Goal: Task Accomplishment & Management: Manage account settings

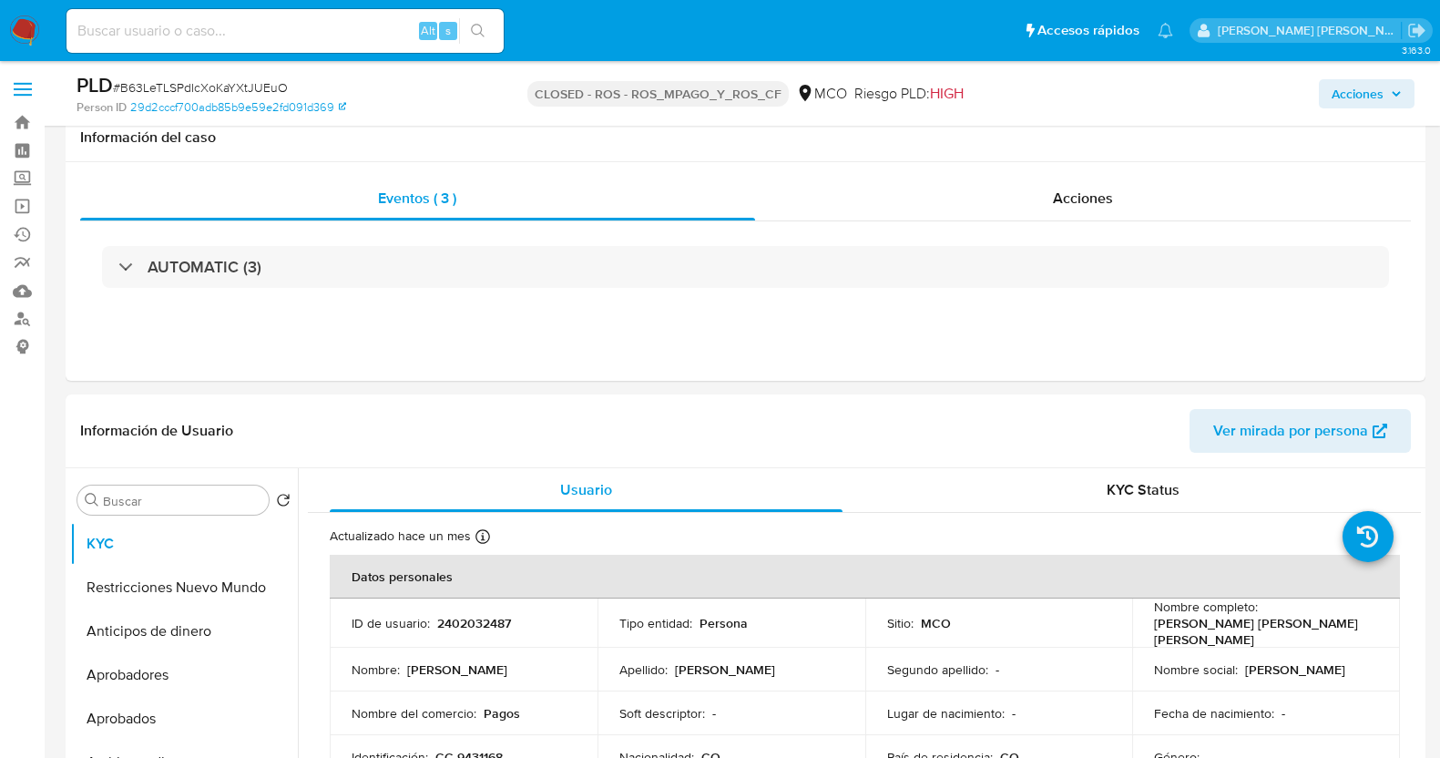
select select "10"
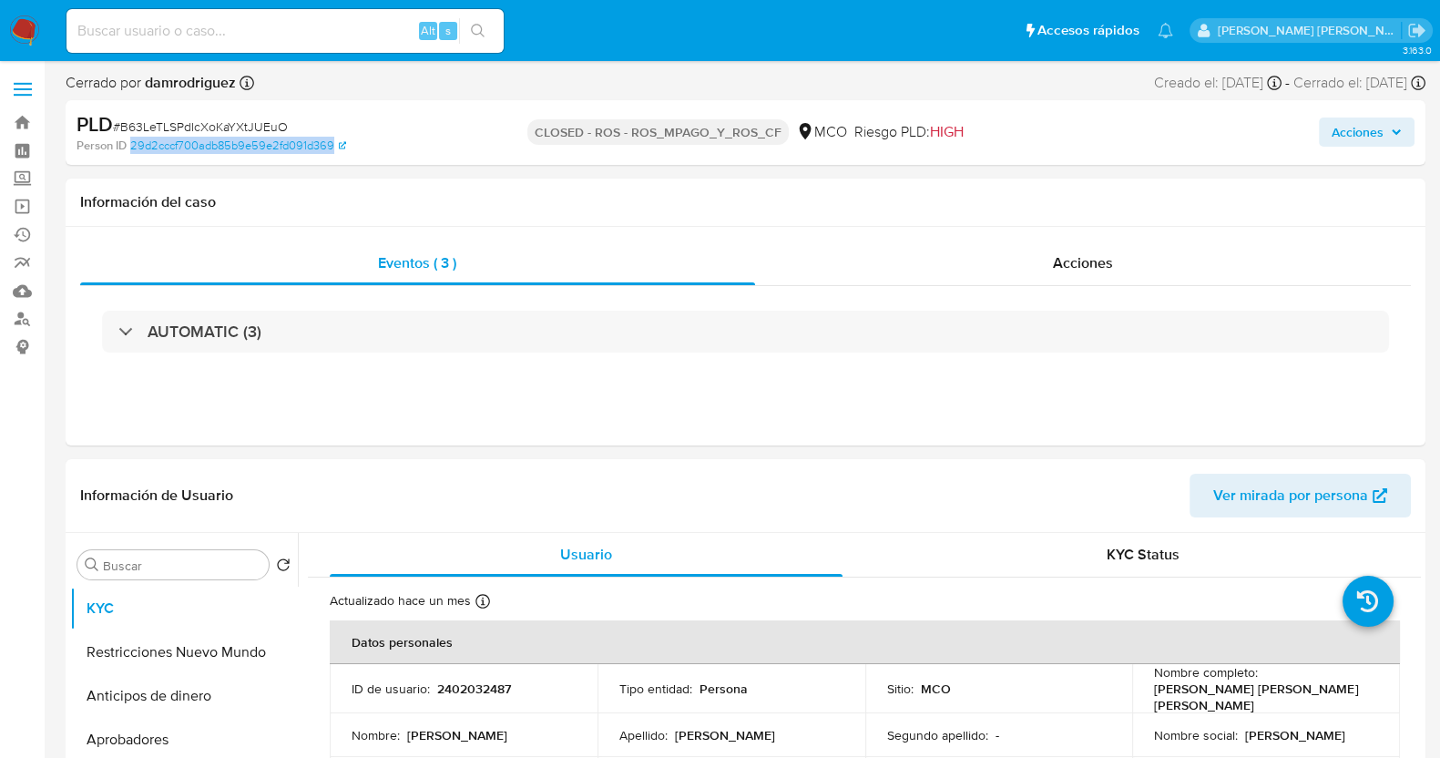
click at [16, 26] on img at bounding box center [24, 30] width 31 height 31
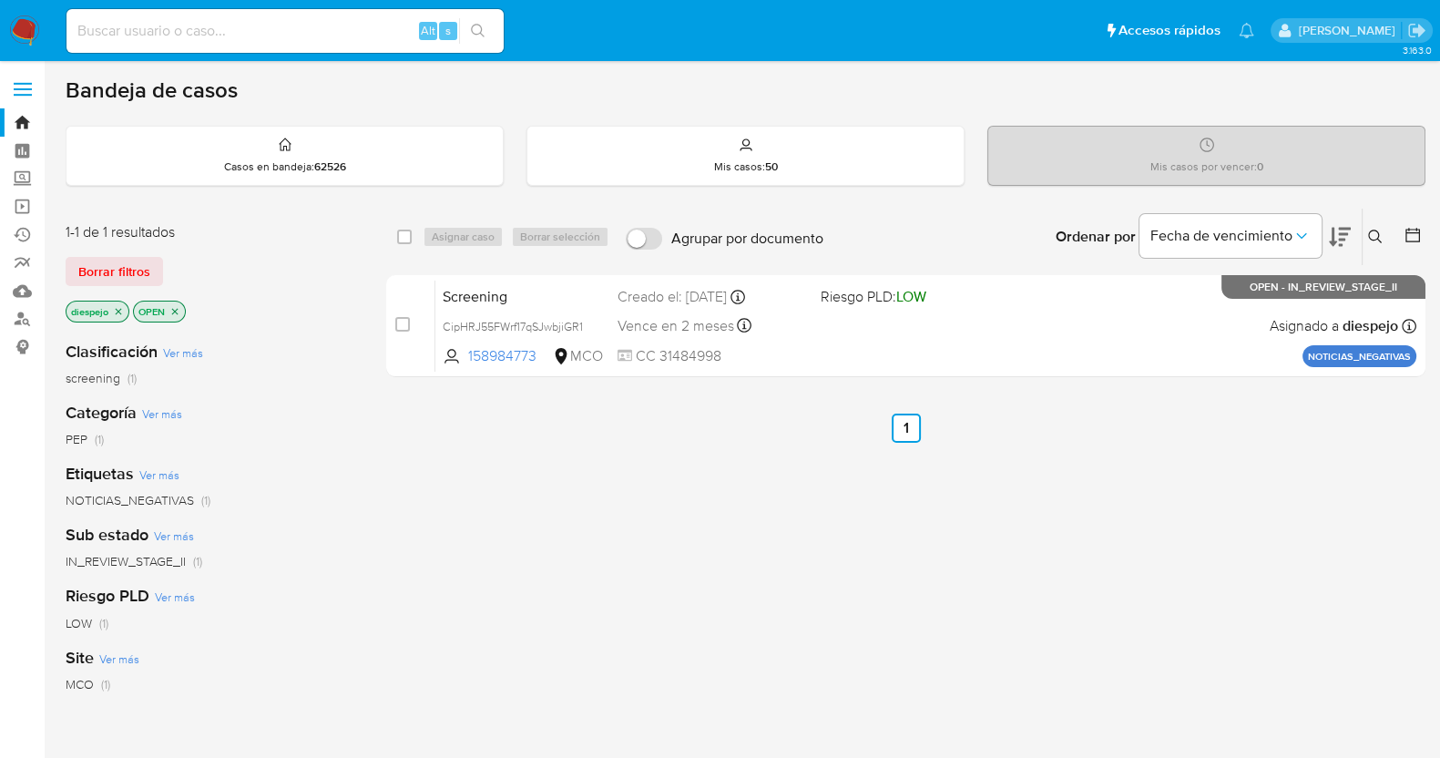
click at [647, 585] on div "select-all-cases-checkbox Asignar caso Borrar selección Agrupar por documento O…" at bounding box center [906, 620] width 1040 height 825
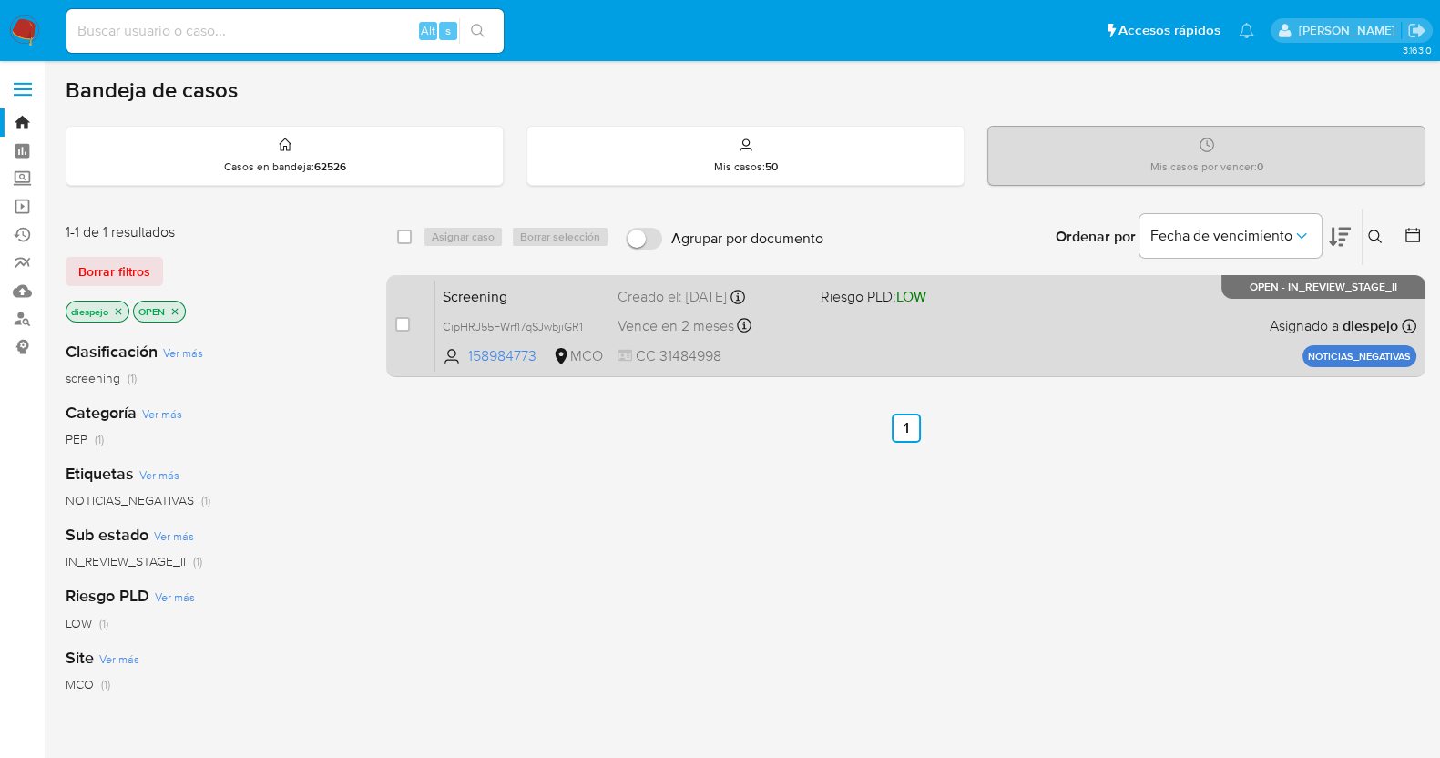
click at [925, 319] on div "Screening CipHRJ55FWrf17qSJwbjiGR1 158984773 MCO Riesgo PLD: LOW Creado el: 30/…" at bounding box center [926, 326] width 981 height 92
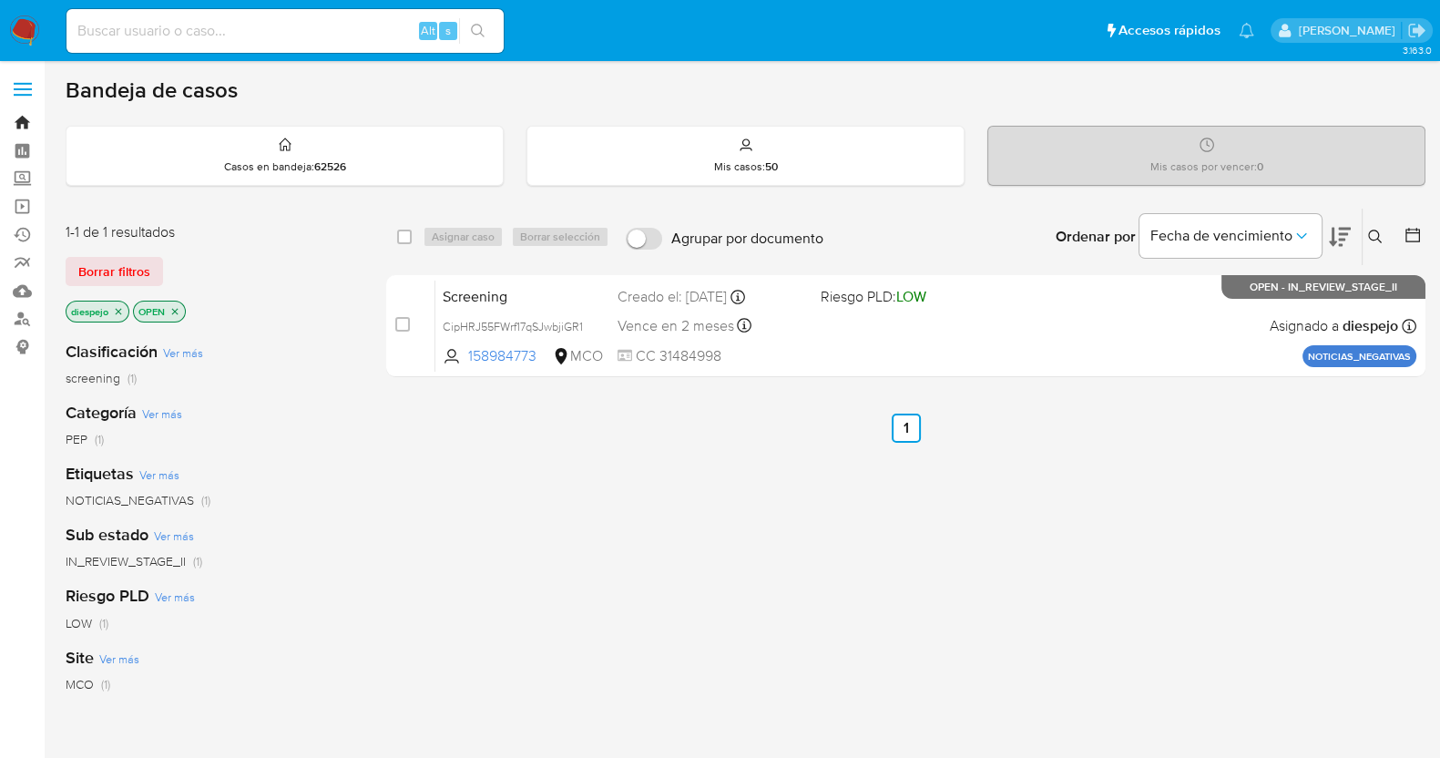
click at [21, 123] on link "Bandeja" at bounding box center [108, 122] width 217 height 28
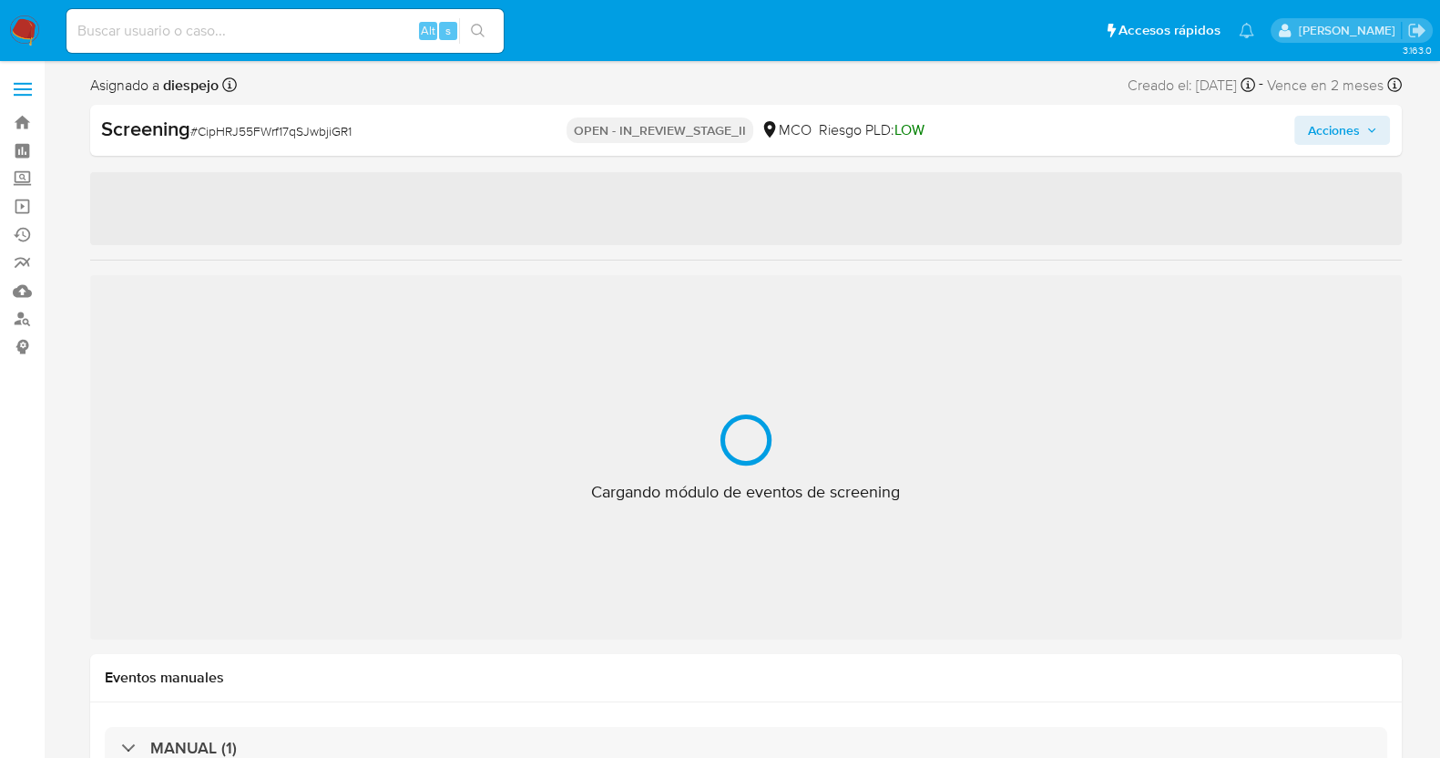
select select "10"
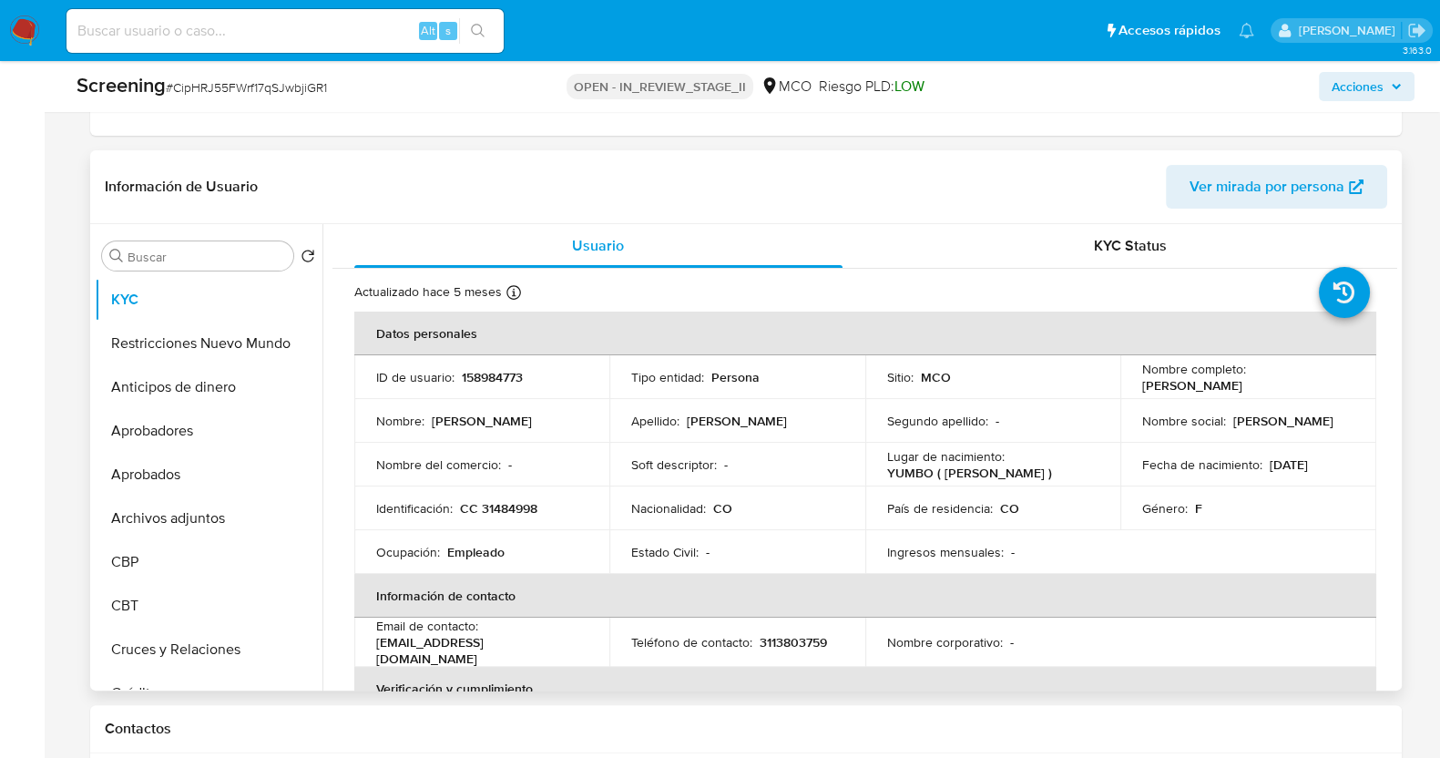
scroll to position [455, 0]
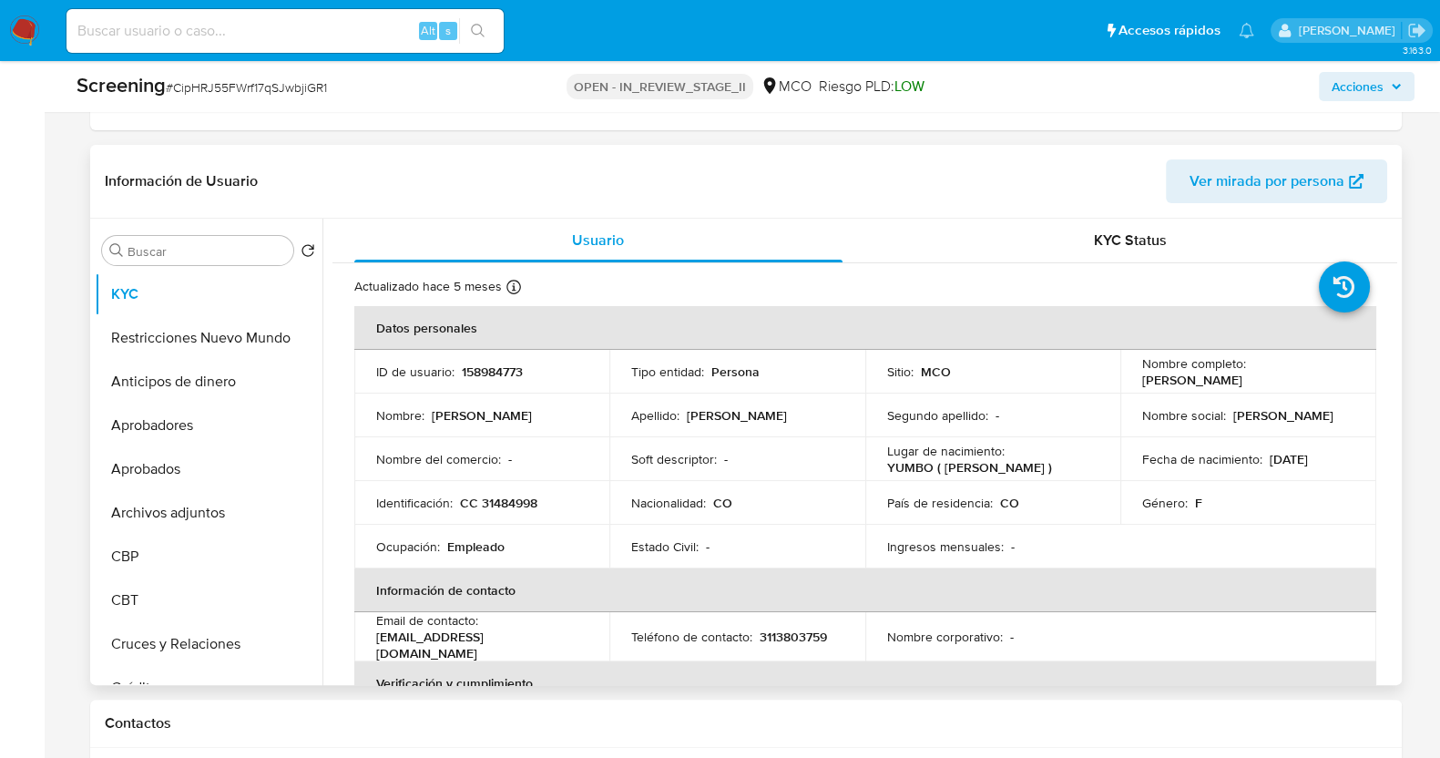
drag, startPoint x: 1285, startPoint y: 380, endPoint x: 1133, endPoint y: 380, distance: 151.2
click at [1133, 380] on td "Nombre completo : Nancy Rodriguez Nuñez" at bounding box center [1249, 372] width 256 height 44
copy p "Nancy Rodriguez Nuñez"
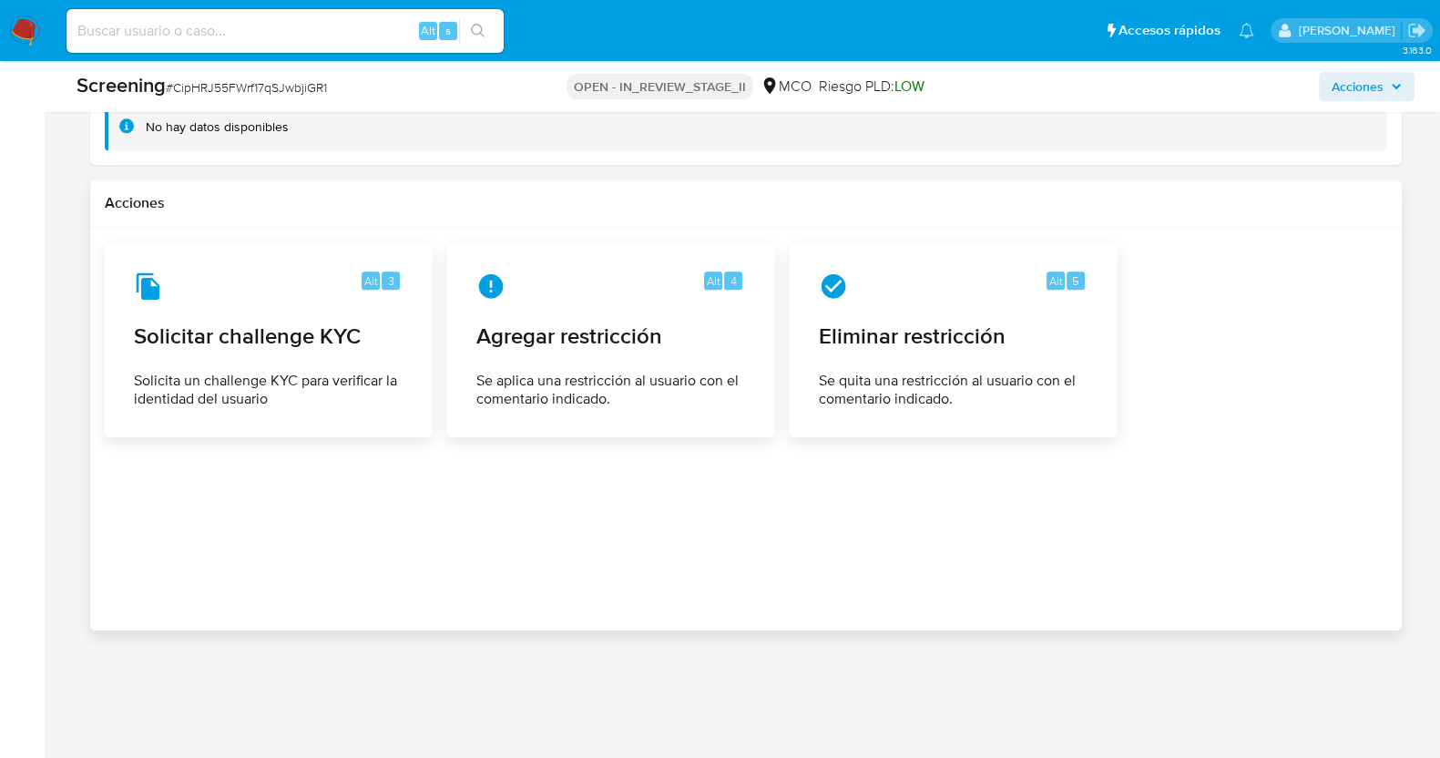
scroll to position [2404, 0]
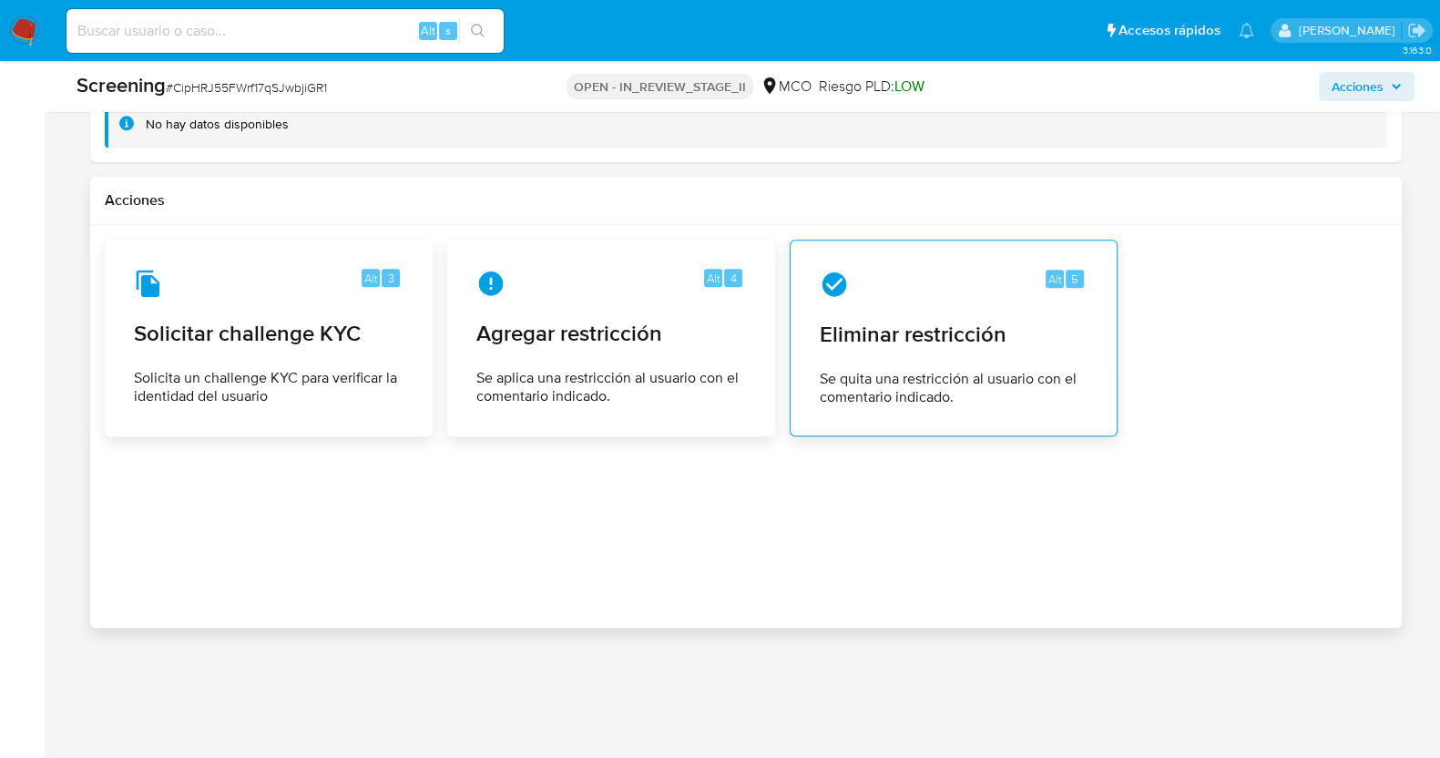
click at [930, 321] on span "Eliminar restricción" at bounding box center [954, 334] width 268 height 27
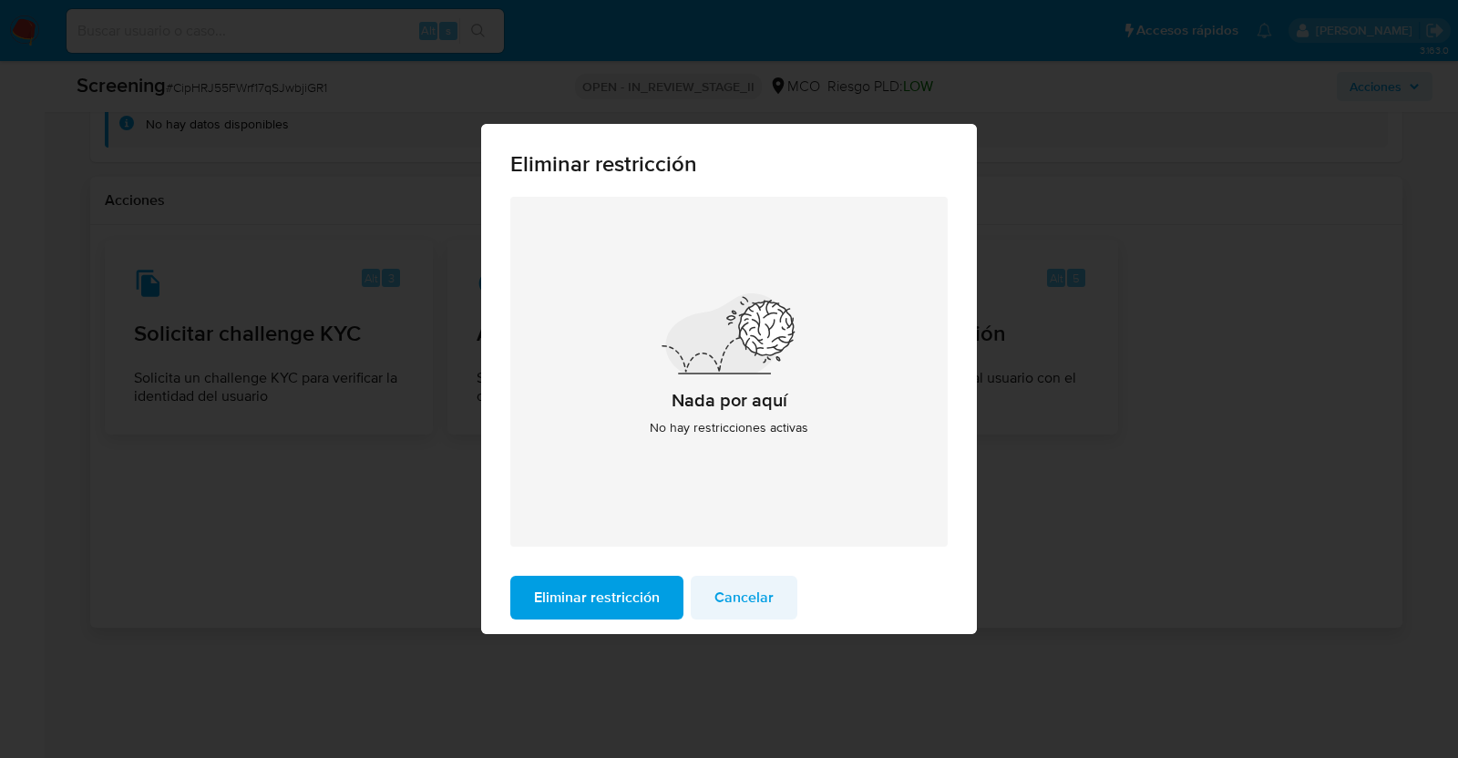
click at [723, 588] on span "Cancelar" at bounding box center [743, 598] width 59 height 40
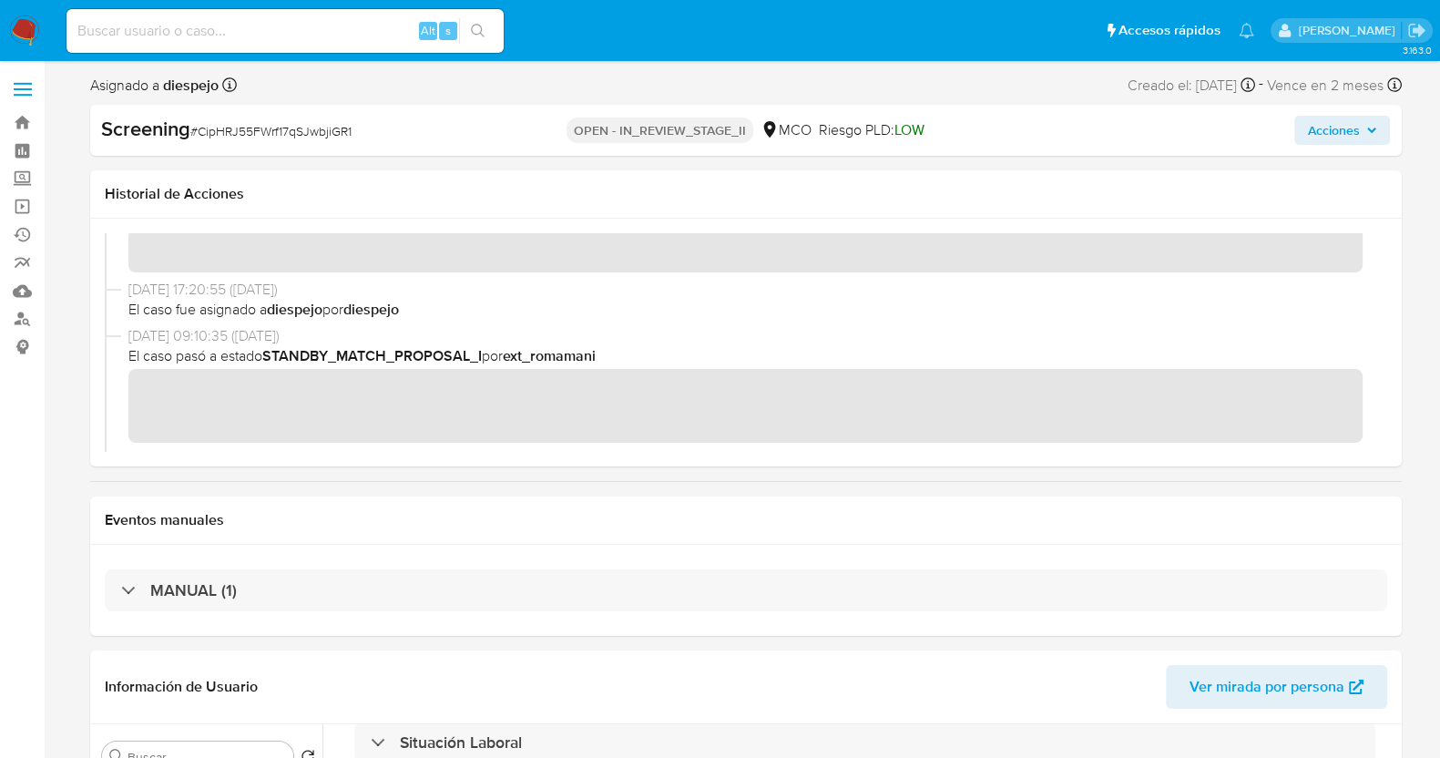
scroll to position [0, 0]
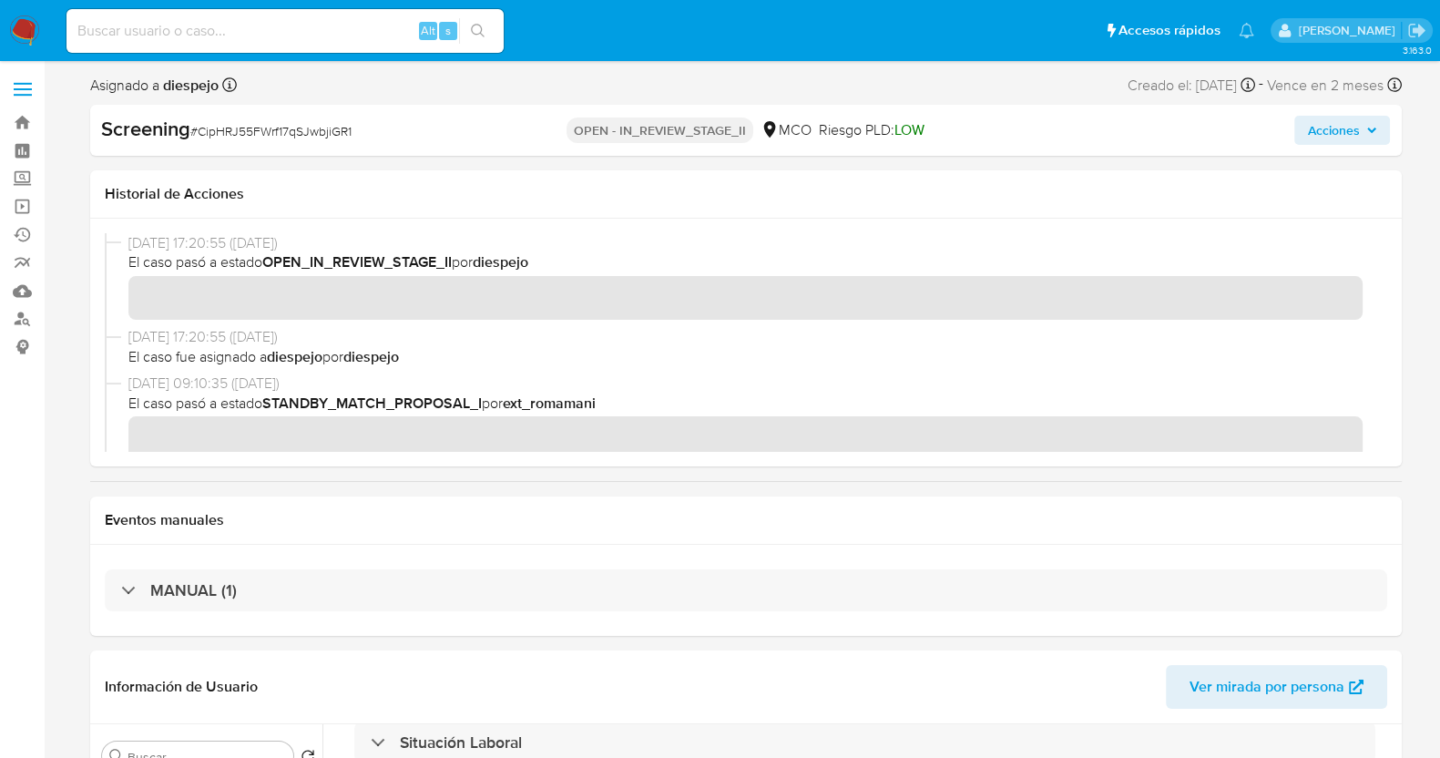
click at [1355, 128] on span "Acciones" at bounding box center [1333, 130] width 52 height 29
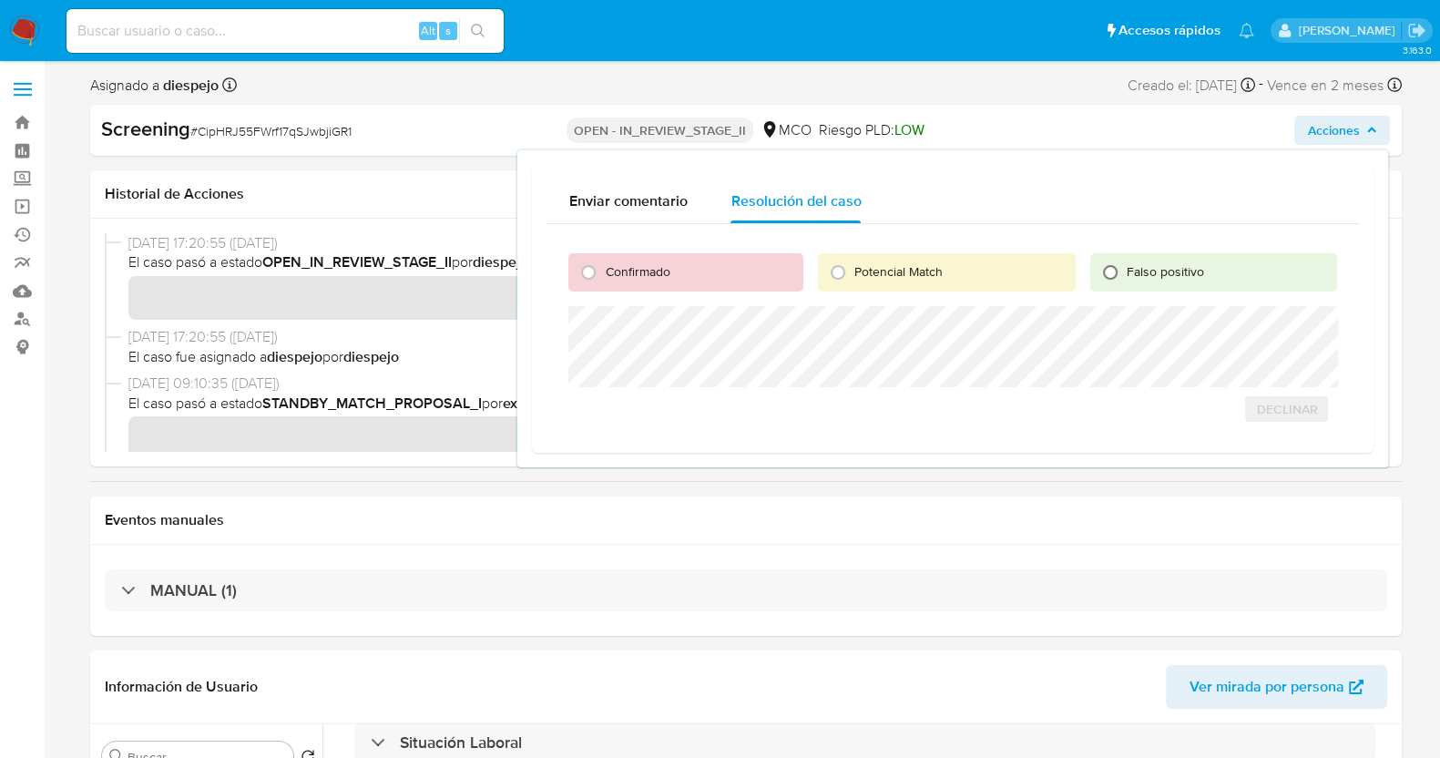
click at [1117, 275] on input "Falso positivo" at bounding box center [1110, 272] width 29 height 29
radio input "true"
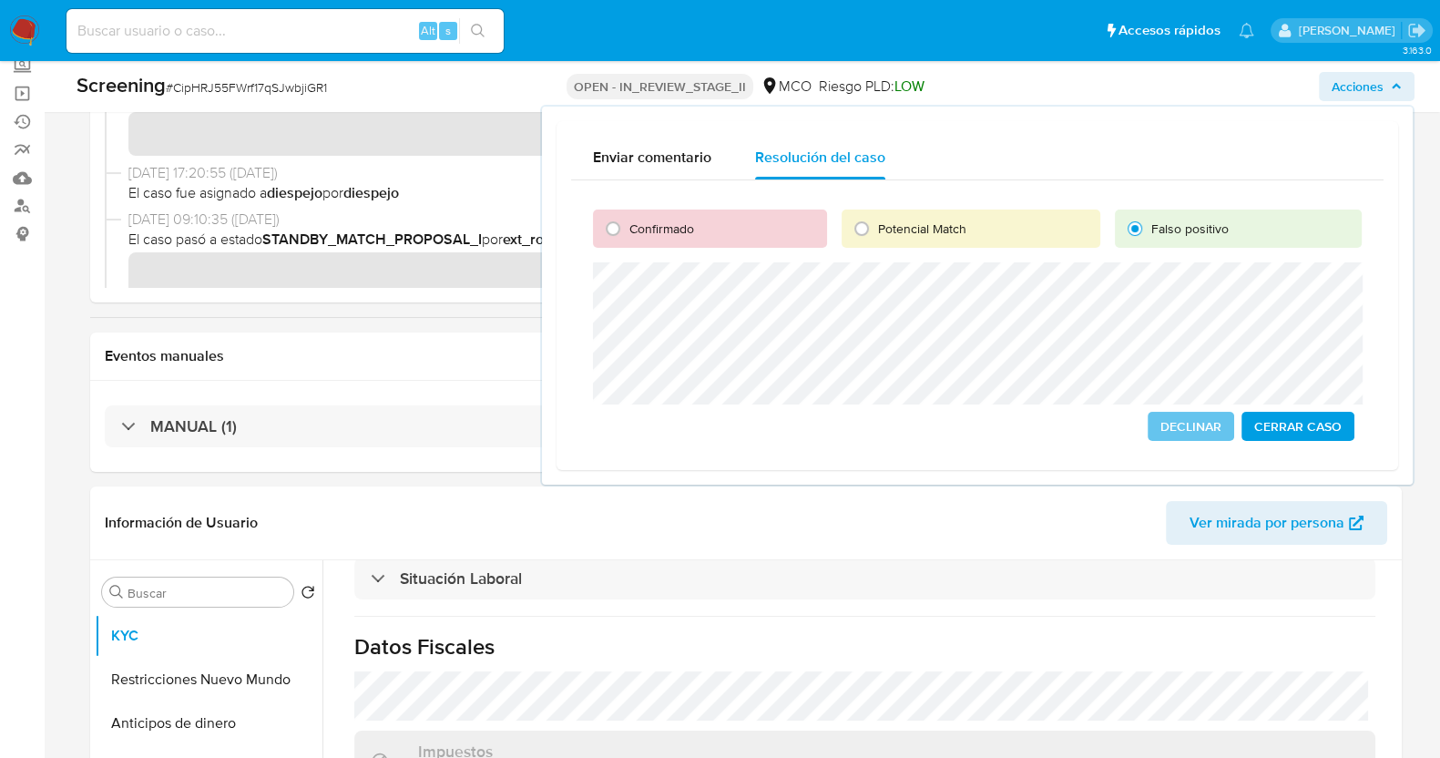
click at [1281, 430] on span "Cerrar Caso" at bounding box center [1298, 427] width 87 height 26
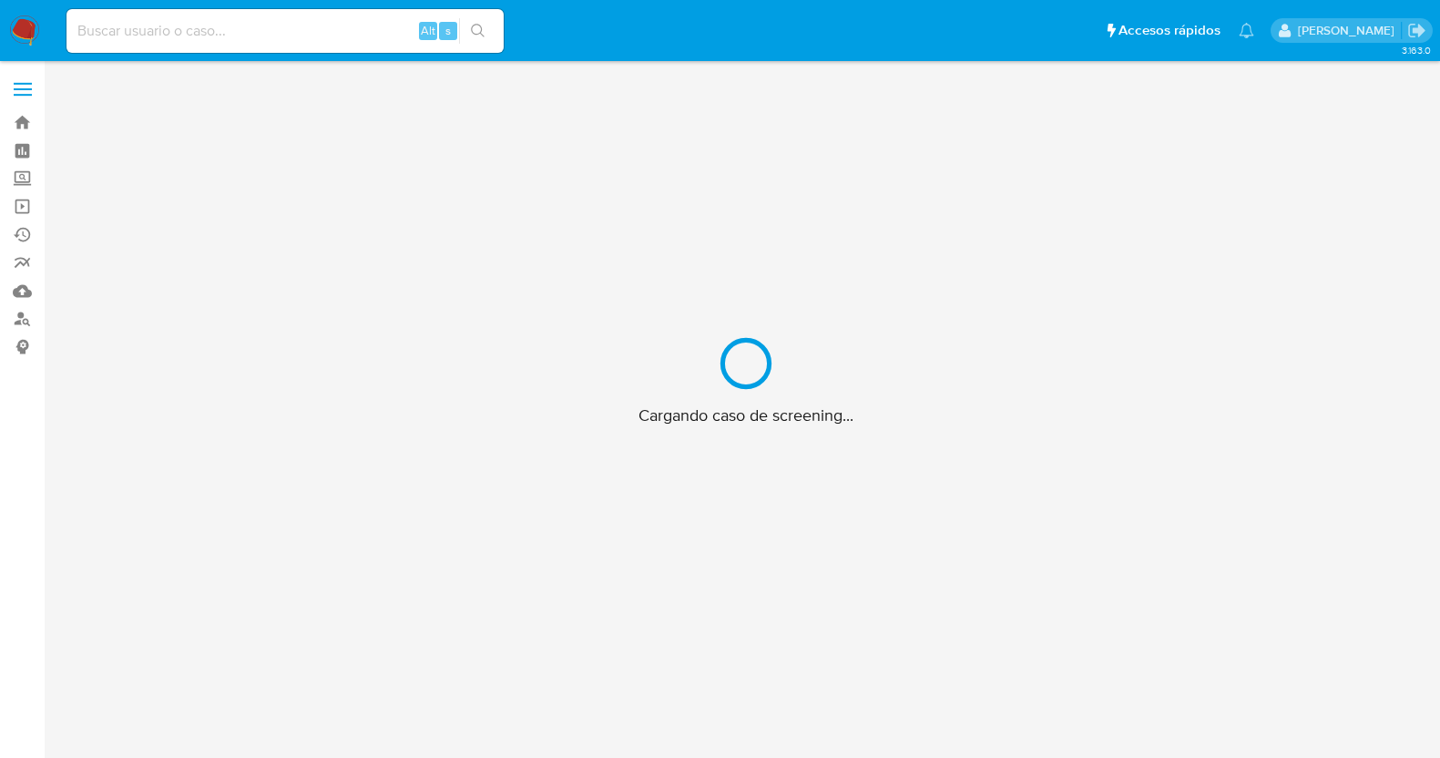
scroll to position [65, 0]
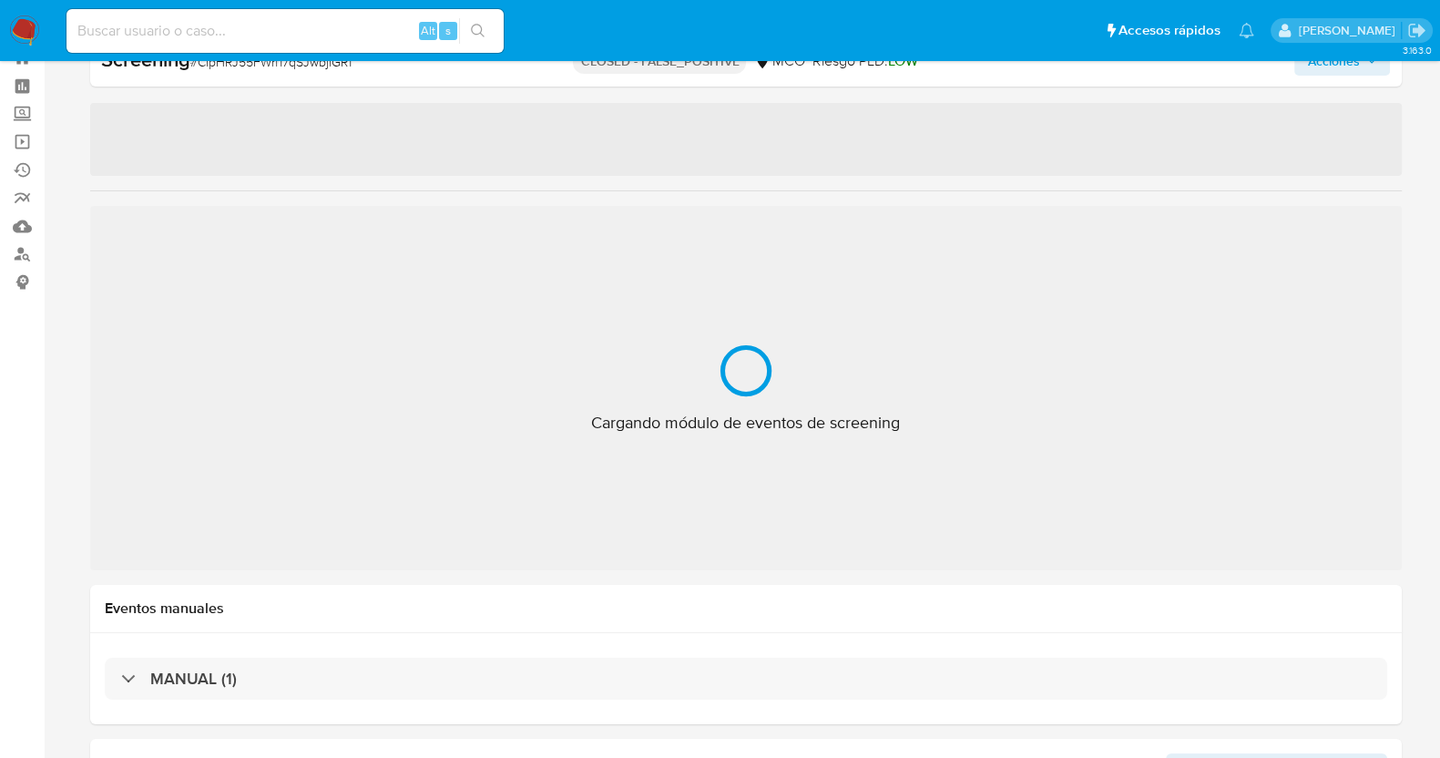
select select "10"
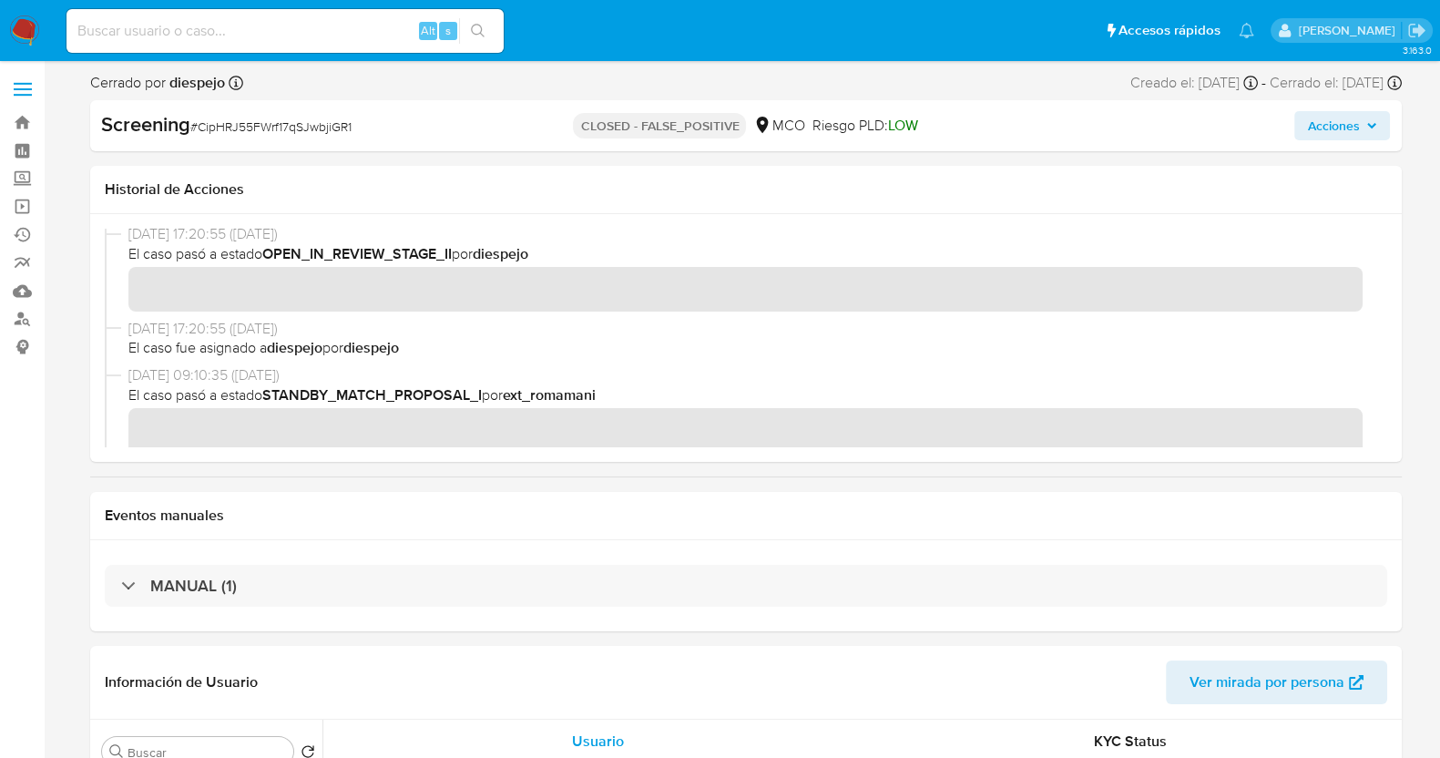
scroll to position [0, 0]
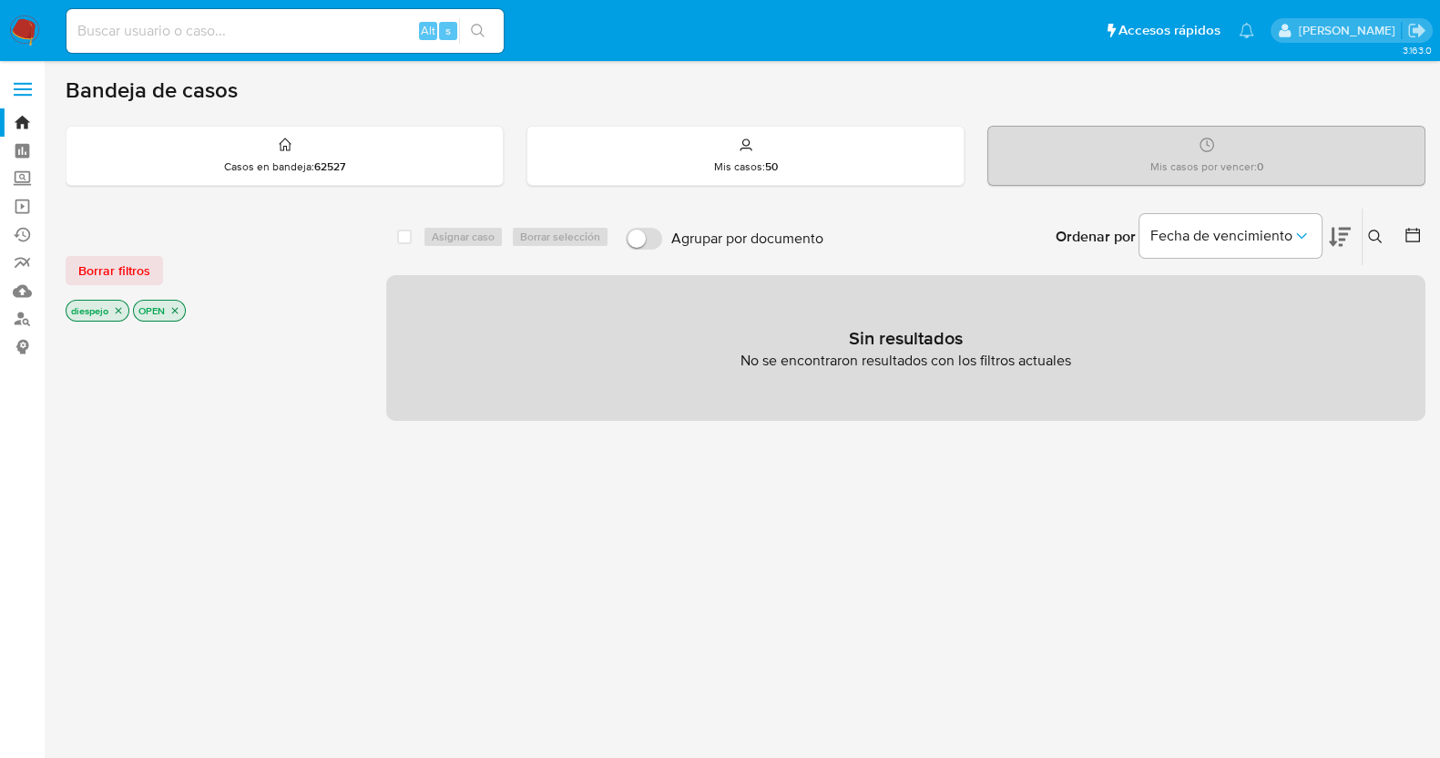
click at [22, 26] on img at bounding box center [24, 30] width 31 height 31
click at [137, 286] on div "Borrar filtros diespejo OPEN" at bounding box center [212, 273] width 292 height 103
click at [133, 266] on span "Borrar filtros" at bounding box center [114, 271] width 72 height 26
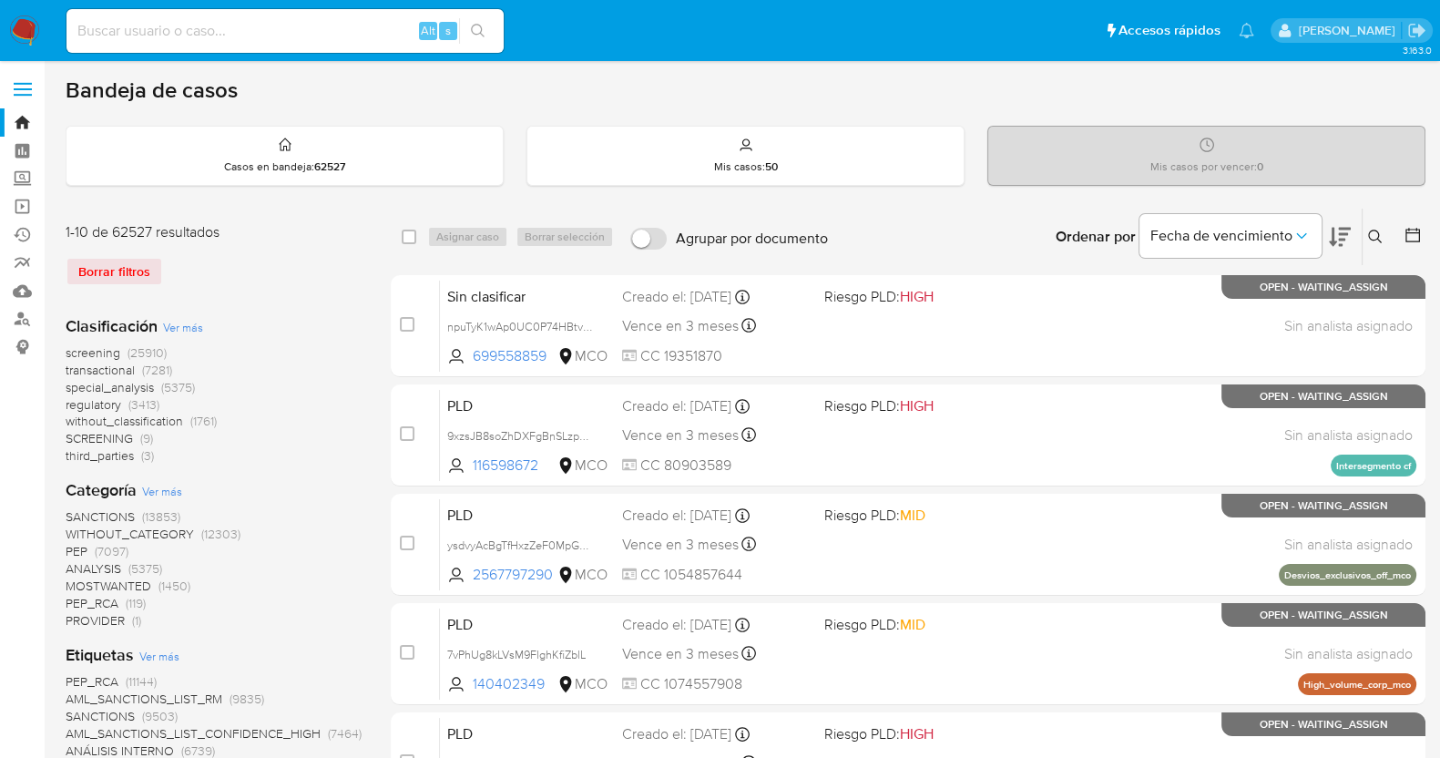
drag, startPoint x: 1373, startPoint y: 231, endPoint x: 1246, endPoint y: 278, distance: 136.1
click at [1372, 231] on icon at bounding box center [1376, 237] width 15 height 15
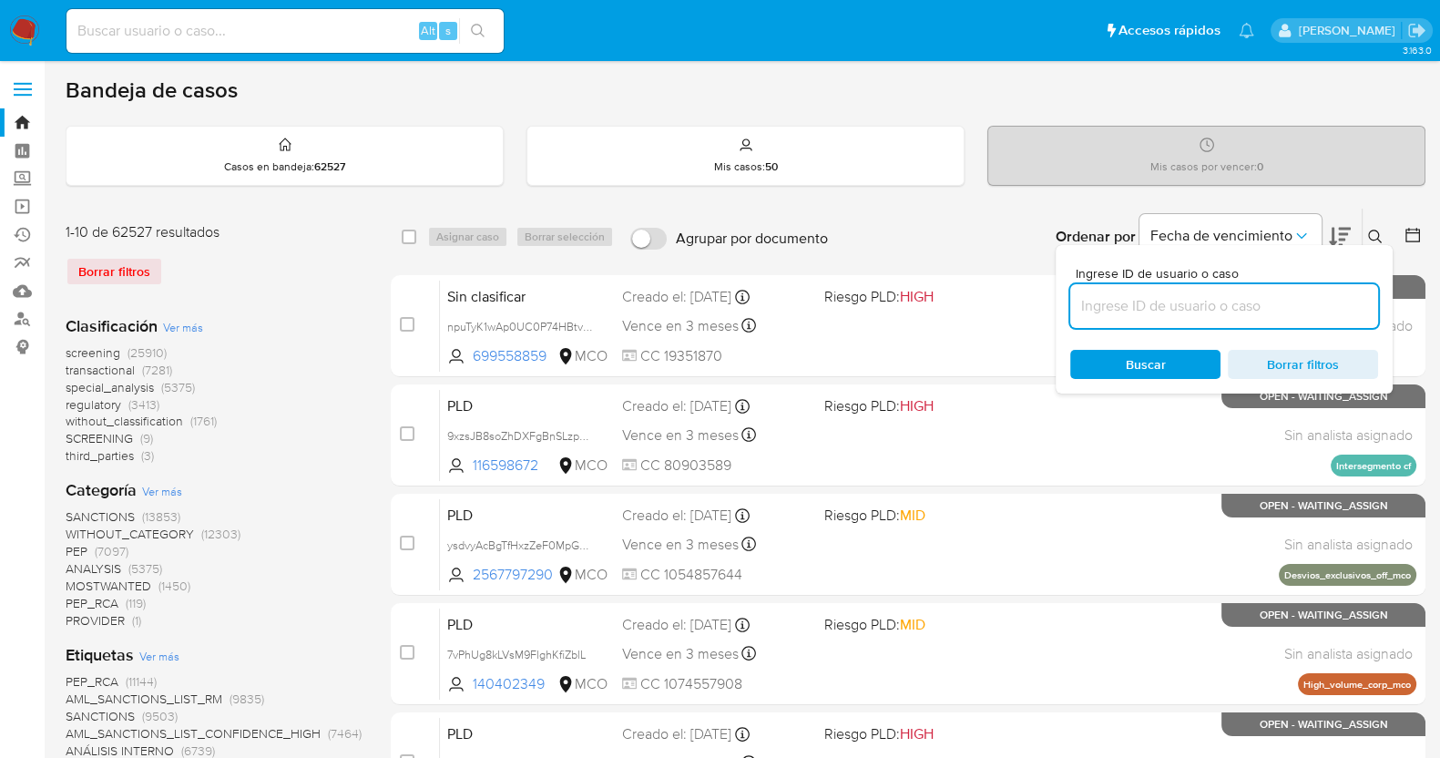
click at [1183, 307] on input at bounding box center [1225, 306] width 308 height 24
type input "s0HGnacL4zdQtDZjQIhjq3dC"
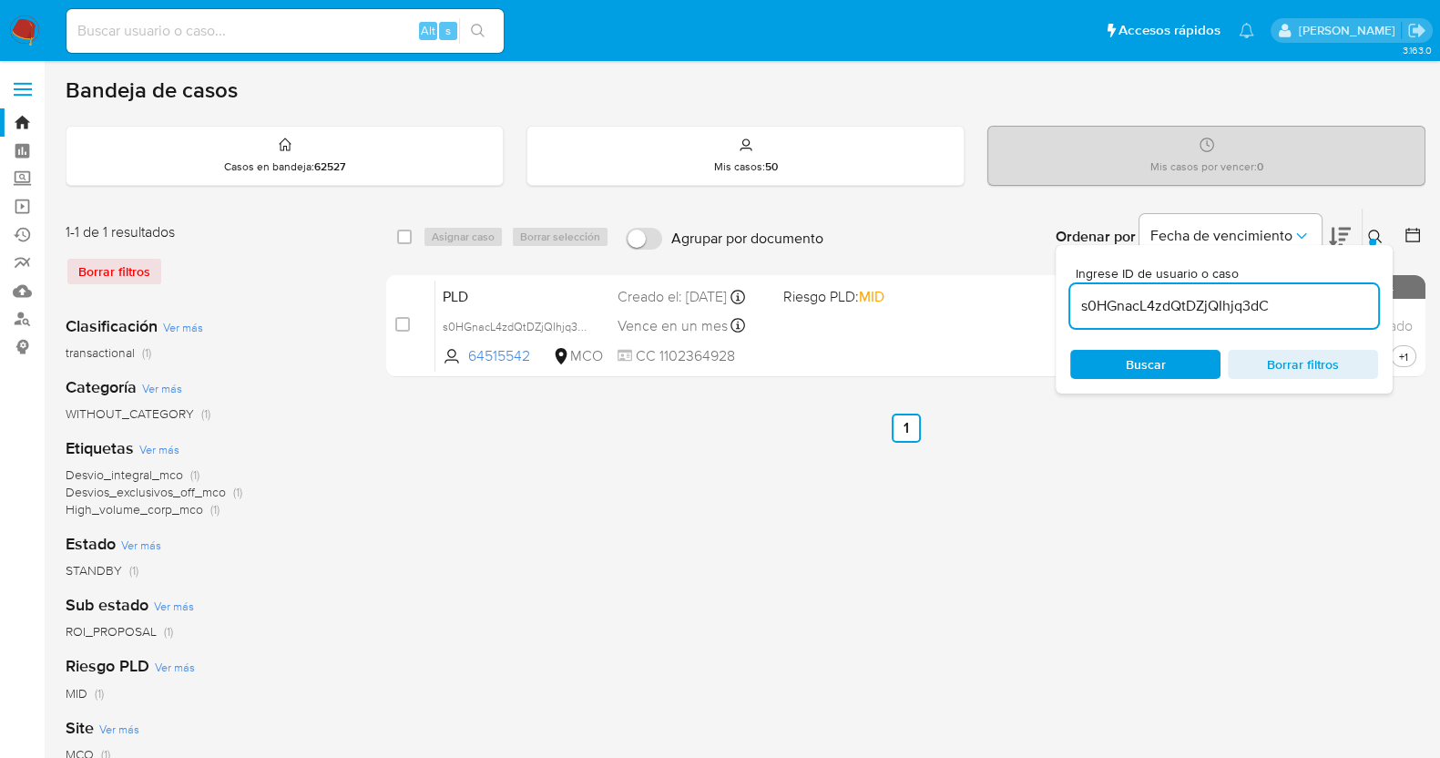
click at [1370, 234] on icon at bounding box center [1376, 237] width 15 height 15
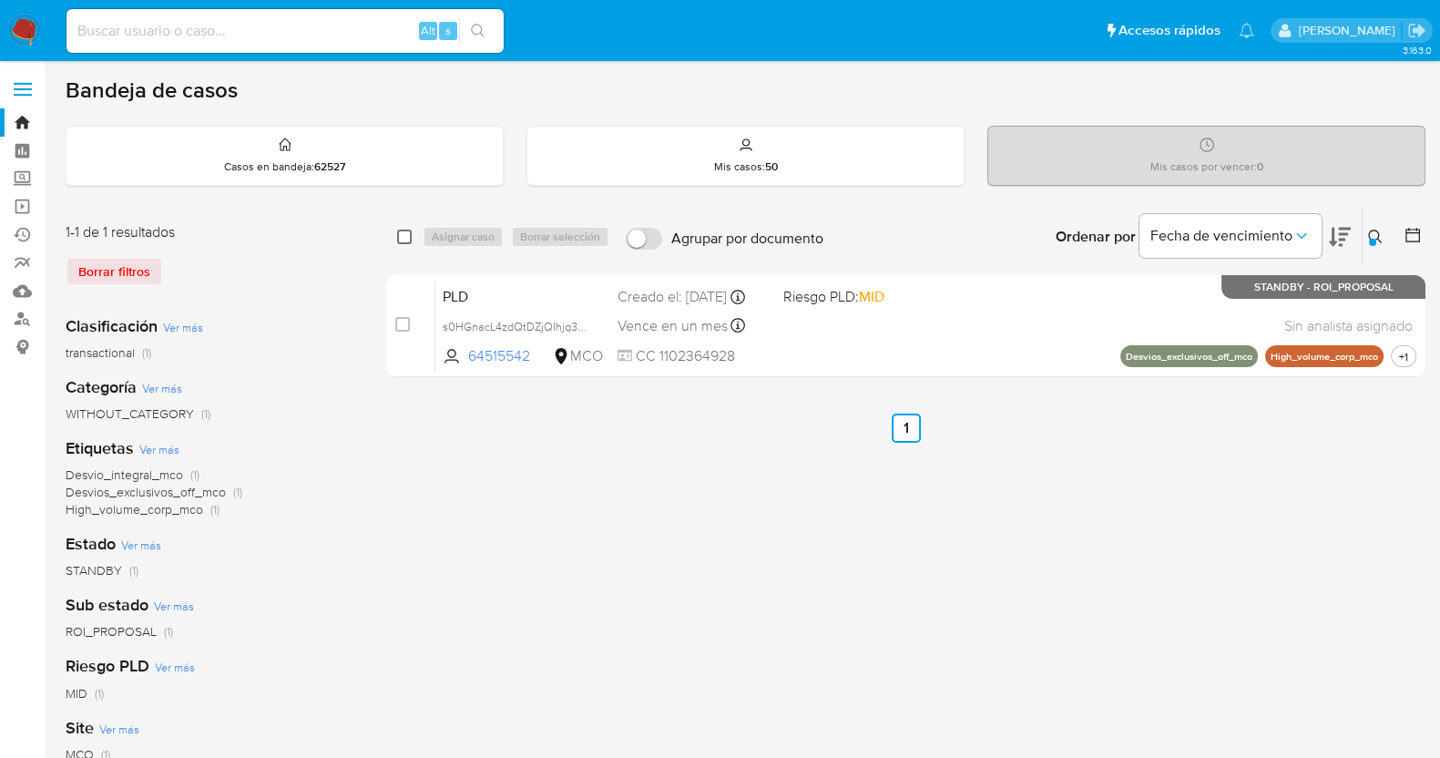
click at [398, 233] on input "checkbox" at bounding box center [404, 237] width 15 height 15
checkbox input "true"
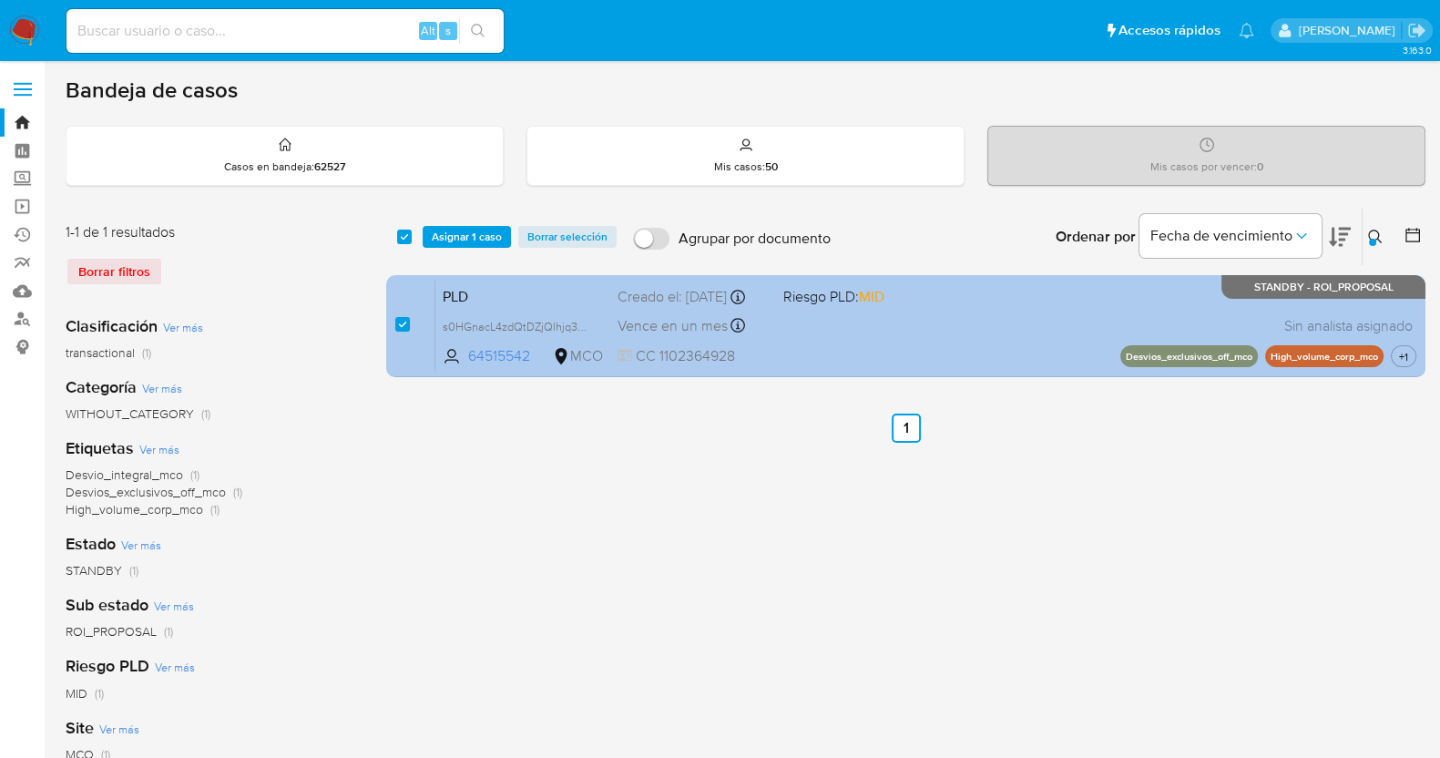
click at [955, 316] on div "PLD s0HGnacL4zdQtDZjQIhjq3dC 64515542 MCO Riesgo PLD: MID Creado el: 12/08/2025…" at bounding box center [926, 326] width 981 height 92
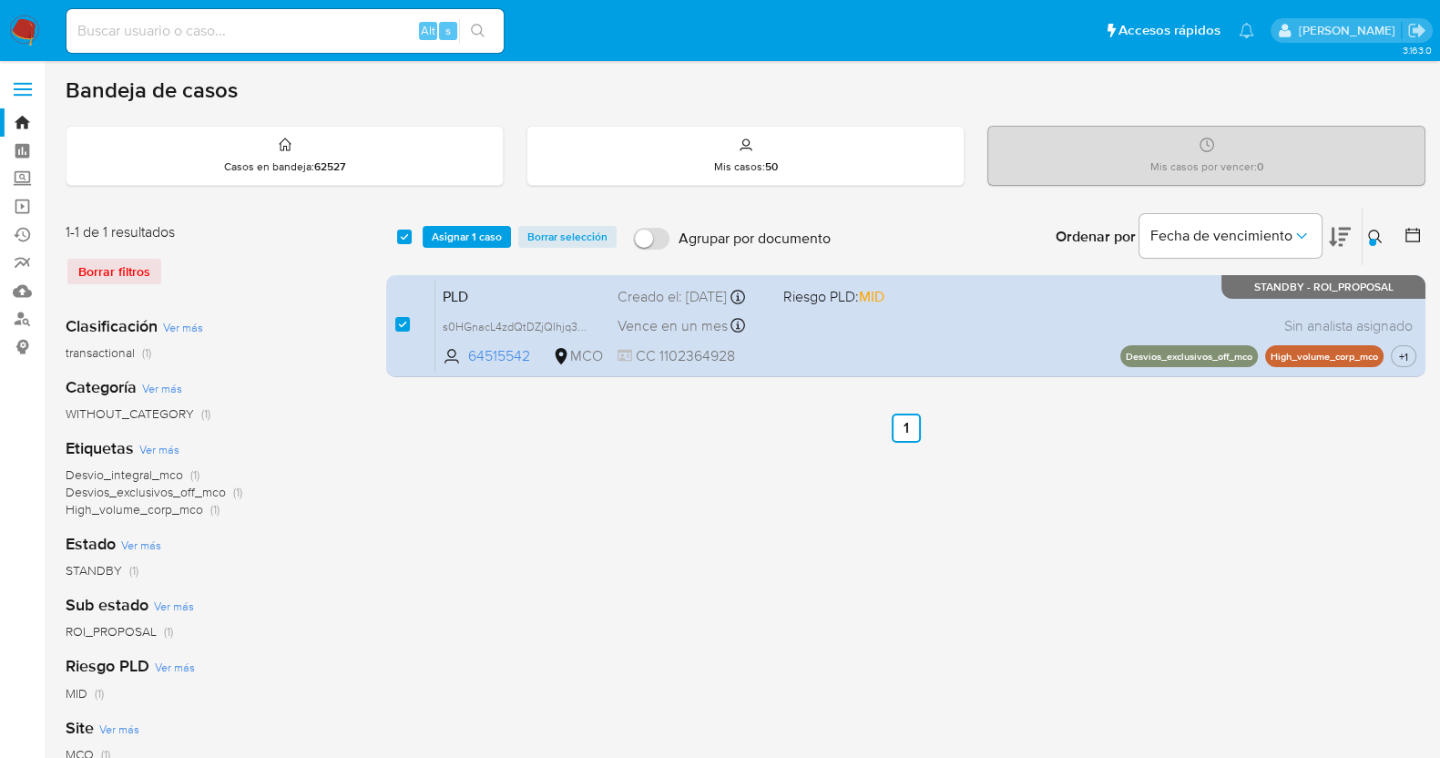
click at [446, 237] on span "Asignar 1 caso" at bounding box center [467, 237] width 70 height 18
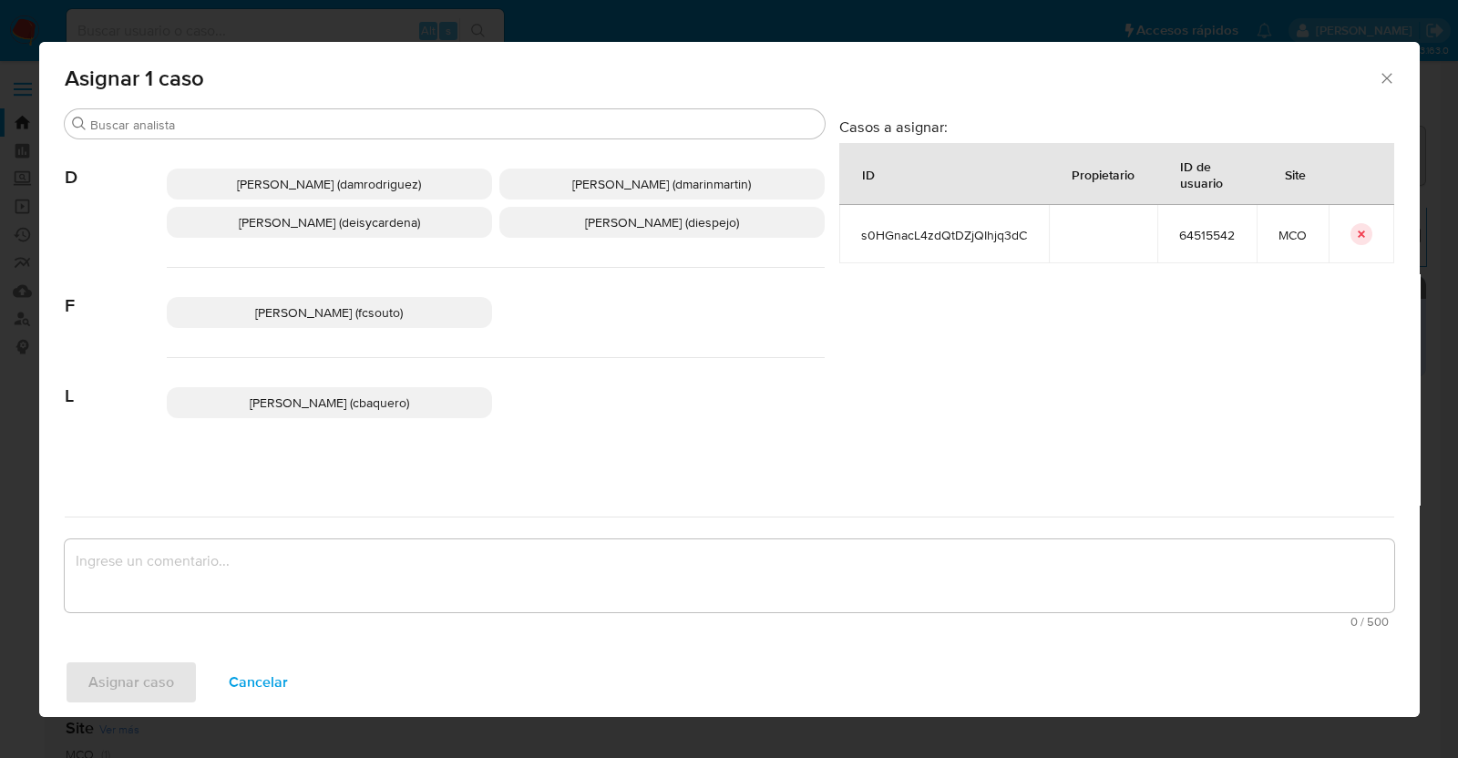
drag, startPoint x: 579, startPoint y: 218, endPoint x: 479, endPoint y: 258, distance: 107.1
click at [585, 220] on span "Diana Marcela Espejo Garcia (diespejo)" at bounding box center [662, 222] width 154 height 18
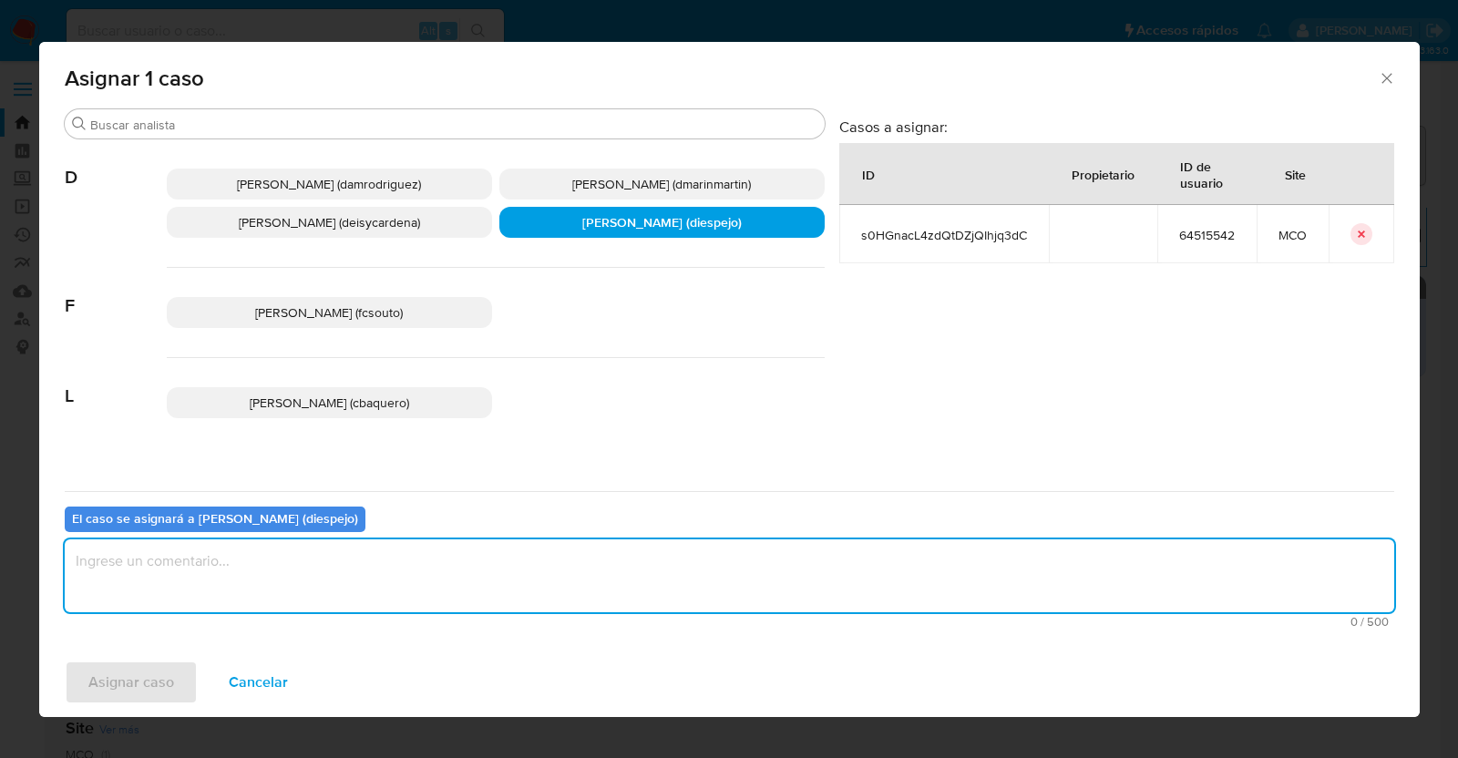
drag, startPoint x: 114, startPoint y: 558, endPoint x: 169, endPoint y: 530, distance: 61.9
click at [117, 556] on textarea "assign-modal" at bounding box center [729, 575] width 1329 height 73
type textarea "Asignacion manual"
click at [114, 682] on span "Asignar caso" at bounding box center [131, 682] width 86 height 40
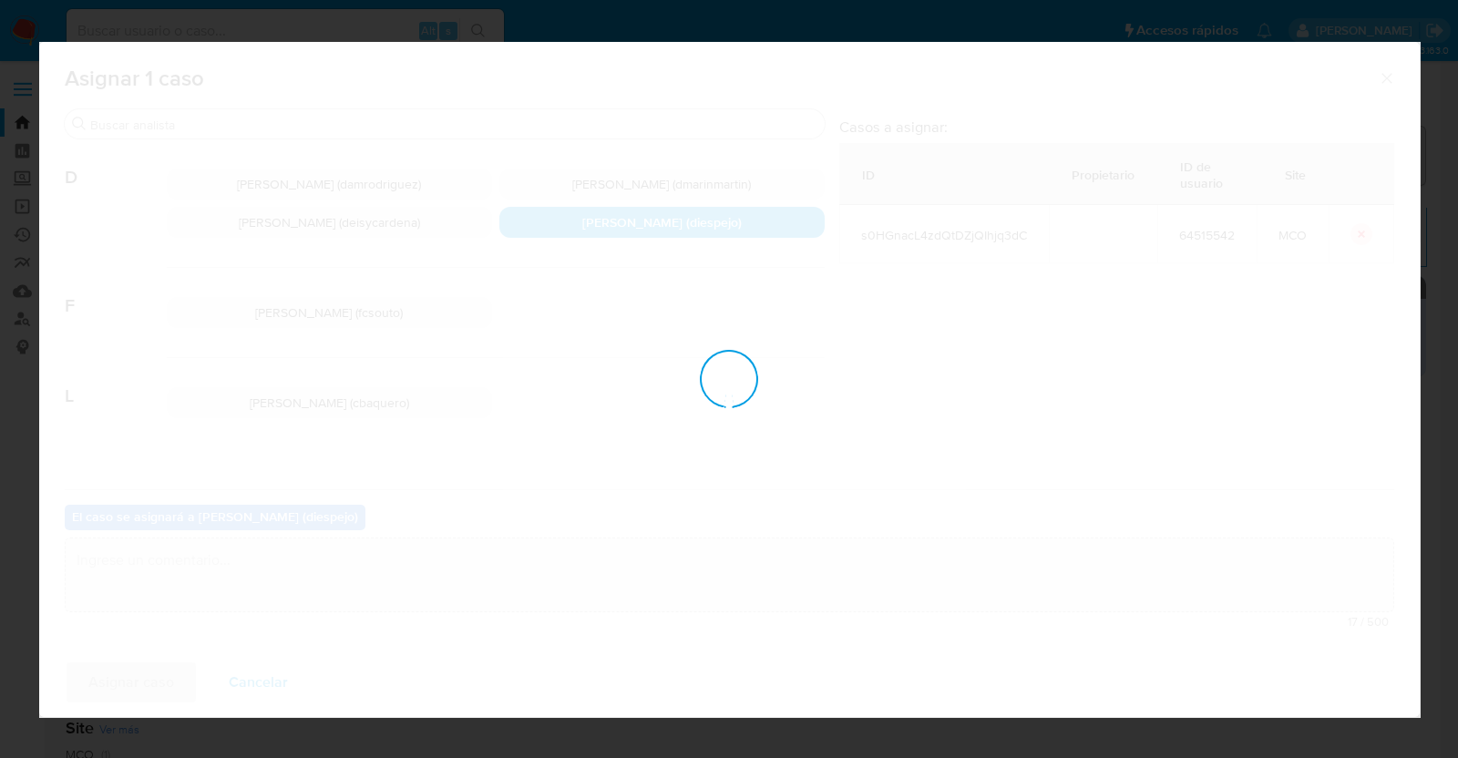
checkbox input "false"
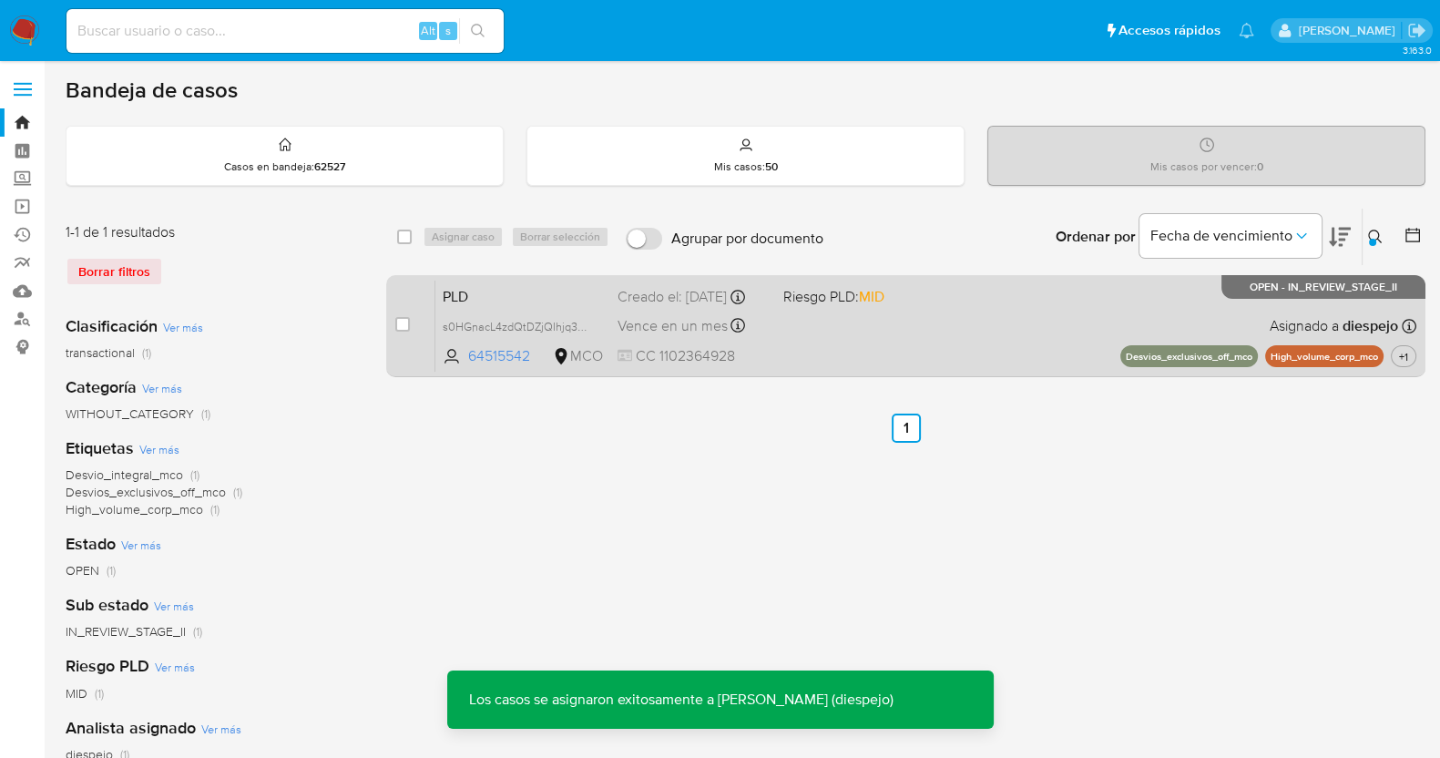
click at [979, 333] on div "PLD s0HGnacL4zdQtDZjQIhjq3dC 64515542 MCO Riesgo PLD: MID Creado el: 12/08/2025…" at bounding box center [926, 326] width 981 height 92
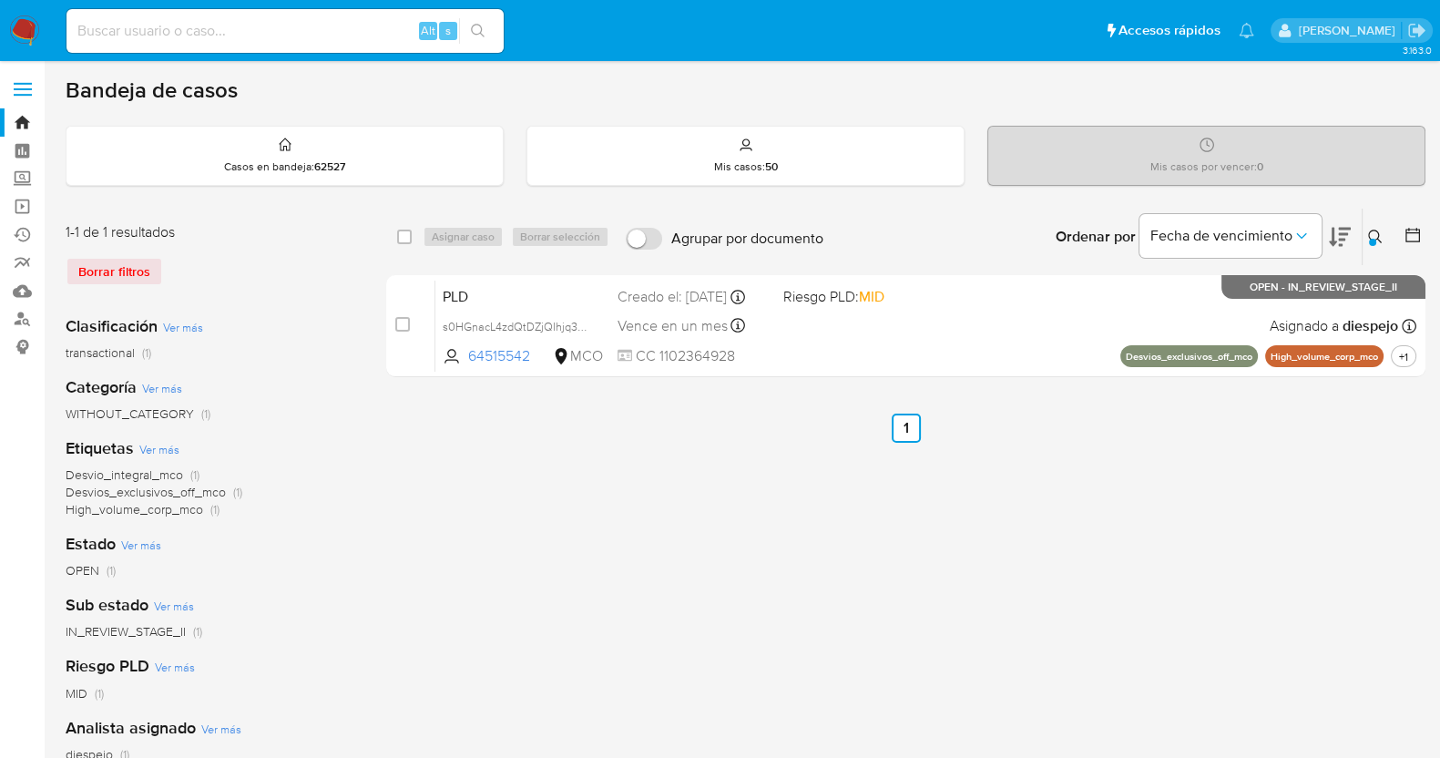
click at [155, 34] on input at bounding box center [285, 31] width 437 height 24
paste input "CaWwTTDdSC3M5p4I0KB93ygS"
type input "CaWwTTDdSC3M5p4I0KB93ygS"
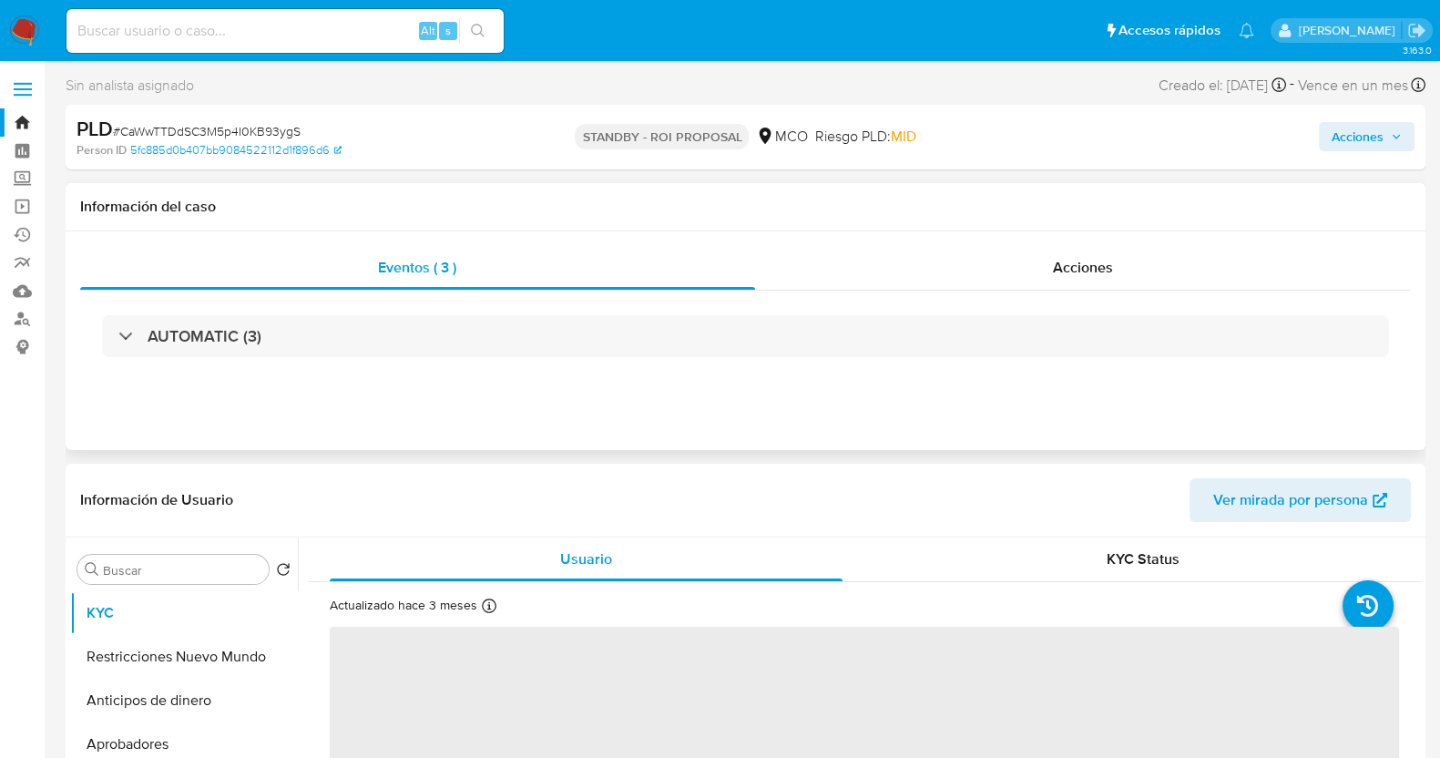
select select "10"
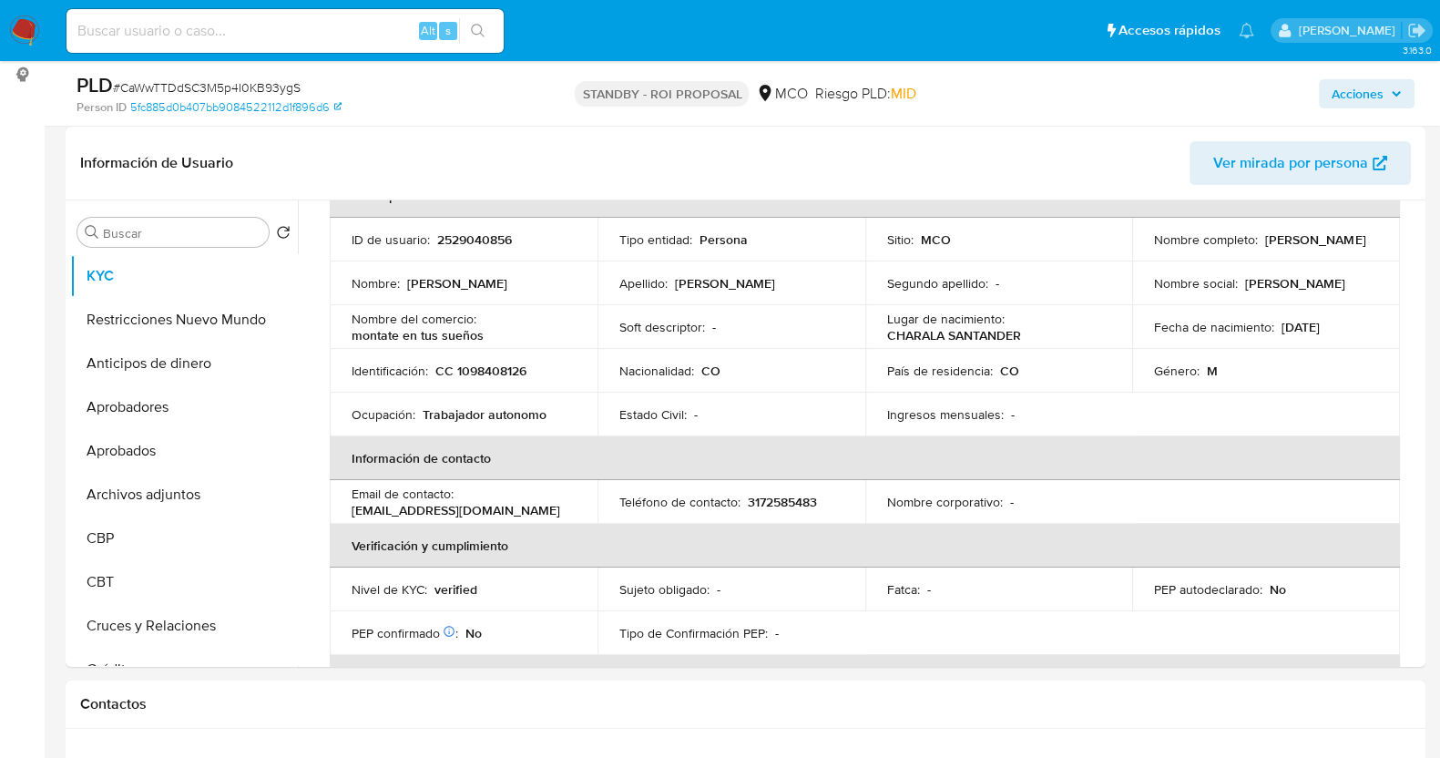
scroll to position [342, 0]
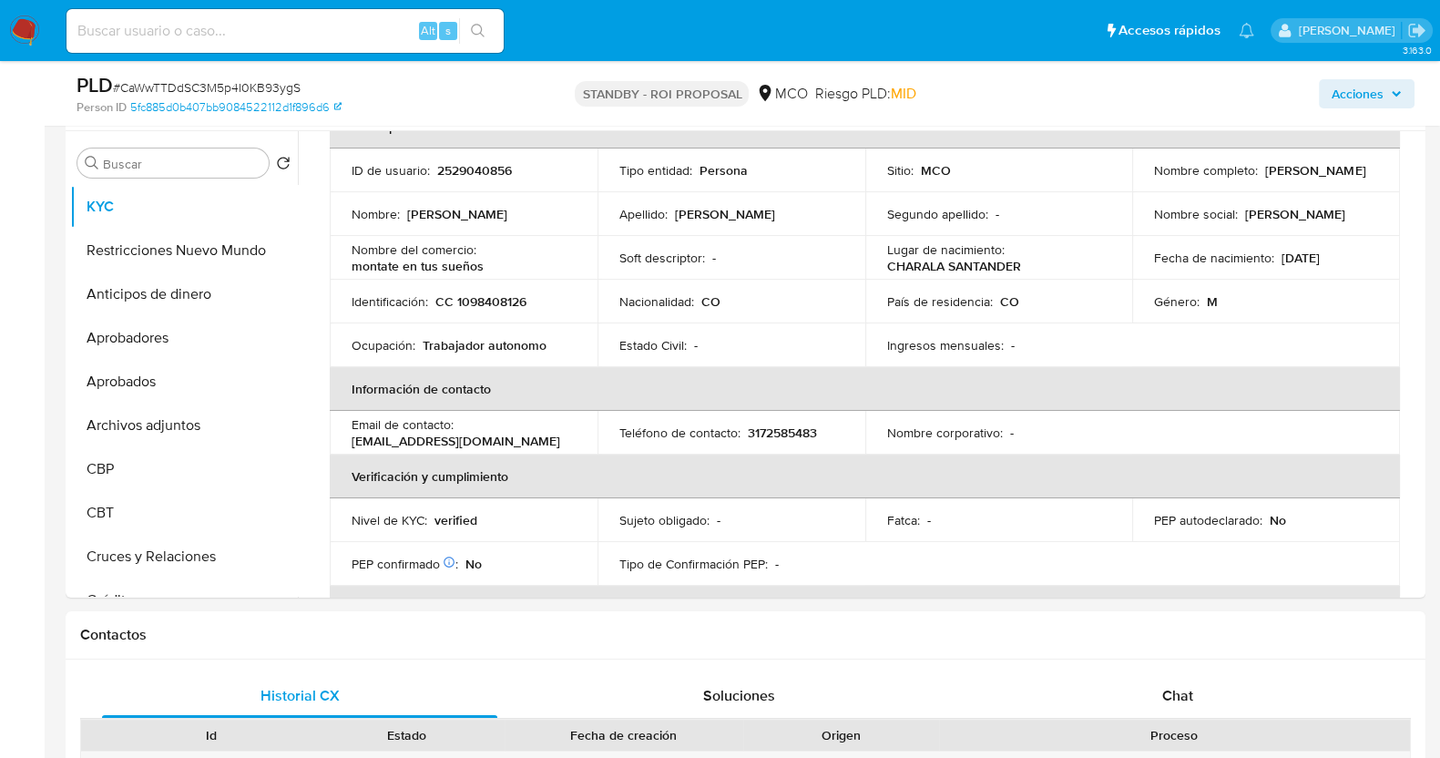
click at [31, 41] on img at bounding box center [24, 30] width 31 height 31
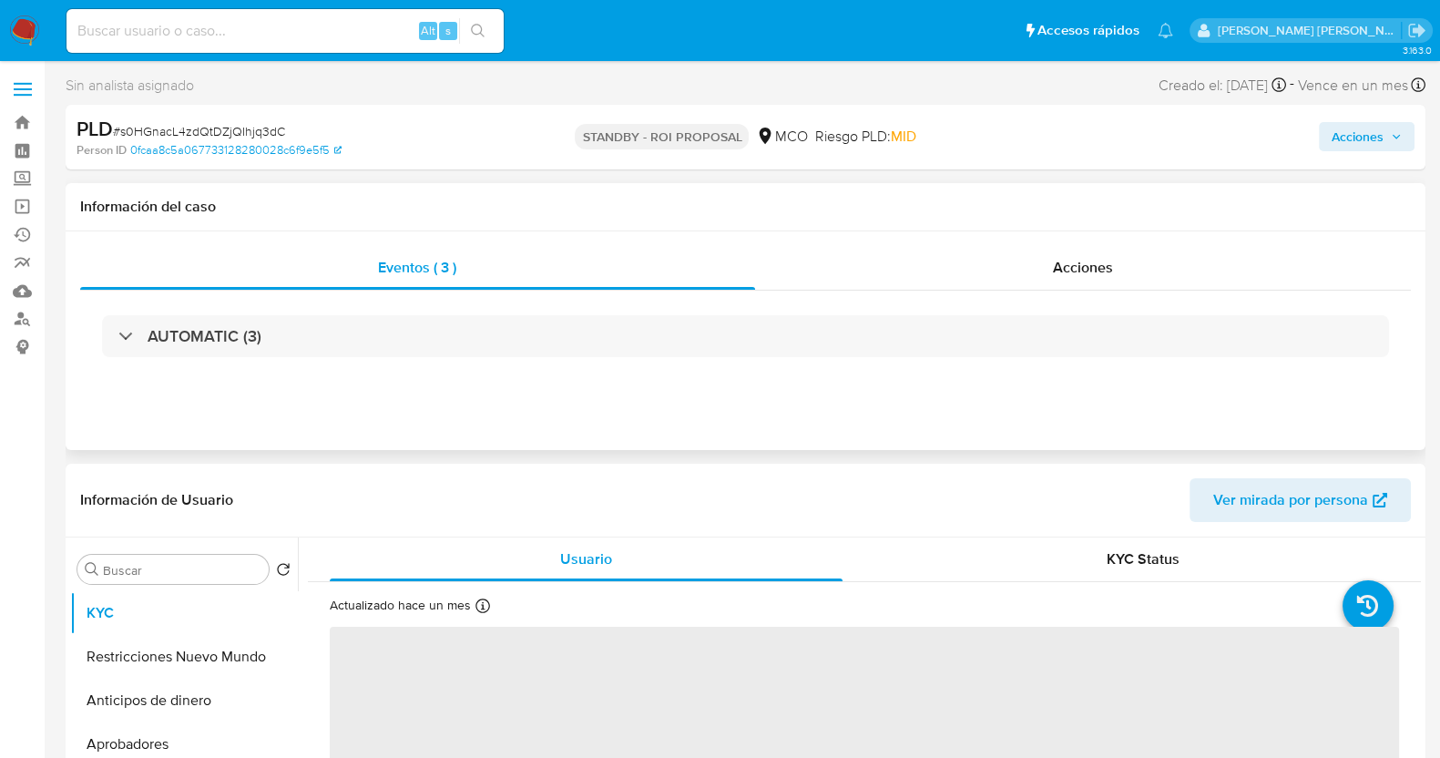
select select "10"
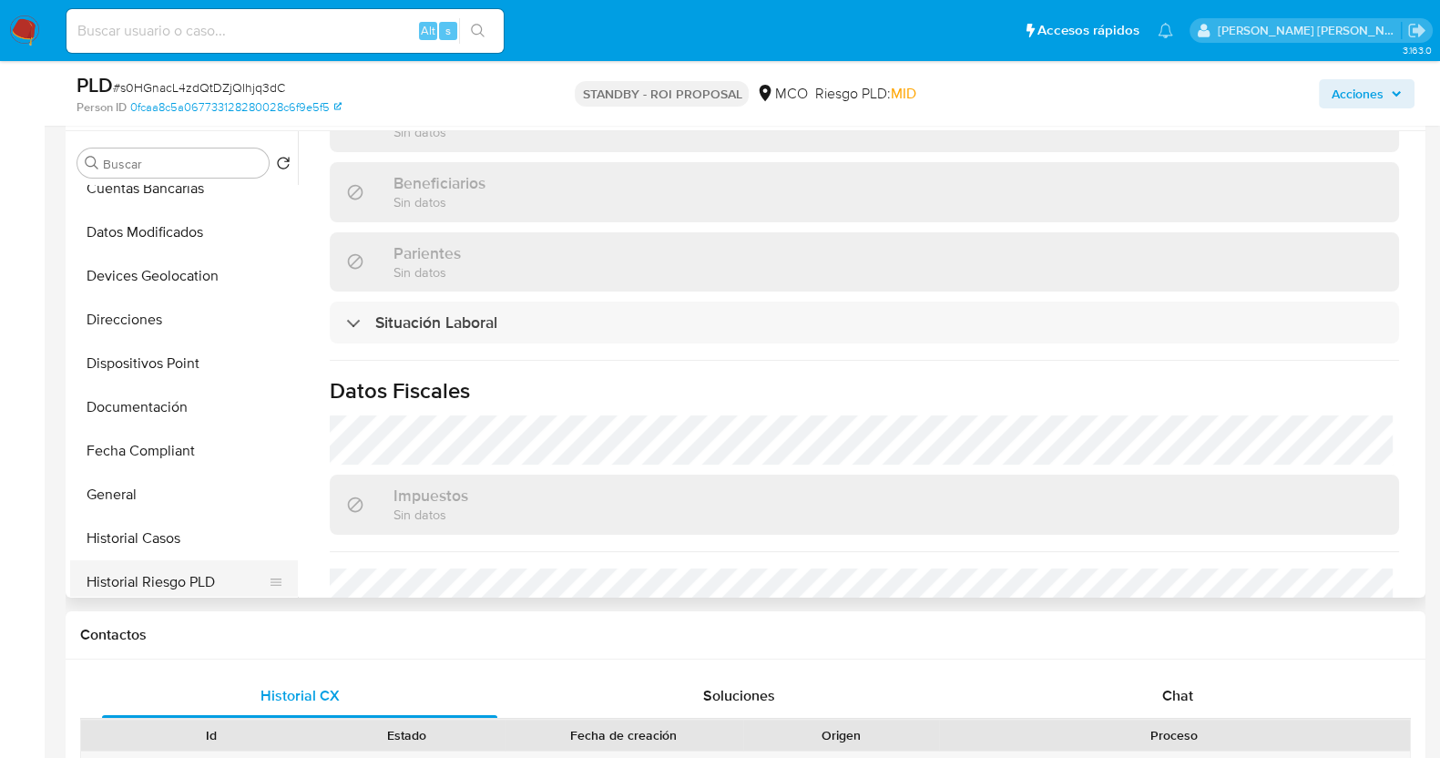
scroll to position [683, 0]
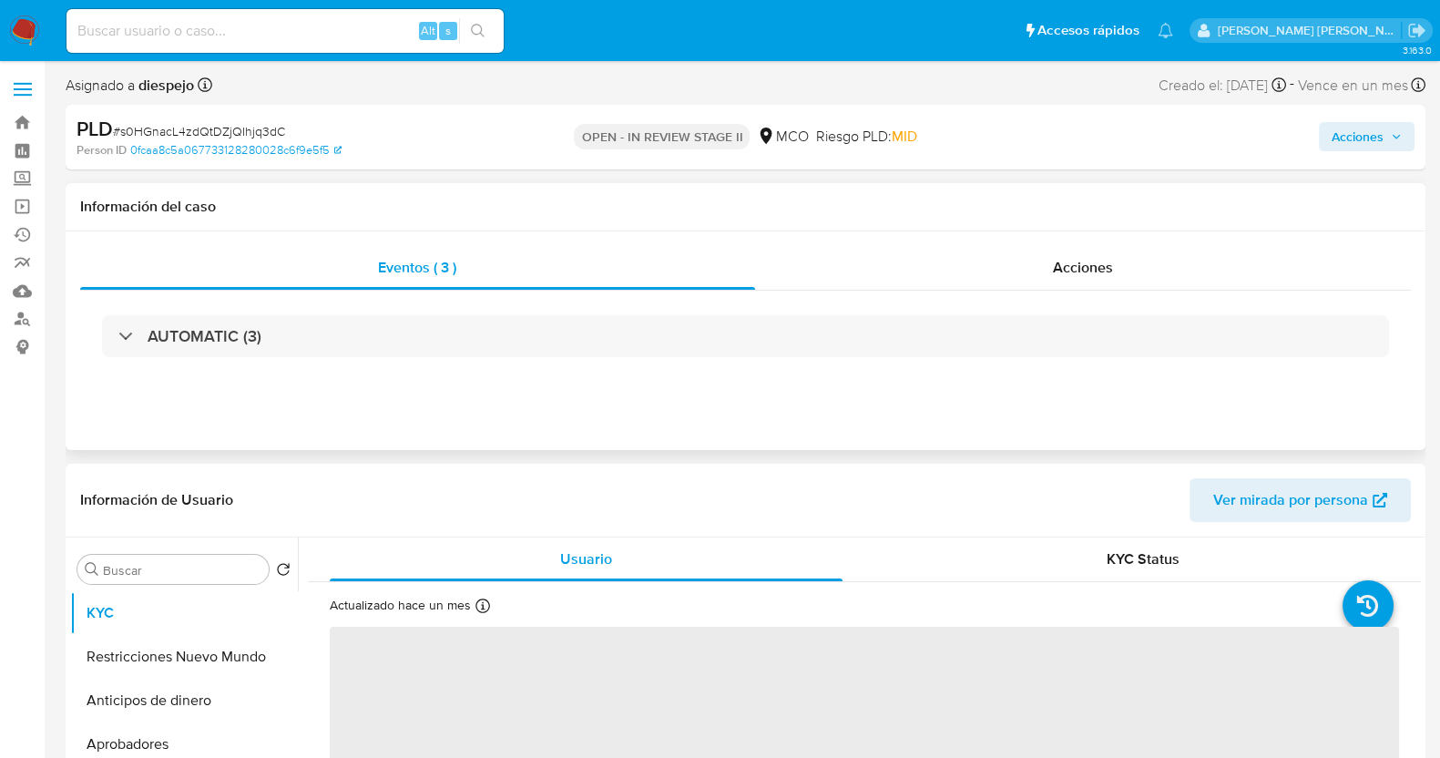
select select "10"
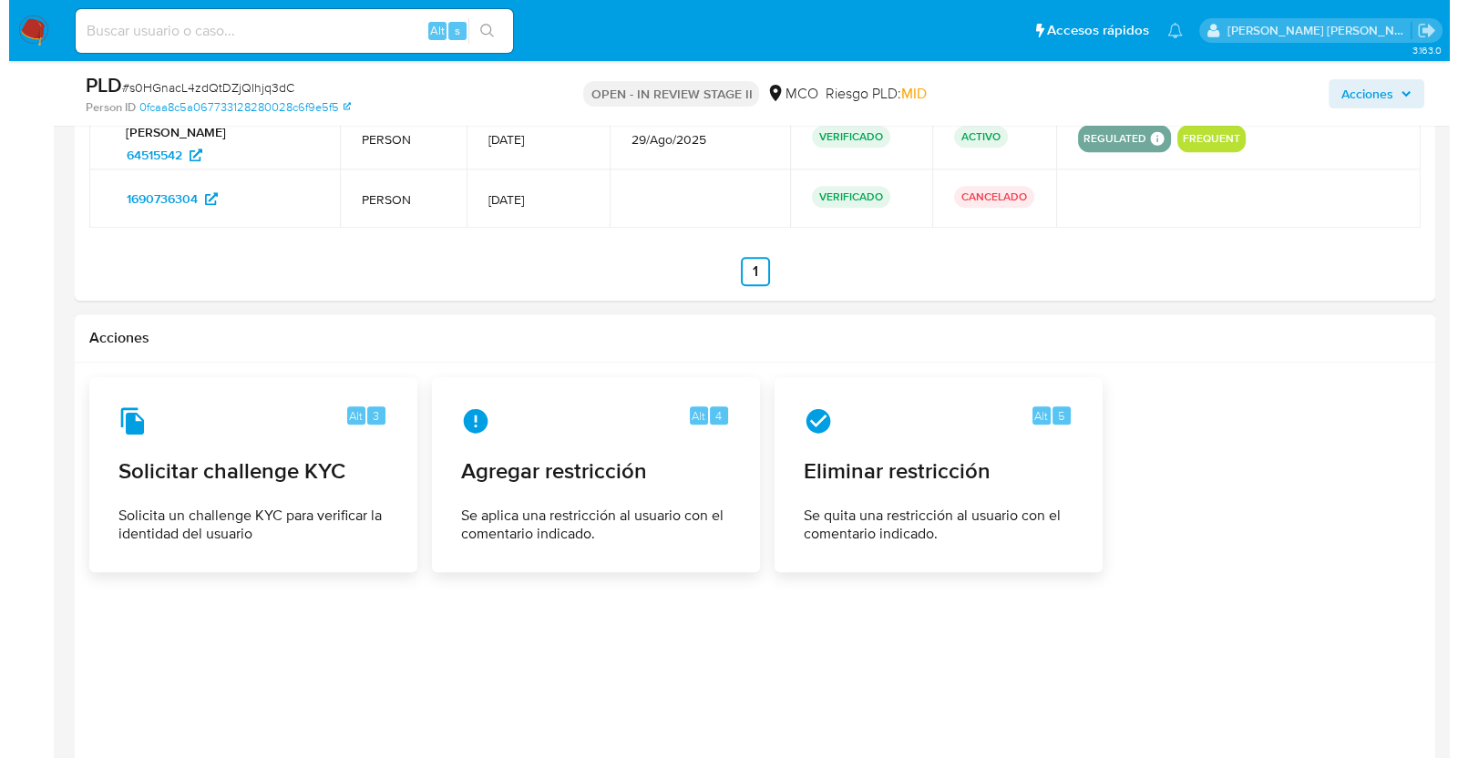
scroll to position [2202, 0]
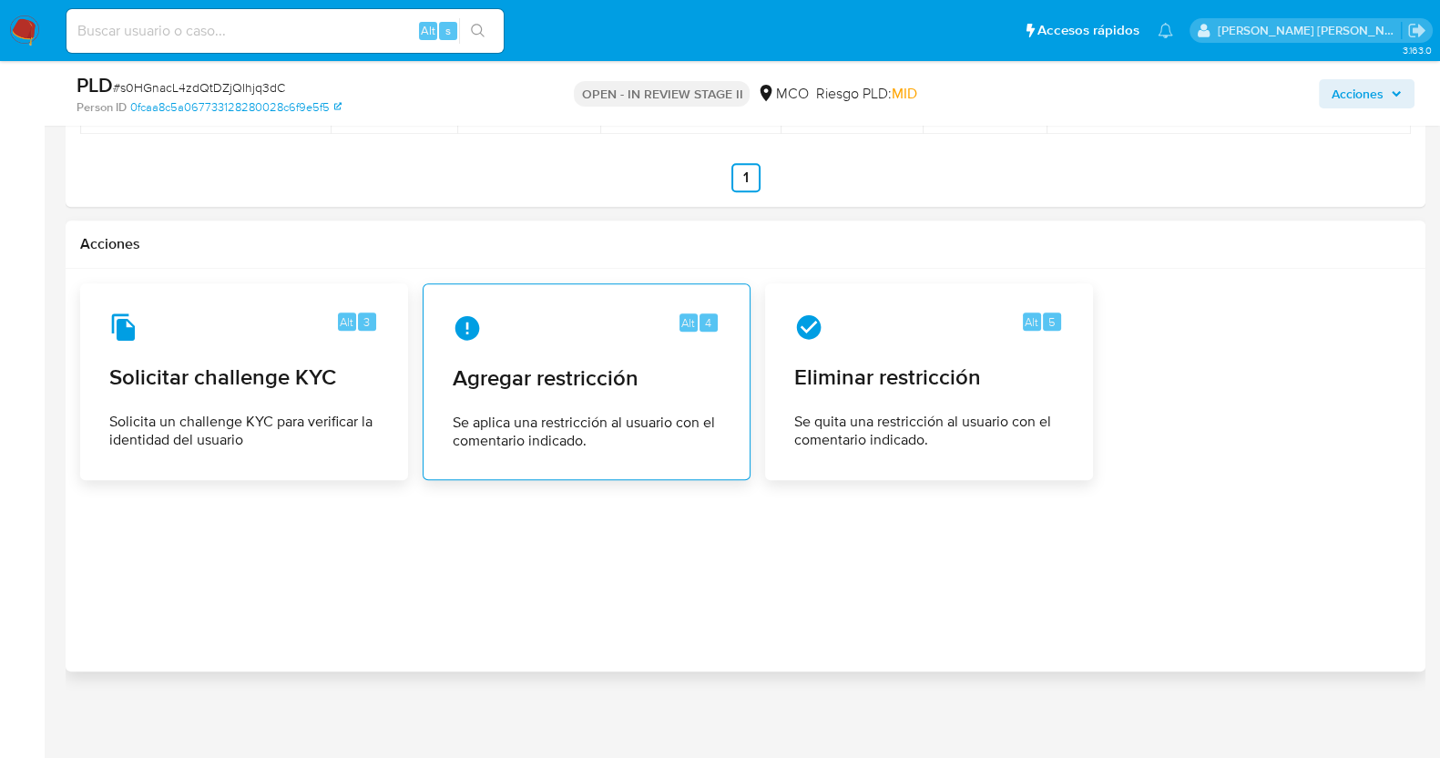
click at [588, 385] on span "Agregar restricción" at bounding box center [587, 377] width 268 height 27
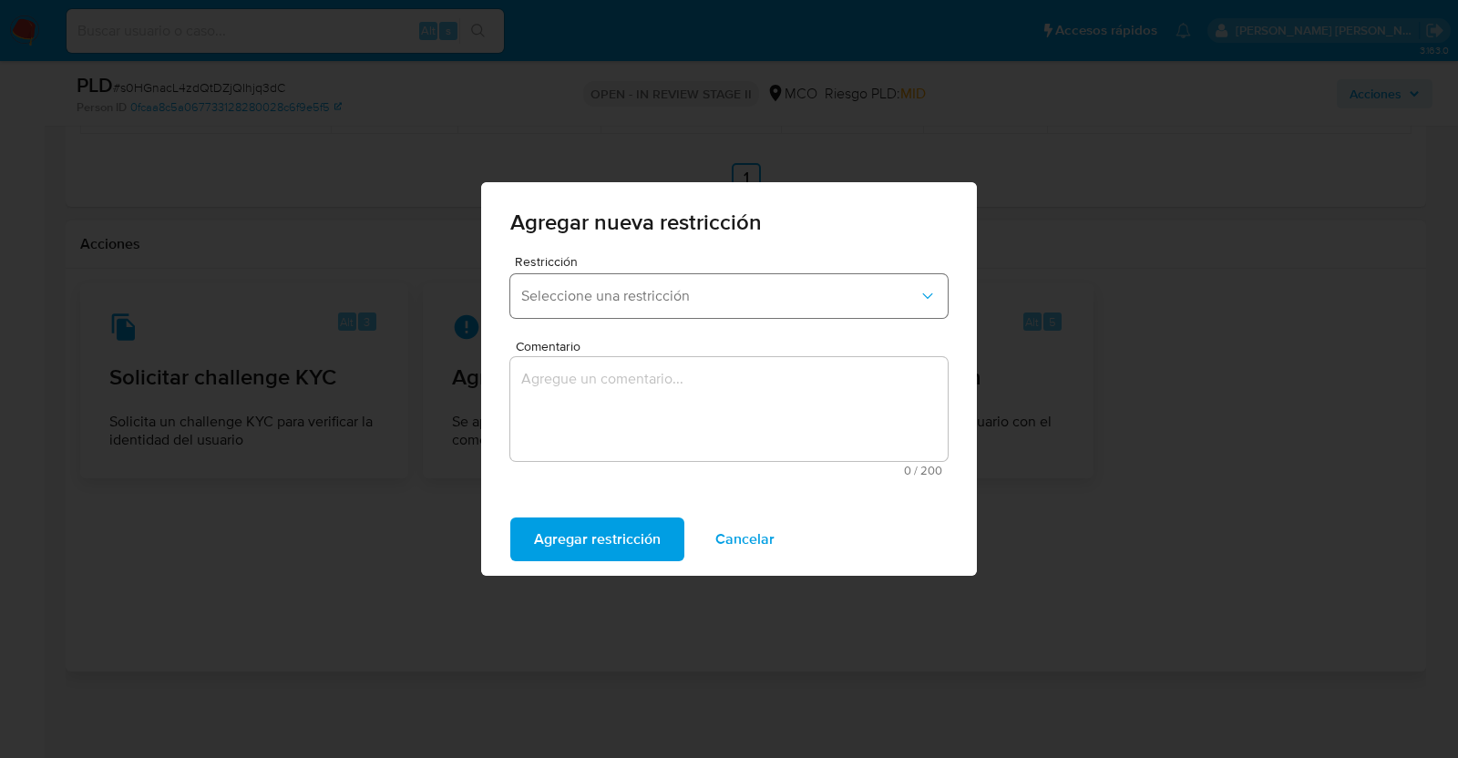
click at [639, 292] on span "Seleccione una restricción" at bounding box center [719, 296] width 397 height 18
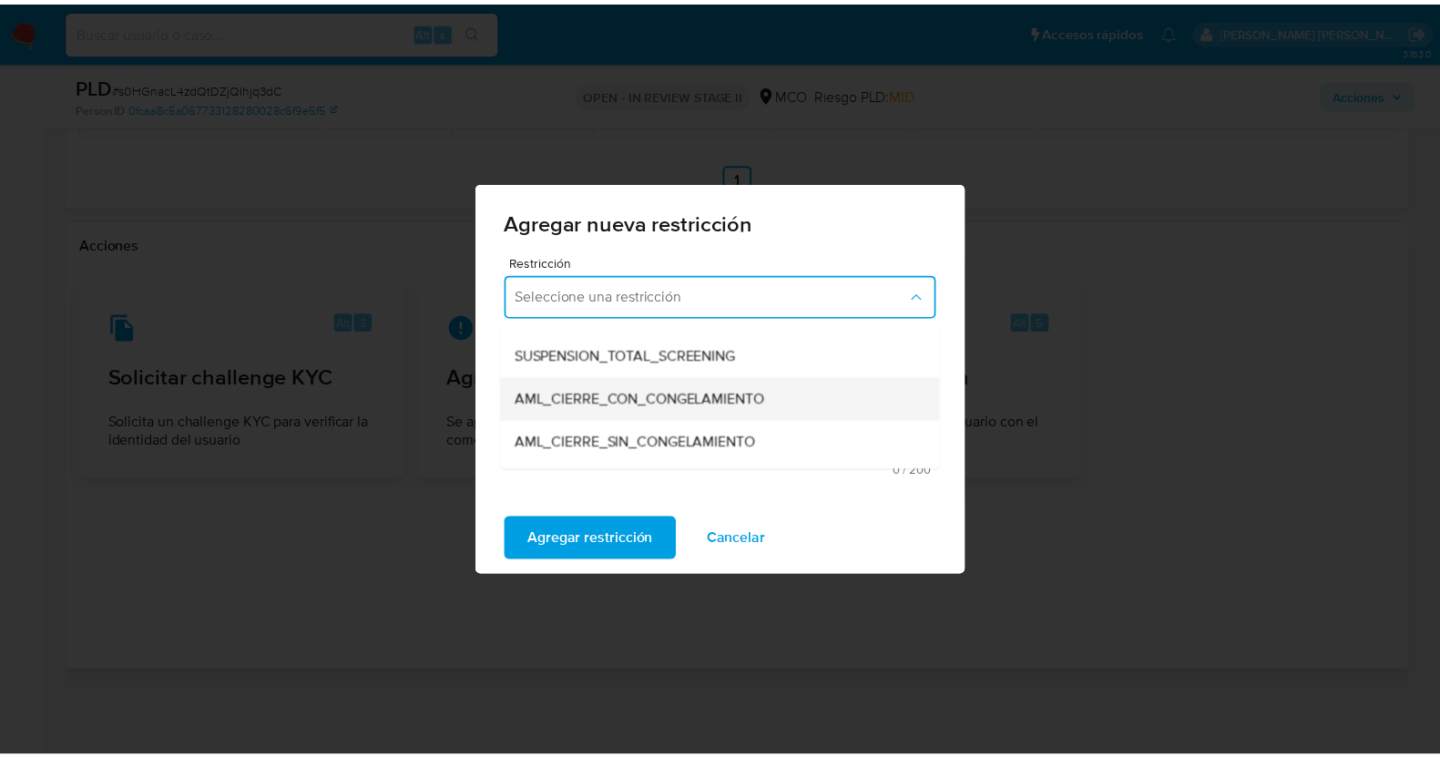
scroll to position [113, 0]
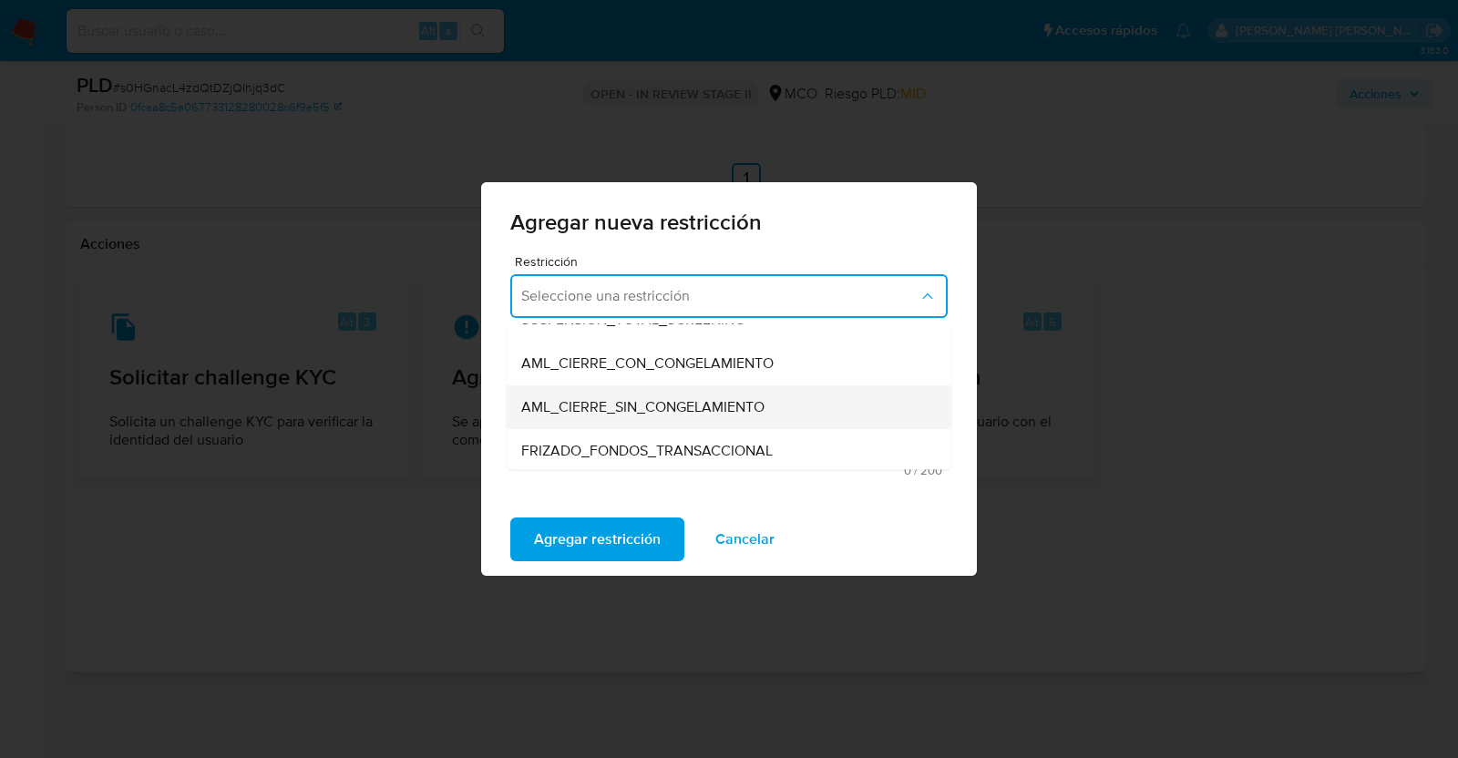
click at [740, 409] on span "AML_CIERRE_SIN_CONGELAMIENTO" at bounding box center [642, 407] width 243 height 18
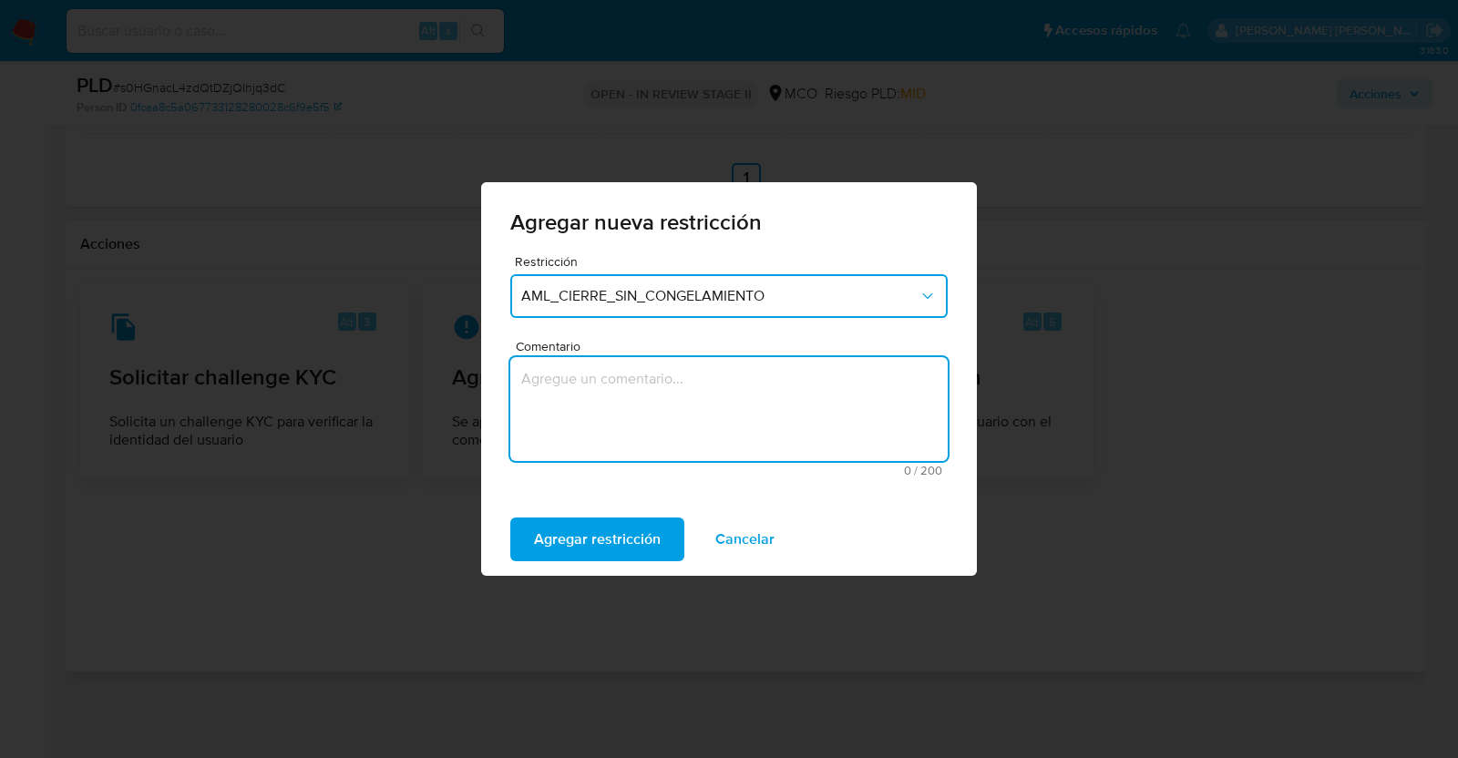
click at [742, 412] on textarea "Comentario" at bounding box center [728, 409] width 437 height 104
type textarea "A"
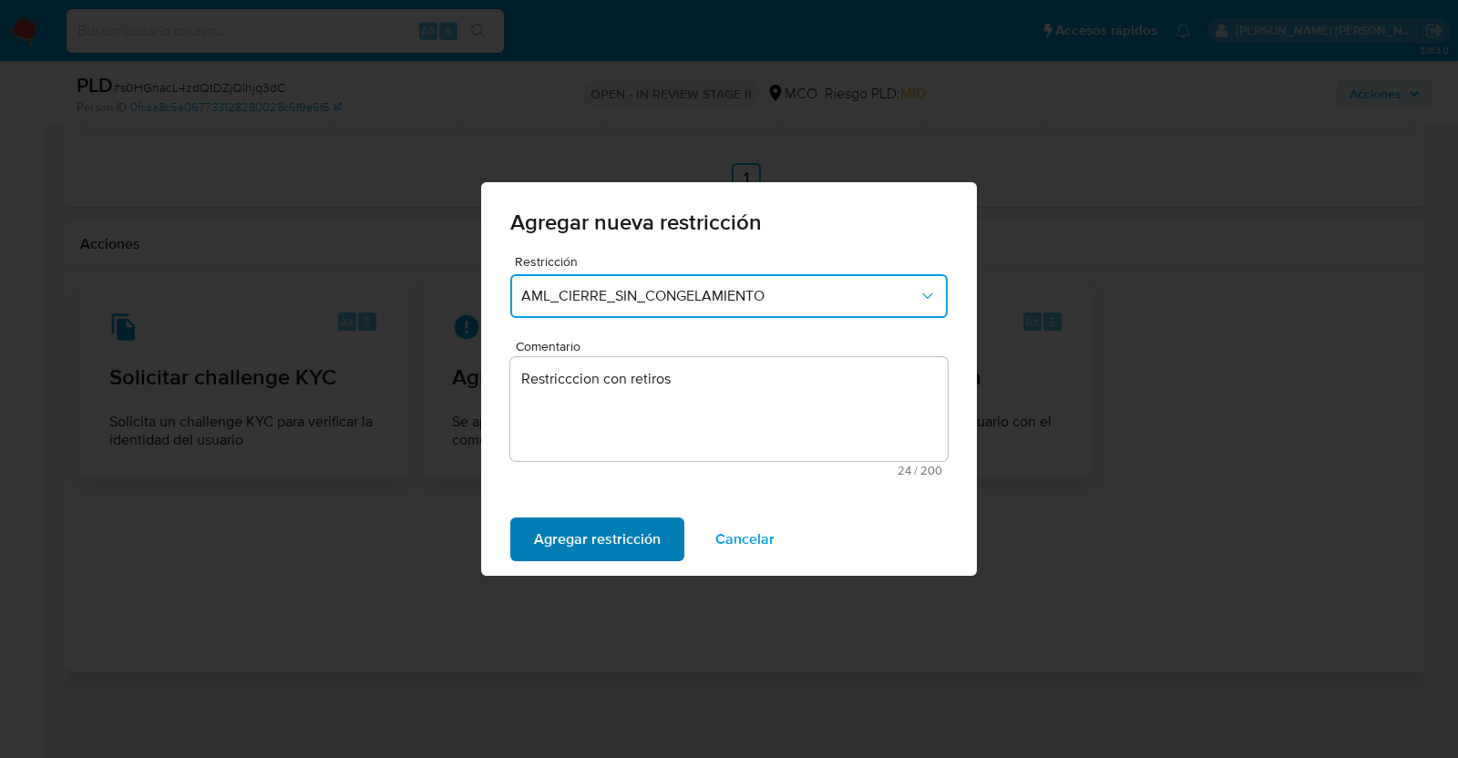
drag, startPoint x: 622, startPoint y: 540, endPoint x: 630, endPoint y: 535, distance: 9.9
click at [621, 540] on span "Agregar restricción" at bounding box center [597, 539] width 127 height 40
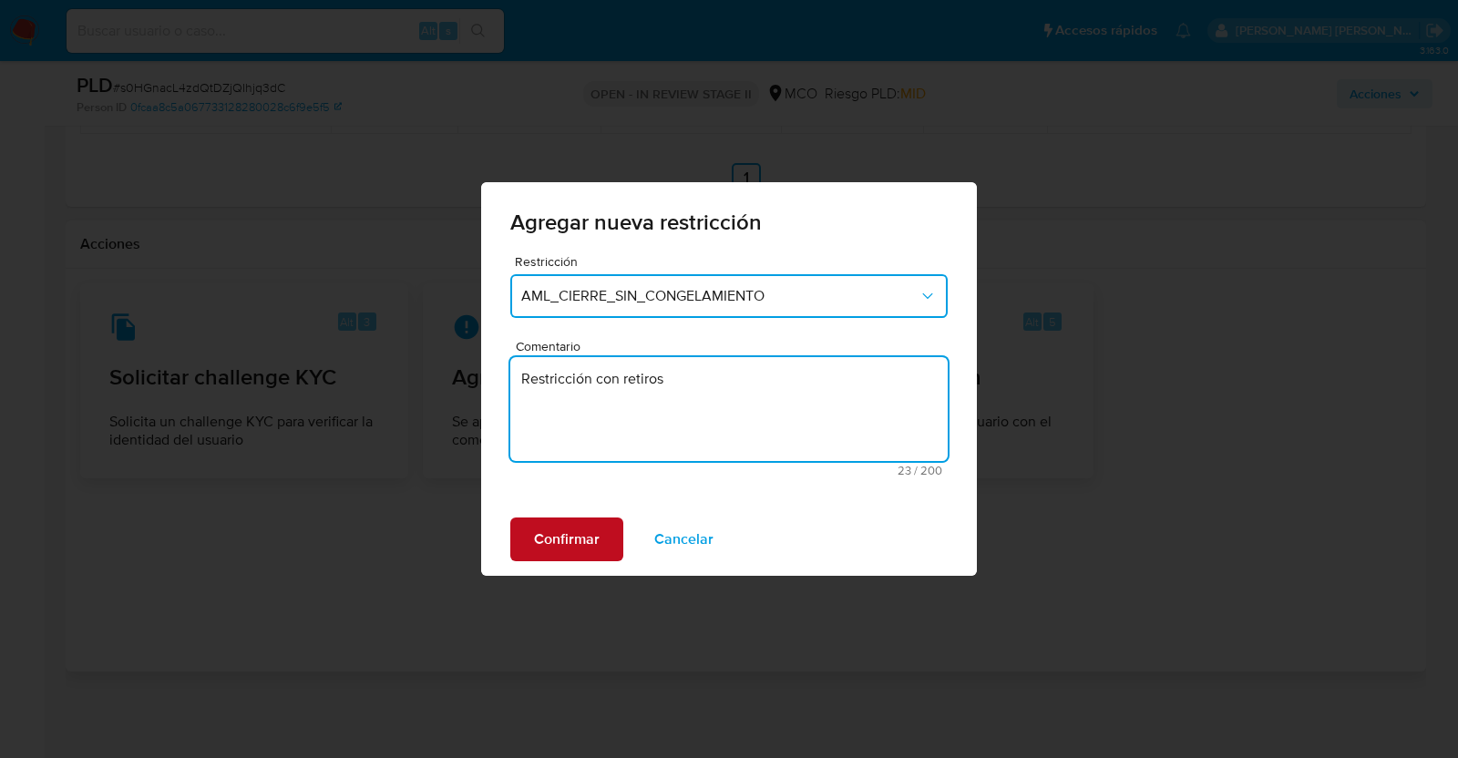
type textarea "Restricción con retiros"
click at [569, 528] on span "Confirmar" at bounding box center [567, 539] width 66 height 40
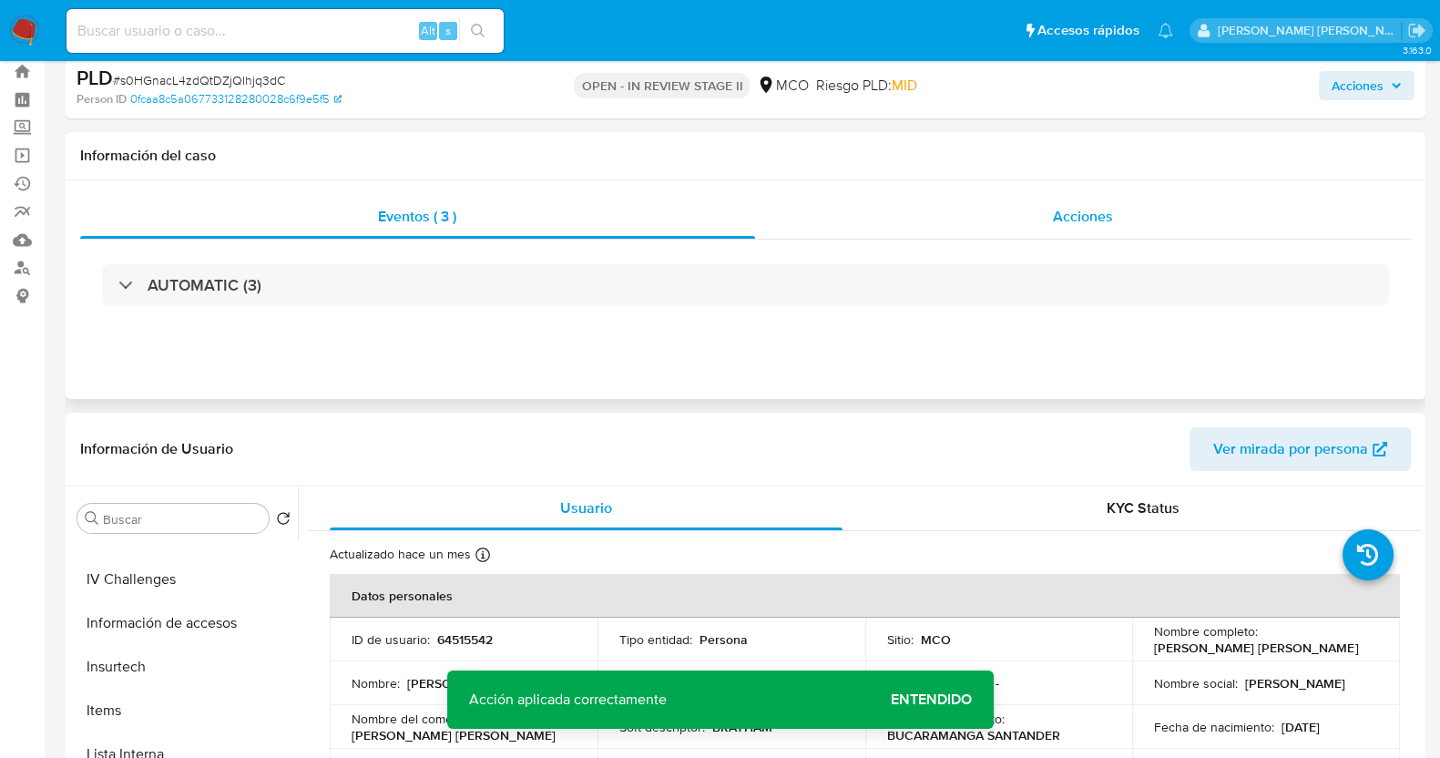
scroll to position [38, 0]
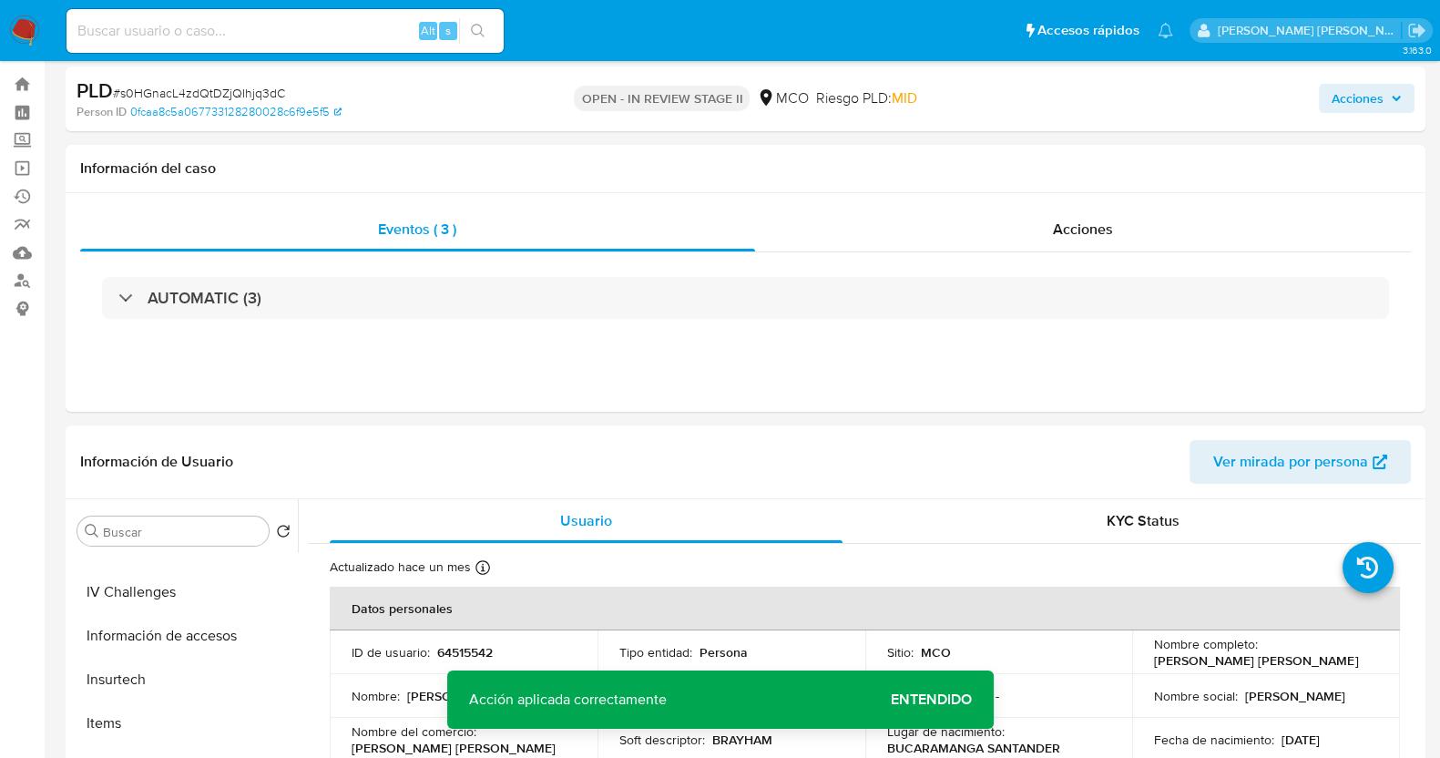
click at [1365, 102] on span "Acciones" at bounding box center [1358, 98] width 52 height 29
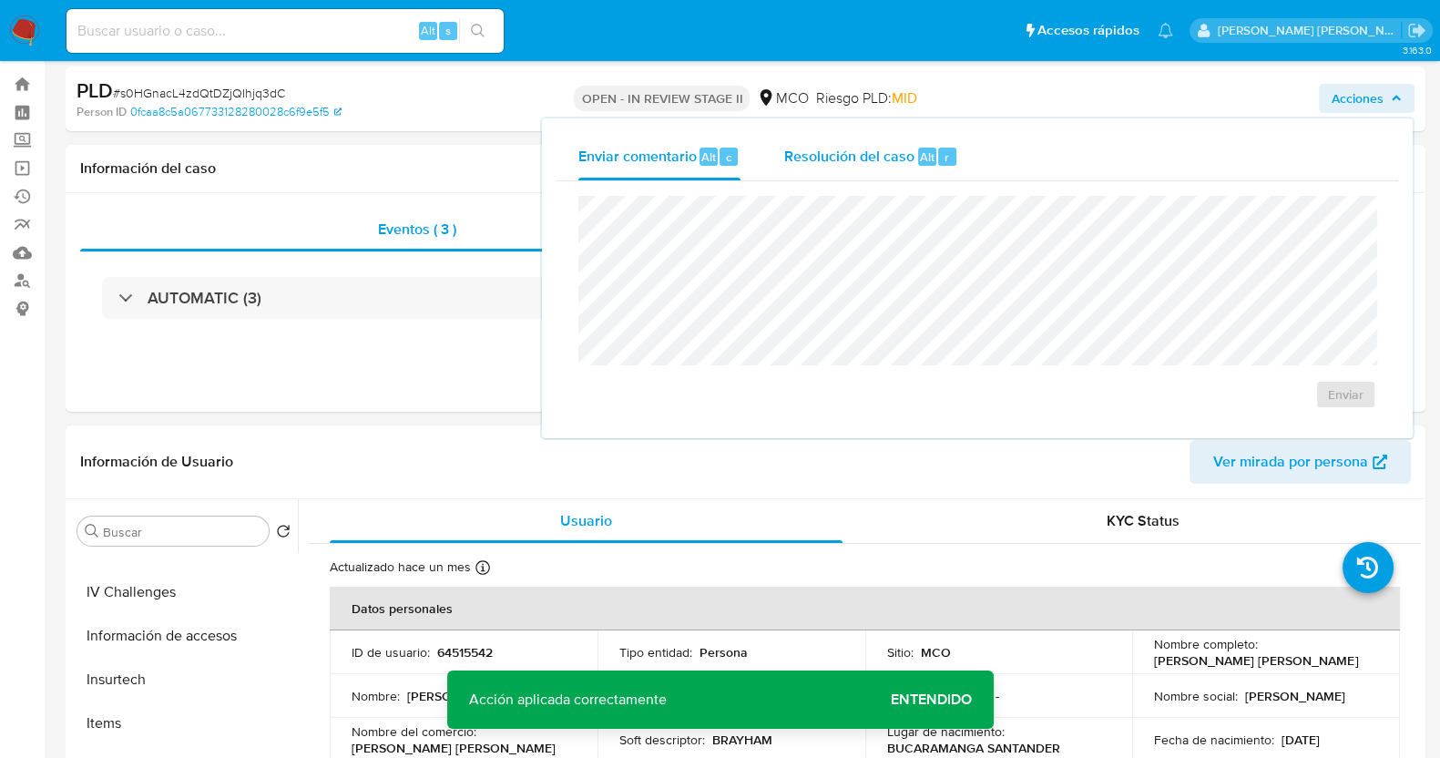
click at [832, 150] on span "Resolución del caso" at bounding box center [849, 156] width 130 height 21
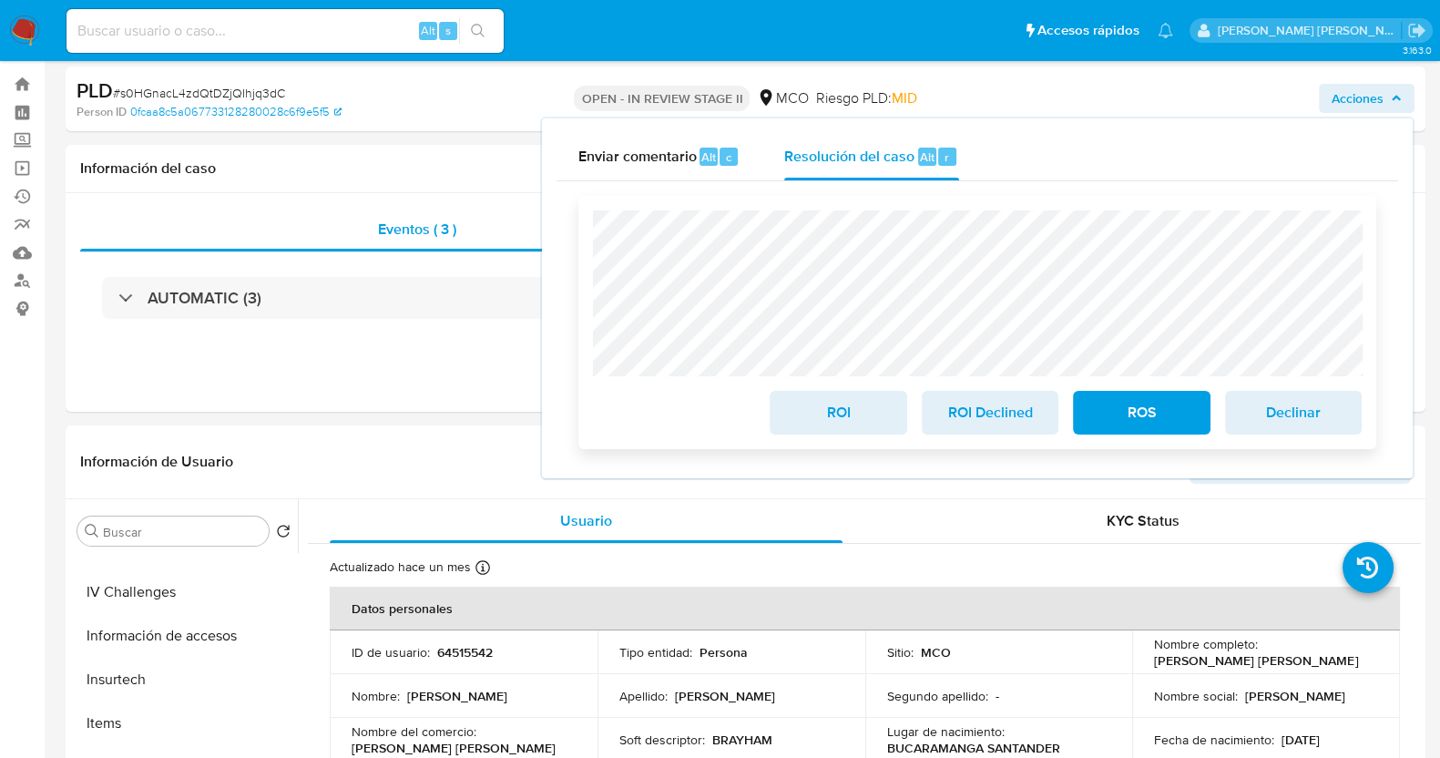
click at [1138, 421] on span "ROS" at bounding box center [1141, 413] width 89 height 40
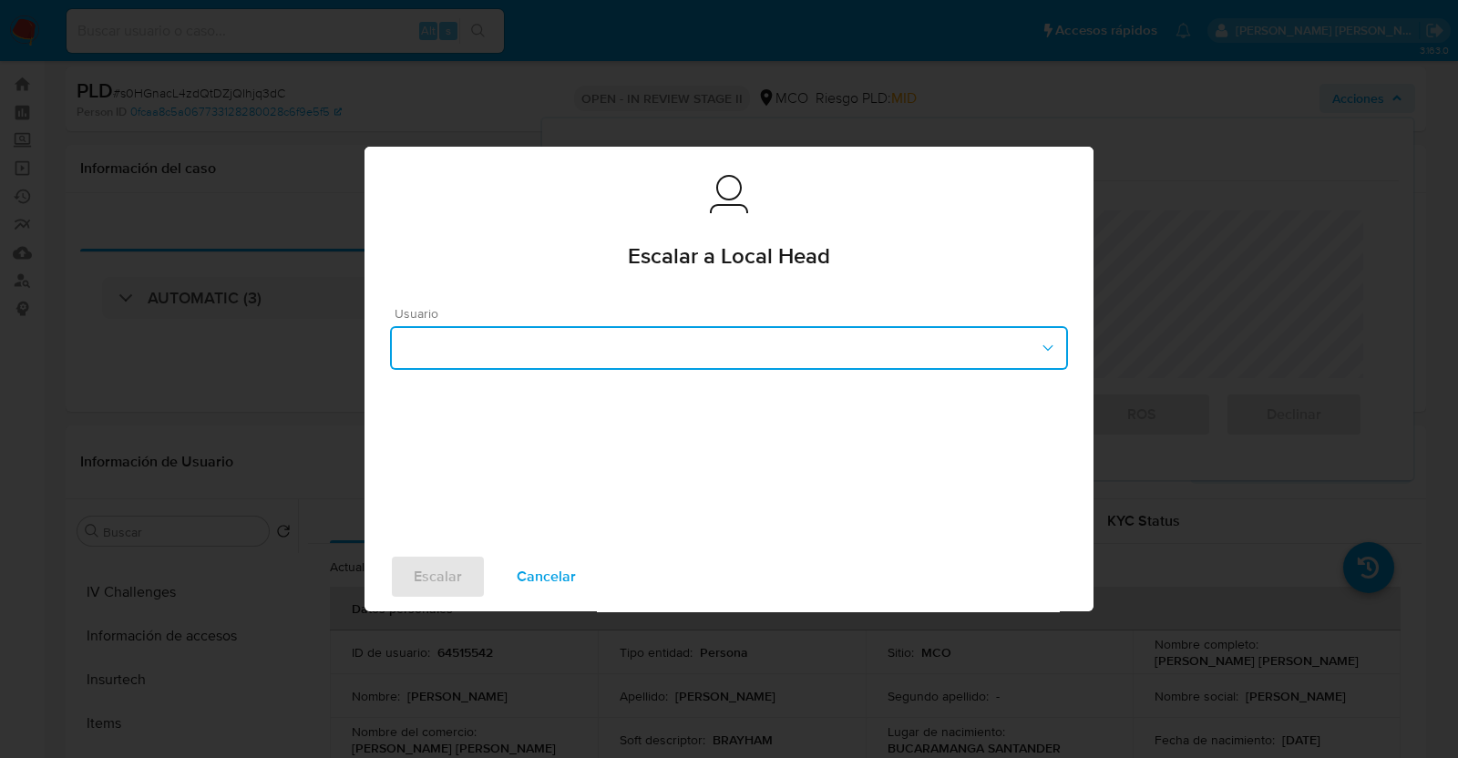
click at [786, 359] on button "button" at bounding box center [729, 348] width 678 height 44
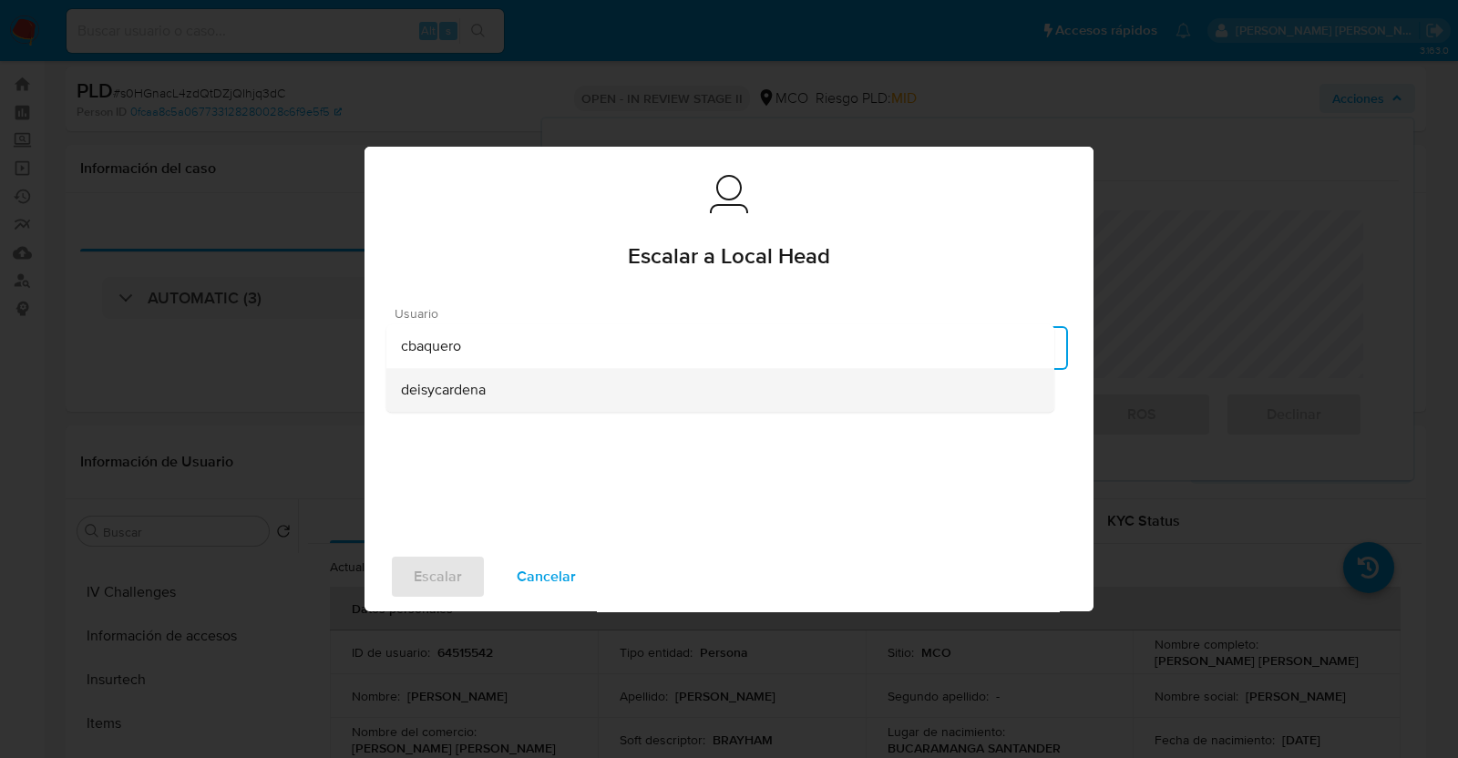
click at [788, 394] on div "deisycardena" at bounding box center [720, 390] width 639 height 44
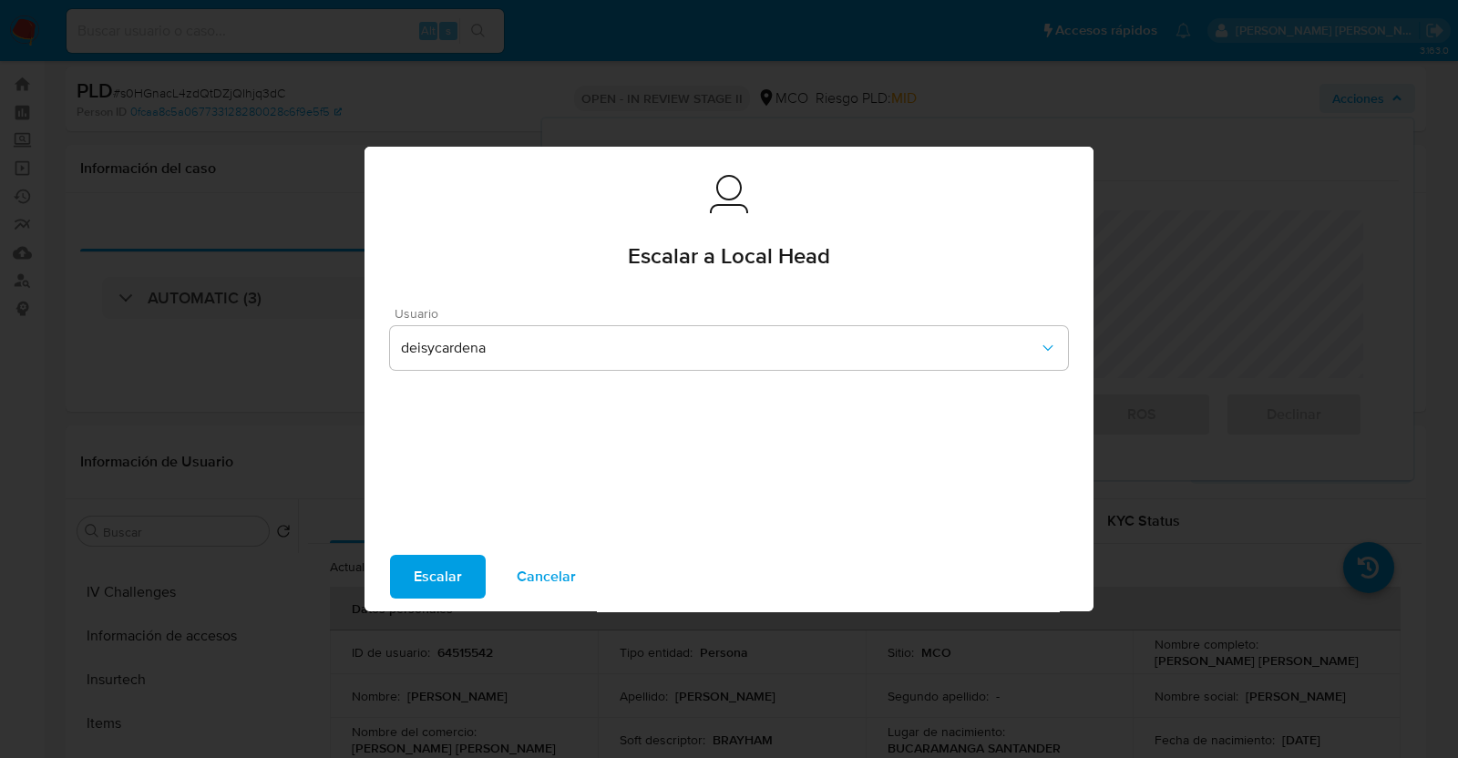
click at [440, 579] on span "Escalar" at bounding box center [438, 577] width 48 height 40
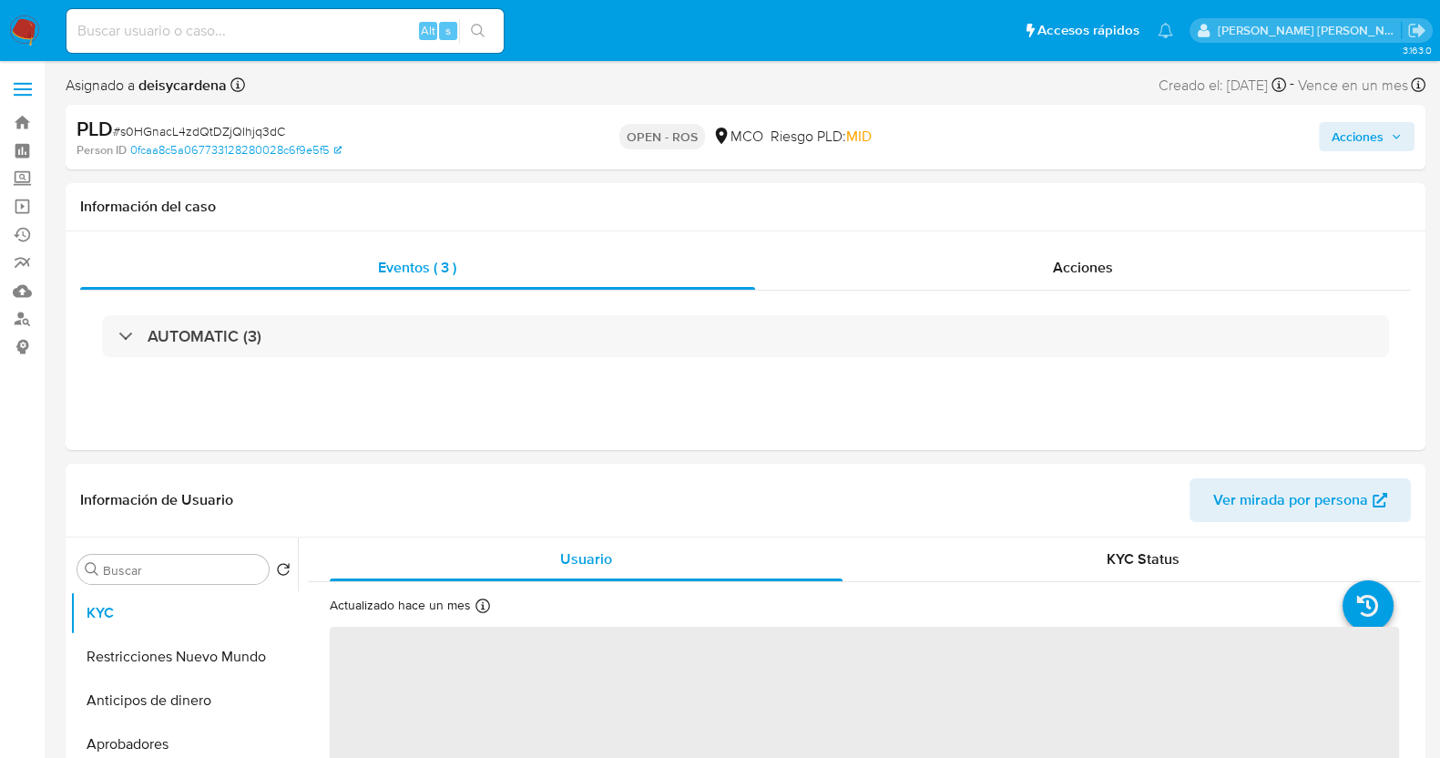
select select "10"
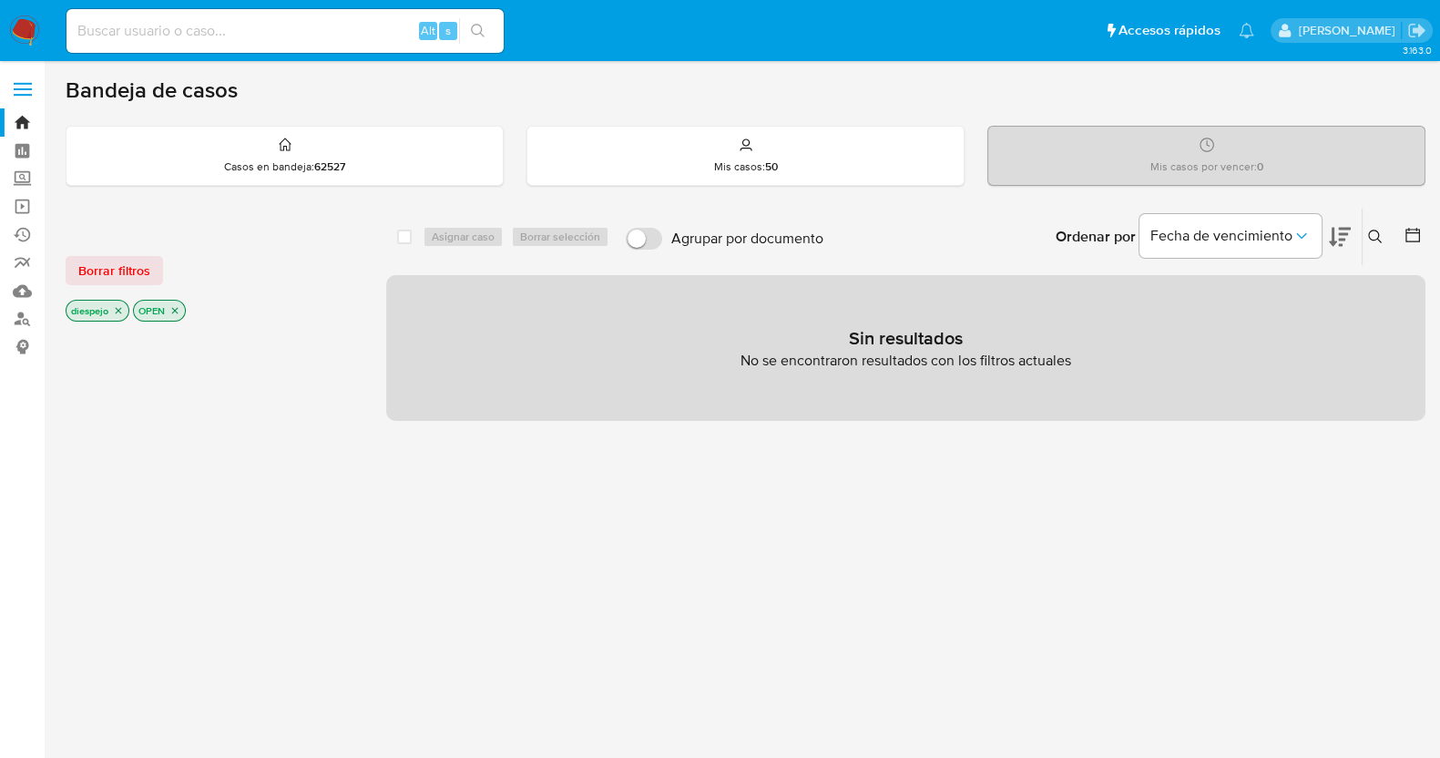
click at [175, 32] on input at bounding box center [285, 31] width 437 height 24
paste input "CaWwTTDdSC3M5p4I0KB93ygS"
type input "CaWwTTDdSC3M5p4I0KB93ygS"
click at [477, 30] on icon "search-icon" at bounding box center [478, 31] width 15 height 15
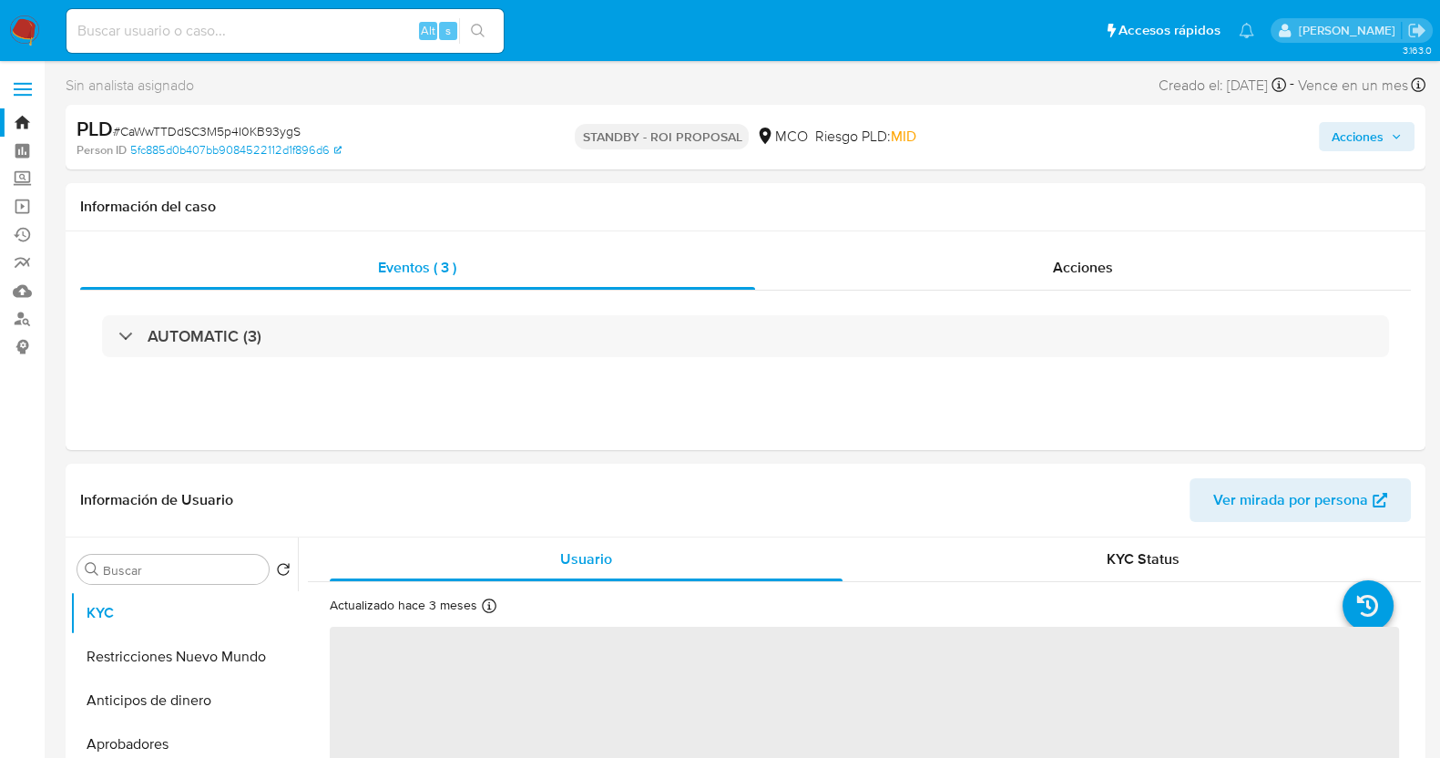
select select "10"
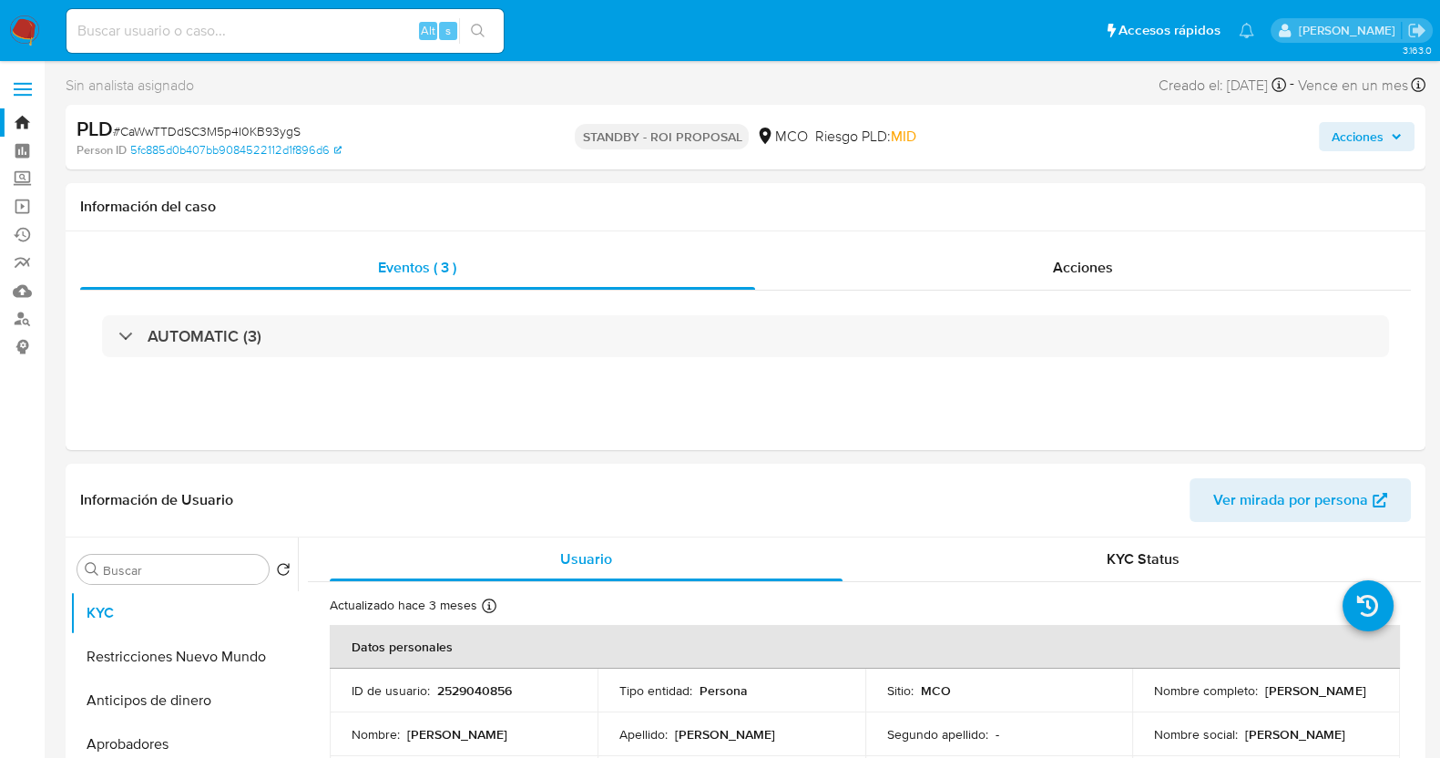
click at [23, 125] on link "Bandeja" at bounding box center [108, 122] width 217 height 28
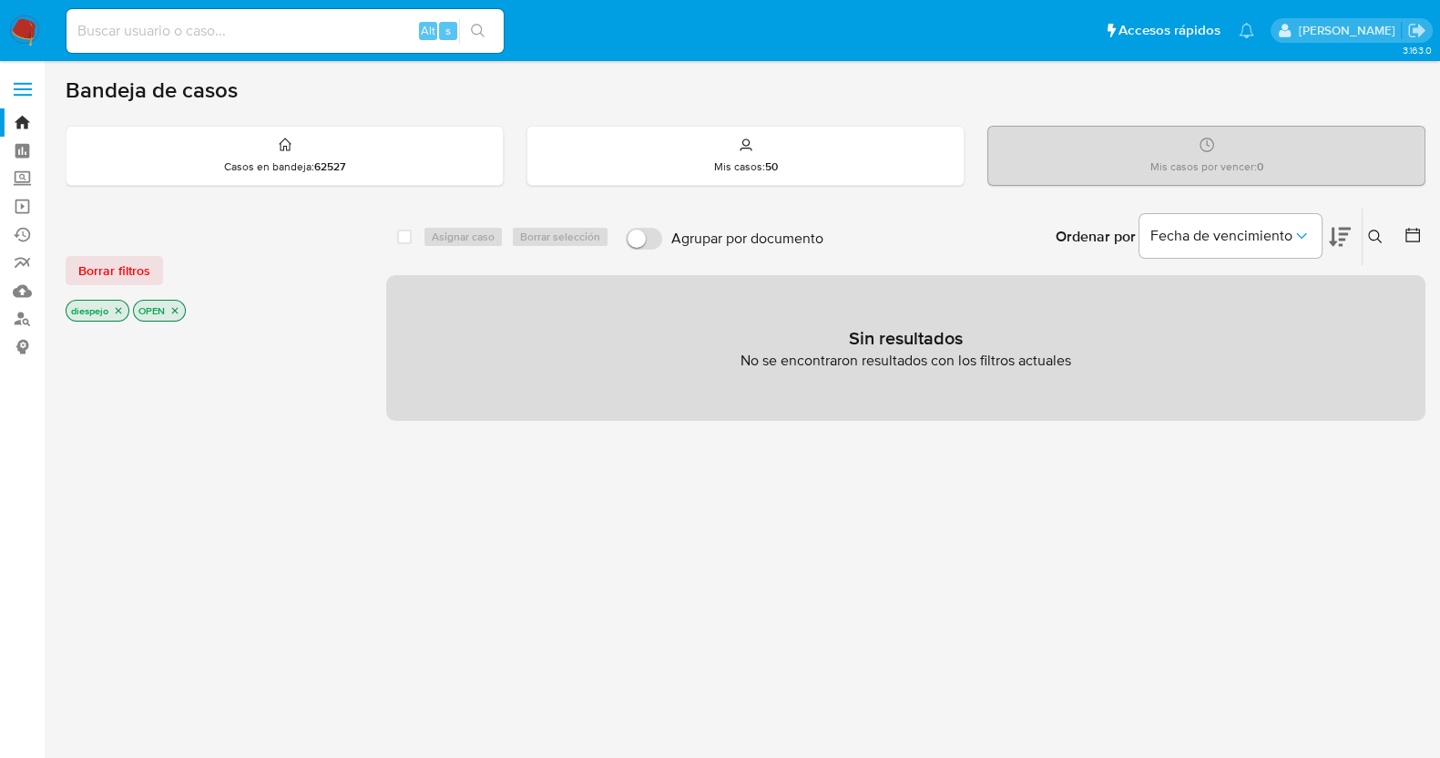
click at [1373, 234] on icon at bounding box center [1376, 237] width 15 height 15
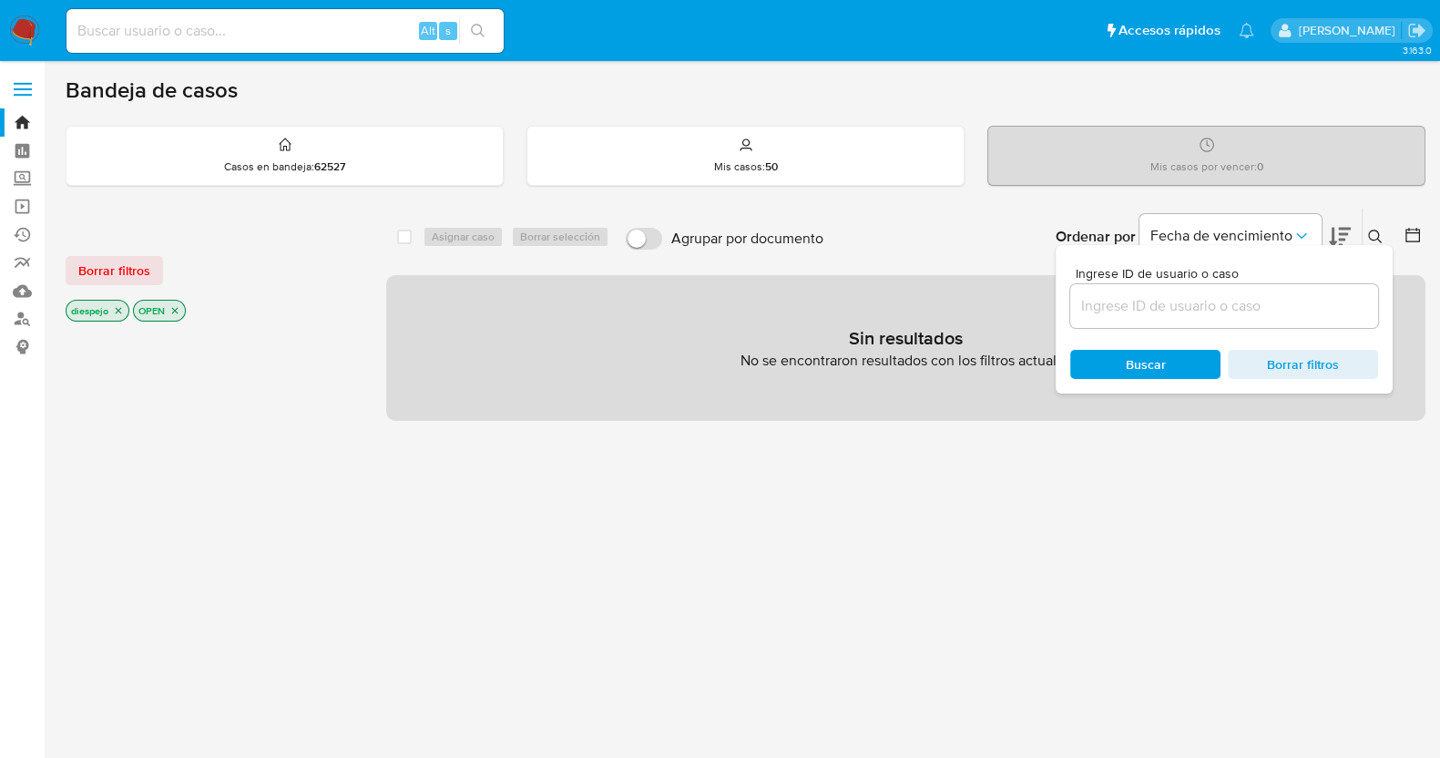
click at [1176, 299] on input at bounding box center [1225, 306] width 308 height 24
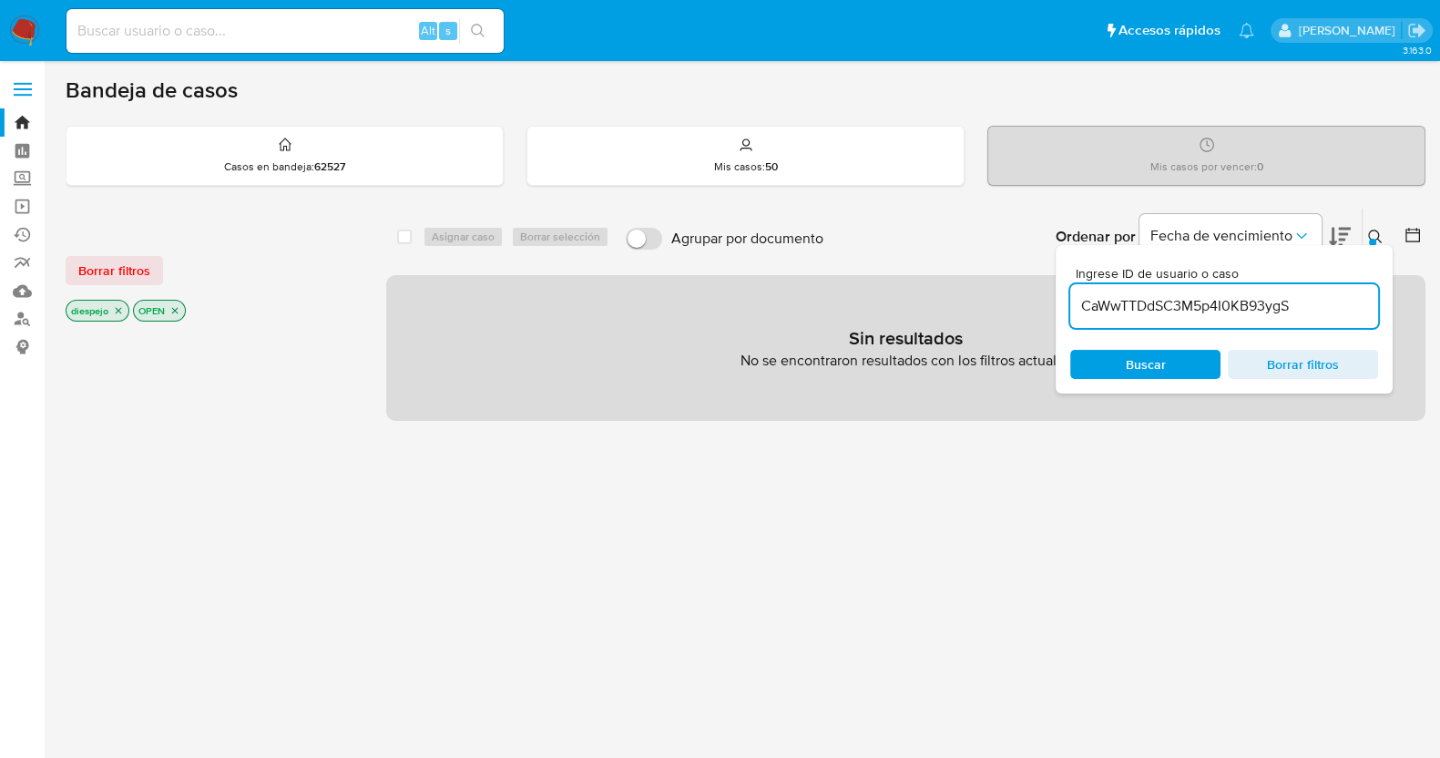
type input "CaWwTTDdSC3M5p4I0KB93ygS"
click at [117, 274] on span "Borrar filtros" at bounding box center [114, 271] width 72 height 26
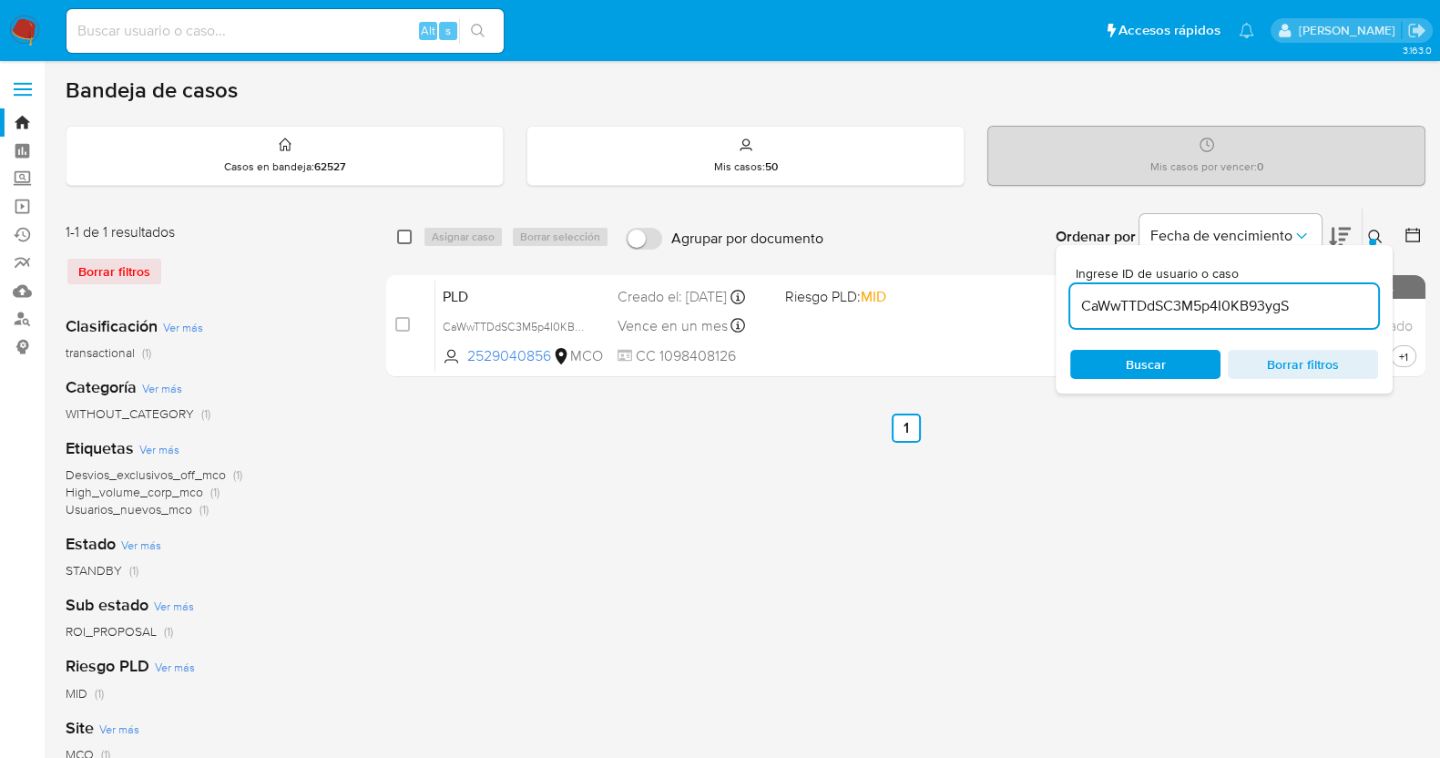
click at [405, 232] on input "checkbox" at bounding box center [404, 237] width 15 height 15
checkbox input "true"
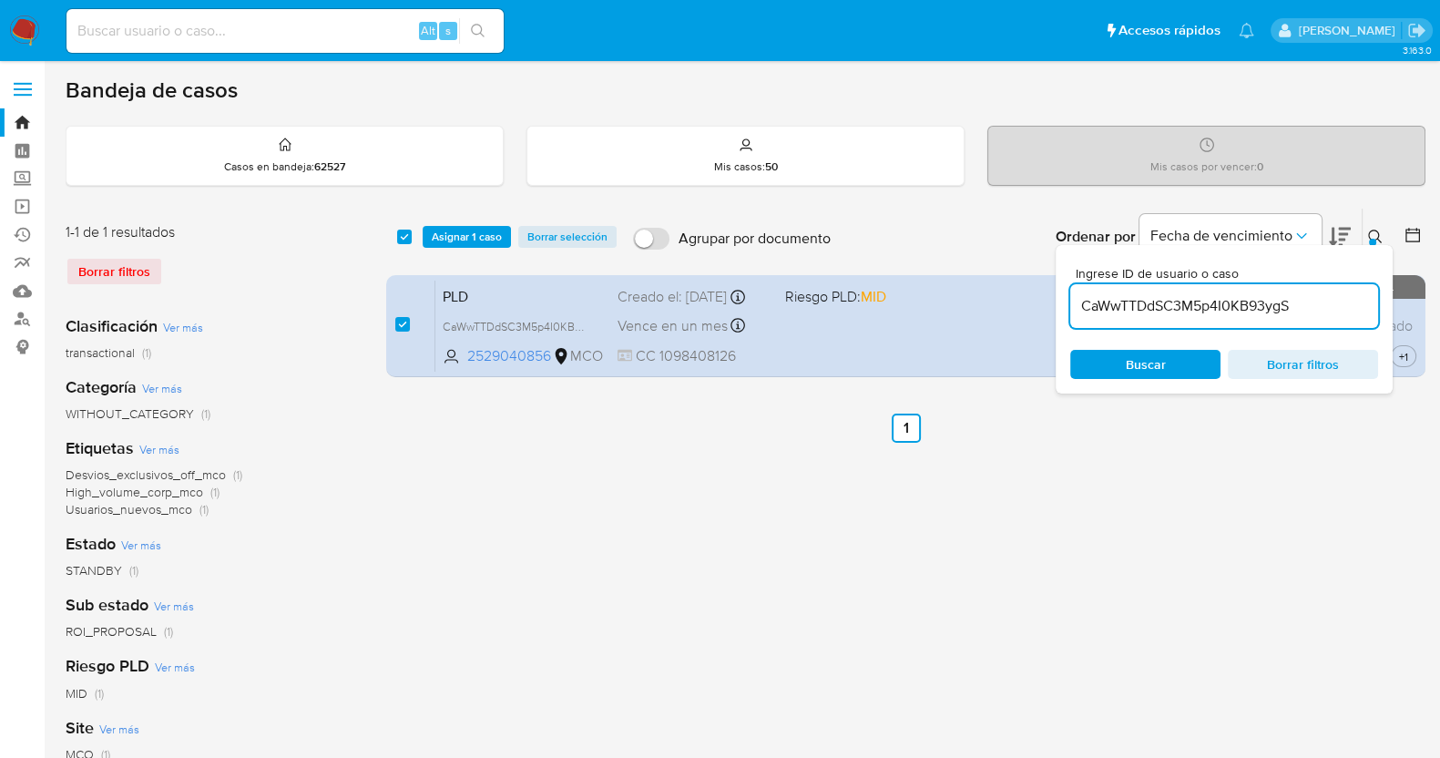
click at [1374, 231] on icon at bounding box center [1376, 237] width 15 height 15
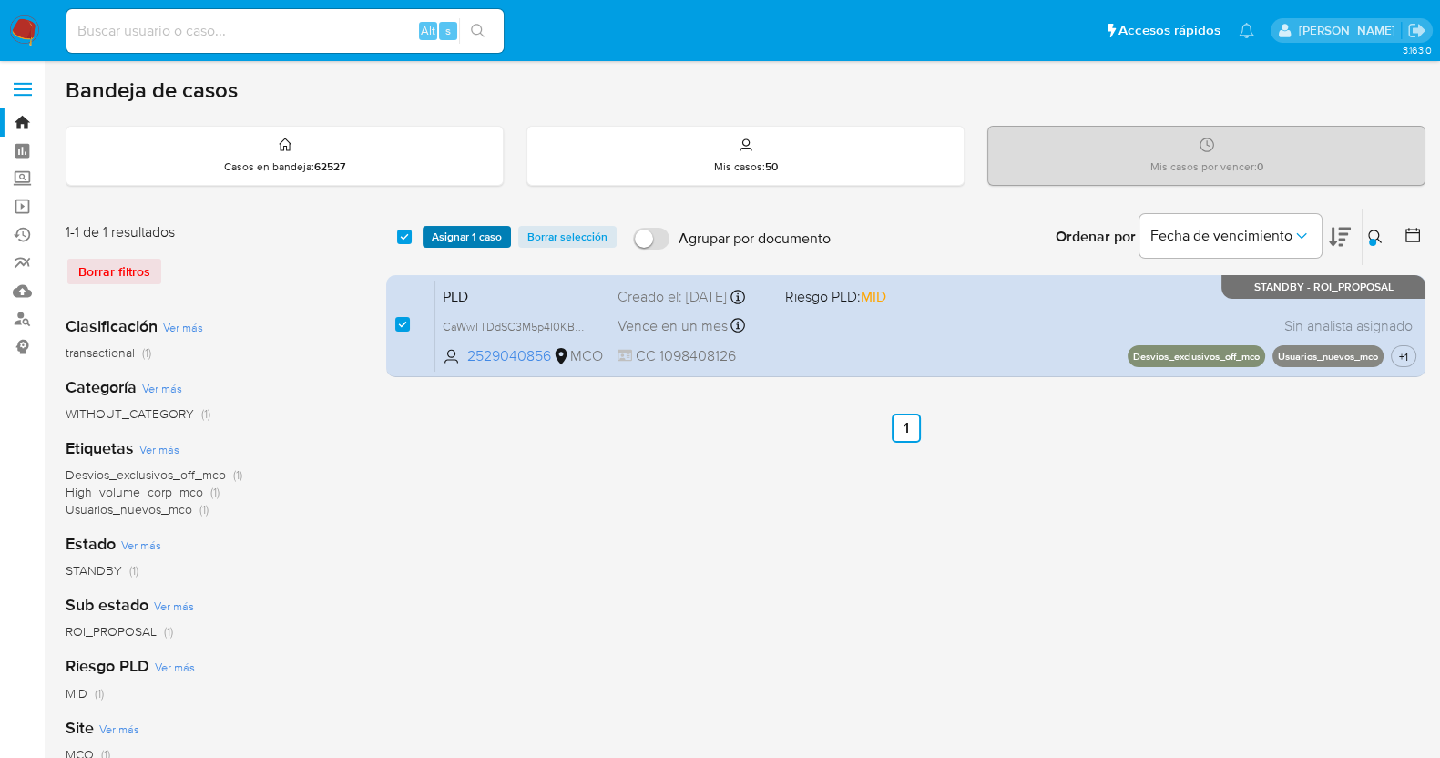
click at [474, 232] on span "Asignar 1 caso" at bounding box center [467, 237] width 70 height 18
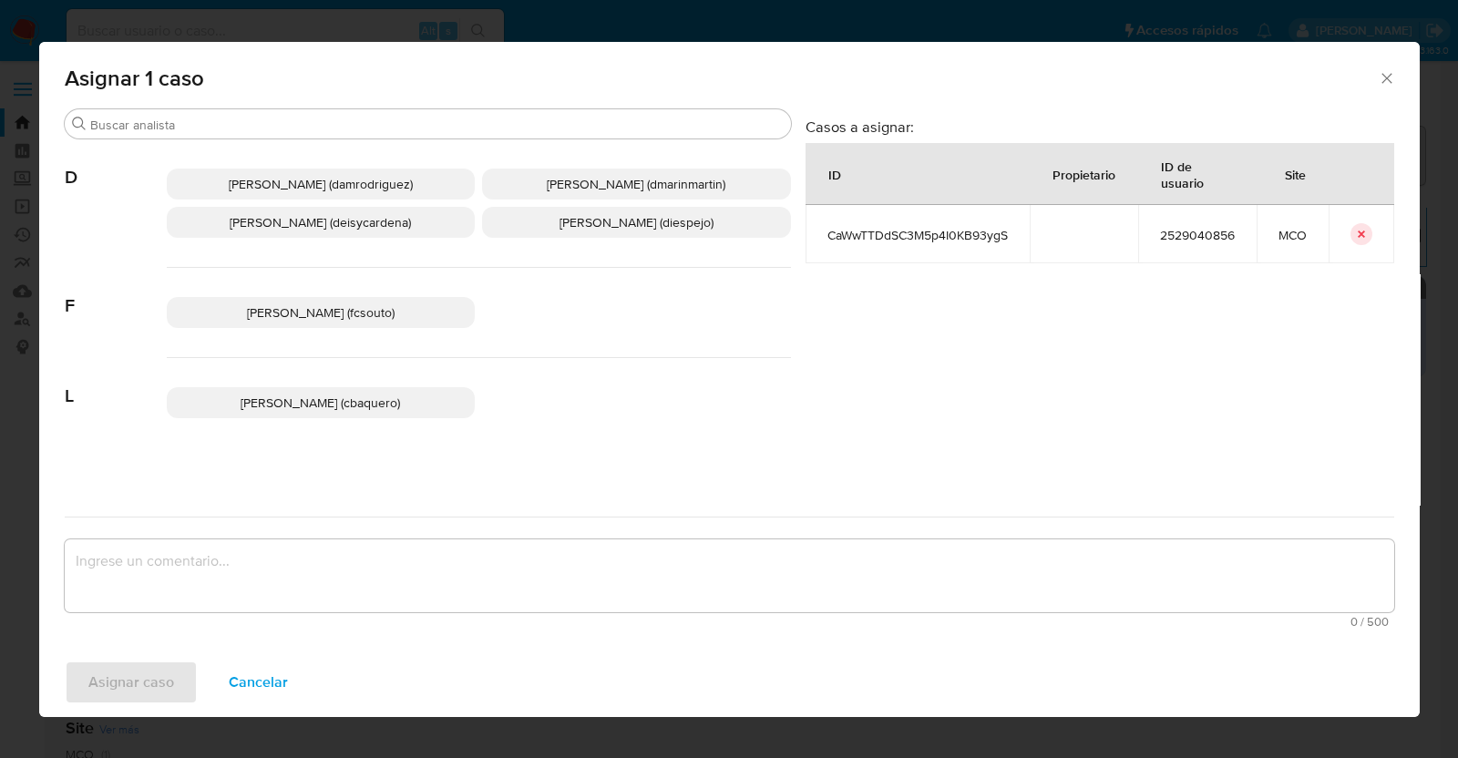
click at [663, 221] on span "Diana Marcela Espejo Garcia (diespejo)" at bounding box center [636, 222] width 154 height 18
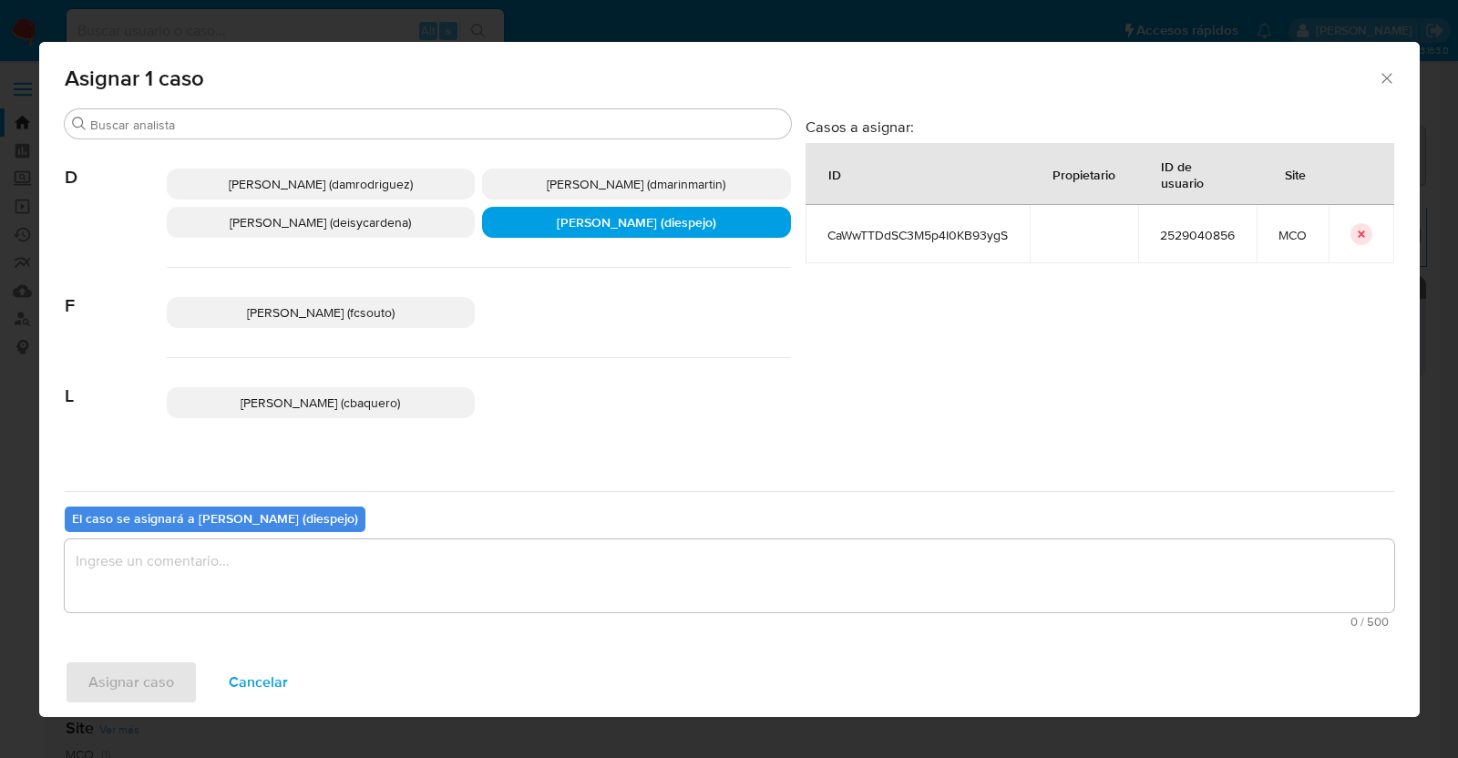
click at [267, 556] on textarea "assign-modal" at bounding box center [729, 575] width 1329 height 73
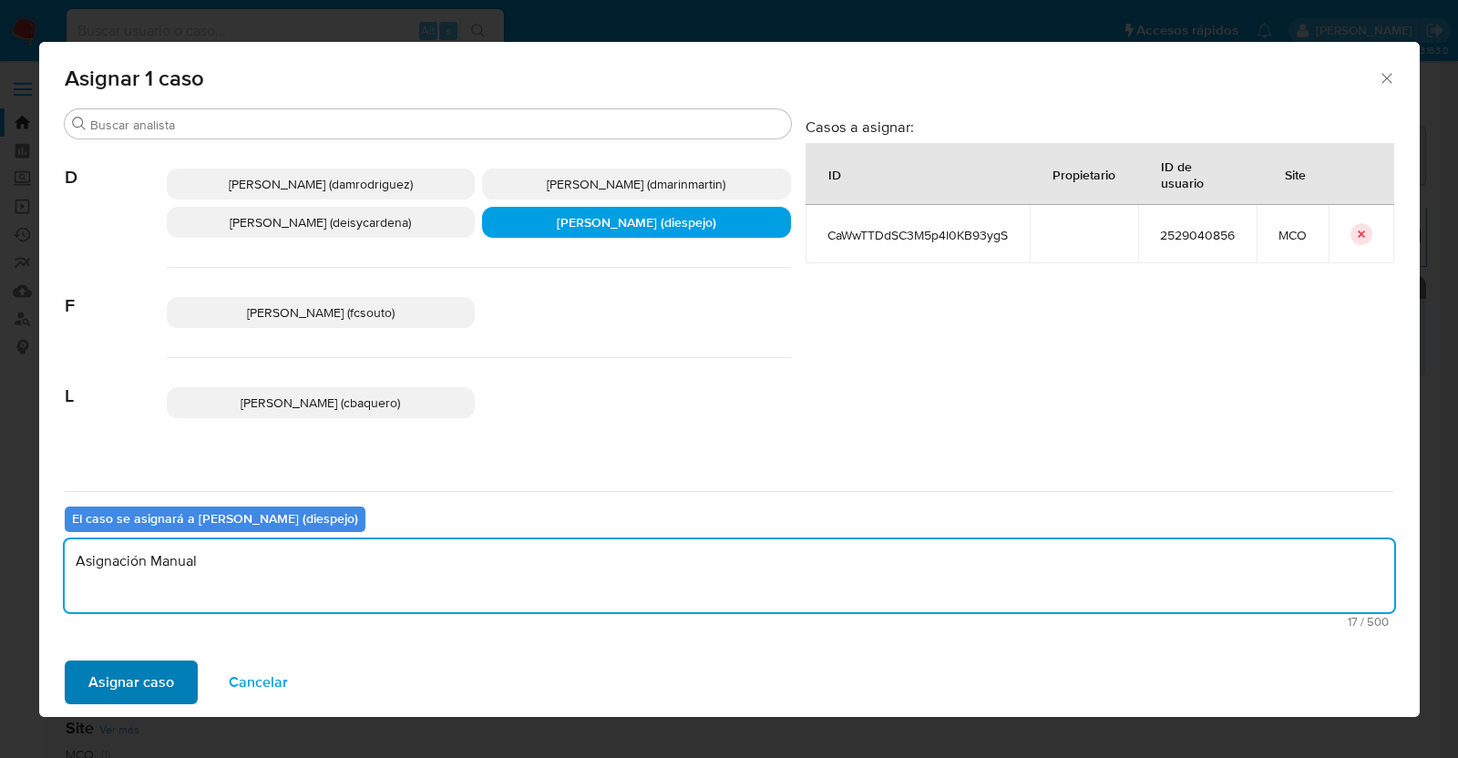
type textarea "Asignación Manual"
click at [123, 685] on span "Asignar caso" at bounding box center [131, 682] width 86 height 40
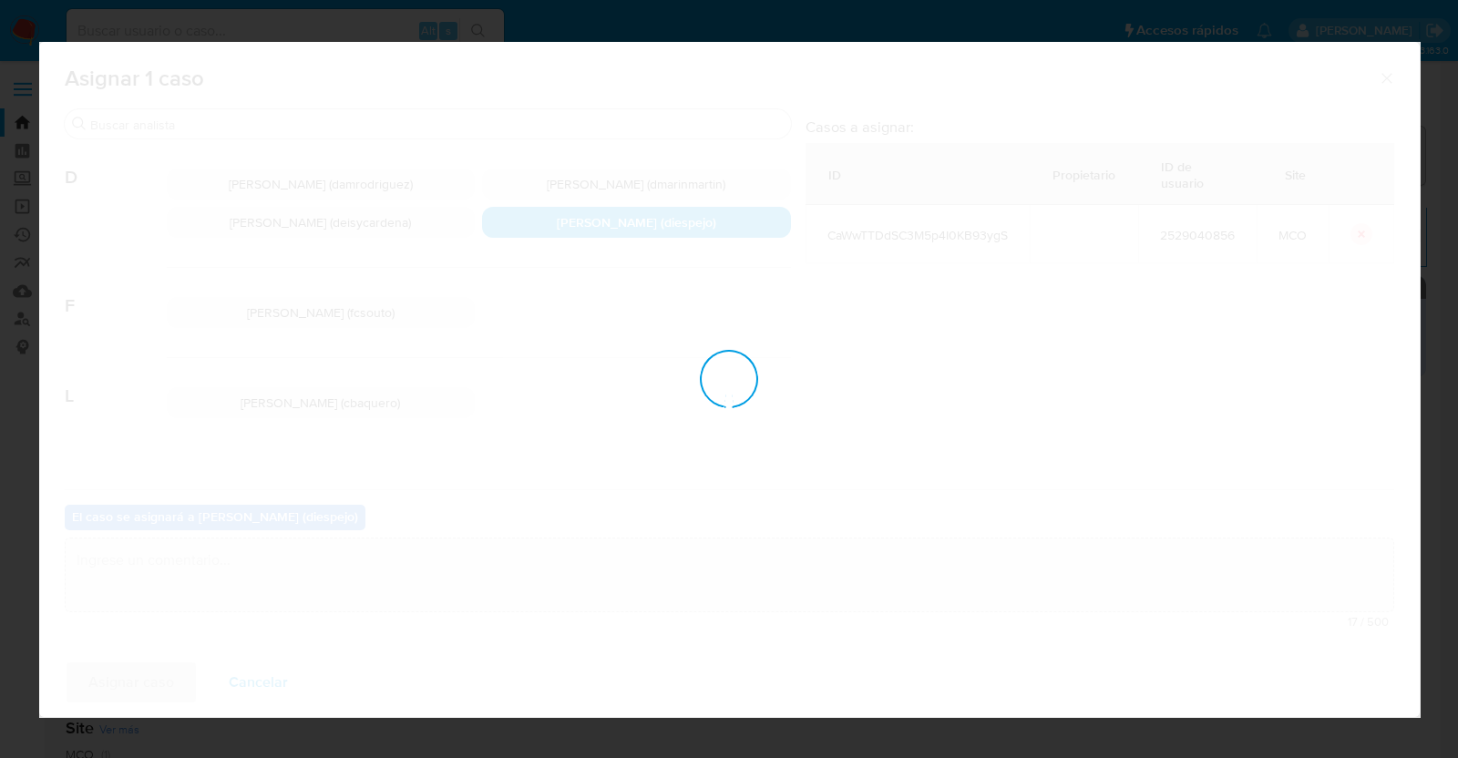
checkbox input "false"
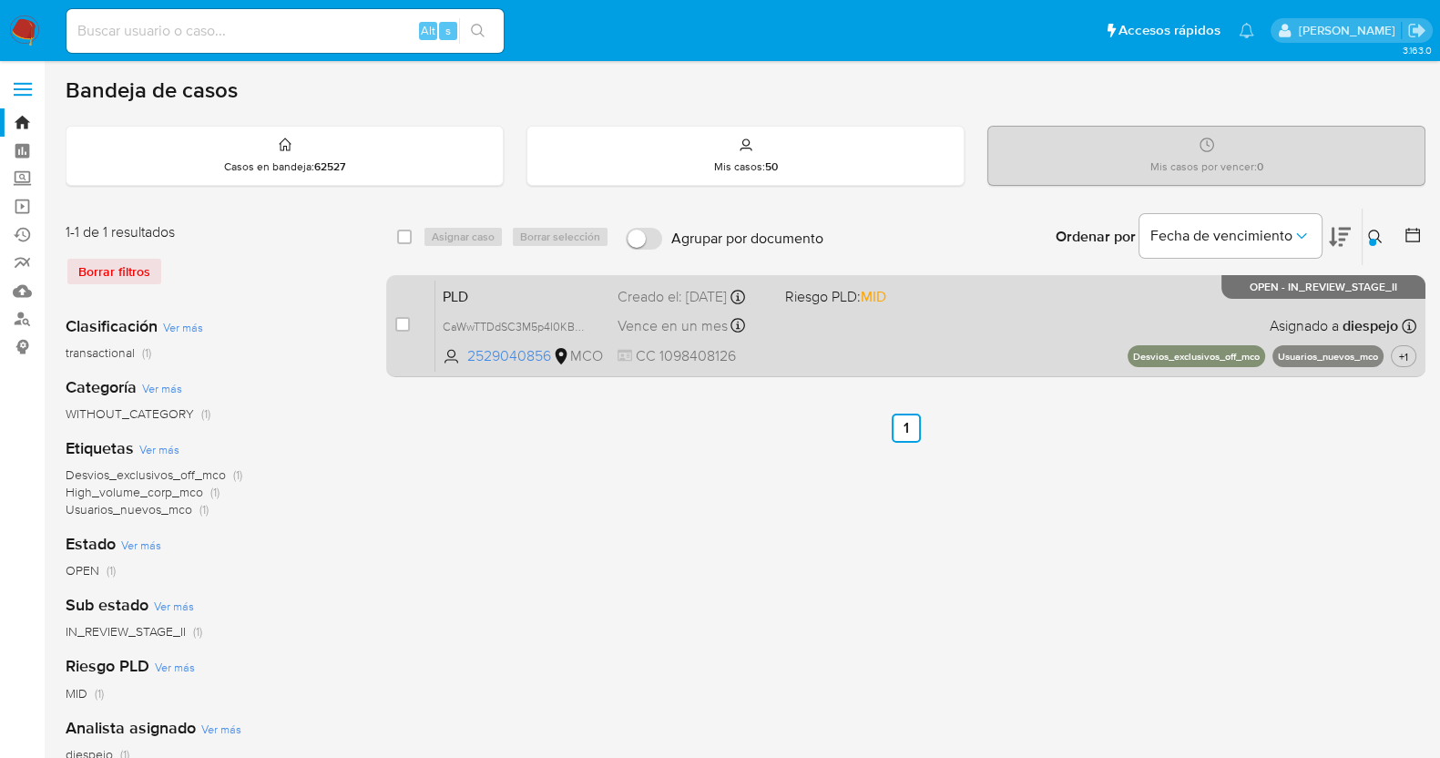
click at [893, 354] on div "PLD CaWwTTDdSC3M5p4I0KB93ygS 2529040856 MCO Riesgo PLD: MID Creado el: 12/08/20…" at bounding box center [926, 326] width 981 height 92
click at [913, 330] on div "PLD CaWwTTDdSC3M5p4I0KB93ygS 2529040856 MCO Riesgo PLD: MID Creado el: 12/08/20…" at bounding box center [926, 326] width 981 height 92
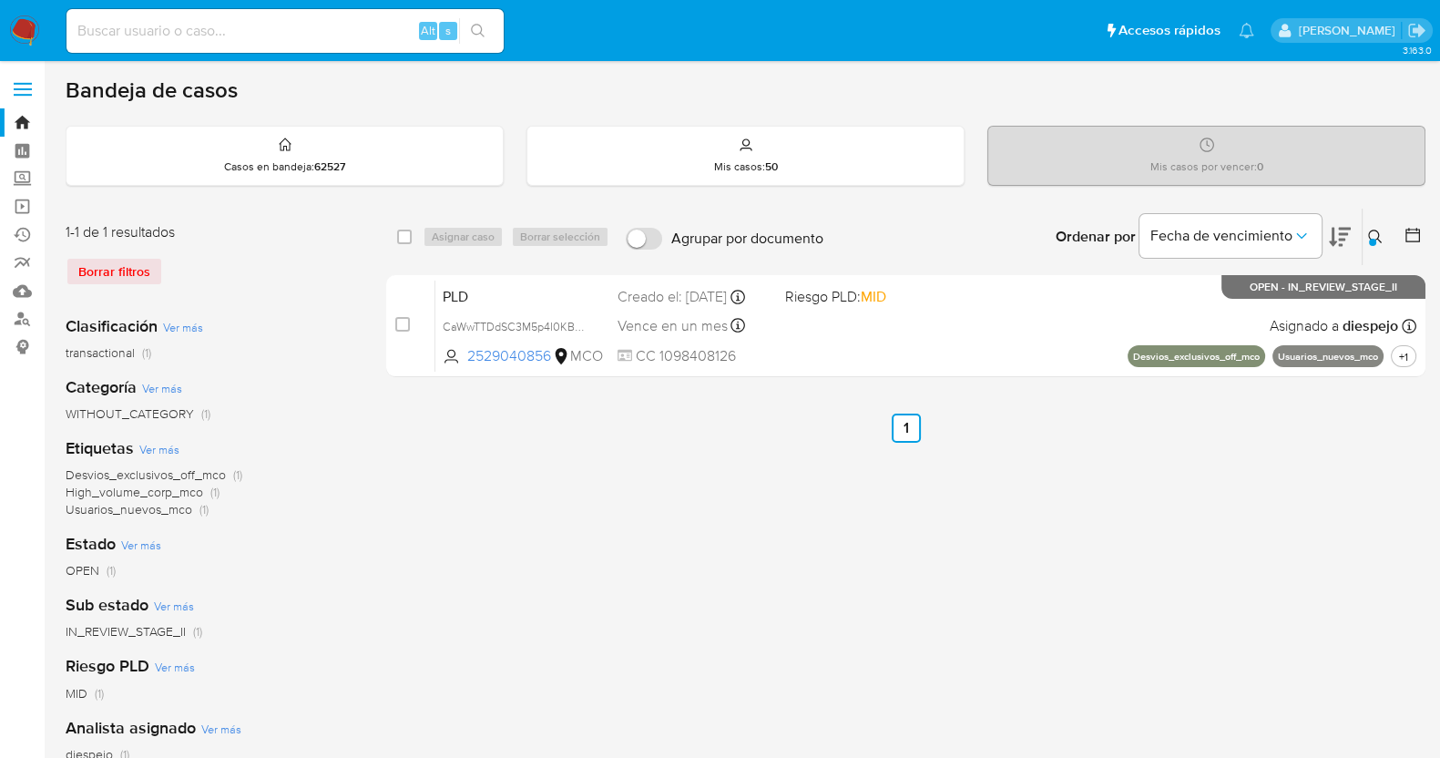
click at [627, 515] on div "select-all-cases-checkbox Asignar caso Borrar selección Agrupar por documento O…" at bounding box center [906, 608] width 1040 height 800
click at [23, 25] on img at bounding box center [24, 30] width 31 height 31
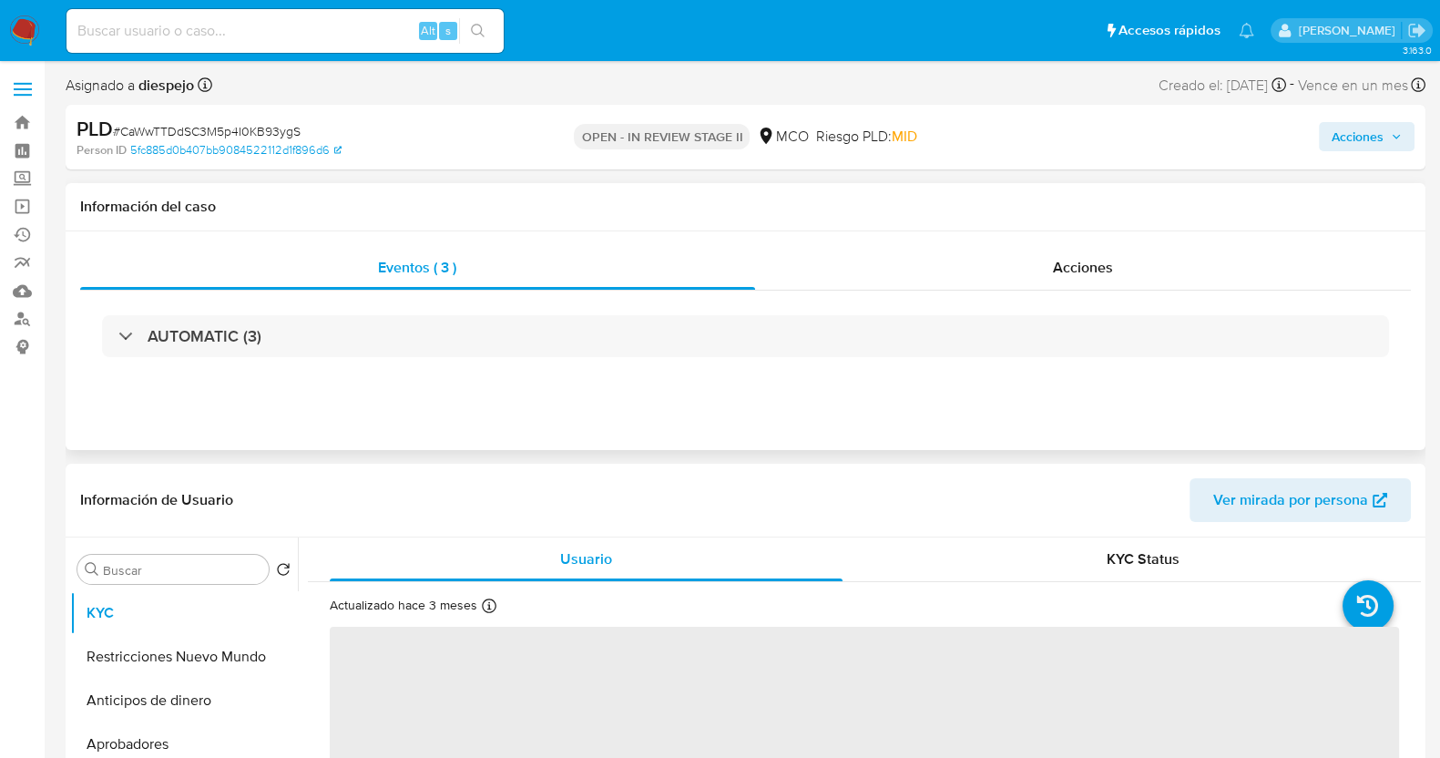
select select "10"
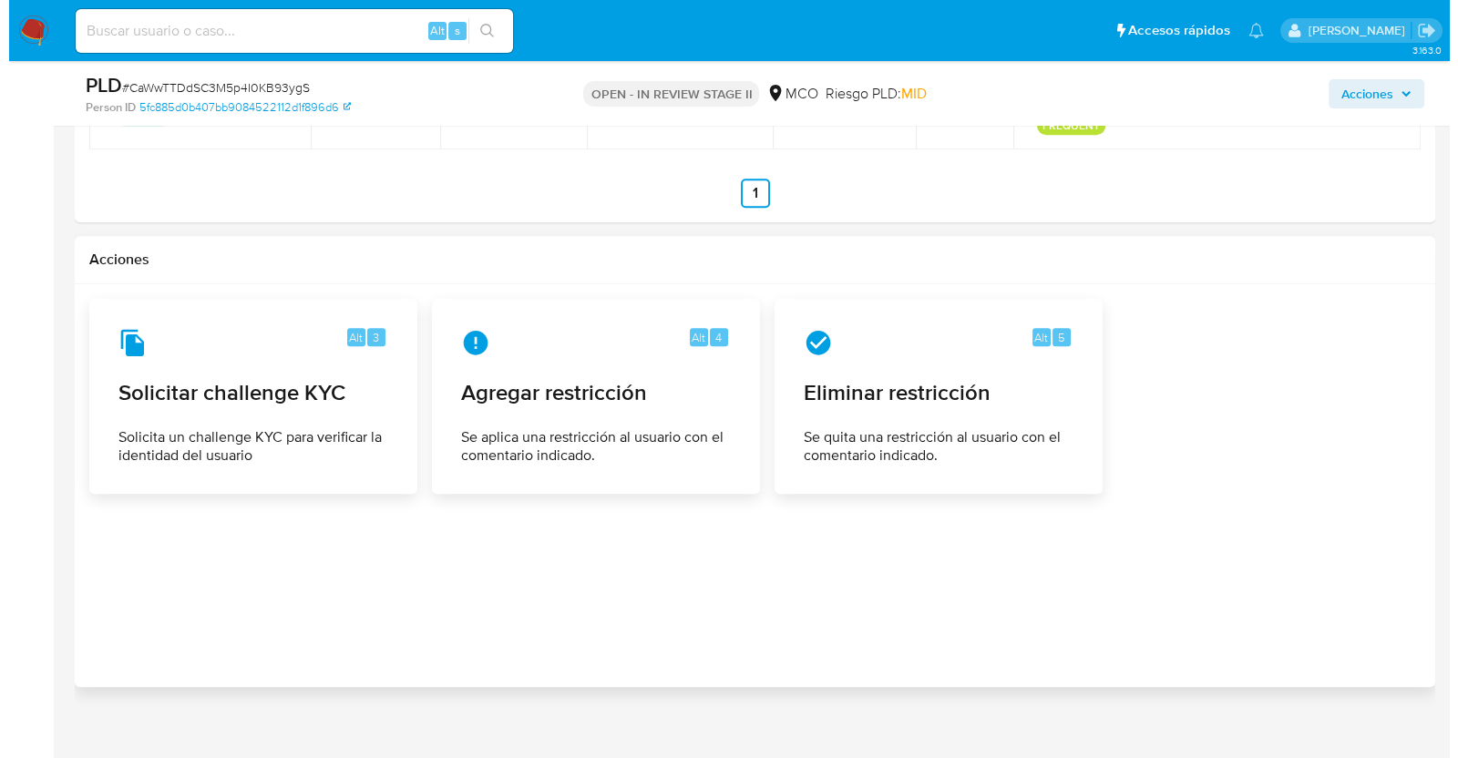
scroll to position [2307, 0]
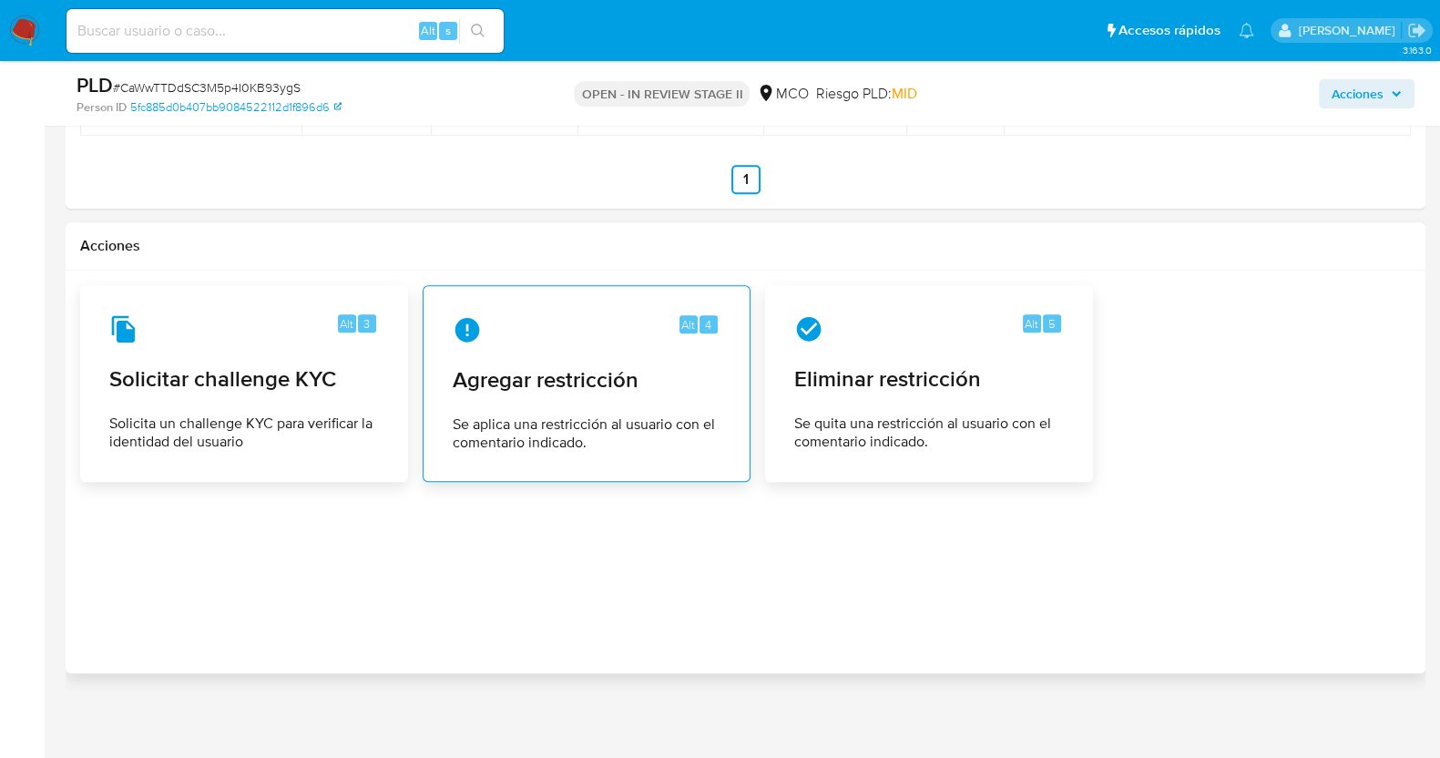
click at [592, 416] on span "Se aplica una restricción al usuario con el comentario indicado." at bounding box center [587, 433] width 268 height 36
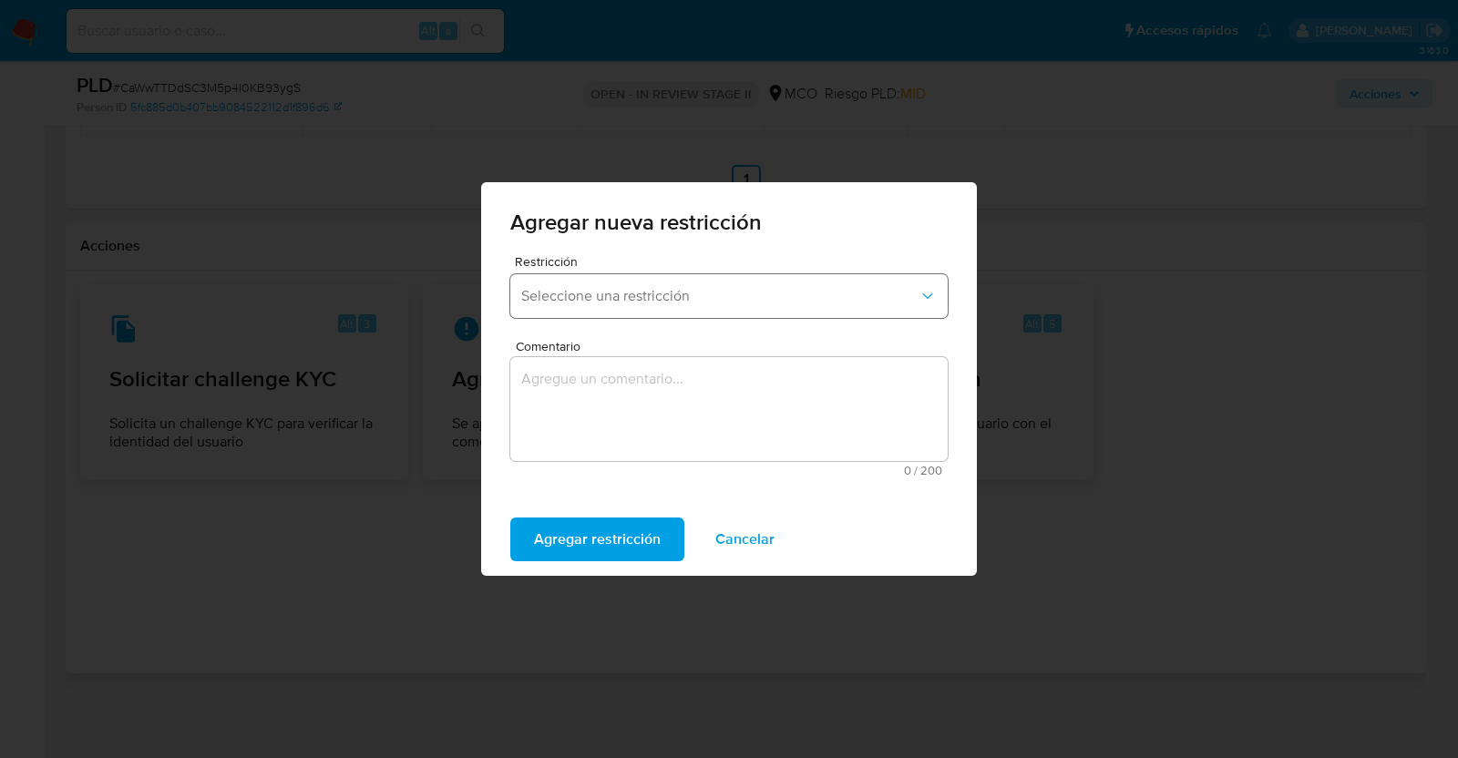
click at [693, 287] on span "Seleccione una restricción" at bounding box center [719, 296] width 397 height 18
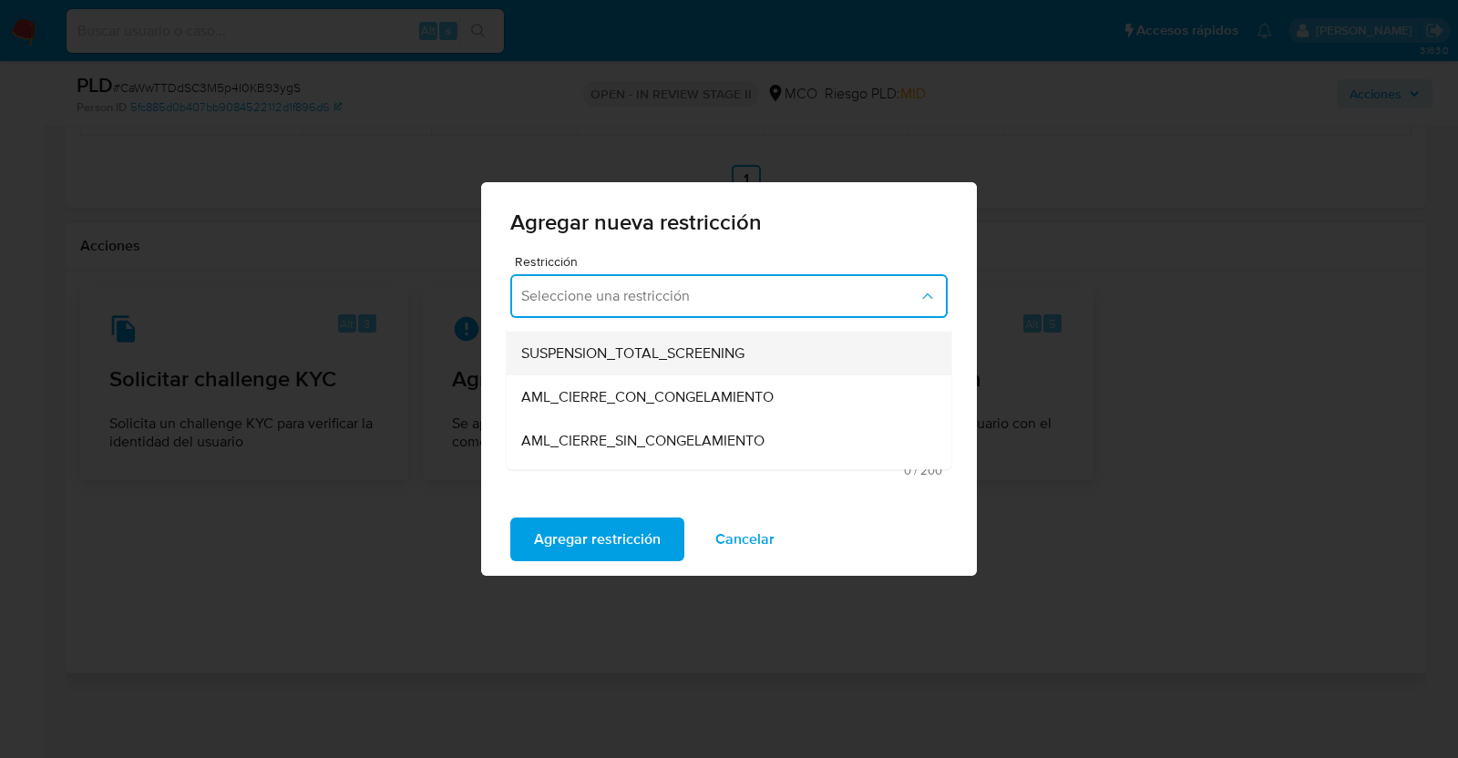
scroll to position [113, 0]
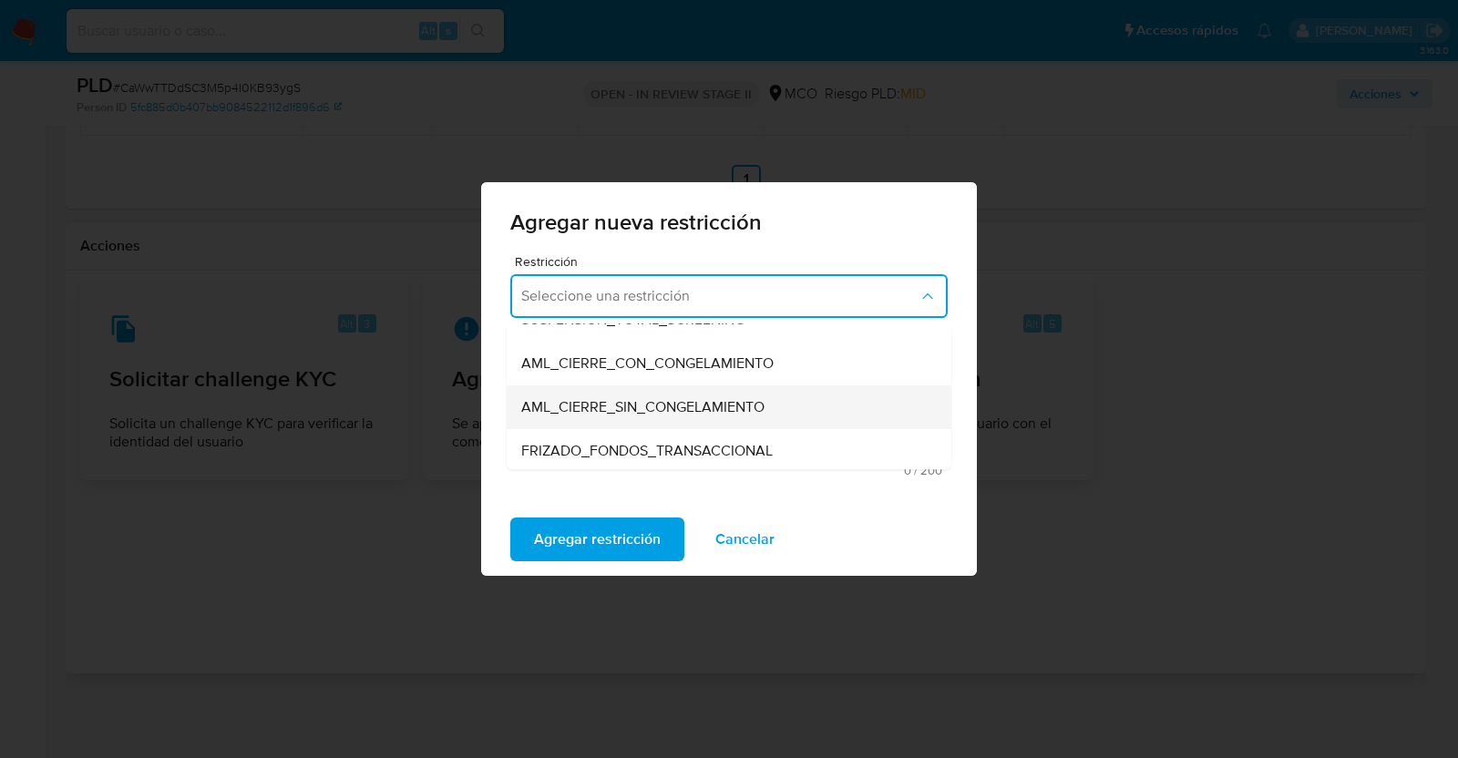
click at [673, 403] on span "AML_CIERRE_SIN_CONGELAMIENTO" at bounding box center [642, 407] width 243 height 18
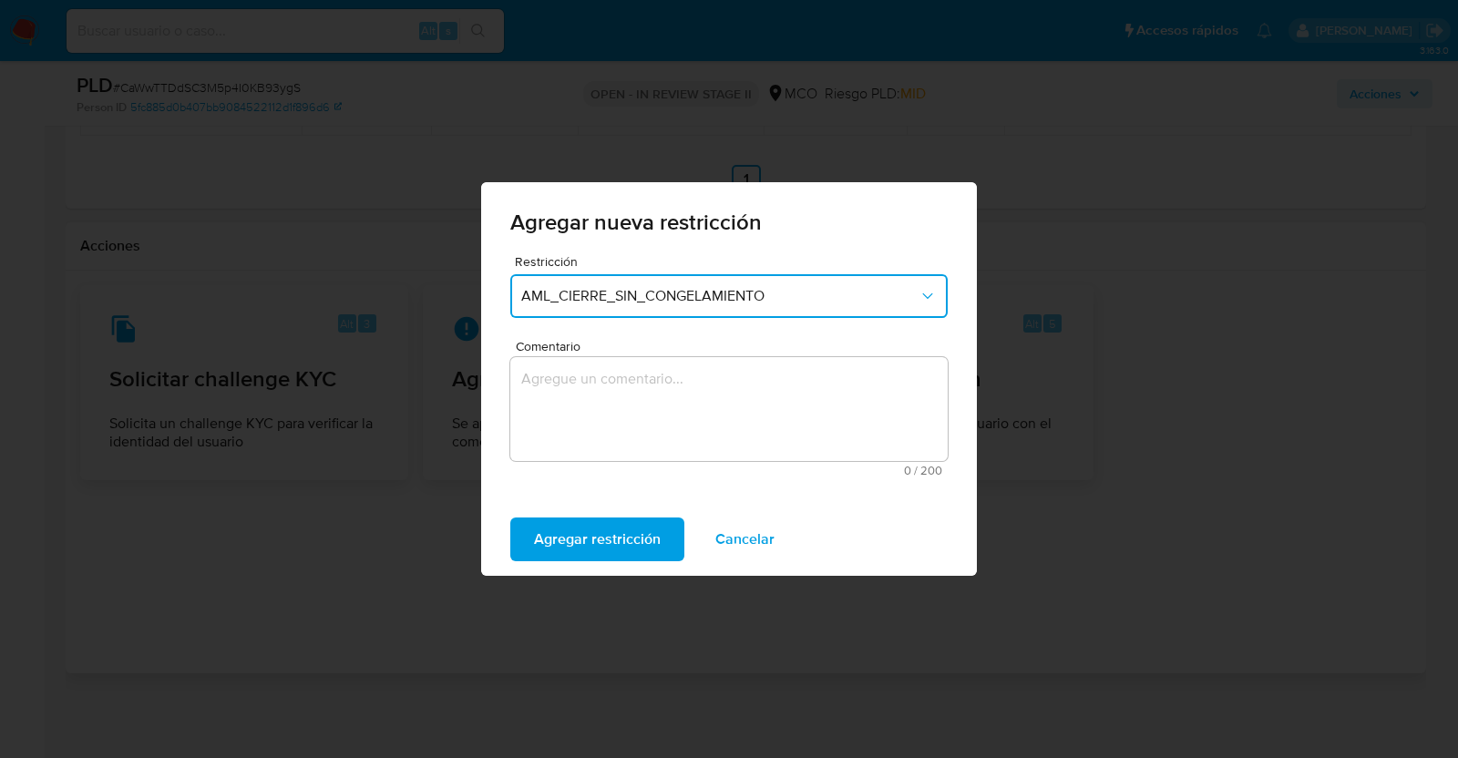
click at [597, 403] on textarea "Comentario" at bounding box center [728, 409] width 437 height 104
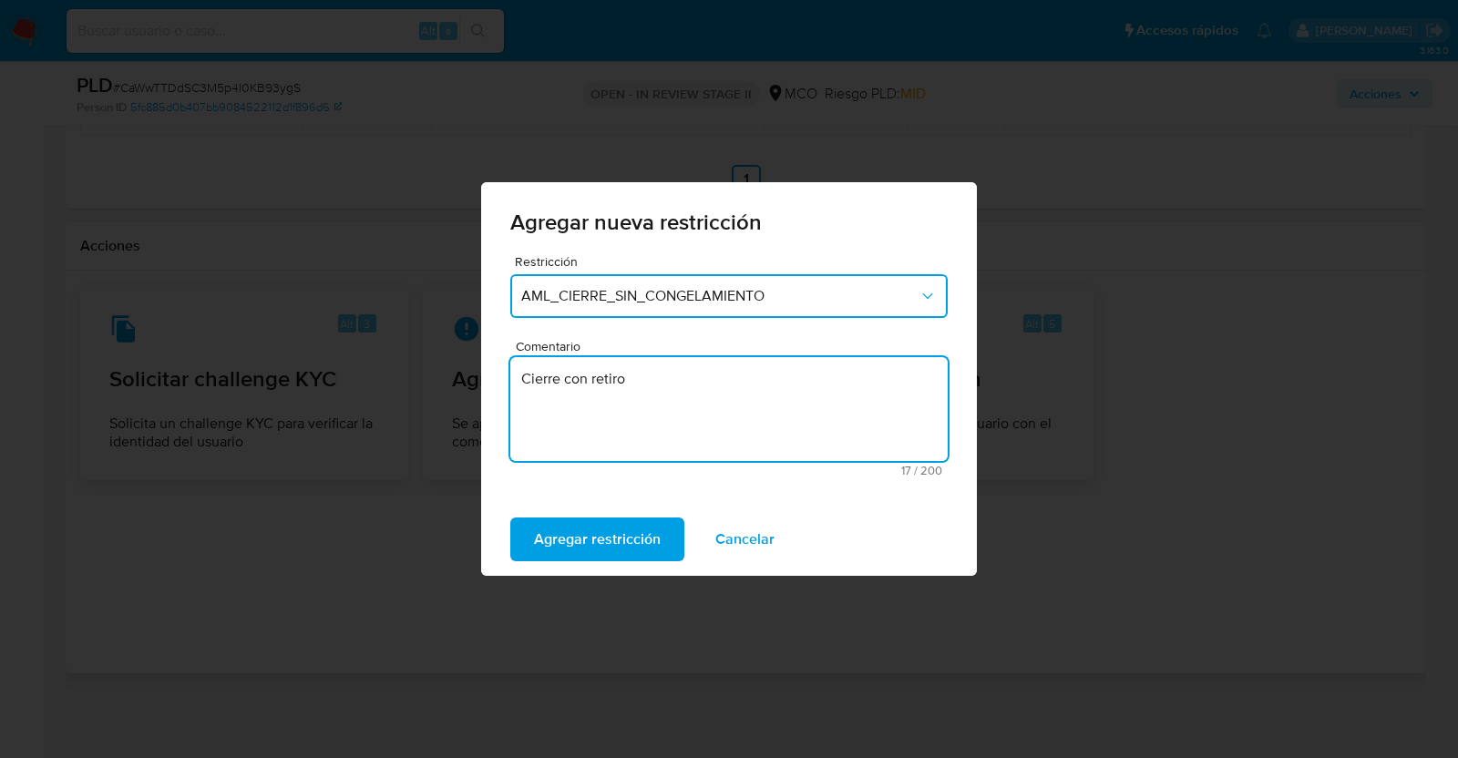
click at [537, 384] on textarea "Cierre con retiro" at bounding box center [728, 409] width 437 height 104
click at [661, 372] on textarea "Restricción con retiro" at bounding box center [728, 409] width 437 height 104
type textarea "Restricción con retiros"
click at [611, 542] on span "Agregar restricción" at bounding box center [597, 539] width 127 height 40
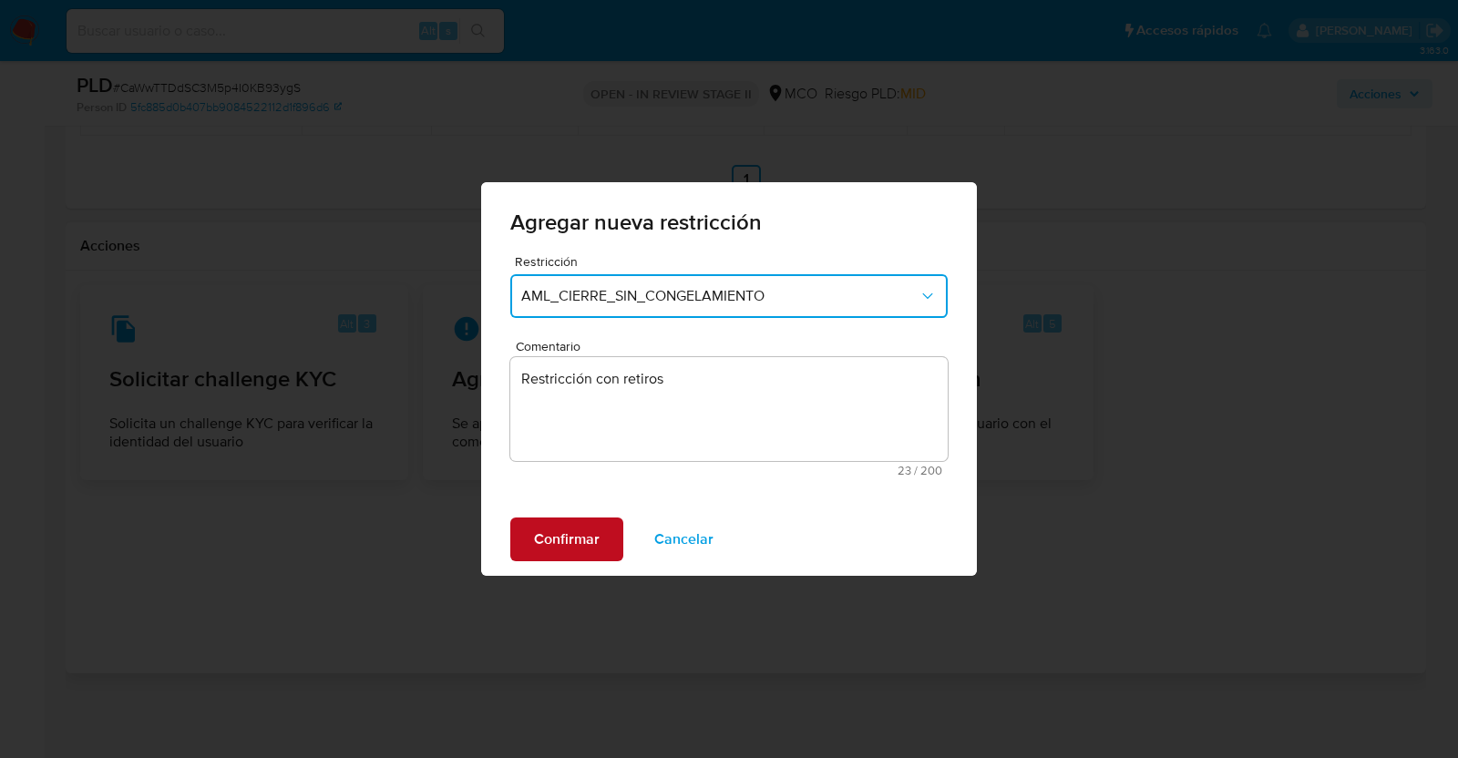
click at [578, 538] on span "Confirmar" at bounding box center [567, 539] width 66 height 40
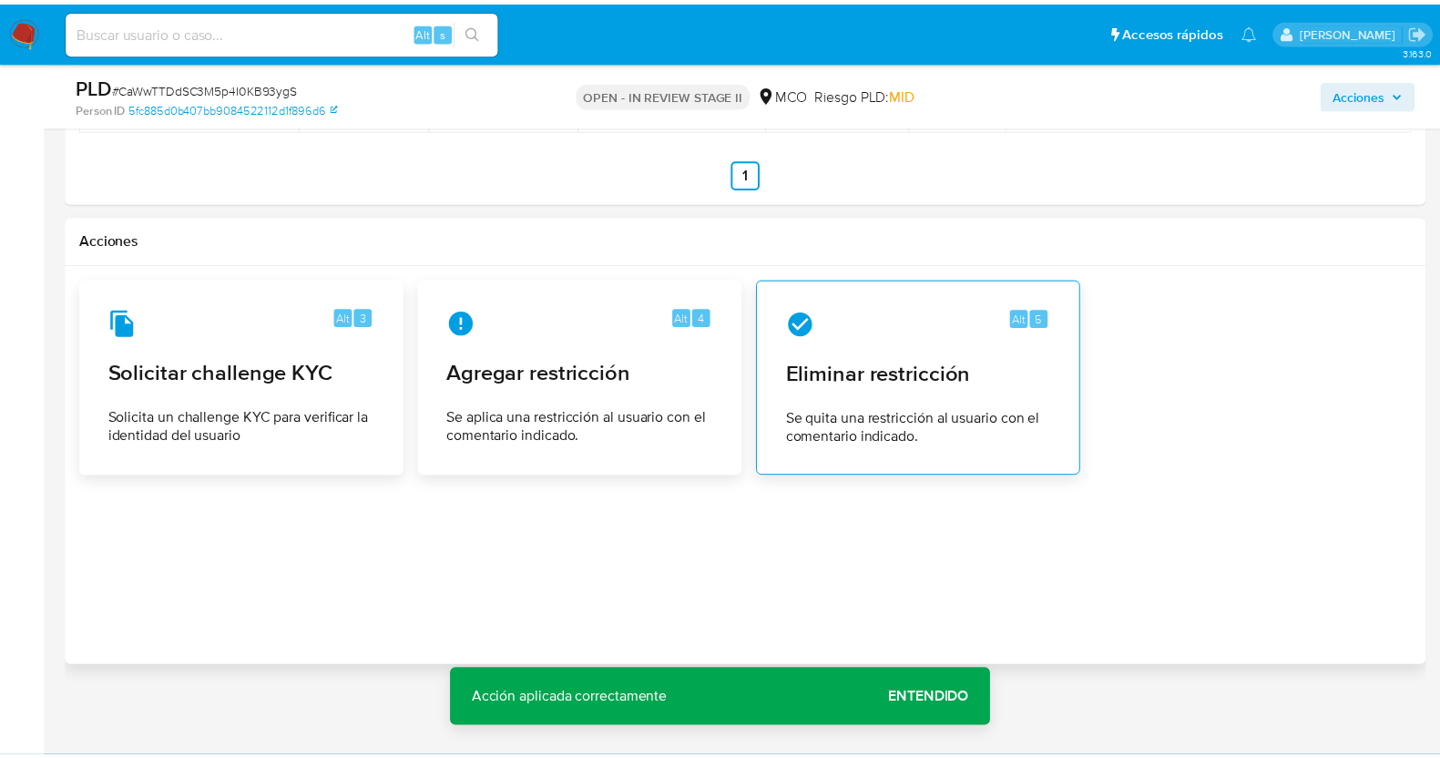
scroll to position [2271, 0]
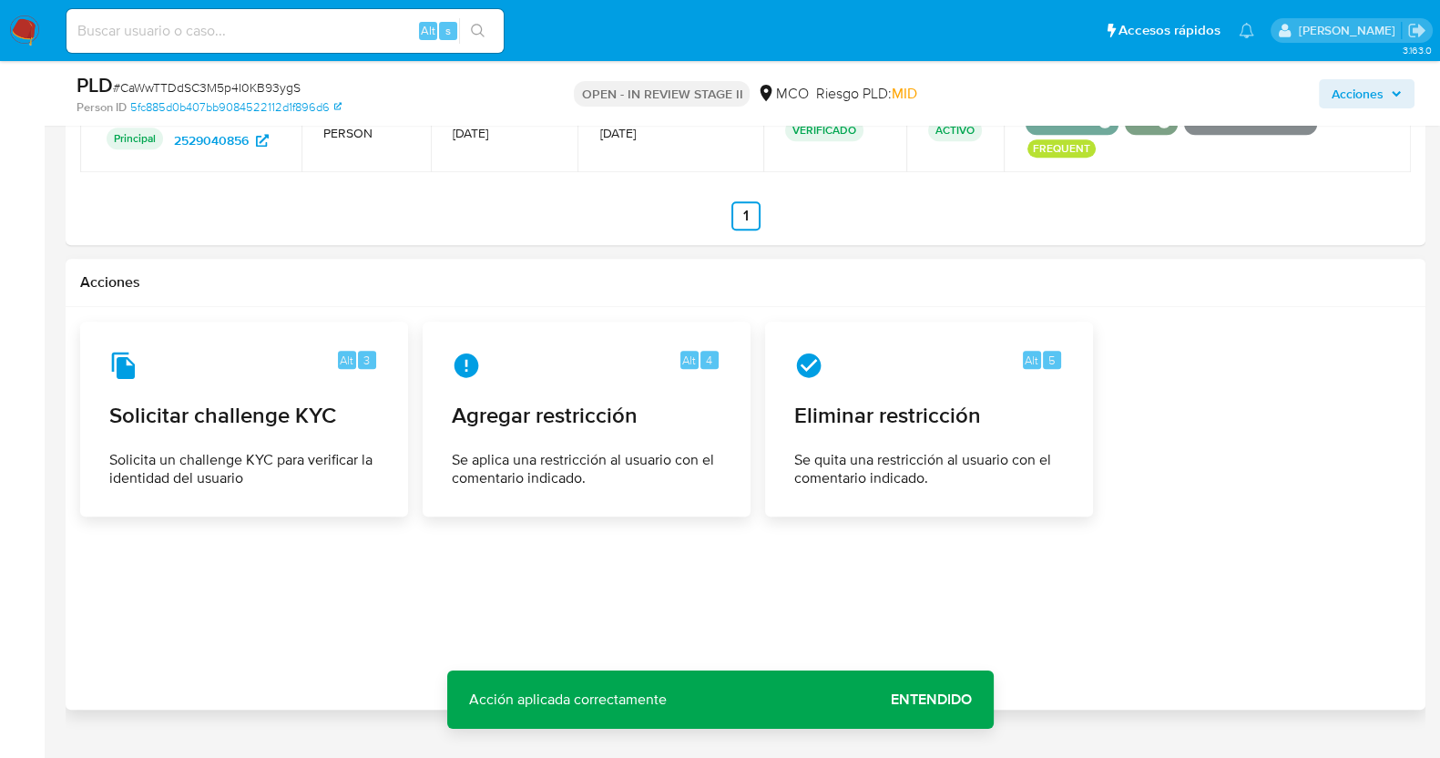
click at [1248, 401] on div "Alt 3 Solicitar challenge KYC Solicita un challenge KYC para verificar la ident…" at bounding box center [745, 419] width 1331 height 195
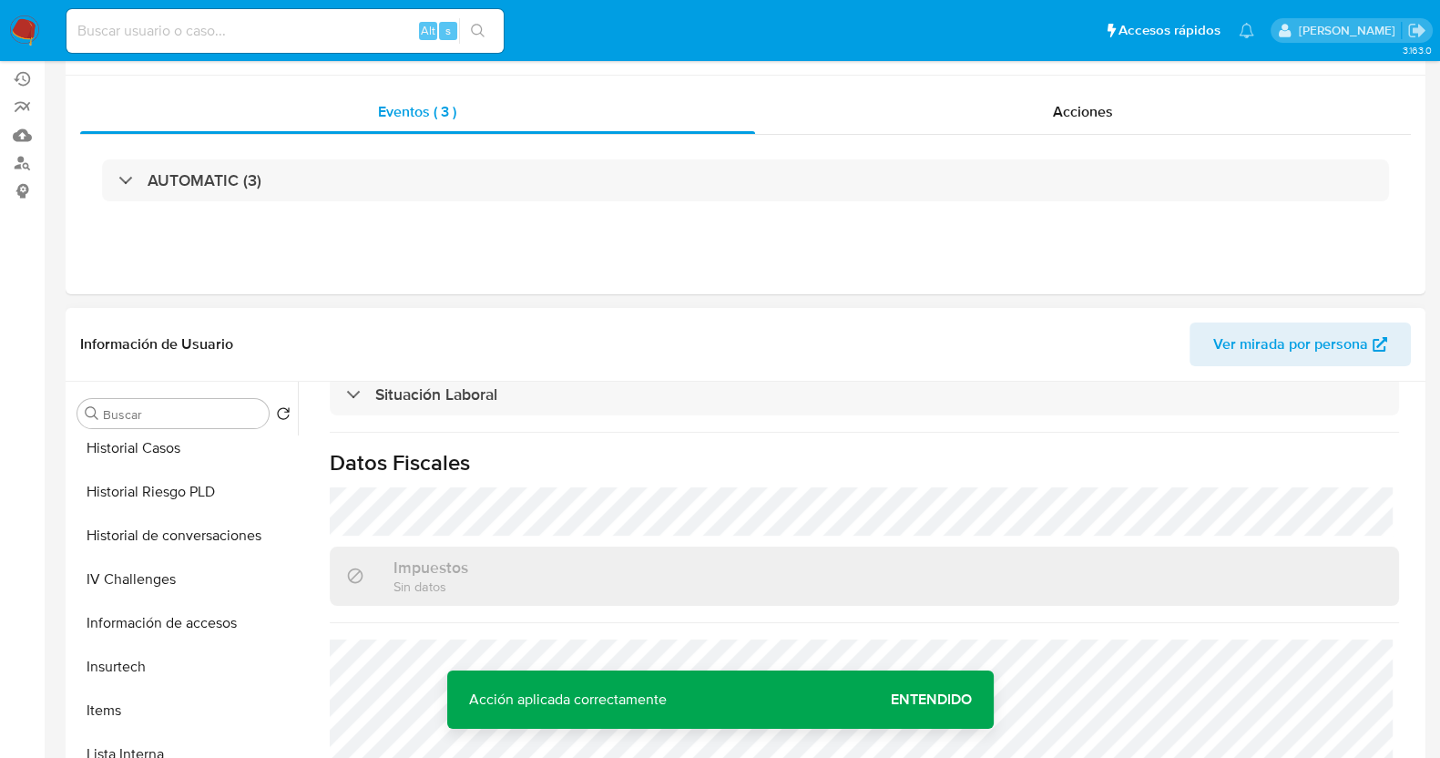
scroll to position [0, 0]
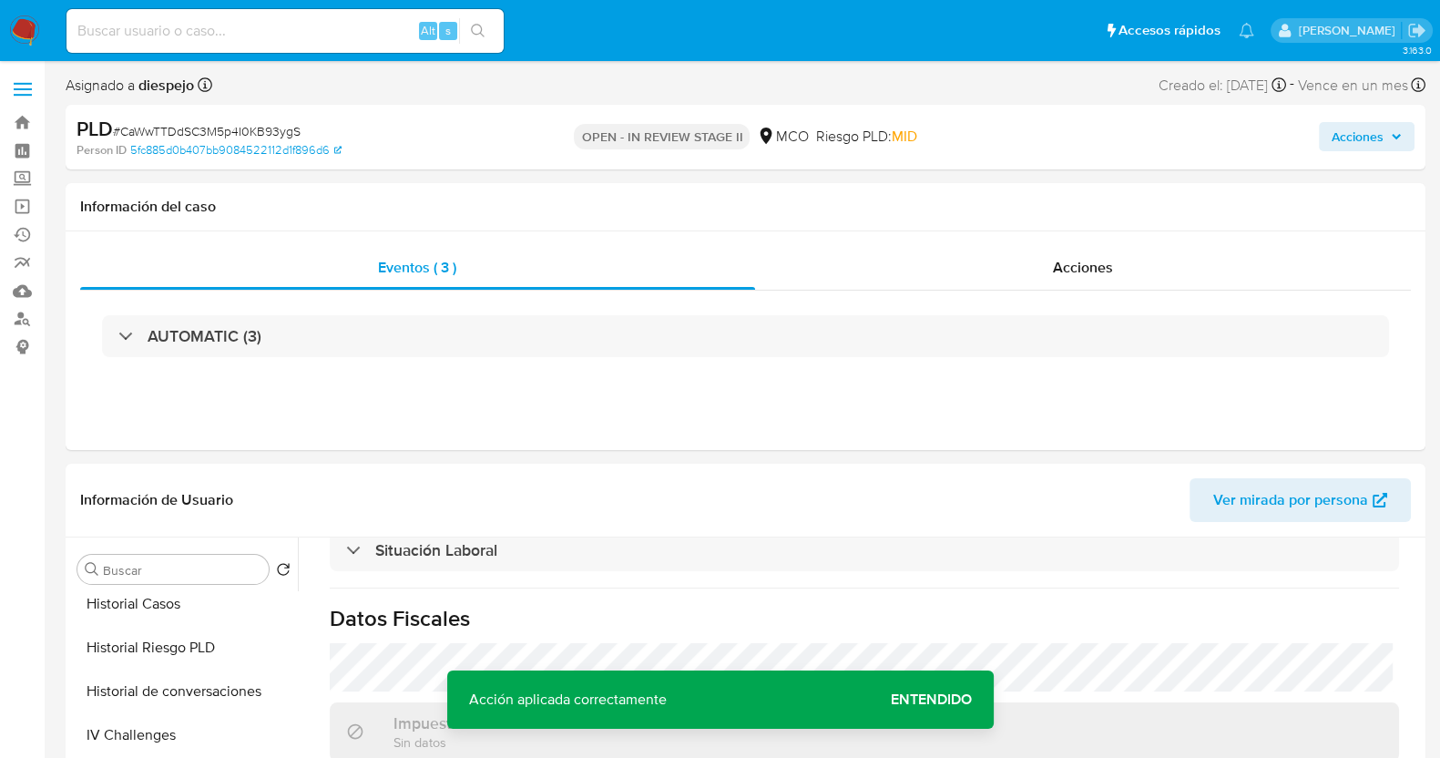
click at [1340, 138] on span "Acciones" at bounding box center [1358, 136] width 52 height 29
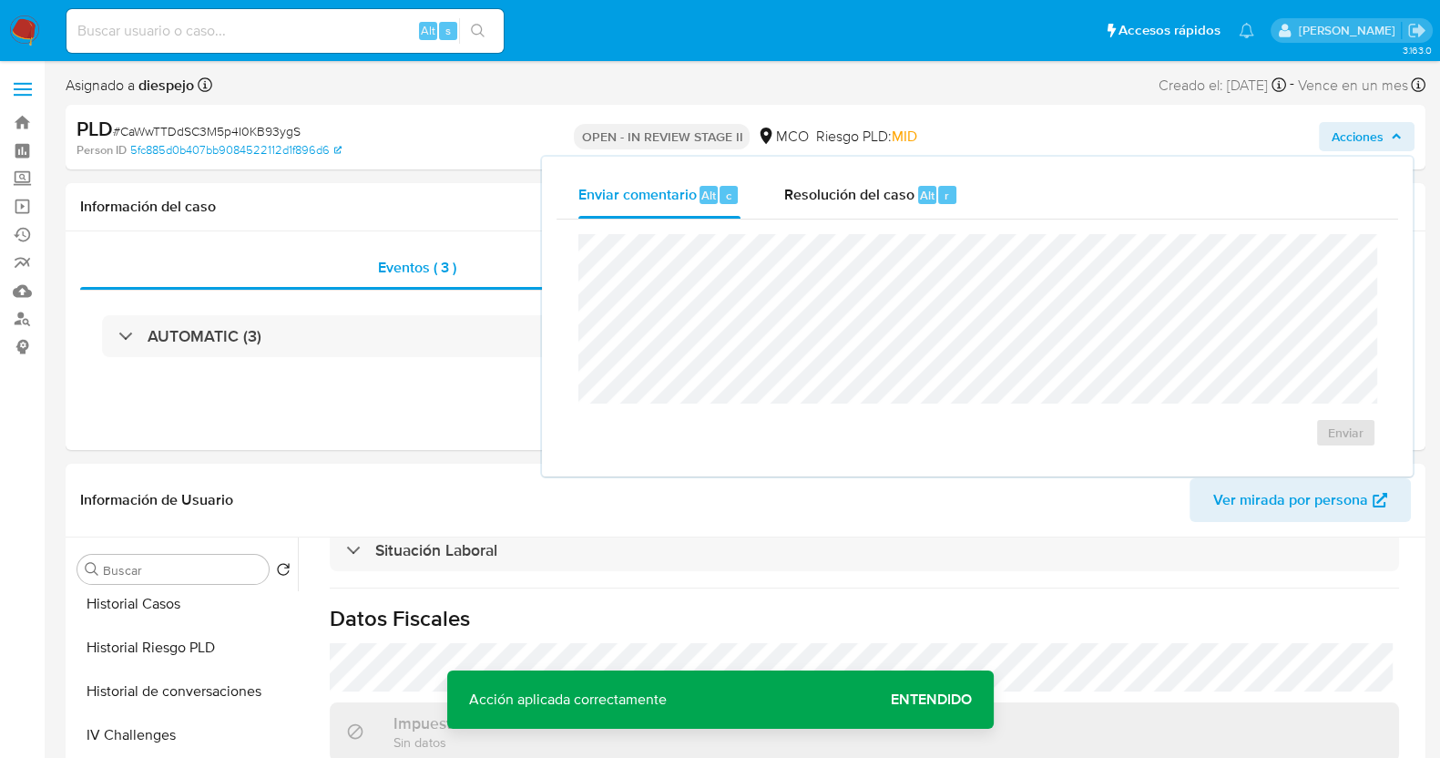
drag, startPoint x: 842, startPoint y: 179, endPoint x: 856, endPoint y: 230, distance: 52.2
click at [843, 179] on div "Resolución del caso Alt r" at bounding box center [871, 194] width 174 height 47
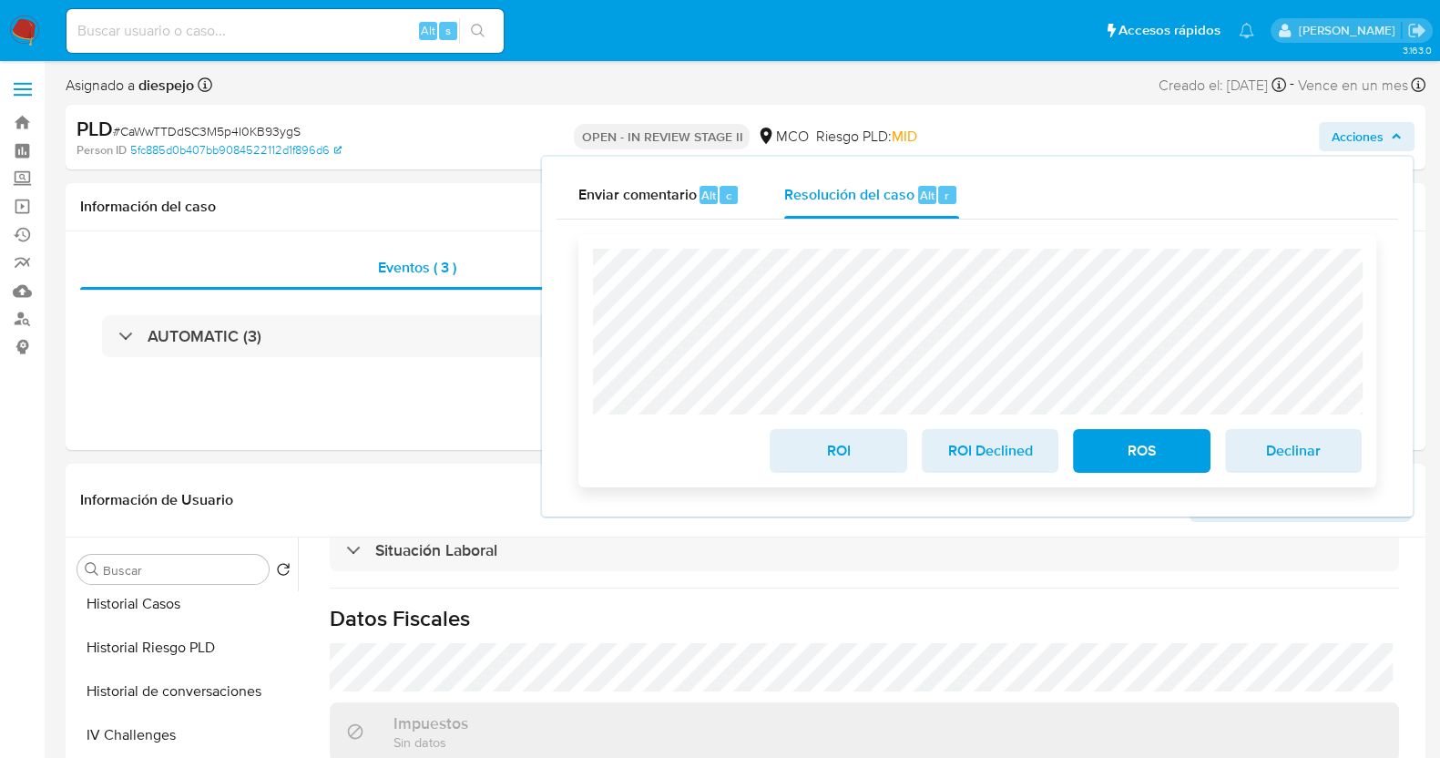
click at [1130, 460] on span "ROS" at bounding box center [1141, 451] width 89 height 40
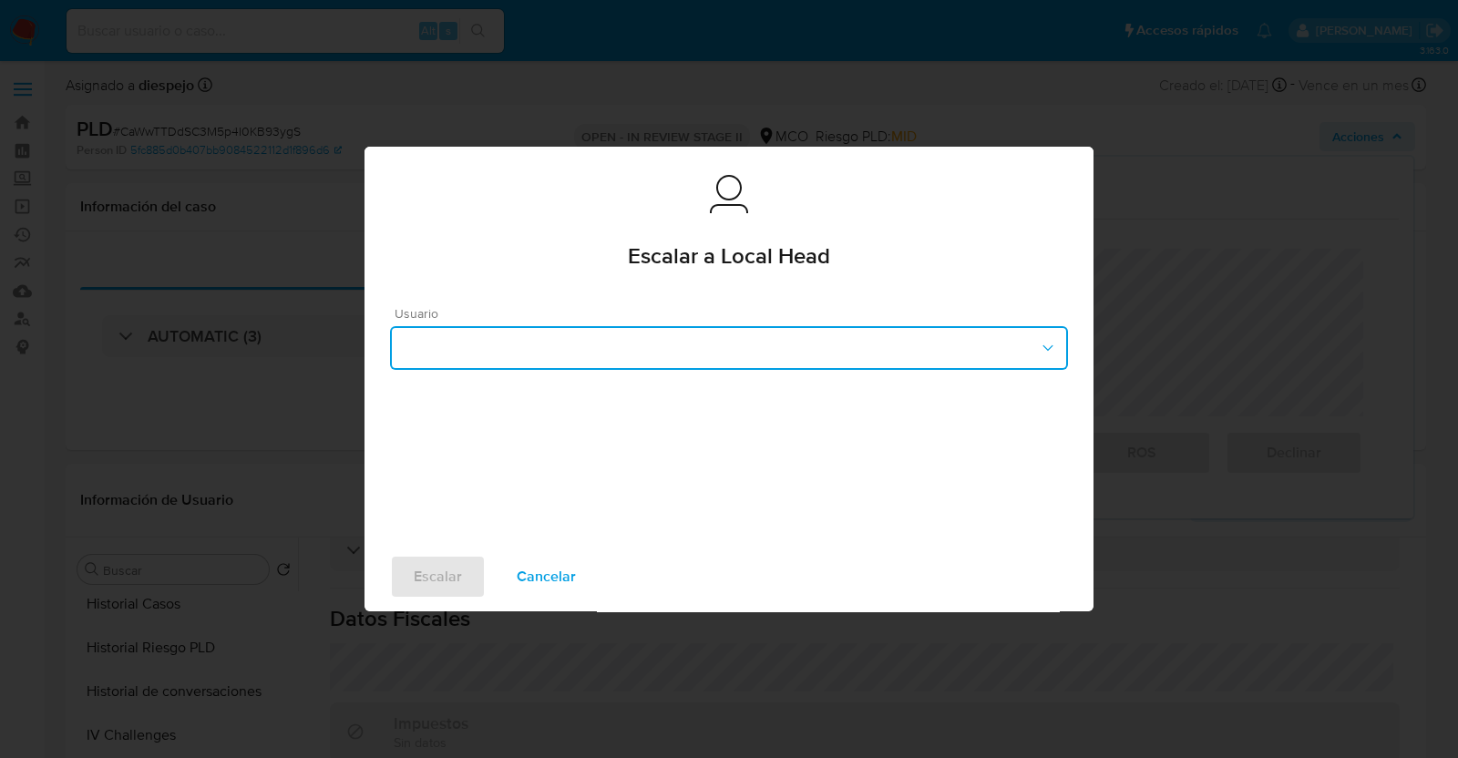
click at [559, 353] on button "button" at bounding box center [729, 348] width 678 height 44
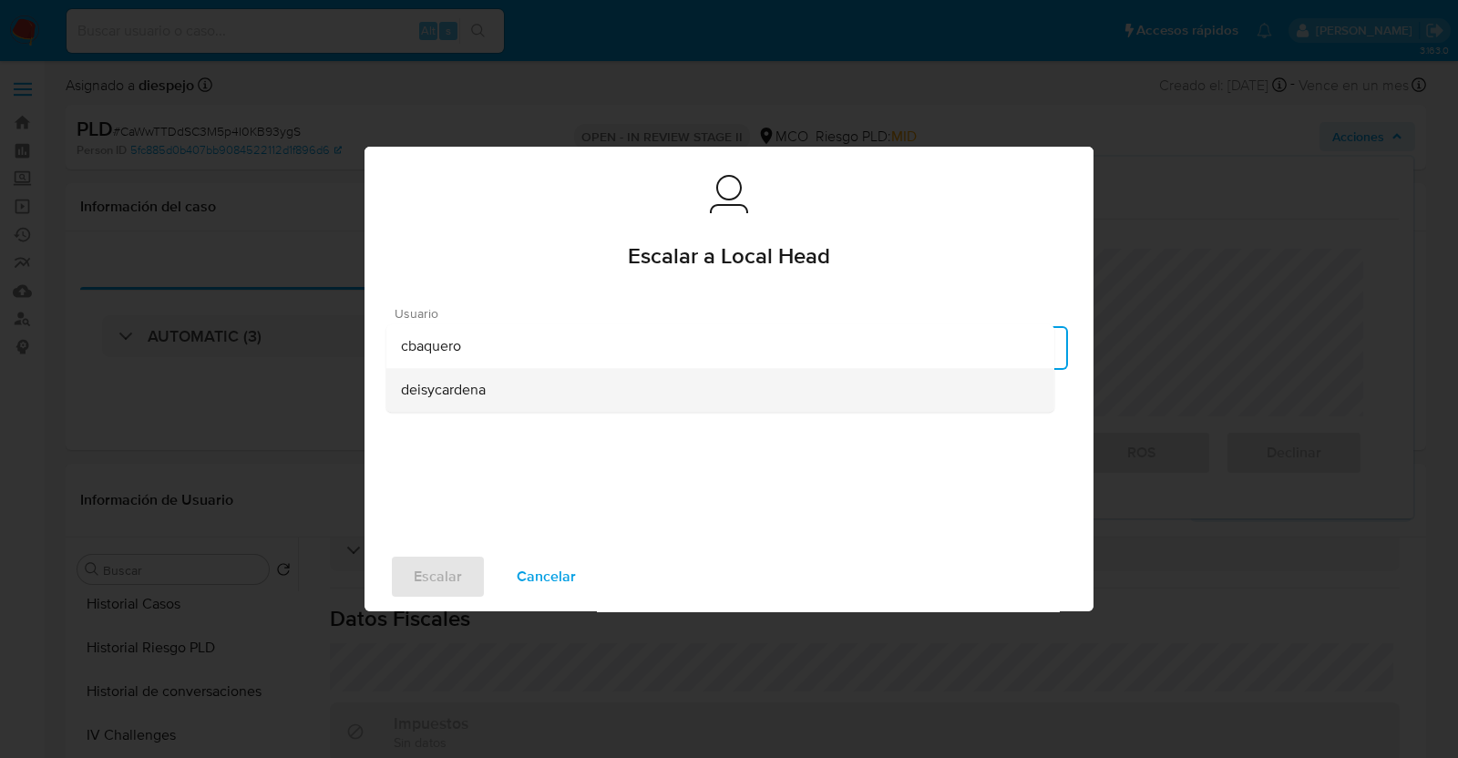
click at [483, 384] on span "deisycardena" at bounding box center [443, 390] width 85 height 18
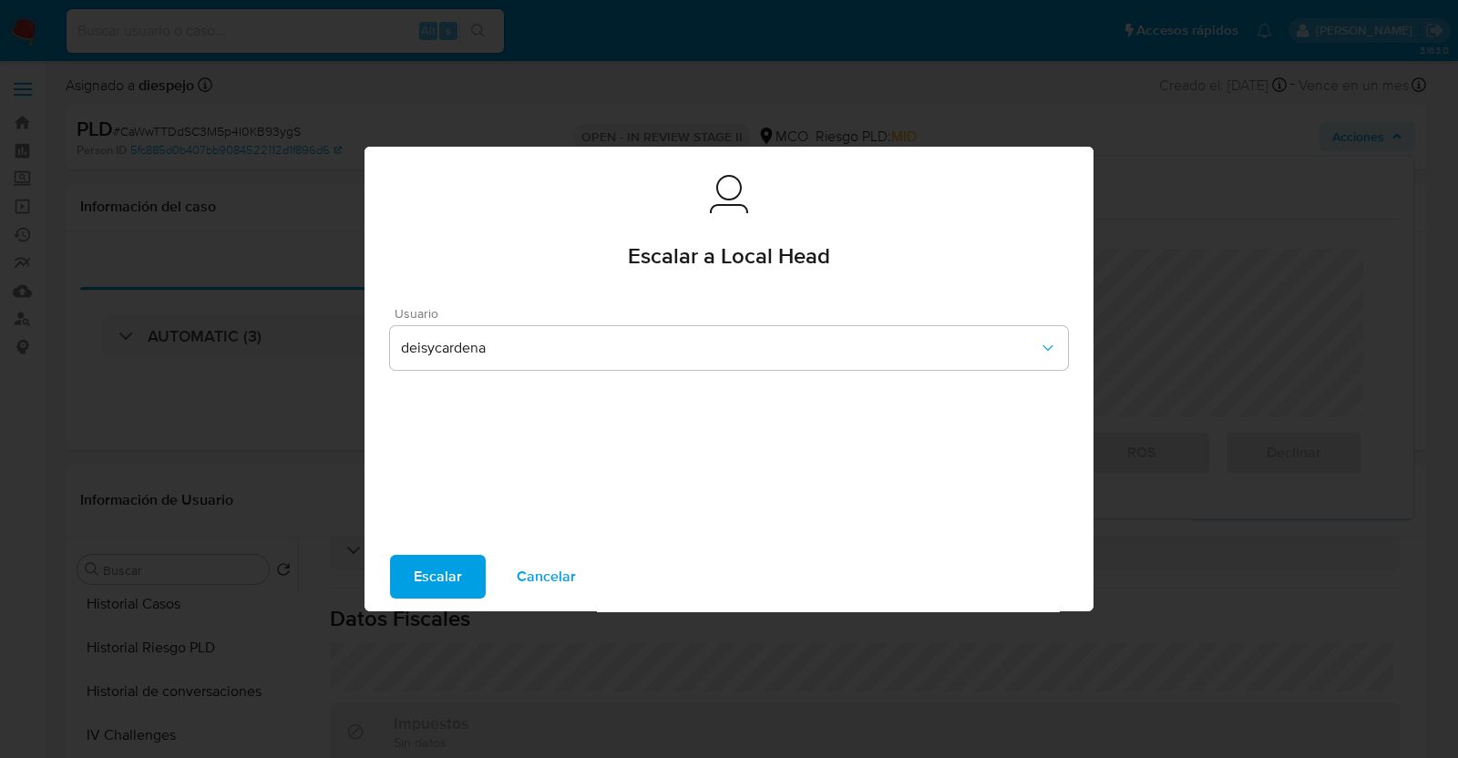
click at [457, 581] on span "Escalar" at bounding box center [438, 577] width 48 height 40
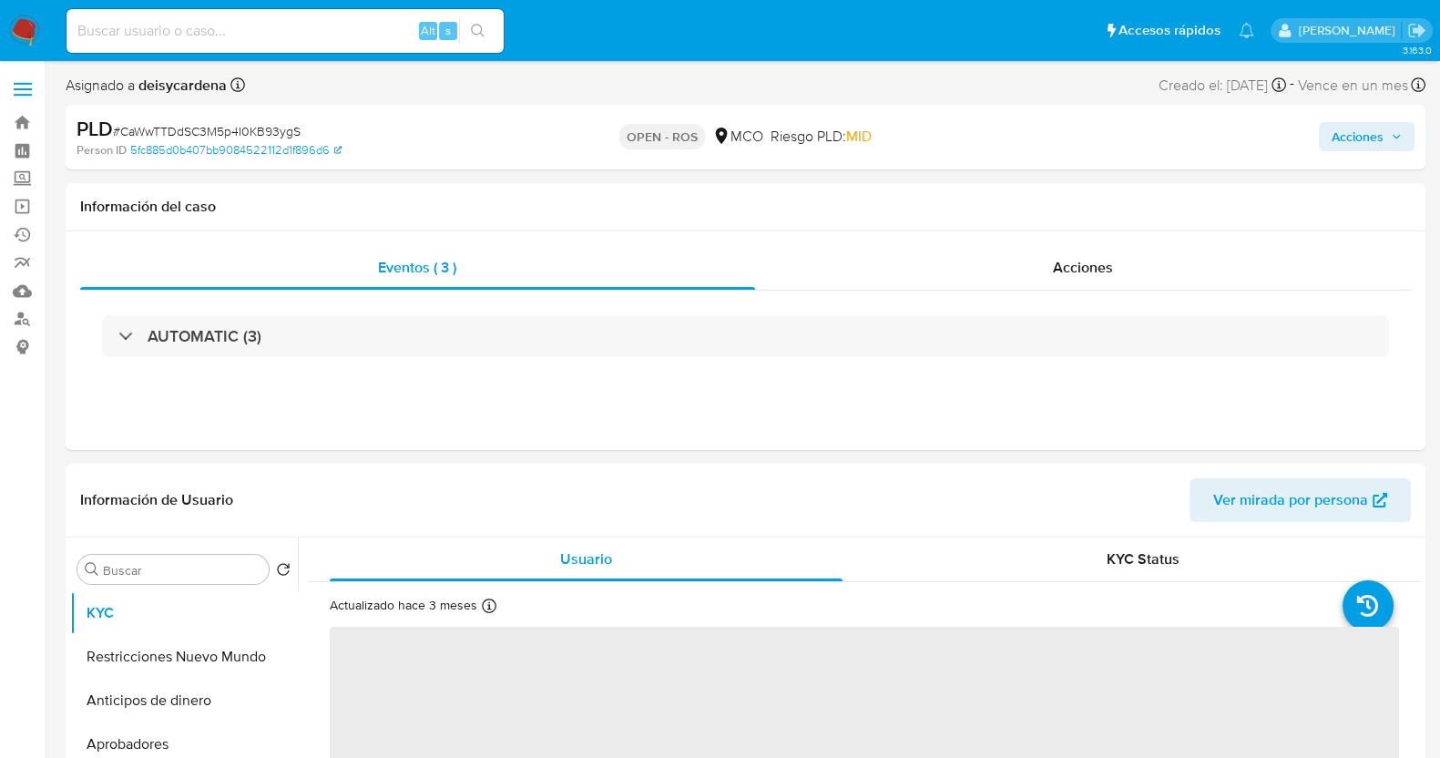
select select "10"
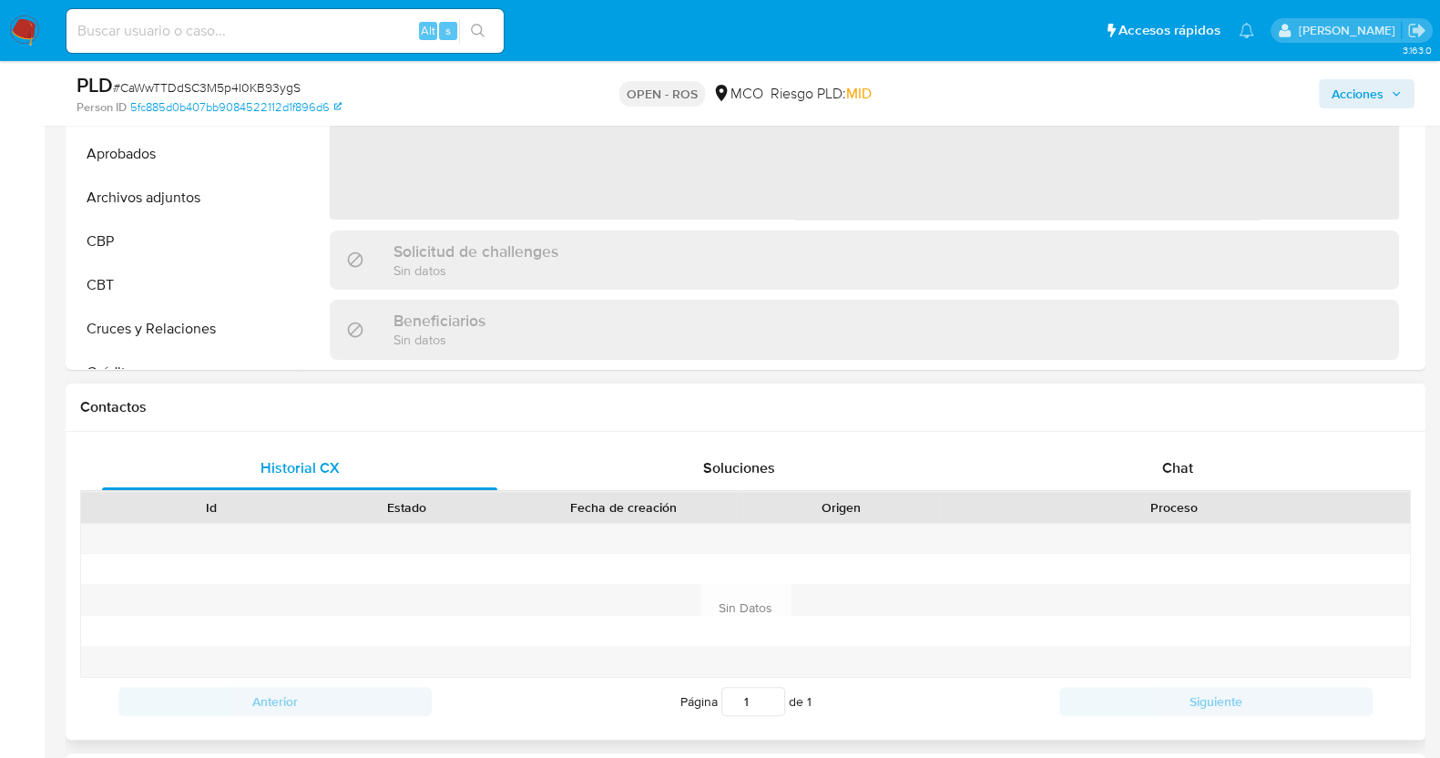
select select "10"
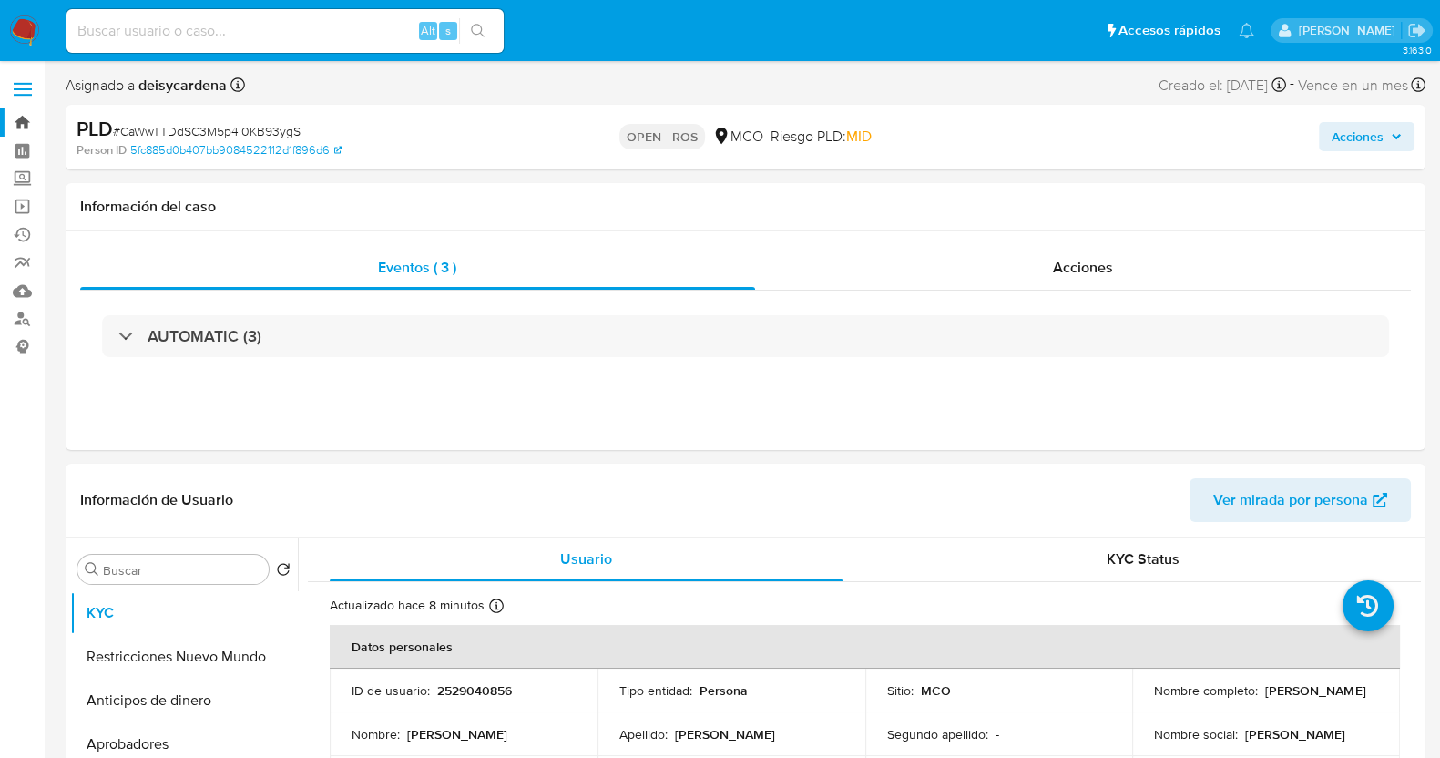
drag, startPoint x: 21, startPoint y: 122, endPoint x: 31, endPoint y: 125, distance: 10.4
click at [20, 122] on link "Bandeja" at bounding box center [108, 122] width 217 height 28
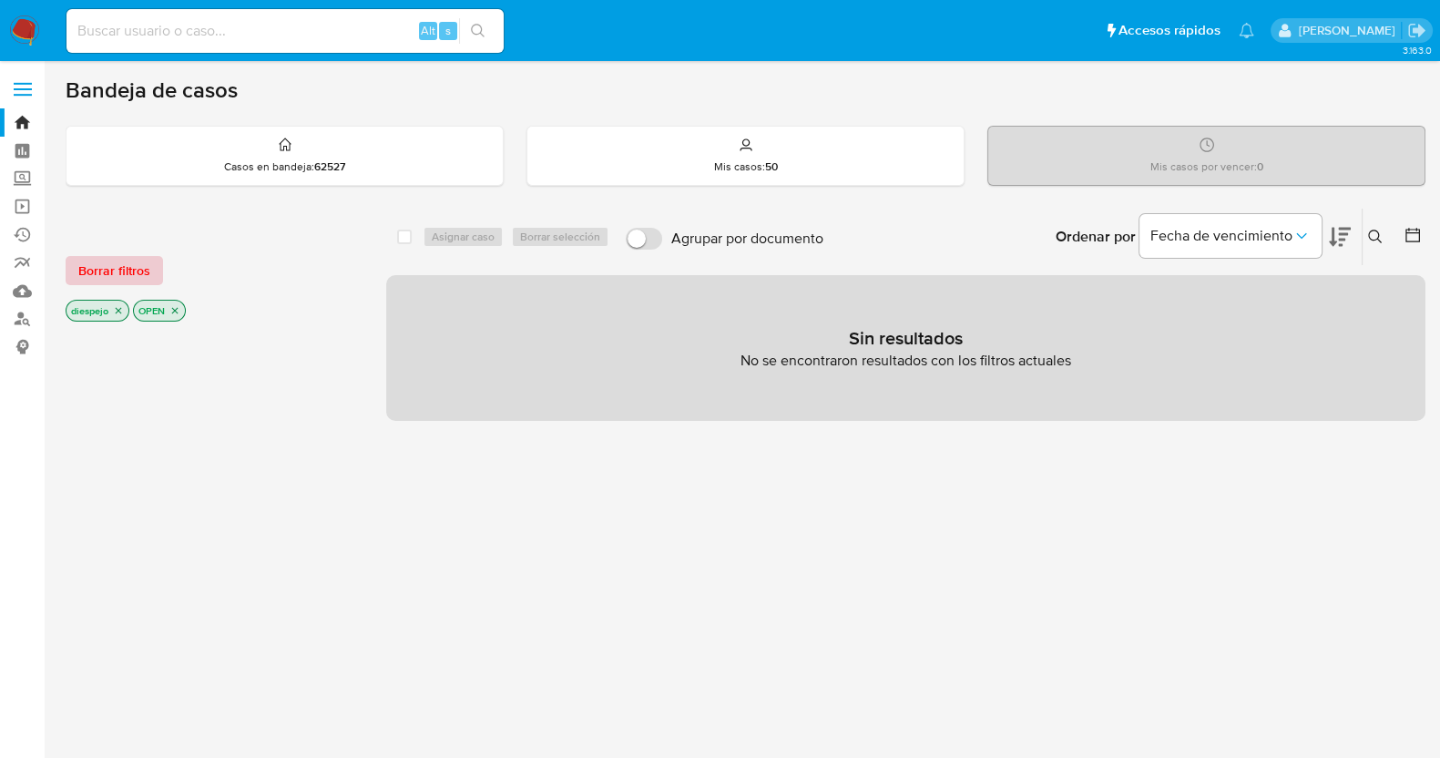
click at [124, 266] on span "Borrar filtros" at bounding box center [114, 271] width 72 height 26
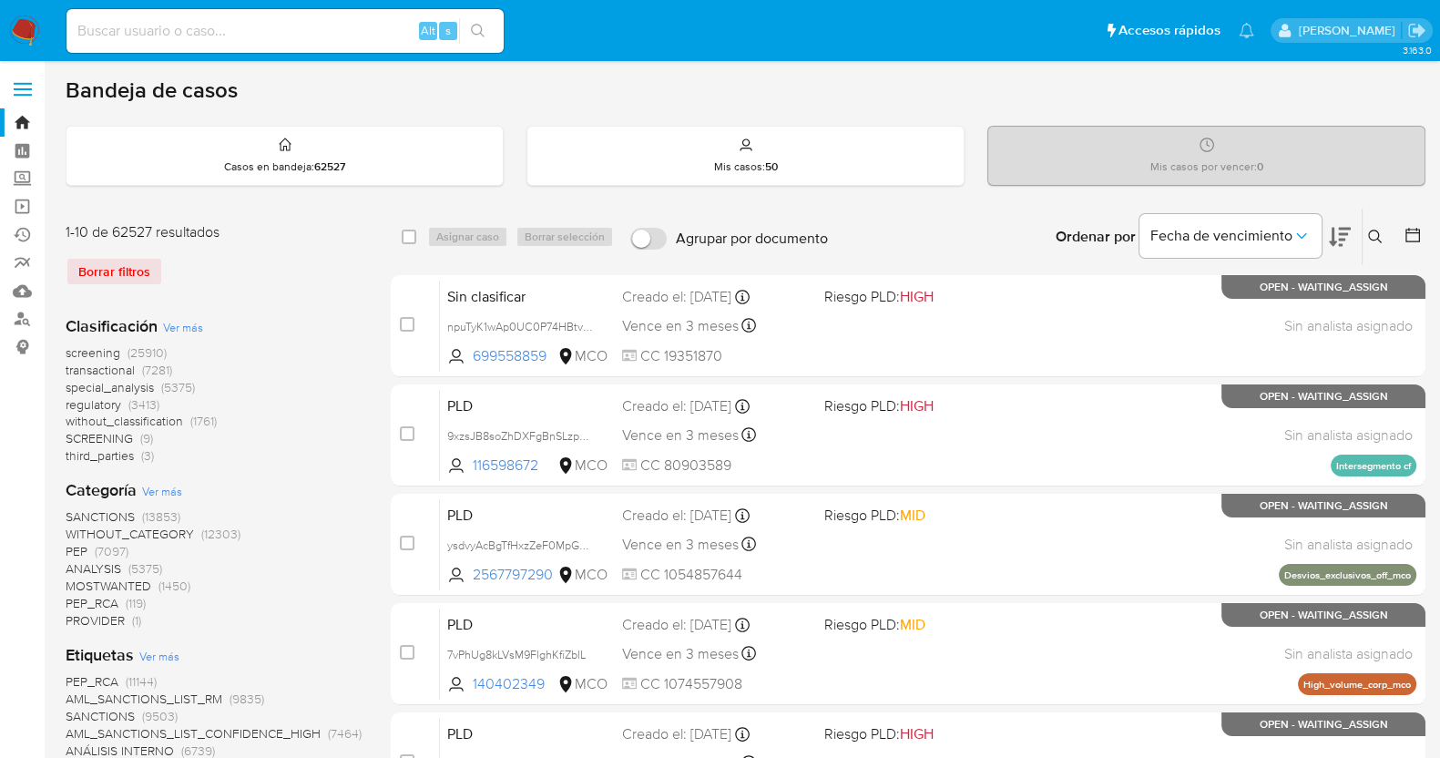
click at [1375, 247] on div "Ingrese ID de usuario o caso Buscar Borrar filtros" at bounding box center [1377, 237] width 31 height 56
click at [1371, 240] on icon at bounding box center [1376, 237] width 15 height 15
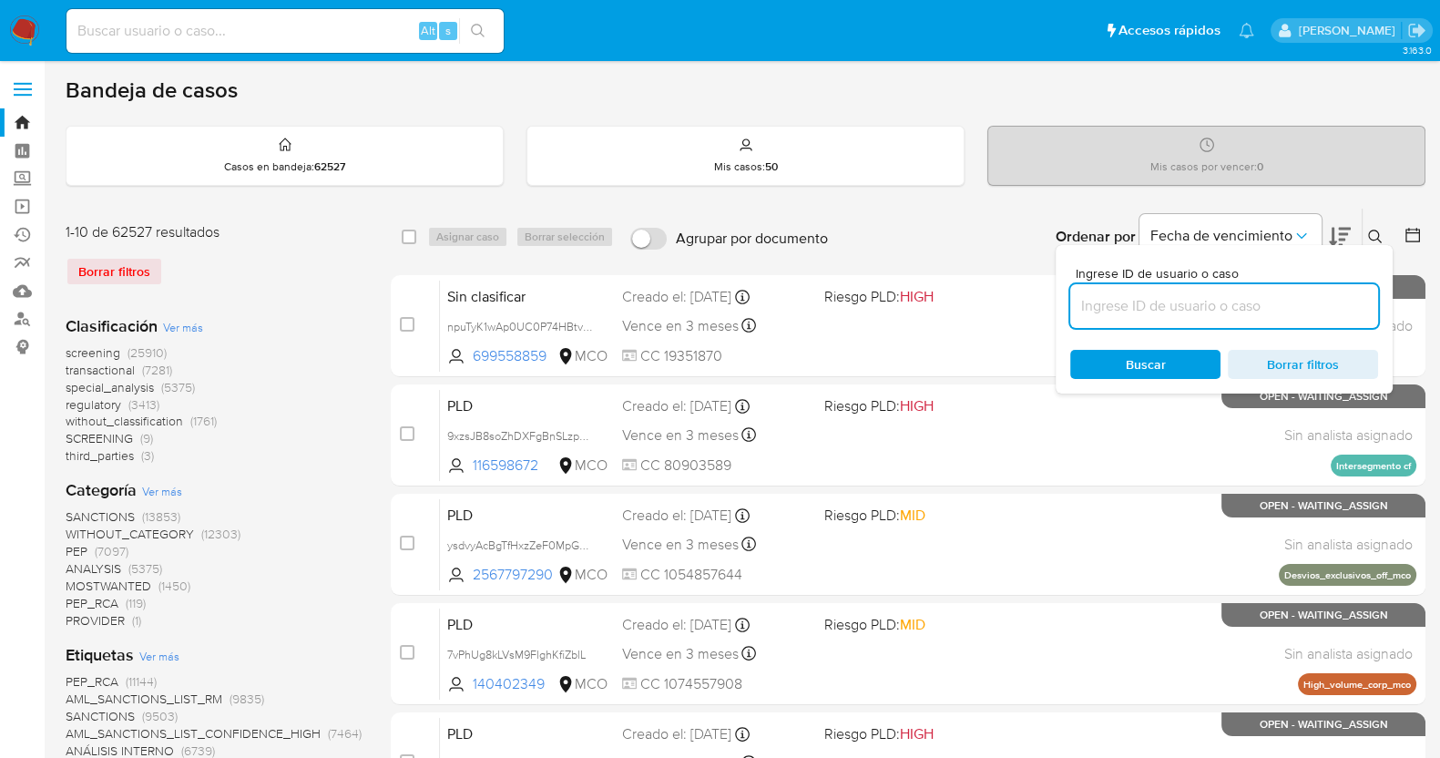
click at [1160, 307] on input at bounding box center [1225, 306] width 308 height 24
type input "joVkIRfUkOsqytpJkTWHPNKV"
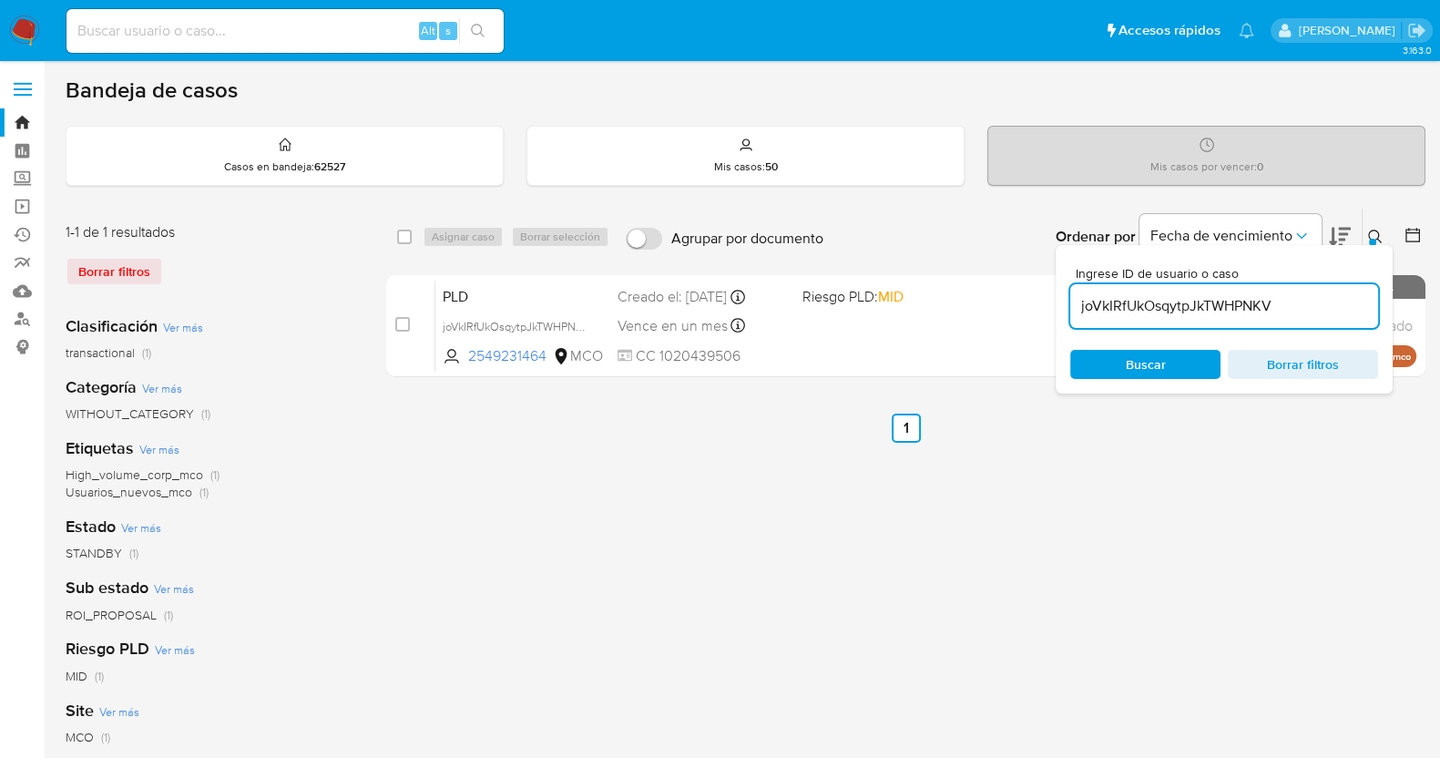
click at [1375, 227] on button at bounding box center [1378, 237] width 30 height 22
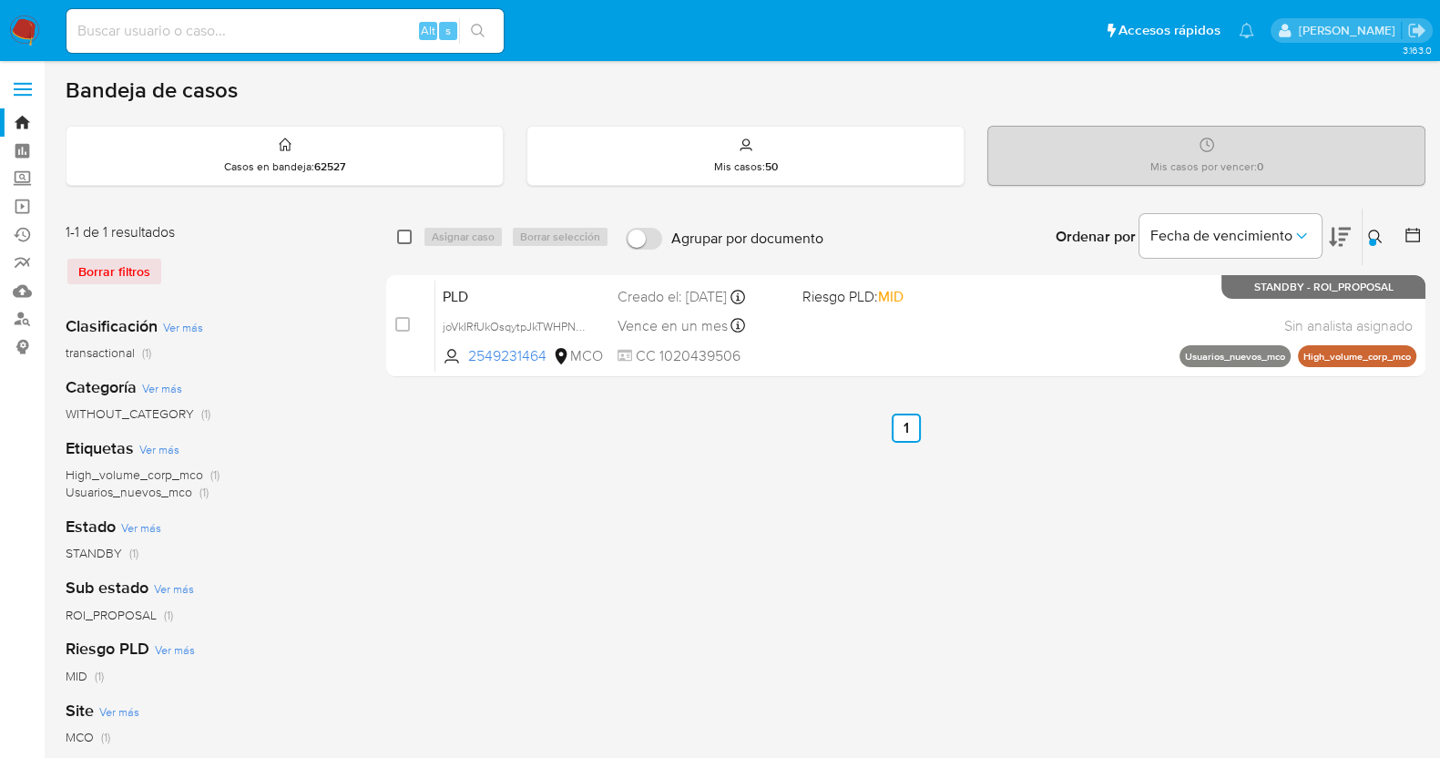
click at [400, 230] on input "checkbox" at bounding box center [404, 237] width 15 height 15
checkbox input "true"
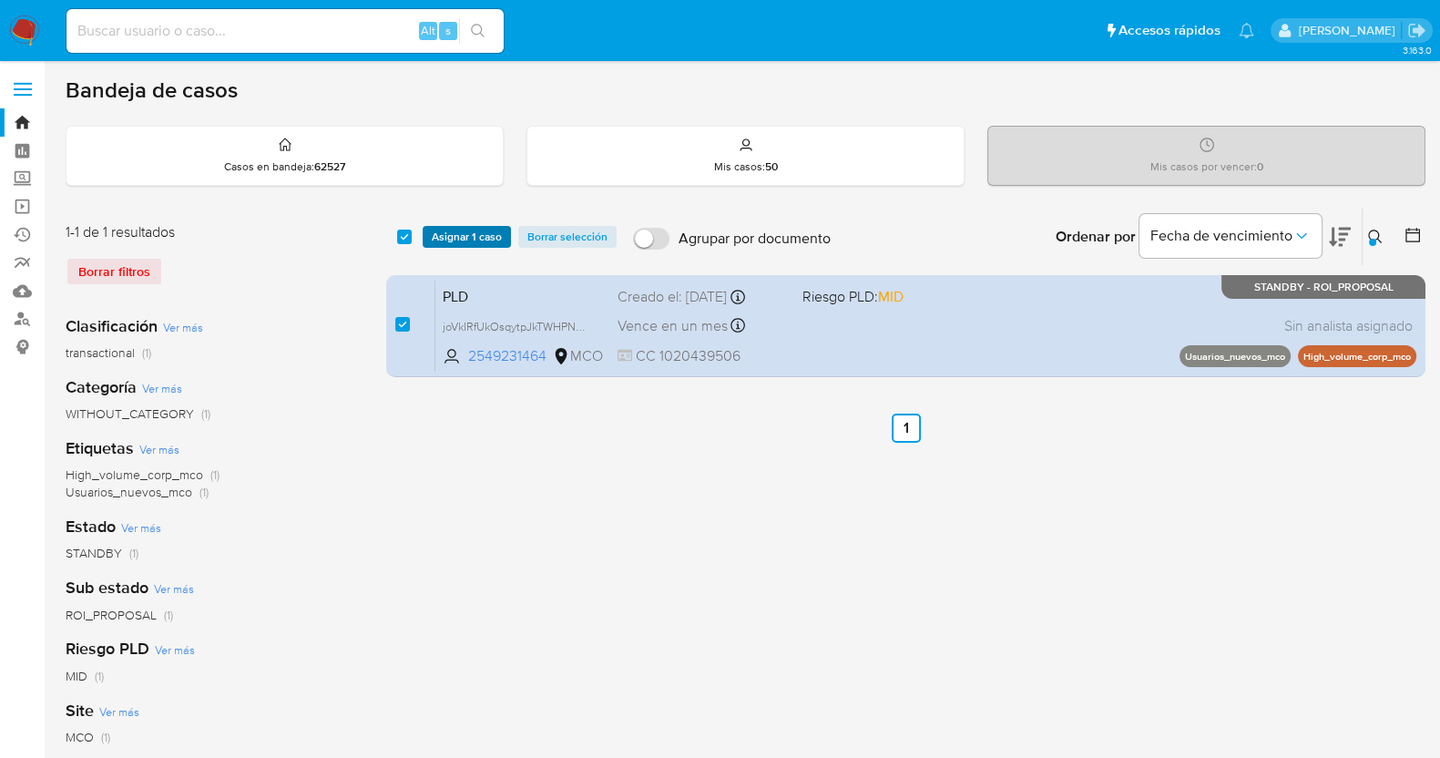
click at [480, 233] on span "Asignar 1 caso" at bounding box center [467, 237] width 70 height 18
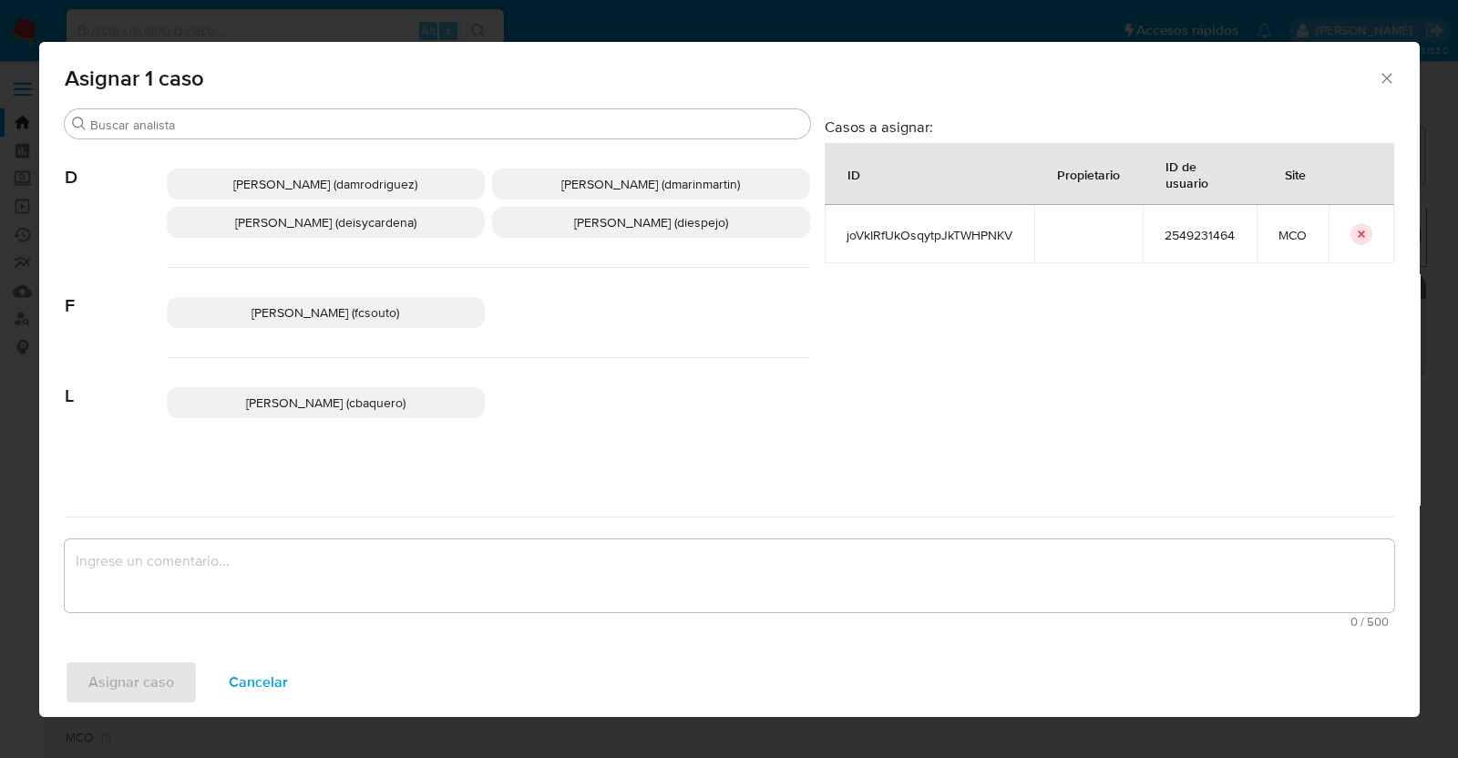
click at [638, 222] on span "Diana Marcela Espejo Garcia (diespejo)" at bounding box center [651, 222] width 154 height 18
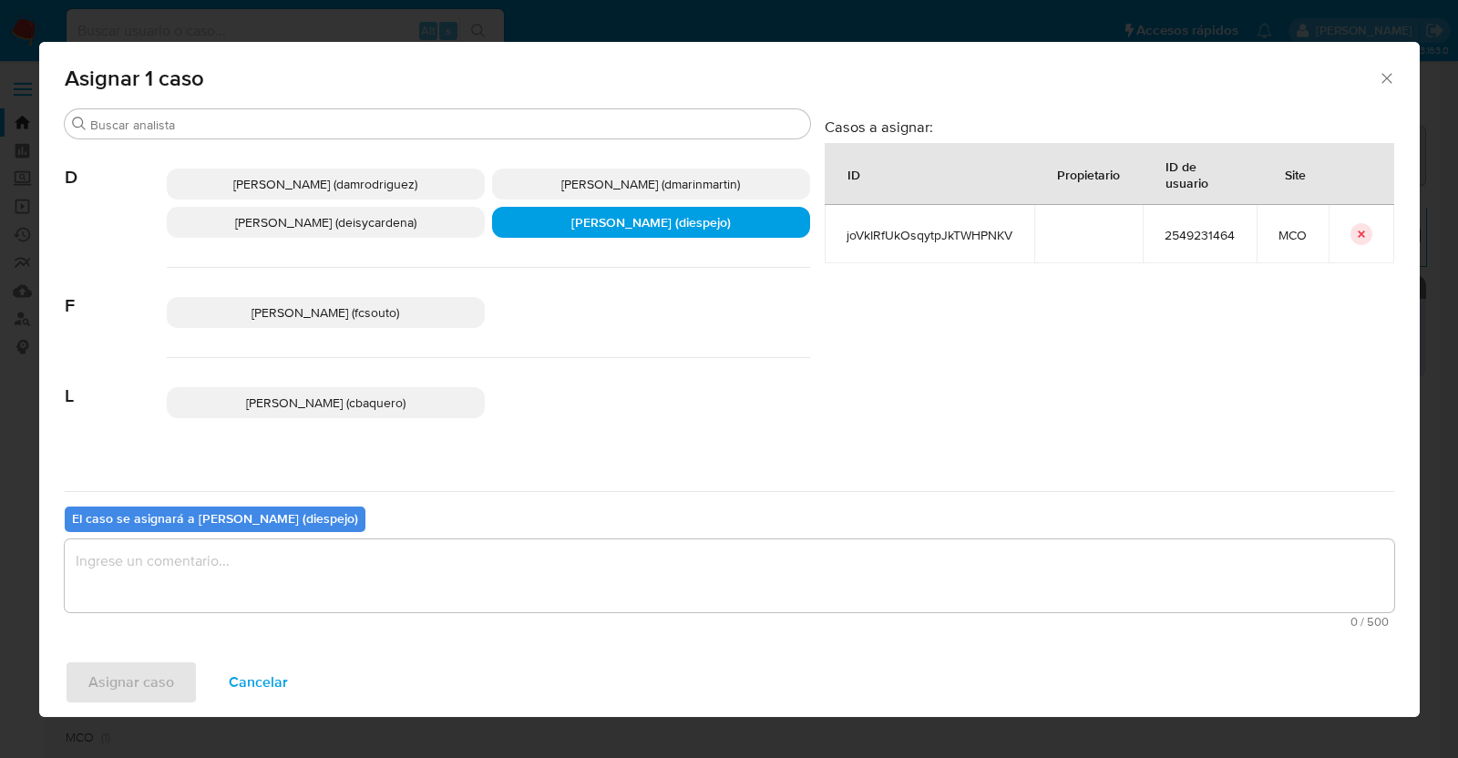
drag, startPoint x: 277, startPoint y: 545, endPoint x: 287, endPoint y: 537, distance: 12.9
click at [283, 544] on textarea "assign-modal" at bounding box center [729, 575] width 1329 height 73
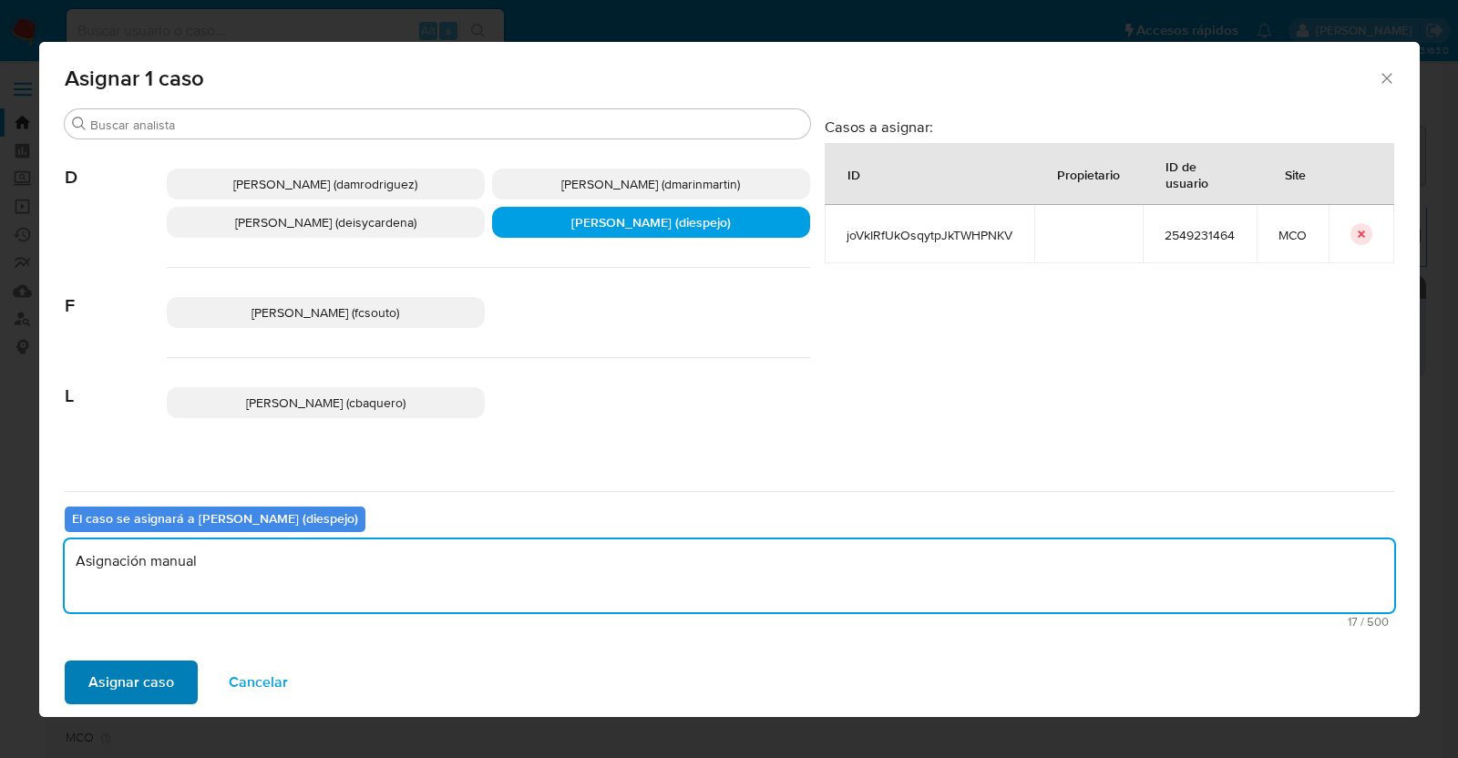
type textarea "Asignación manual"
click at [117, 675] on span "Asignar caso" at bounding box center [131, 682] width 86 height 40
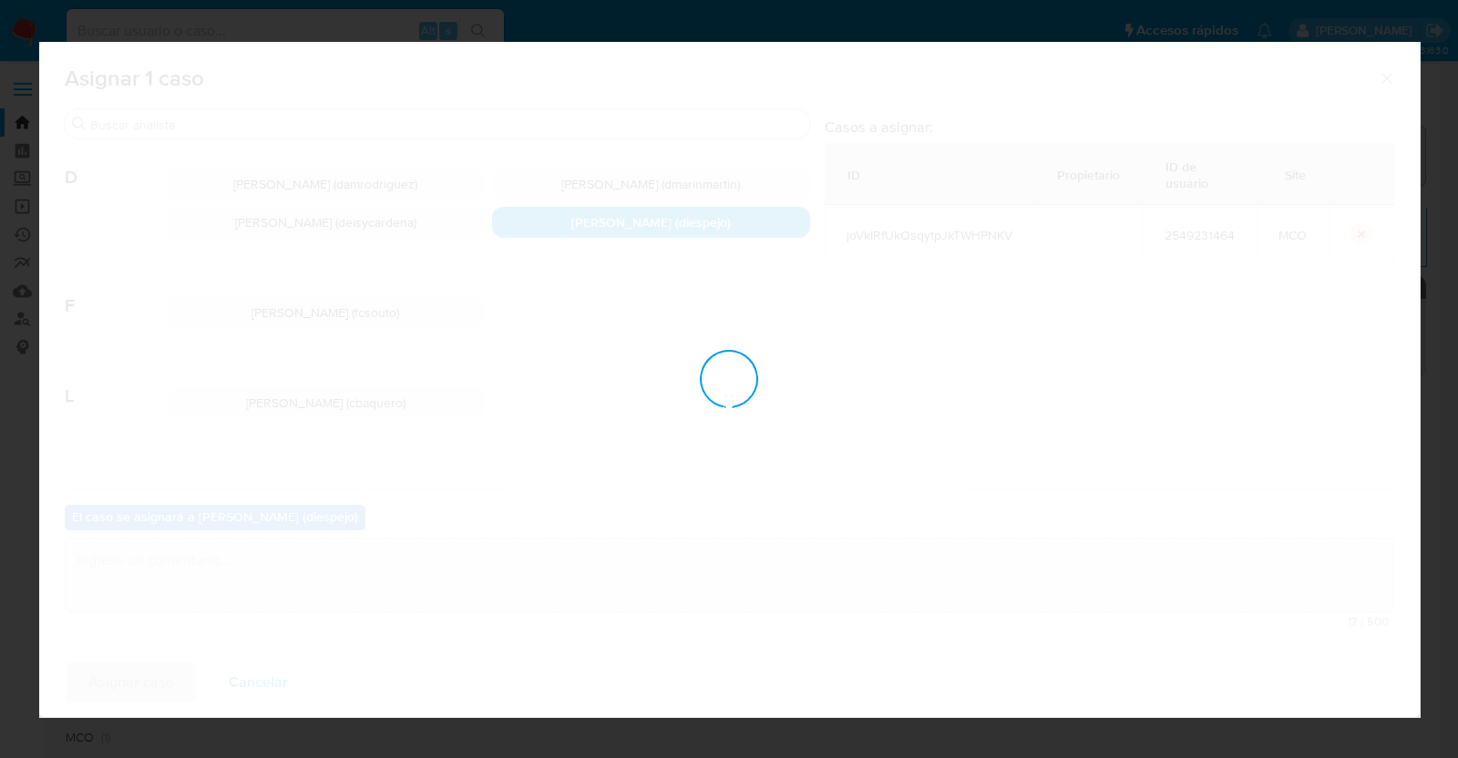
checkbox input "false"
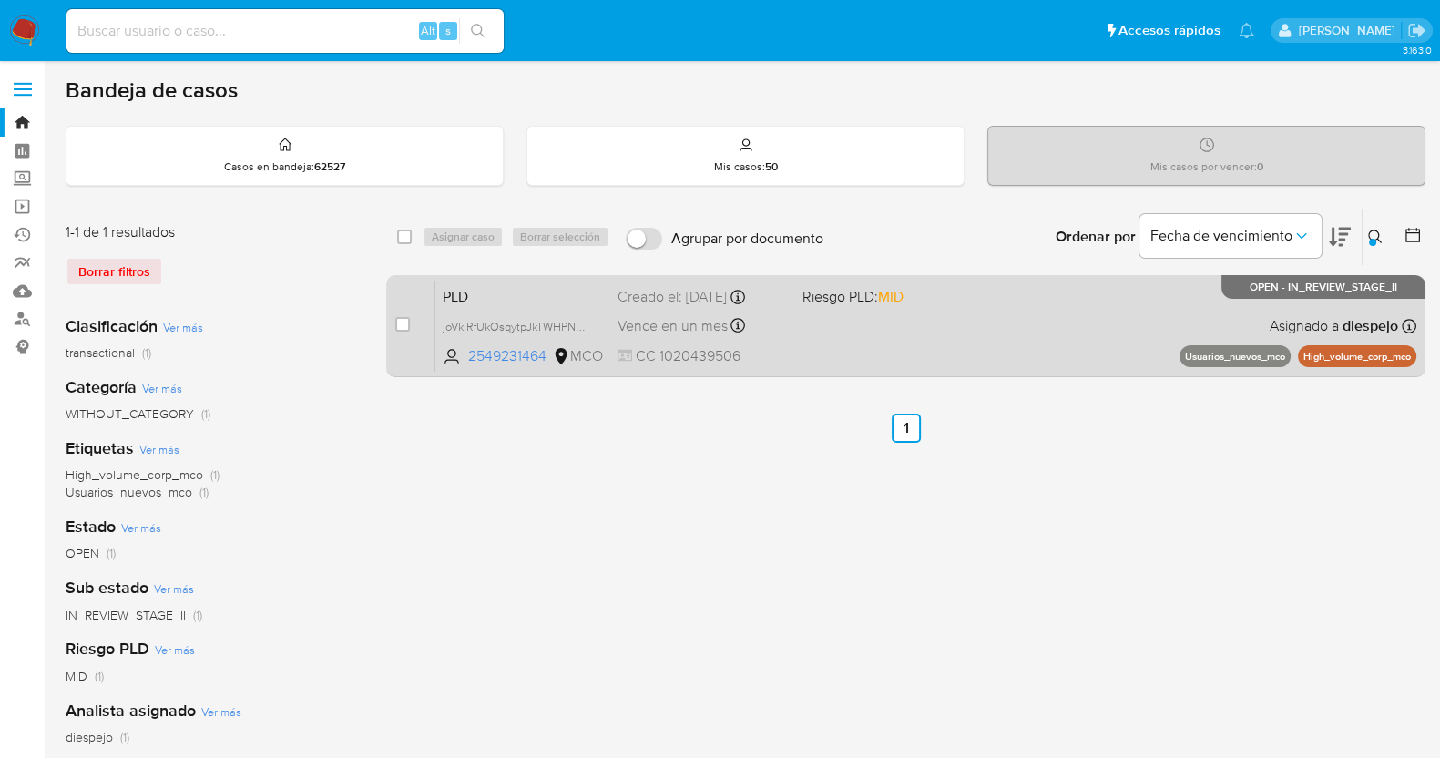
click at [925, 330] on div "PLD joVkIRfUkOsqytpJkTWHPNKV 2549231464 MCO Riesgo PLD: MID Creado el: 12/08/20…" at bounding box center [926, 326] width 981 height 92
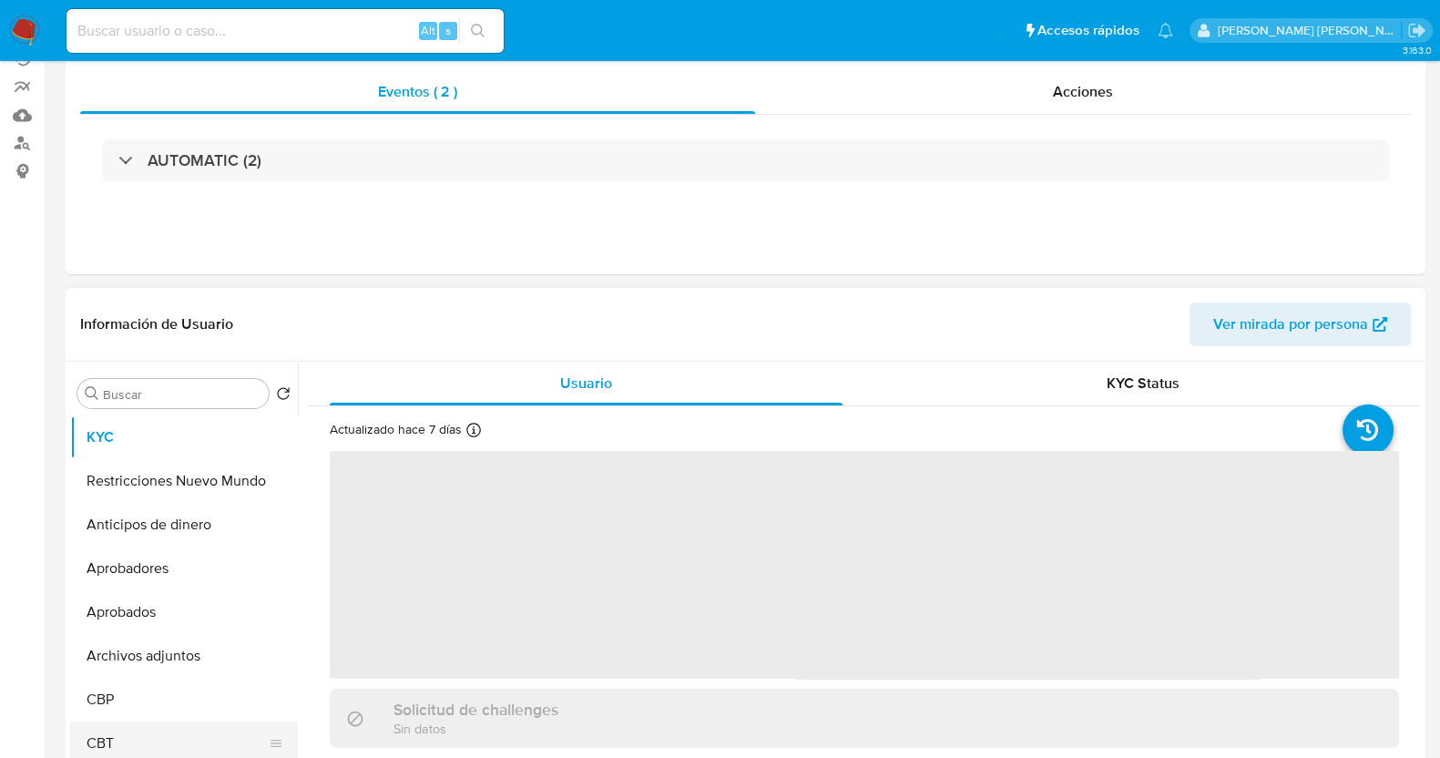
scroll to position [455, 0]
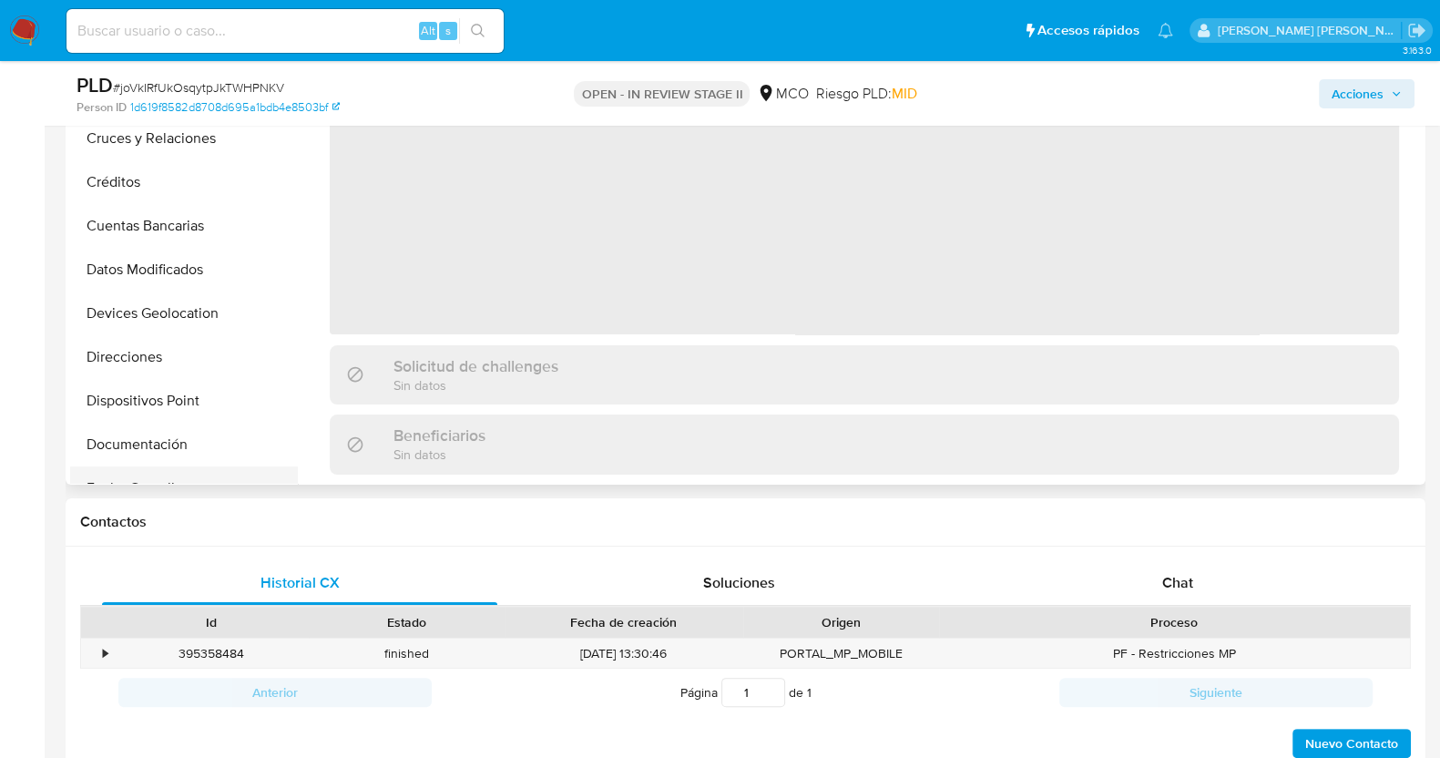
select select "10"
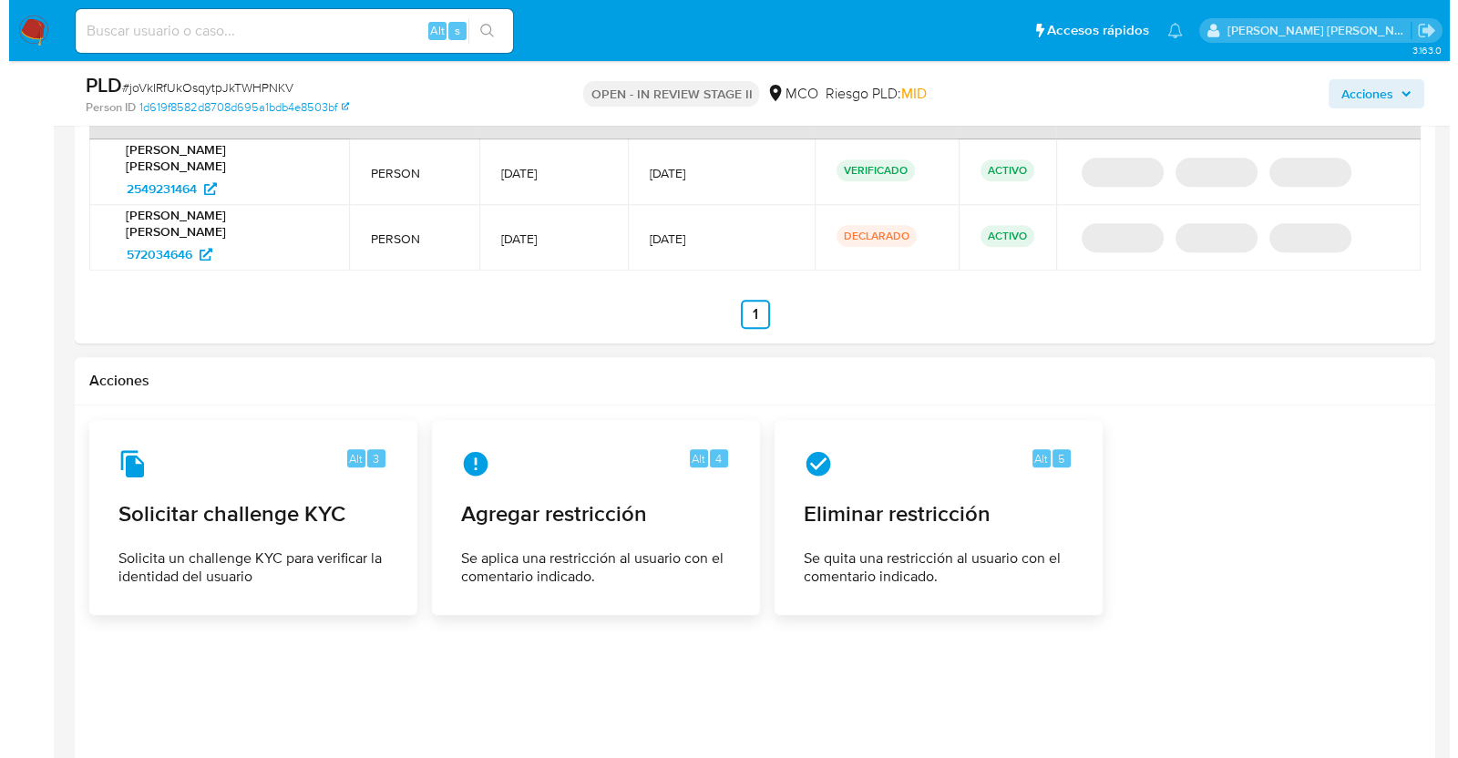
scroll to position [2042, 0]
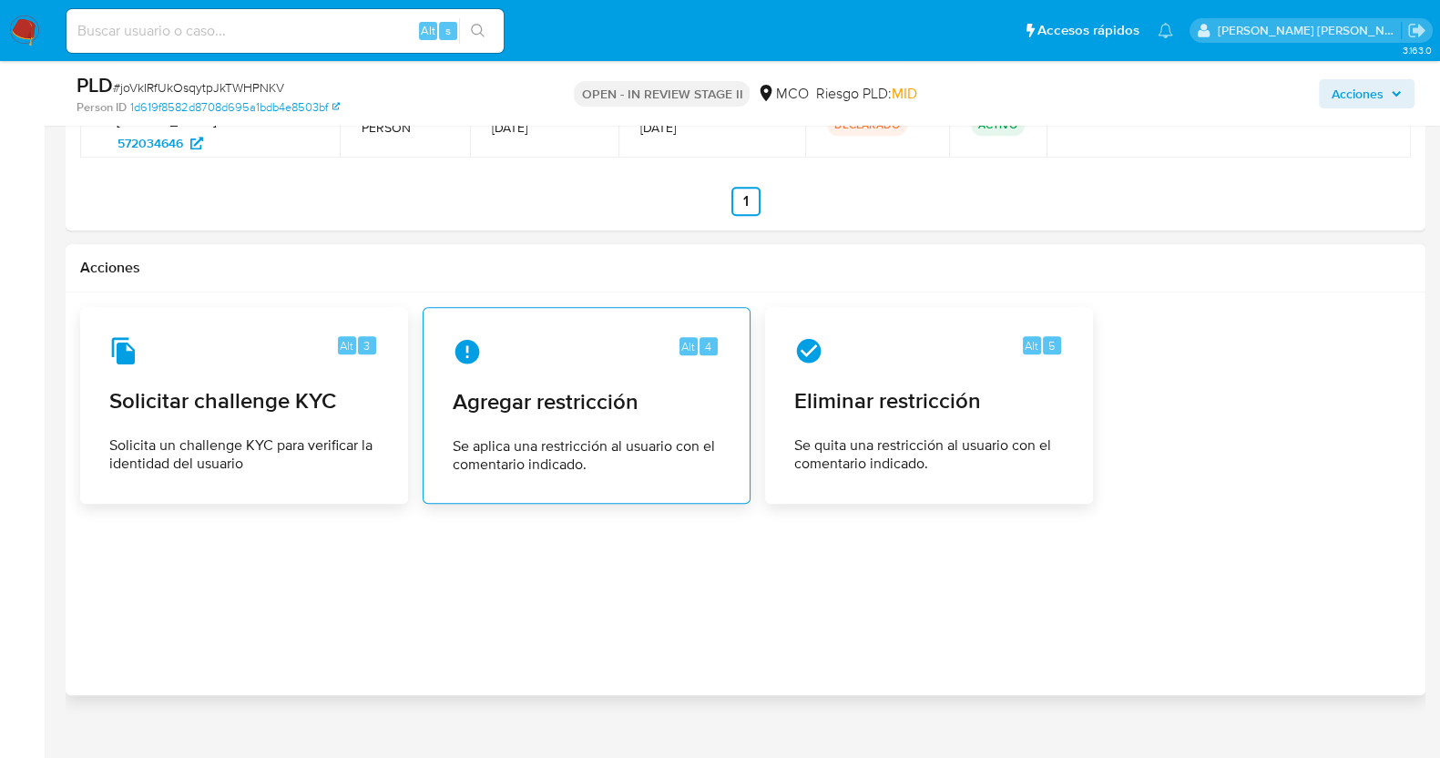
click at [578, 398] on div "Alt 4 Agregar restricción Se aplica una restricción al usuario con el comentari…" at bounding box center [586, 406] width 297 height 166
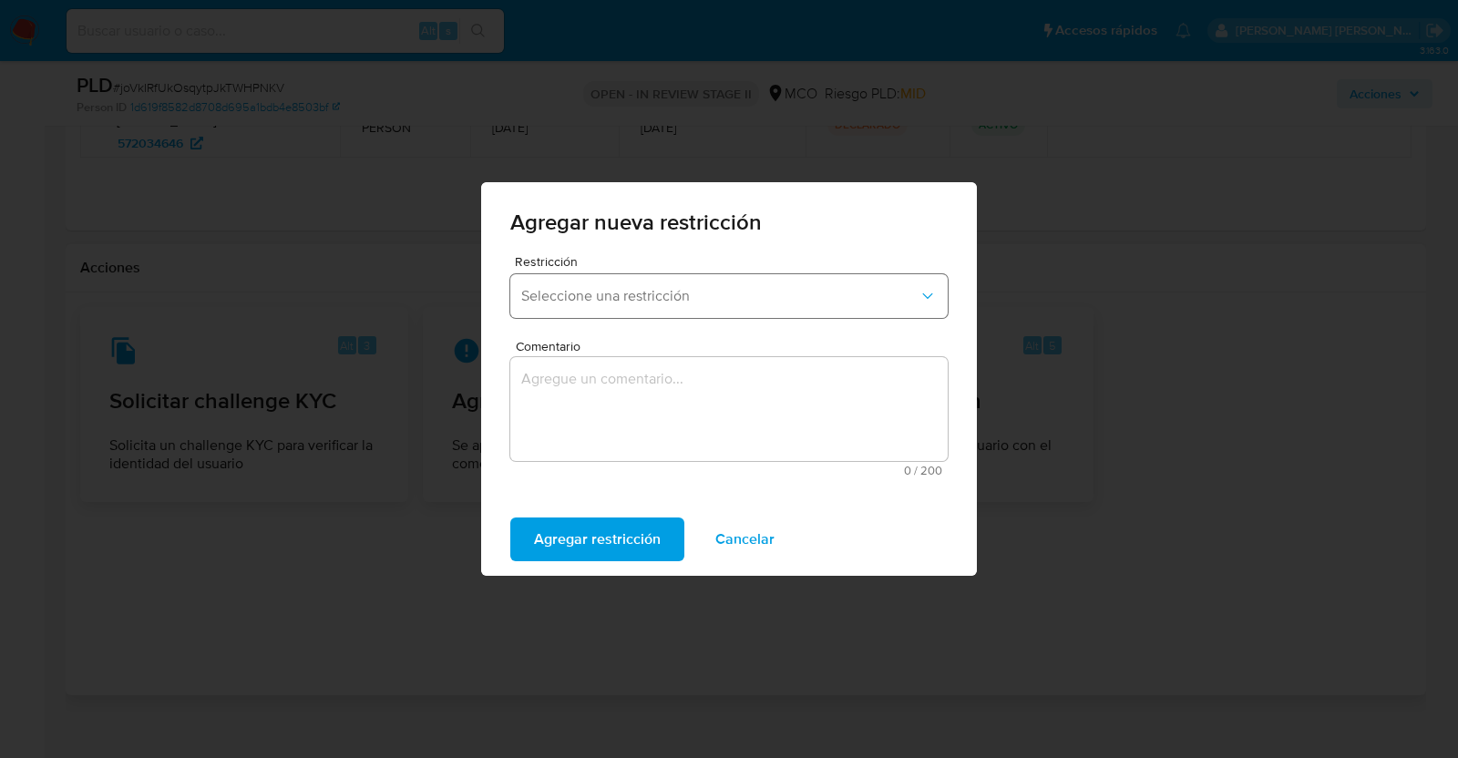
click at [640, 302] on span "Seleccione una restricción" at bounding box center [719, 296] width 397 height 18
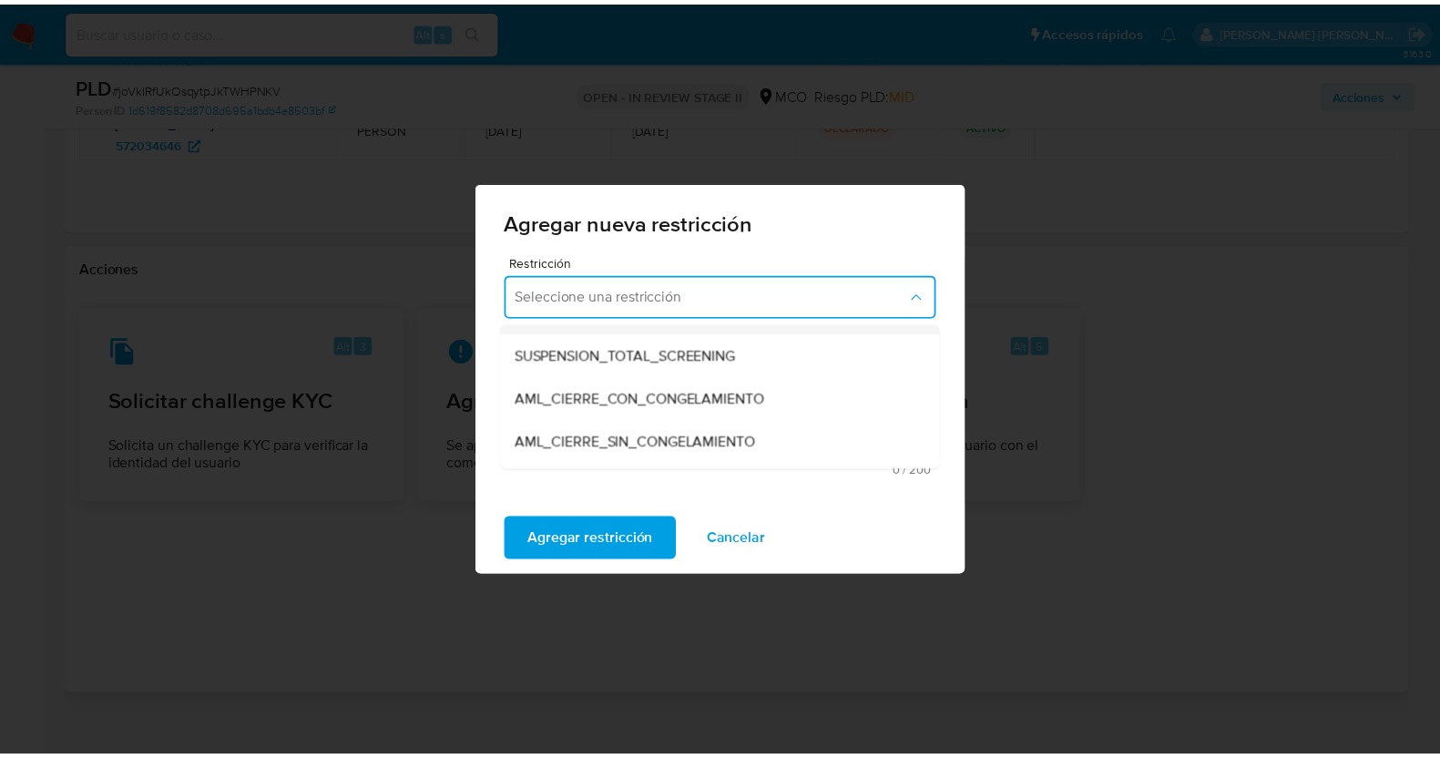
scroll to position [113, 0]
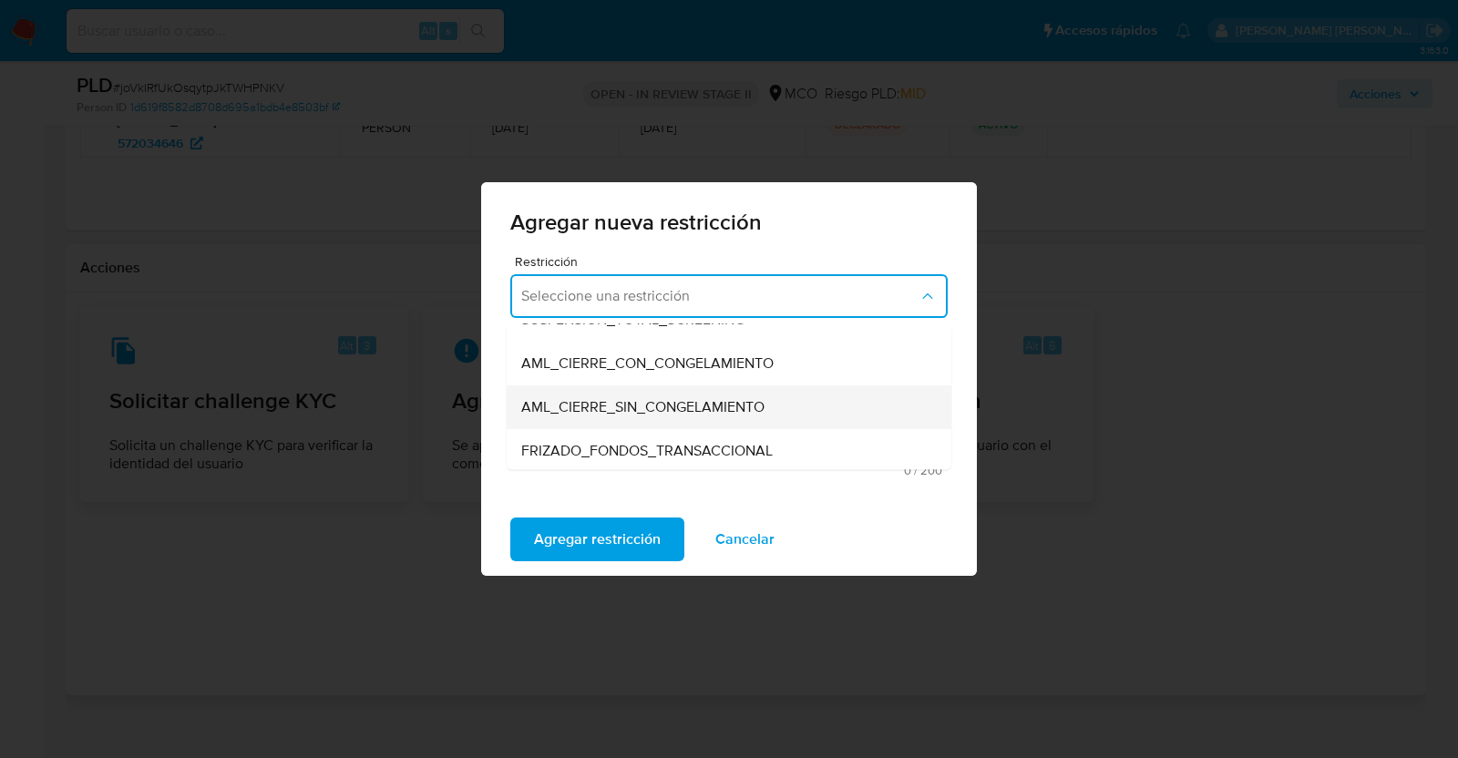
click at [611, 409] on span "AML_CIERRE_SIN_CONGELAMIENTO" at bounding box center [642, 407] width 243 height 18
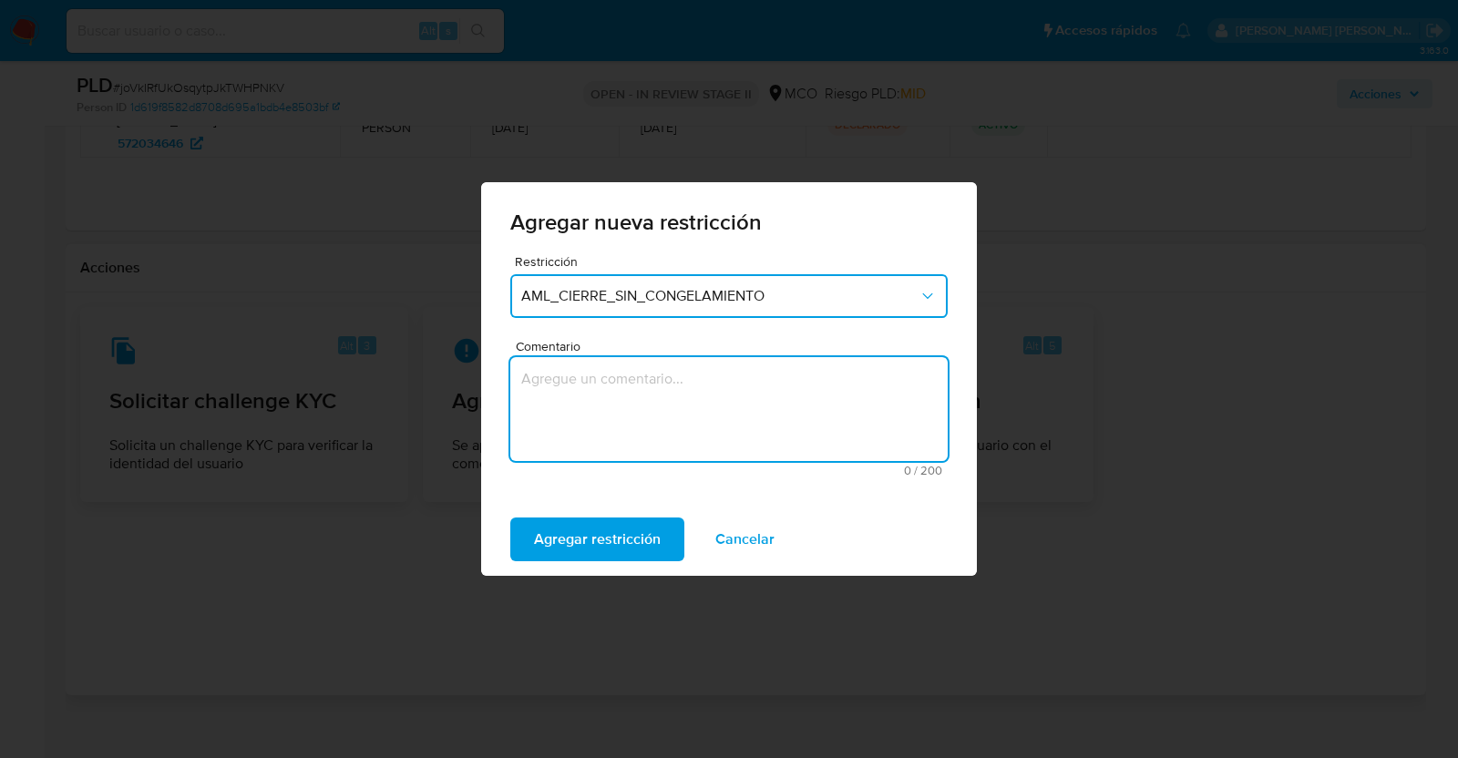
click at [613, 377] on textarea "Comentario" at bounding box center [728, 409] width 437 height 104
type textarea "AML Restricción"
click at [620, 544] on span "Agregar restricción" at bounding box center [597, 539] width 127 height 40
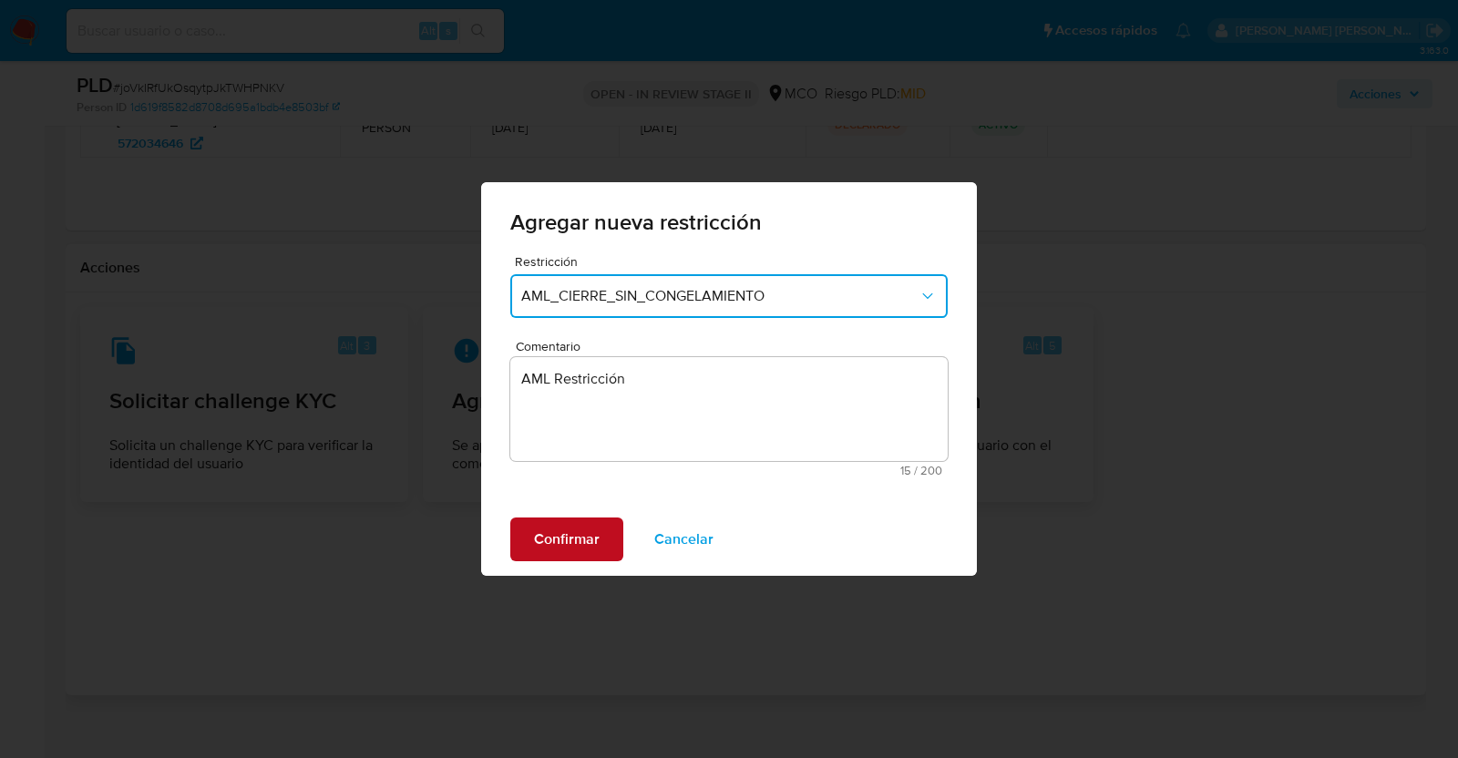
click at [579, 544] on span "Confirmar" at bounding box center [567, 539] width 66 height 40
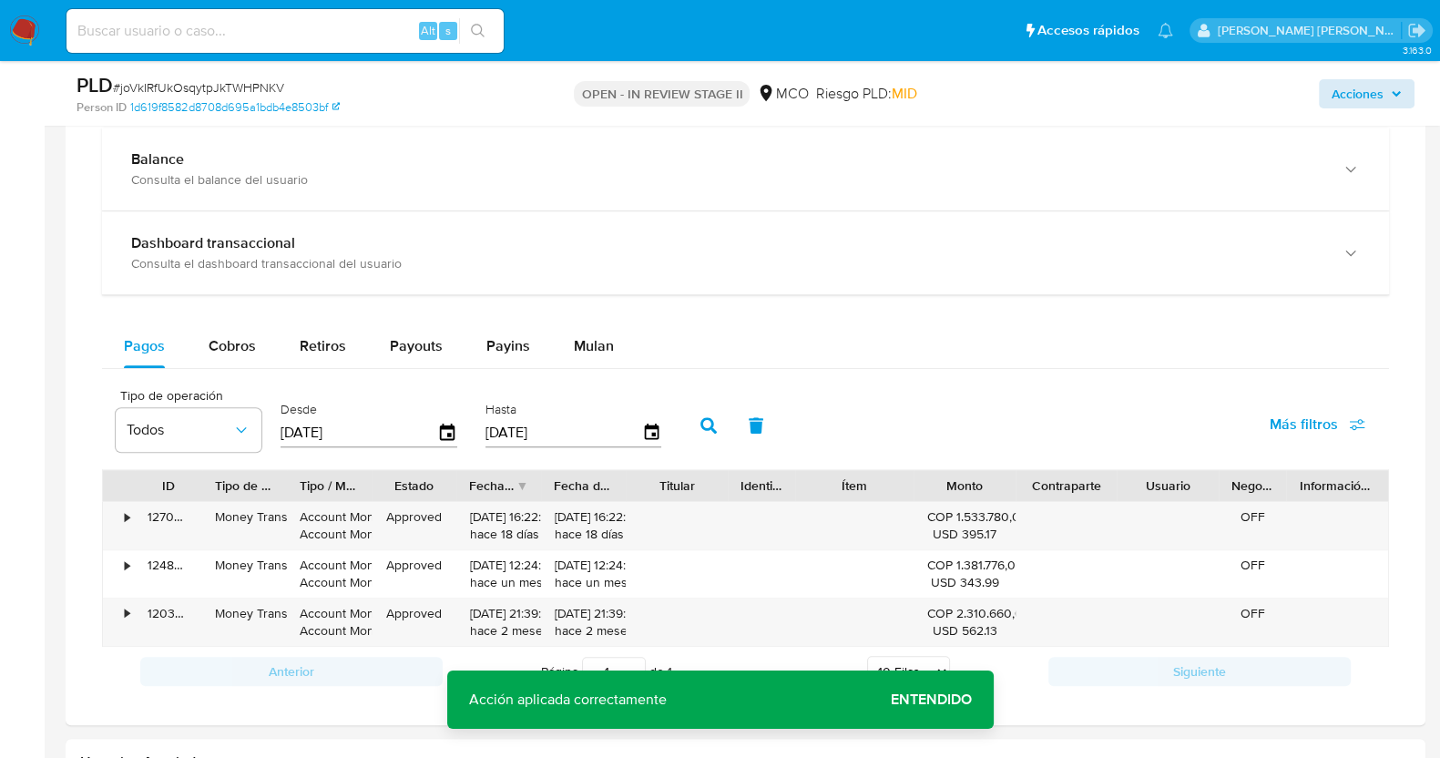
scroll to position [1131, 0]
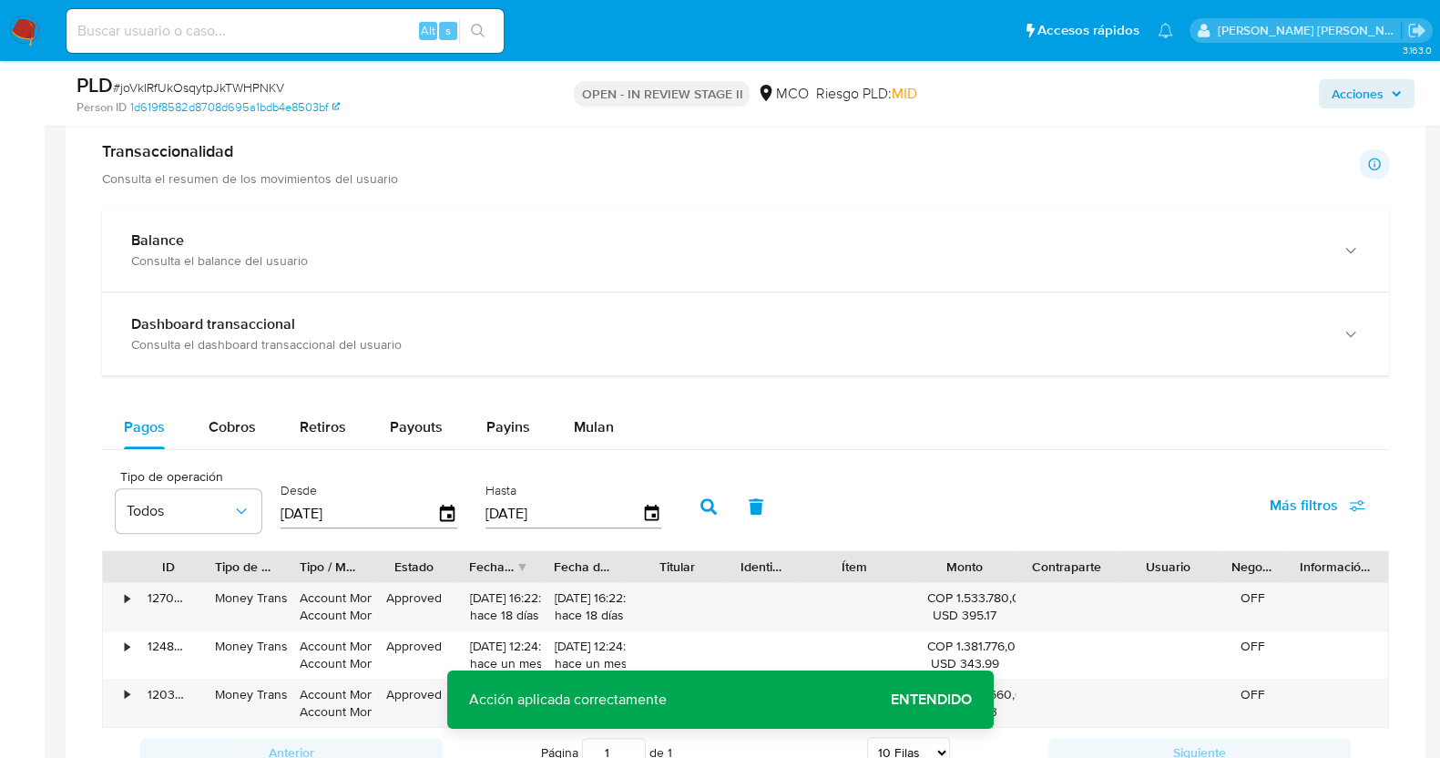
click at [1352, 94] on span "Acciones" at bounding box center [1358, 93] width 52 height 29
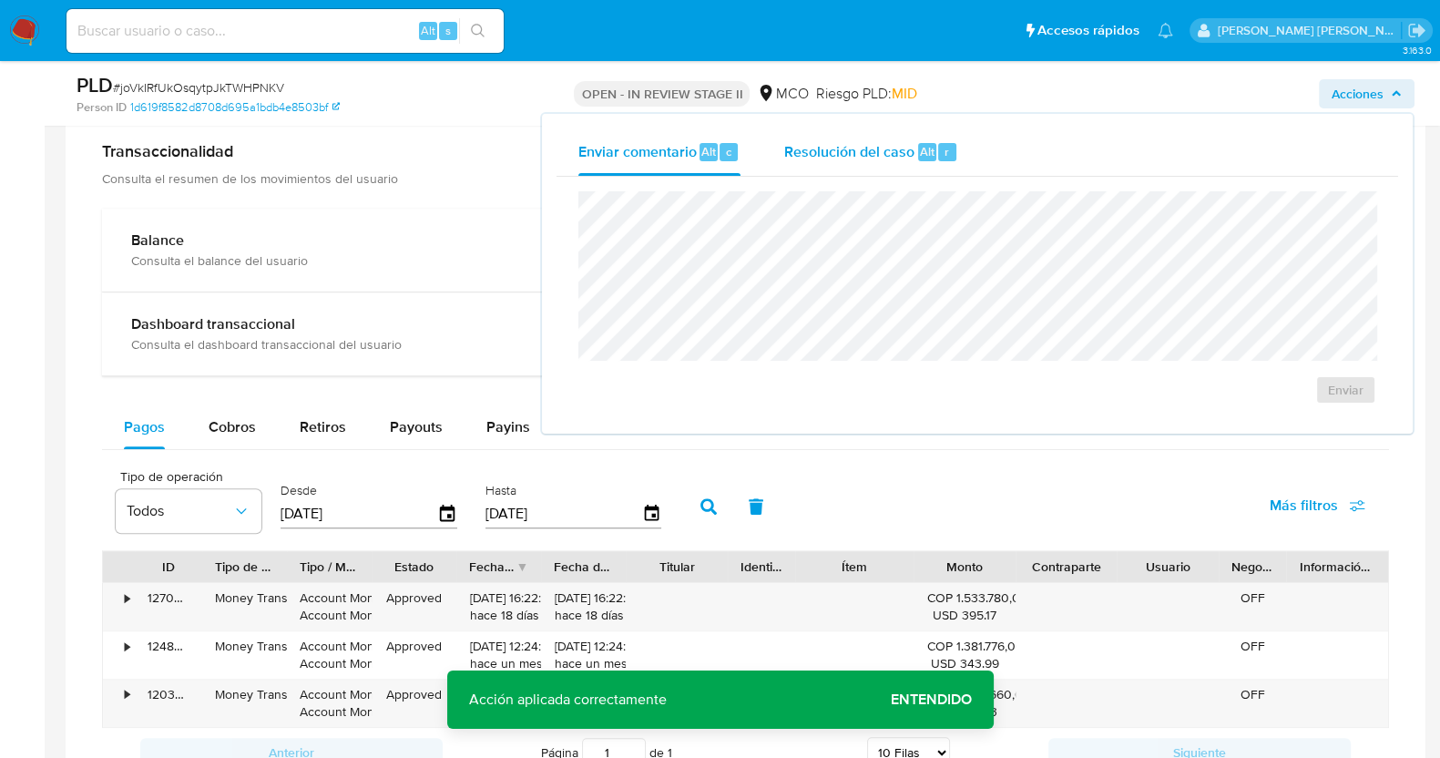
click at [819, 141] on span "Resolución del caso" at bounding box center [849, 150] width 130 height 21
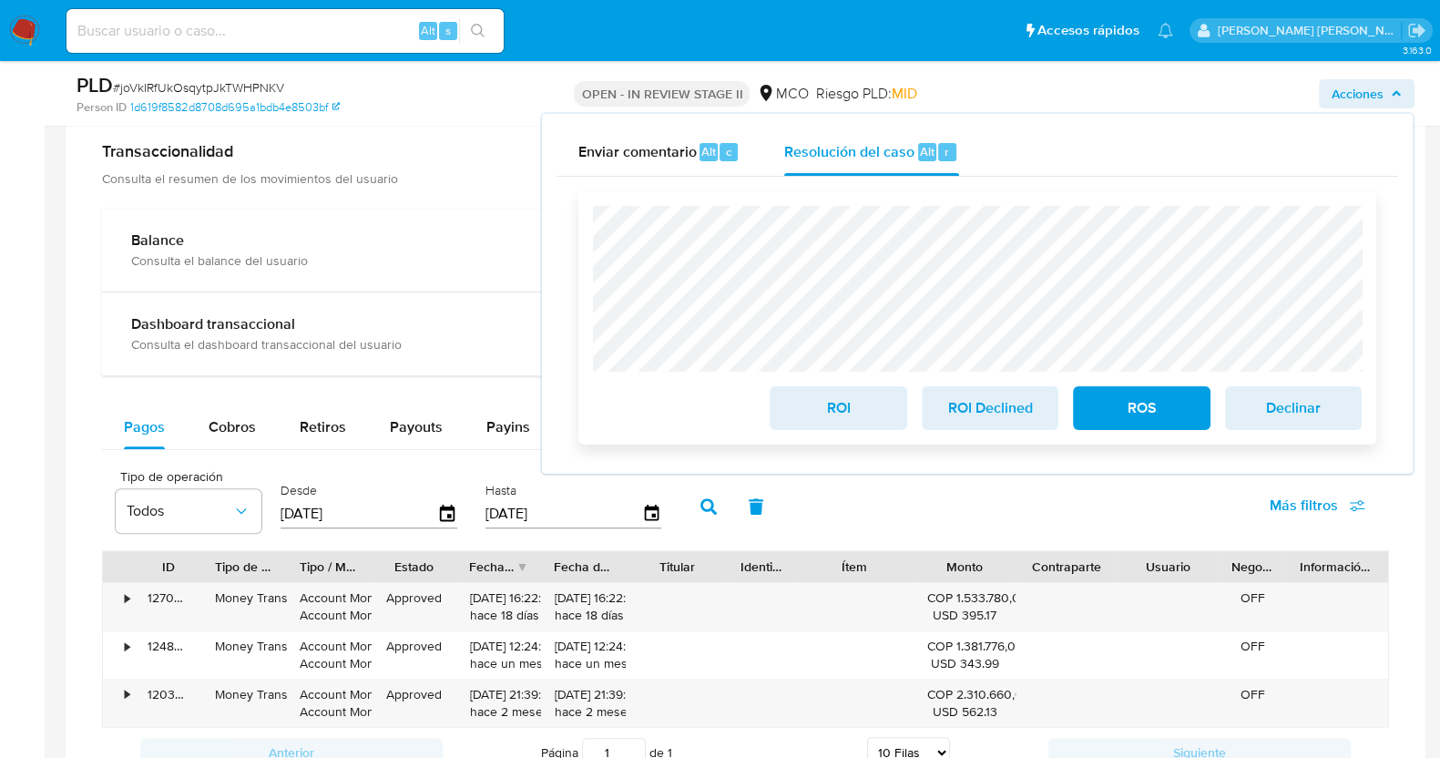
click at [1141, 407] on span "ROS" at bounding box center [1141, 408] width 89 height 40
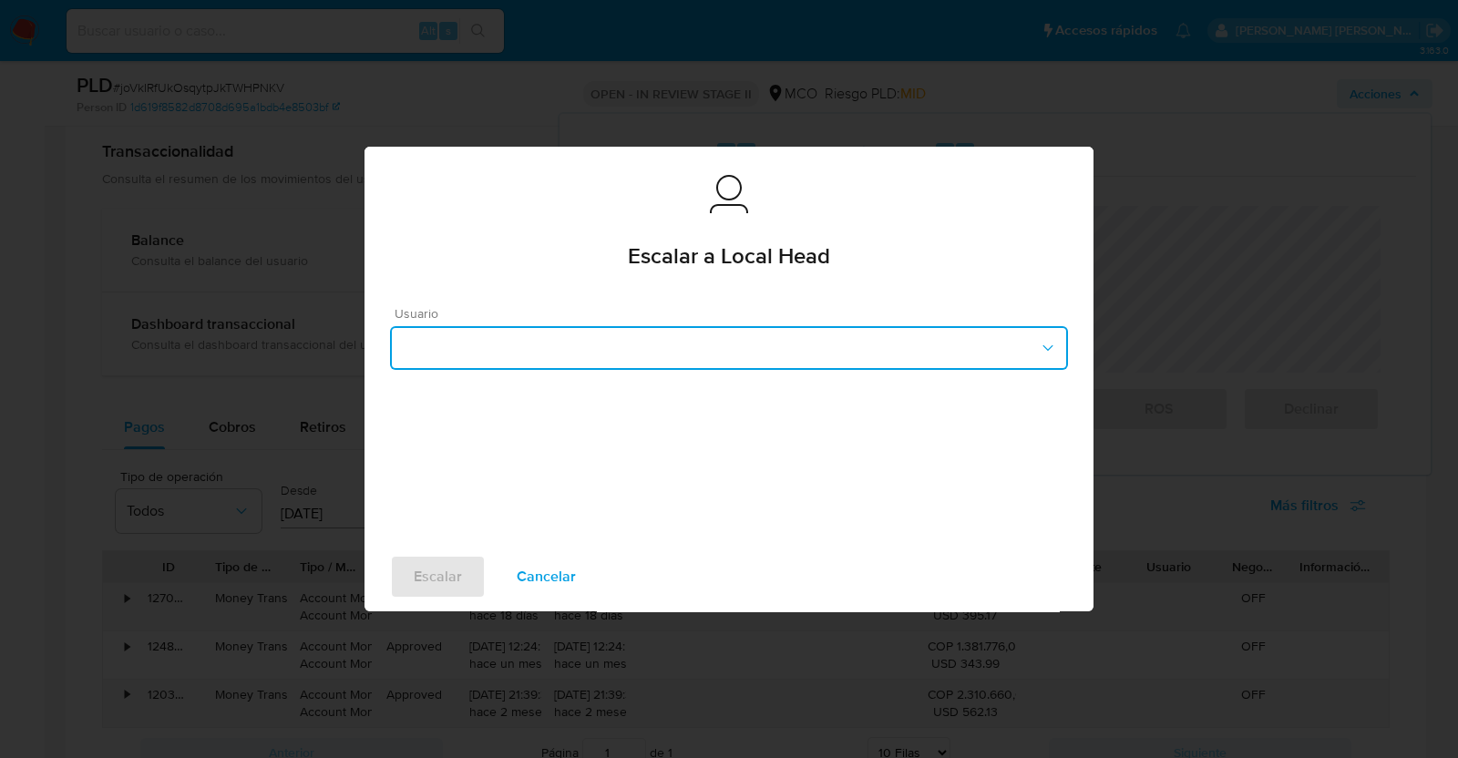
click at [558, 362] on button "button" at bounding box center [729, 348] width 678 height 44
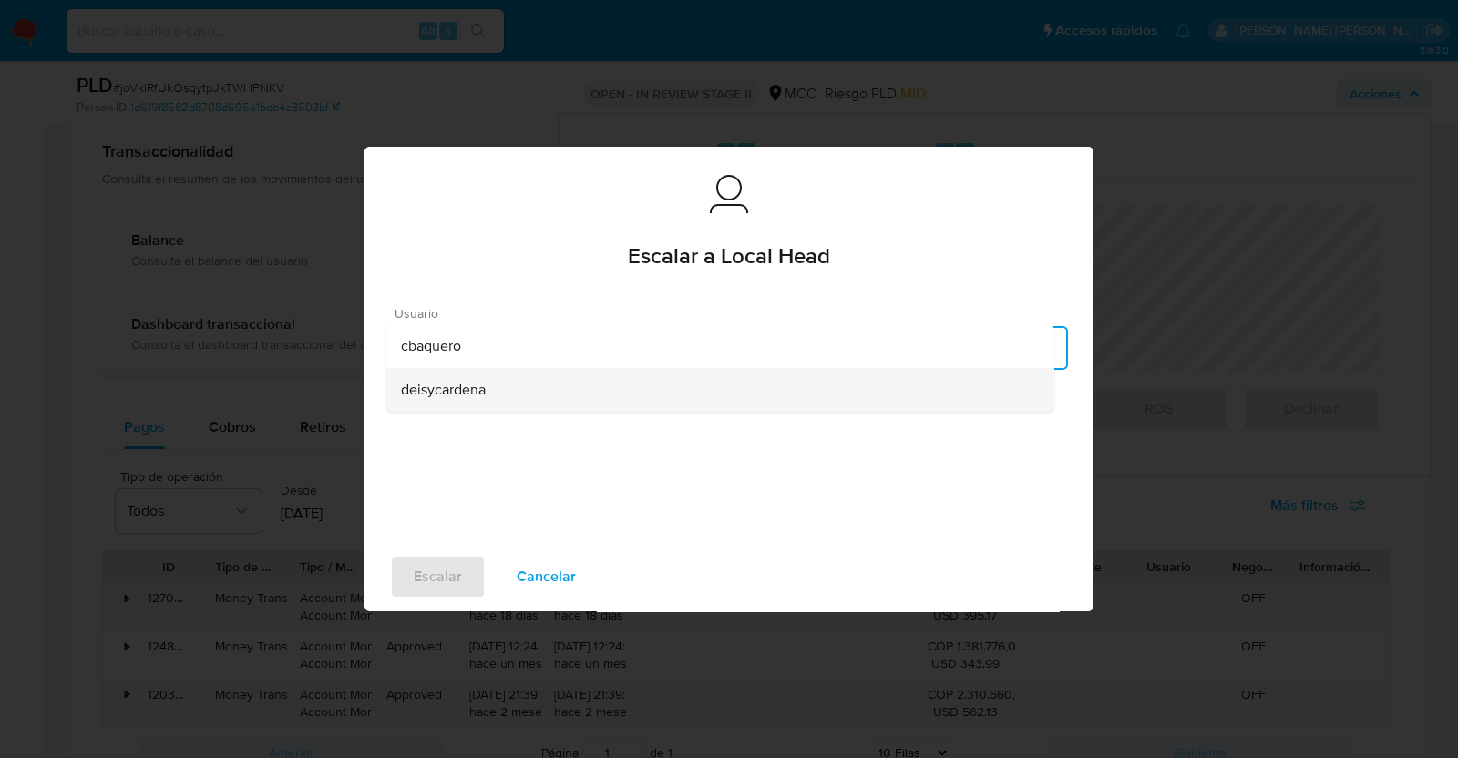
click at [496, 401] on div "deisycardena" at bounding box center [720, 390] width 639 height 44
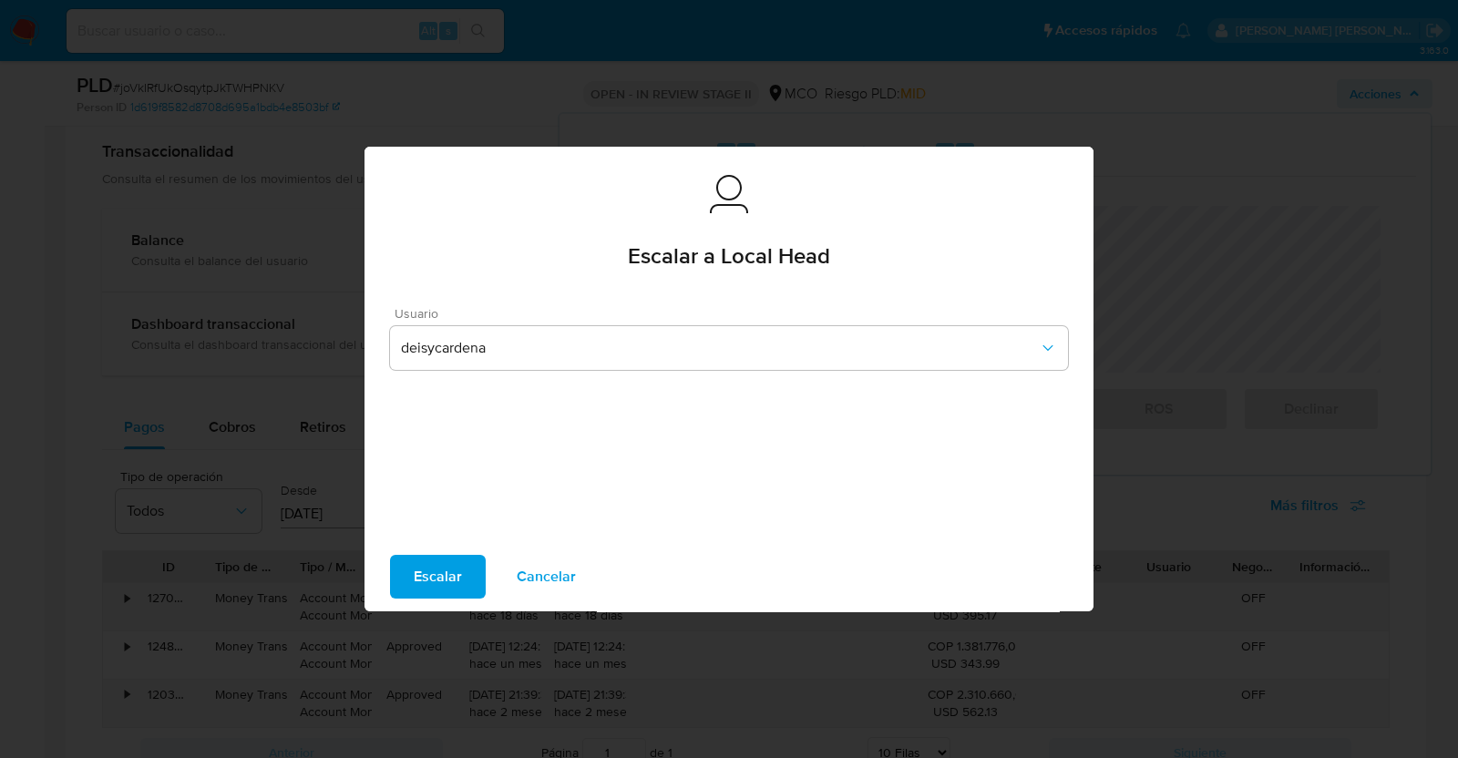
click at [422, 580] on span "Escalar" at bounding box center [438, 577] width 48 height 40
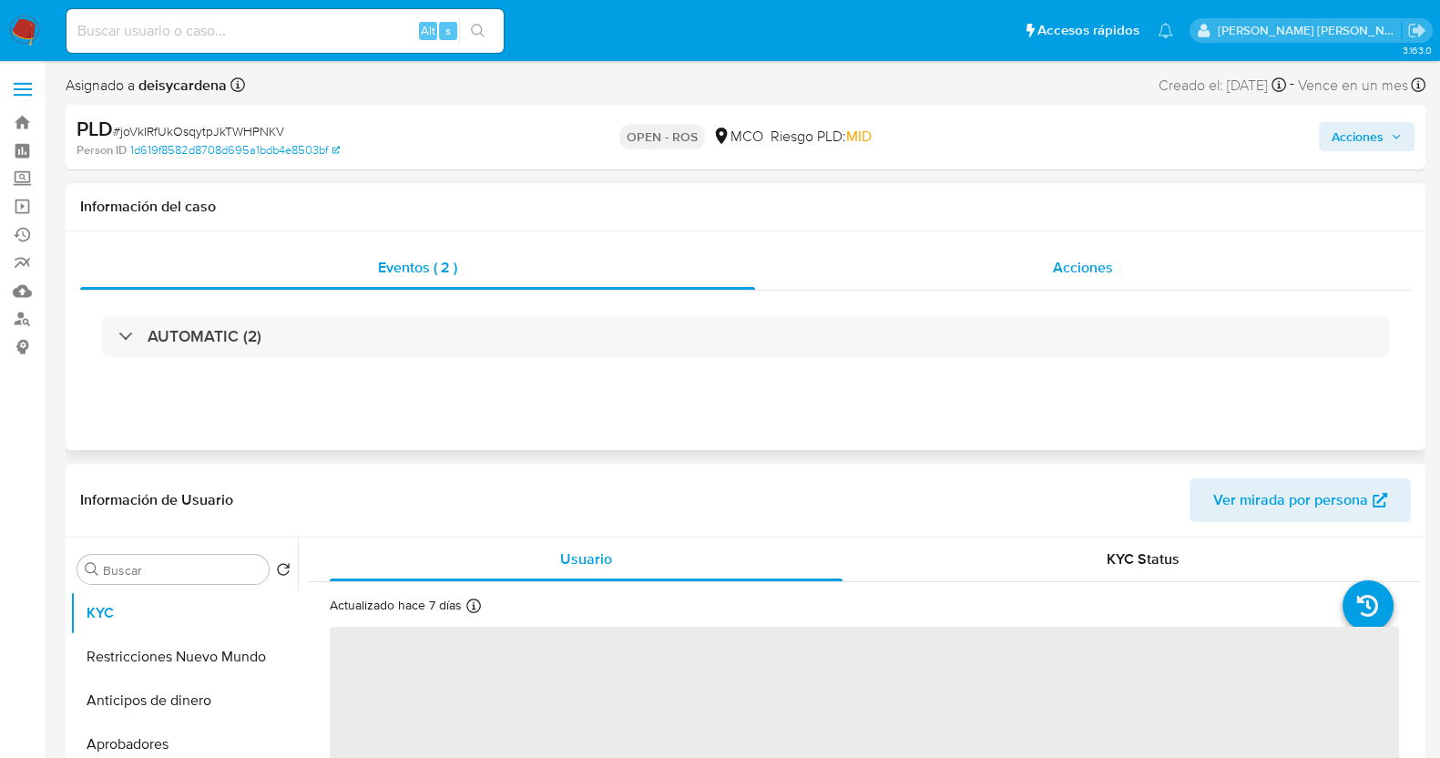
select select "10"
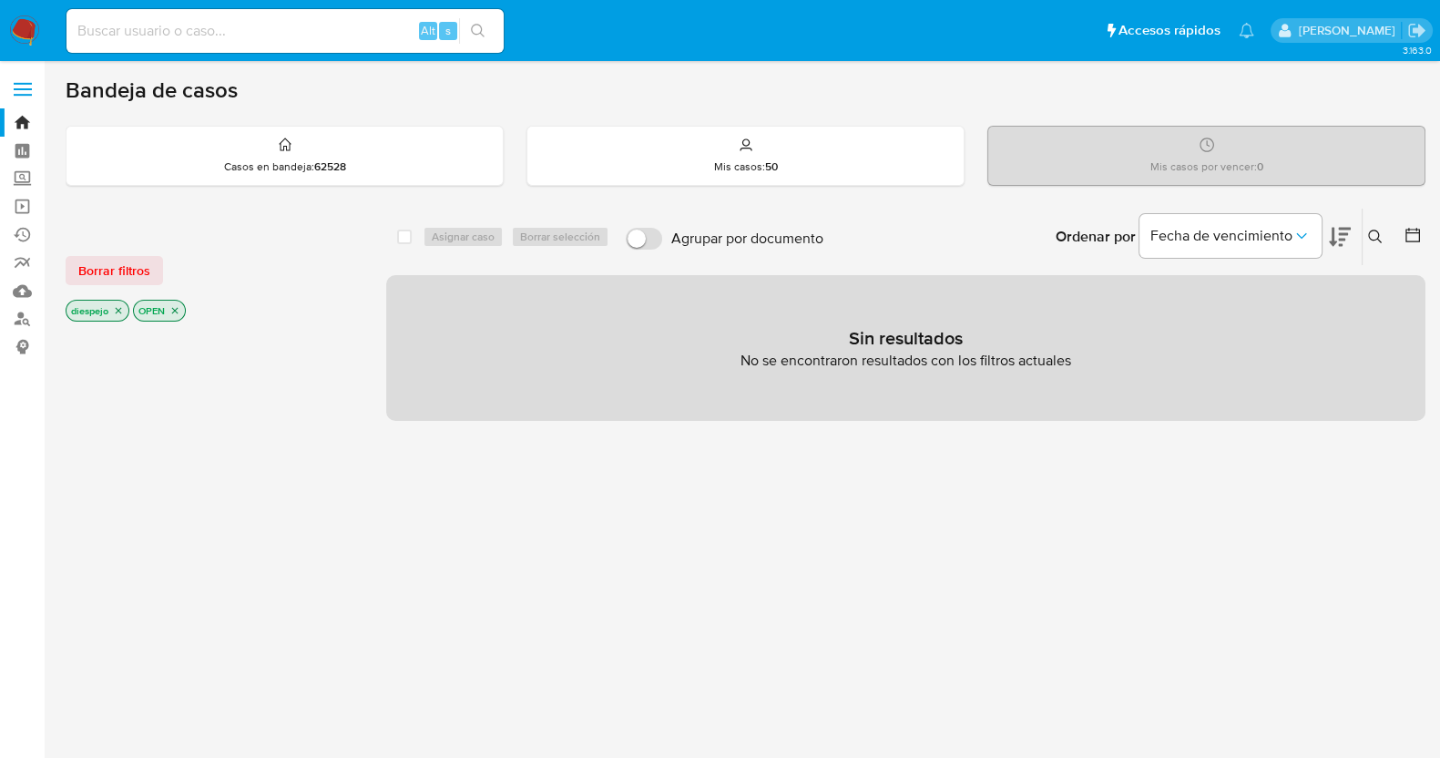
click at [137, 269] on span "Borrar filtros" at bounding box center [114, 271] width 72 height 26
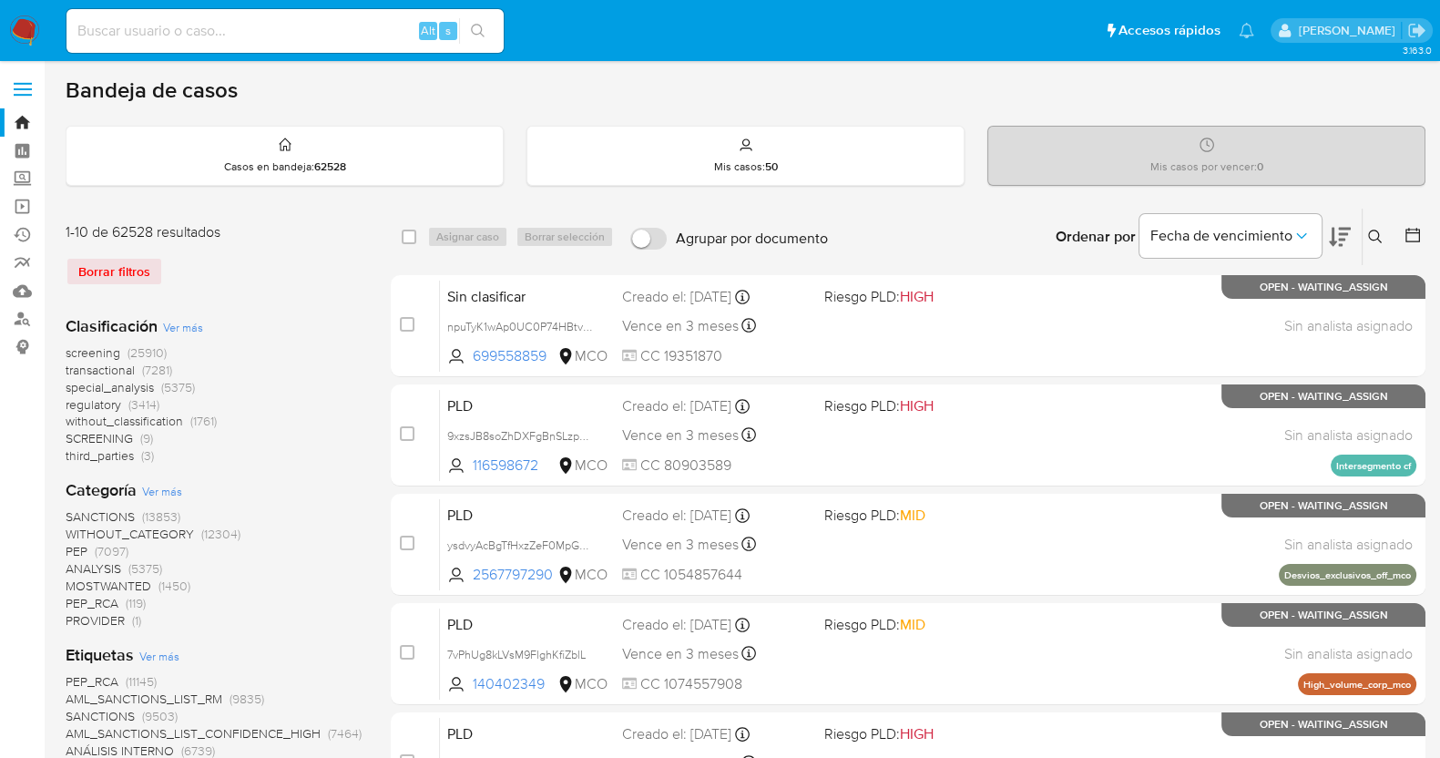
click at [105, 352] on span "screening" at bounding box center [93, 352] width 55 height 18
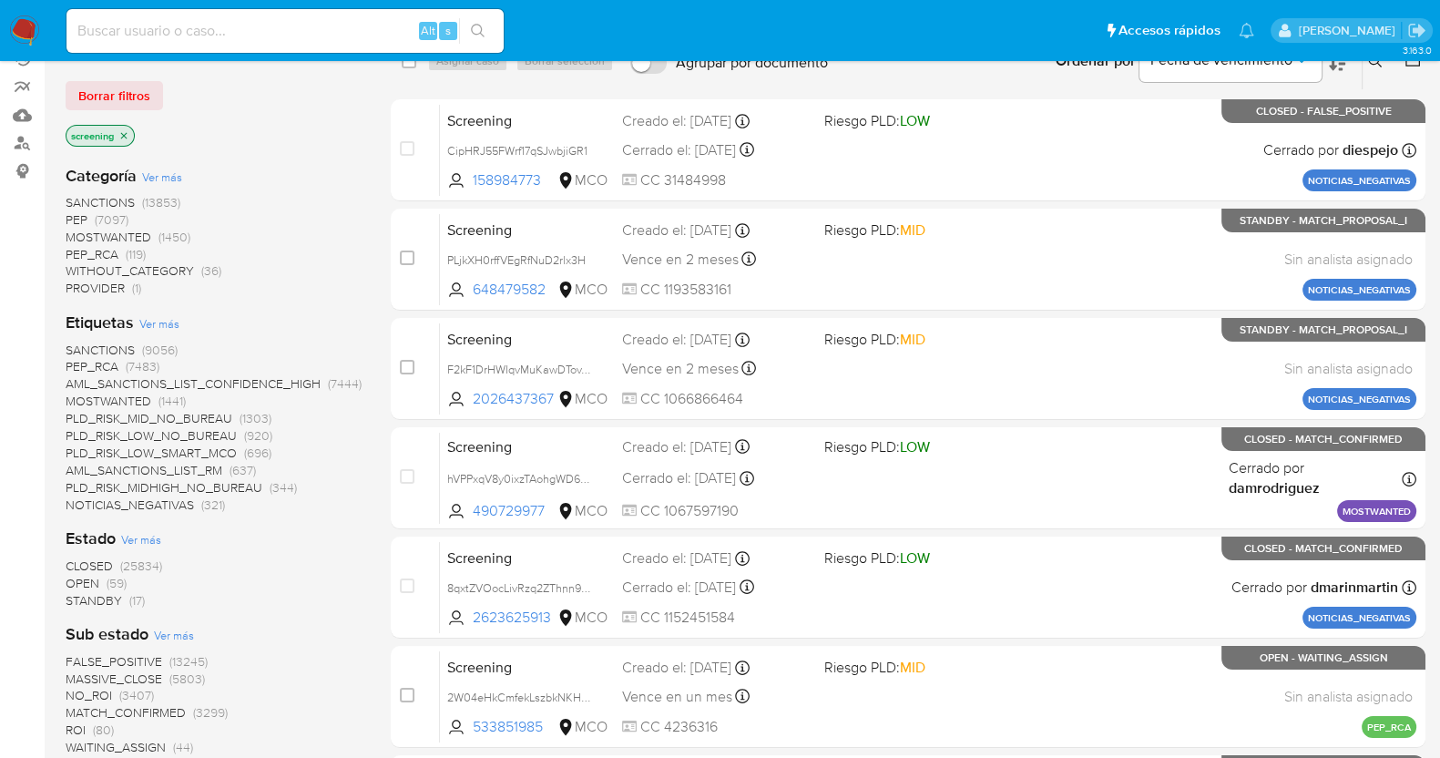
scroll to position [227, 0]
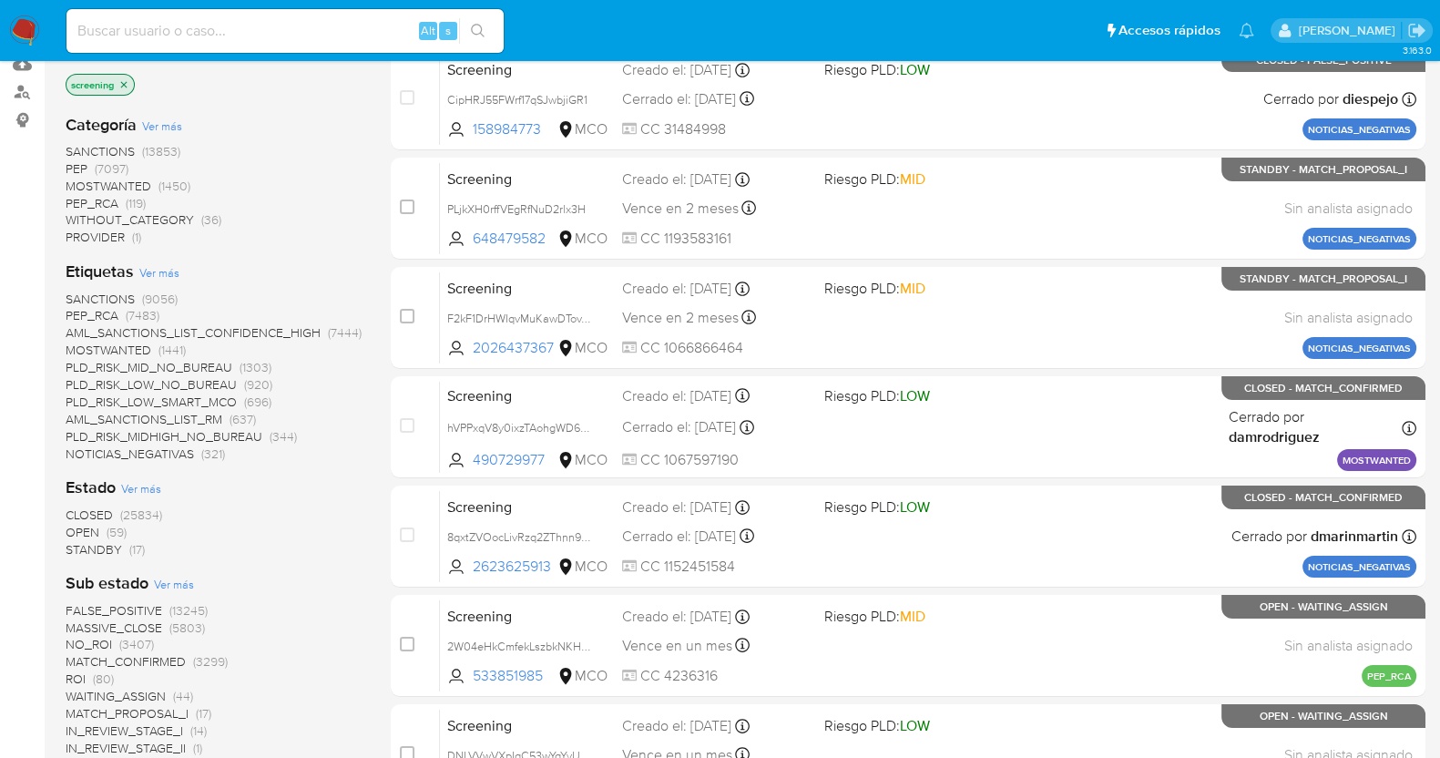
click at [92, 549] on span "STANDBY" at bounding box center [94, 549] width 56 height 18
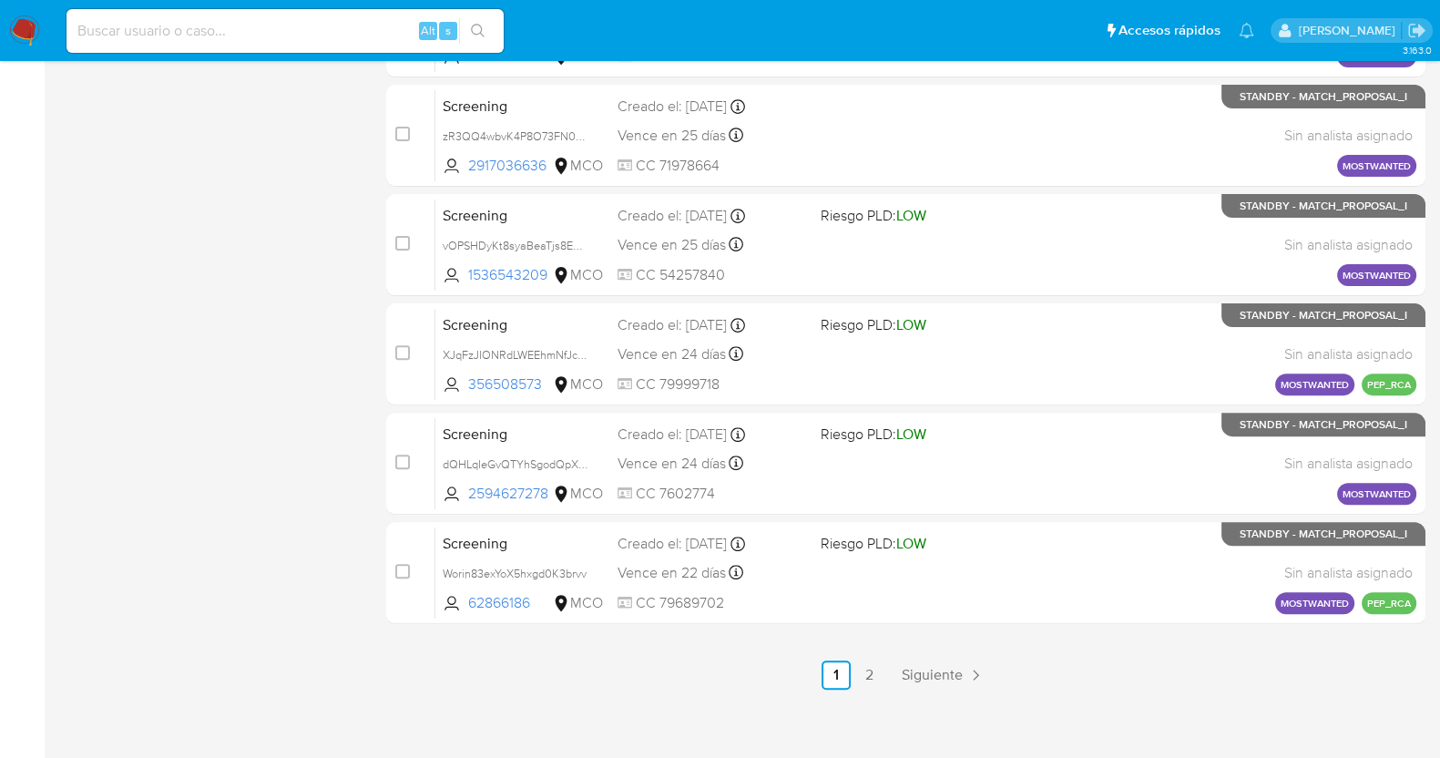
scroll to position [744, 0]
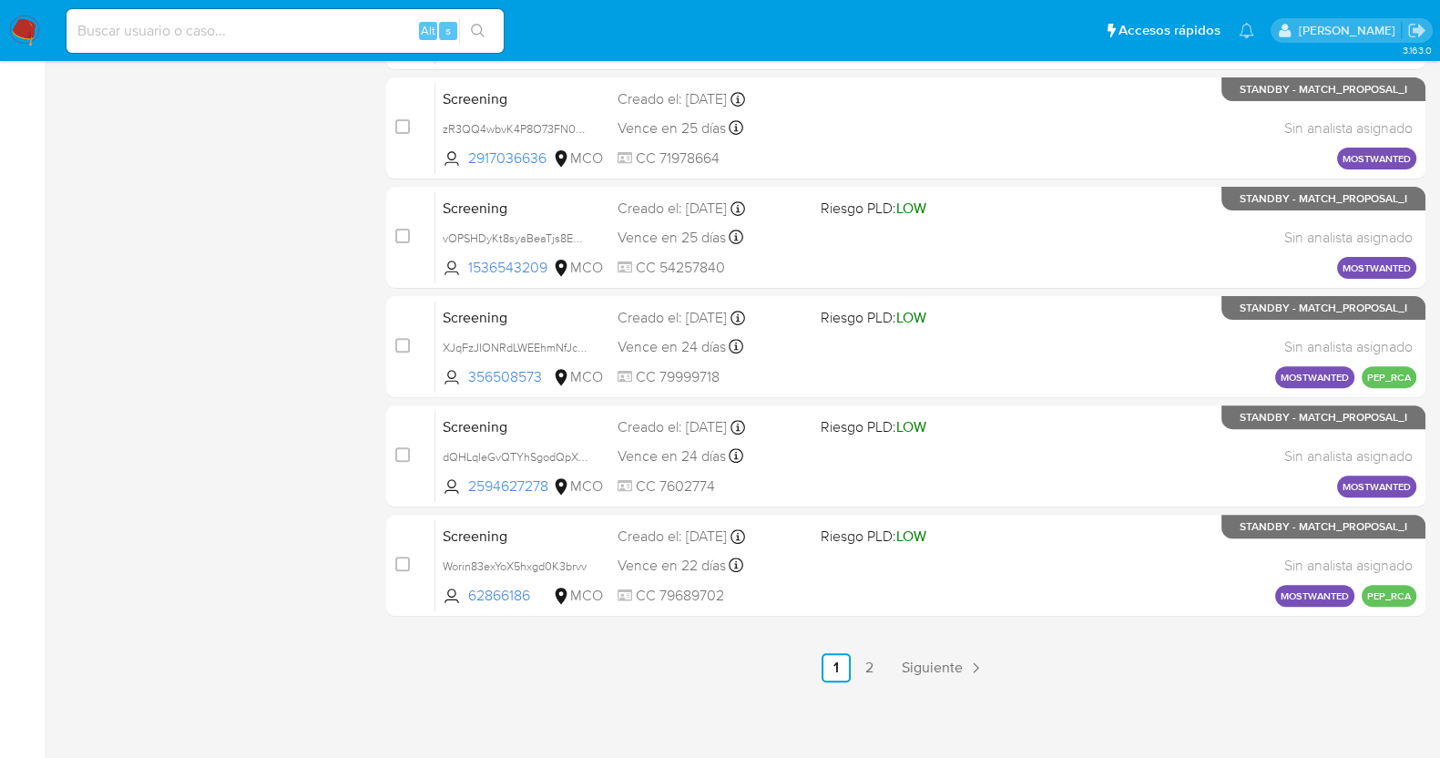
click at [931, 661] on span "Siguiente" at bounding box center [932, 668] width 61 height 15
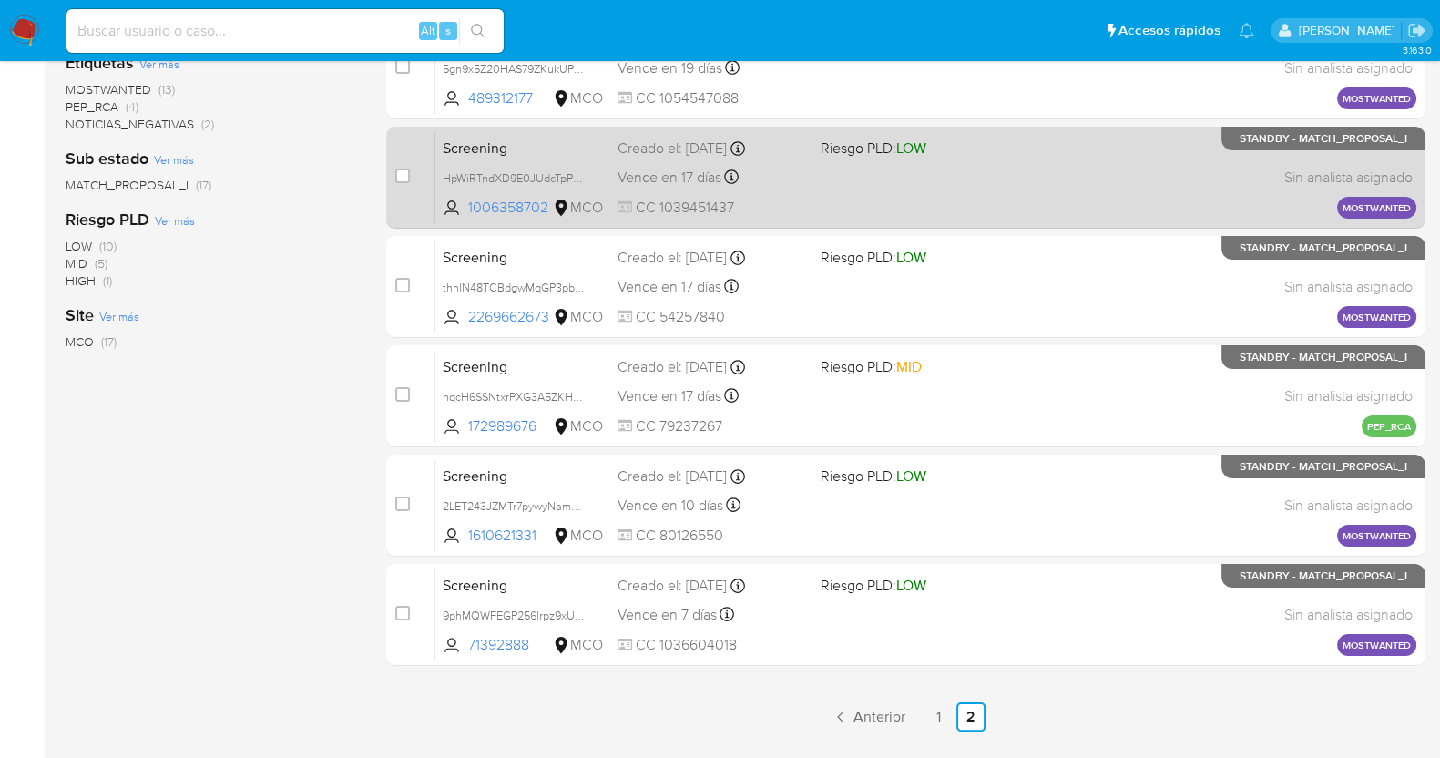
scroll to position [416, 0]
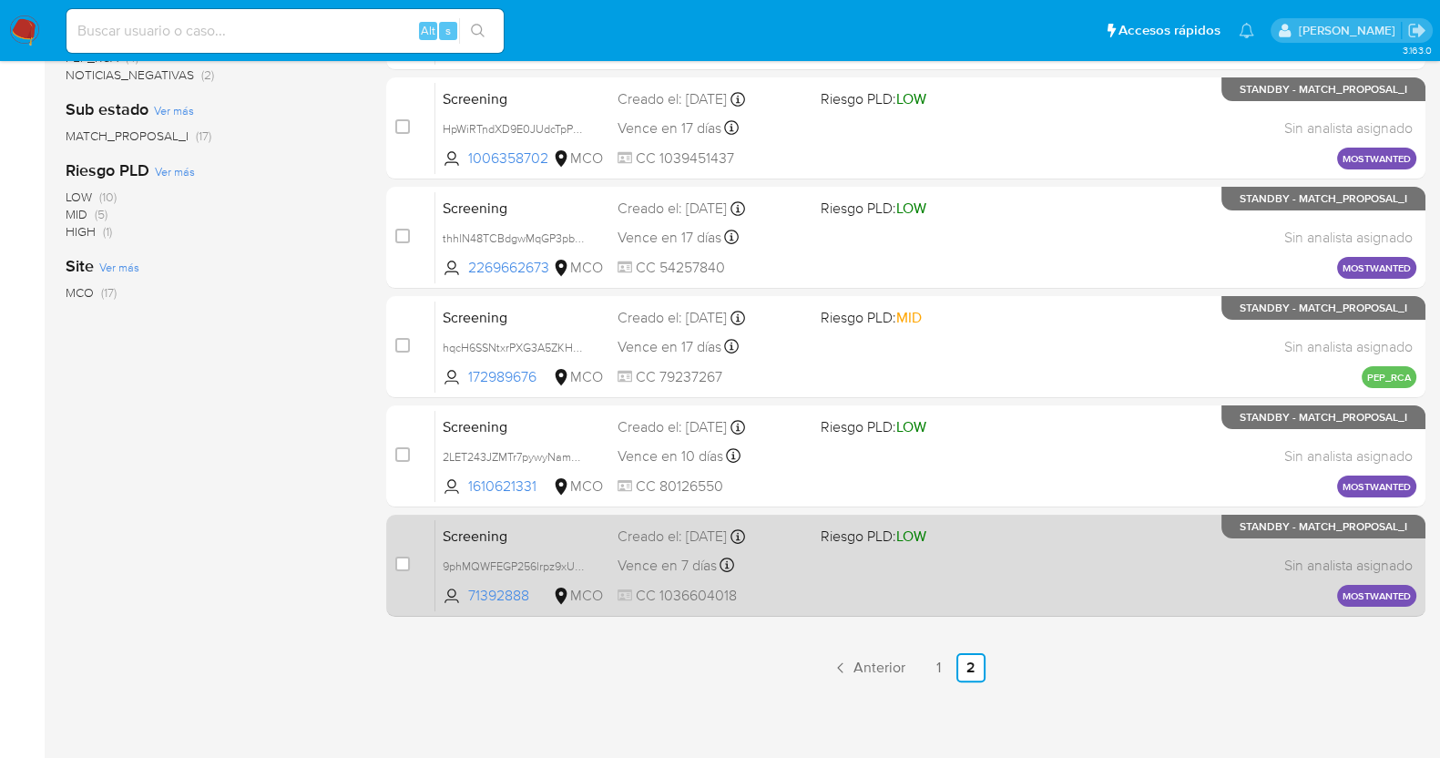
click at [843, 589] on div "Screening 9phMQWFEGP256lrpz9xU2IVO 71392888 MCO Riesgo PLD: LOW Creado el: 21/0…" at bounding box center [926, 565] width 981 height 92
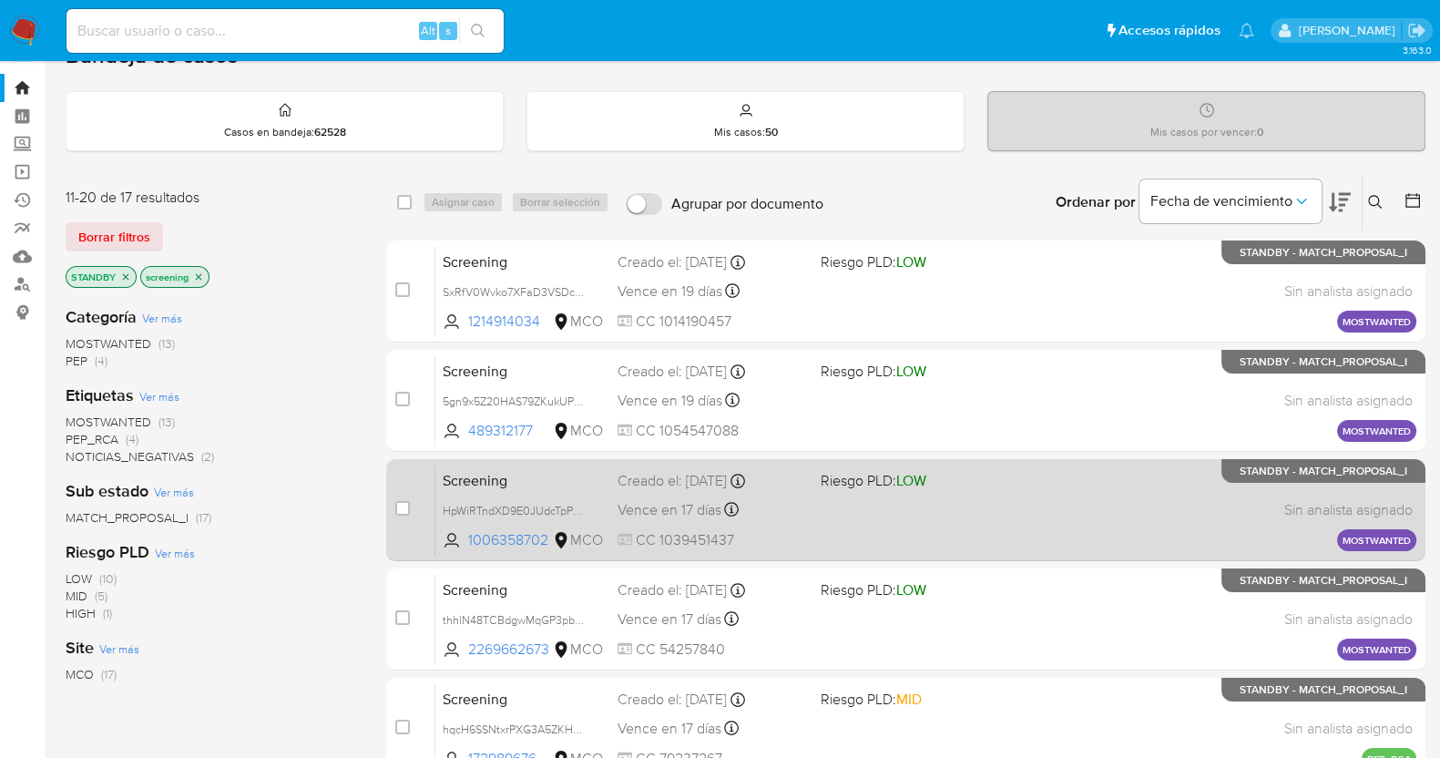
scroll to position [0, 0]
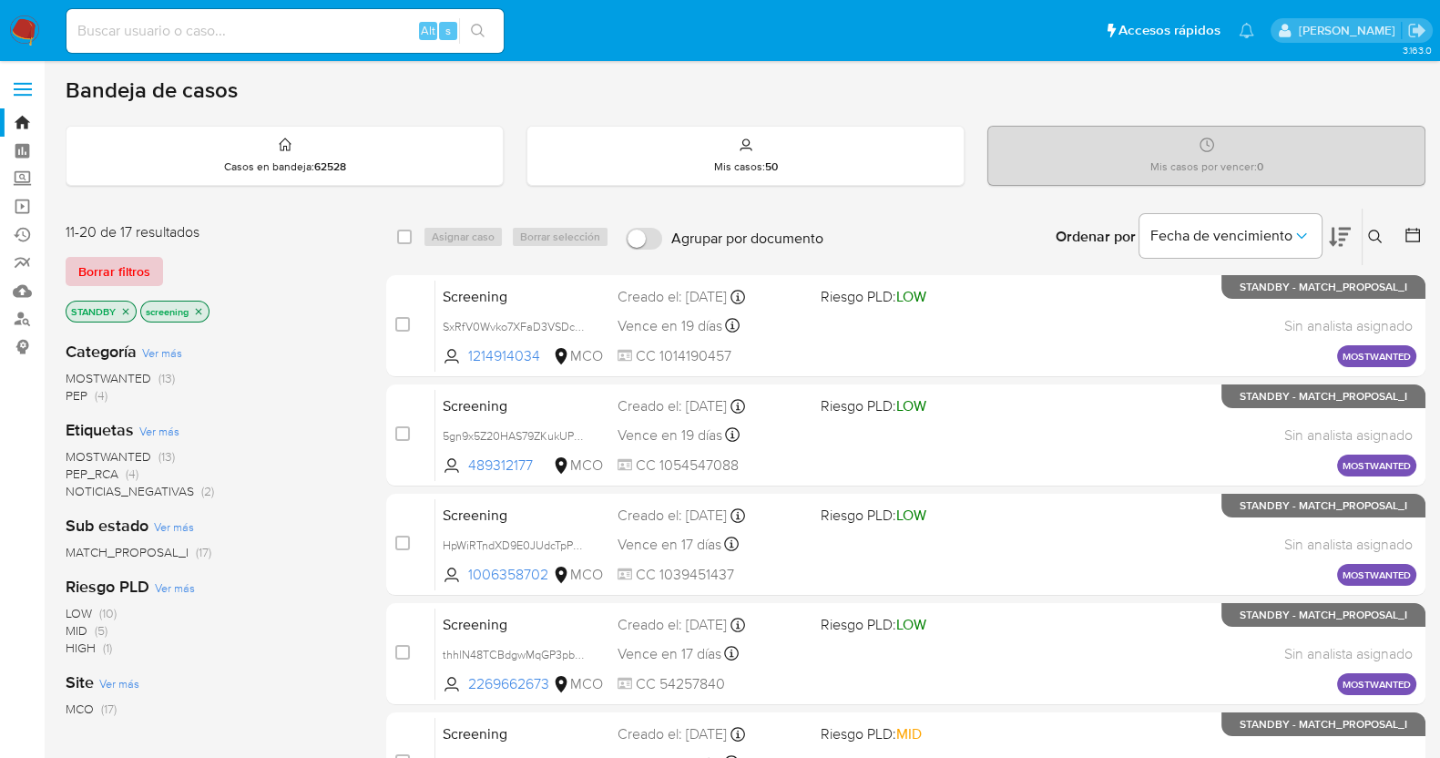
click at [128, 276] on span "Borrar filtros" at bounding box center [114, 272] width 72 height 26
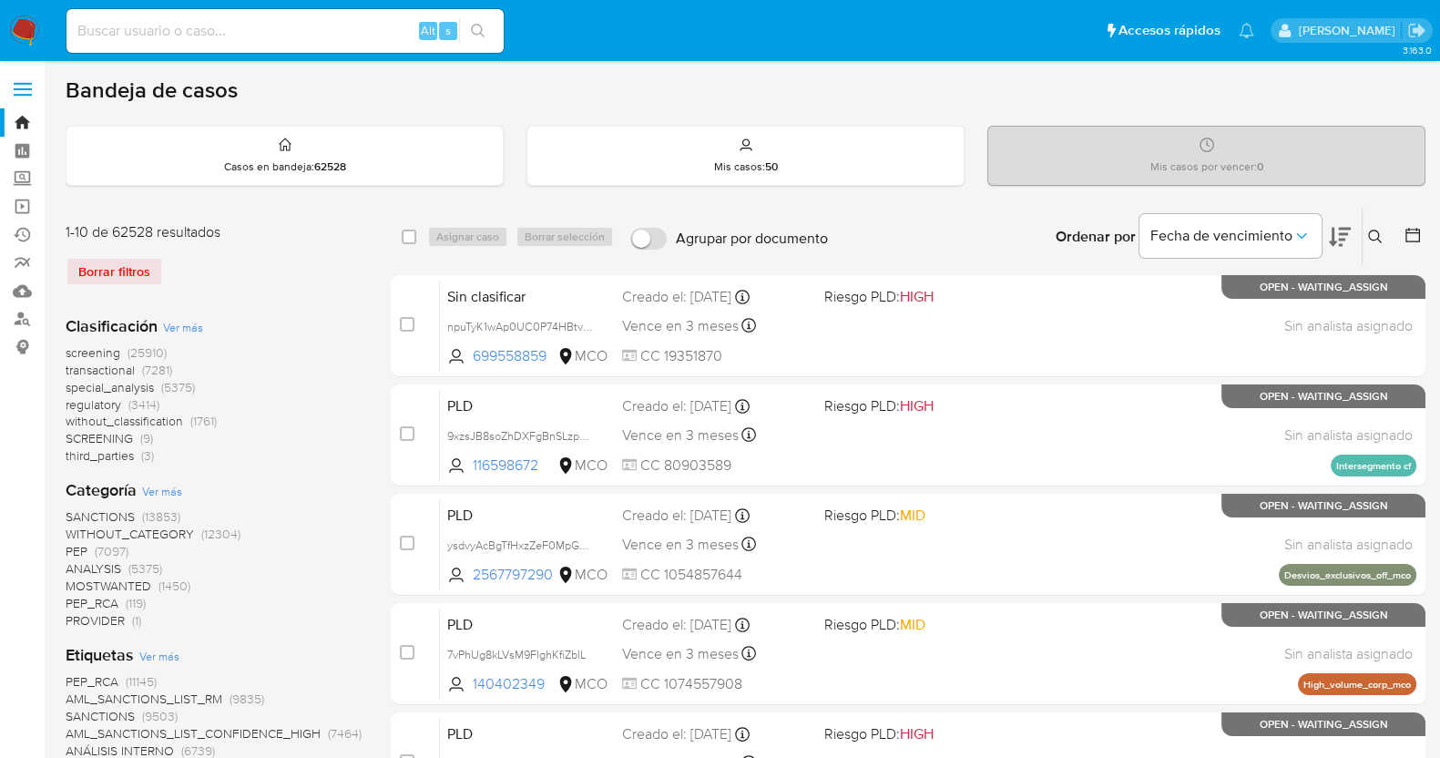
click at [1367, 239] on button at bounding box center [1378, 237] width 30 height 22
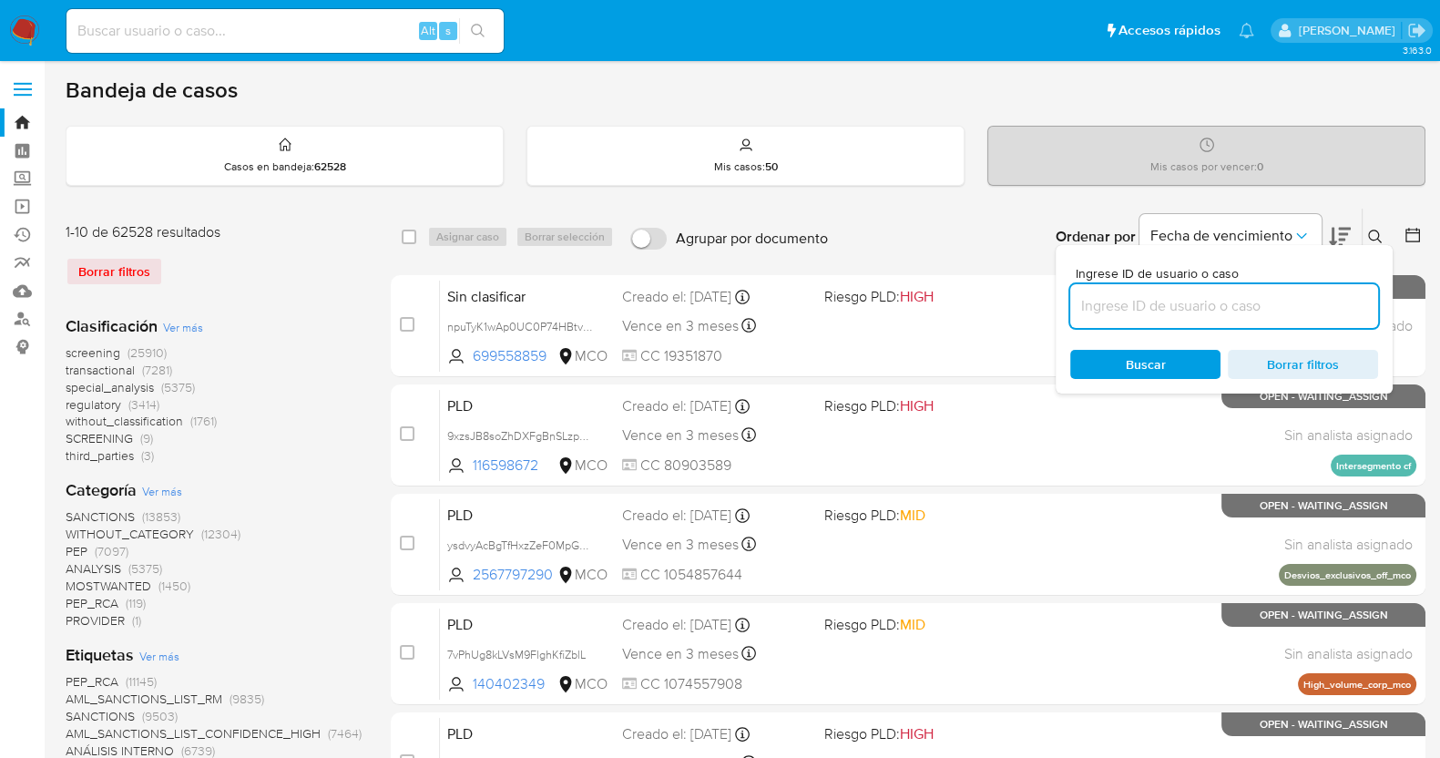
click at [1202, 312] on input at bounding box center [1225, 306] width 308 height 24
type input "PLjkXH0rffVEgRfNuD2rlx3H"
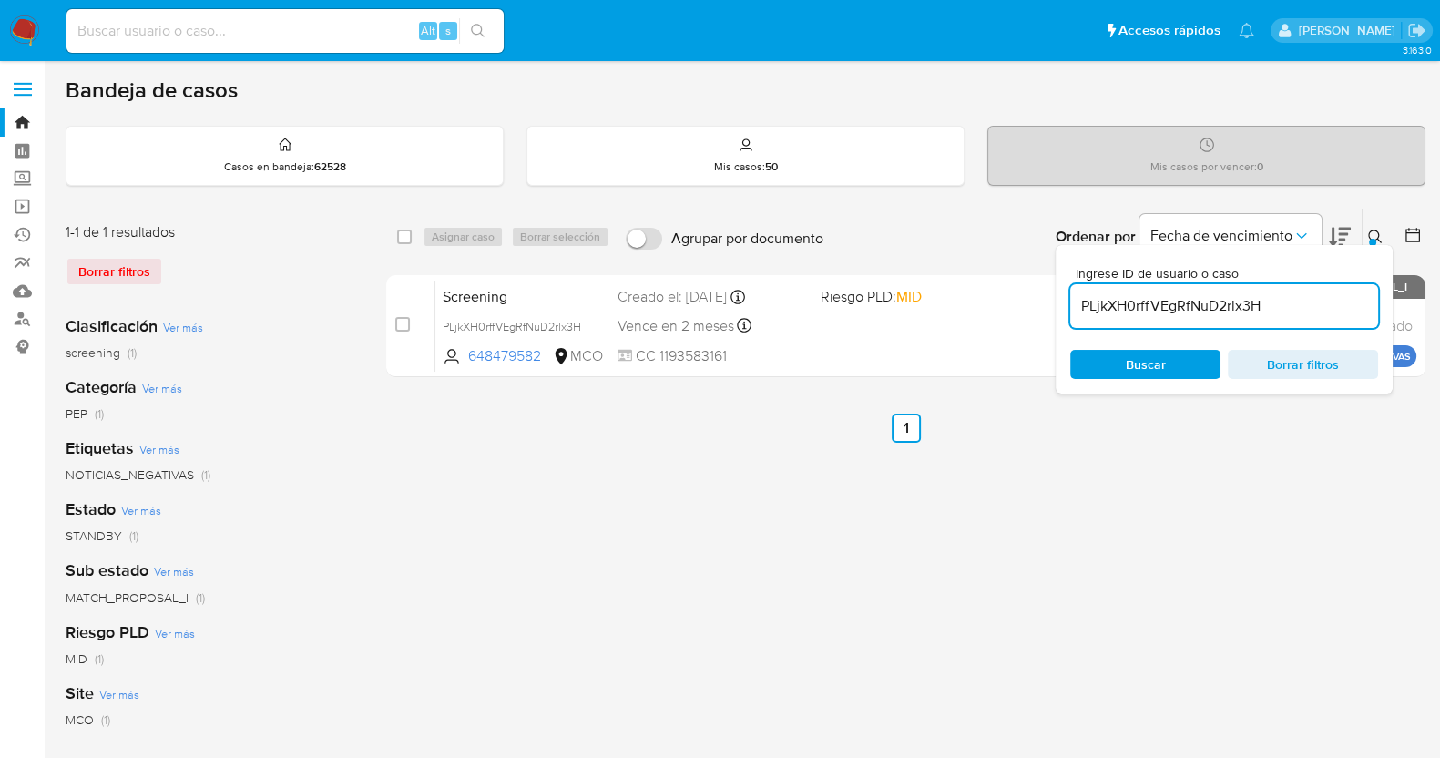
click at [1376, 226] on button at bounding box center [1378, 237] width 30 height 22
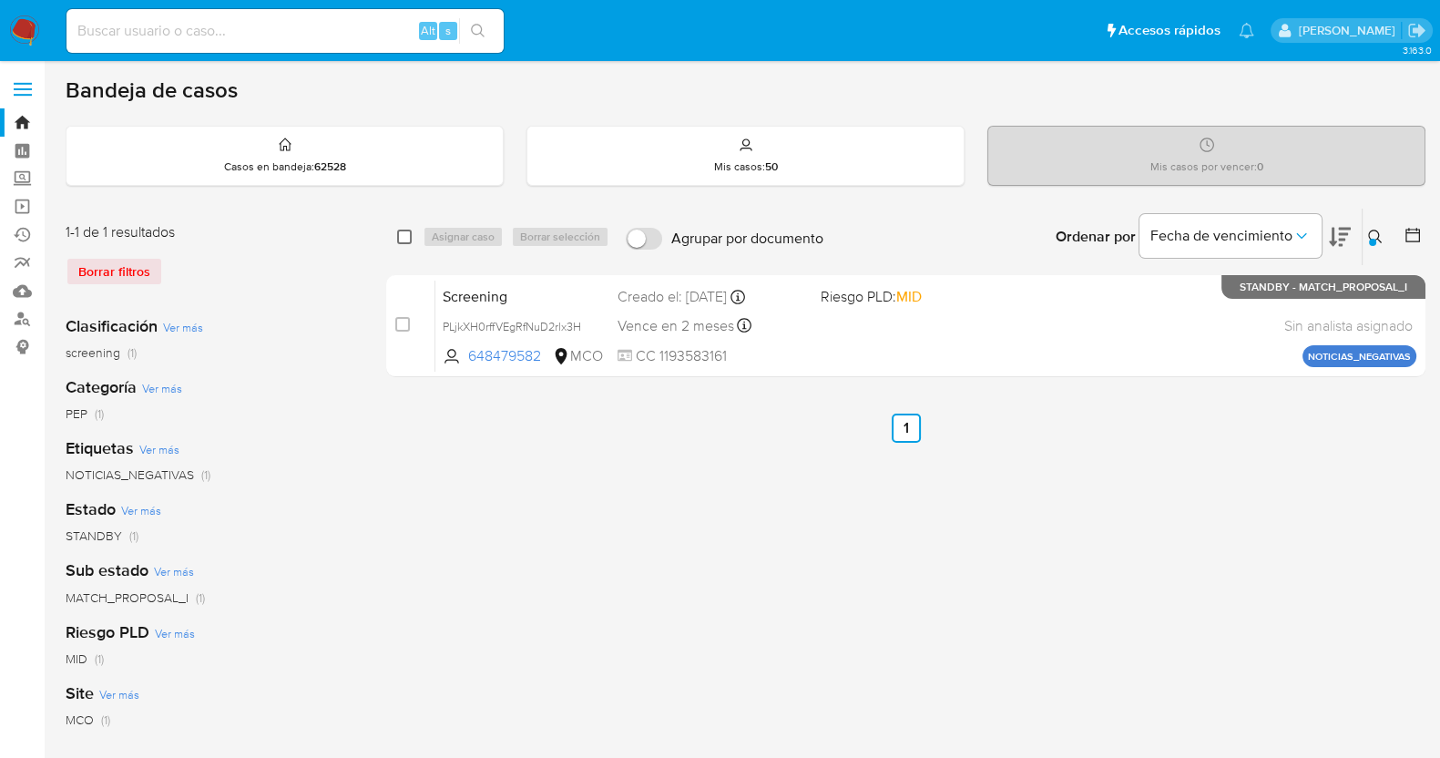
click at [405, 230] on input "checkbox" at bounding box center [404, 237] width 15 height 15
checkbox input "true"
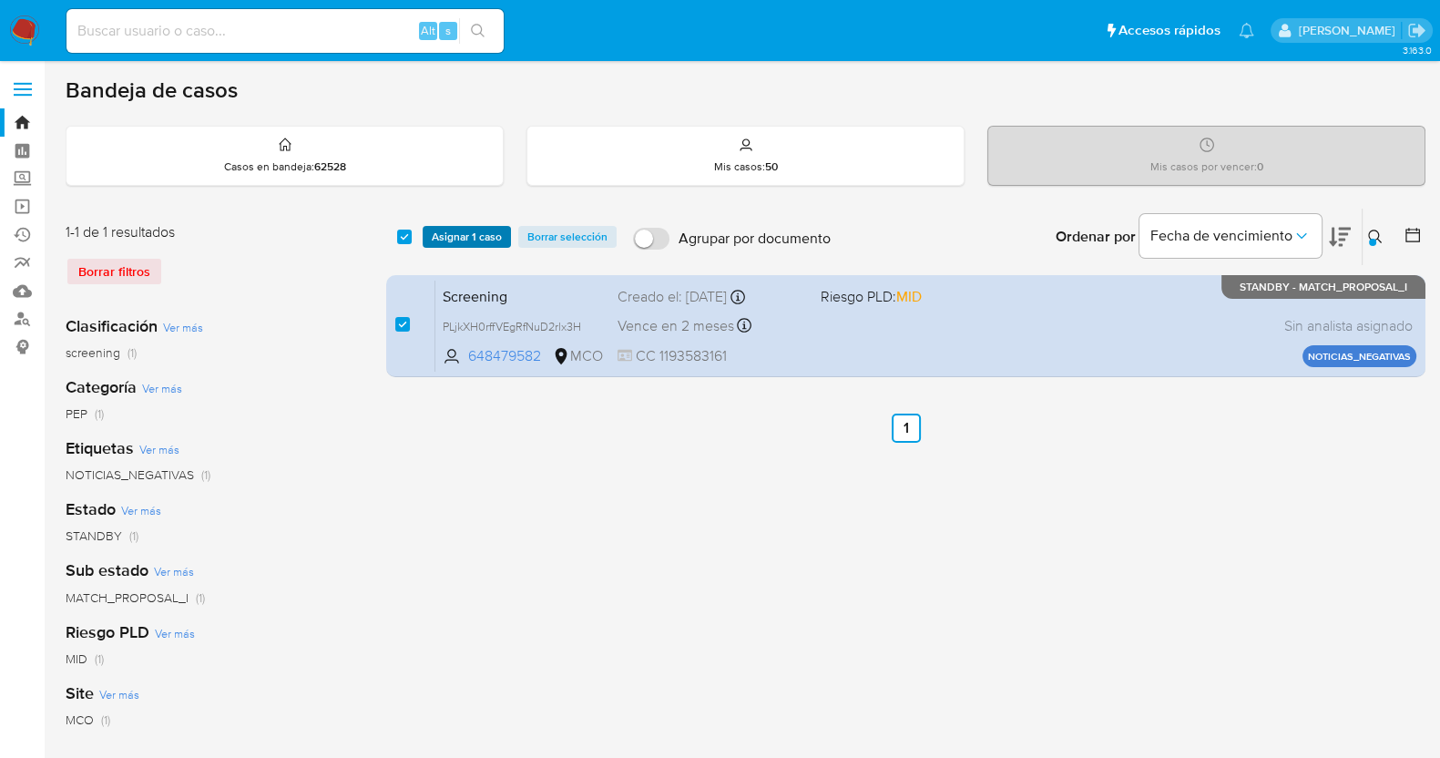
click at [466, 240] on span "Asignar 1 caso" at bounding box center [467, 237] width 70 height 18
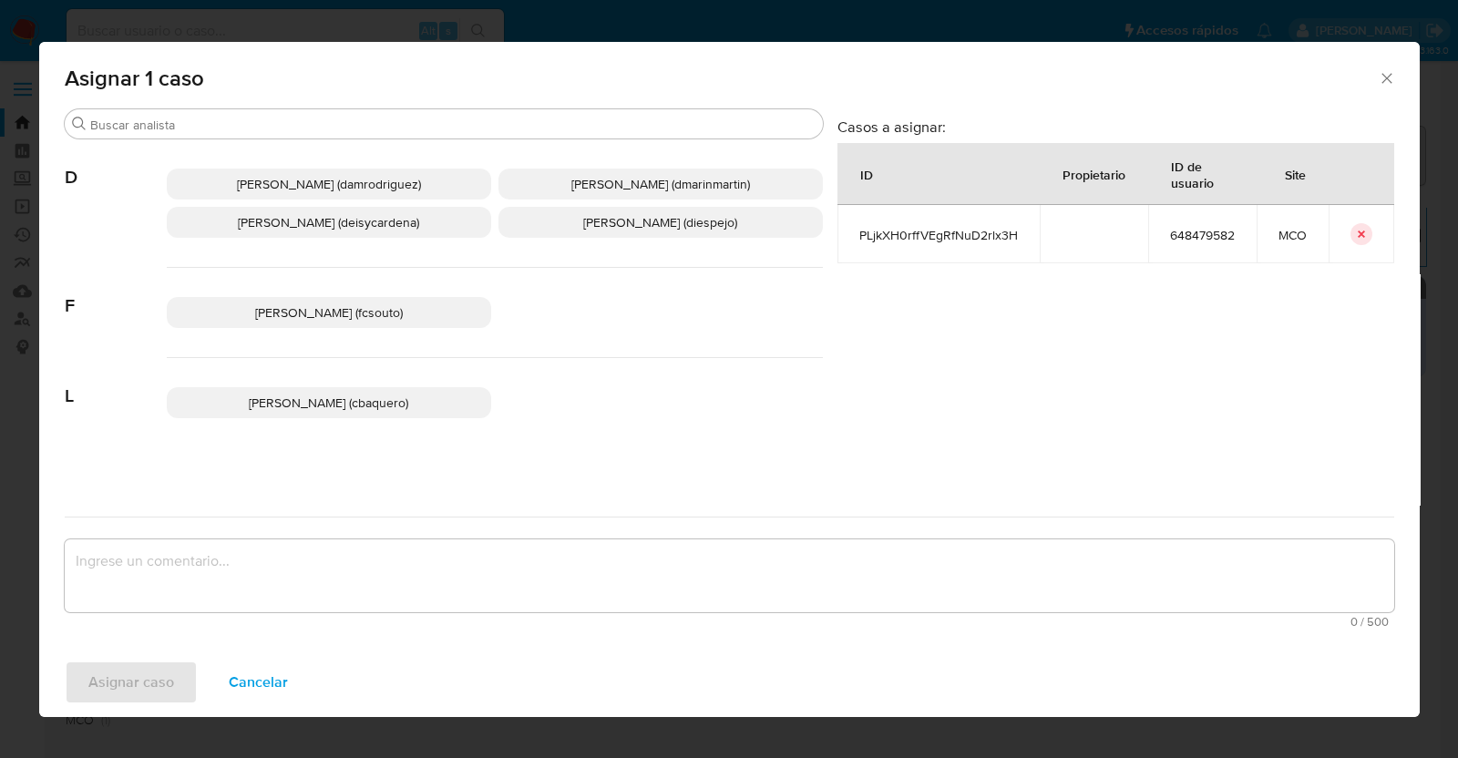
drag, startPoint x: 583, startPoint y: 220, endPoint x: 598, endPoint y: 253, distance: 35.9
click at [583, 219] on span "Diana Marcela Espejo Garcia (diespejo)" at bounding box center [660, 222] width 154 height 18
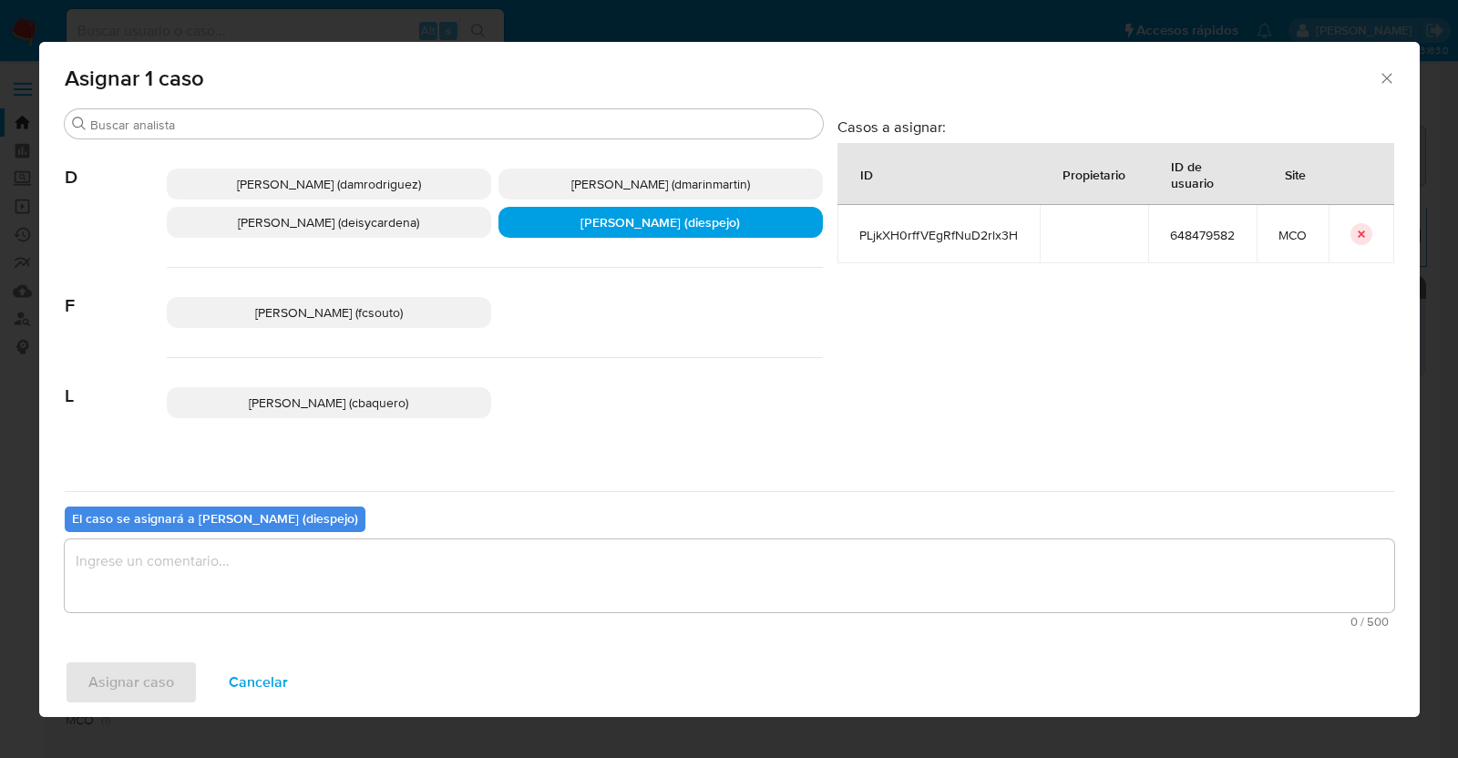
drag, startPoint x: 283, startPoint y: 567, endPoint x: 308, endPoint y: 559, distance: 25.9
click at [284, 566] on textarea "assign-modal" at bounding box center [729, 575] width 1329 height 73
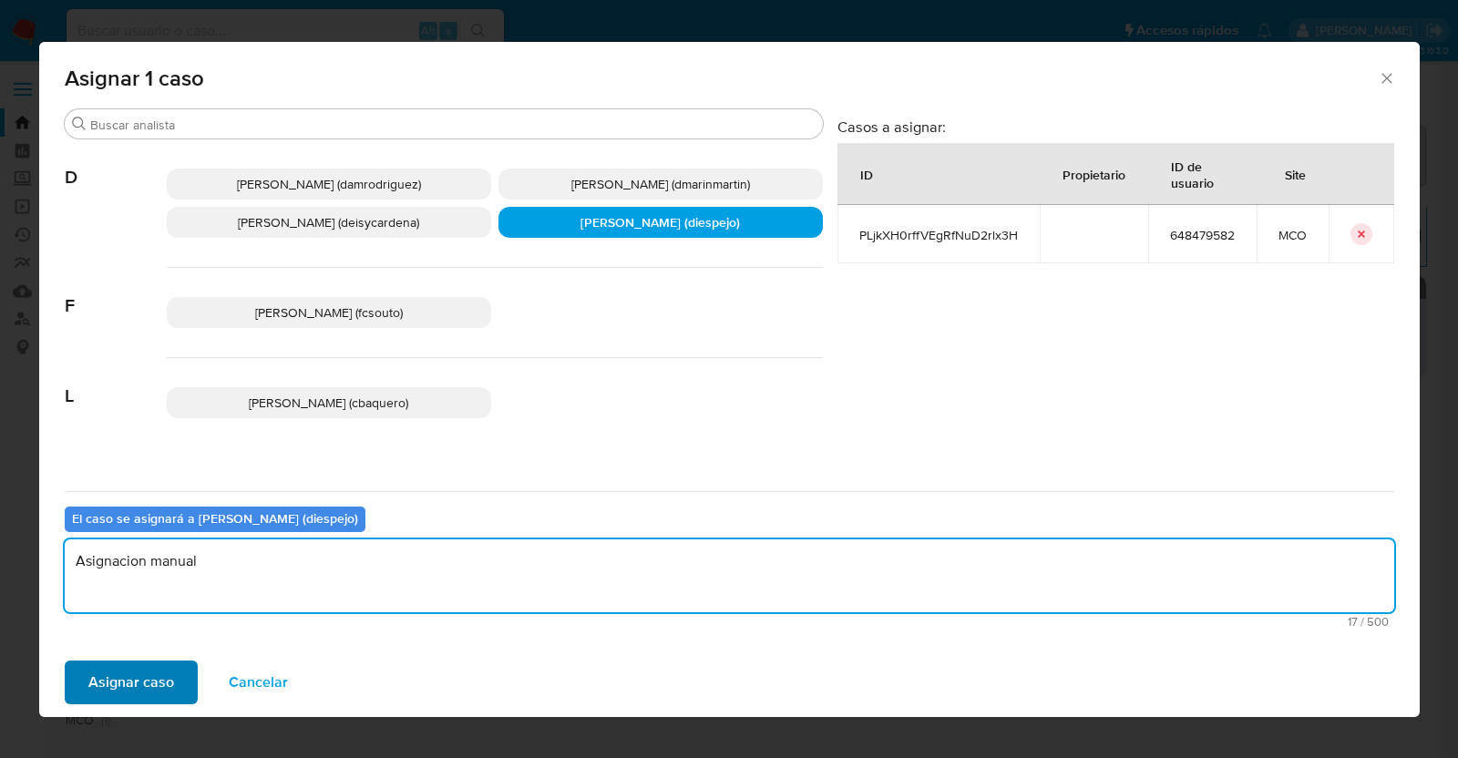
type textarea "Asignacion manual"
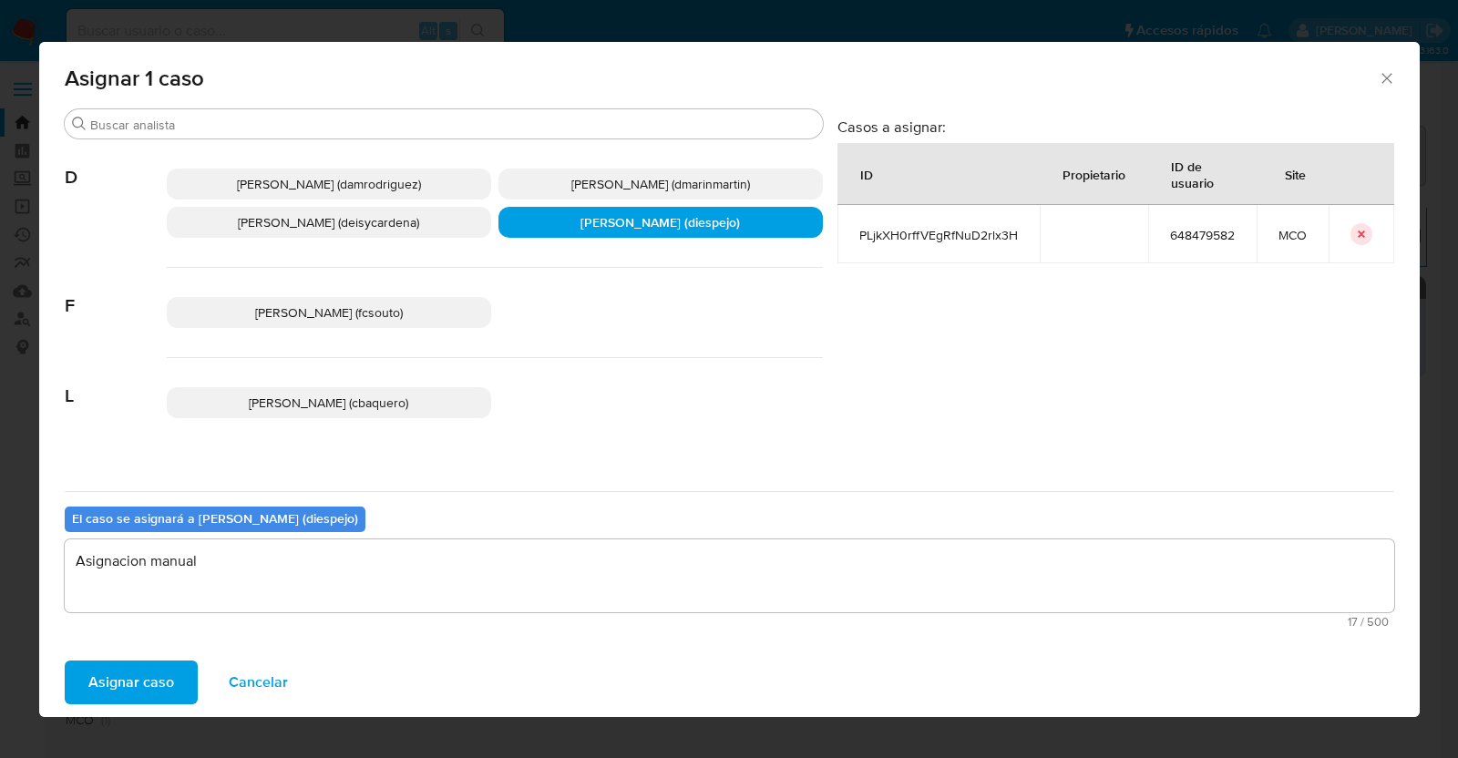
click at [158, 686] on span "Asignar caso" at bounding box center [131, 682] width 86 height 40
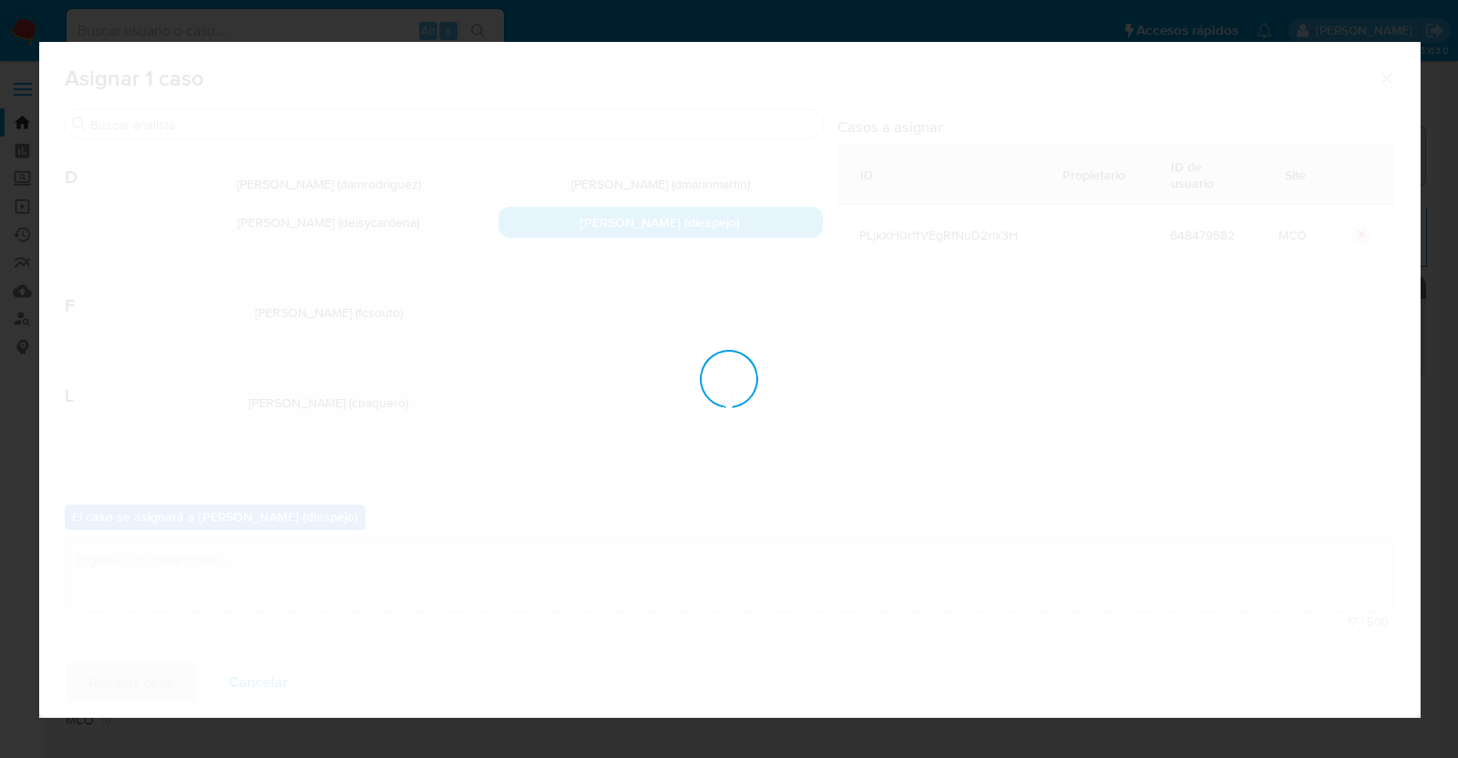
checkbox input "false"
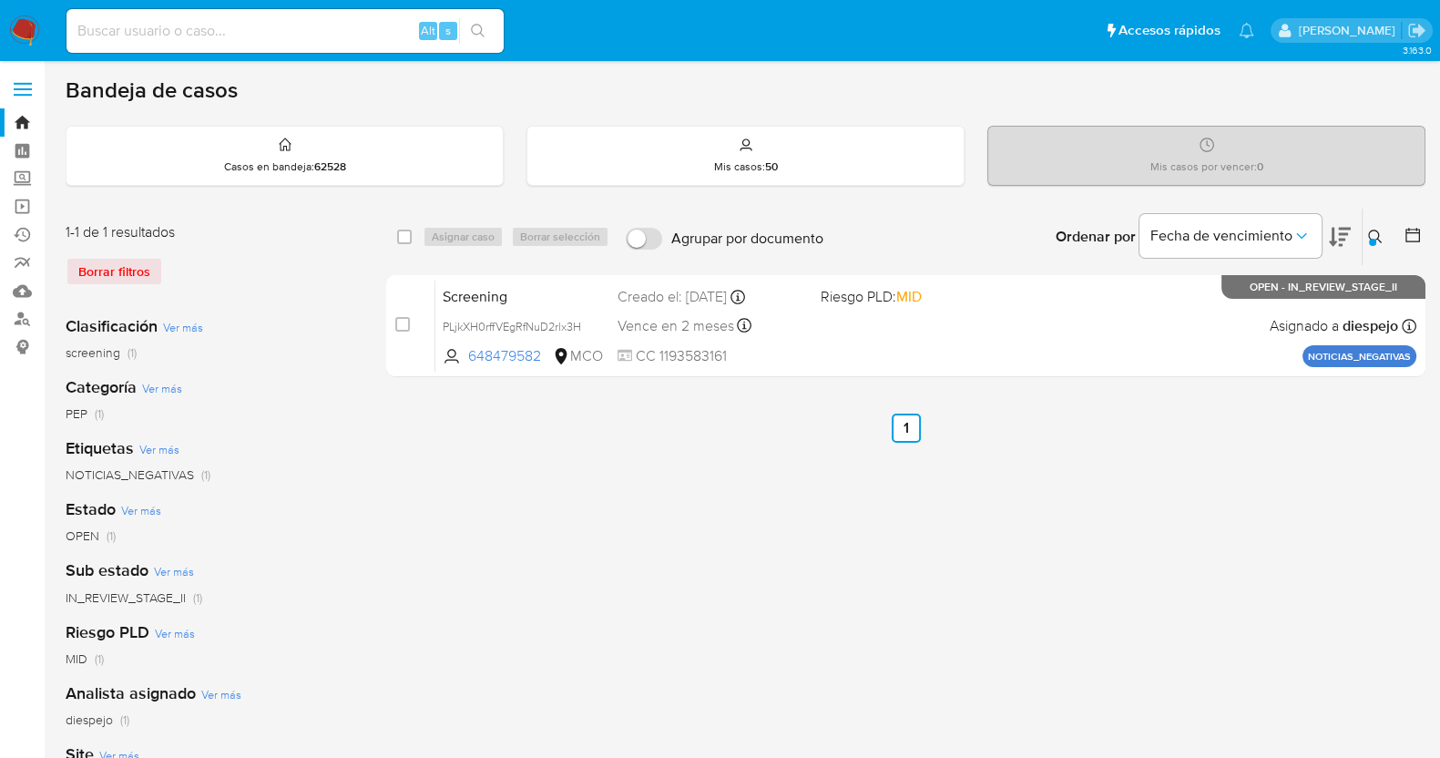
click at [1371, 240] on div at bounding box center [1372, 242] width 7 height 7
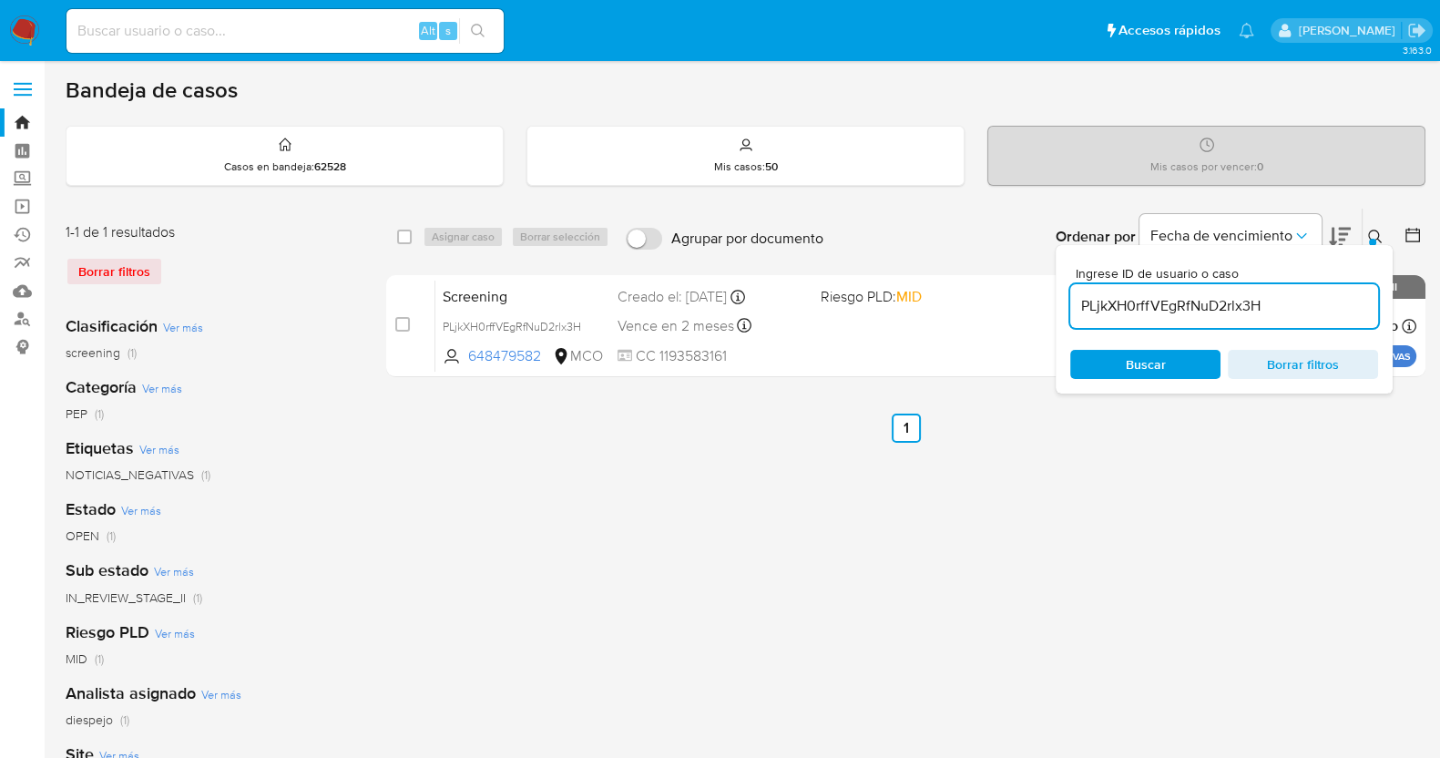
click at [1190, 306] on input "PLjkXH0rffVEgRfNuD2rlx3H" at bounding box center [1225, 306] width 308 height 24
type input "zJHU3IzcQIGL0rUGBSOWjakk"
click at [1374, 234] on icon at bounding box center [1376, 237] width 15 height 15
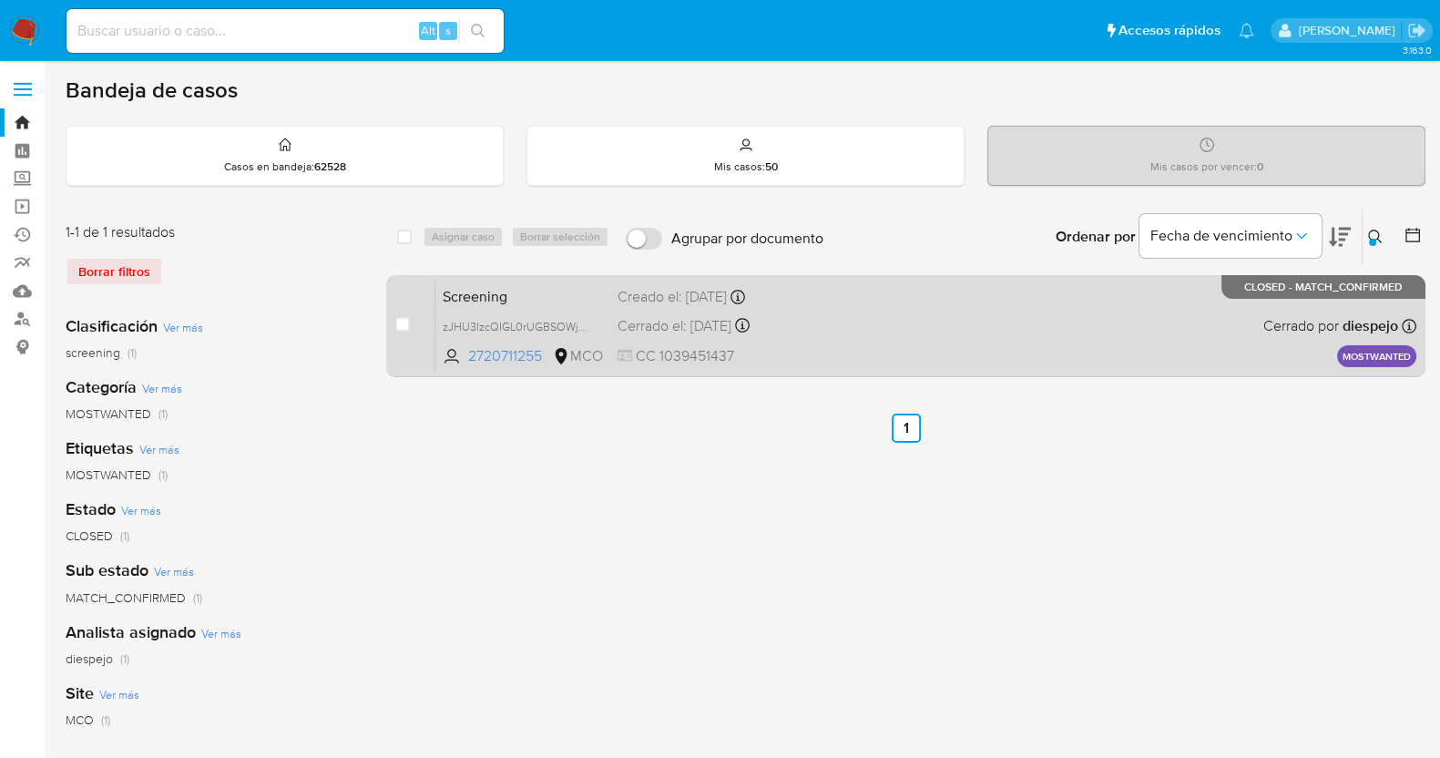
click at [884, 324] on span at bounding box center [915, 325] width 189 height 4
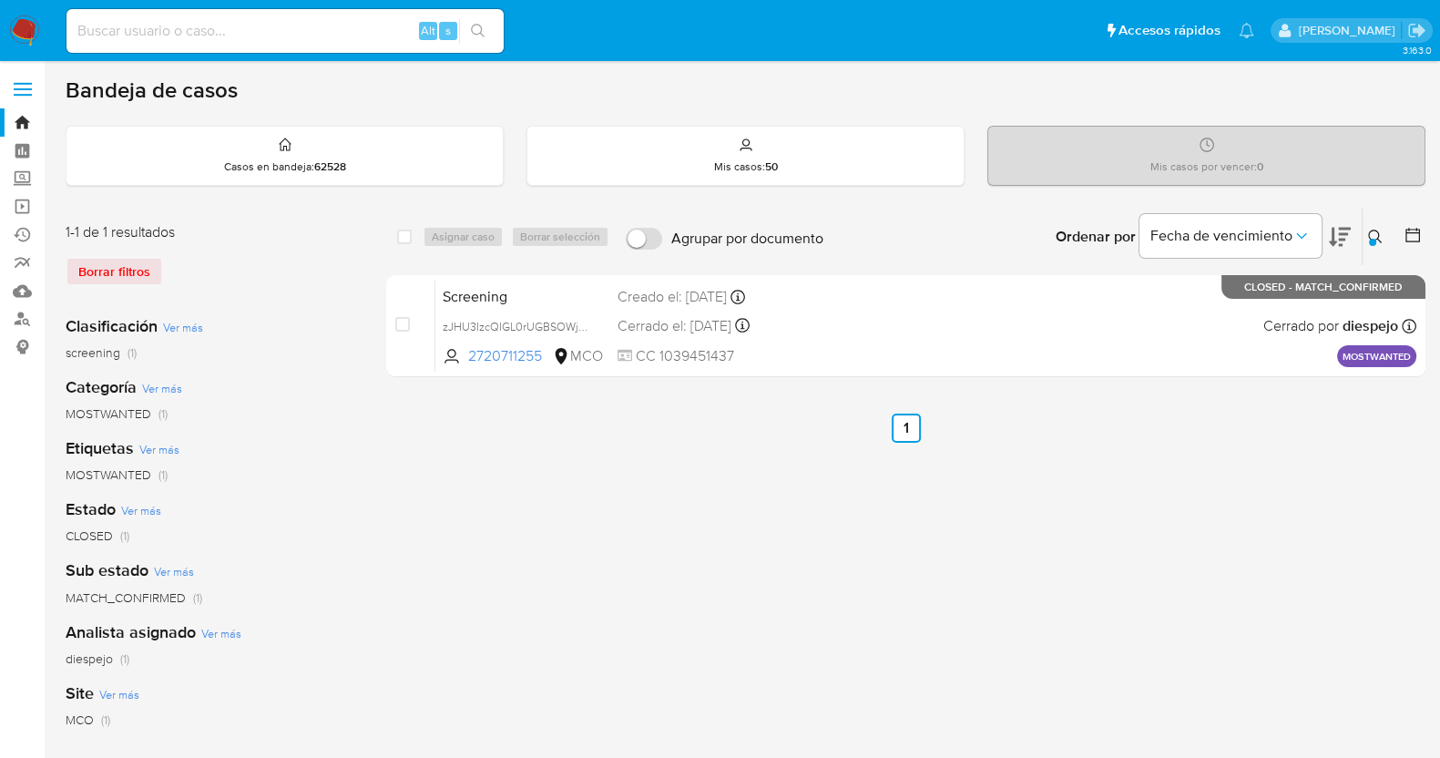
click at [1378, 231] on icon at bounding box center [1376, 237] width 14 height 14
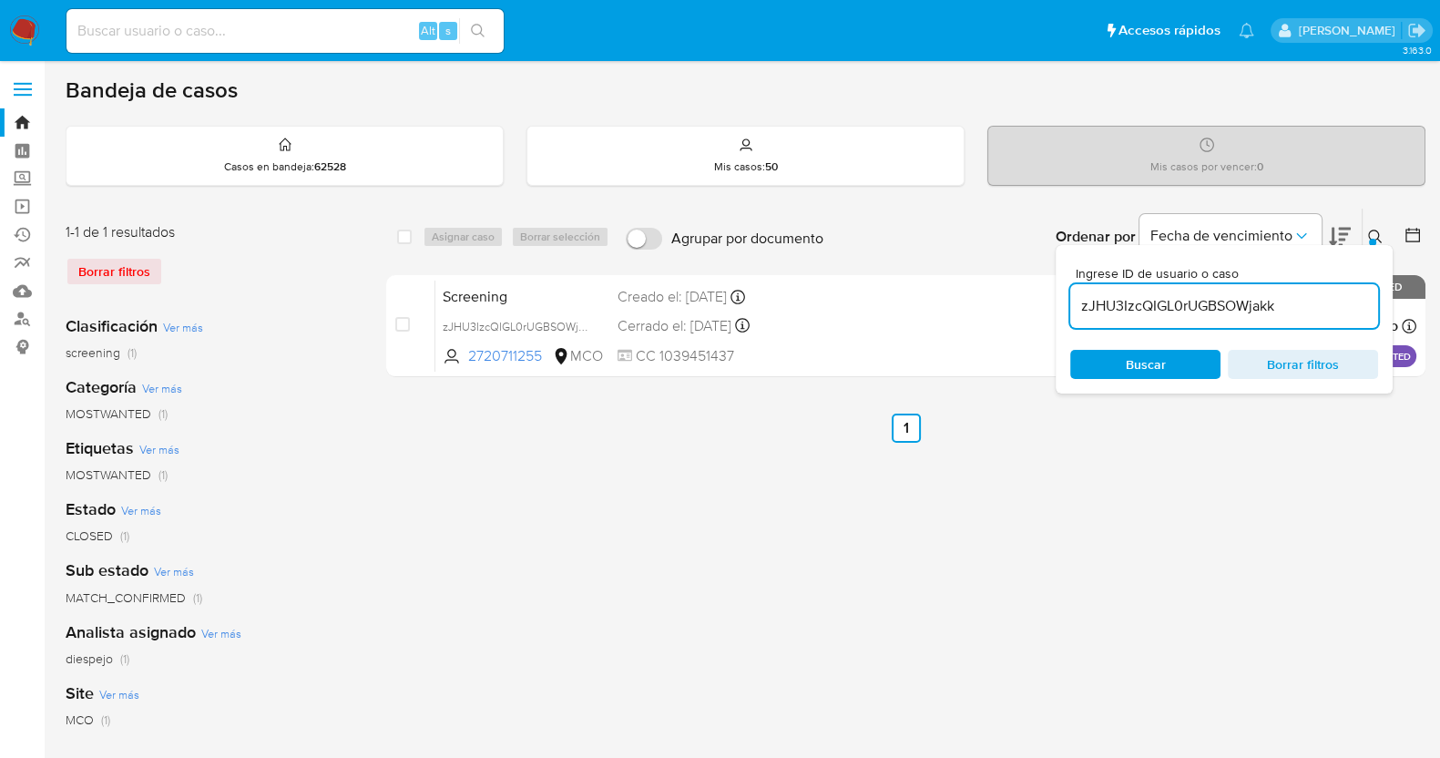
click at [1167, 307] on input "zJHU3IzcQIGL0rUGBSOWjakk" at bounding box center [1225, 306] width 308 height 24
type input "thhlN48TCBdgwMqGP3pbnqI6"
click at [1376, 230] on icon at bounding box center [1376, 237] width 15 height 15
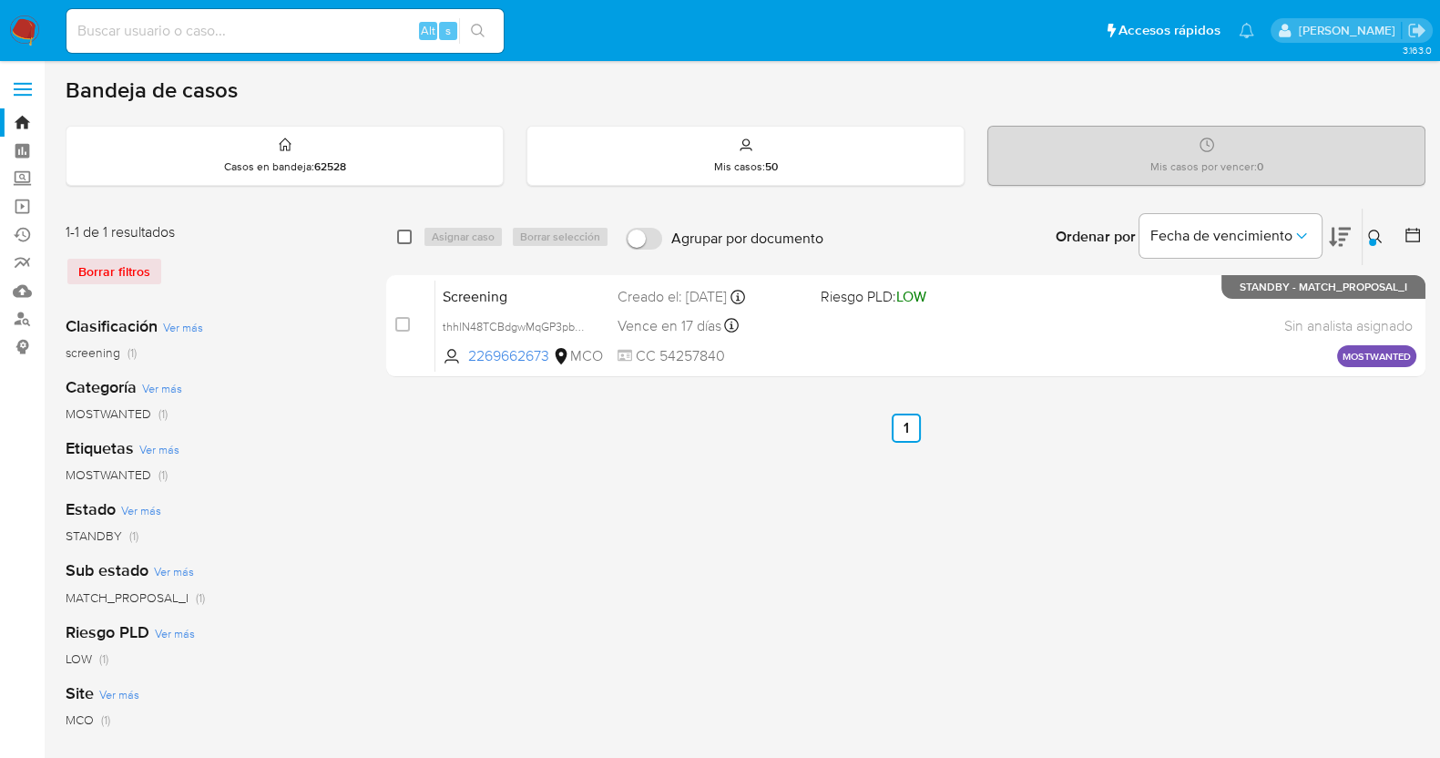
click at [405, 230] on input "checkbox" at bounding box center [404, 237] width 15 height 15
checkbox input "true"
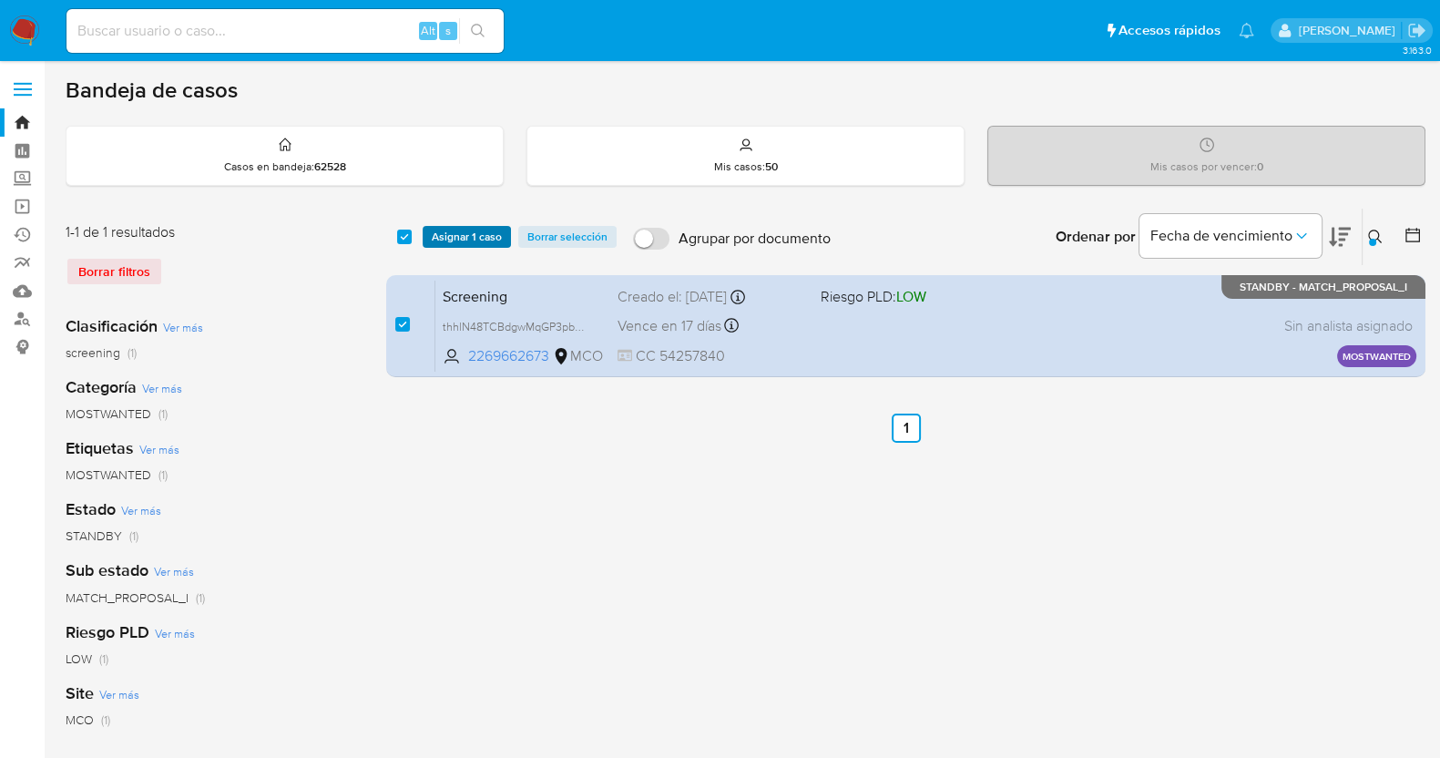
click at [446, 233] on span "Asignar 1 caso" at bounding box center [467, 237] width 70 height 18
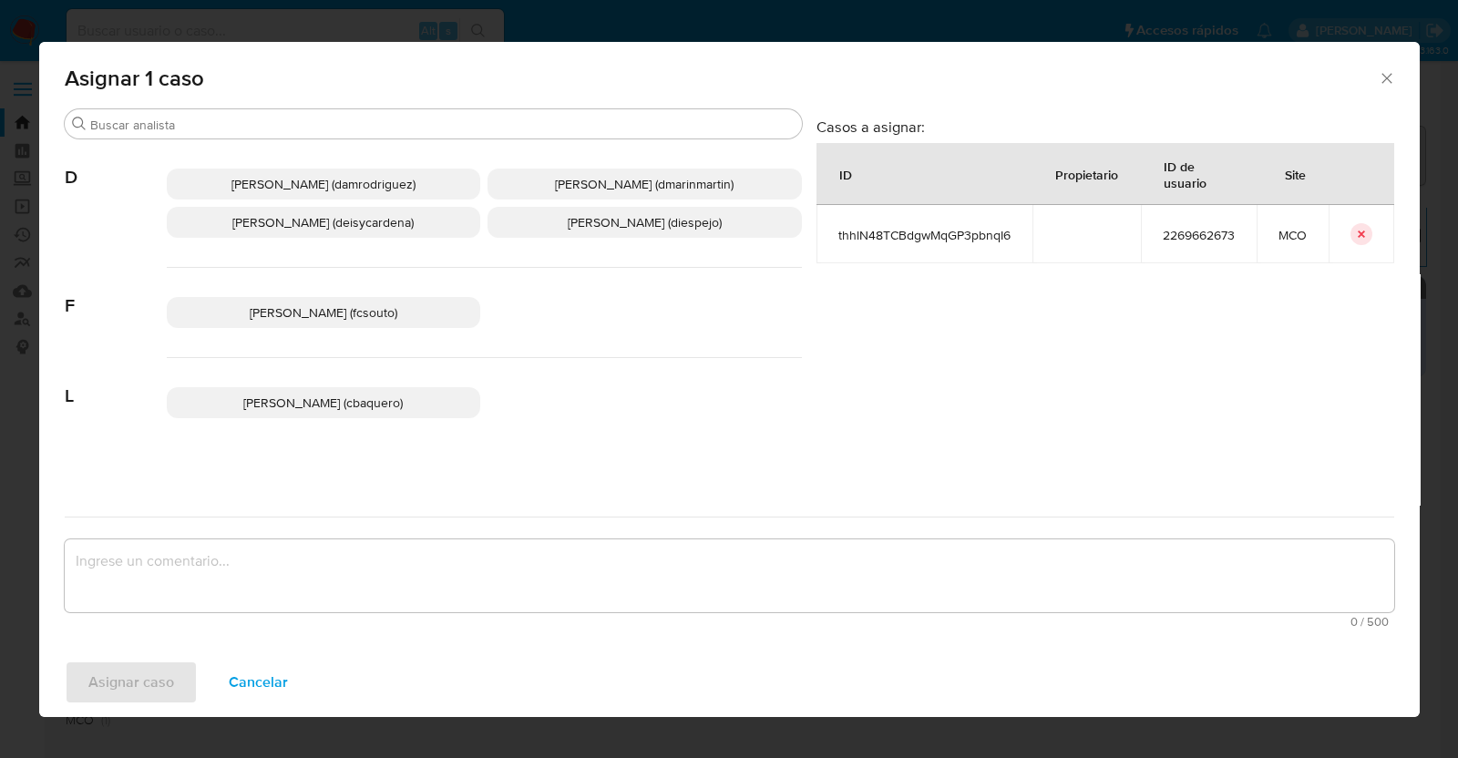
click at [630, 222] on span "Diana Marcela Espejo Garcia (diespejo)" at bounding box center [645, 222] width 154 height 18
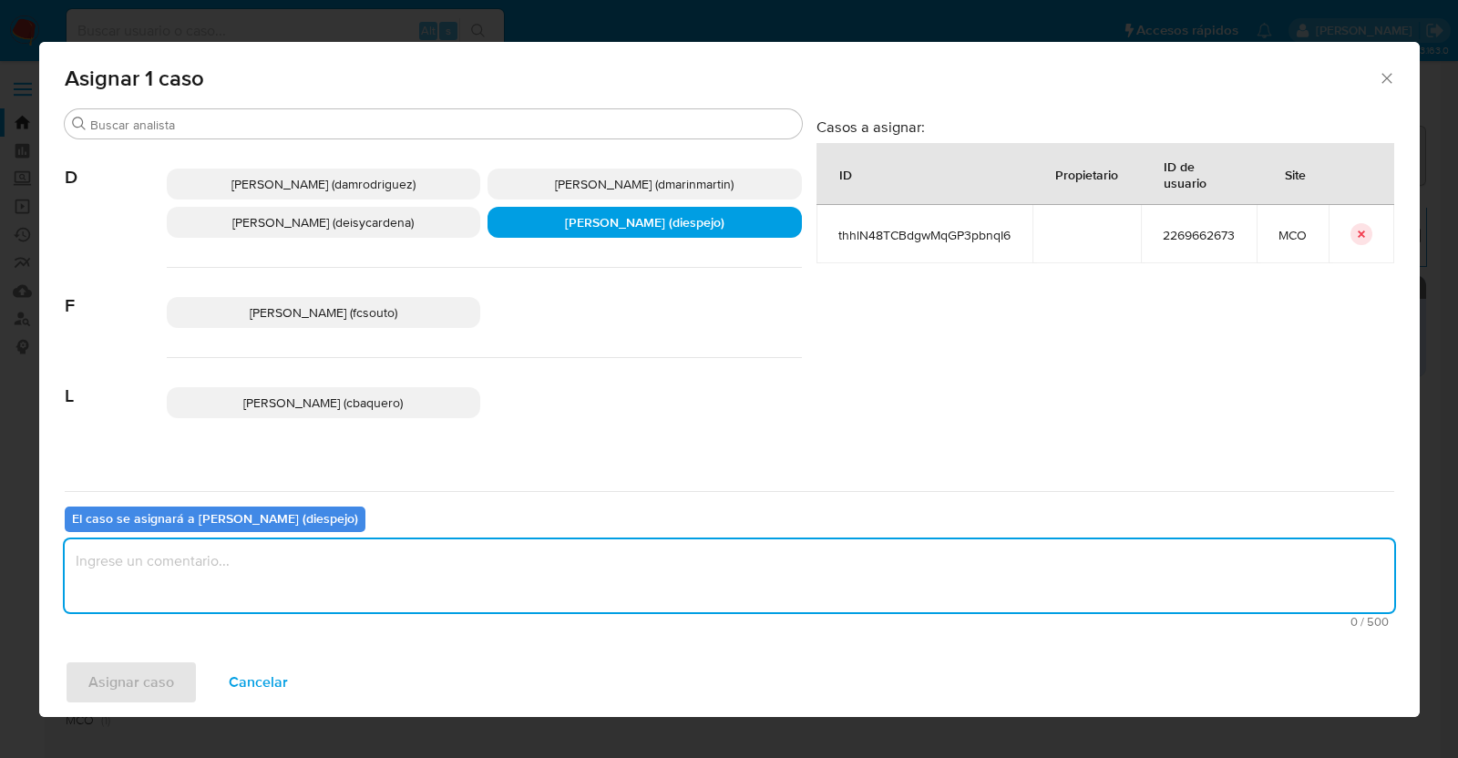
click at [331, 570] on textarea "assign-modal" at bounding box center [729, 575] width 1329 height 73
type textarea "Asignacion manual"
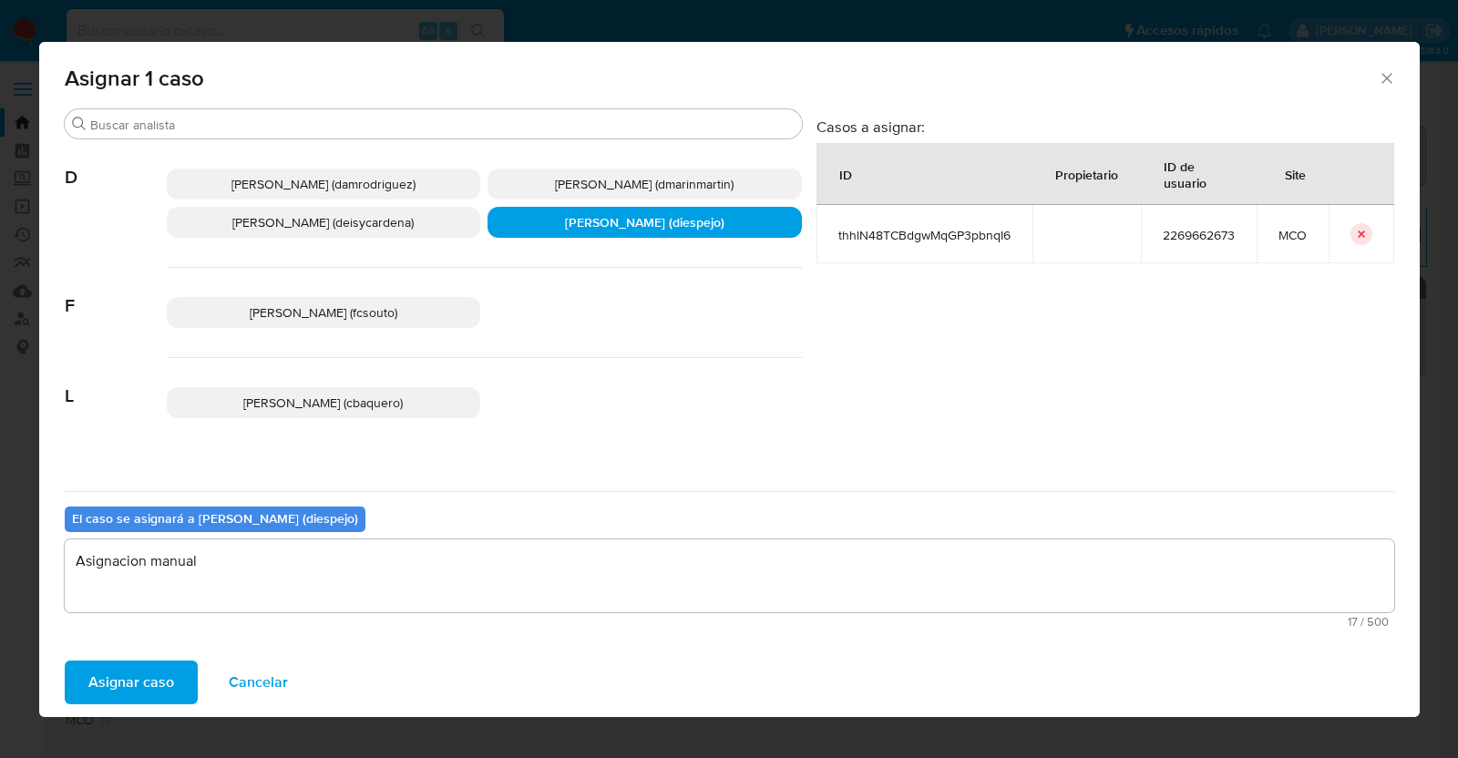
click at [168, 674] on span "Asignar caso" at bounding box center [131, 682] width 86 height 40
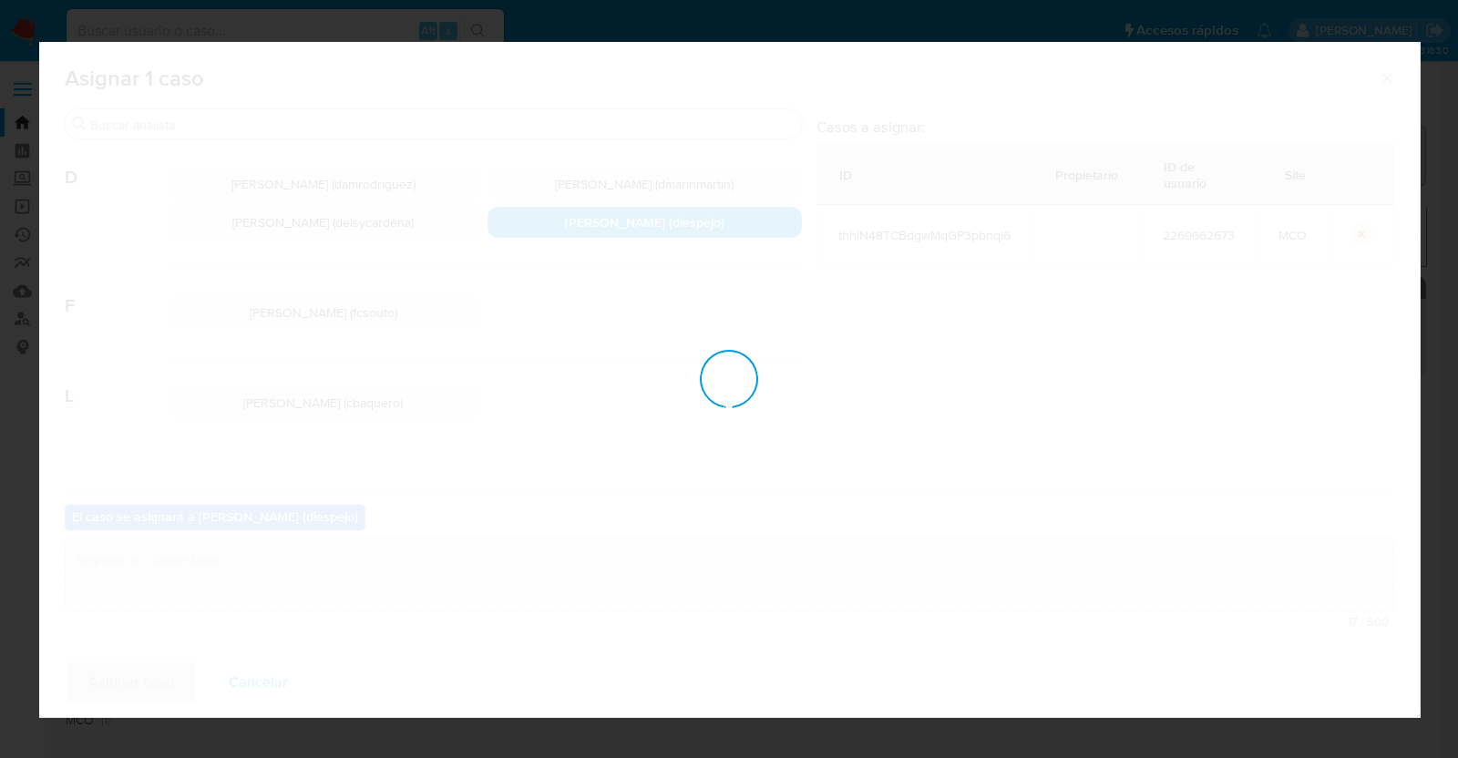
checkbox input "false"
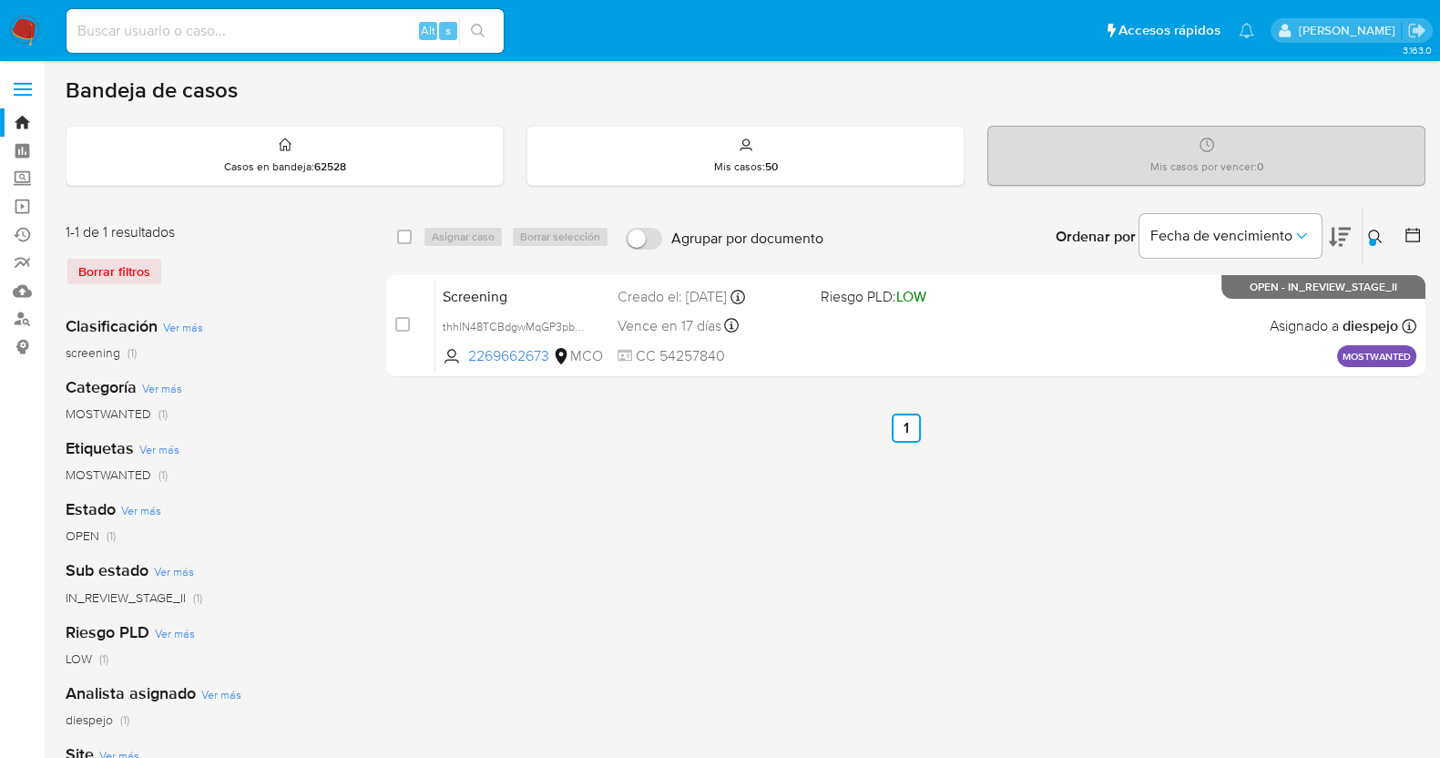
click at [1371, 234] on icon at bounding box center [1376, 237] width 15 height 15
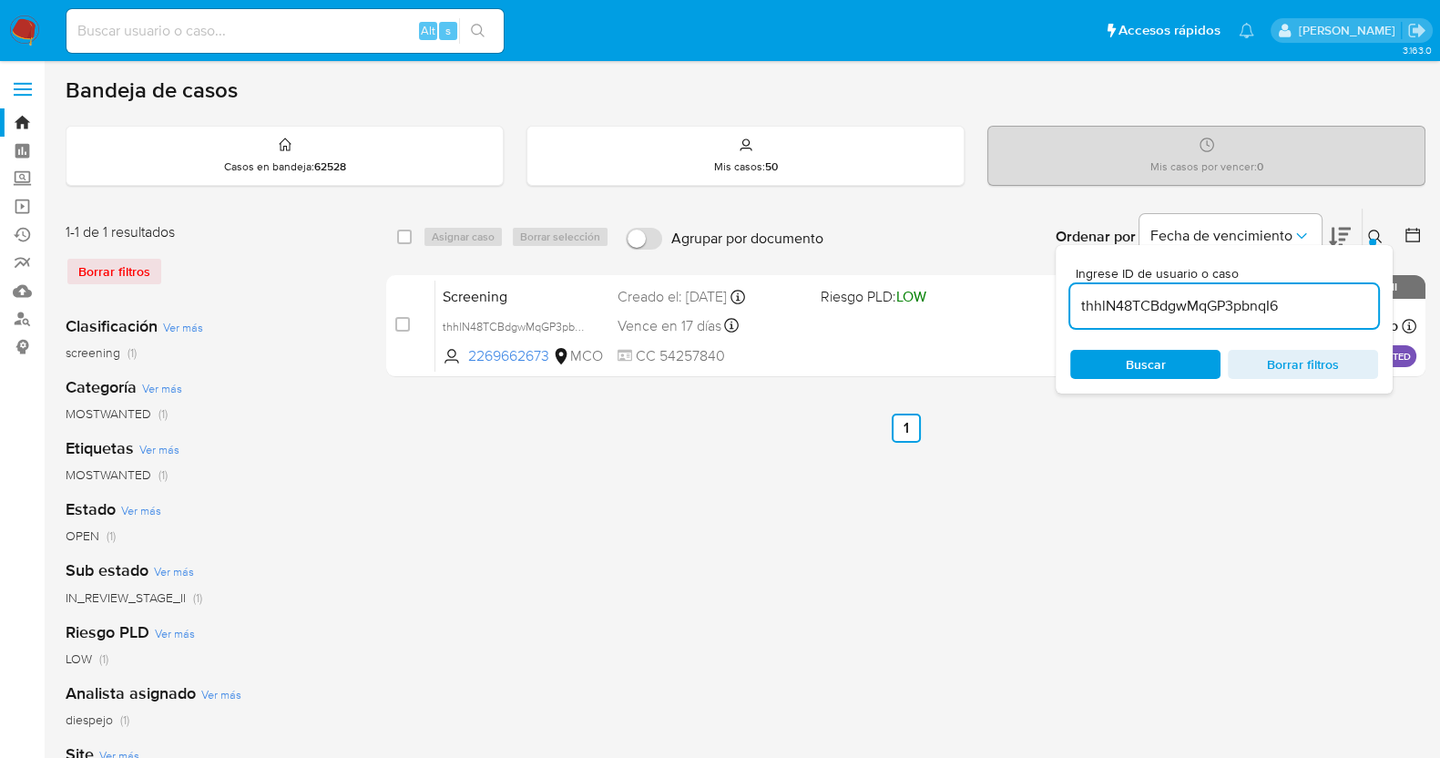
click at [1223, 307] on input "thhlN48TCBdgwMqGP3pbnqI6" at bounding box center [1225, 306] width 308 height 24
type input "hqcH6SSNtxrPXG3A5ZKH4mOl"
click at [1378, 235] on icon at bounding box center [1376, 237] width 14 height 14
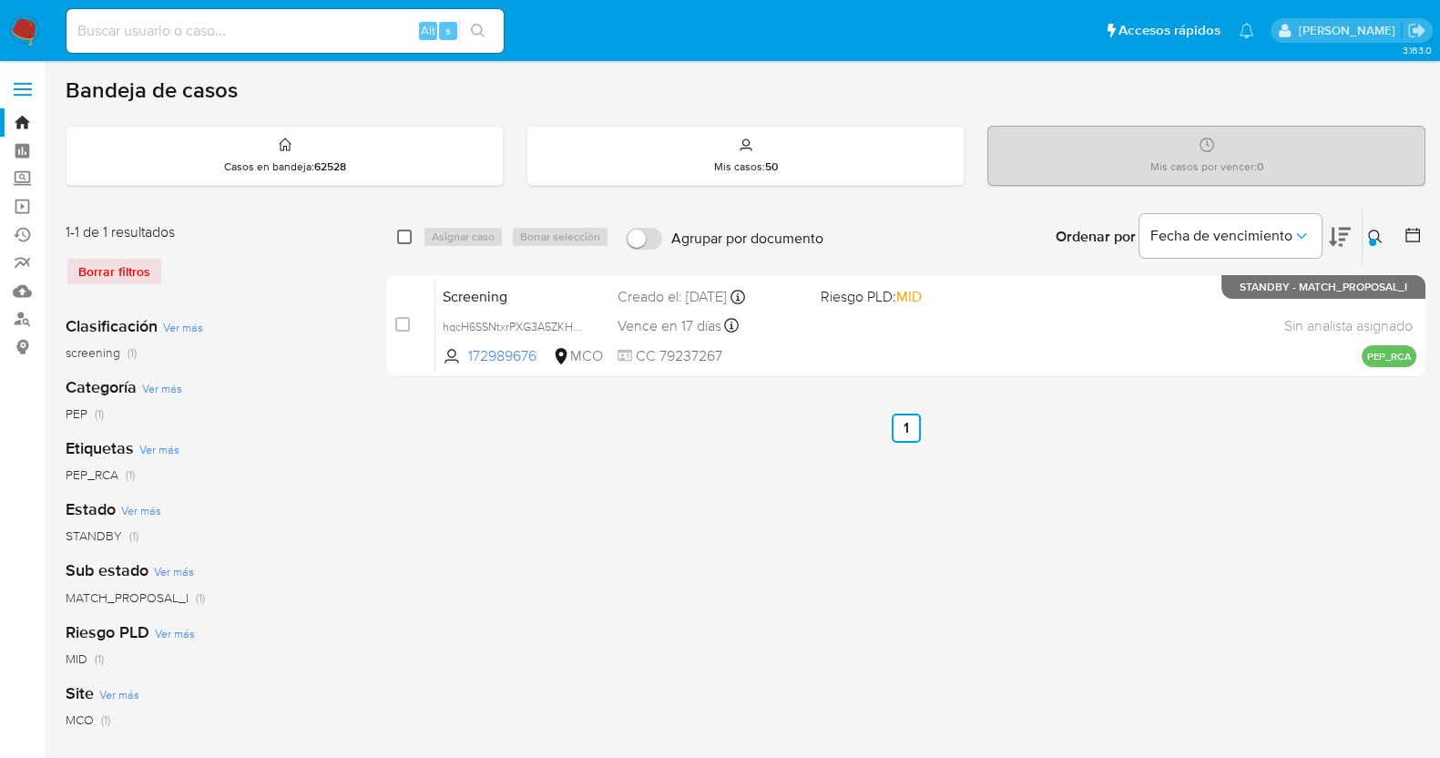
click at [406, 236] on input "checkbox" at bounding box center [404, 237] width 15 height 15
checkbox input "true"
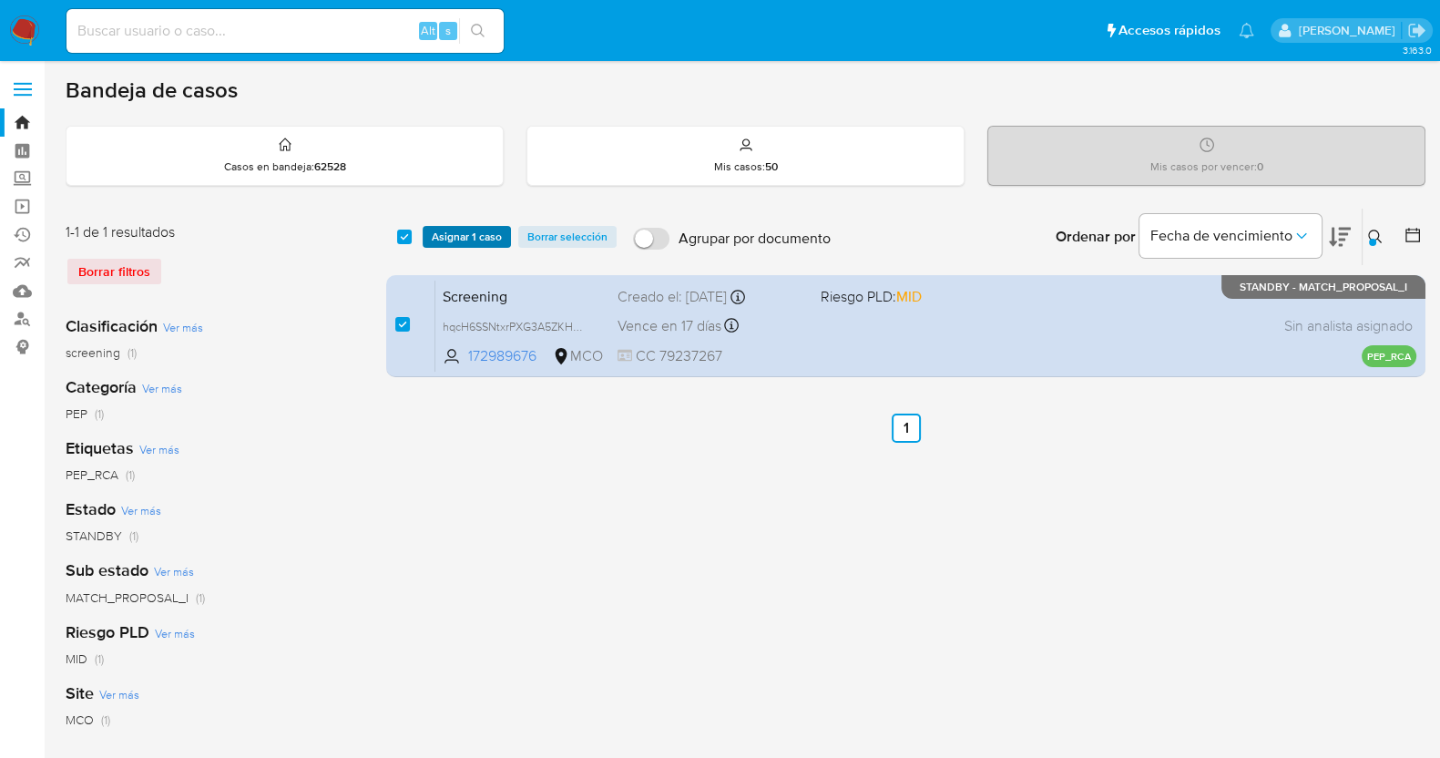
click at [466, 232] on span "Asignar 1 caso" at bounding box center [467, 237] width 70 height 18
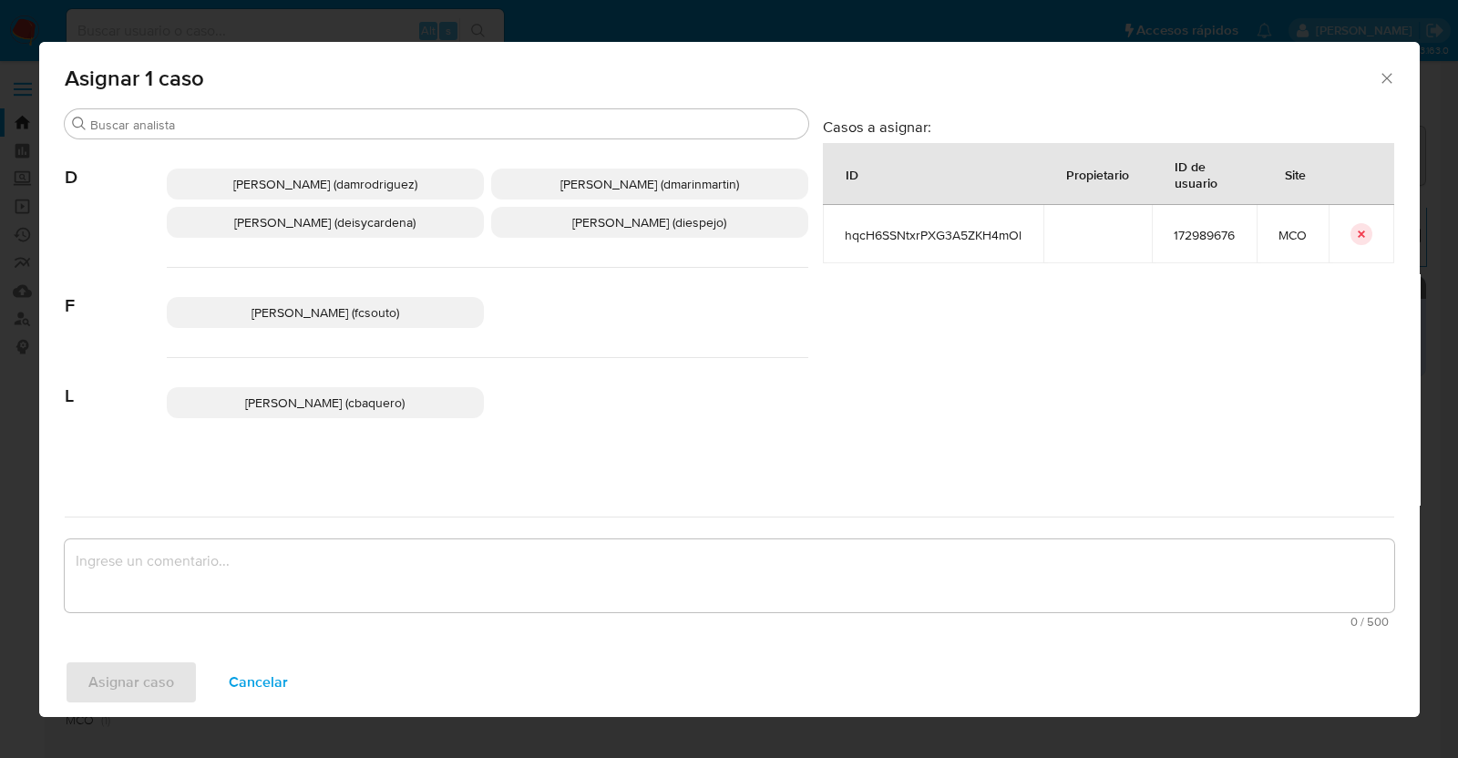
click at [638, 210] on p "Diana Marcela Espejo Garcia (diespejo)" at bounding box center [649, 222] width 317 height 31
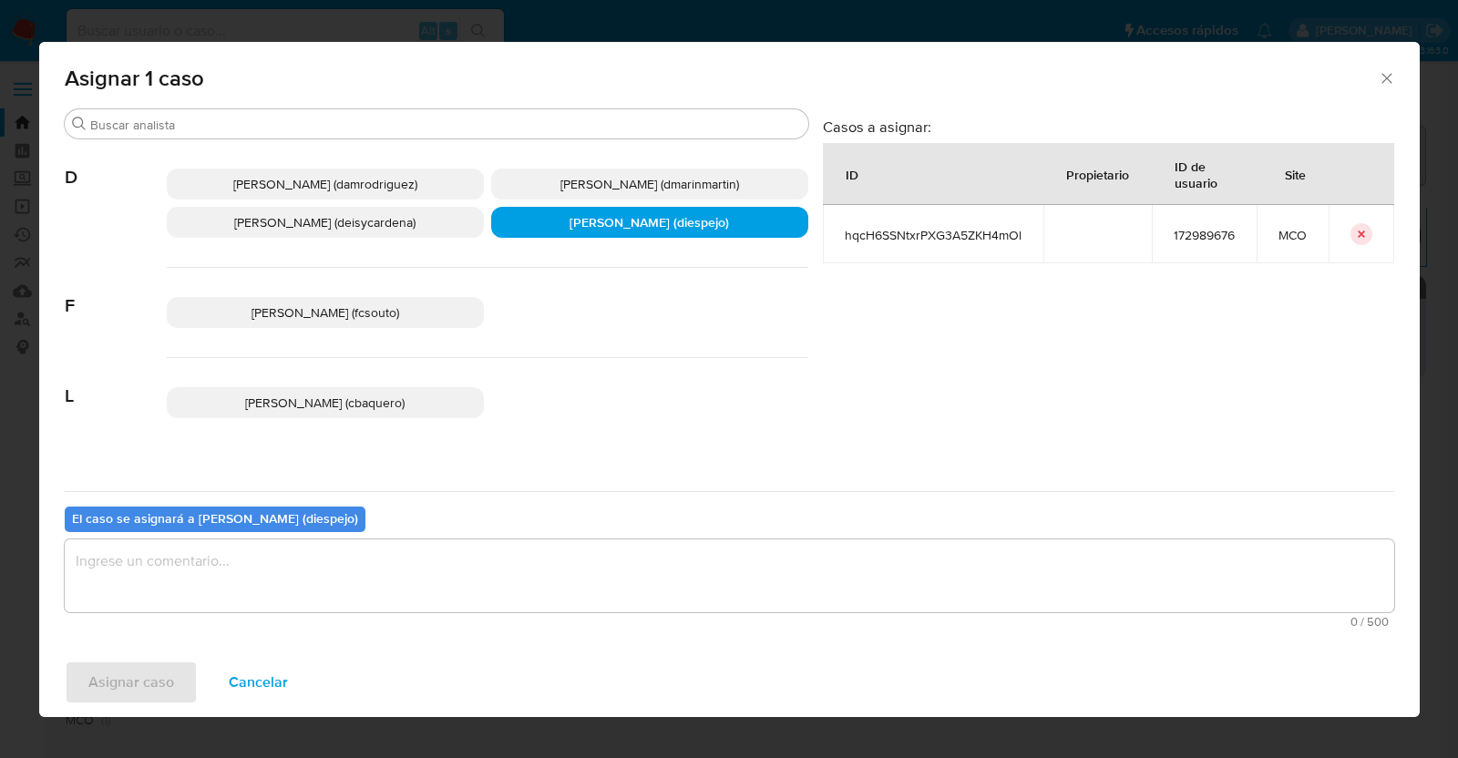
click at [411, 553] on textarea "assign-modal" at bounding box center [729, 575] width 1329 height 73
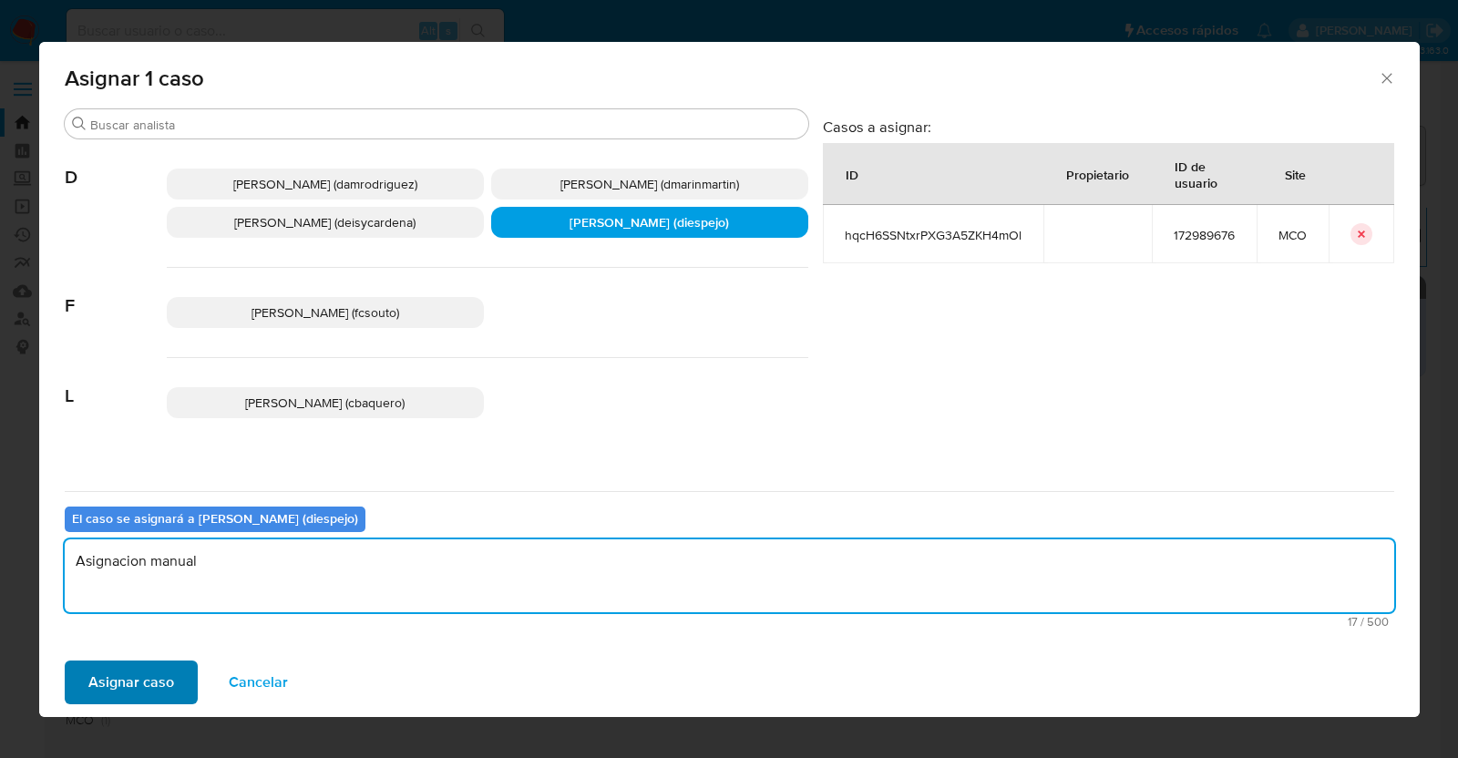
type textarea "Asignacion manual"
click at [129, 680] on span "Asignar caso" at bounding box center [131, 682] width 86 height 40
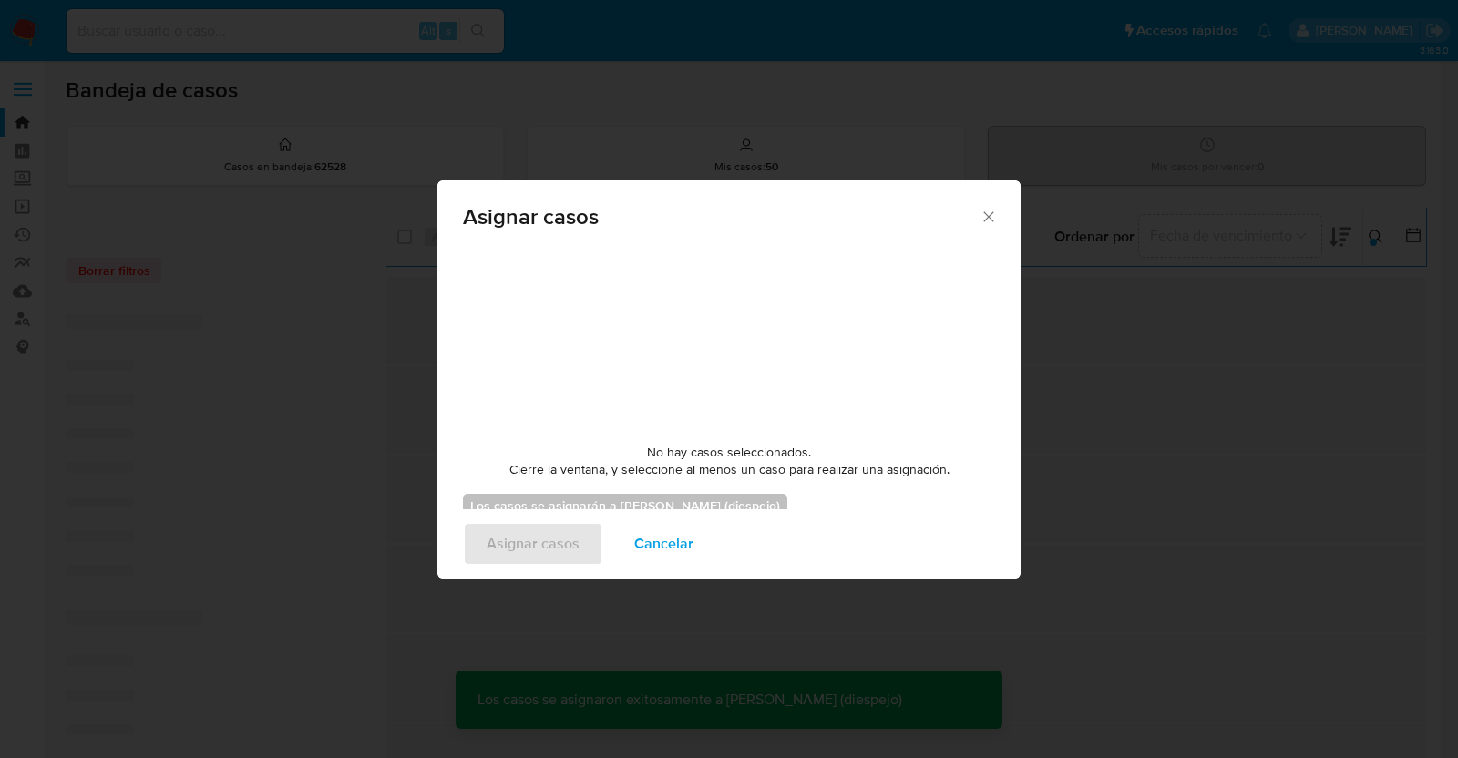
checkbox input "false"
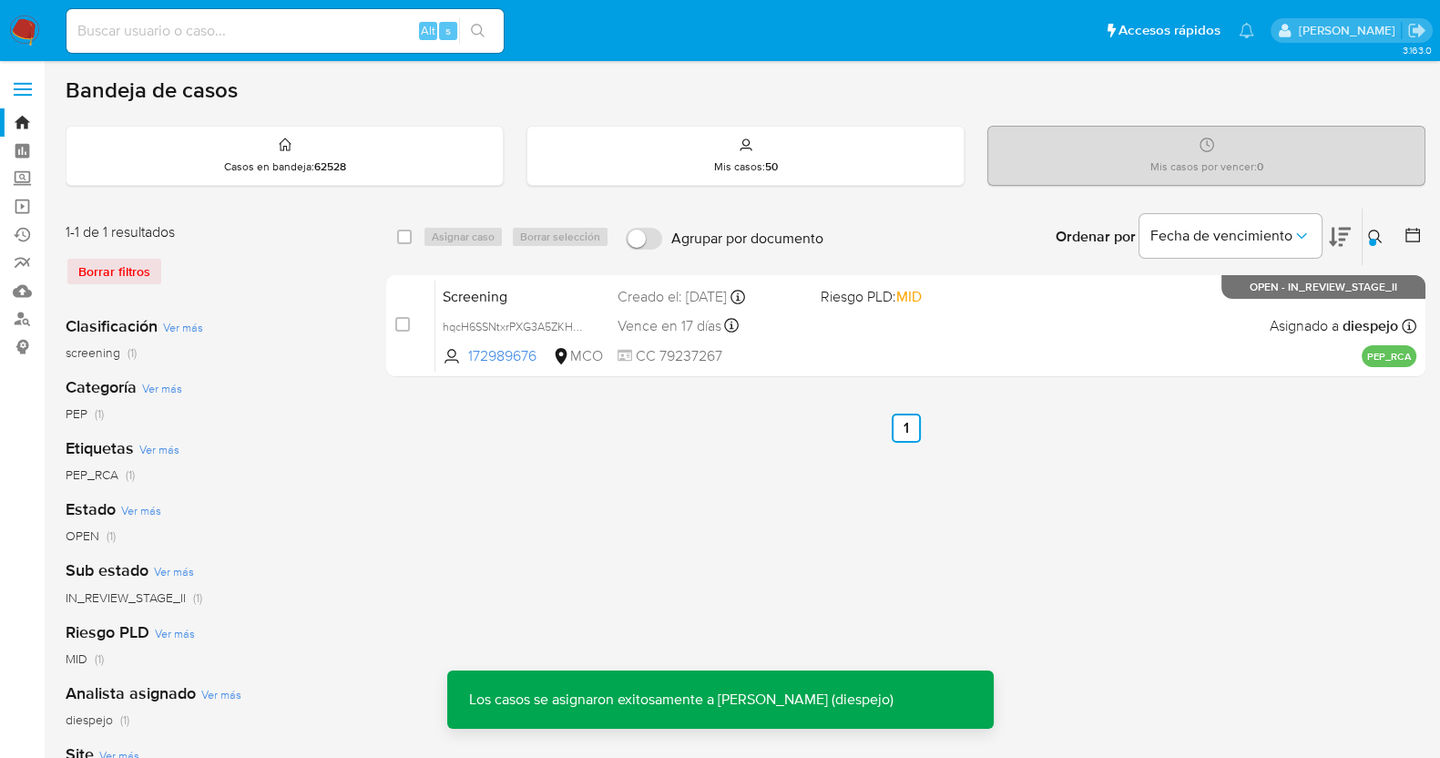
click at [1371, 231] on icon at bounding box center [1376, 237] width 15 height 15
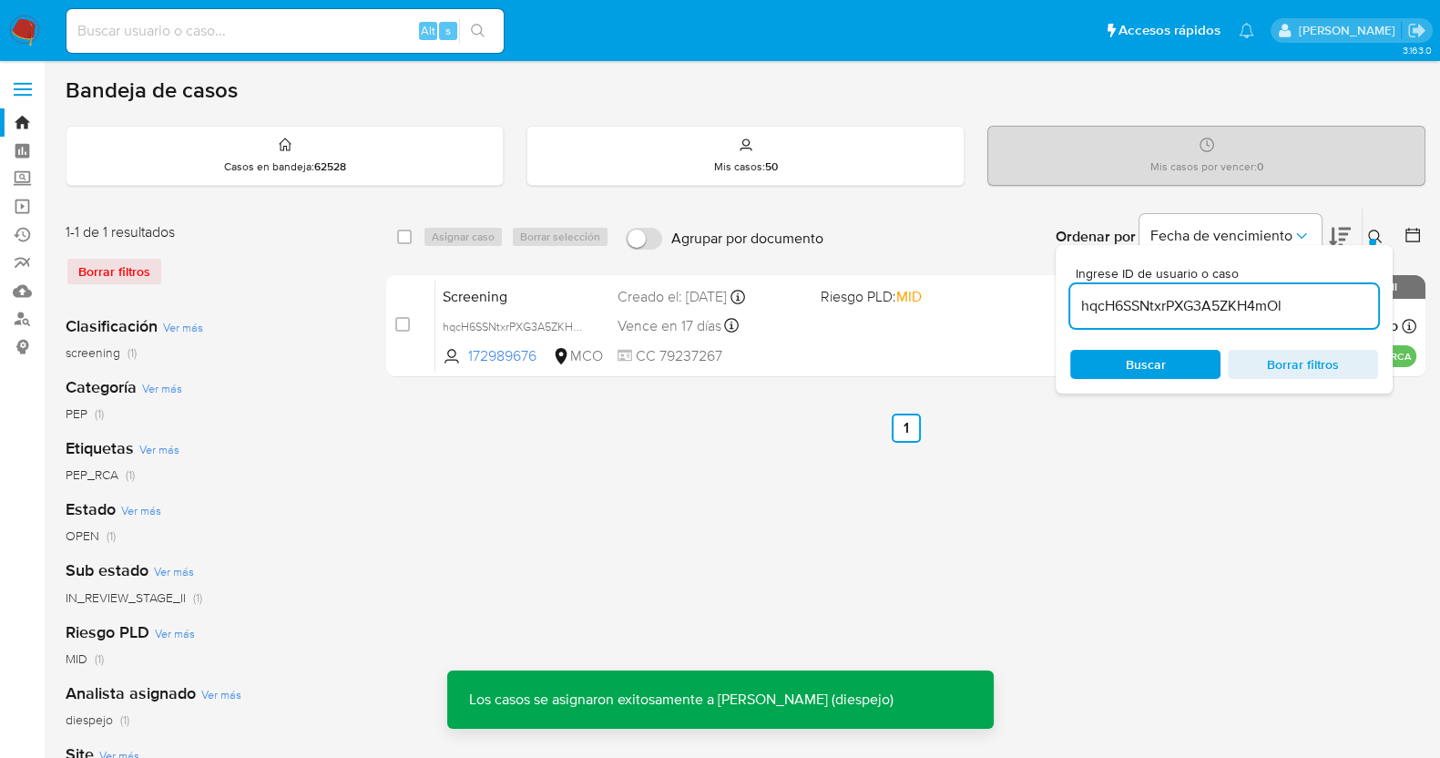
click at [1134, 303] on input "hqcH6SSNtxrPXG3A5ZKH4mOl" at bounding box center [1225, 306] width 308 height 24
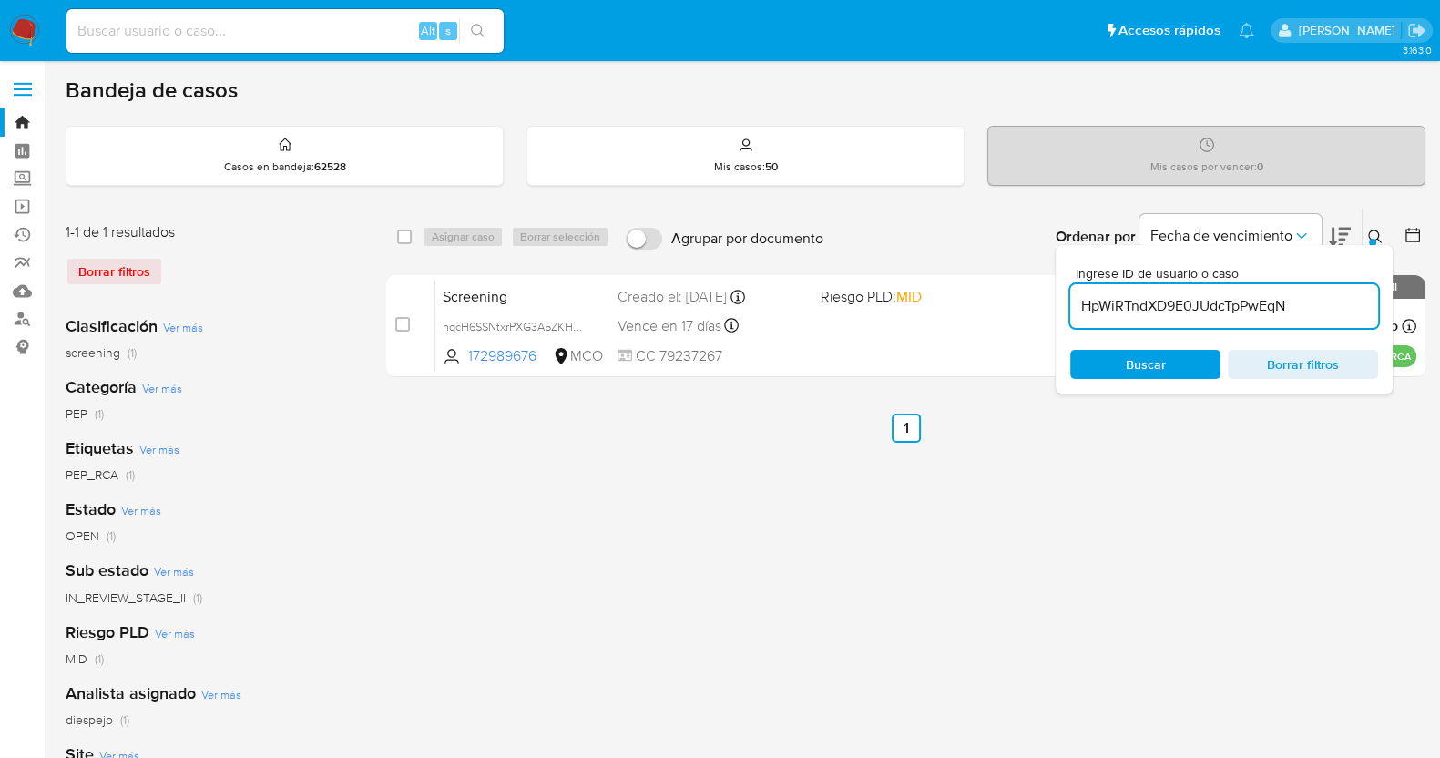
type input "HpWiRTndXD9E0JUdcTpPwEqN"
click at [1369, 230] on icon at bounding box center [1376, 237] width 15 height 15
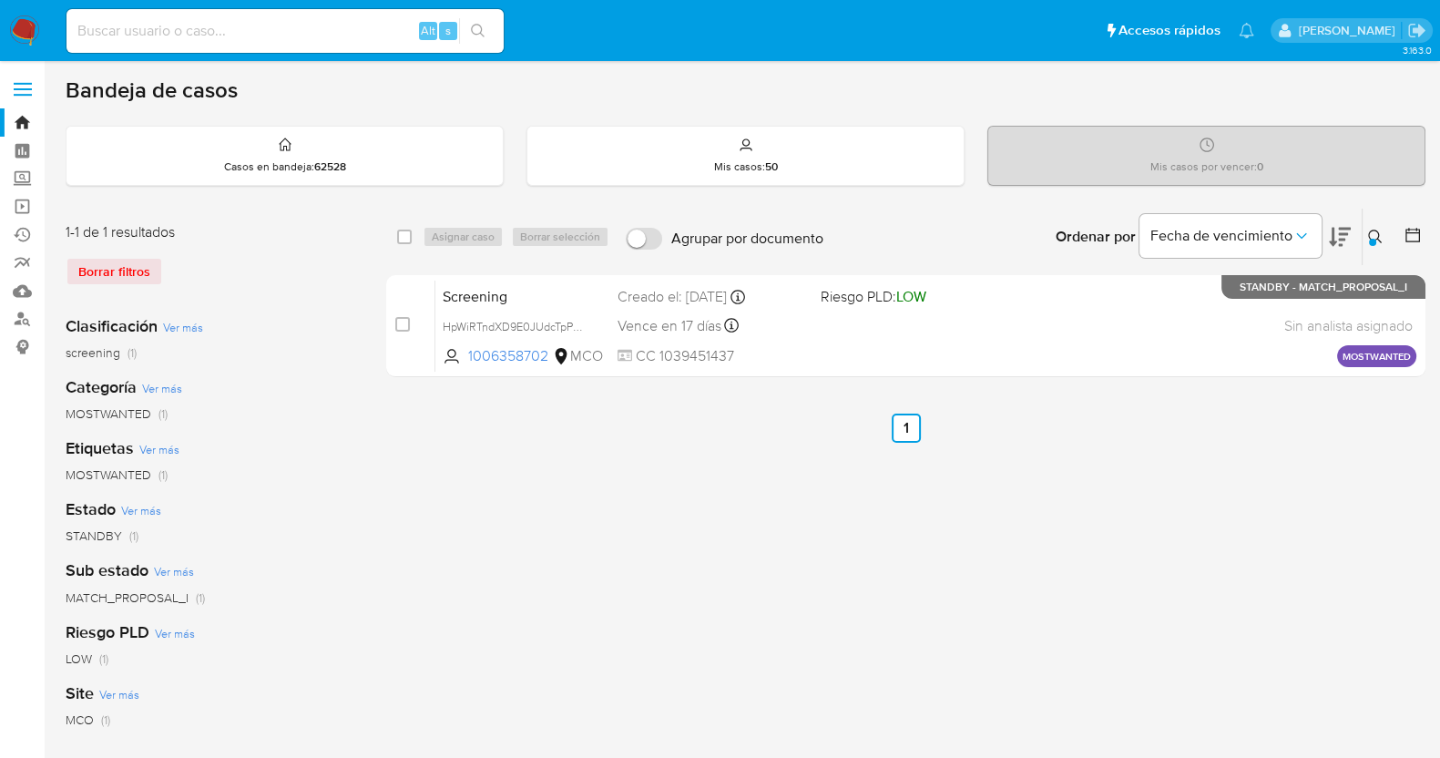
click at [404, 228] on div "select-all-cases-checkbox" at bounding box center [404, 237] width 15 height 18
click at [401, 228] on div "select-all-cases-checkbox" at bounding box center [404, 237] width 15 height 18
click at [405, 232] on input "checkbox" at bounding box center [404, 237] width 15 height 15
checkbox input "true"
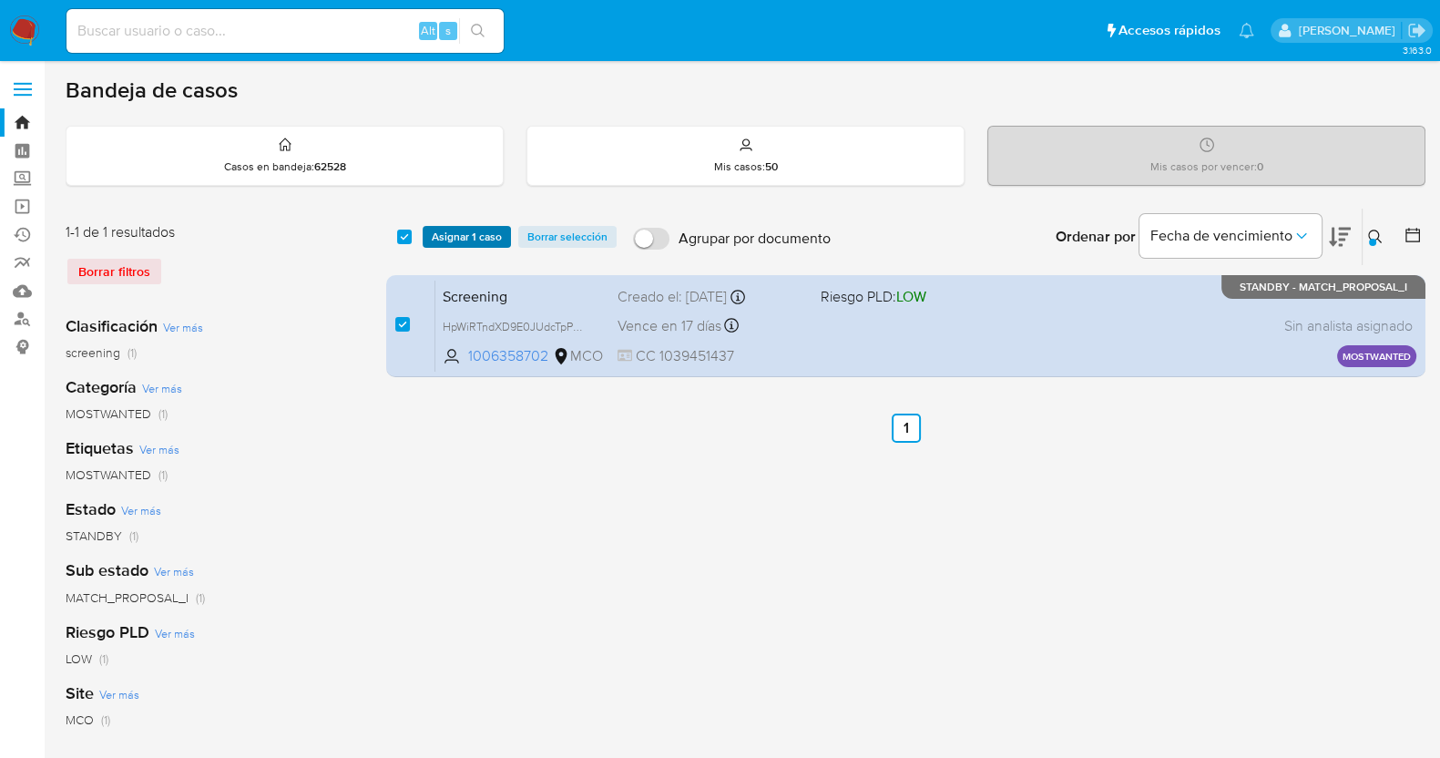
click at [483, 237] on span "Asignar 1 caso" at bounding box center [467, 237] width 70 height 18
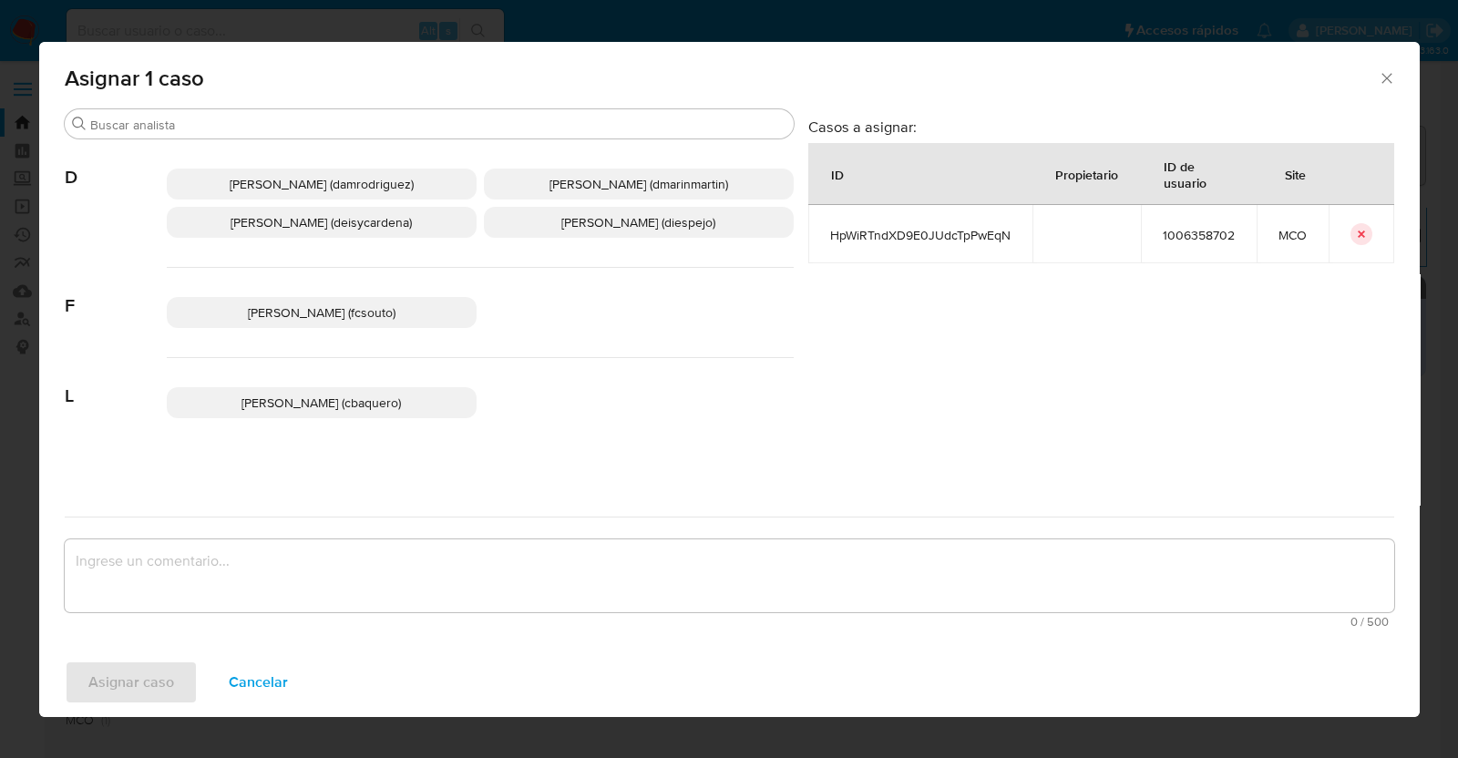
click at [693, 215] on span "Diana Marcela Espejo Garcia (diespejo)" at bounding box center [638, 222] width 154 height 18
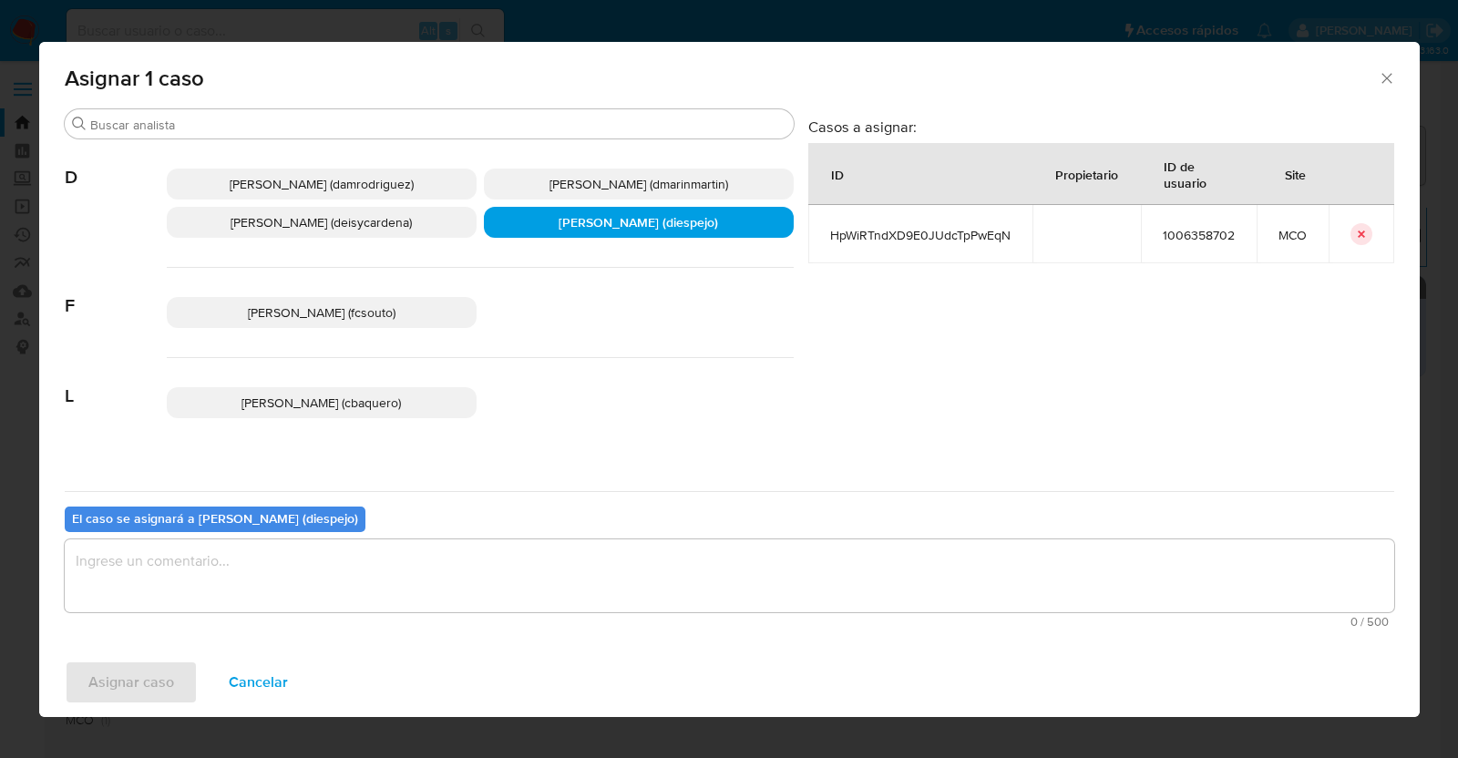
click at [383, 589] on textarea "assign-modal" at bounding box center [729, 575] width 1329 height 73
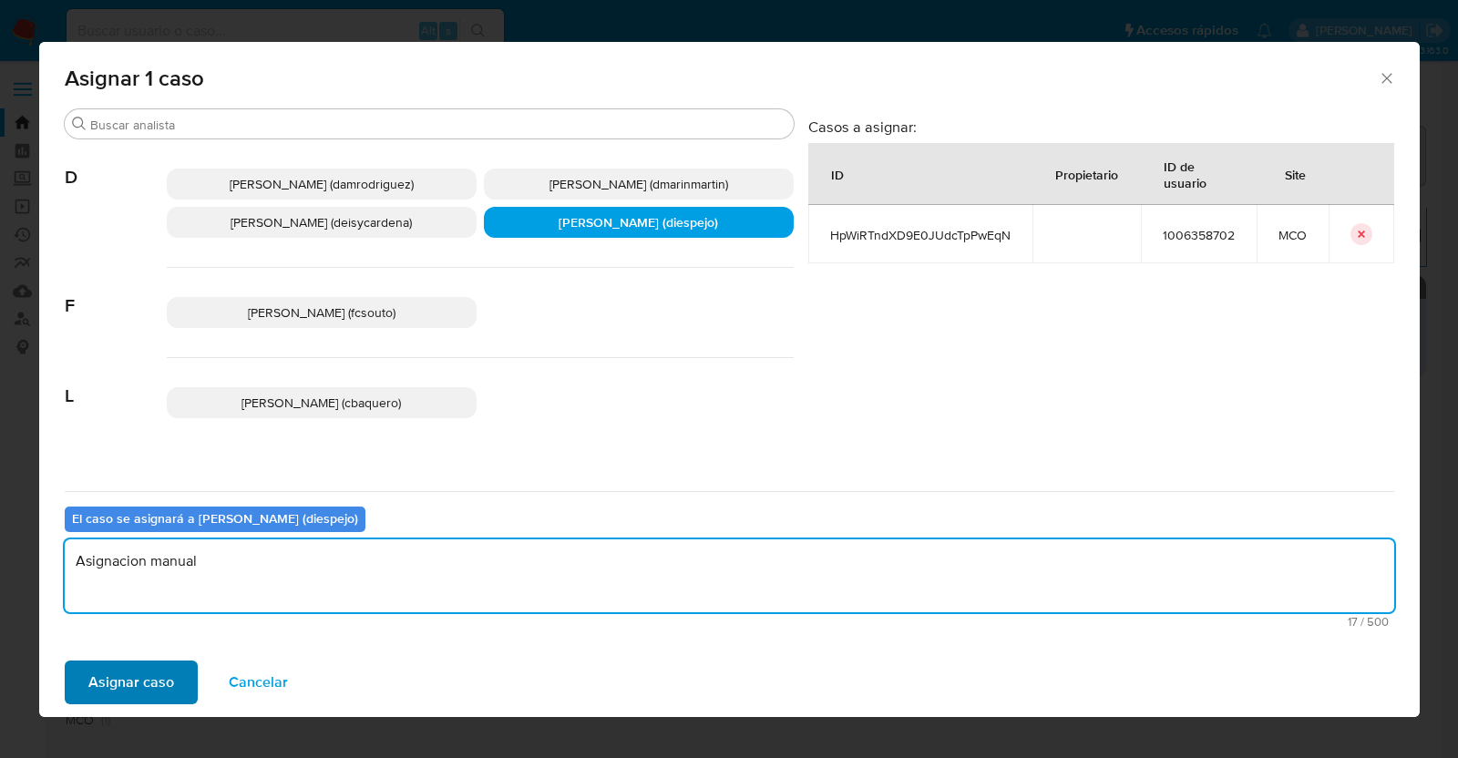
type textarea "Asignacion manual"
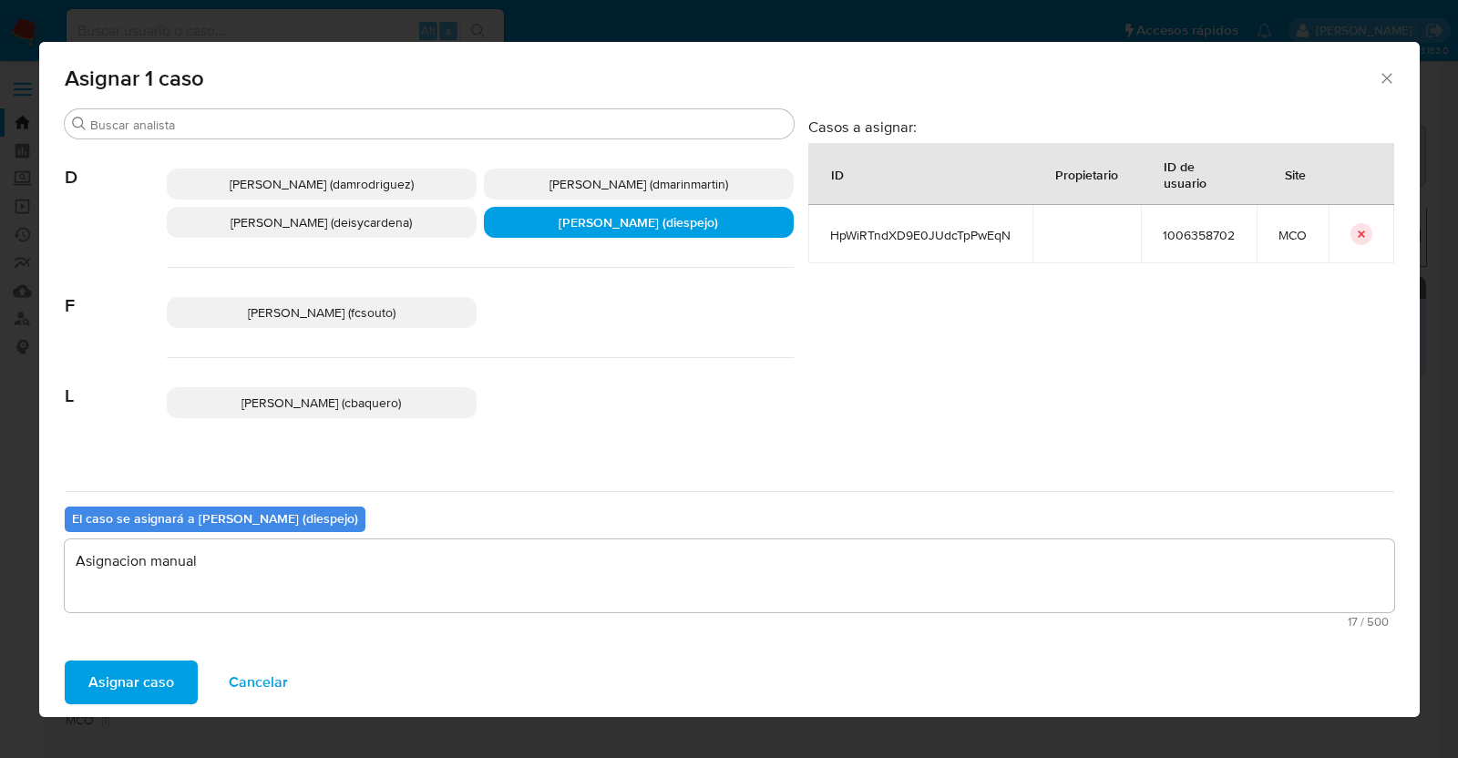
click at [143, 684] on span "Asignar caso" at bounding box center [131, 682] width 86 height 40
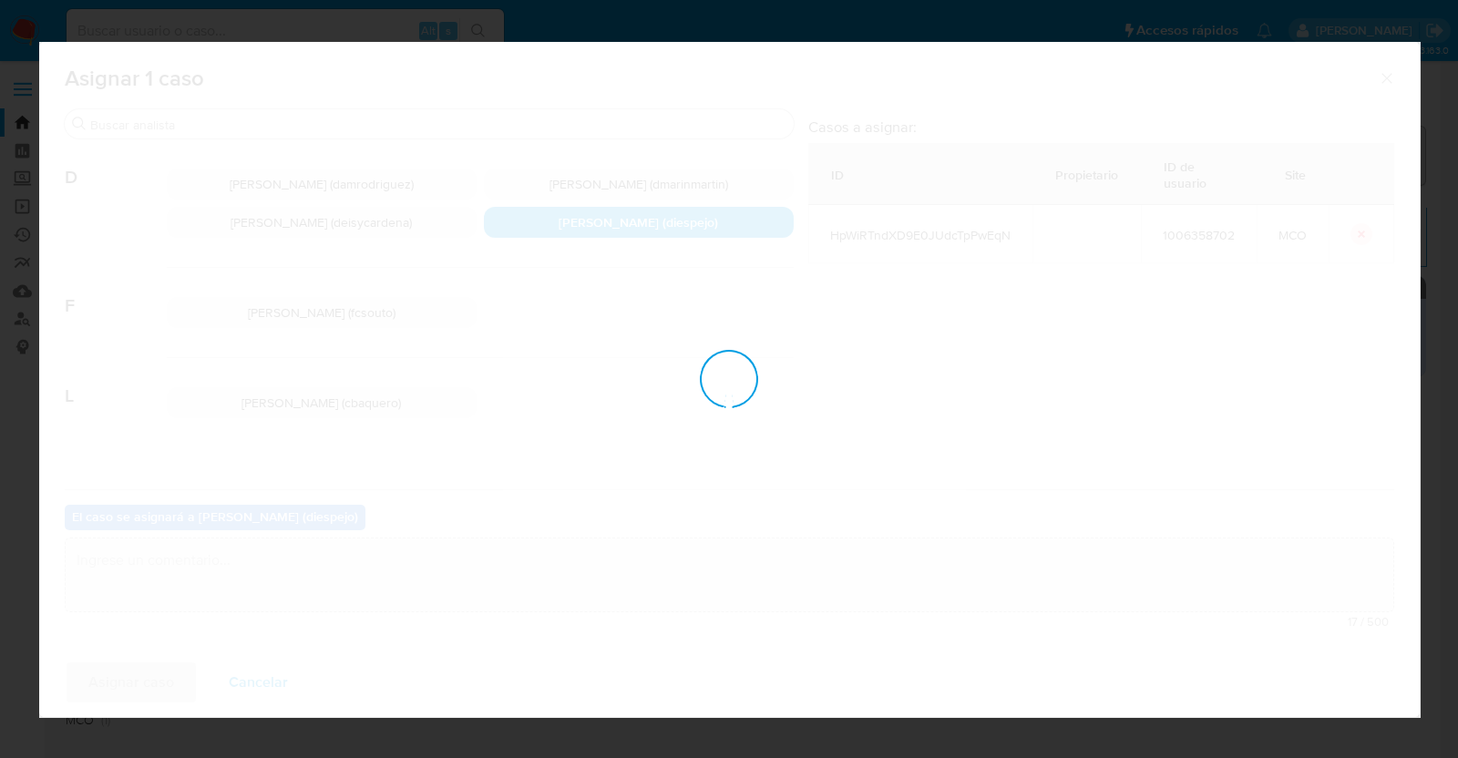
checkbox input "false"
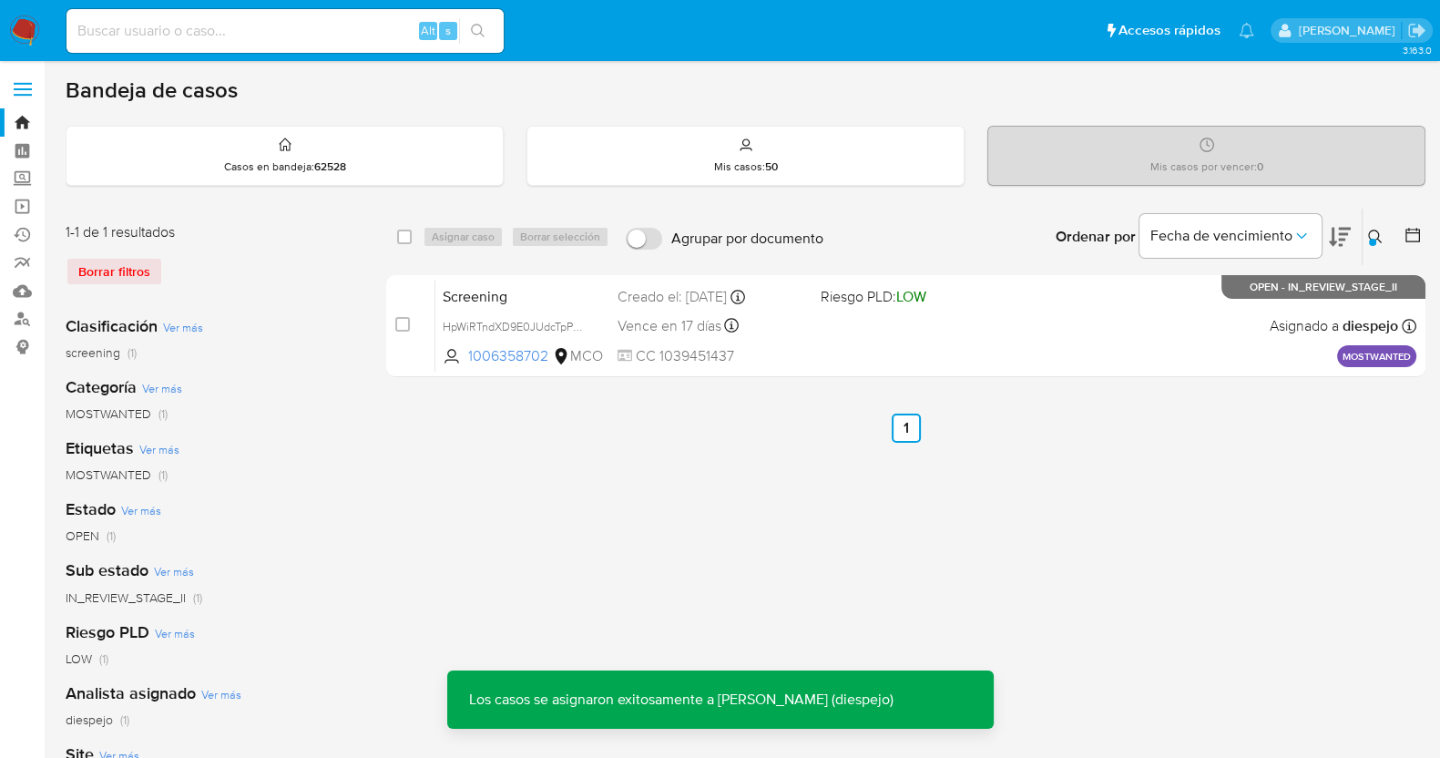
drag, startPoint x: 1373, startPoint y: 232, endPoint x: 1337, endPoint y: 248, distance: 39.6
click at [1374, 233] on icon at bounding box center [1376, 237] width 15 height 15
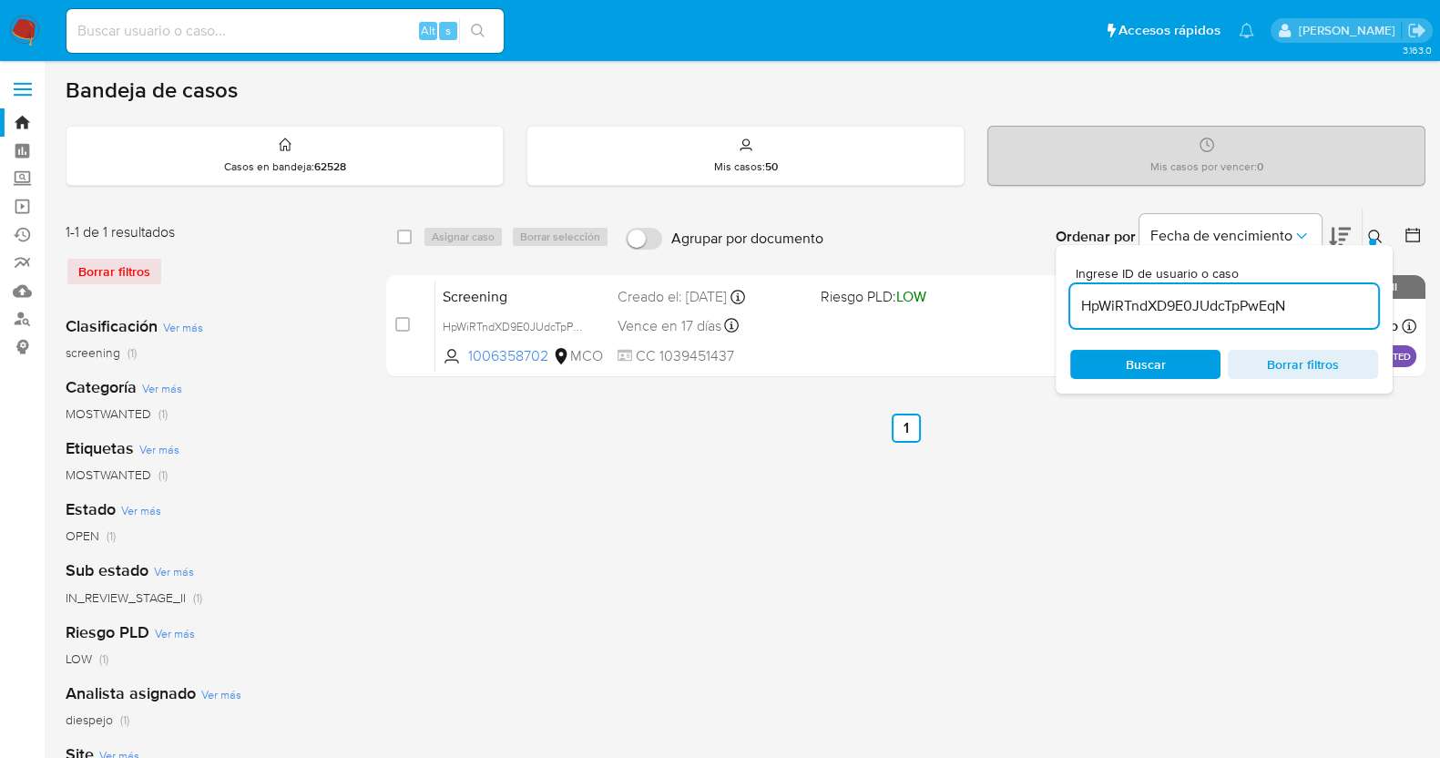
click at [1227, 297] on input "HpWiRTndXD9E0JUdcTpPwEqN" at bounding box center [1225, 306] width 308 height 24
type input "5gn9x5Z20HAS79ZKukUPKf4o"
click at [399, 231] on input "checkbox" at bounding box center [404, 237] width 15 height 15
checkbox input "true"
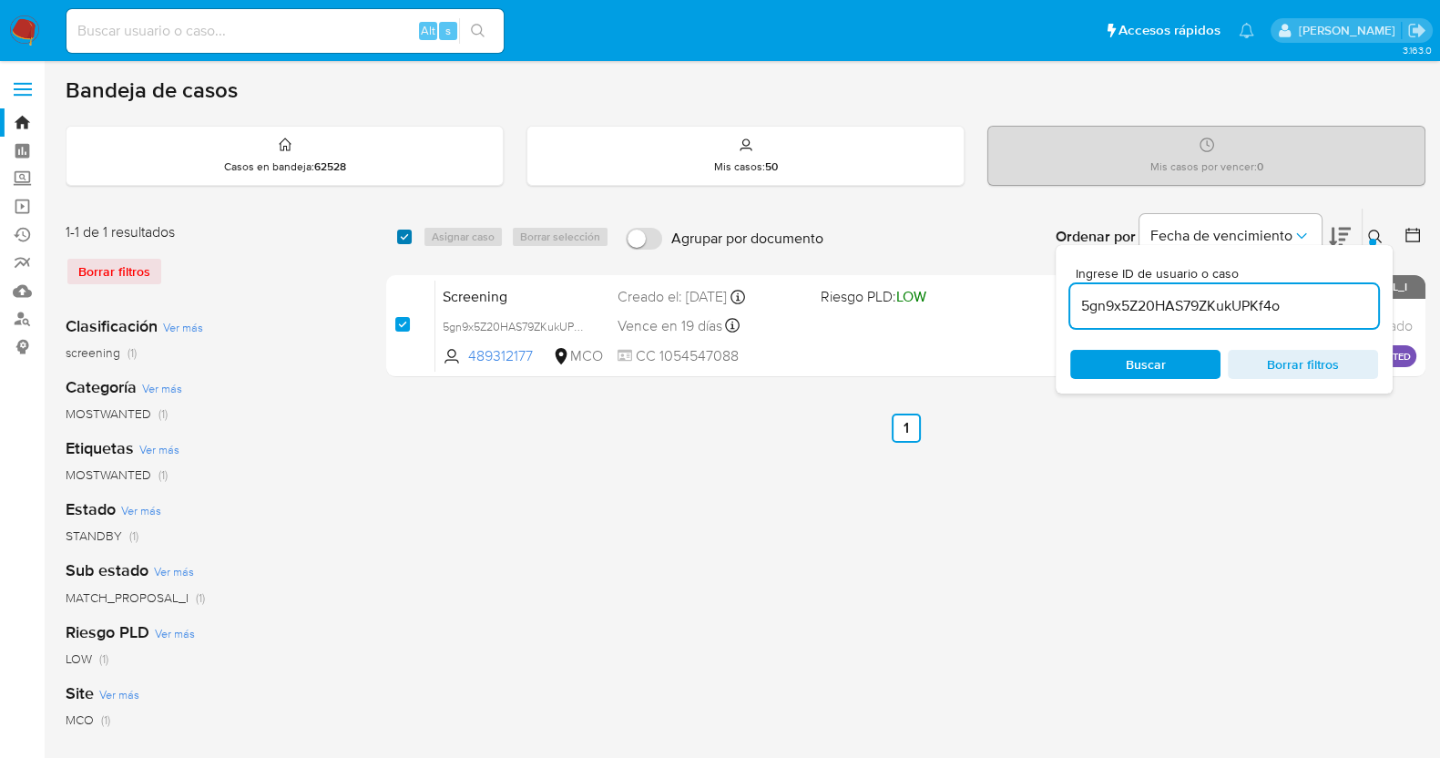
checkbox input "true"
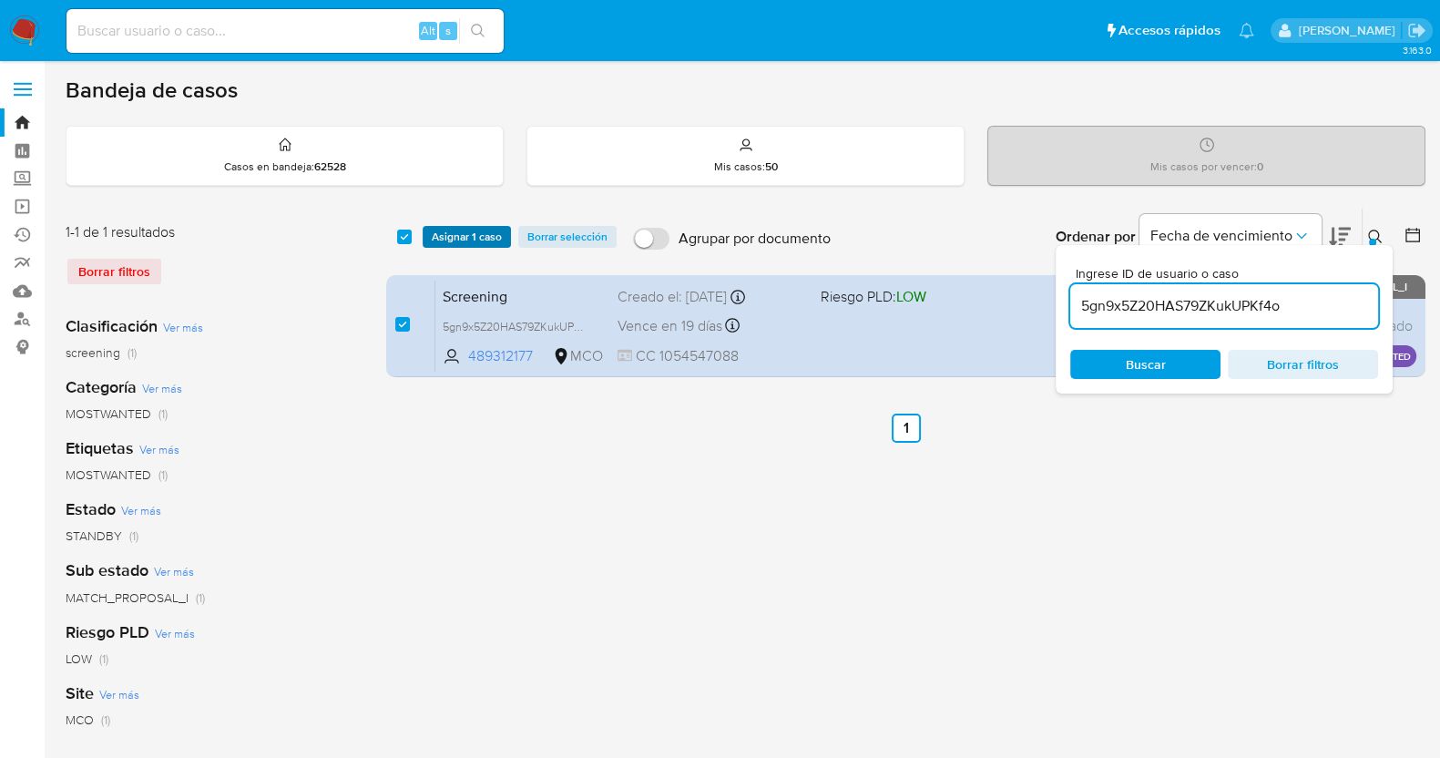
click at [467, 239] on span "Asignar 1 caso" at bounding box center [467, 237] width 70 height 18
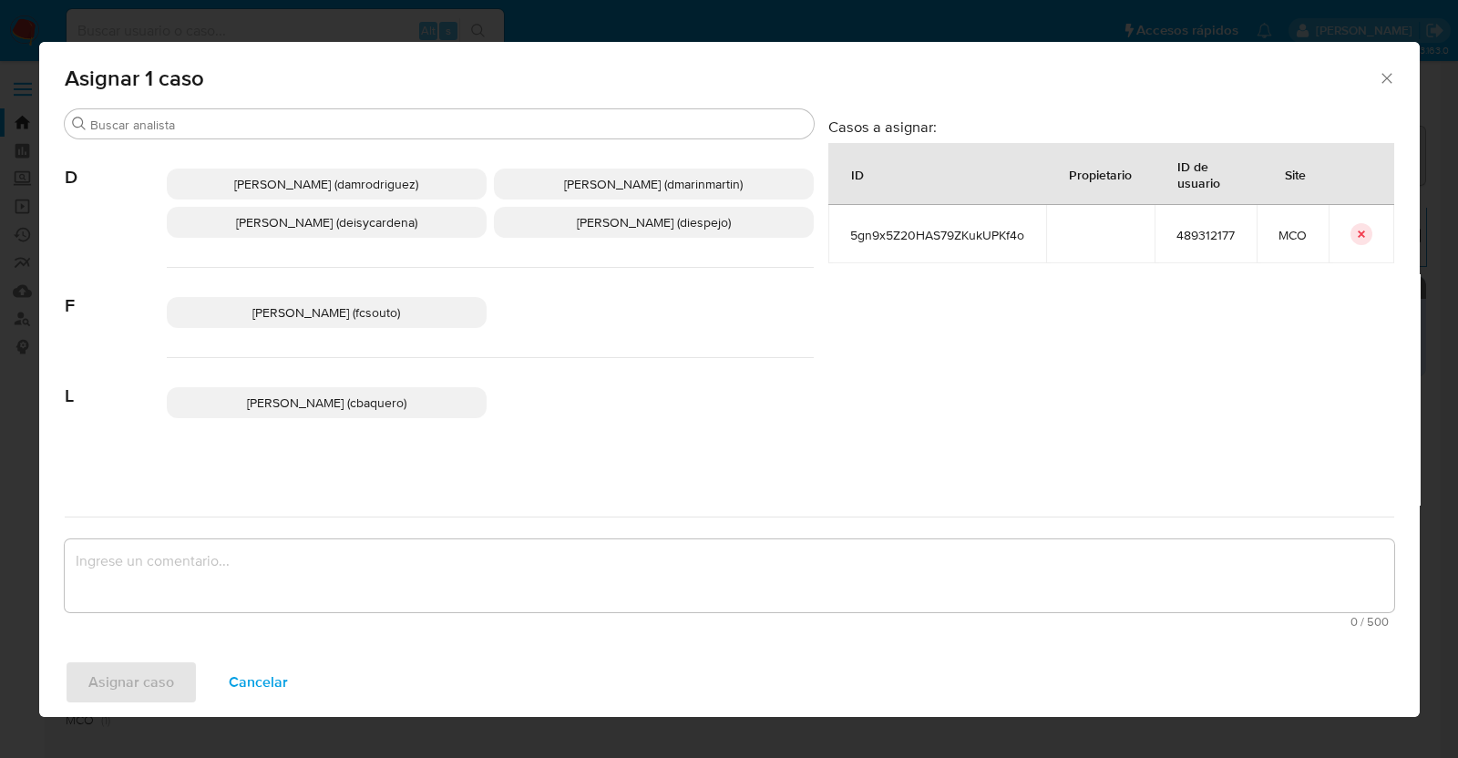
click at [659, 218] on span "Diana Marcela Espejo Garcia (diespejo)" at bounding box center [654, 222] width 154 height 18
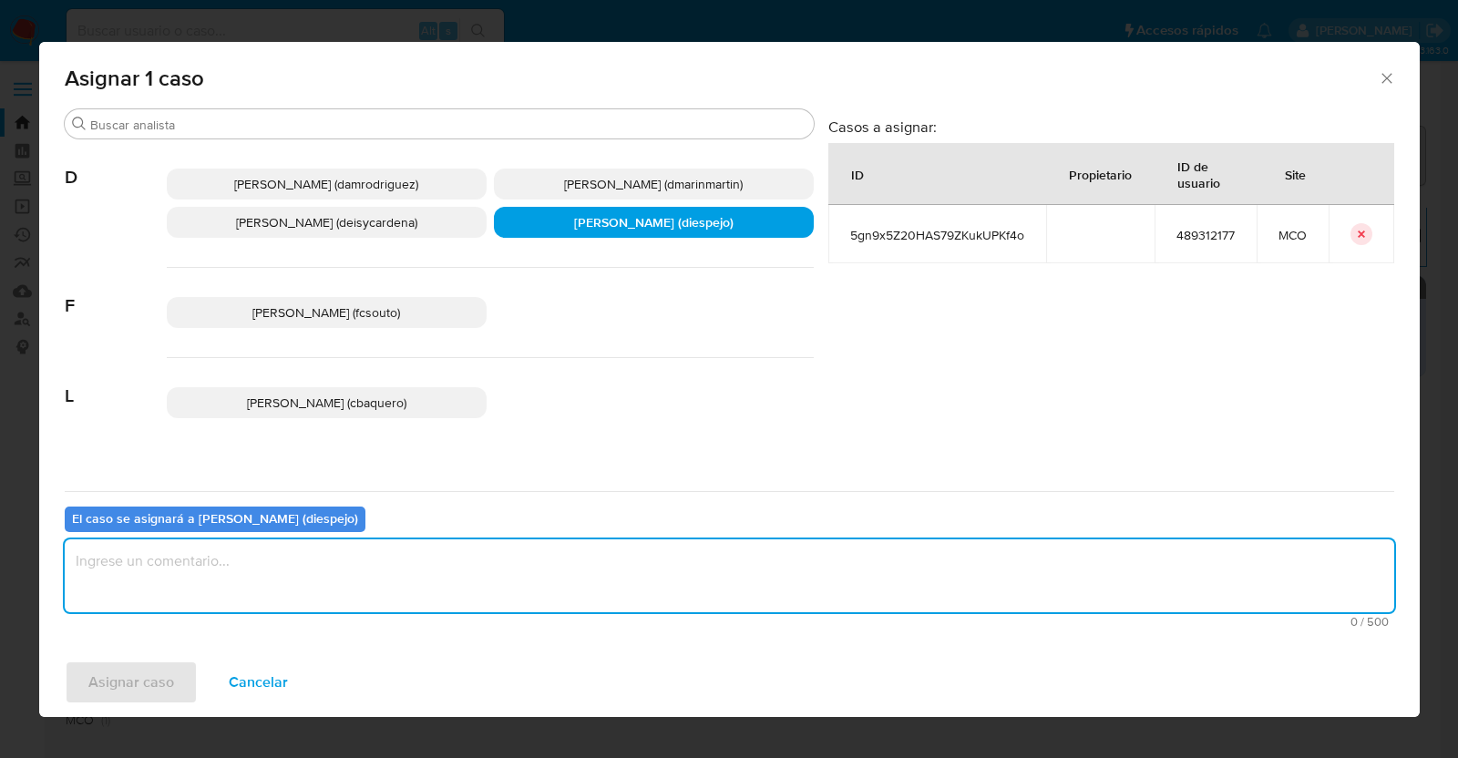
click at [394, 562] on textarea "assign-modal" at bounding box center [729, 575] width 1329 height 73
type textarea "Asignacion manual"
click at [169, 685] on span "Asignar caso" at bounding box center [131, 682] width 86 height 40
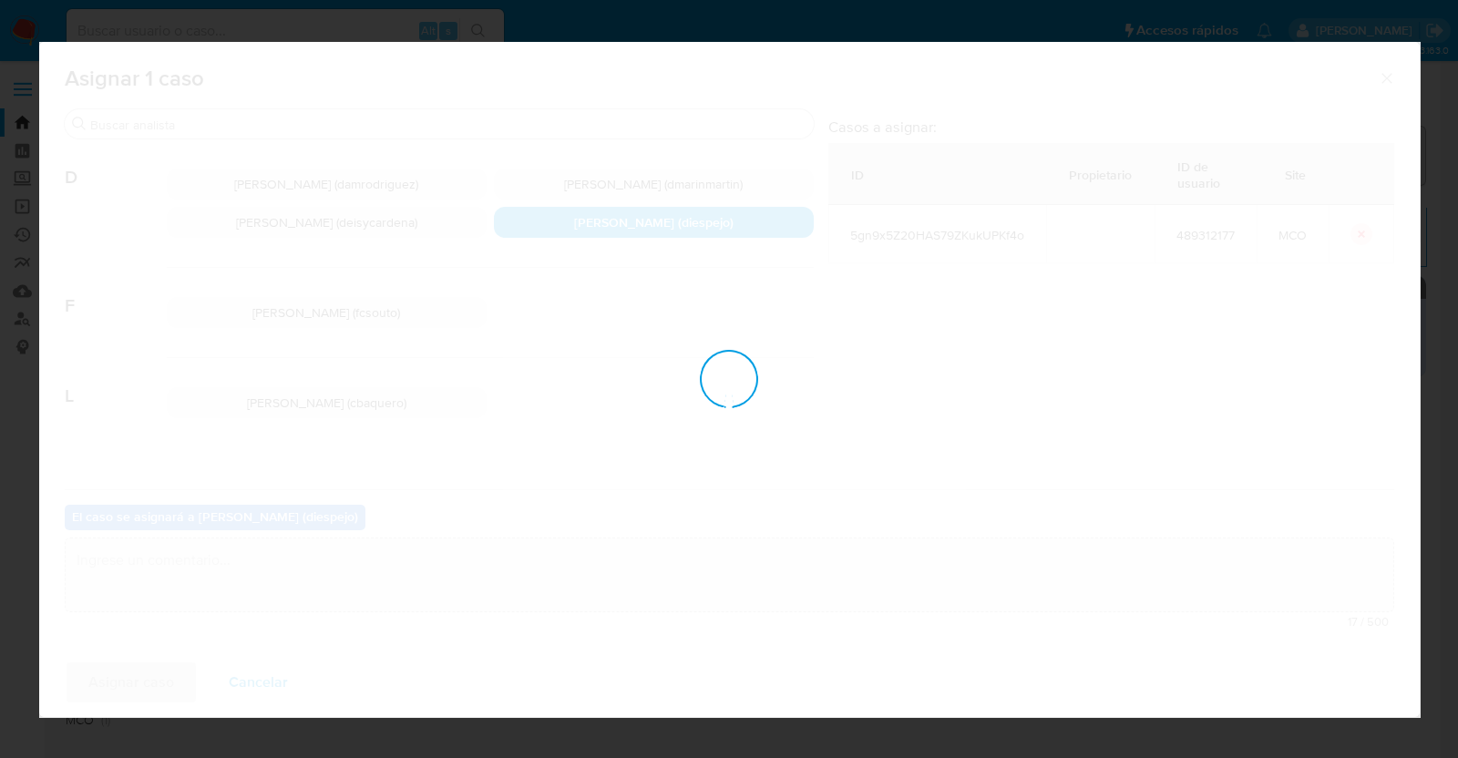
checkbox input "false"
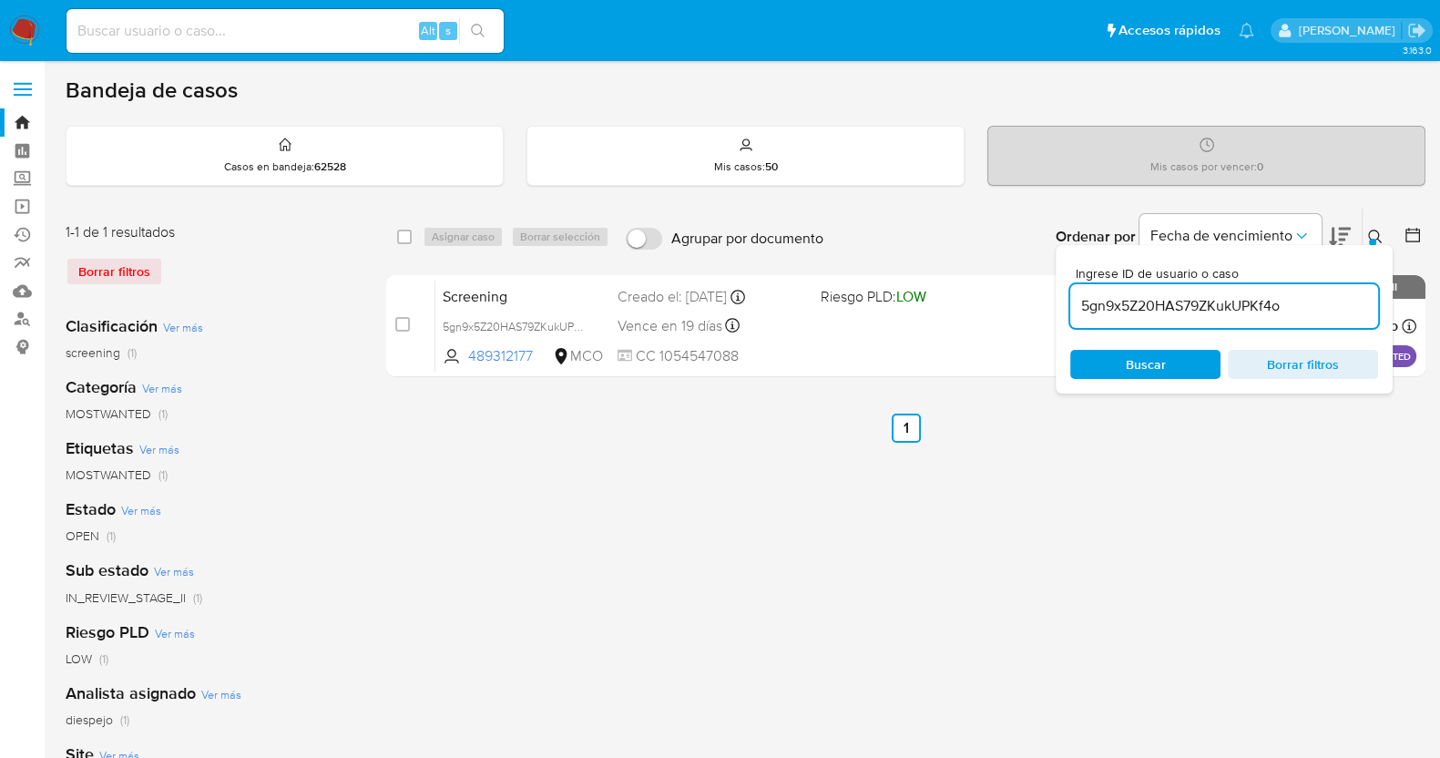
click at [1196, 282] on div "Ingrese ID de usuario o caso 5gn9x5Z20HAS79ZKukUPKf4o" at bounding box center [1225, 297] width 308 height 61
click at [1194, 302] on input "5gn9x5Z20HAS79ZKukUPKf4o" at bounding box center [1225, 306] width 308 height 24
paste input "PLjkXH0rffVEgRfNuD2rlx3H"
click at [1371, 230] on icon at bounding box center [1376, 237] width 14 height 14
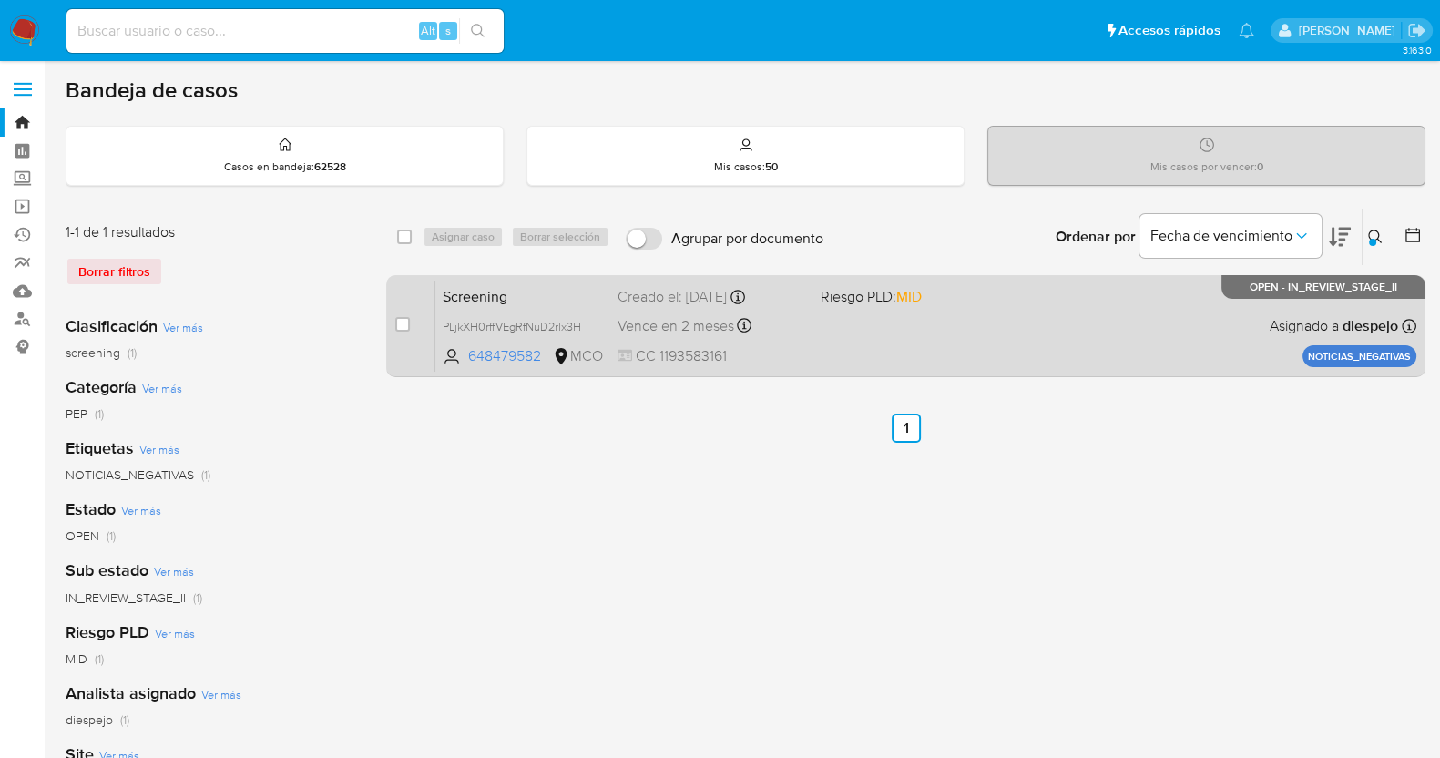
click at [949, 348] on div "Screening PLjkXH0rffVEgRfNuD2rlx3H 648479582 MCO Riesgo PLD: MID Creado el: 30/…" at bounding box center [926, 326] width 981 height 92
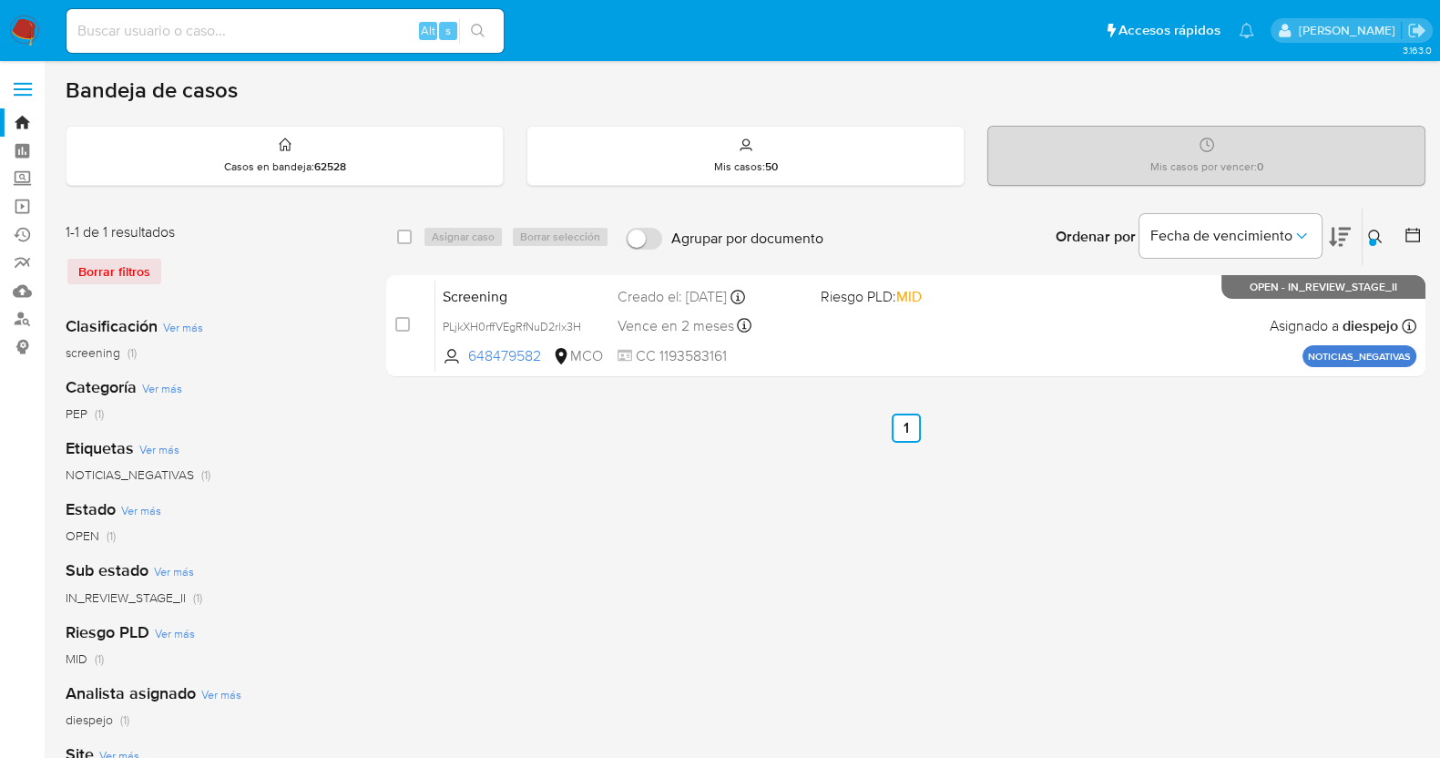
click at [1379, 230] on icon at bounding box center [1376, 237] width 15 height 15
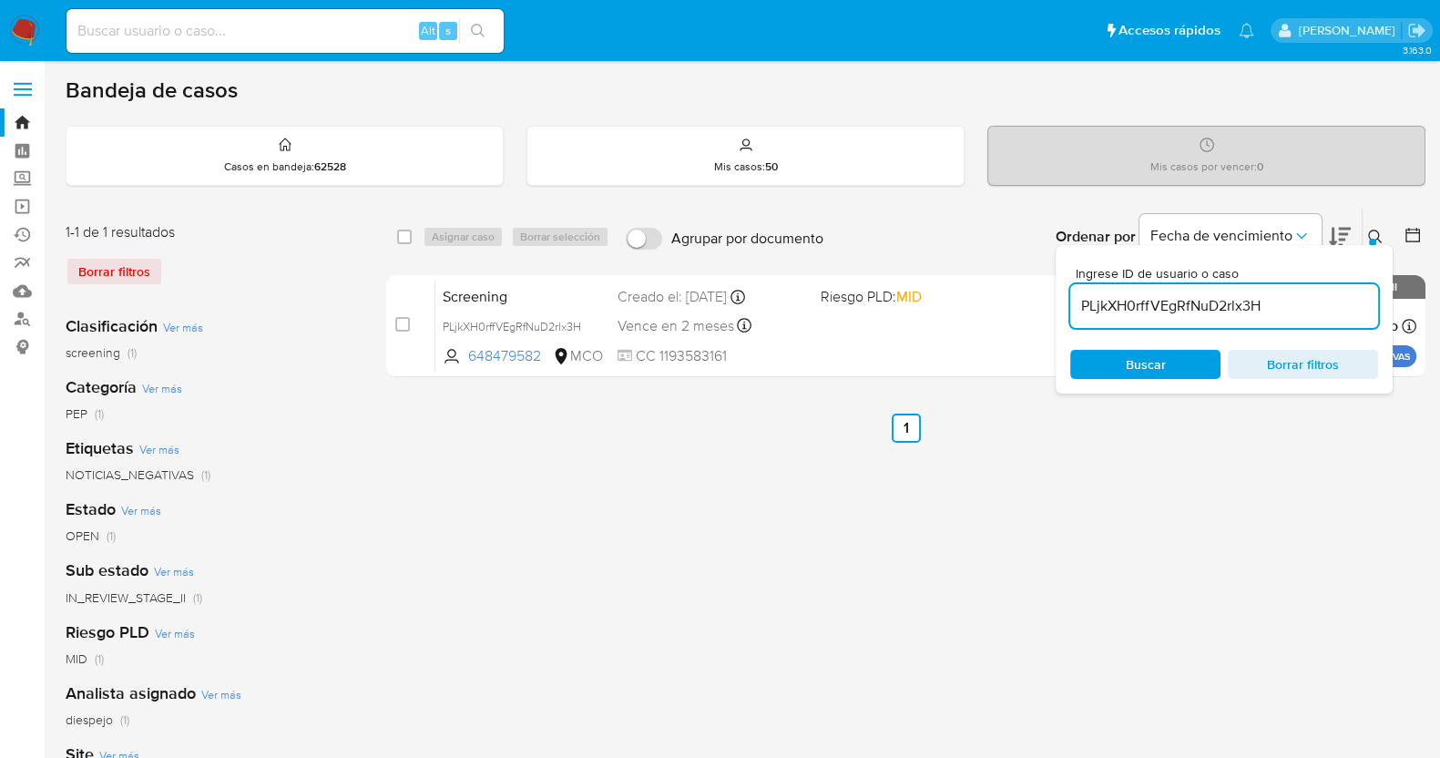
click at [1209, 310] on input "PLjkXH0rffVEgRfNuD2rlx3H" at bounding box center [1225, 306] width 308 height 24
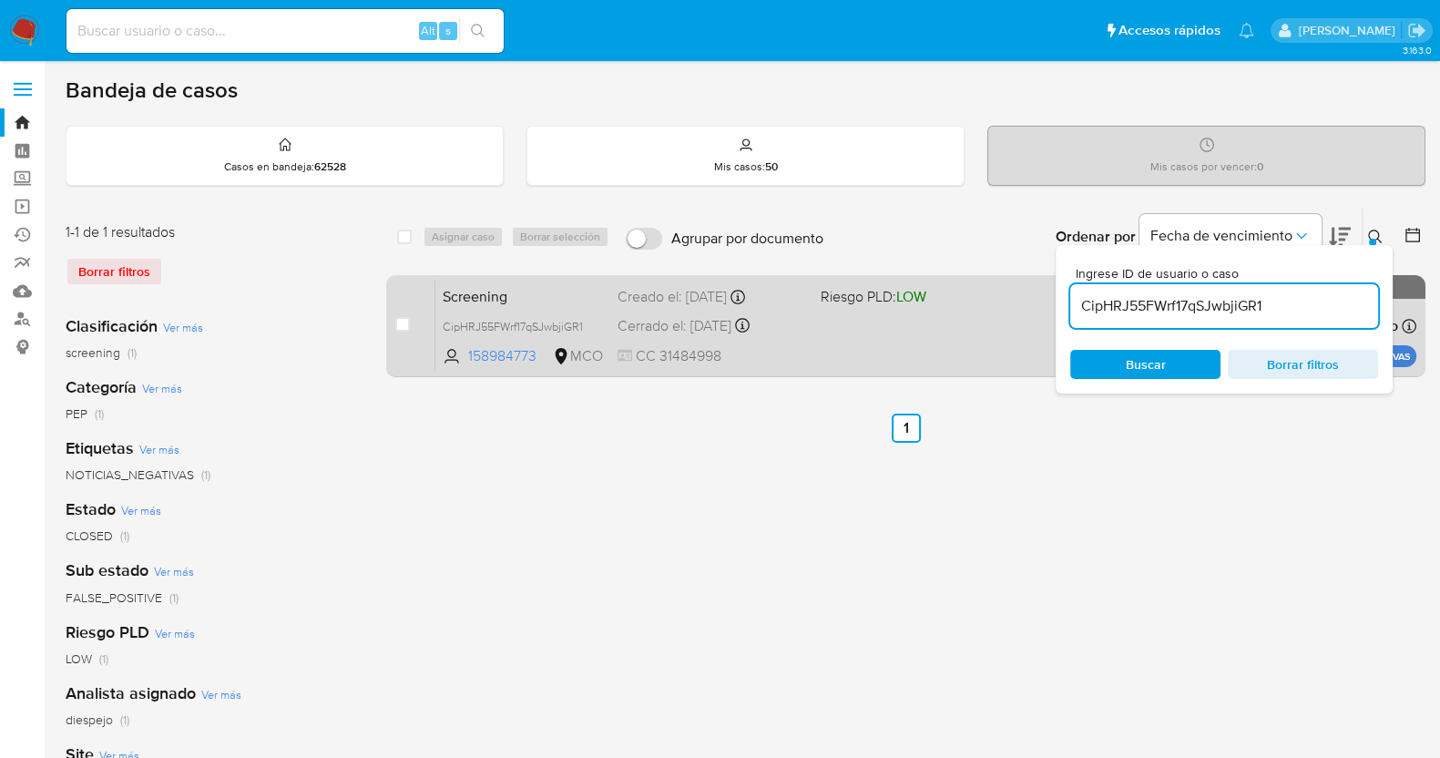
click at [859, 357] on div "Screening CipHRJ55FWrf17qSJwbjiGR1 158984773 MCO Riesgo PLD: LOW Creado el: 30/…" at bounding box center [926, 326] width 981 height 92
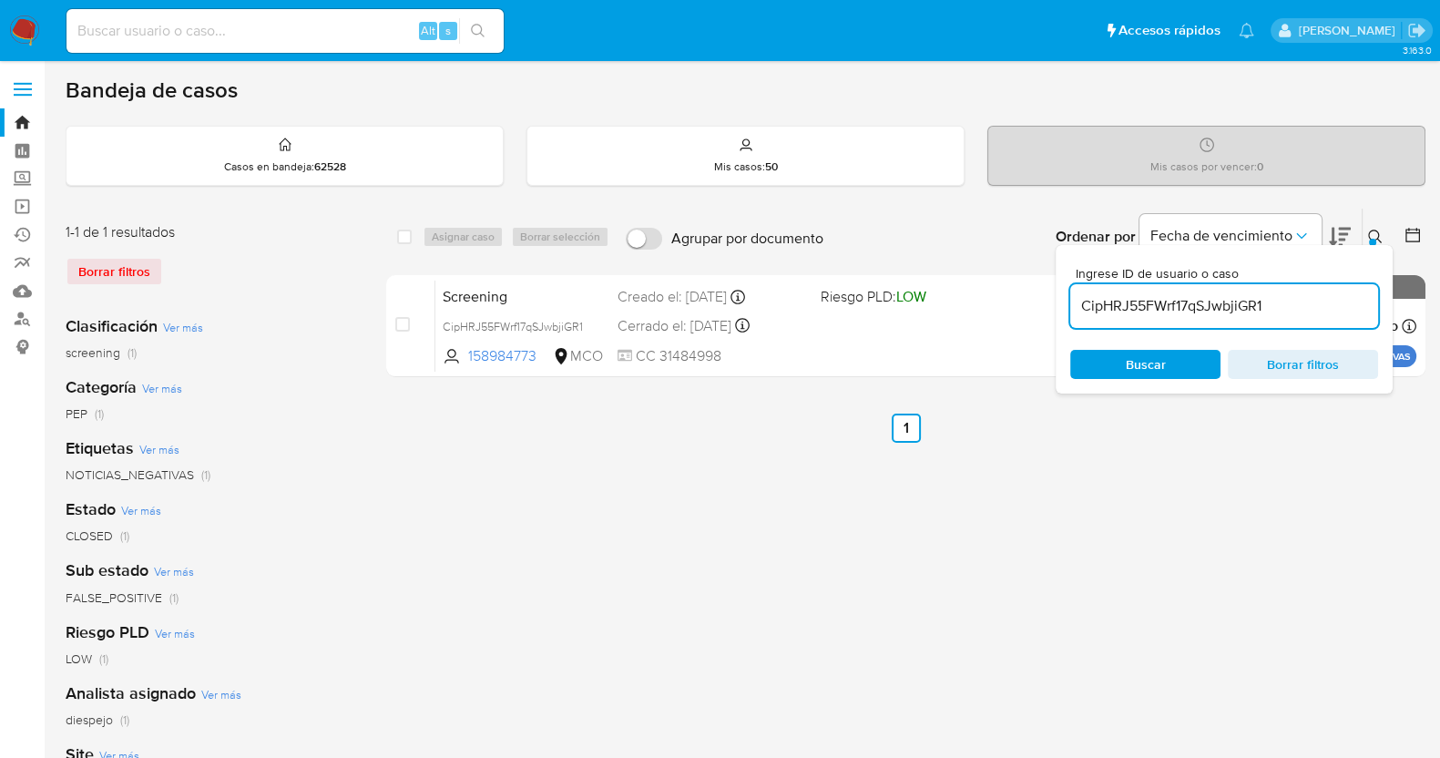
click at [1162, 298] on input "CipHRJ55FWrf17qSJwbjiGR1" at bounding box center [1225, 306] width 308 height 24
paste input "F2kF1DrHWIqvMuKawDTovT5F"
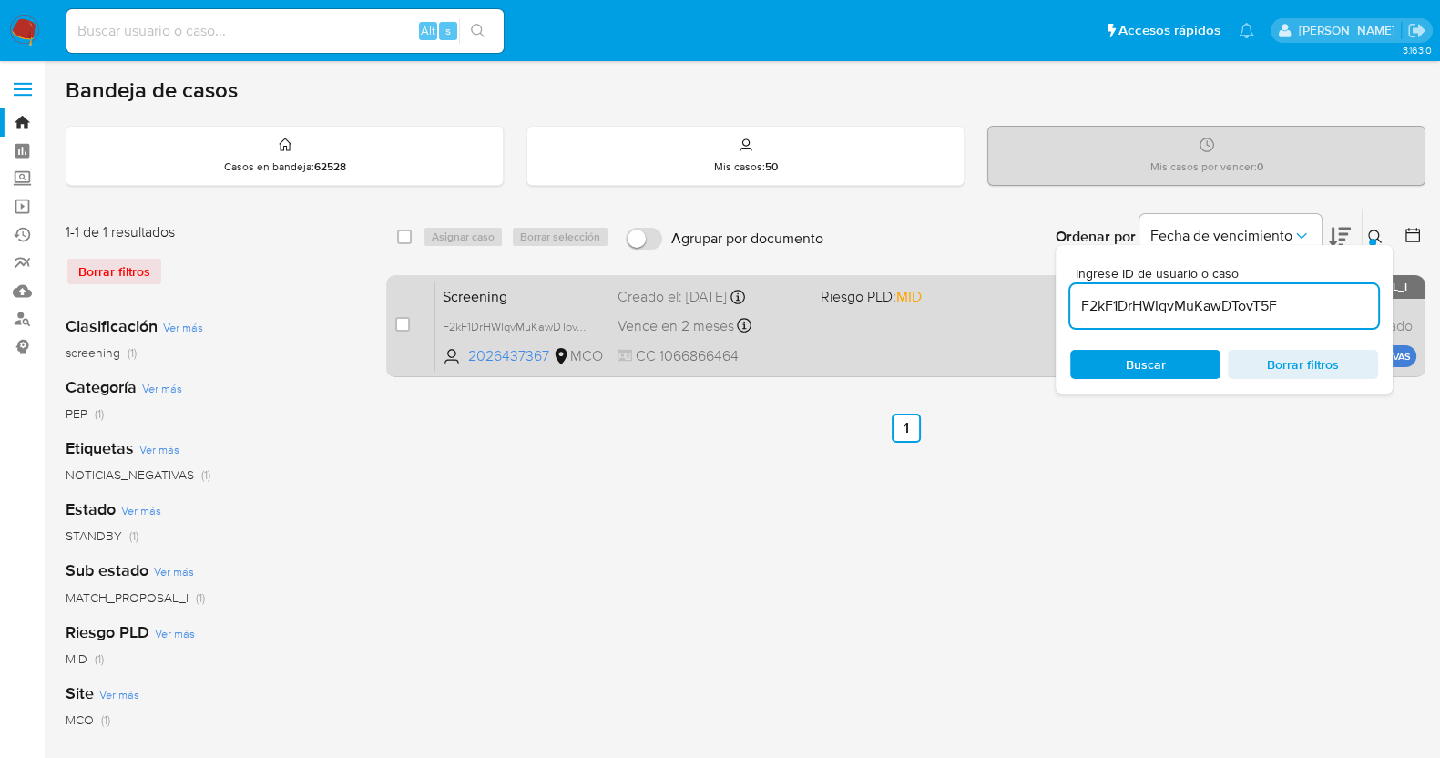
click at [902, 328] on div "Screening F2kF1DrHWIqvMuKawDTovT5F 2026437367 MCO Riesgo PLD: MID Creado el: 30…" at bounding box center [926, 326] width 981 height 92
click at [850, 311] on div "Screening F2kF1DrHWIqvMuKawDTovT5F 2026437367 MCO Riesgo PLD: MID Creado el: 30…" at bounding box center [926, 326] width 981 height 92
drag, startPoint x: 1369, startPoint y: 229, endPoint x: 1353, endPoint y: 340, distance: 112.4
click at [1369, 230] on icon at bounding box center [1376, 237] width 15 height 15
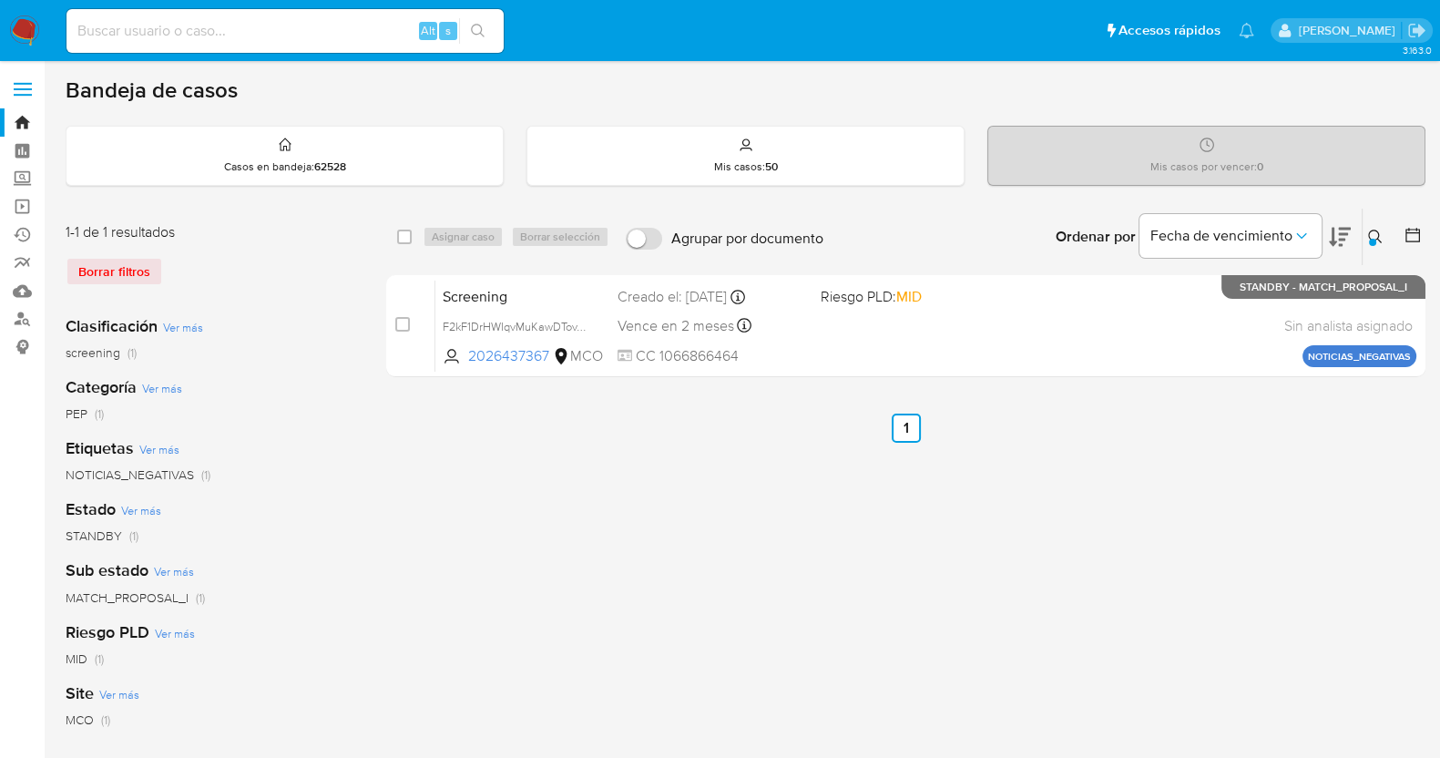
click at [1378, 236] on icon at bounding box center [1376, 237] width 14 height 14
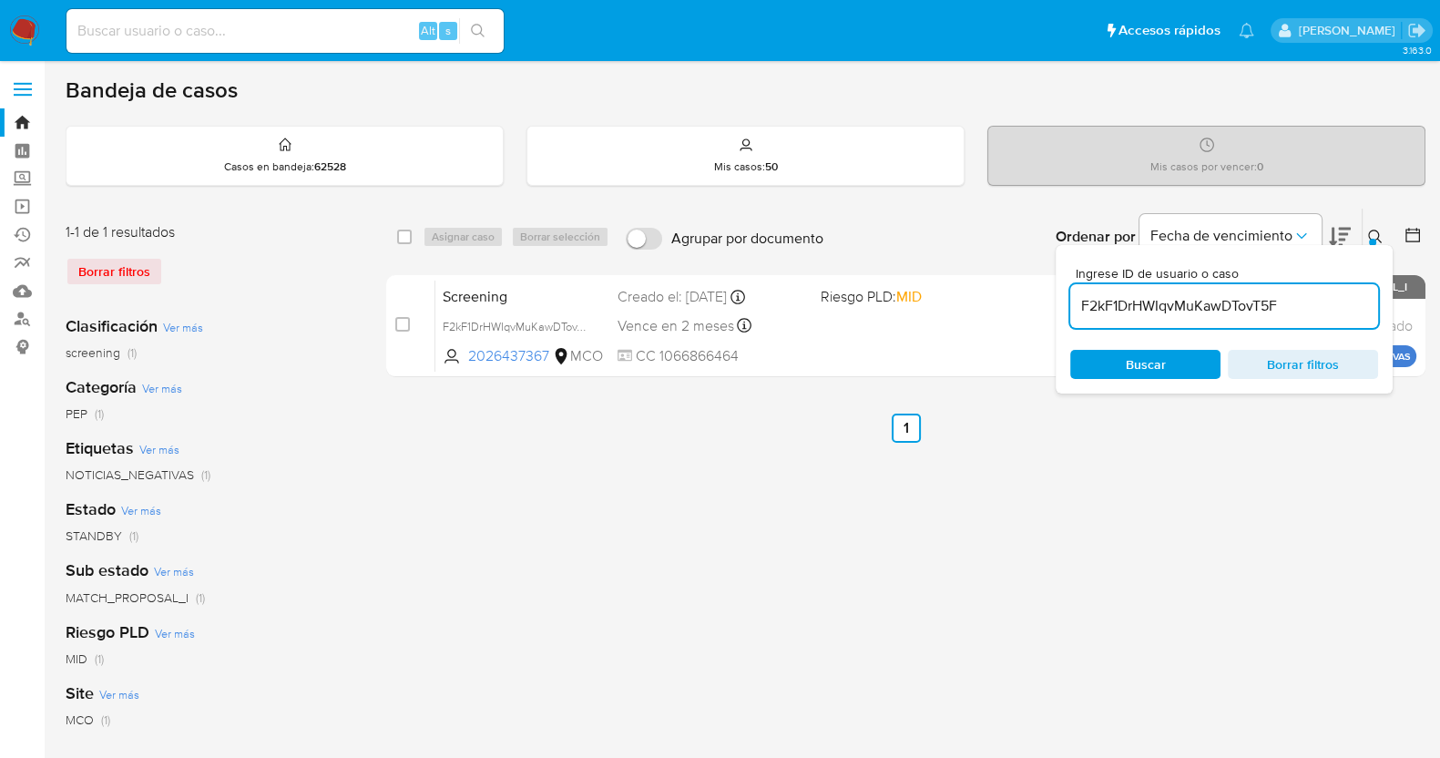
click at [1230, 314] on input "F2kF1DrHWIqvMuKawDTovT5F" at bounding box center [1225, 306] width 308 height 24
click at [1379, 231] on icon at bounding box center [1376, 237] width 15 height 15
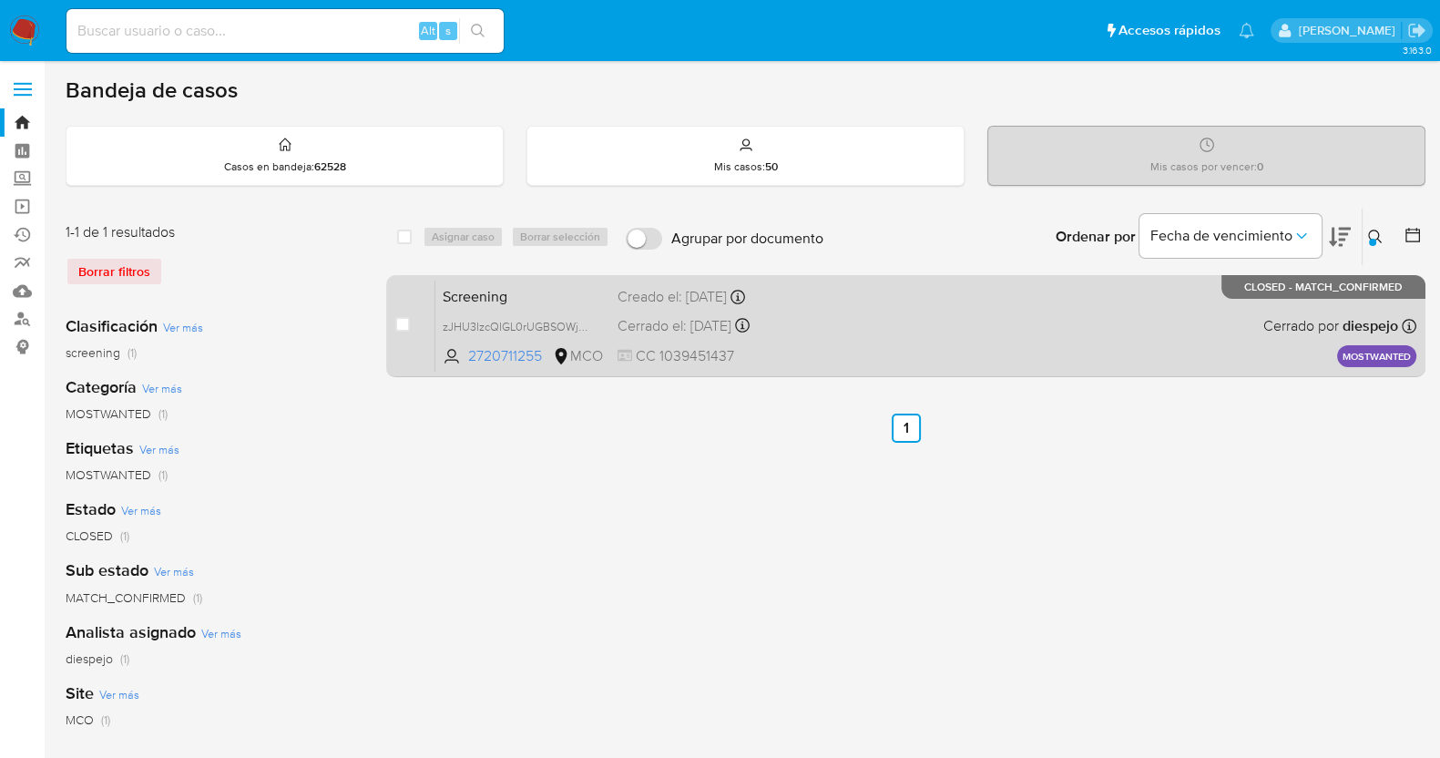
click at [954, 343] on div "Screening zJHU3IzcQIGL0rUGBSOWjakk 2720711255 MCO Creado el: 01/10/2025 Creado …" at bounding box center [926, 326] width 981 height 92
click at [956, 318] on div "Screening zJHU3IzcQIGL0rUGBSOWjakk 2720711255 MCO Creado el: 01/10/2025 Creado …" at bounding box center [926, 326] width 981 height 92
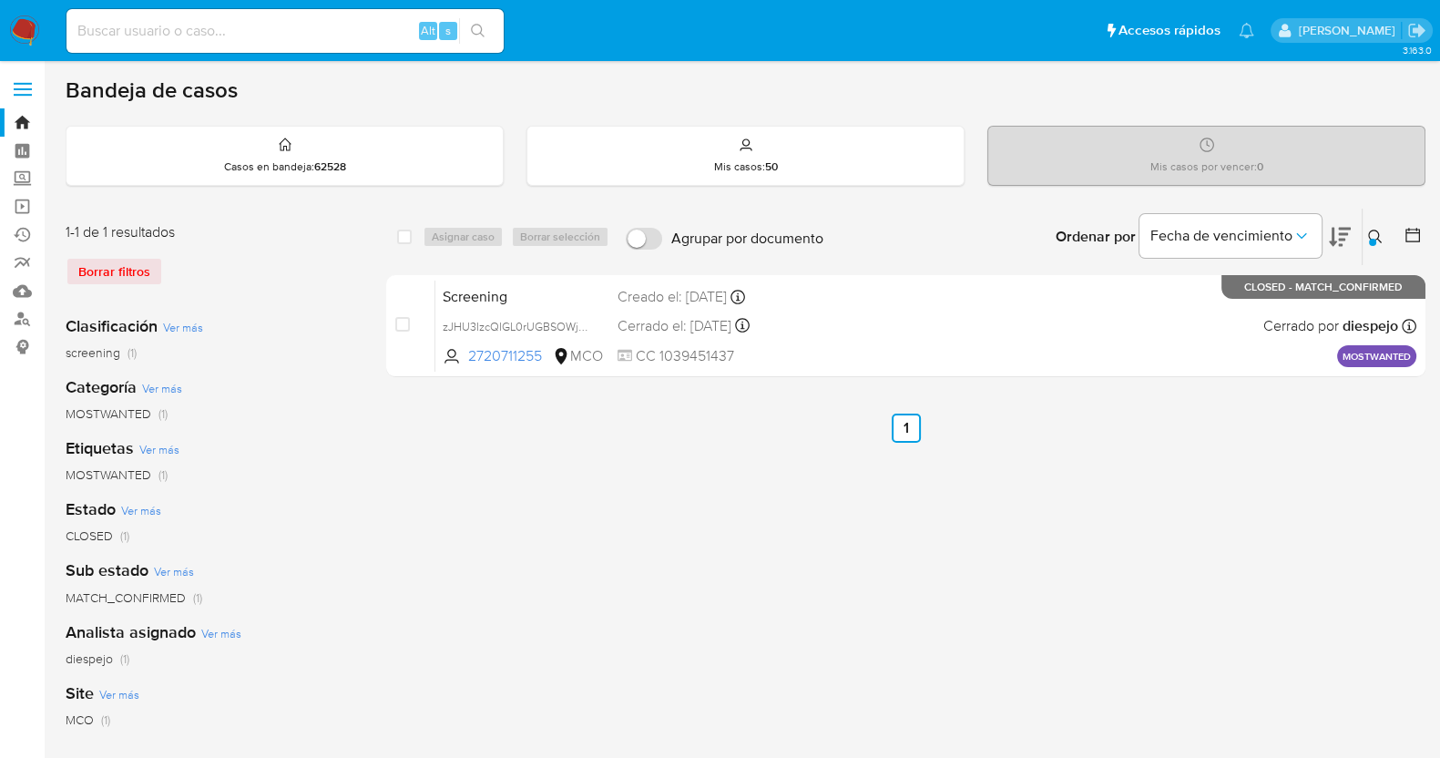
click at [1376, 242] on div at bounding box center [1372, 242] width 7 height 7
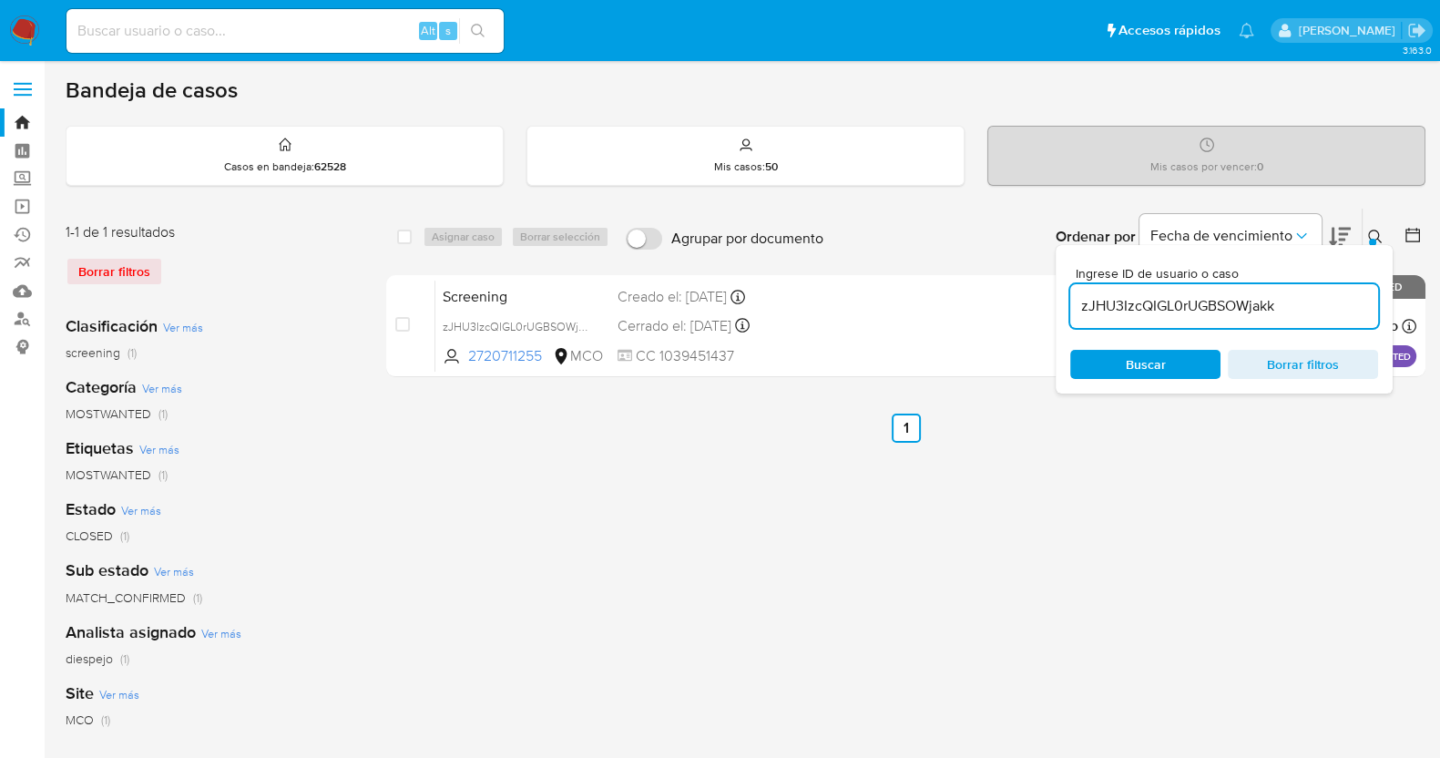
click at [1148, 303] on input "zJHU3IzcQIGL0rUGBSOWjakk" at bounding box center [1225, 306] width 308 height 24
click at [1147, 303] on input "zJHU3IzcQIGL0rUGBSOWjakk" at bounding box center [1225, 306] width 308 height 24
type input "F2kF1DrHWIqvMuKawDTovT5F"
click at [1376, 226] on button at bounding box center [1378, 237] width 30 height 22
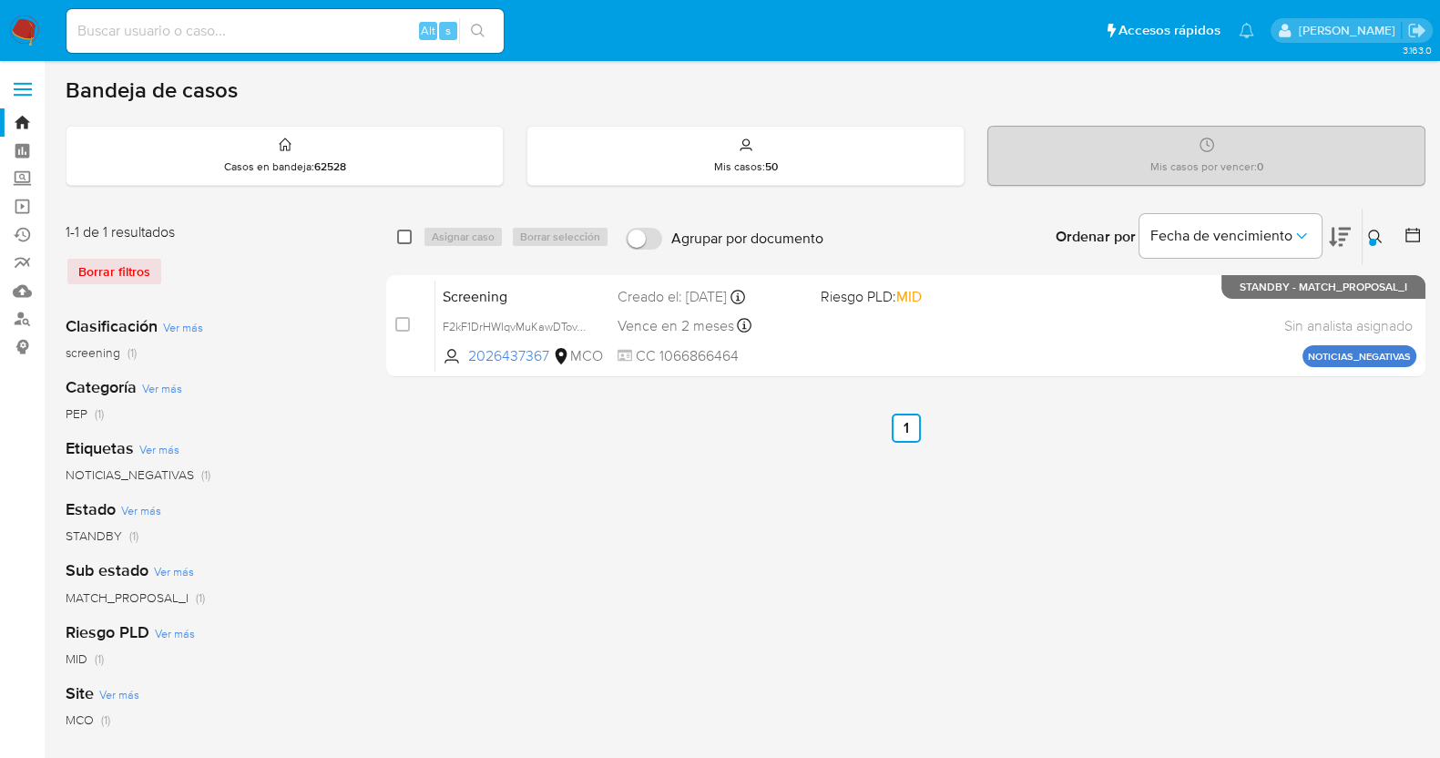
click at [406, 230] on input "checkbox" at bounding box center [404, 237] width 15 height 15
checkbox input "true"
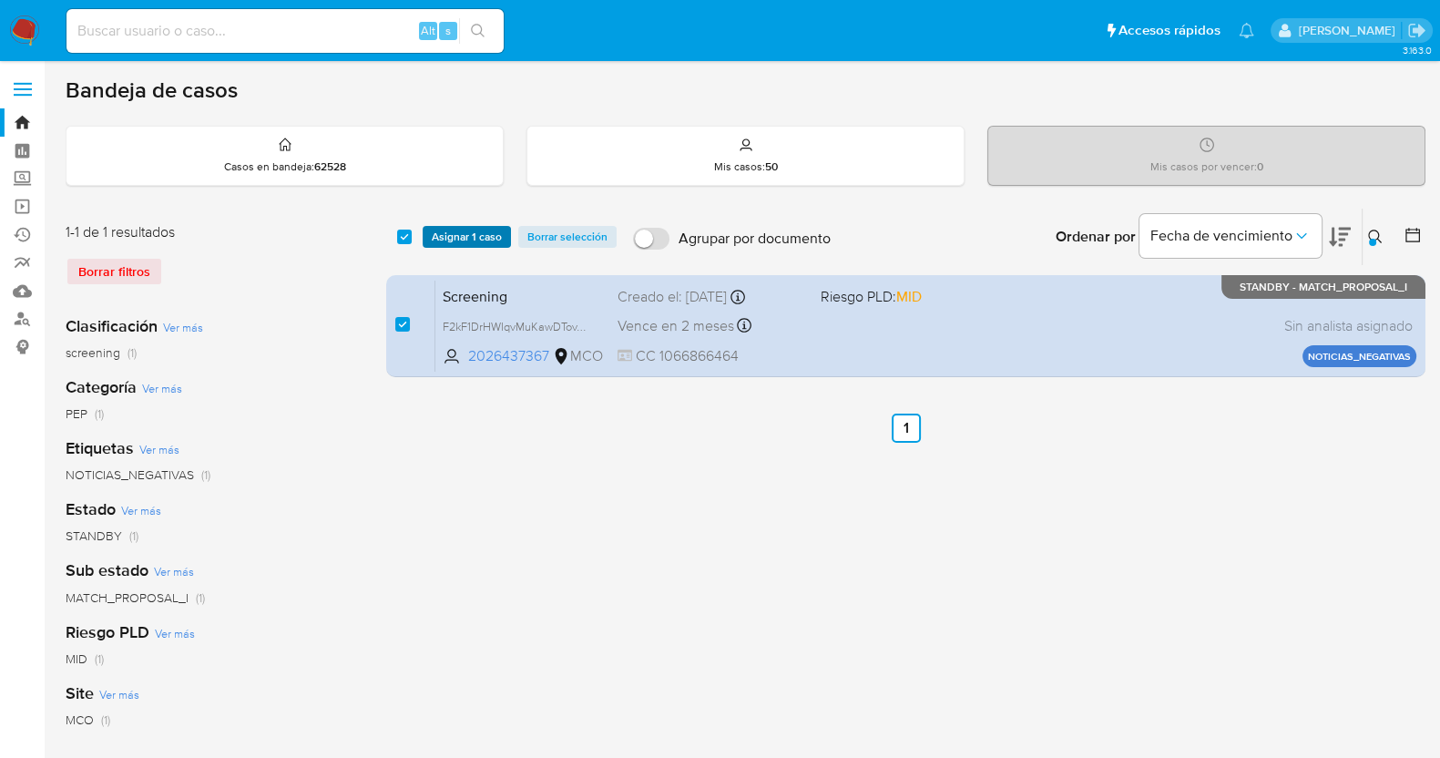
click at [495, 230] on span "Asignar 1 caso" at bounding box center [467, 237] width 70 height 18
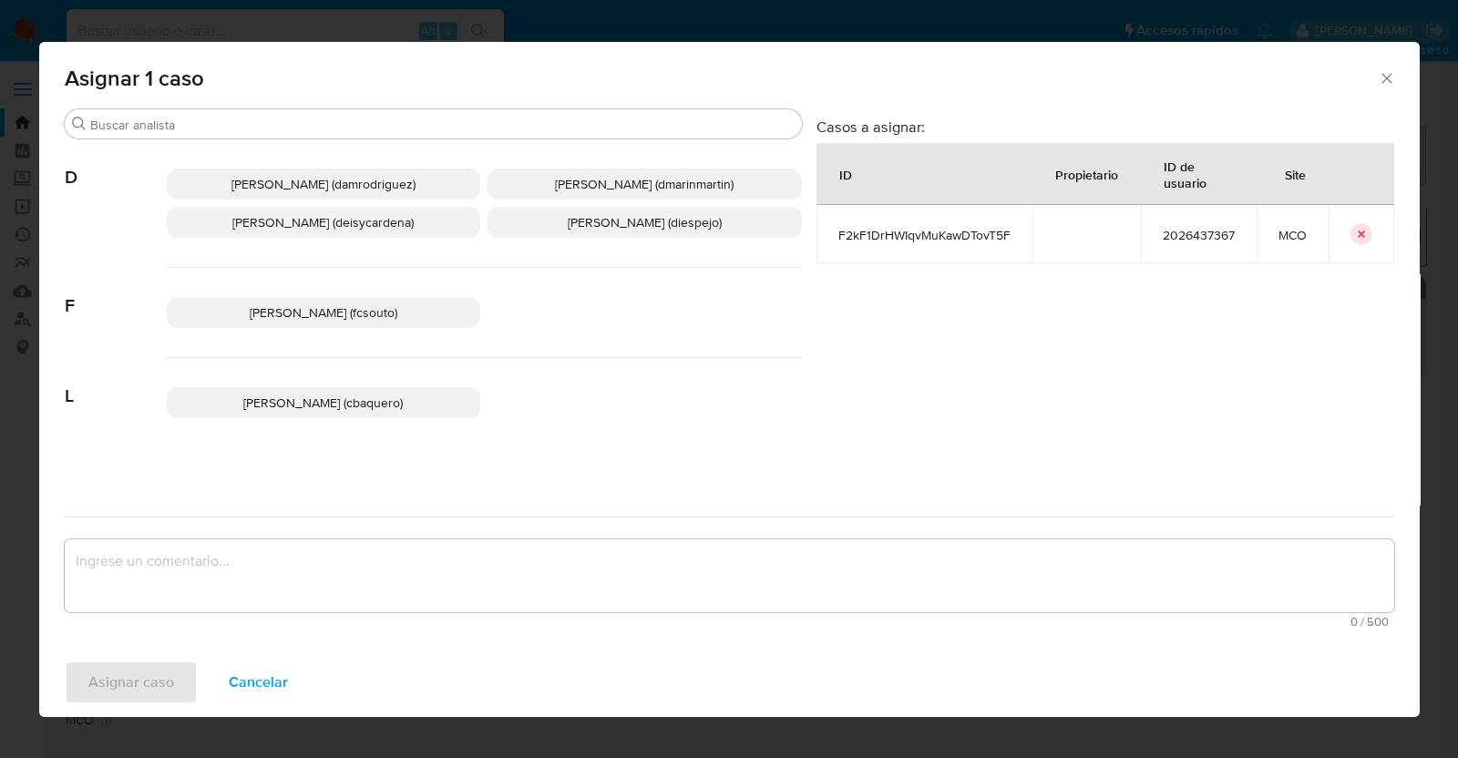
click at [628, 230] on span "Diana Marcela Espejo Garcia (diespejo)" at bounding box center [645, 222] width 154 height 18
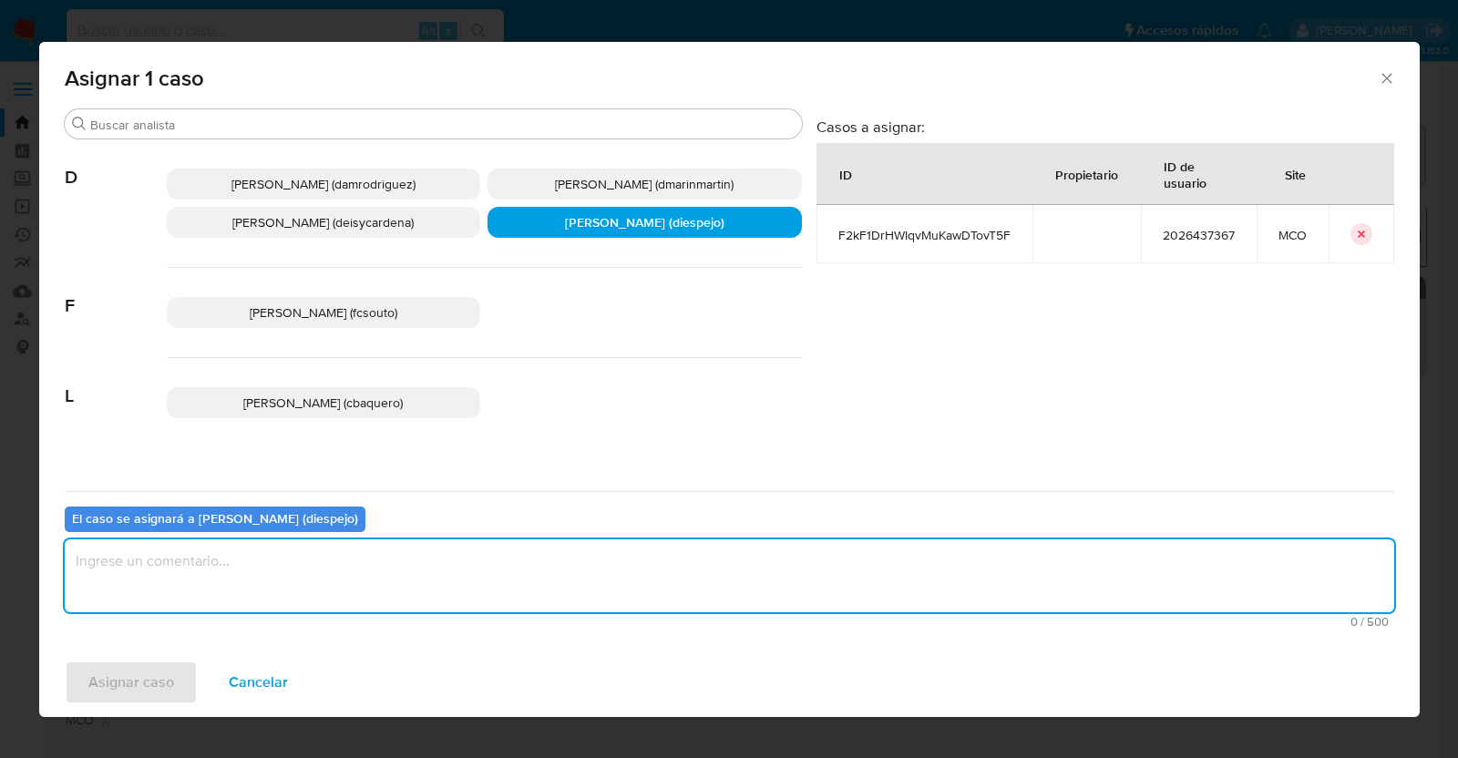
click at [377, 543] on textarea "assign-modal" at bounding box center [729, 575] width 1329 height 73
type textarea "Asignacion manual"
click at [165, 676] on span "Asignar caso" at bounding box center [131, 682] width 86 height 40
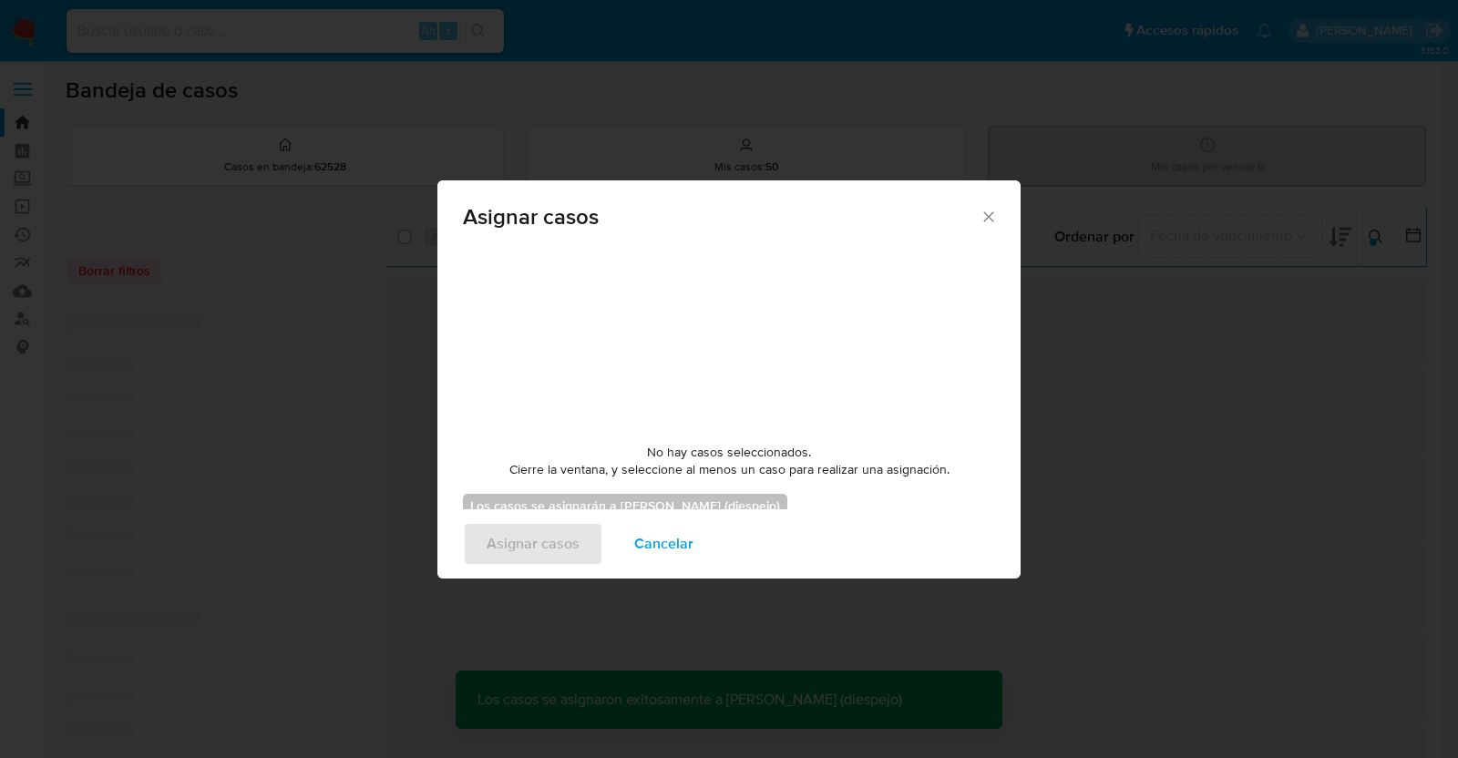
checkbox input "false"
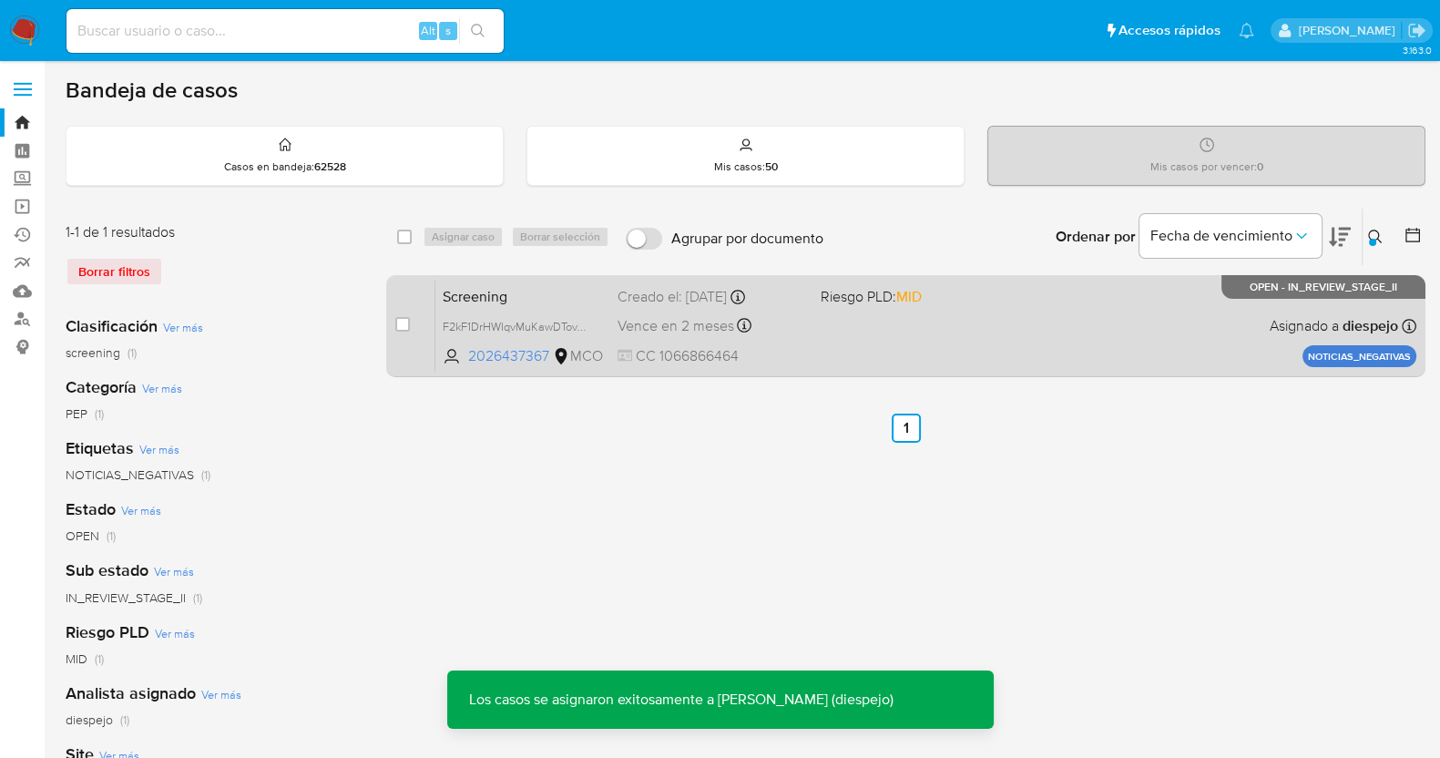
click at [897, 323] on span at bounding box center [915, 325] width 189 height 4
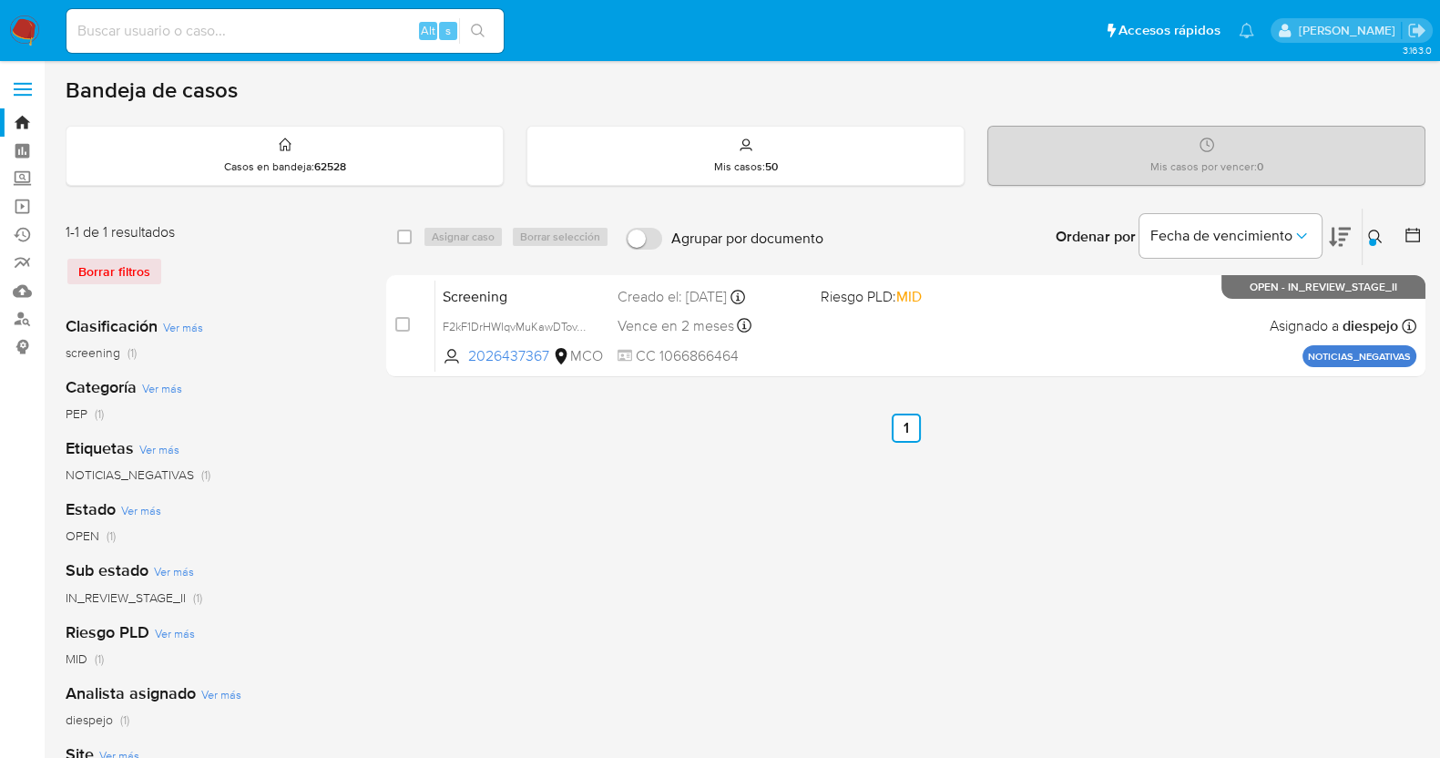
drag, startPoint x: 1368, startPoint y: 234, endPoint x: 1318, endPoint y: 282, distance: 68.3
click at [1365, 236] on button at bounding box center [1378, 237] width 30 height 22
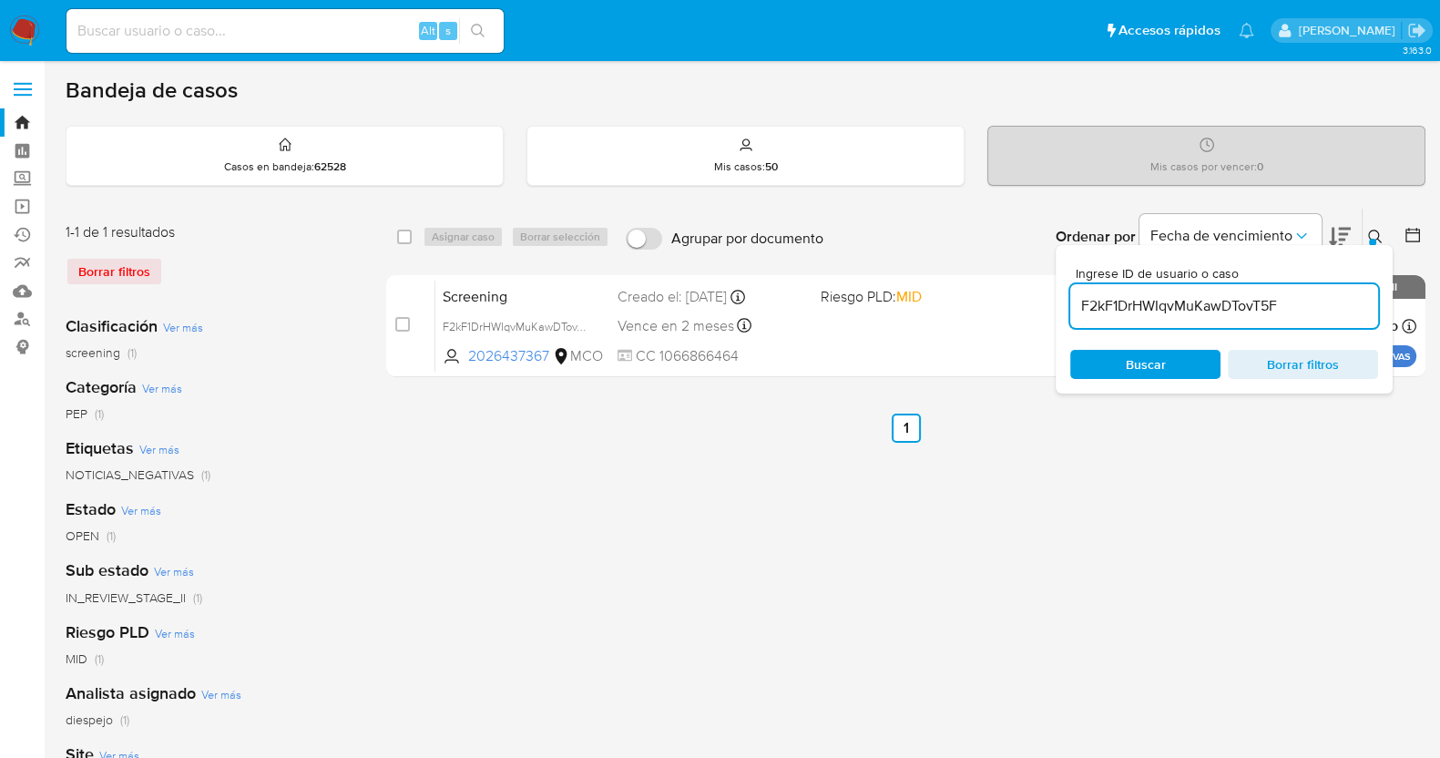
click at [1193, 290] on div "F2kF1DrHWIqvMuKawDTovT5F" at bounding box center [1225, 306] width 308 height 44
click at [1198, 306] on input "F2kF1DrHWIqvMuKawDTovT5F" at bounding box center [1225, 306] width 308 height 24
paste input "thhlN48TCBdgwMqGP3pbnqI6"
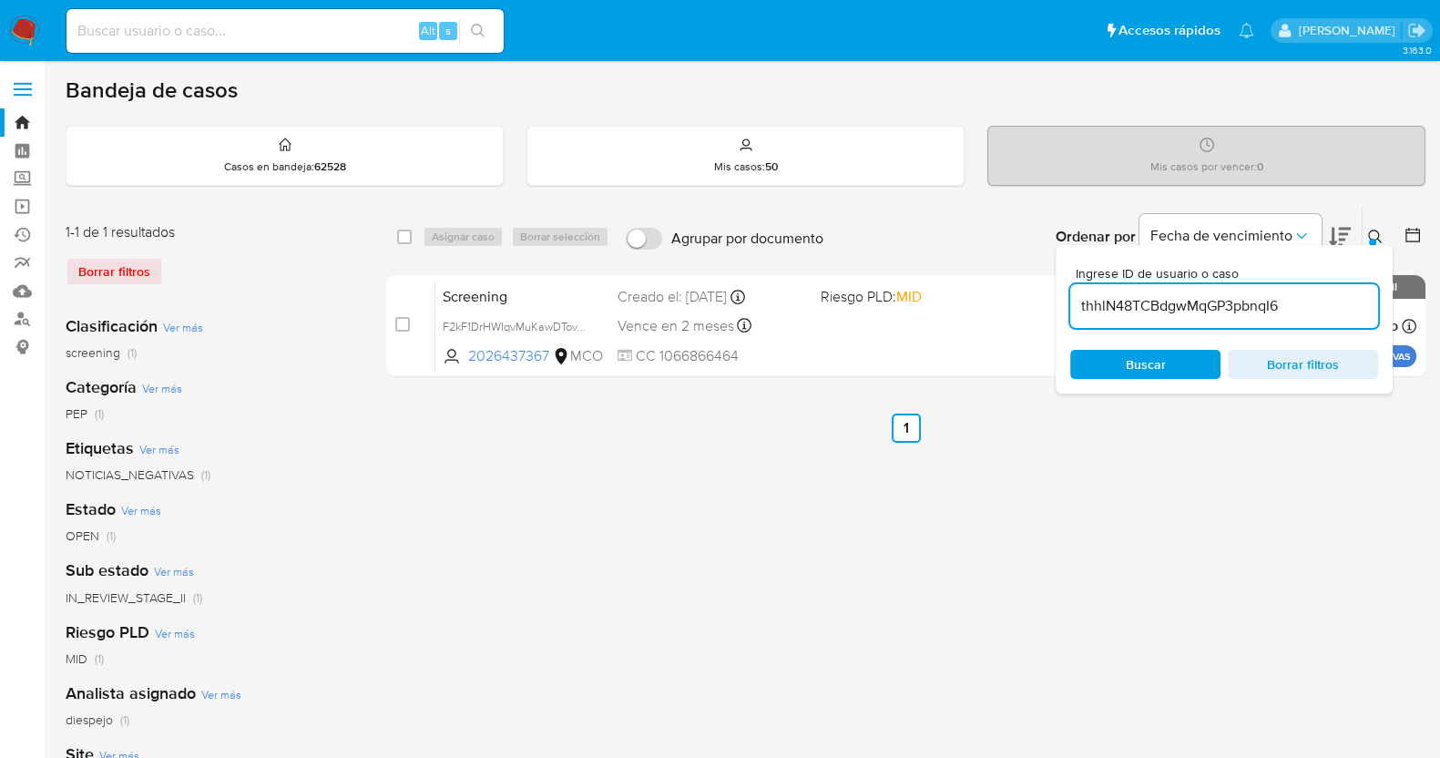
type input "thhlN48TCBdgwMqGP3pbnqI6"
click at [1376, 232] on icon at bounding box center [1376, 237] width 15 height 15
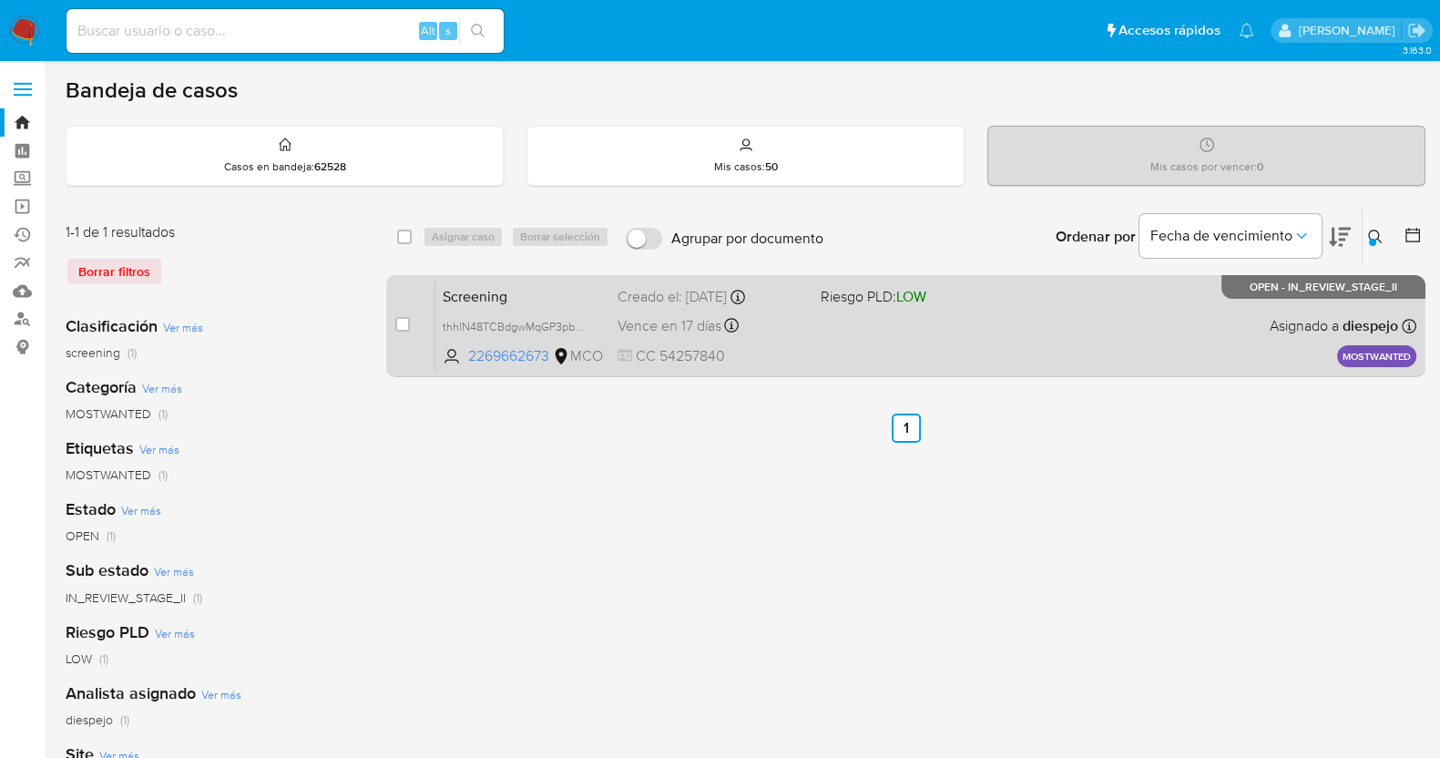
click at [924, 337] on div "Screening thhlN48TCBdgwMqGP3pbnqI6 2269662673 MCO Riesgo PLD: LOW Creado el: 01…" at bounding box center [926, 326] width 981 height 92
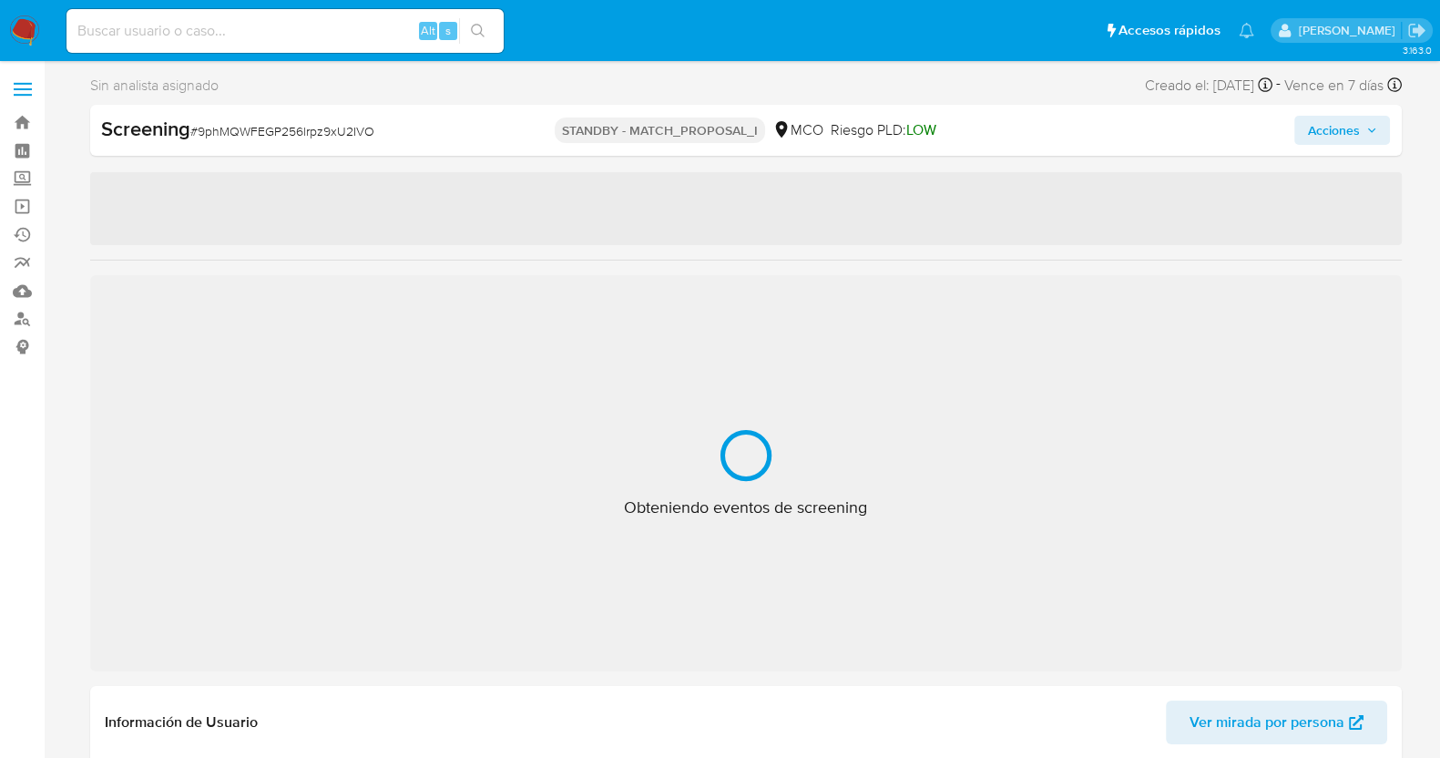
select select "10"
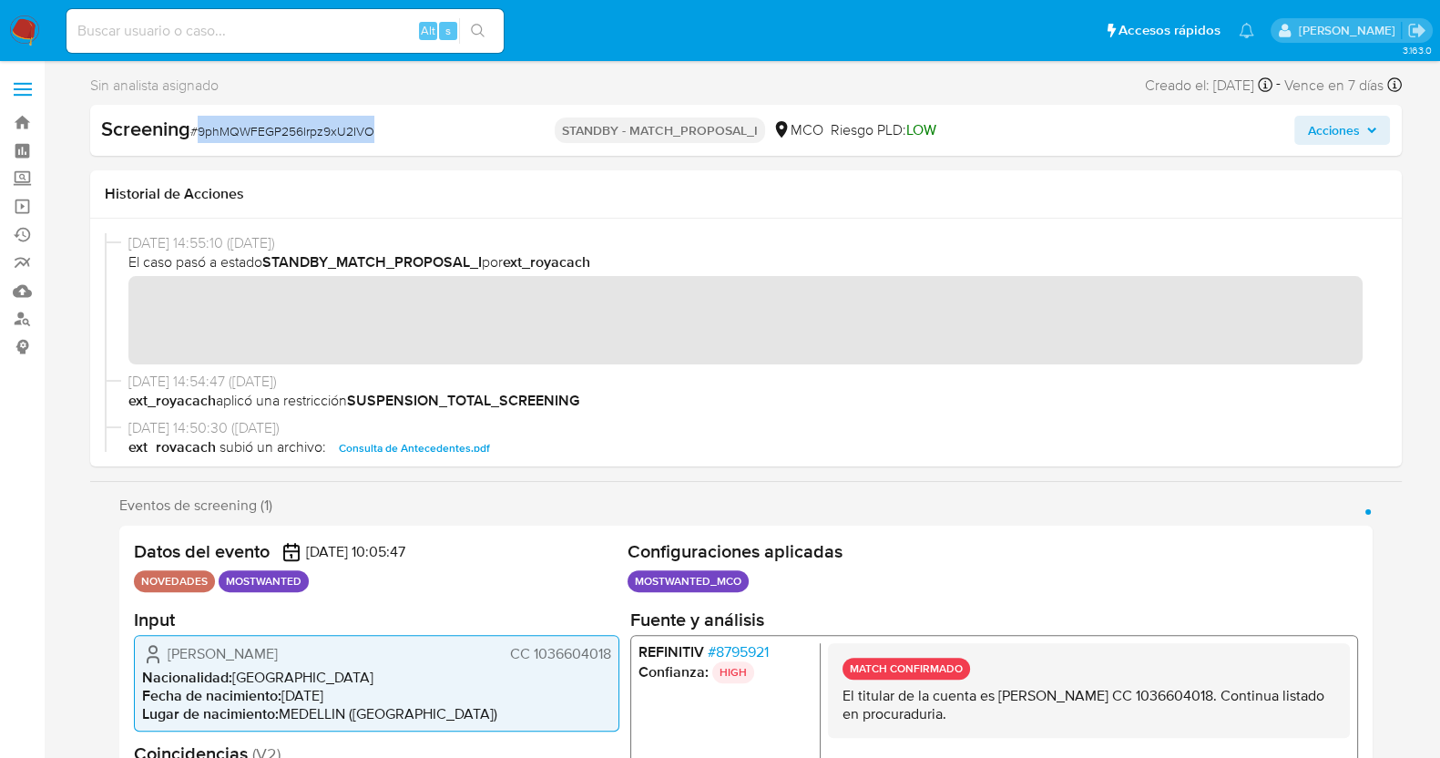
drag, startPoint x: 375, startPoint y: 134, endPoint x: 195, endPoint y: 135, distance: 180.4
click at [195, 135] on div "Screening # 9phMQWFEGP256lrpz9xU2IVO" at bounding box center [313, 129] width 424 height 27
copy span "9phMQWFEGP256lrpz9xU2IVO"
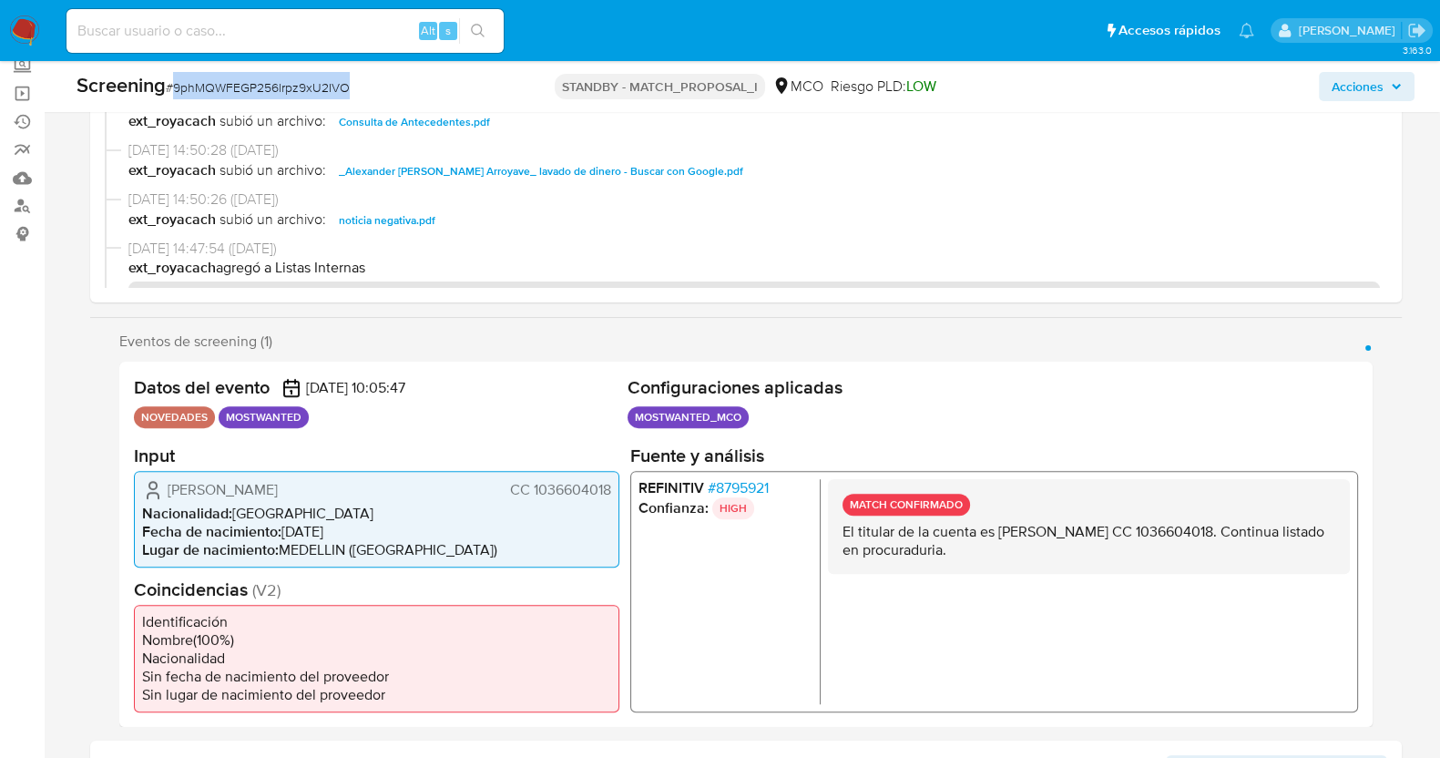
scroll to position [113, 0]
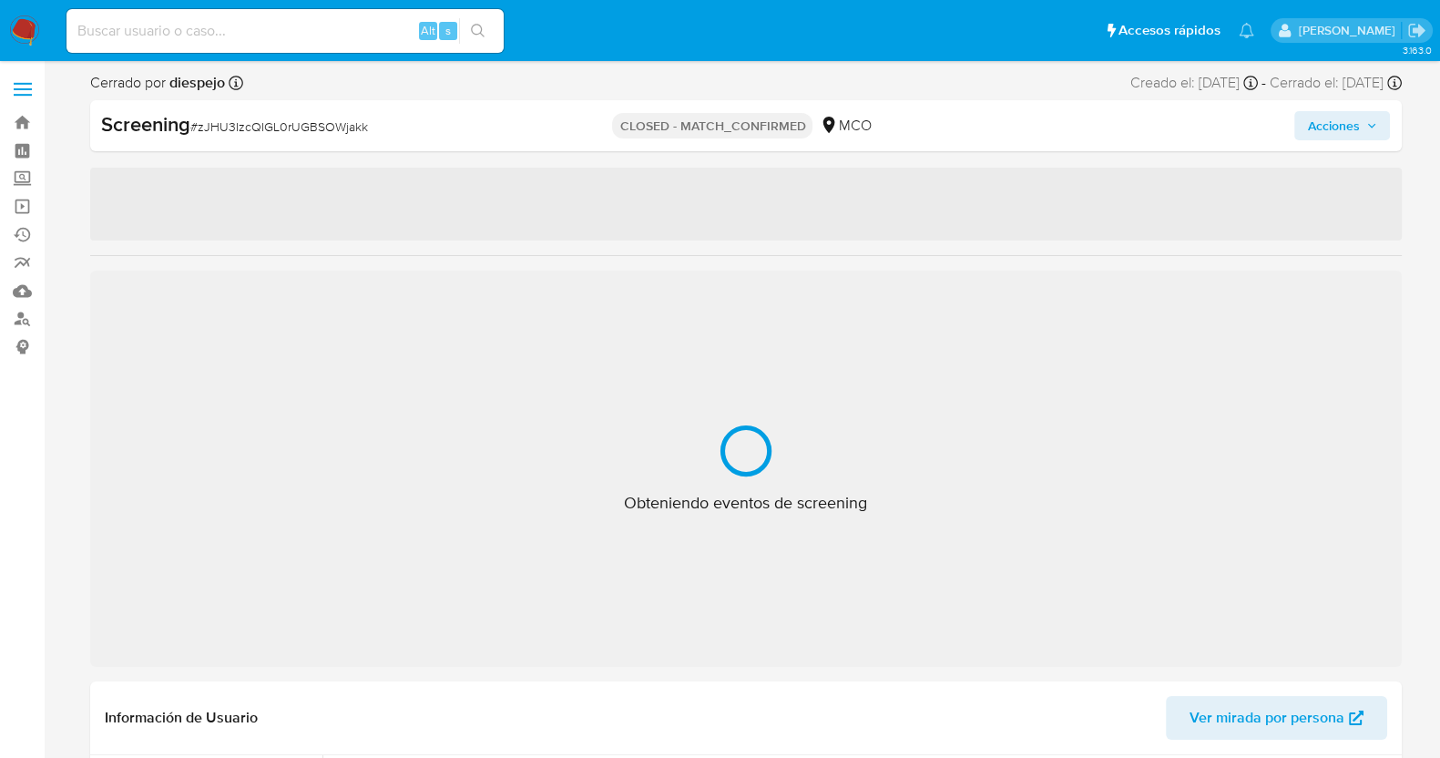
select select "10"
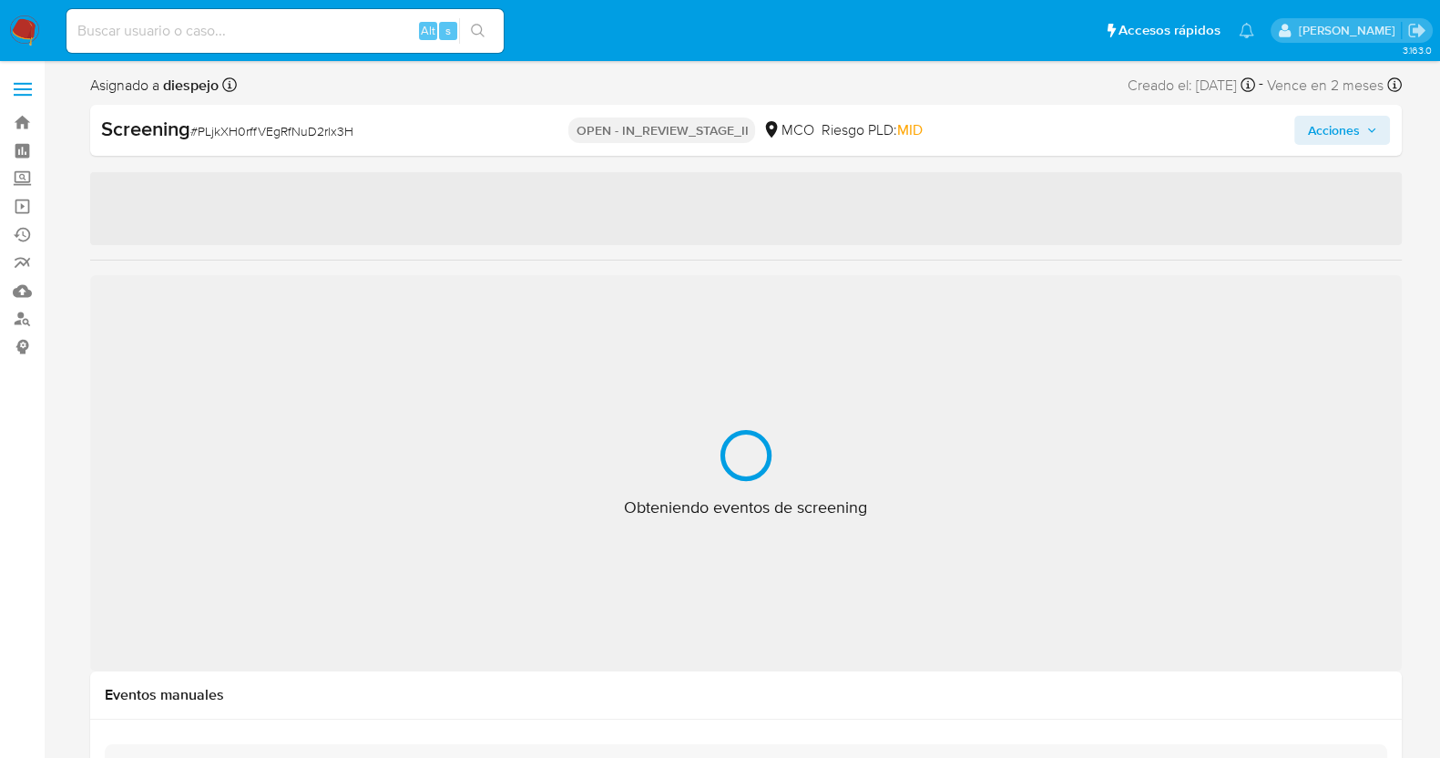
select select "10"
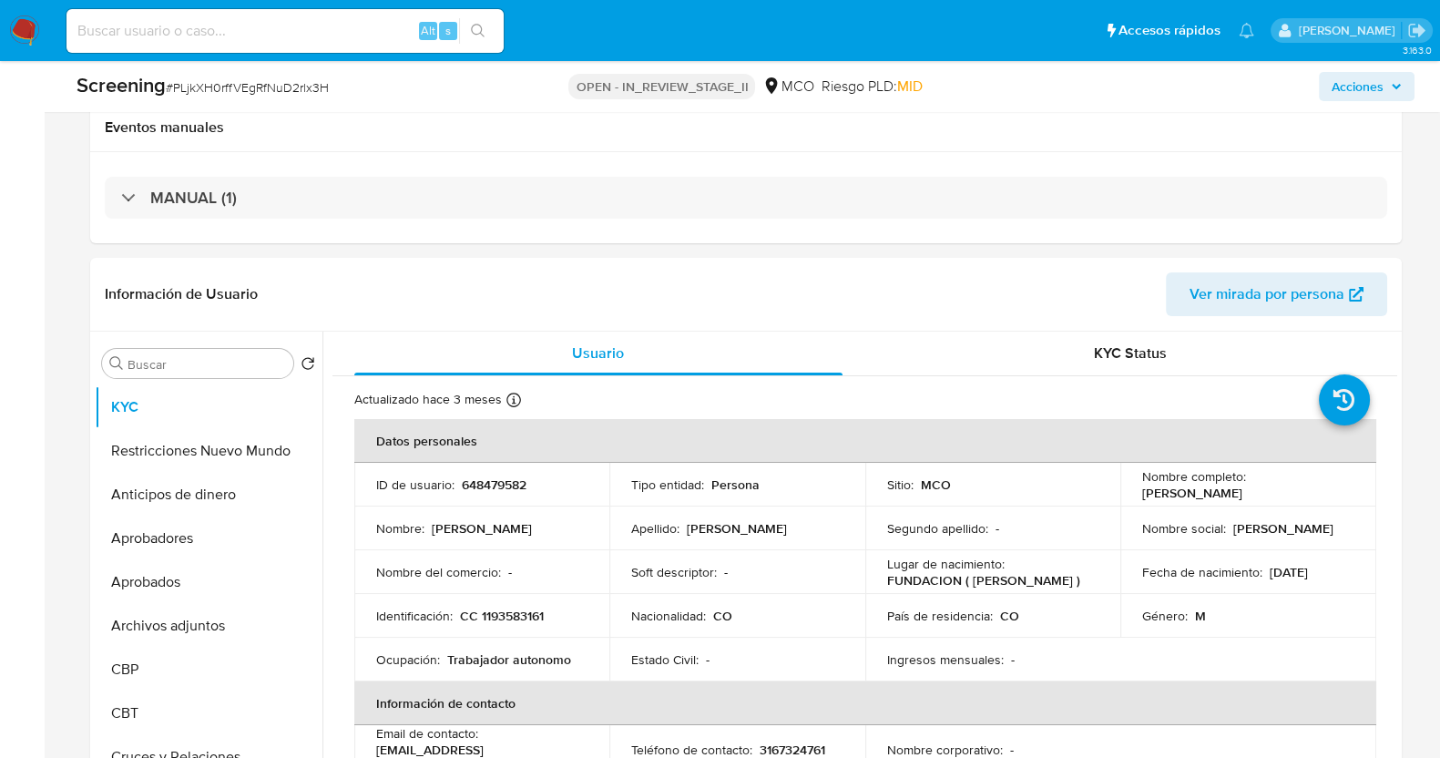
scroll to position [455, 0]
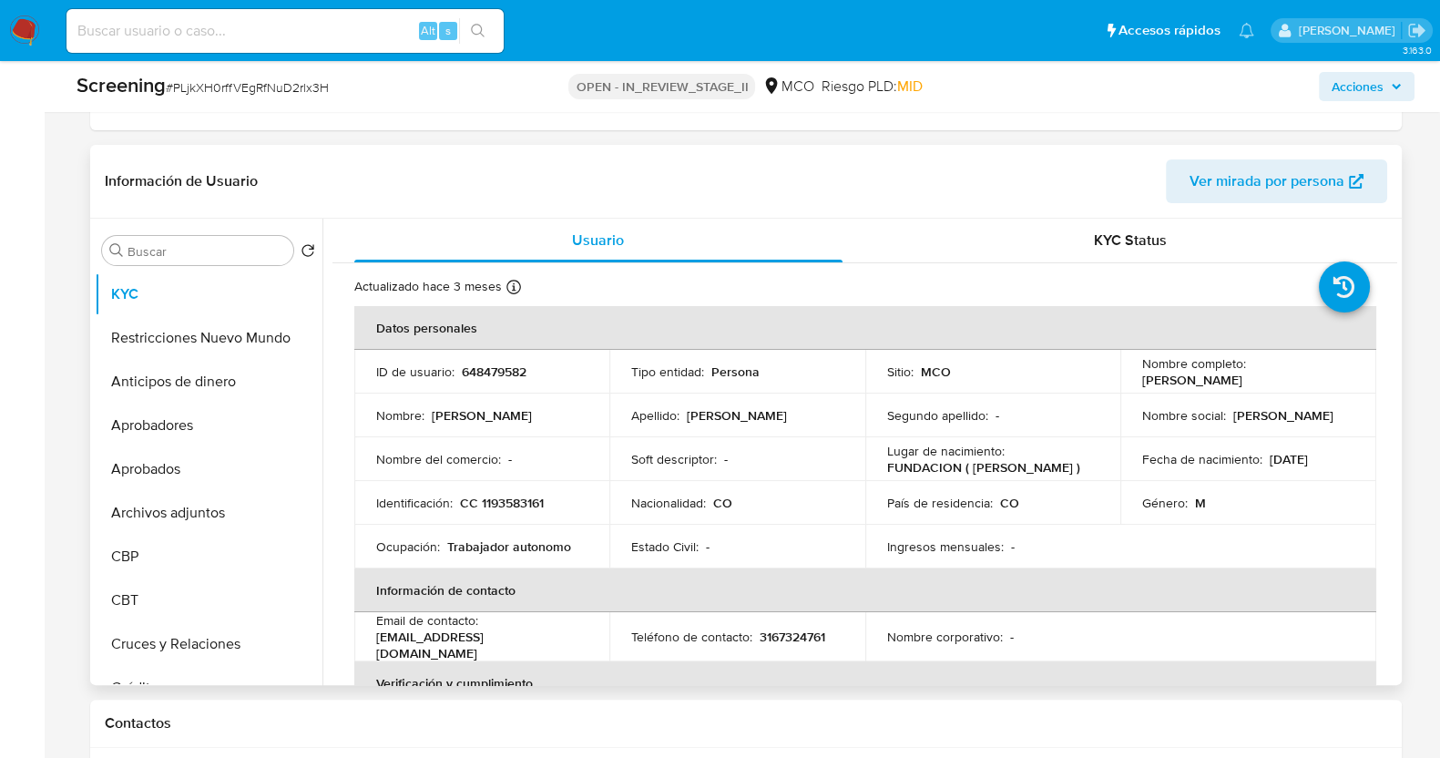
click at [519, 497] on p "CC 1193583161" at bounding box center [502, 503] width 84 height 16
copy p "1193583161"
click at [703, 409] on p "[PERSON_NAME]" at bounding box center [737, 415] width 100 height 16
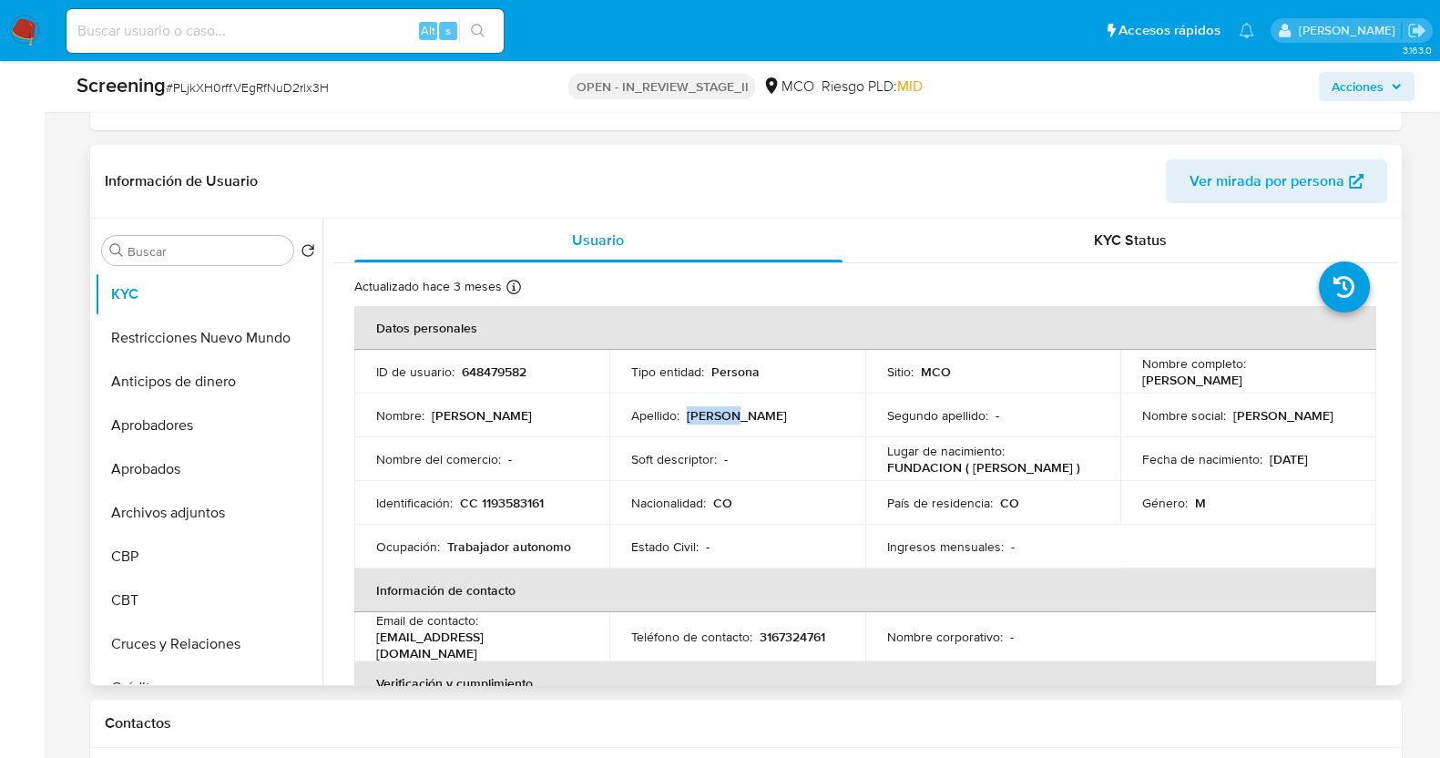
copy p "Jaraba"
drag, startPoint x: 1263, startPoint y: 375, endPoint x: 1126, endPoint y: 384, distance: 137.0
click at [1126, 384] on td "Nombre completo : Eleazar Jaraba Meza" at bounding box center [1249, 372] width 256 height 44
copy p "Eleazar Jaraba Meza"
click at [1298, 376] on div "Nombre completo : Eleazar Jaraba Meza" at bounding box center [1249, 371] width 212 height 33
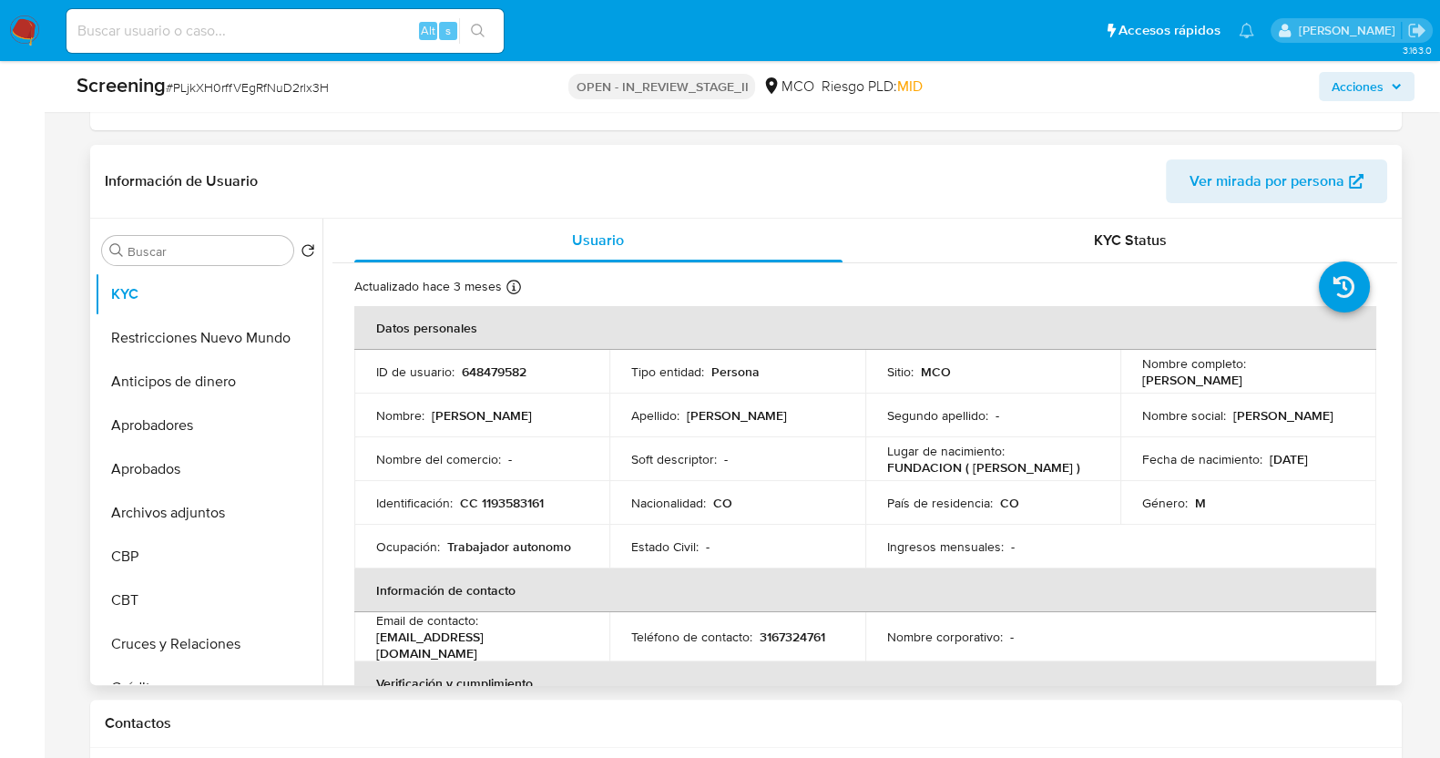
drag, startPoint x: 1271, startPoint y: 386, endPoint x: 1134, endPoint y: 384, distance: 136.7
click at [1134, 384] on td "Nombre completo : Eleazar Jaraba Meza" at bounding box center [1249, 372] width 256 height 44
copy p "Eleazar Jaraba Meza"
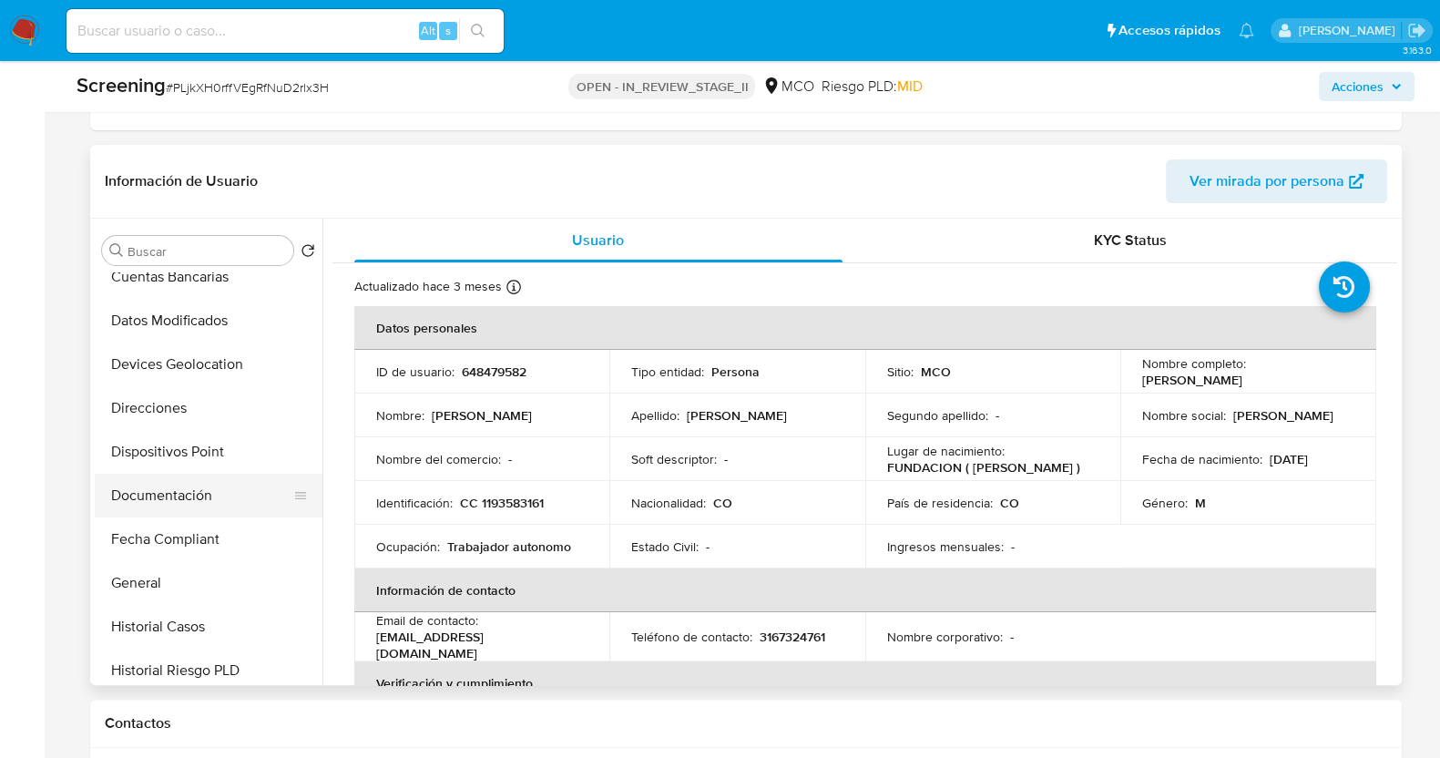
click at [173, 497] on button "Documentación" at bounding box center [201, 496] width 213 height 44
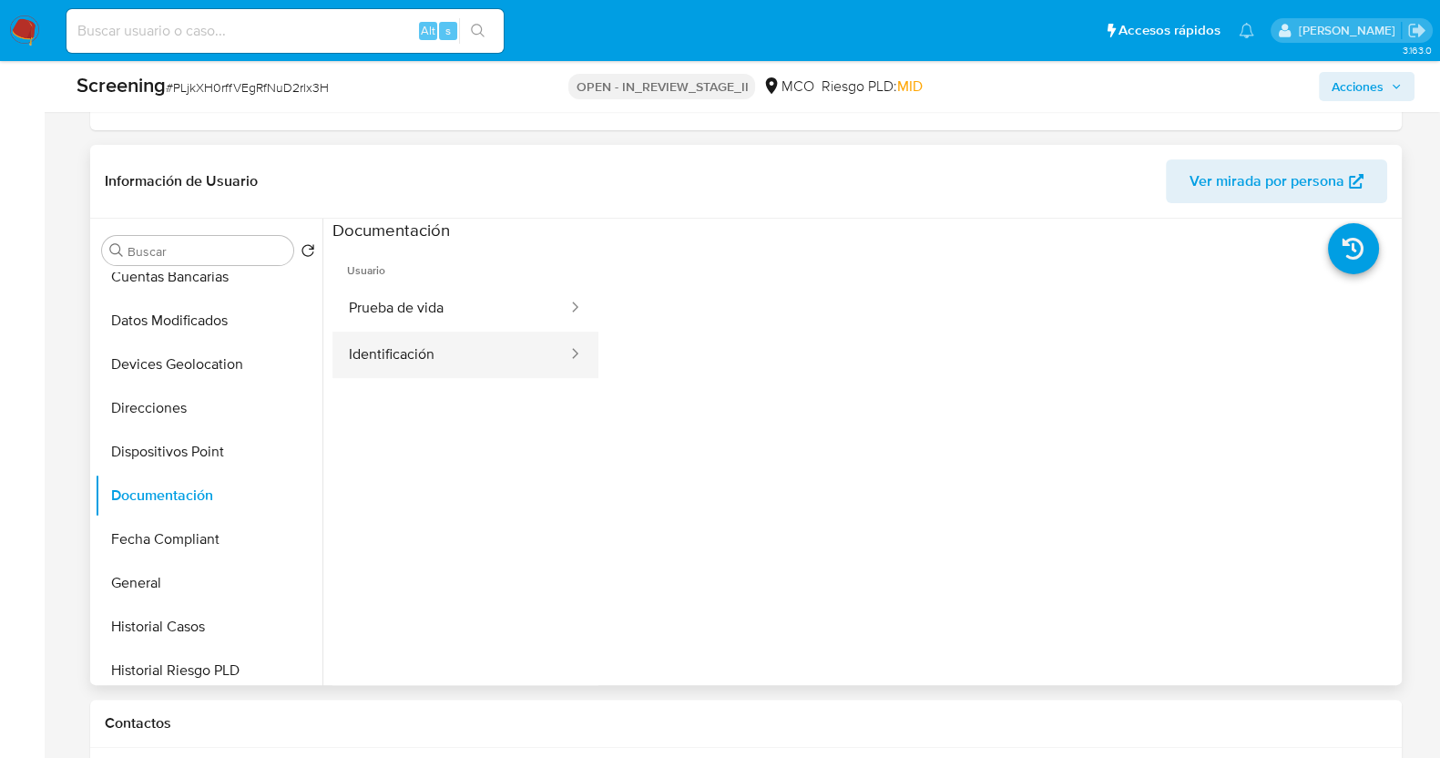
click at [446, 351] on button "Identificación" at bounding box center [451, 355] width 237 height 46
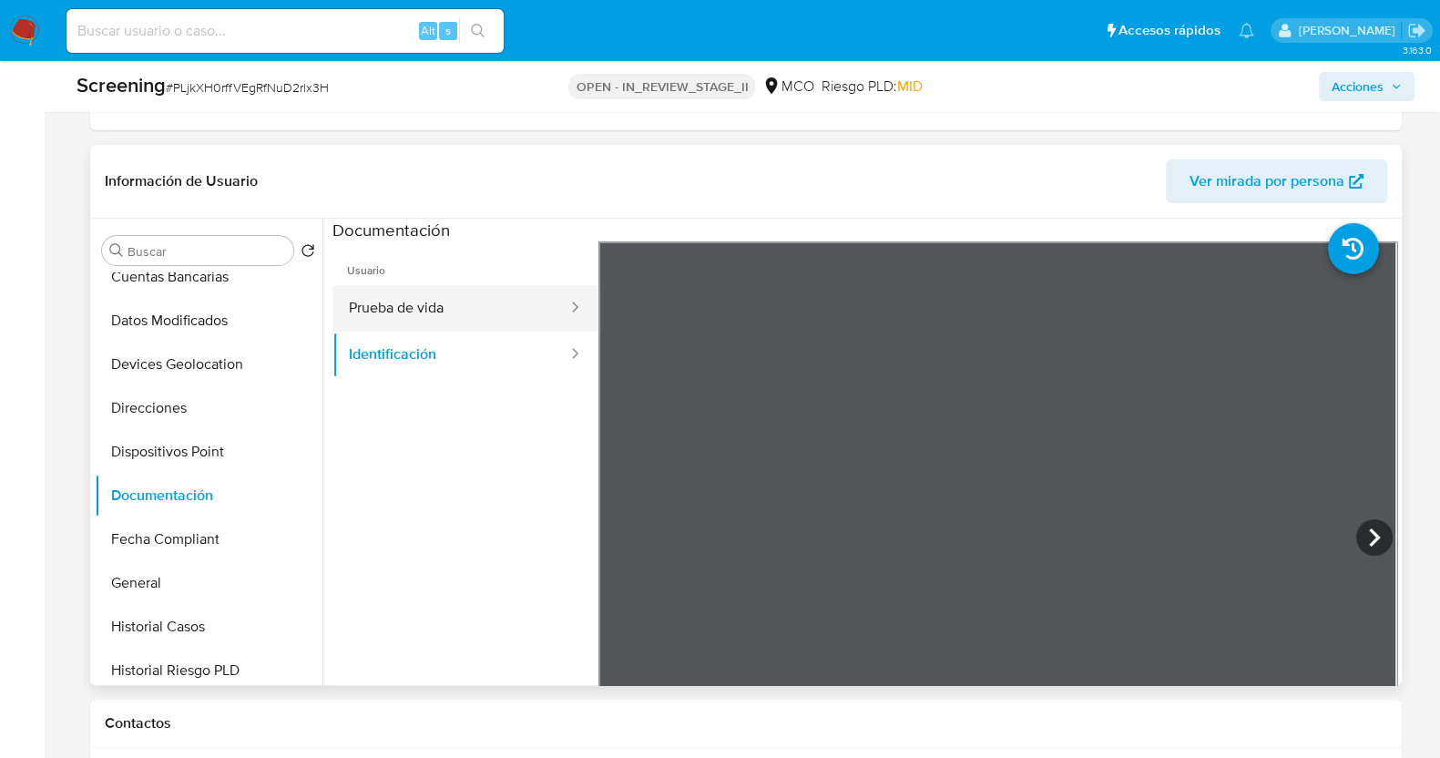
click at [433, 301] on button "Prueba de vida" at bounding box center [451, 308] width 237 height 46
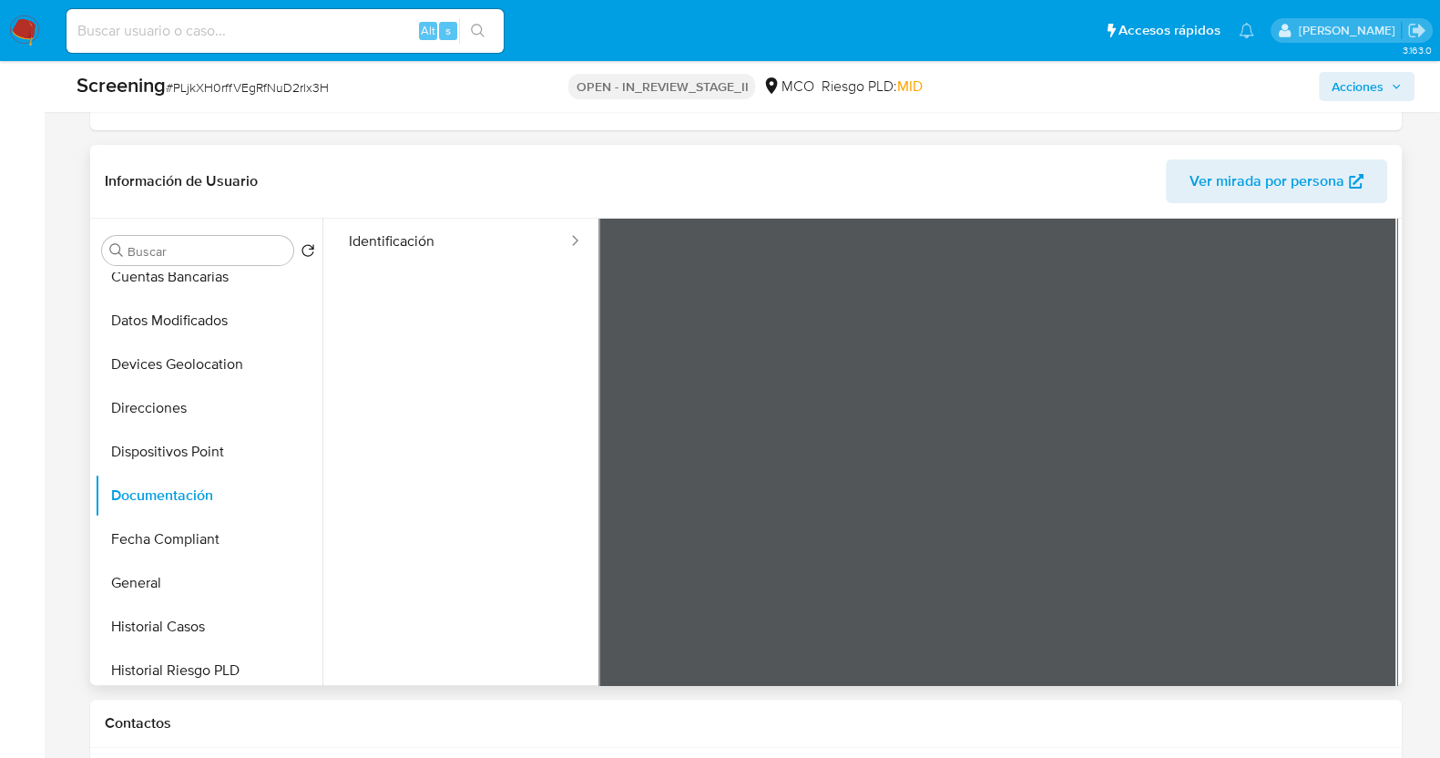
scroll to position [153, 0]
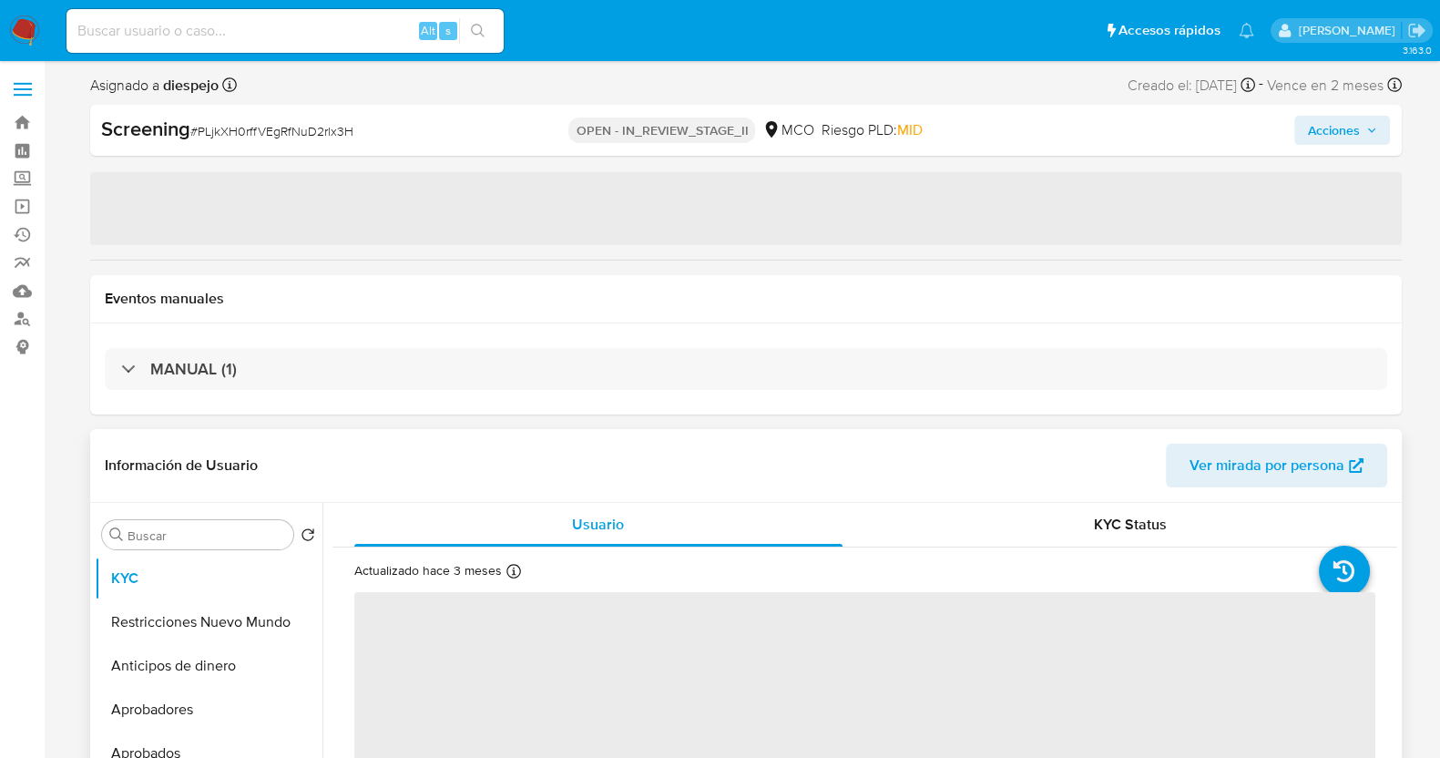
select select "10"
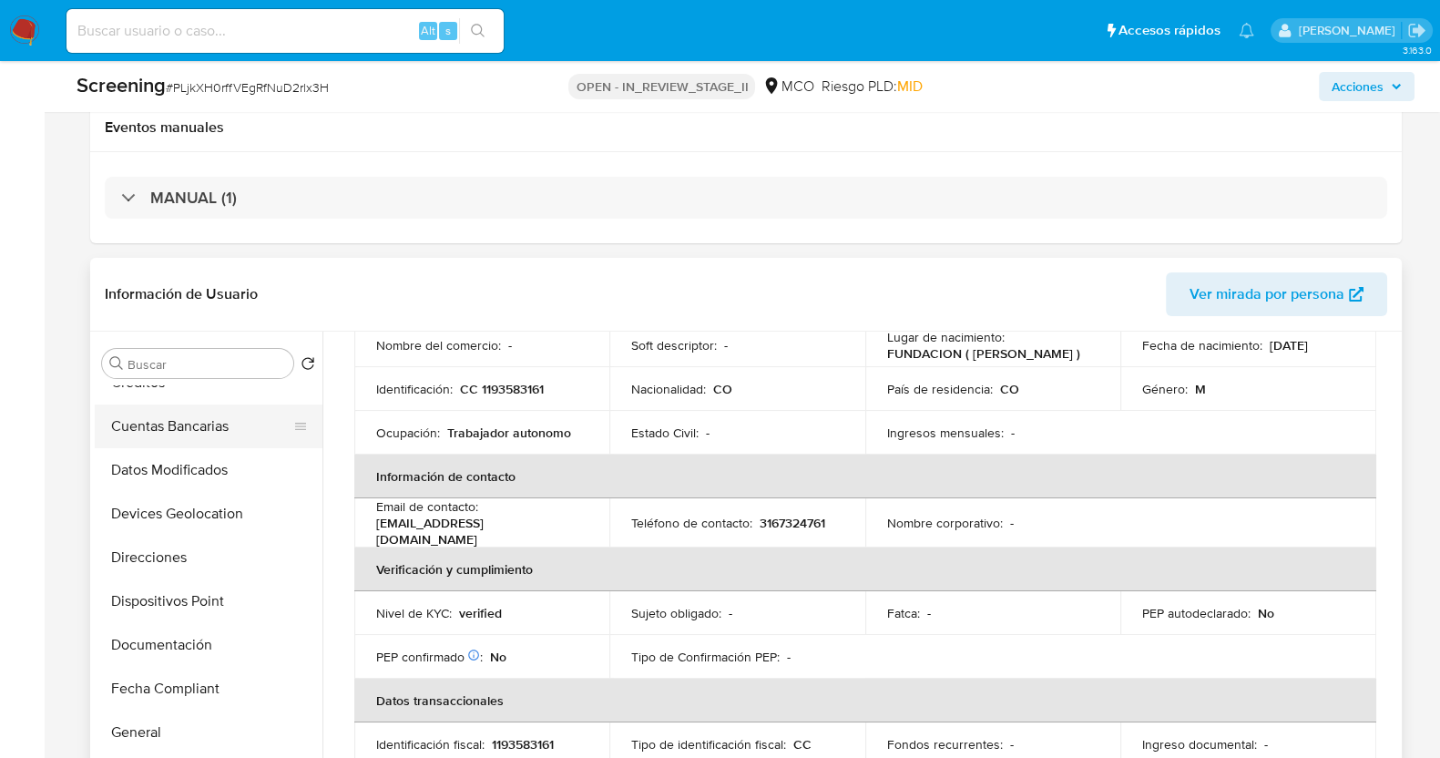
scroll to position [455, 0]
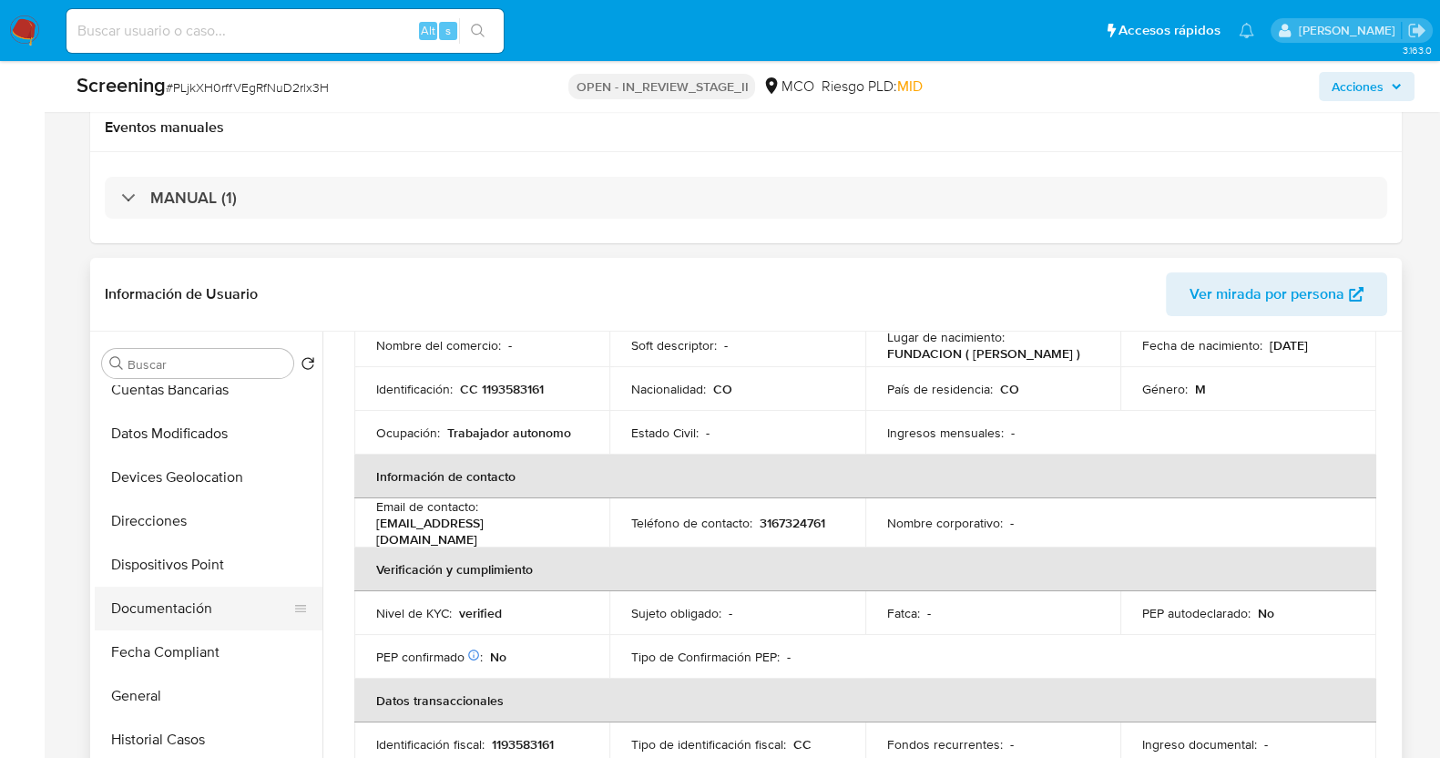
click at [204, 609] on button "Documentación" at bounding box center [201, 609] width 213 height 44
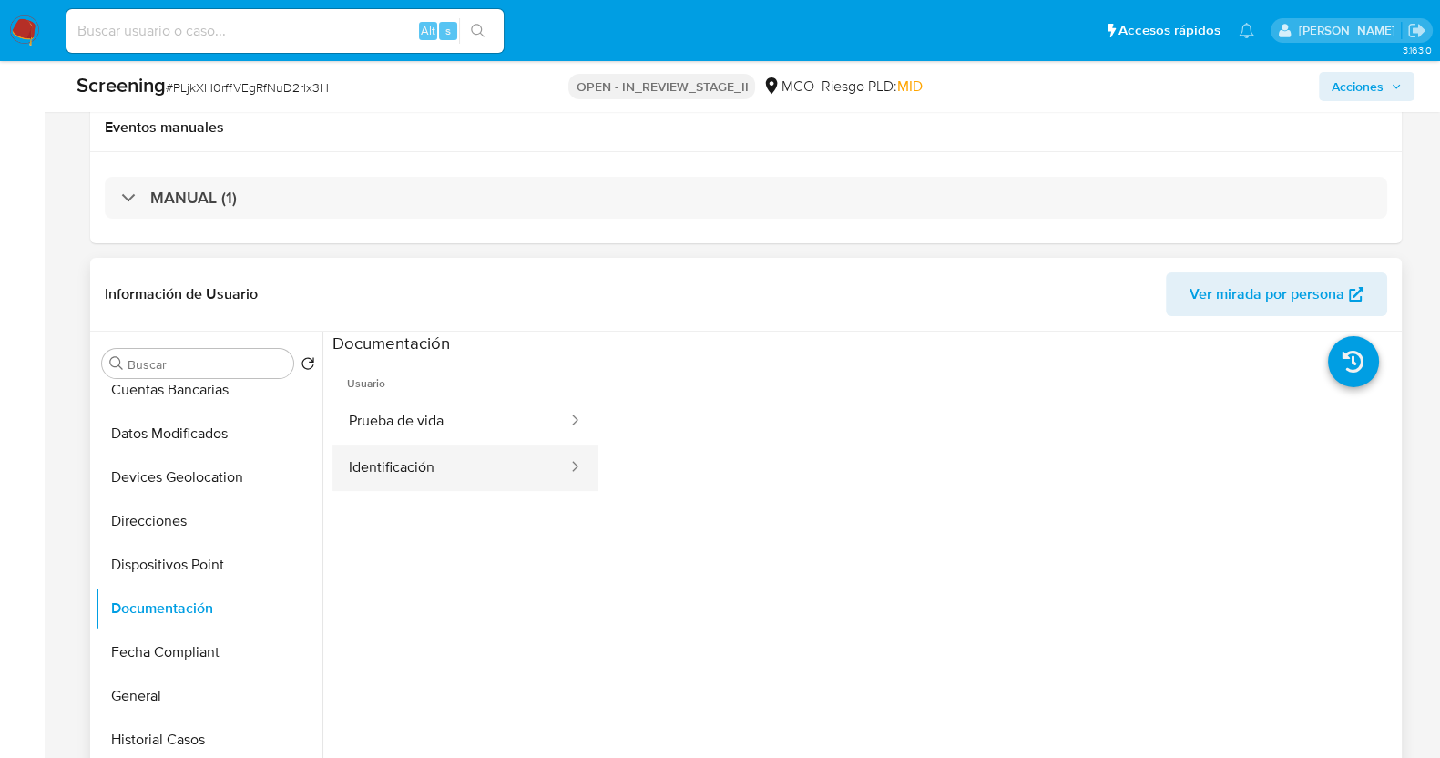
click at [410, 477] on button "Identificación" at bounding box center [451, 468] width 237 height 46
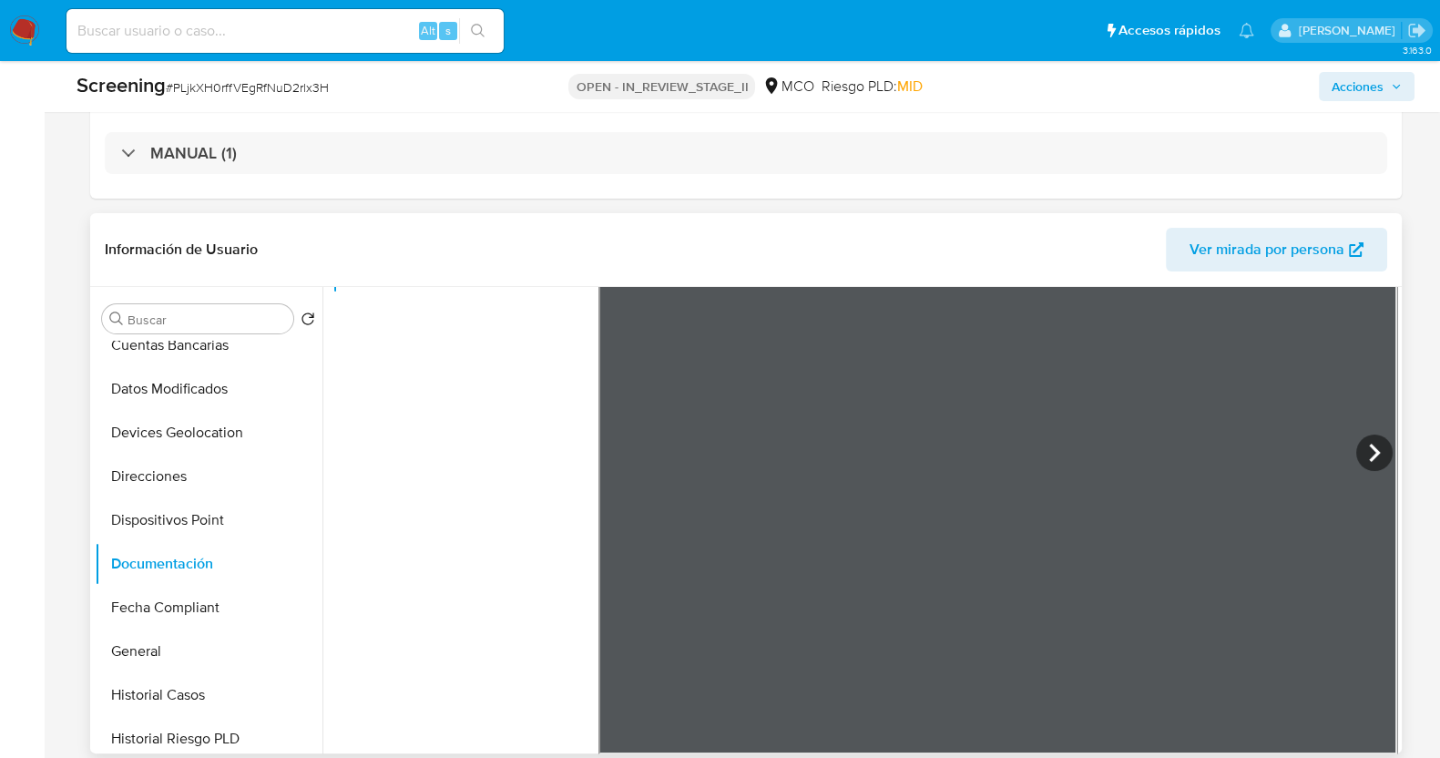
scroll to position [455, 0]
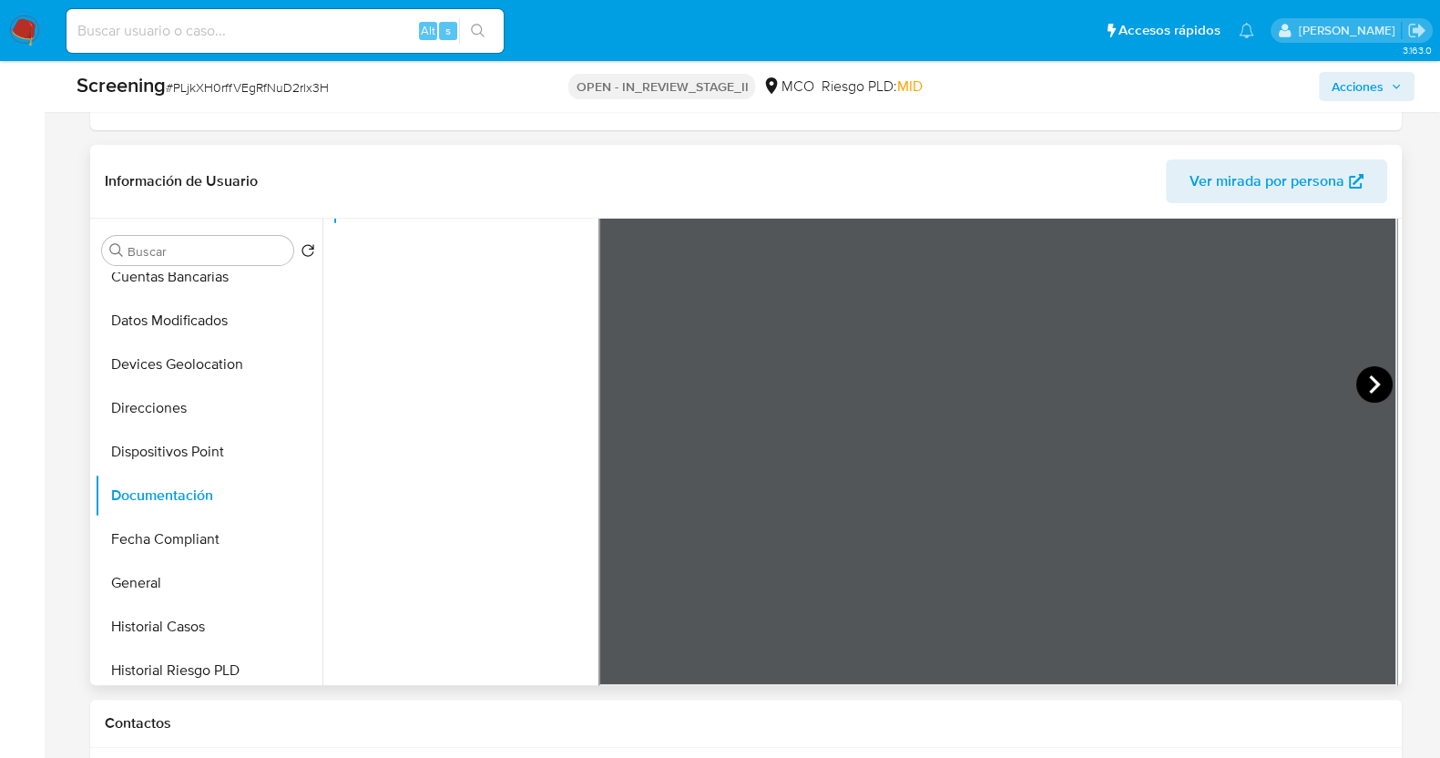
click at [1369, 380] on icon at bounding box center [1374, 384] width 11 height 18
click at [616, 374] on icon at bounding box center [621, 384] width 36 height 36
click at [1371, 398] on icon at bounding box center [1375, 384] width 36 height 36
click at [621, 371] on icon at bounding box center [621, 384] width 36 height 36
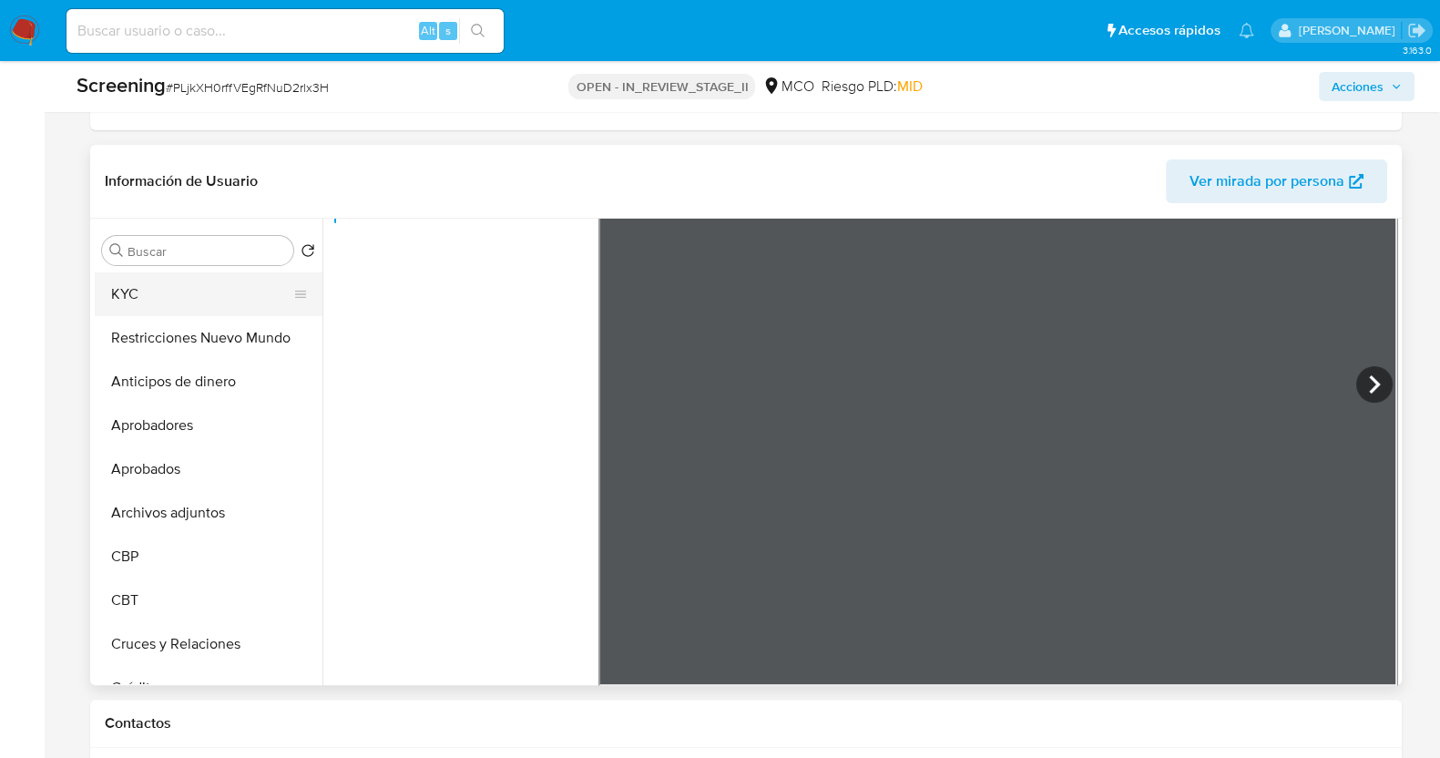
click at [158, 300] on button "KYC" at bounding box center [201, 294] width 213 height 44
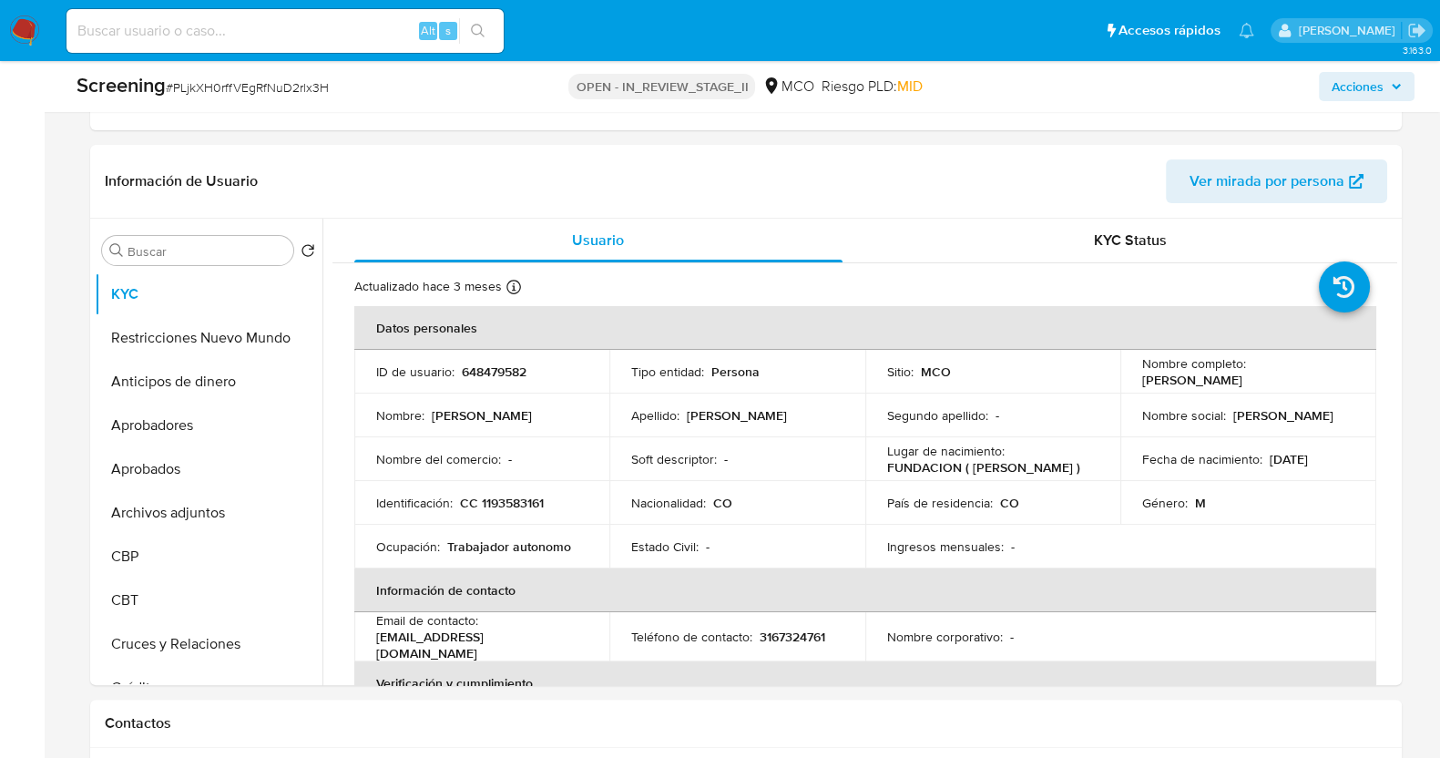
drag, startPoint x: 1262, startPoint y: 378, endPoint x: 1133, endPoint y: 382, distance: 129.4
click at [1133, 382] on td "Nombre completo : Eleazar Jaraba Meza" at bounding box center [1249, 372] width 256 height 44
copy p "Eleazar Jaraba Meza"
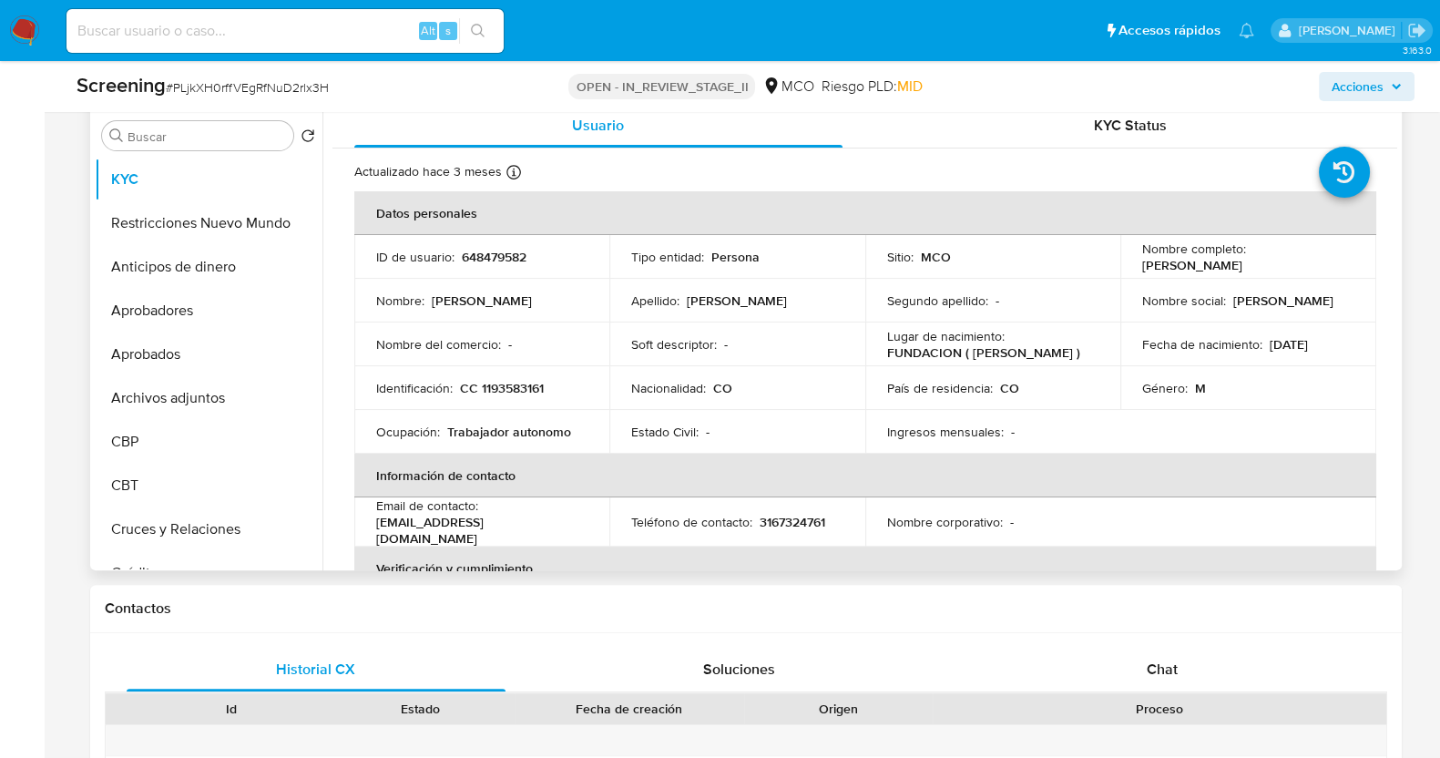
click at [510, 391] on p "CC 1193583161" at bounding box center [502, 388] width 84 height 16
copy p "1193583161"
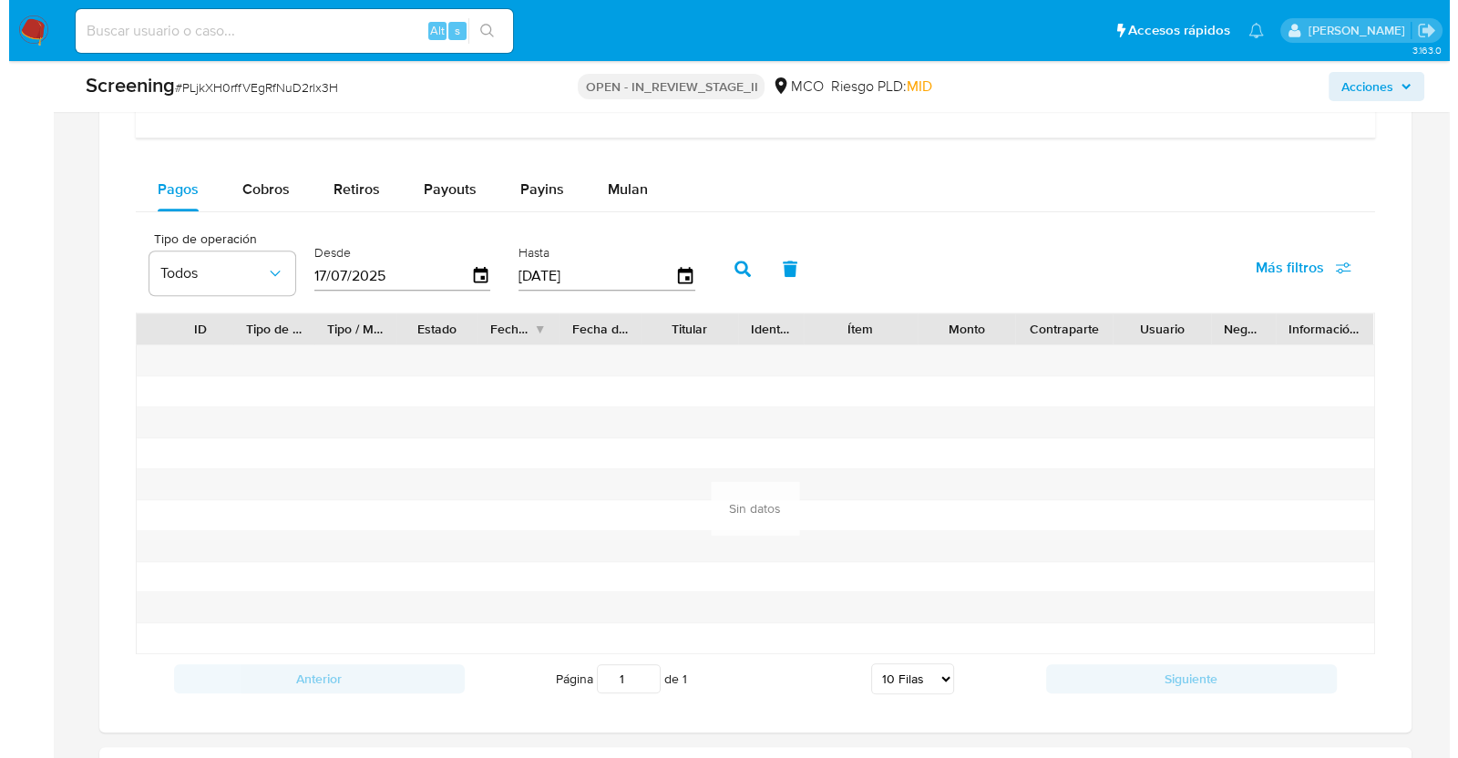
scroll to position [1707, 0]
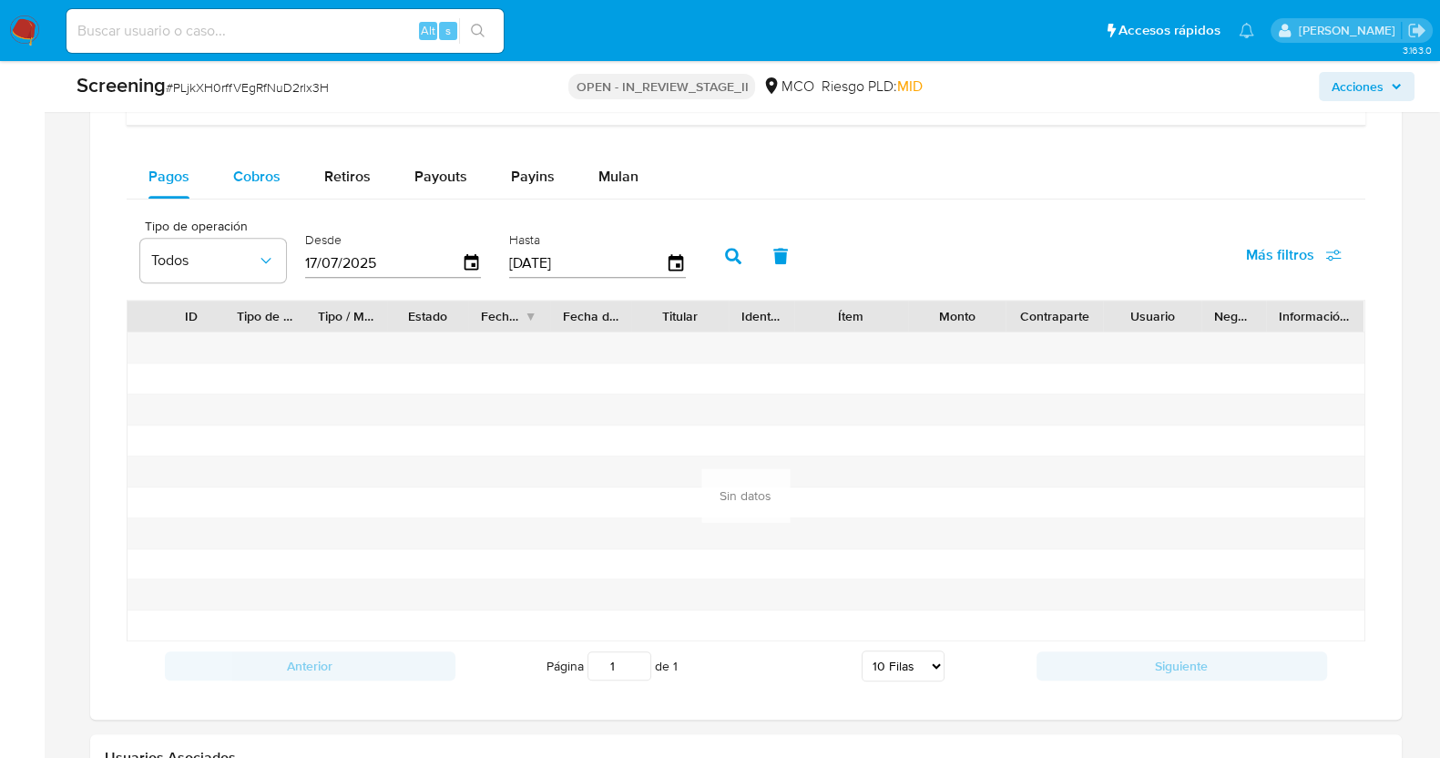
click at [250, 170] on span "Cobros" at bounding box center [256, 176] width 47 height 21
select select "10"
click at [366, 155] on div "Retiros" at bounding box center [347, 177] width 46 height 44
select select "10"
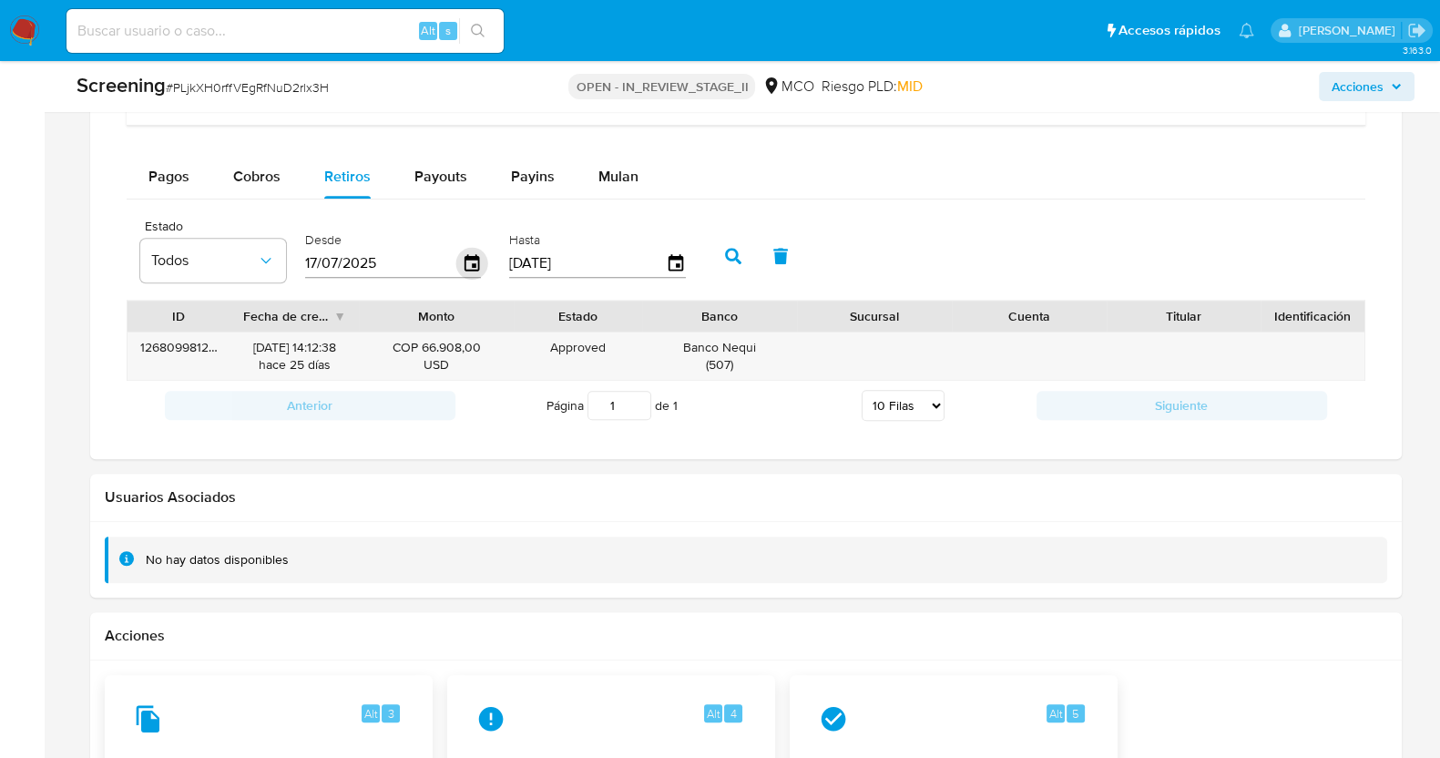
click at [470, 266] on icon "button" at bounding box center [471, 262] width 15 height 16
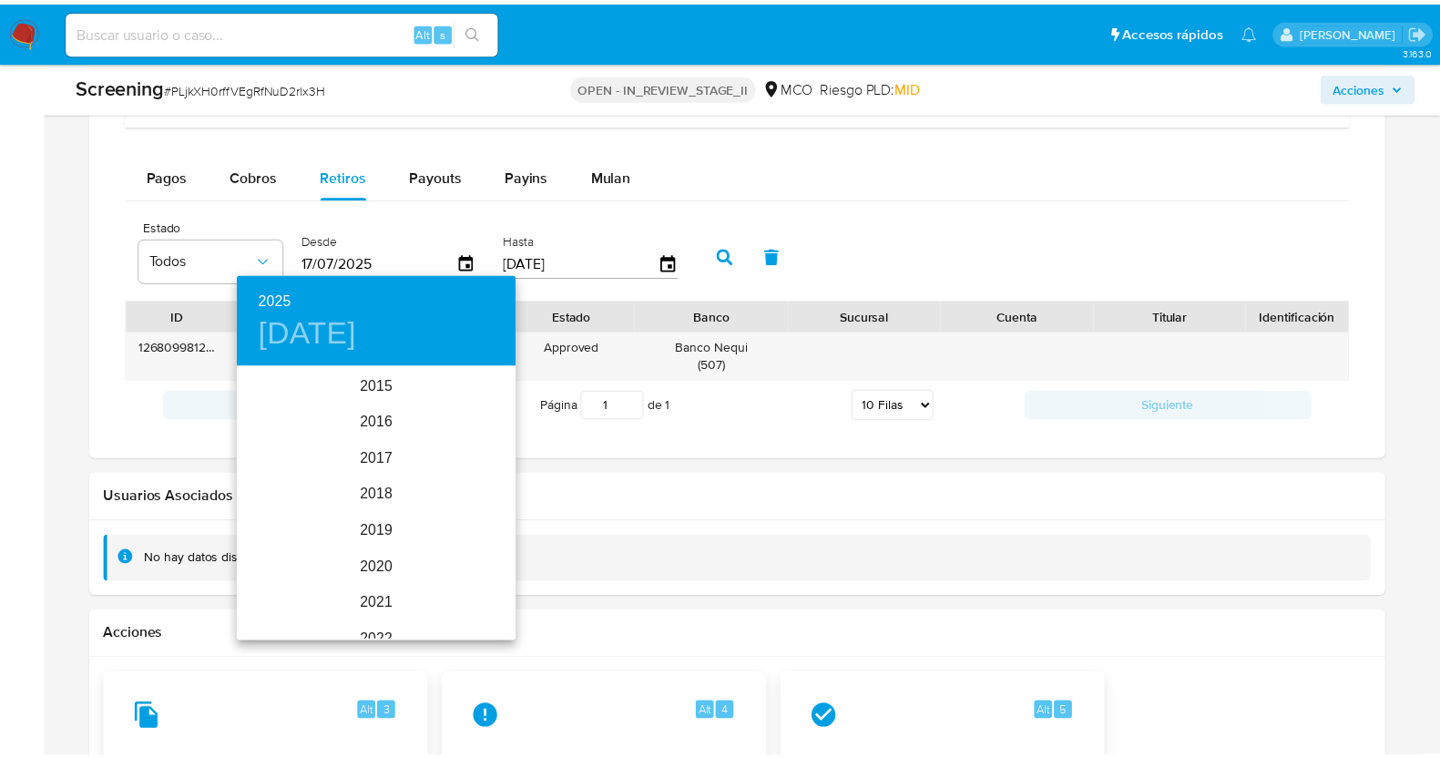
scroll to position [255, 0]
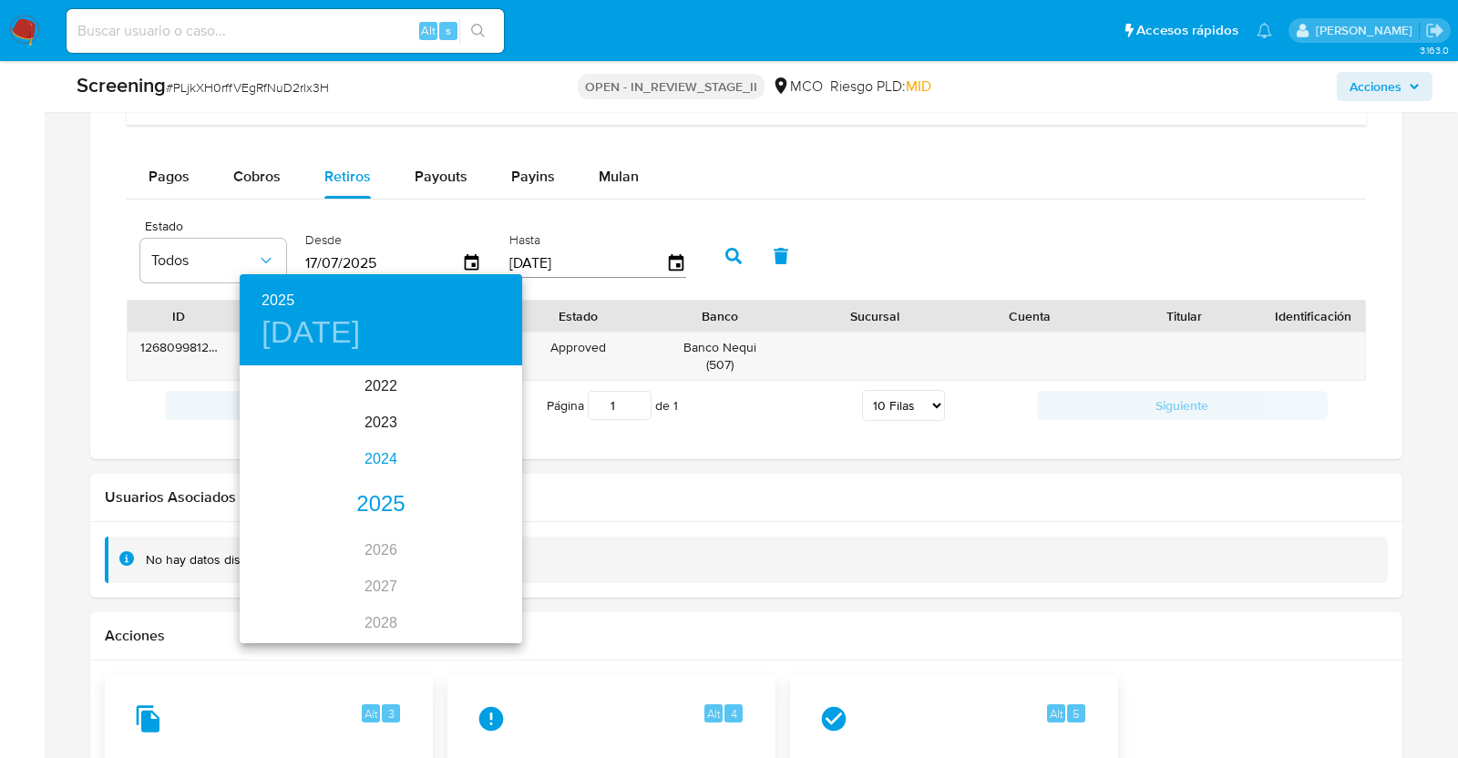
click at [364, 457] on div "2024" at bounding box center [381, 459] width 282 height 36
type input "17/07/2024"
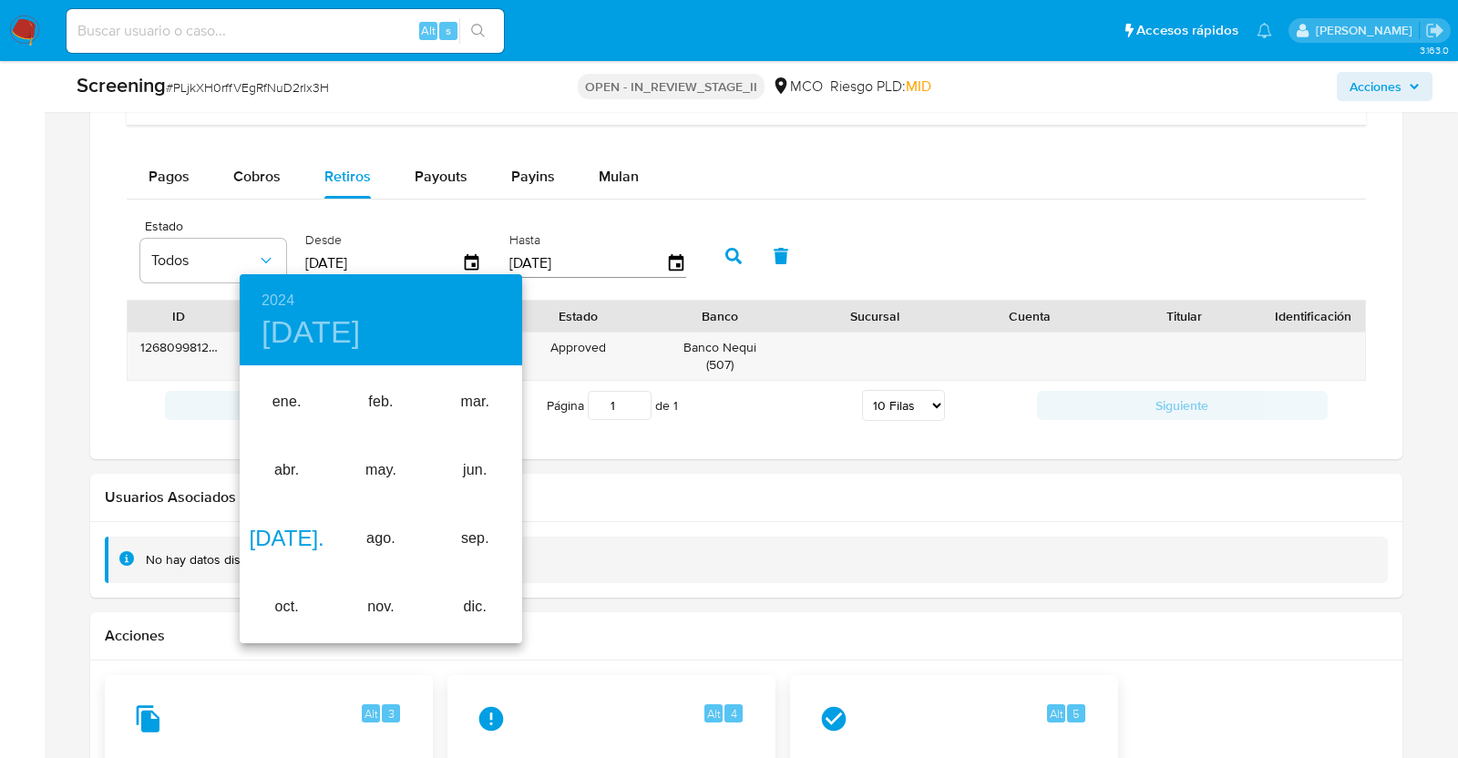
click at [288, 530] on div "jul." at bounding box center [287, 539] width 94 height 68
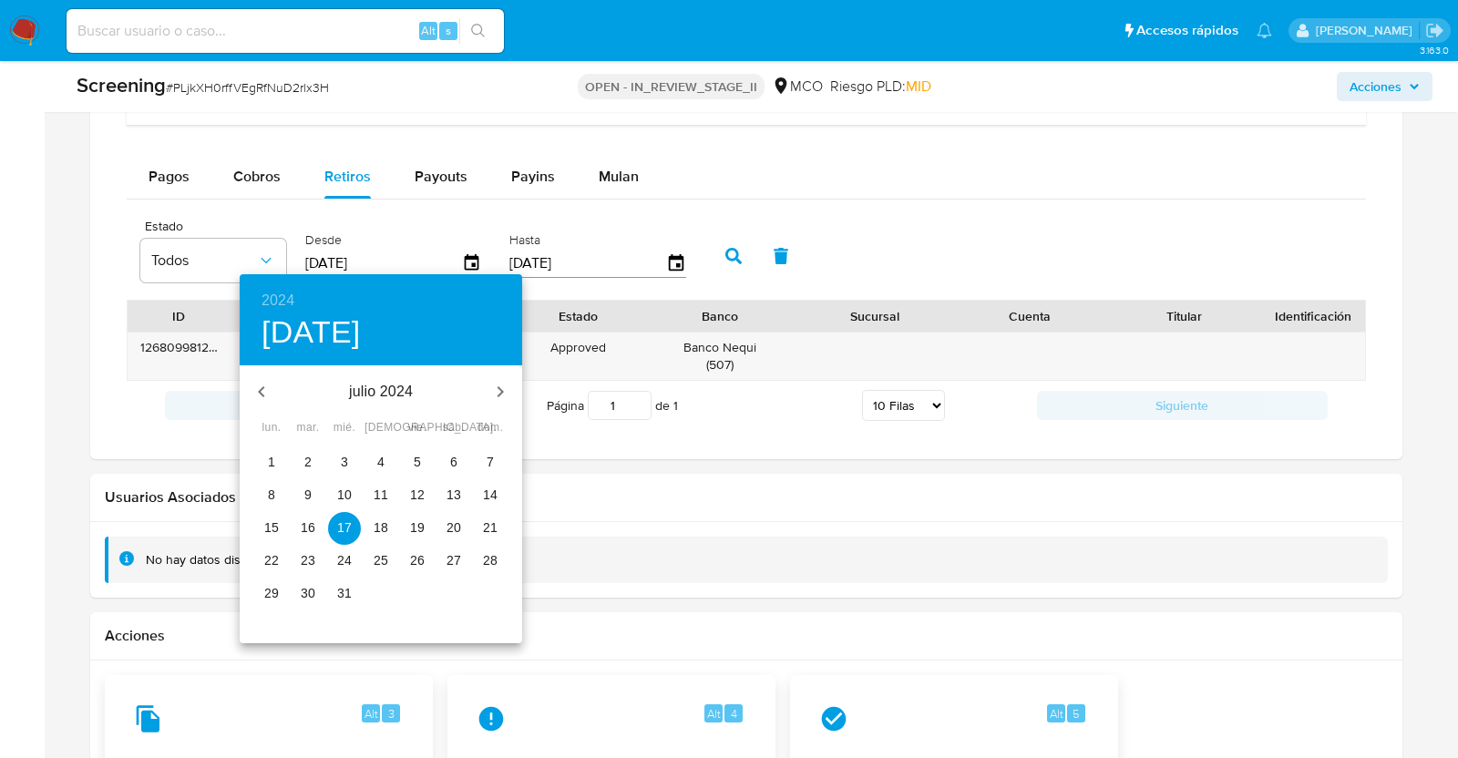
click at [342, 537] on button "17" at bounding box center [344, 528] width 33 height 33
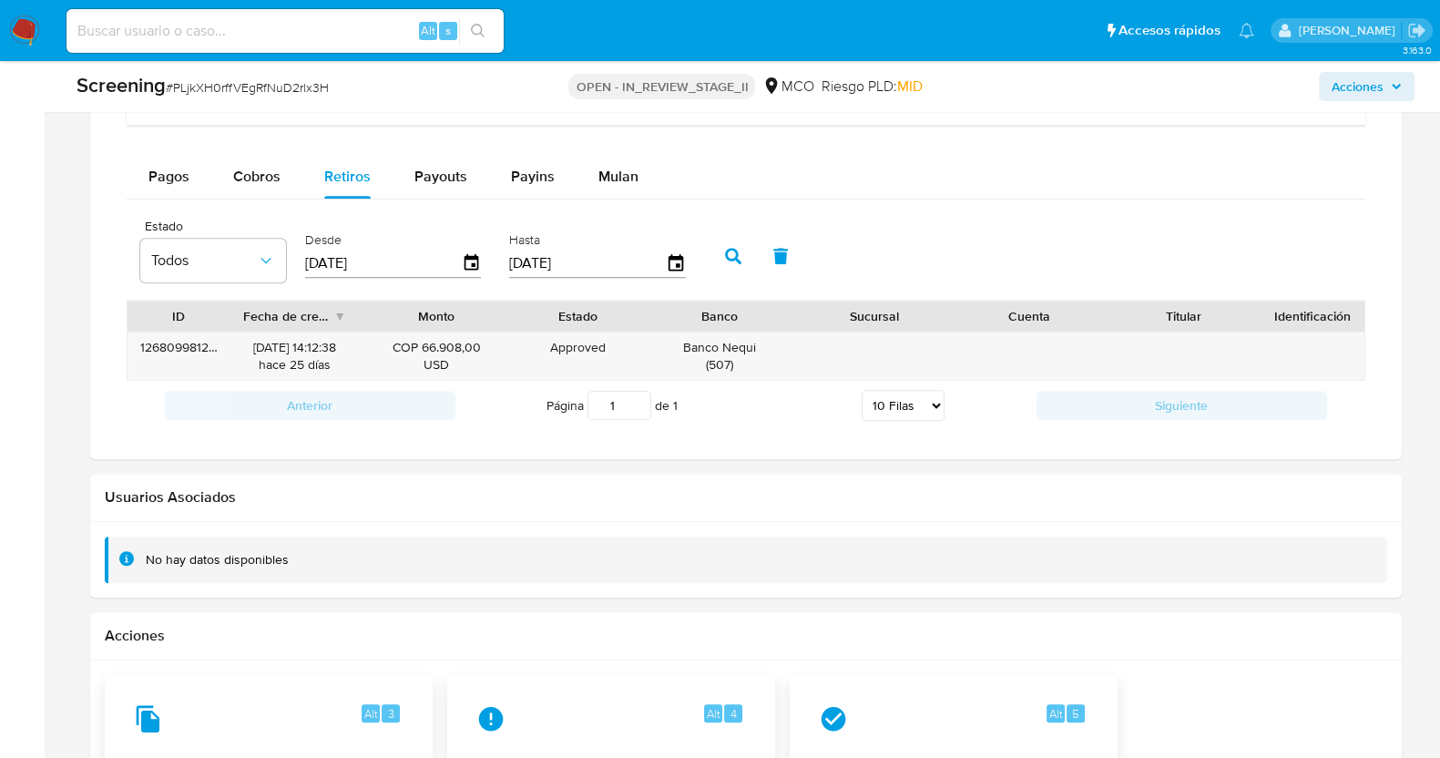
click at [725, 252] on icon "button" at bounding box center [733, 256] width 16 height 16
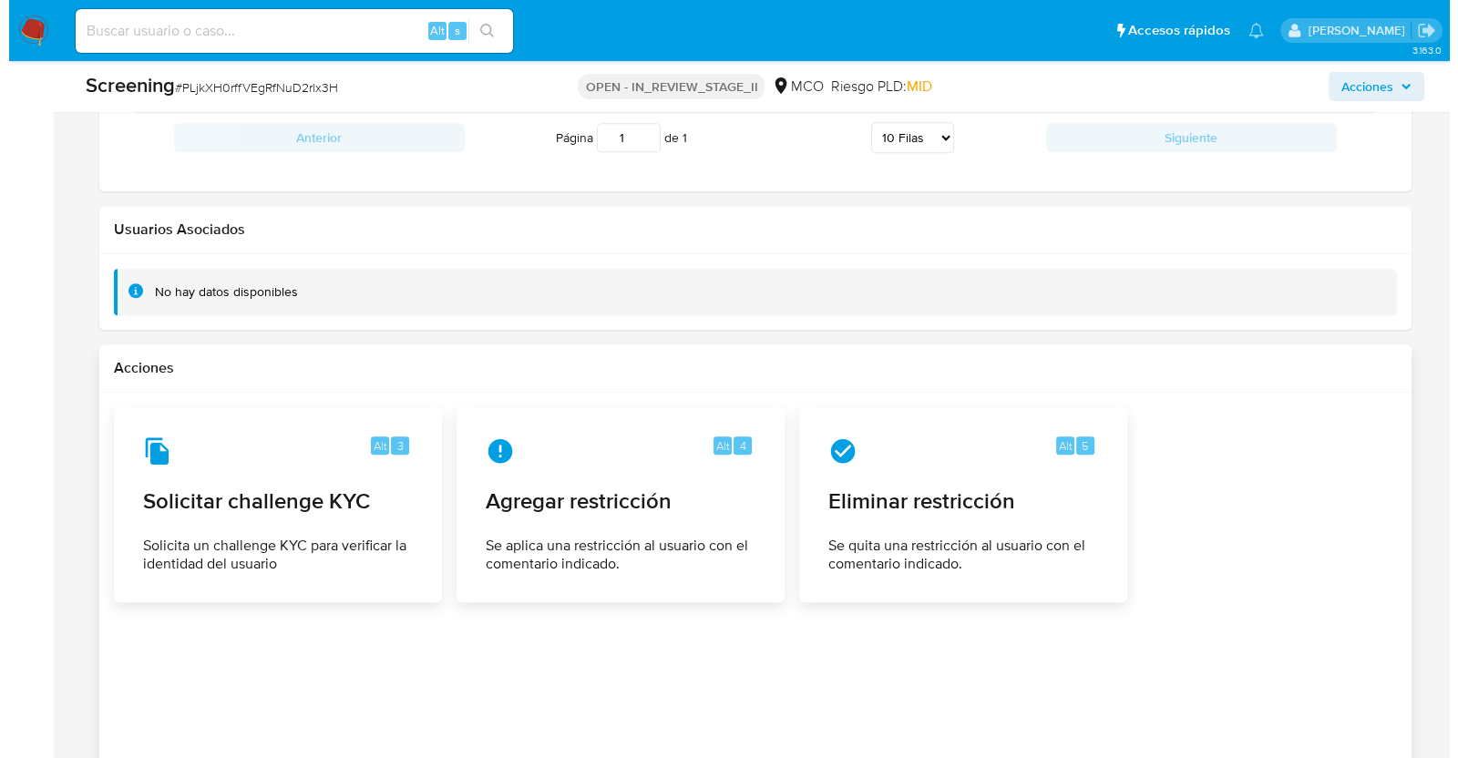
scroll to position [2144, 0]
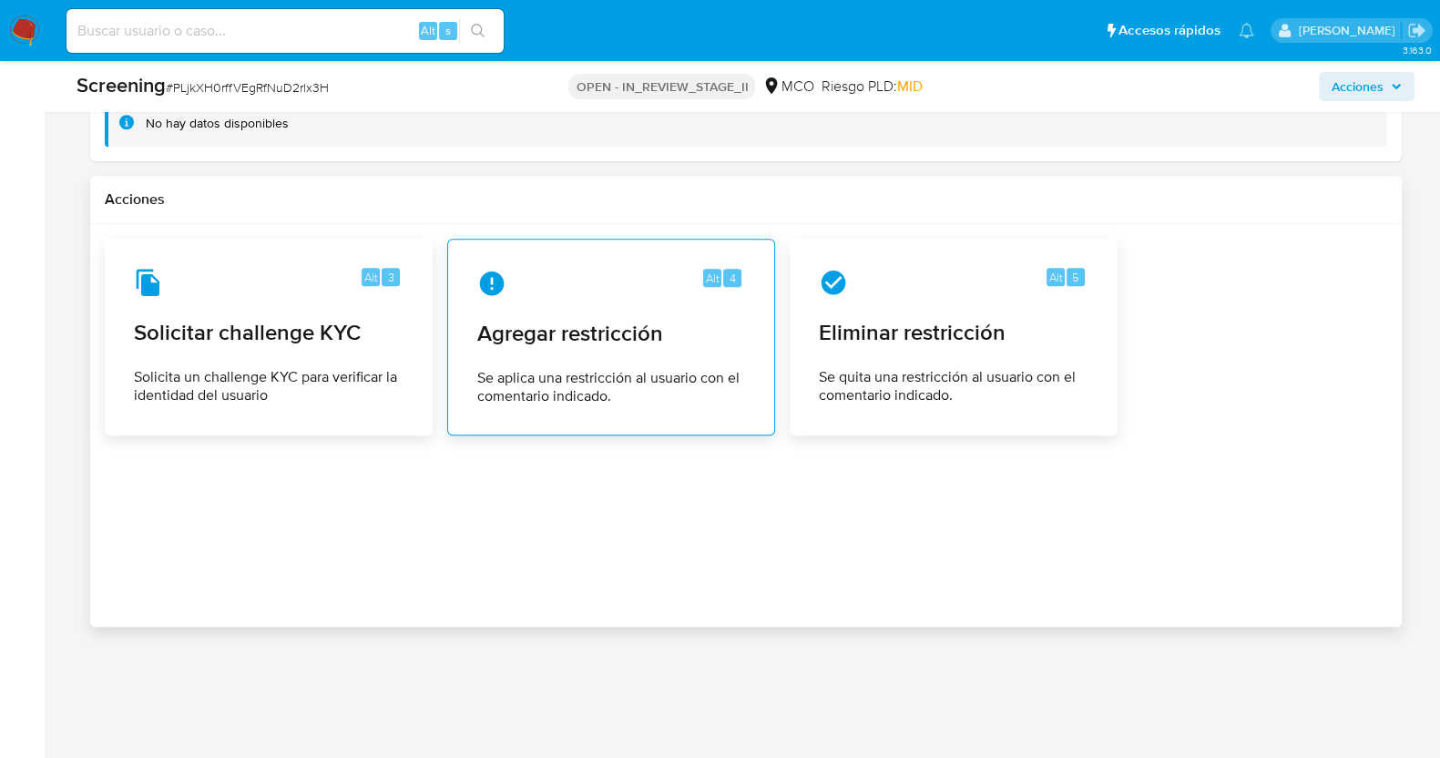
click at [573, 352] on div "Alt 4 Agregar restricción Se aplica una restricción al usuario con el comentari…" at bounding box center [611, 337] width 297 height 166
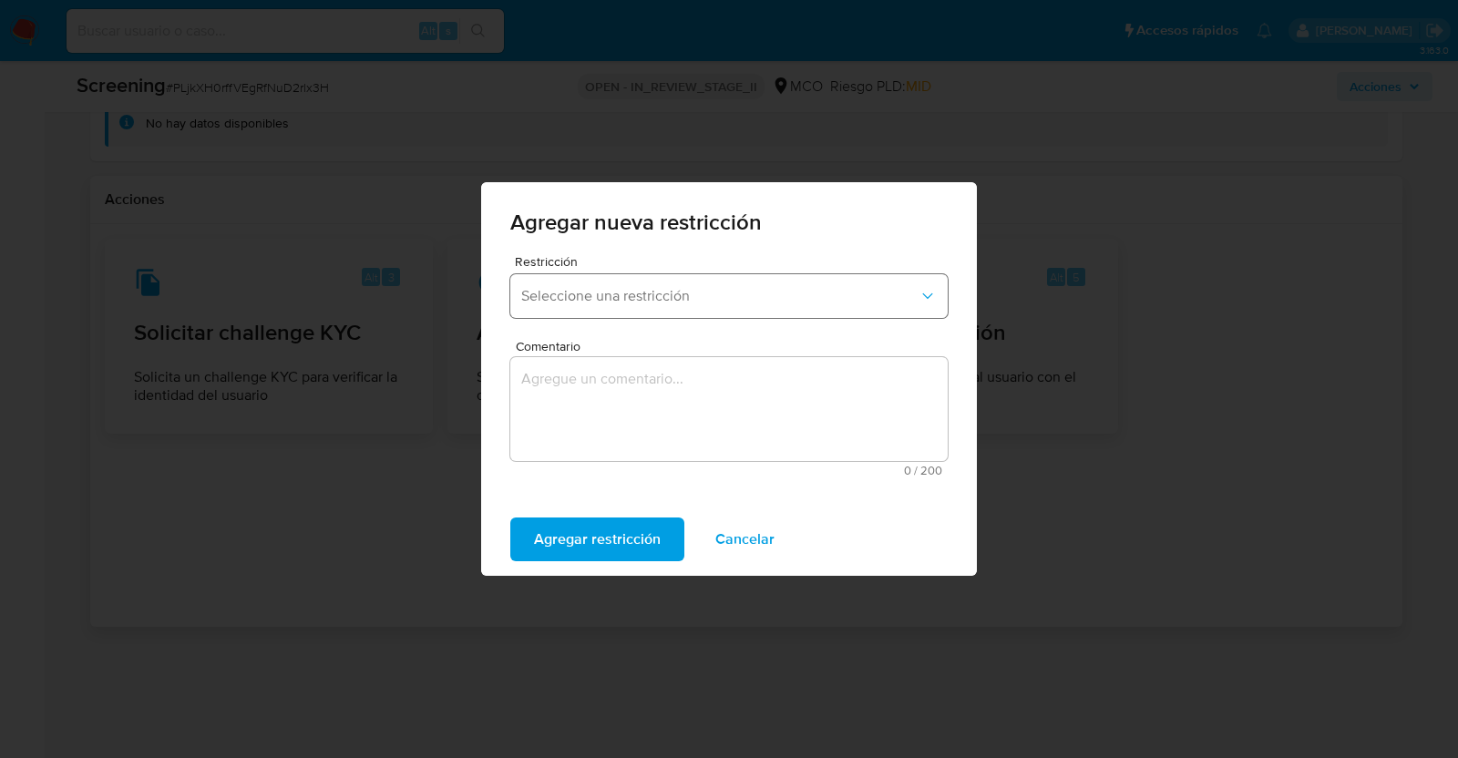
click at [630, 284] on button "Seleccione una restricción" at bounding box center [728, 296] width 437 height 44
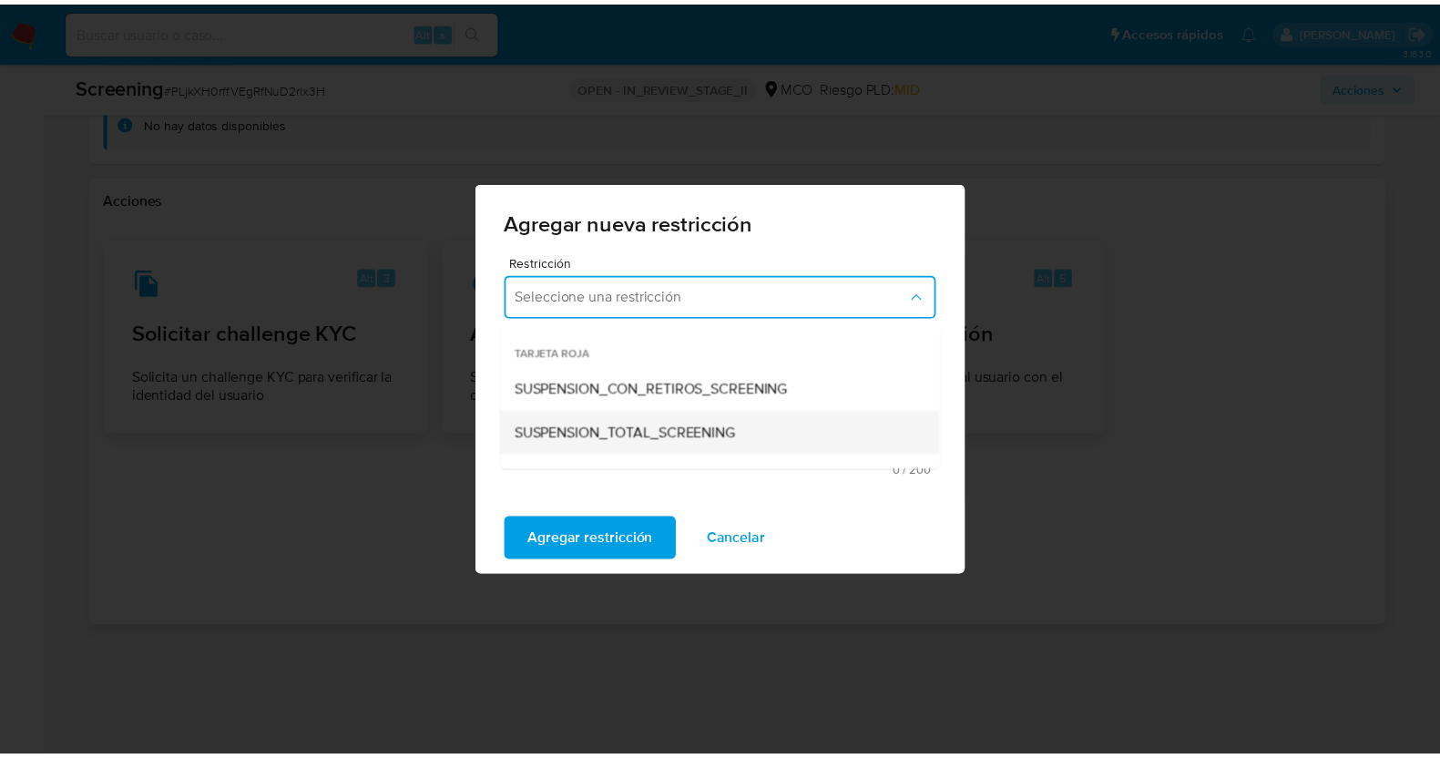
scroll to position [113, 0]
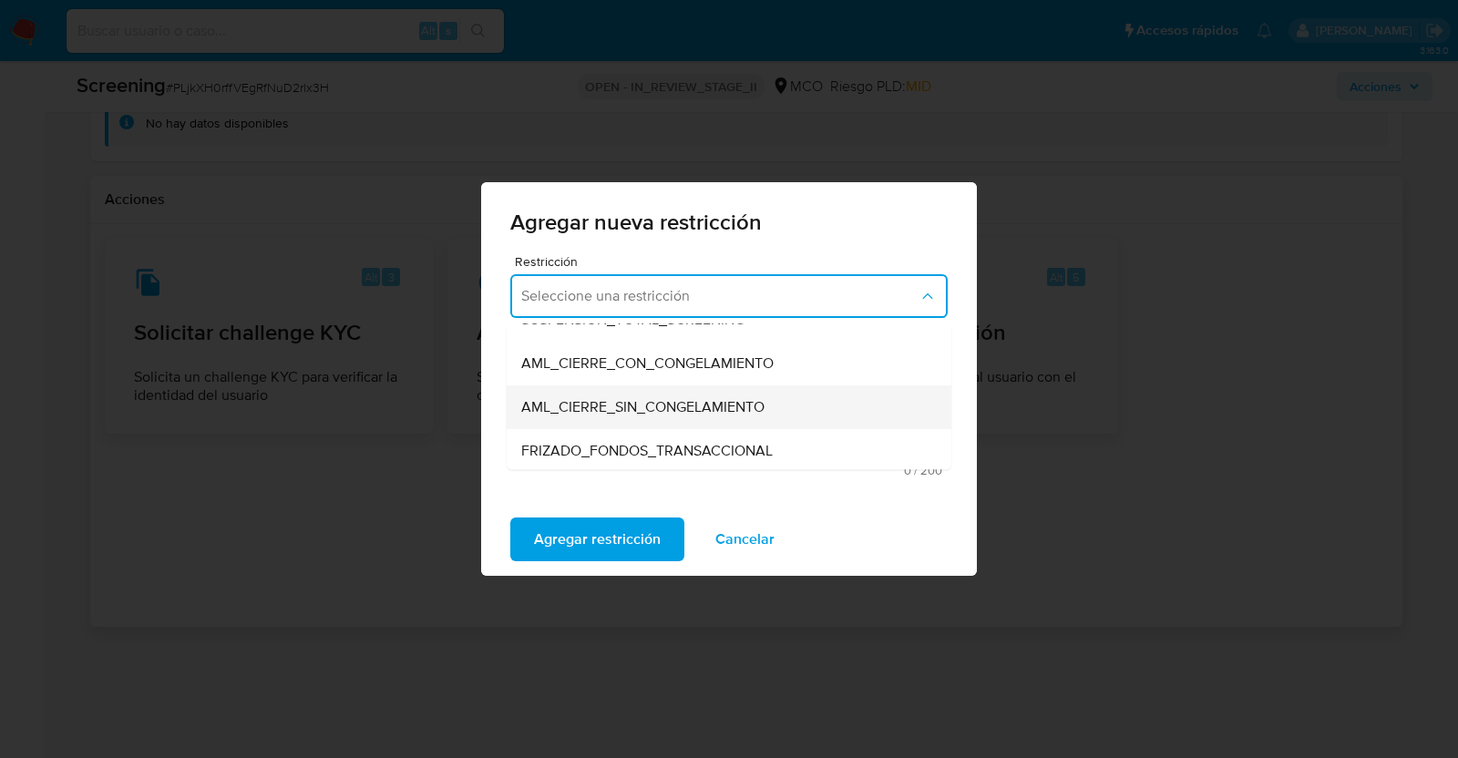
click at [600, 401] on span "AML_CIERRE_SIN_CONGELAMIENTO" at bounding box center [642, 407] width 243 height 18
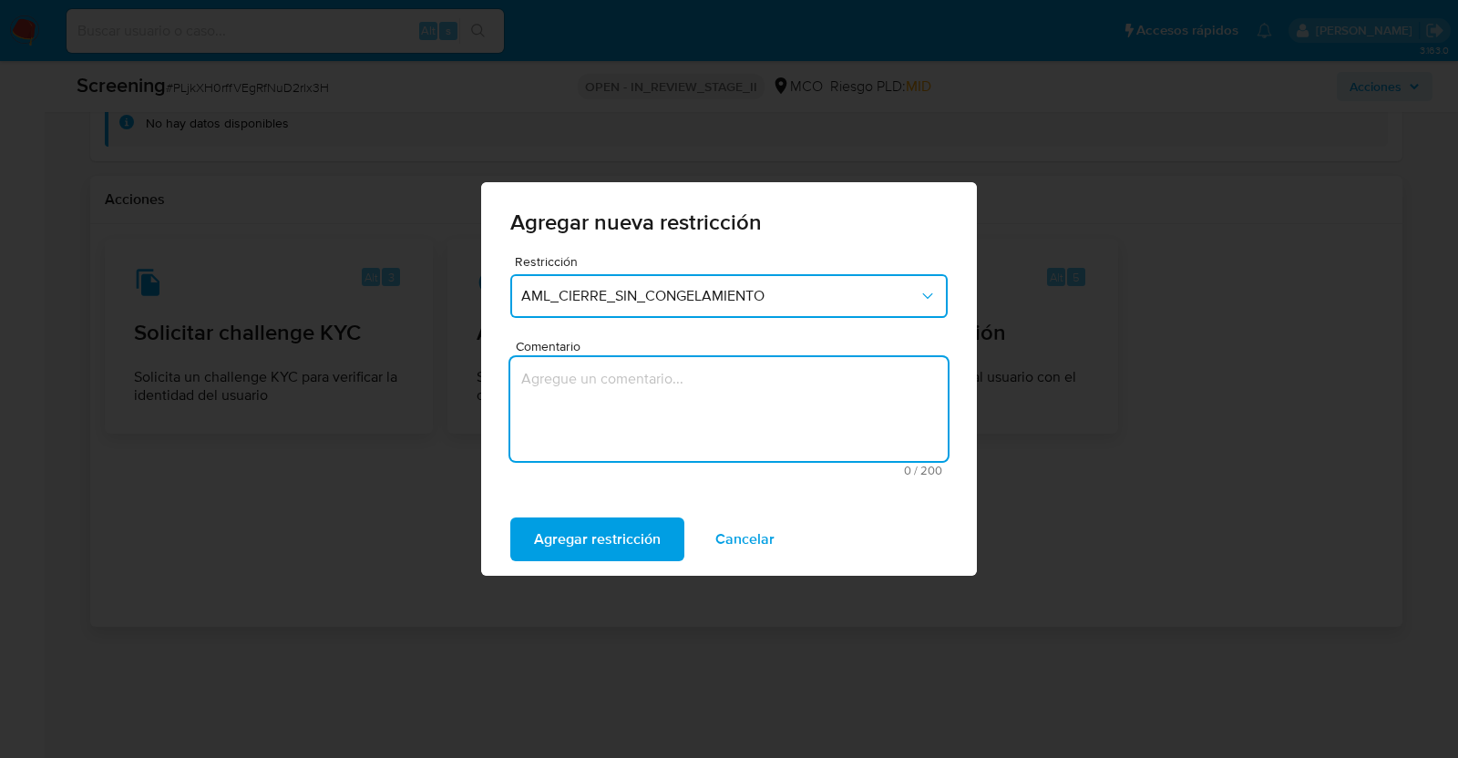
click at [591, 375] on textarea "Comentario" at bounding box center [728, 409] width 437 height 104
type textarea "a"
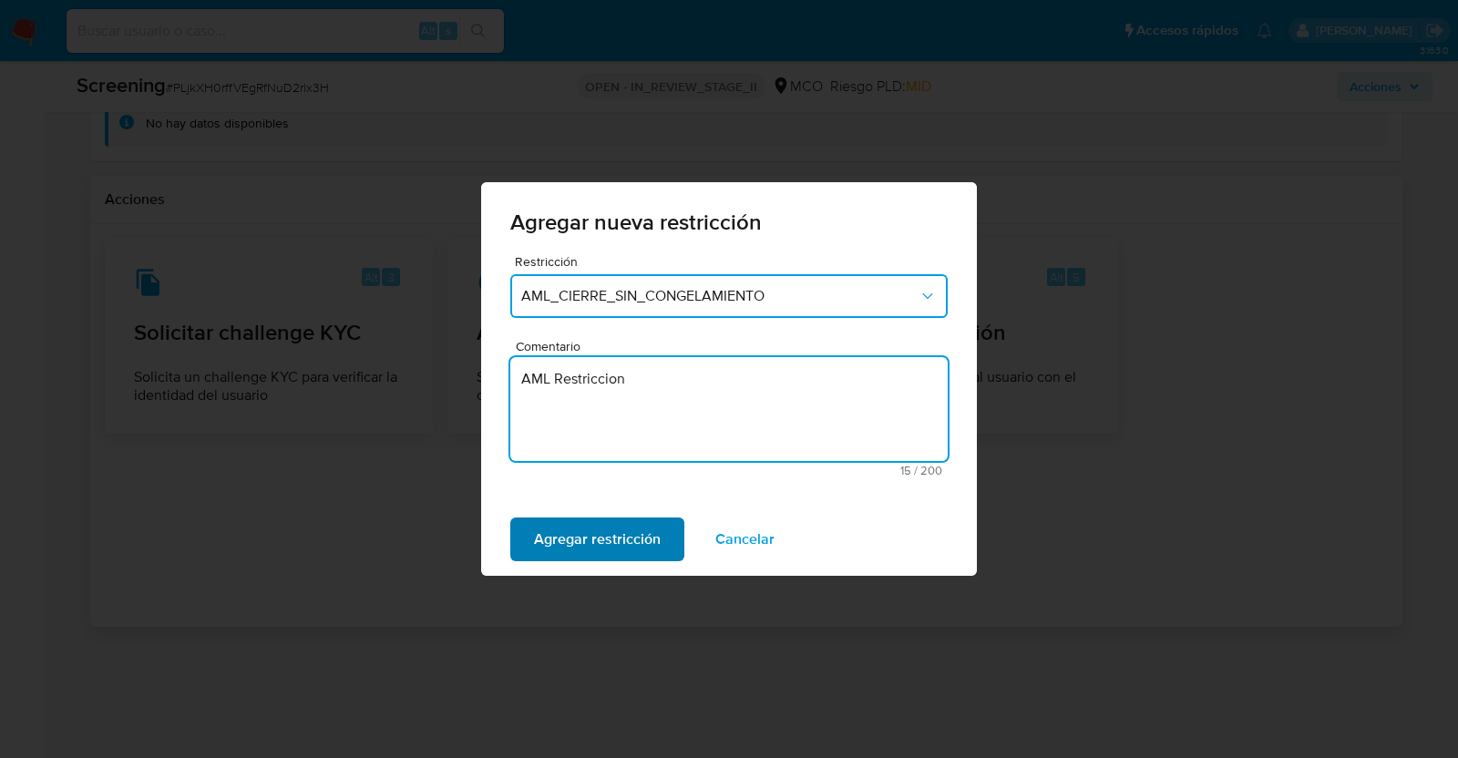
type textarea "AML Restriccion"
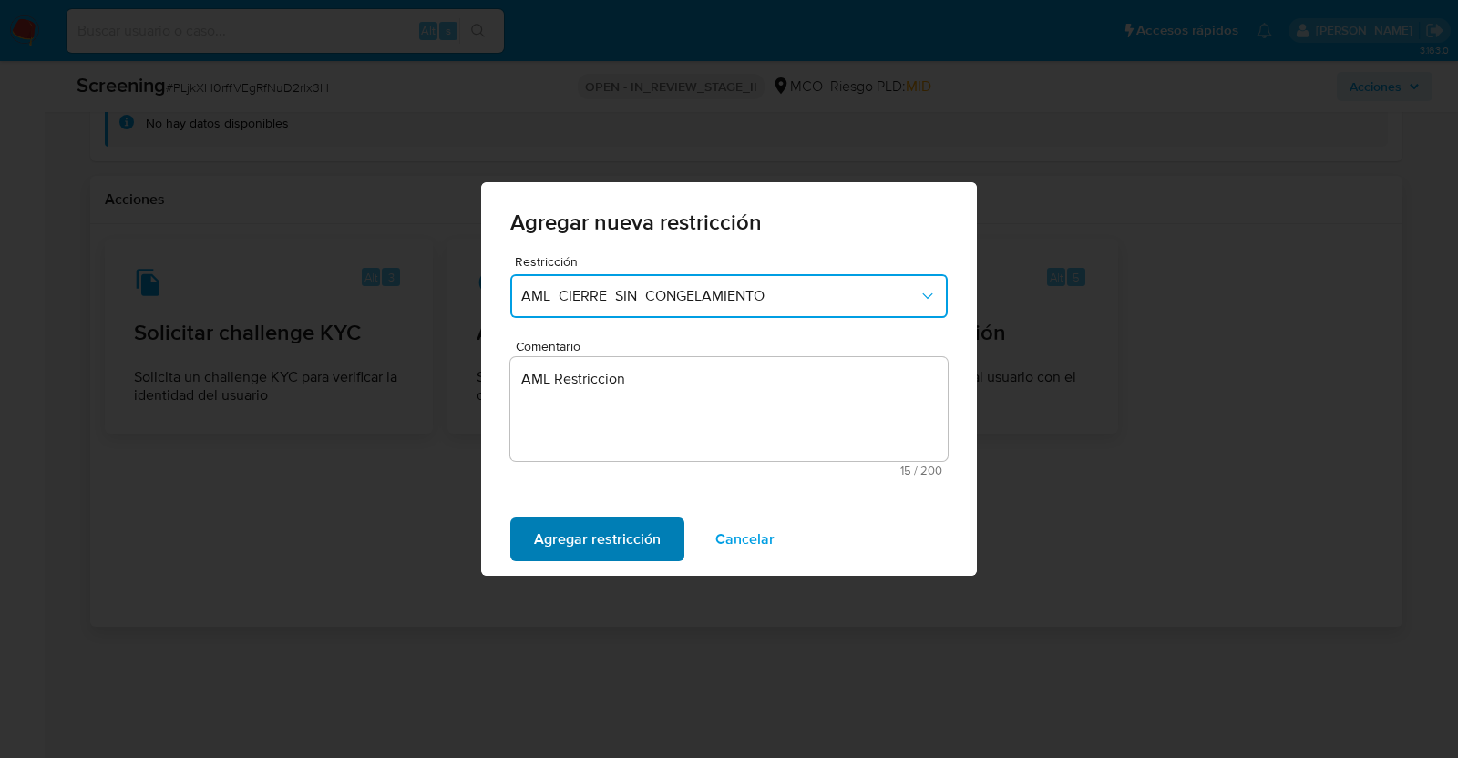
click at [573, 552] on span "Agregar restricción" at bounding box center [597, 539] width 127 height 40
click at [561, 549] on span "Confirmar" at bounding box center [567, 539] width 66 height 40
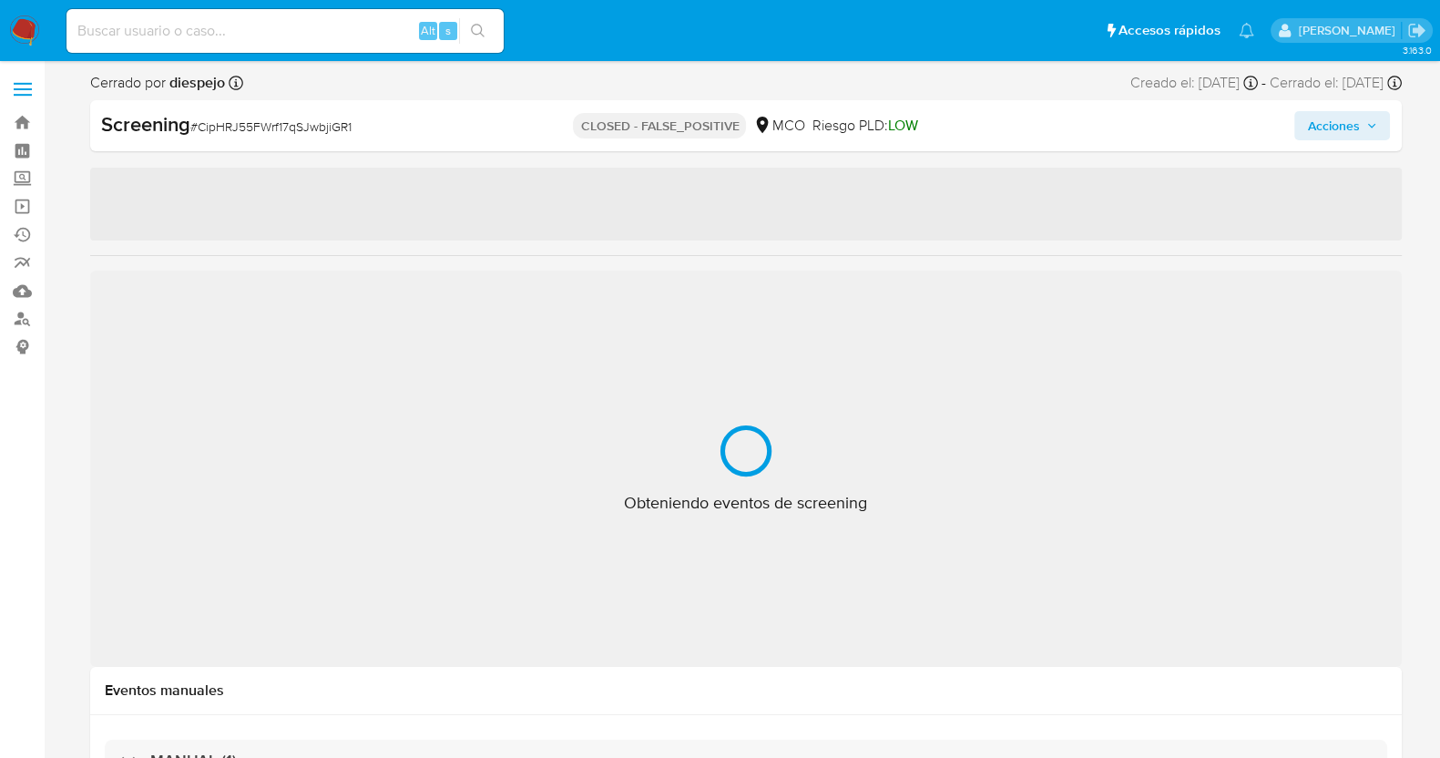
select select "10"
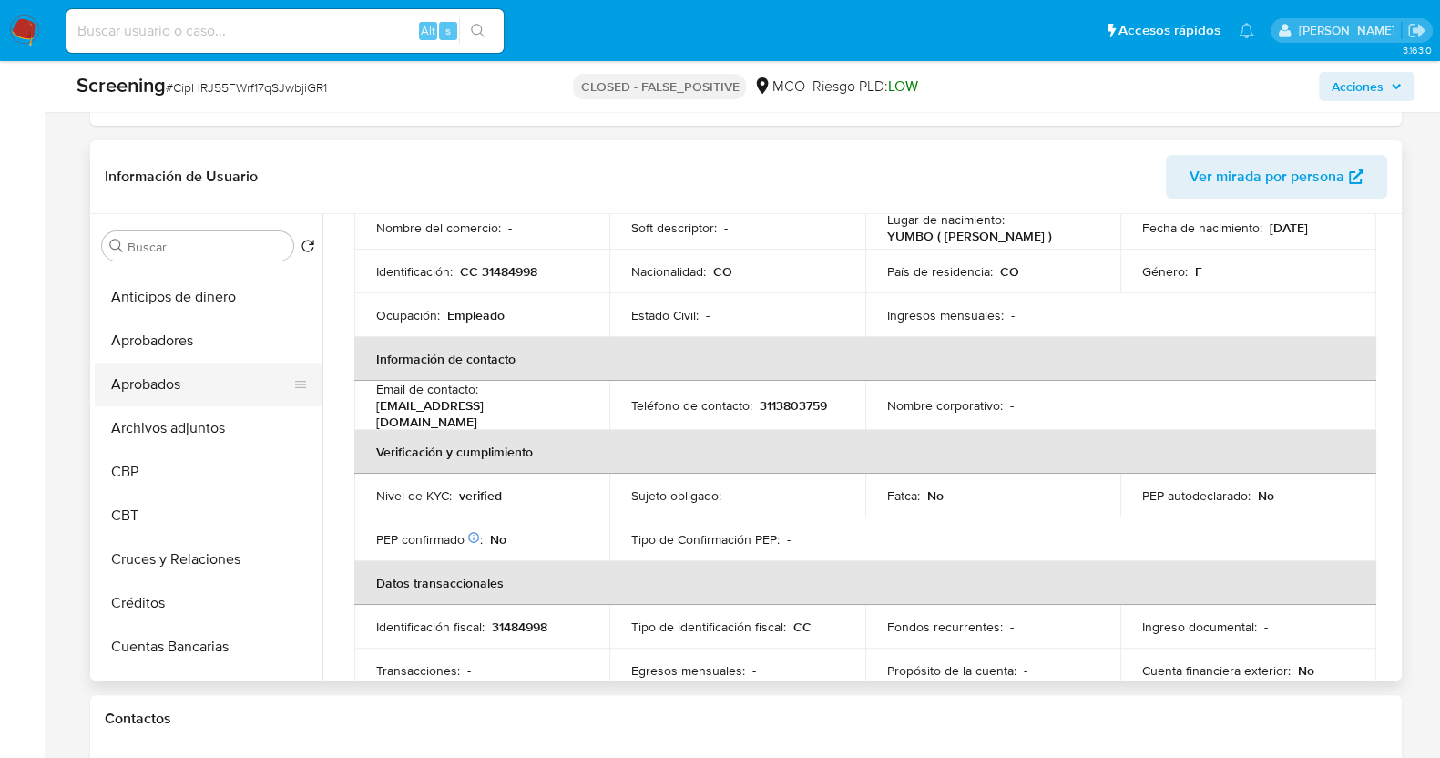
scroll to position [113, 0]
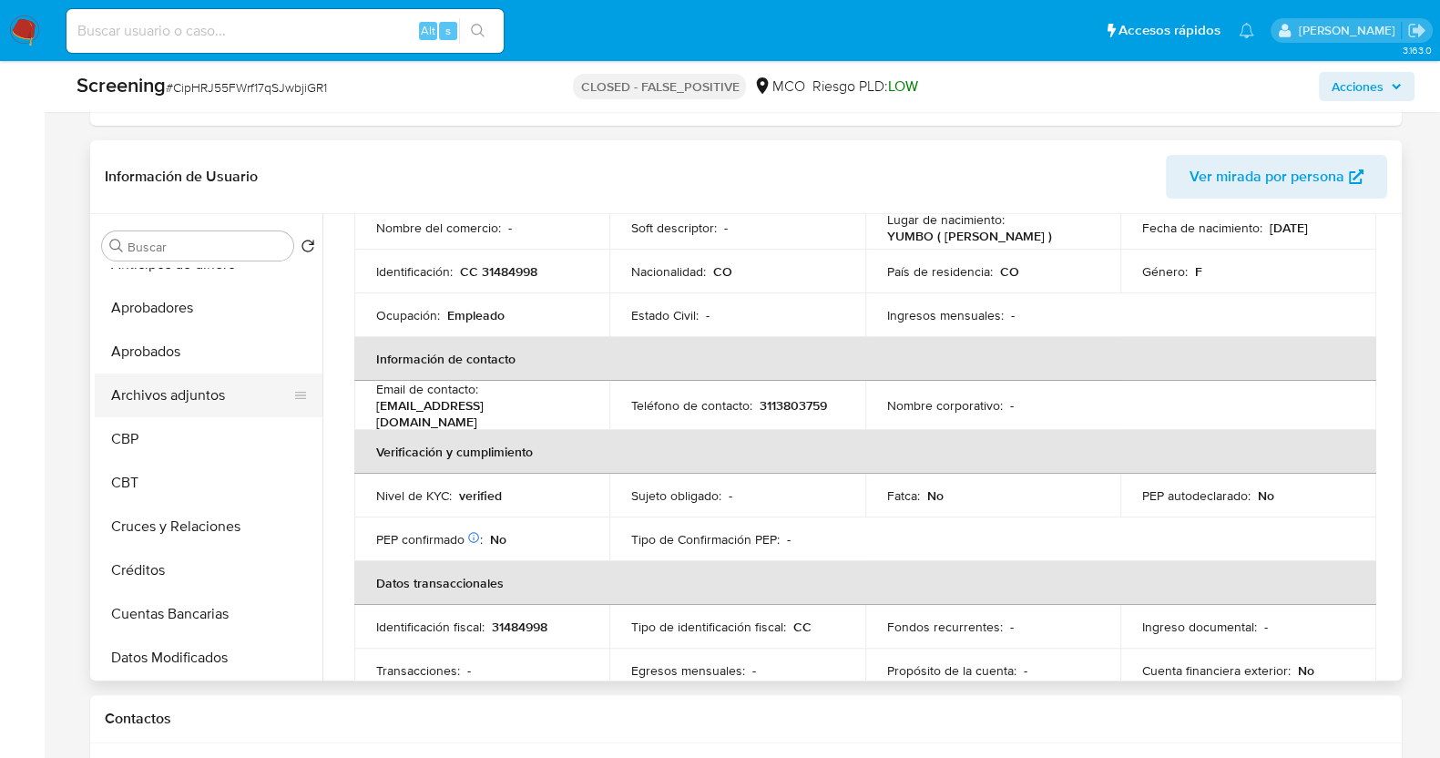
click at [191, 408] on button "Archivos adjuntos" at bounding box center [201, 396] width 213 height 44
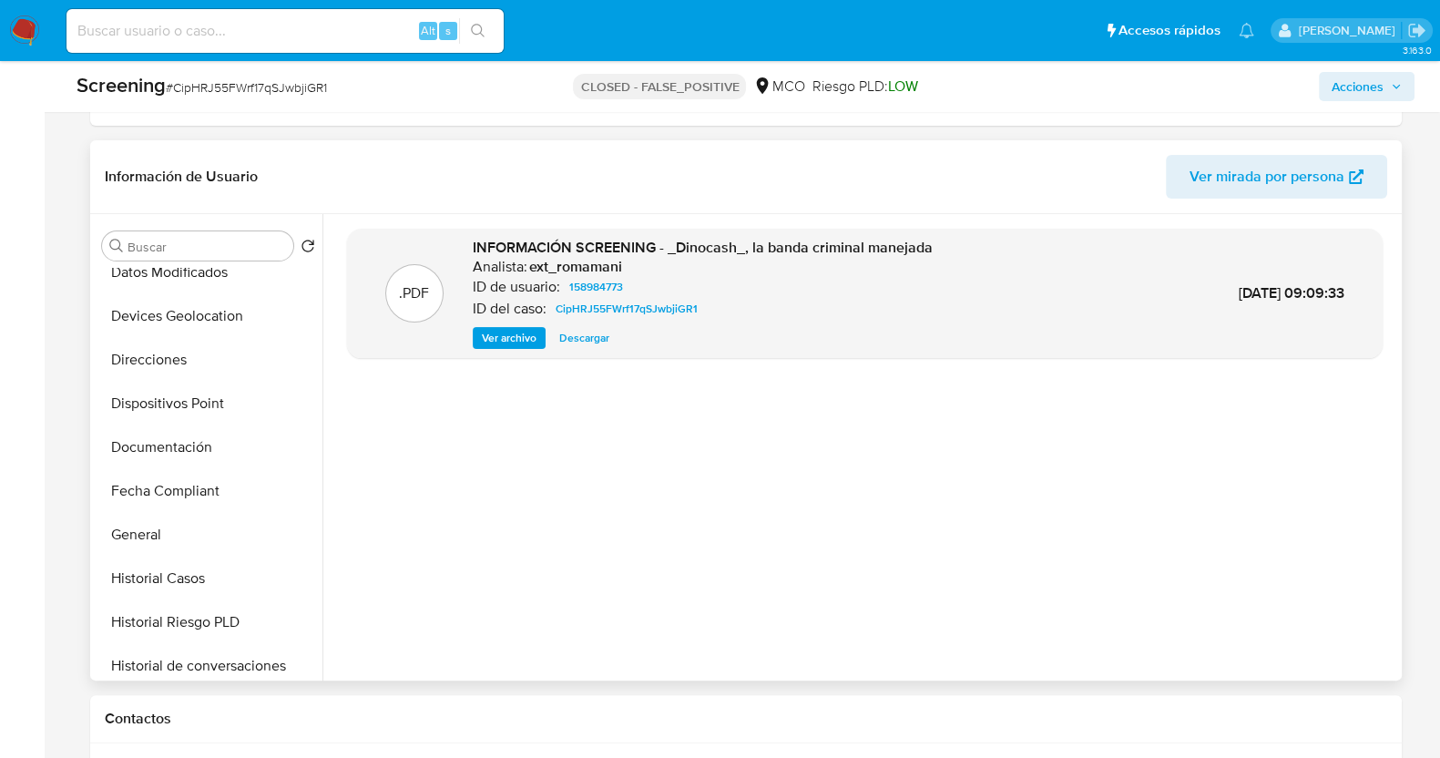
scroll to position [569, 0]
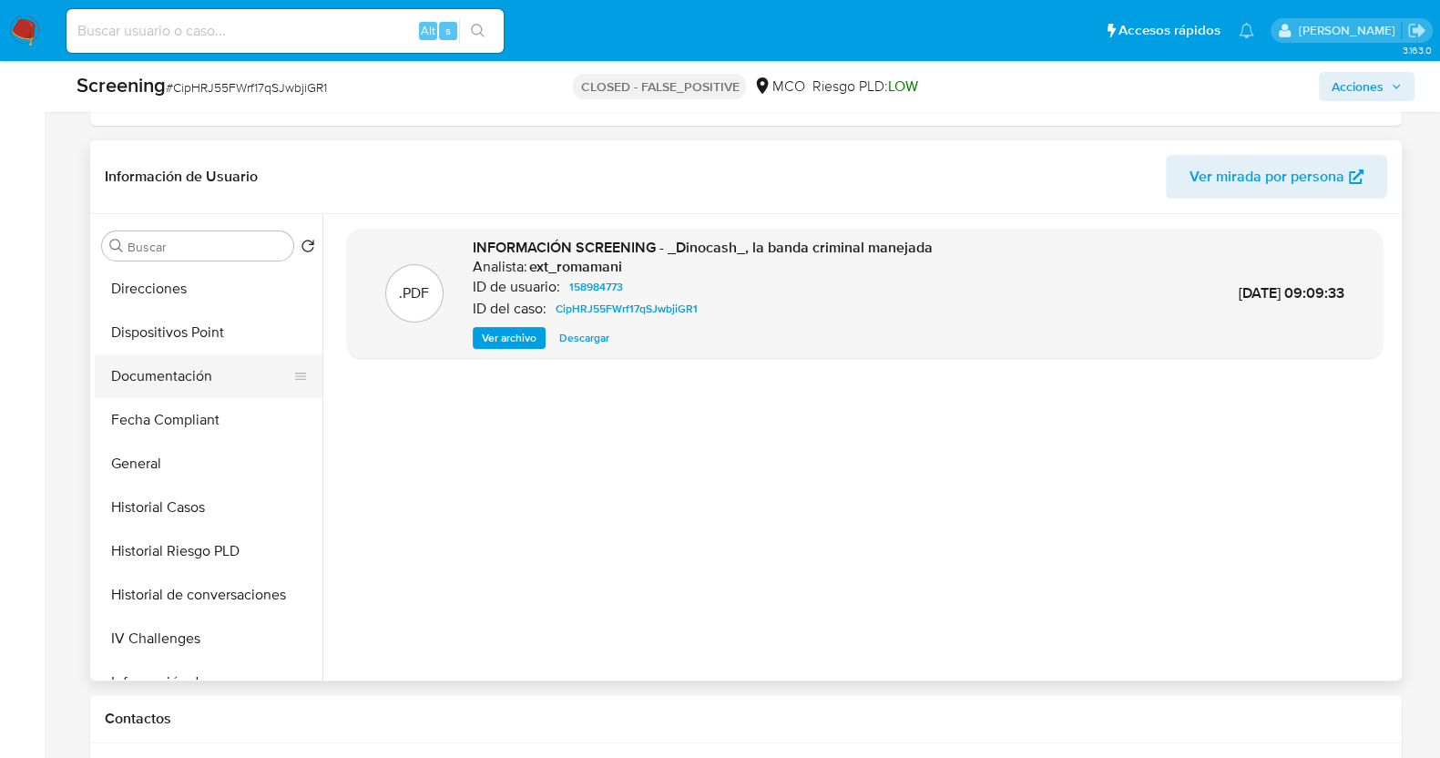
click at [181, 390] on button "Documentación" at bounding box center [201, 376] width 213 height 44
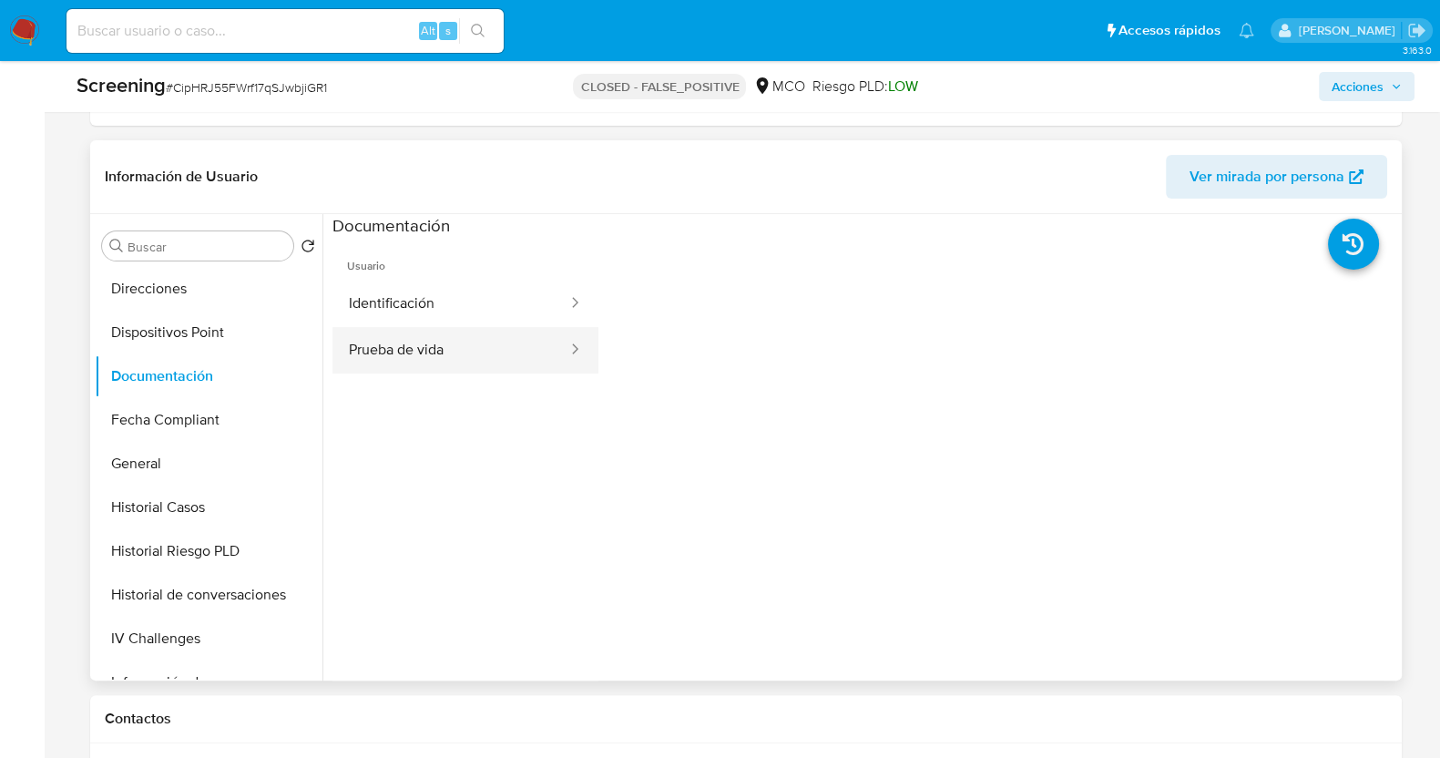
click at [519, 339] on button "Prueba de vida" at bounding box center [451, 350] width 237 height 46
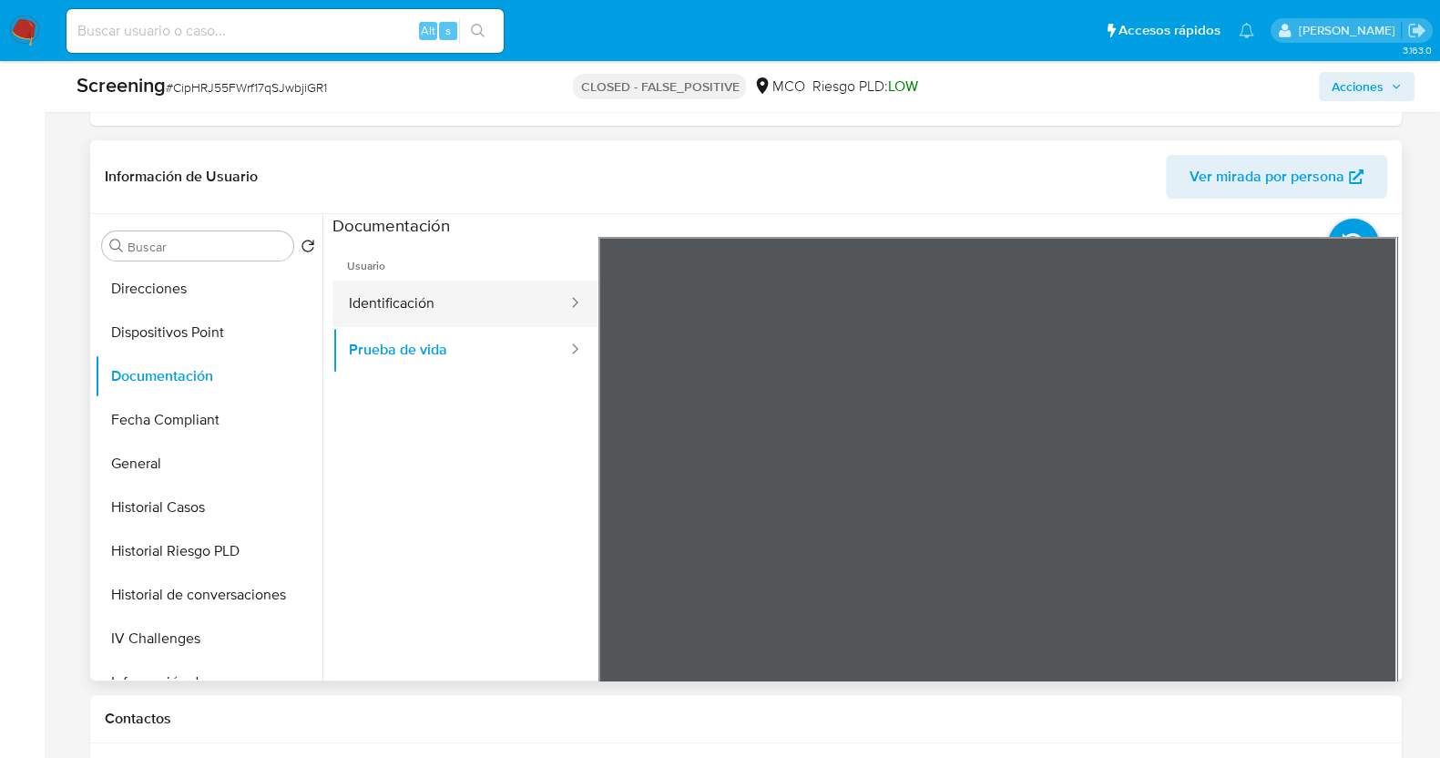
click at [408, 299] on button "Identificación" at bounding box center [451, 304] width 237 height 46
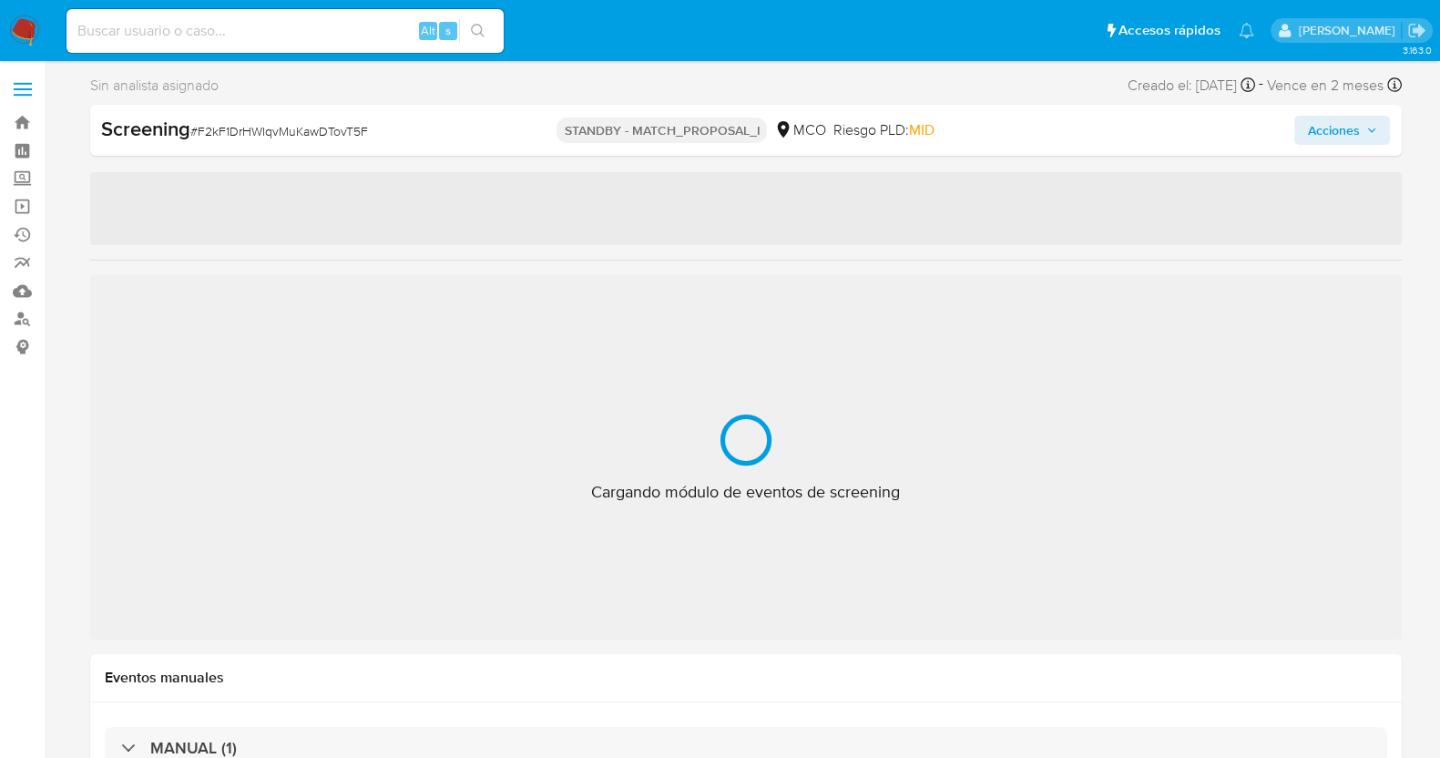
select select "10"
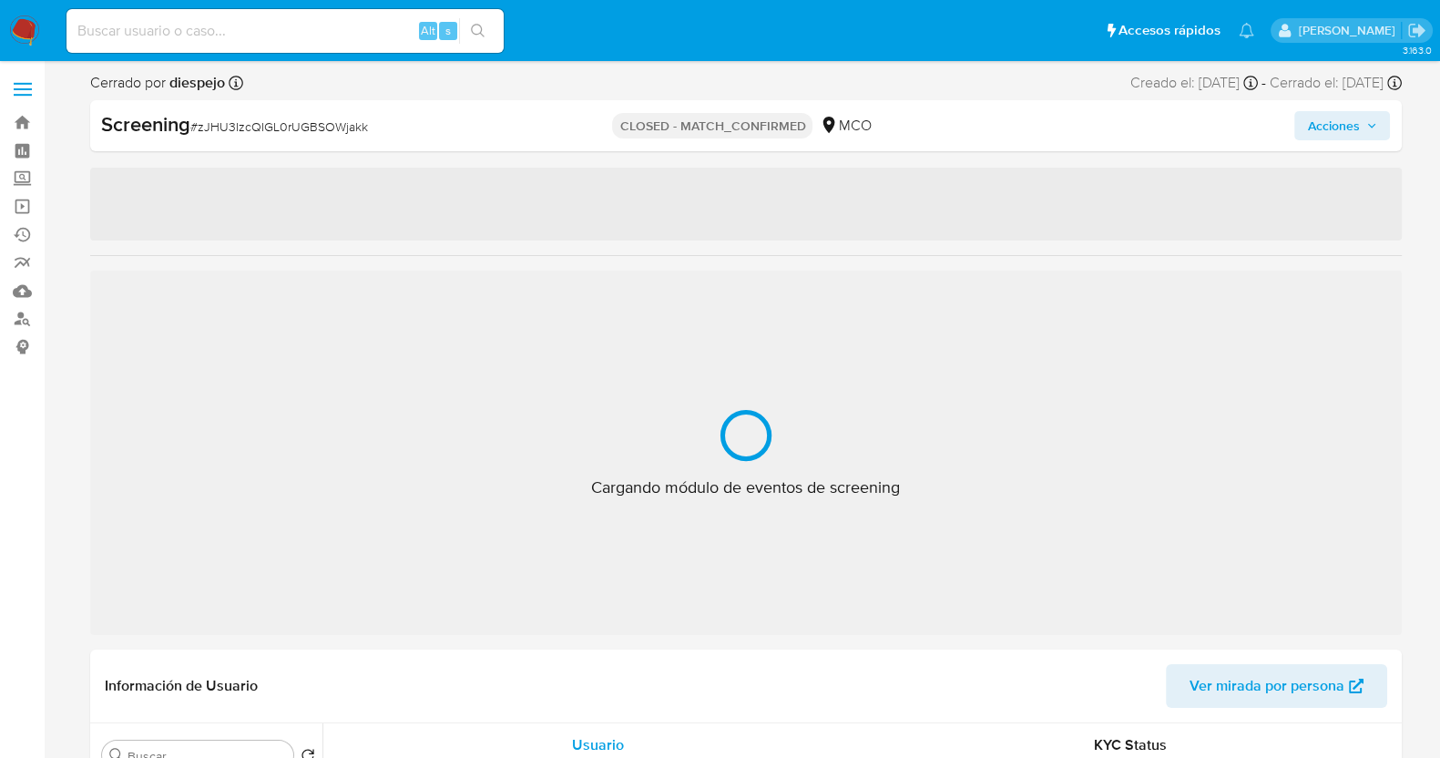
select select "10"
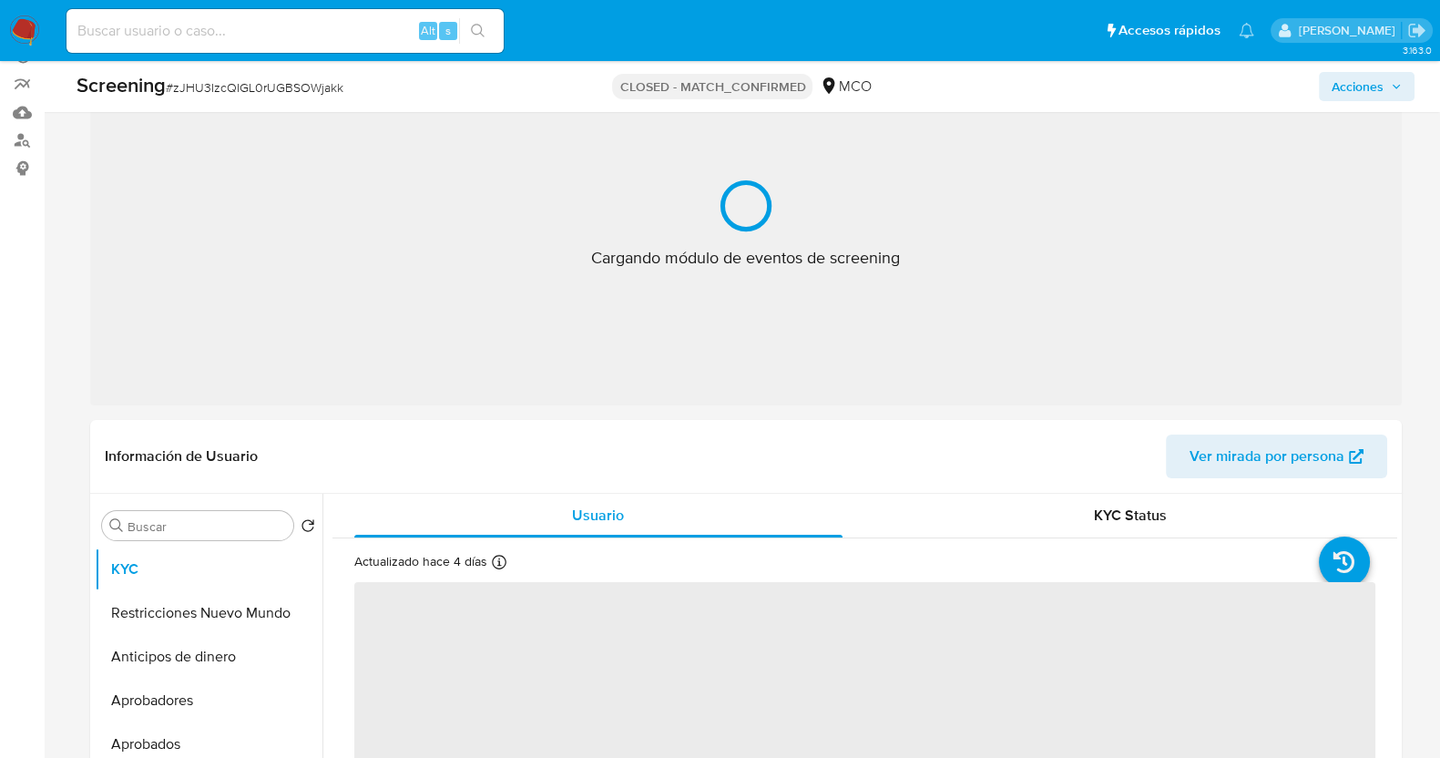
scroll to position [227, 0]
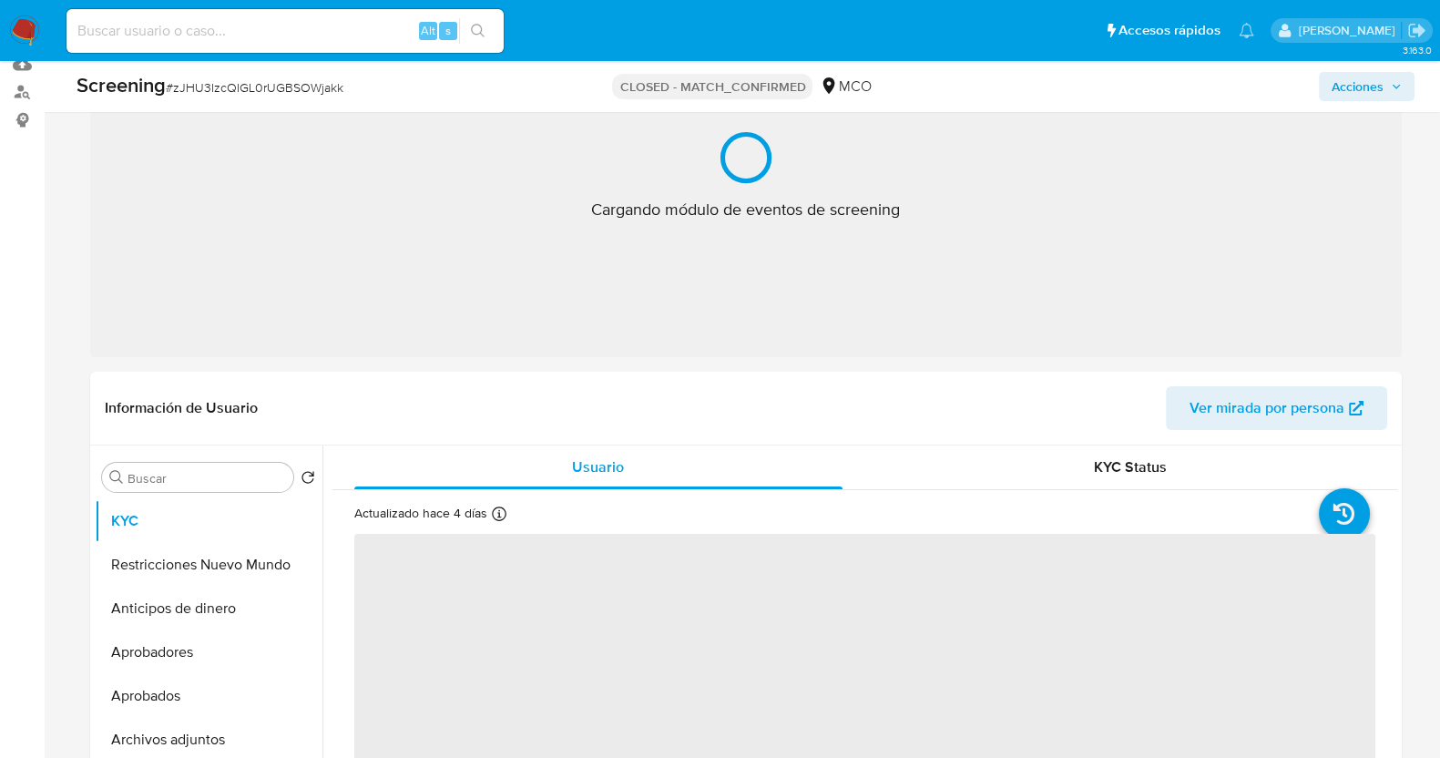
select select "10"
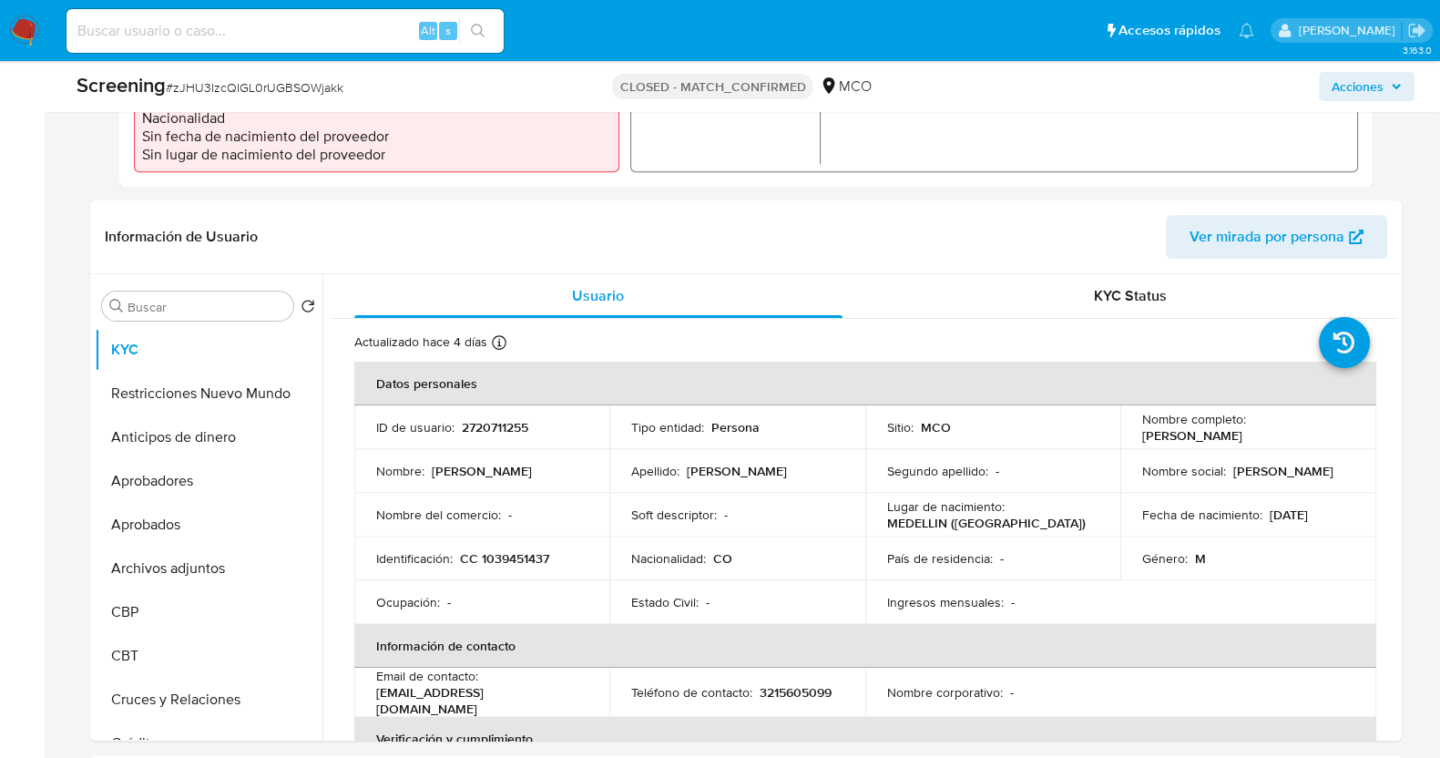
scroll to position [683, 0]
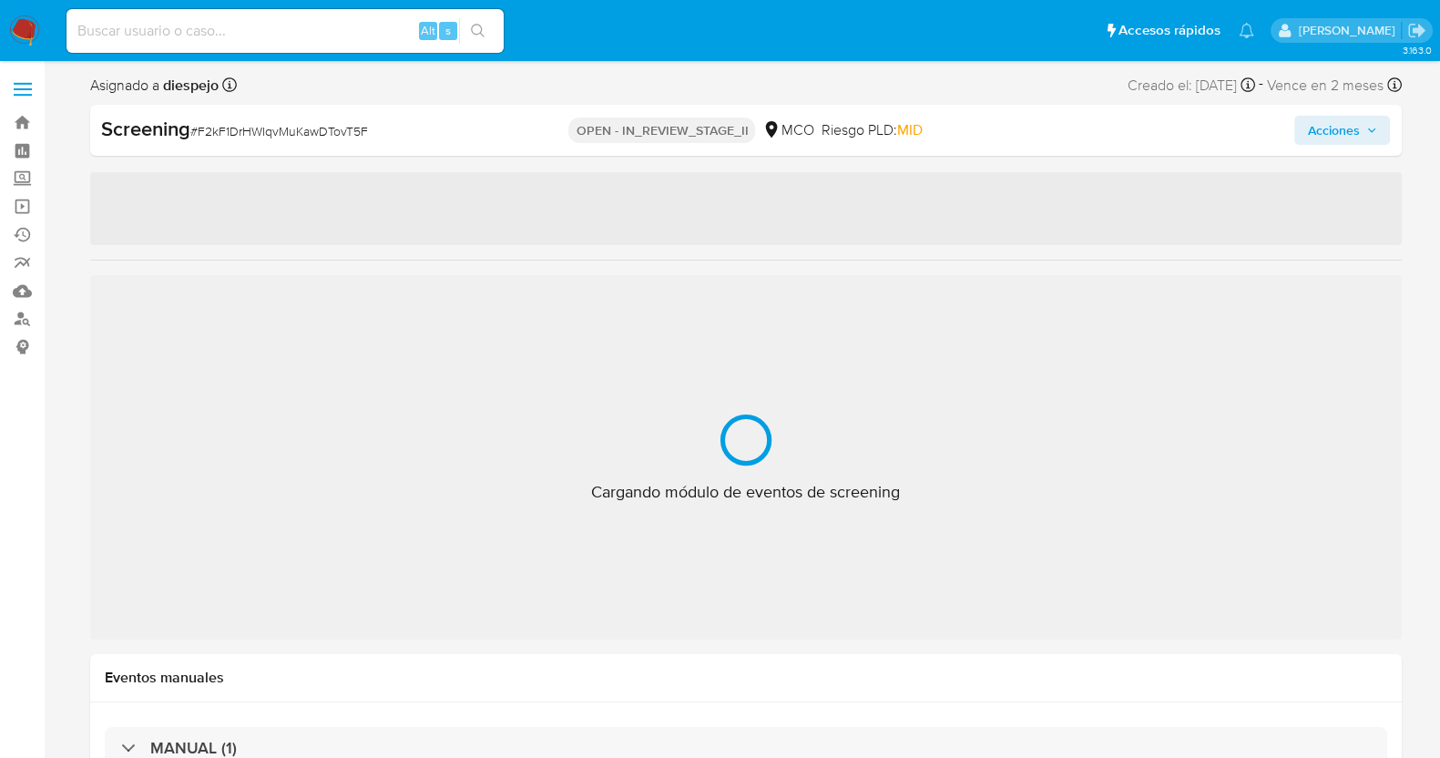
select select "10"
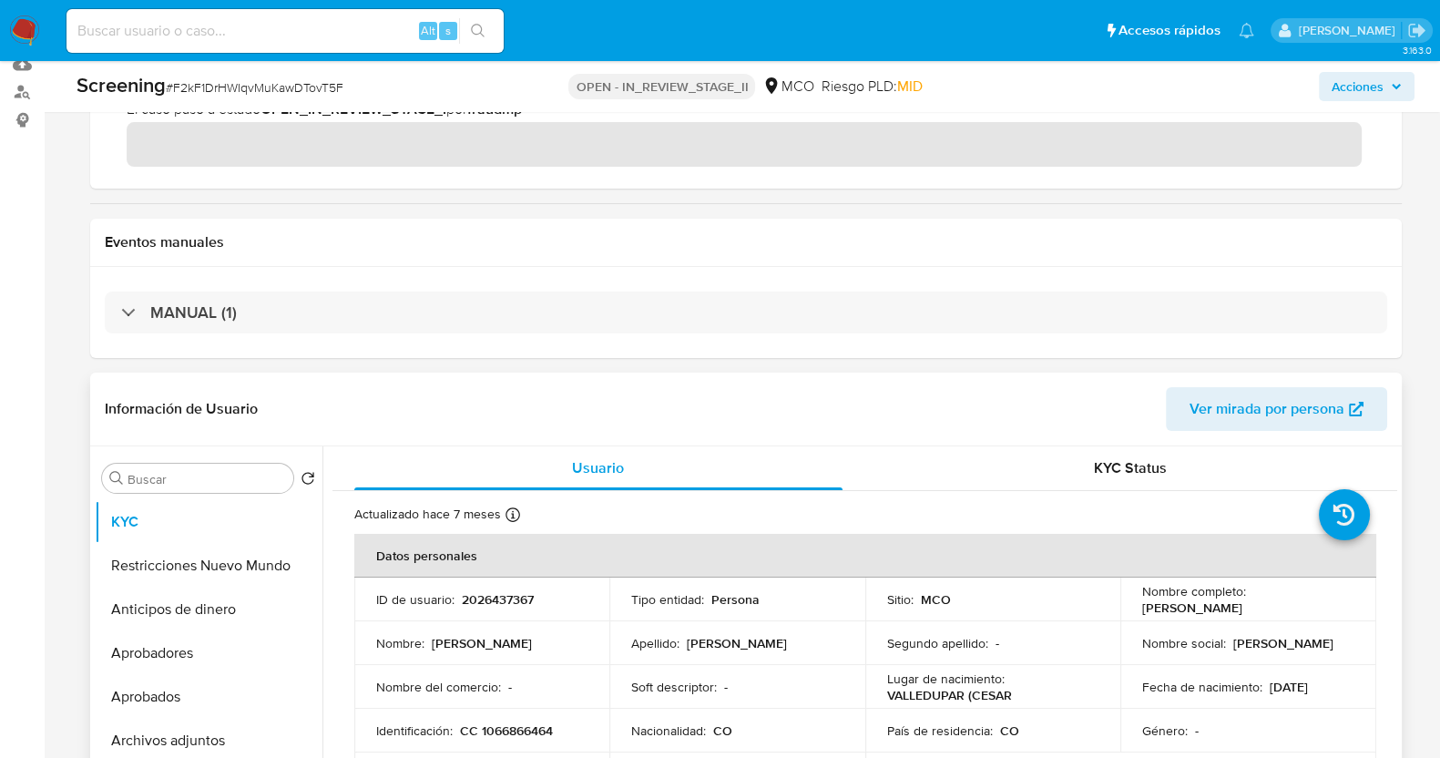
drag, startPoint x: 1304, startPoint y: 615, endPoint x: 1136, endPoint y: 605, distance: 167.9
click at [1136, 605] on td "Nombre completo : [PERSON_NAME]" at bounding box center [1249, 600] width 256 height 44
copy p "[PERSON_NAME]"
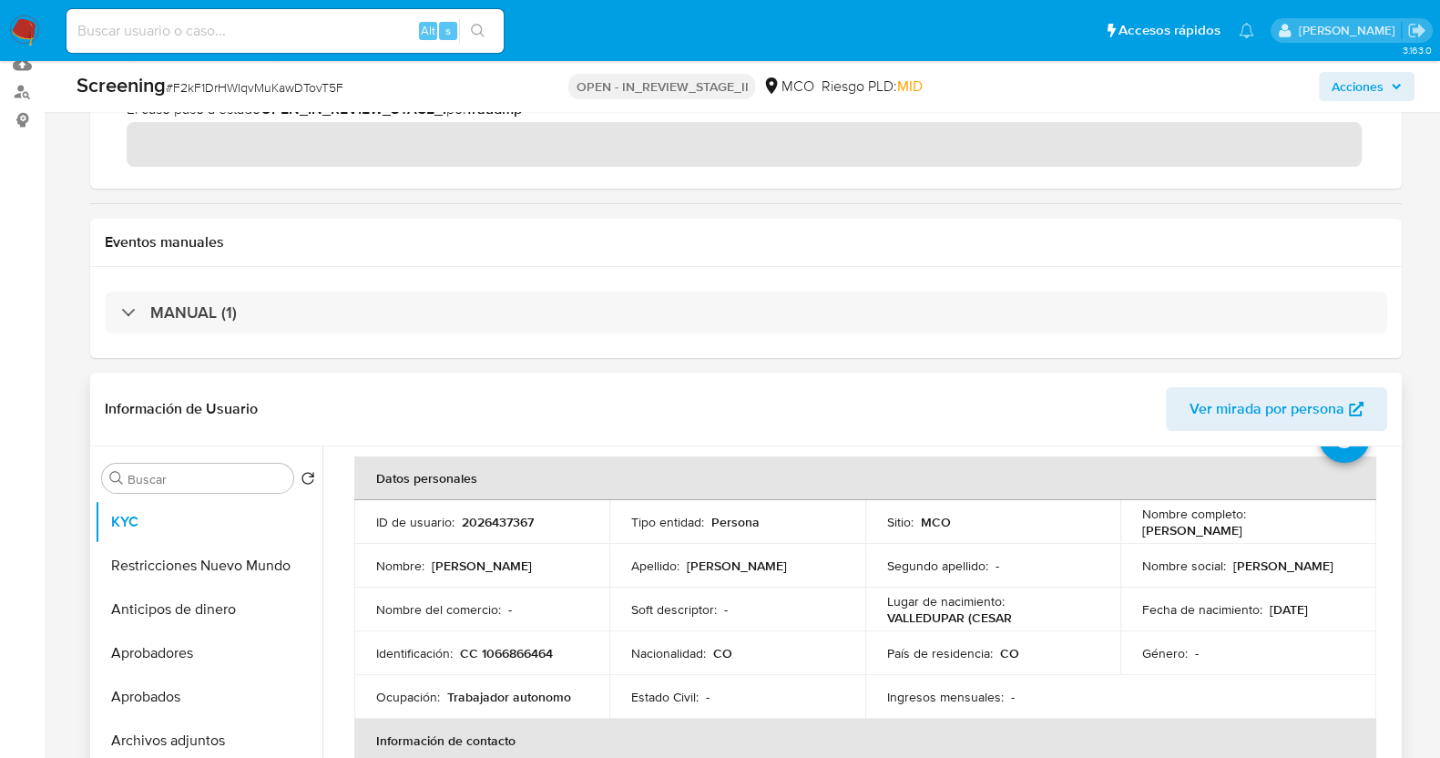
scroll to position [113, 0]
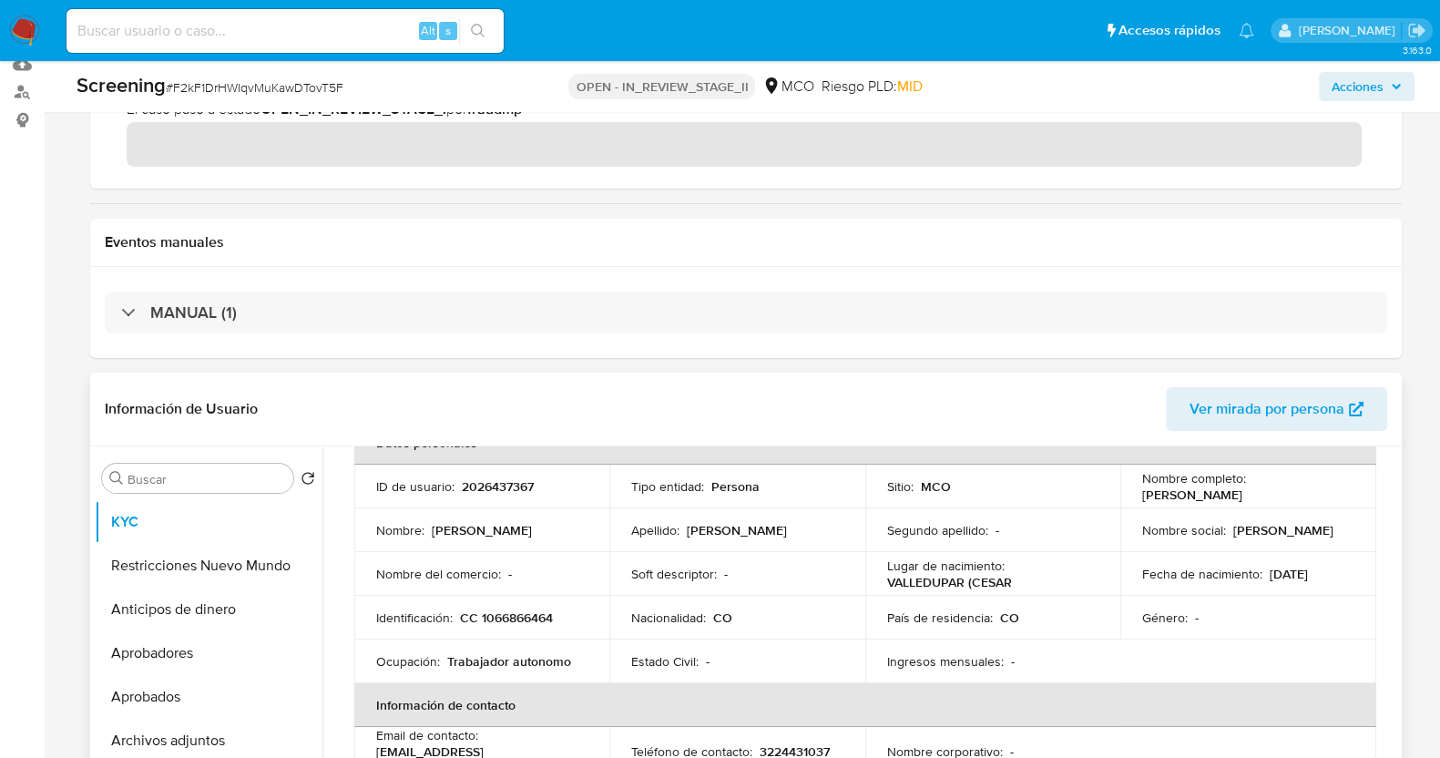
click at [522, 610] on p "CC 1066866464" at bounding box center [506, 618] width 93 height 16
copy p "1066866464"
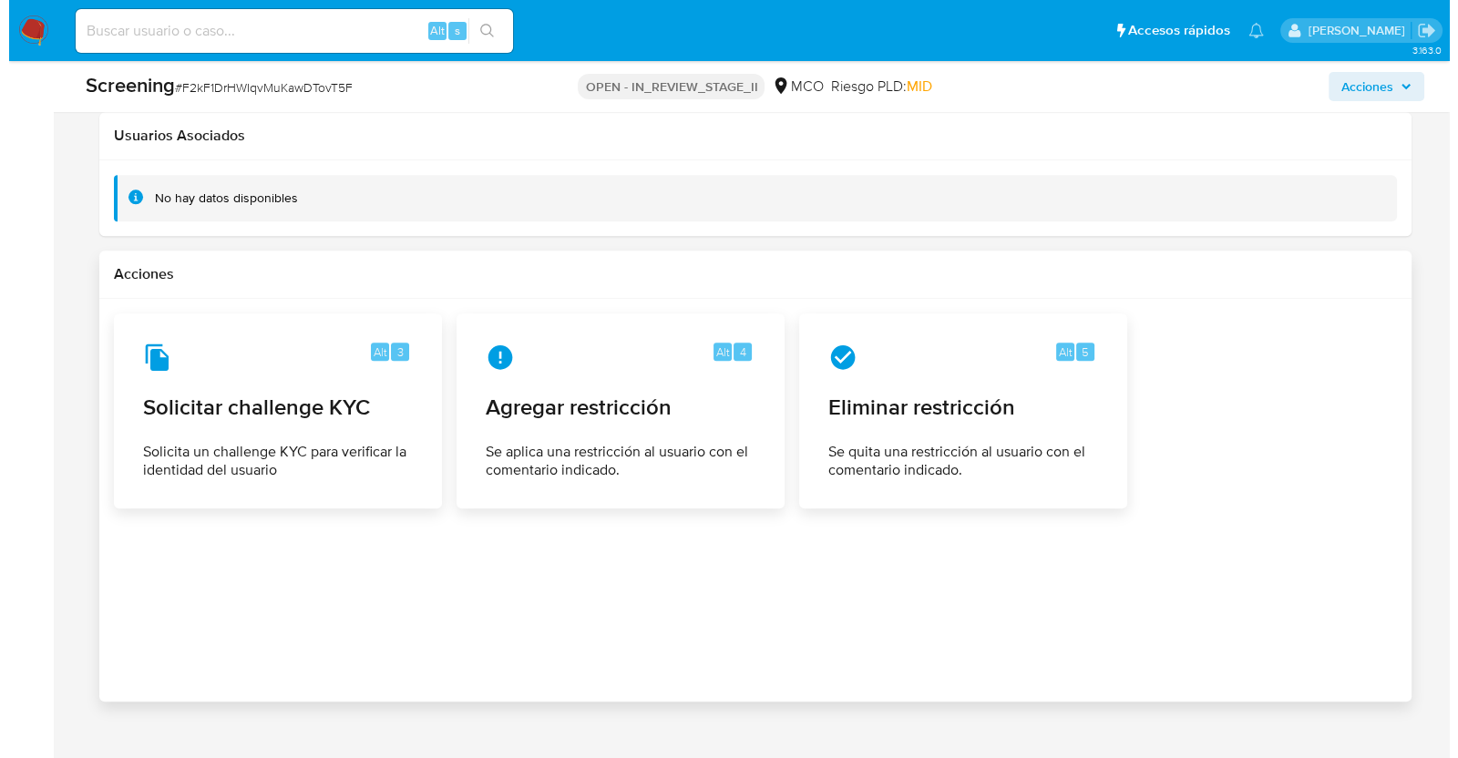
scroll to position [2404, 0]
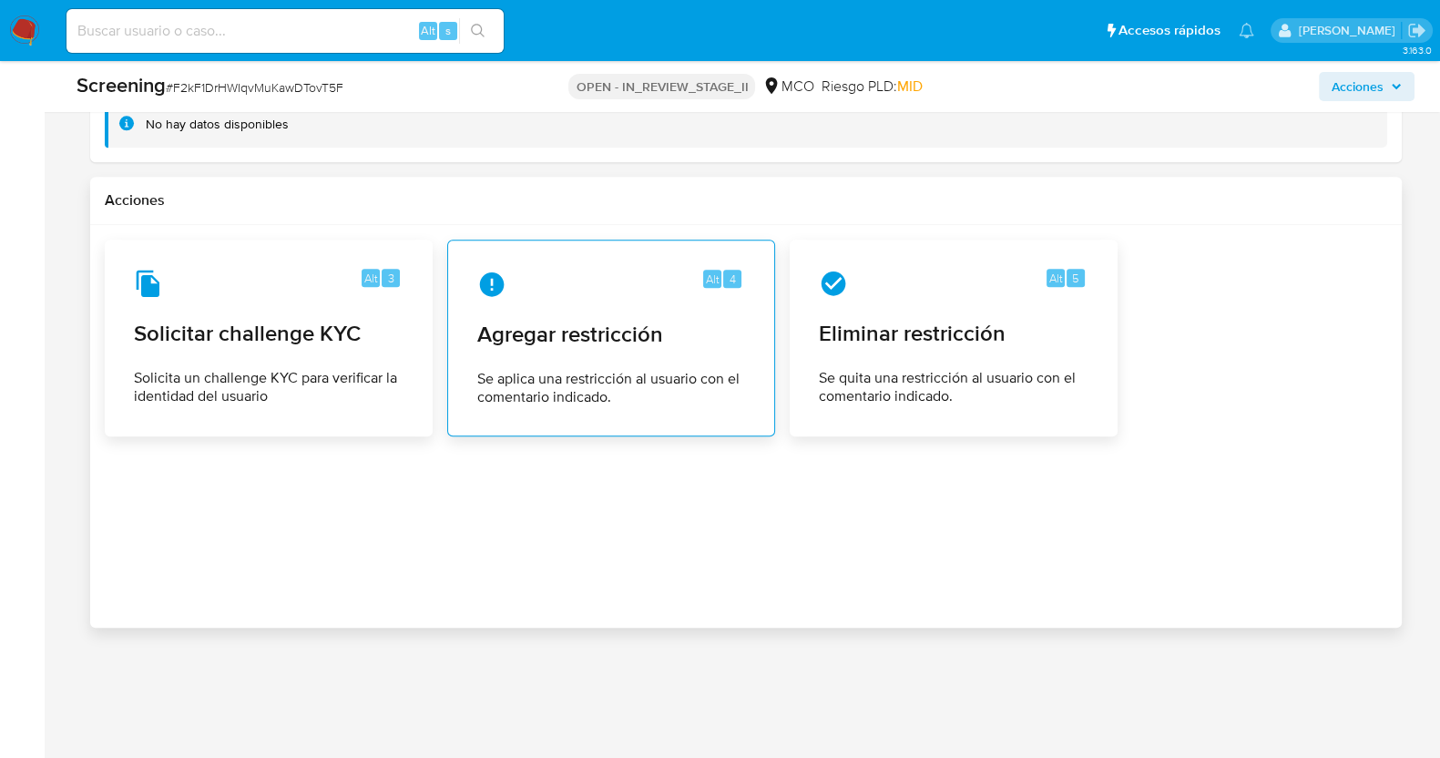
click at [542, 335] on span "Agregar restricción" at bounding box center [611, 334] width 268 height 27
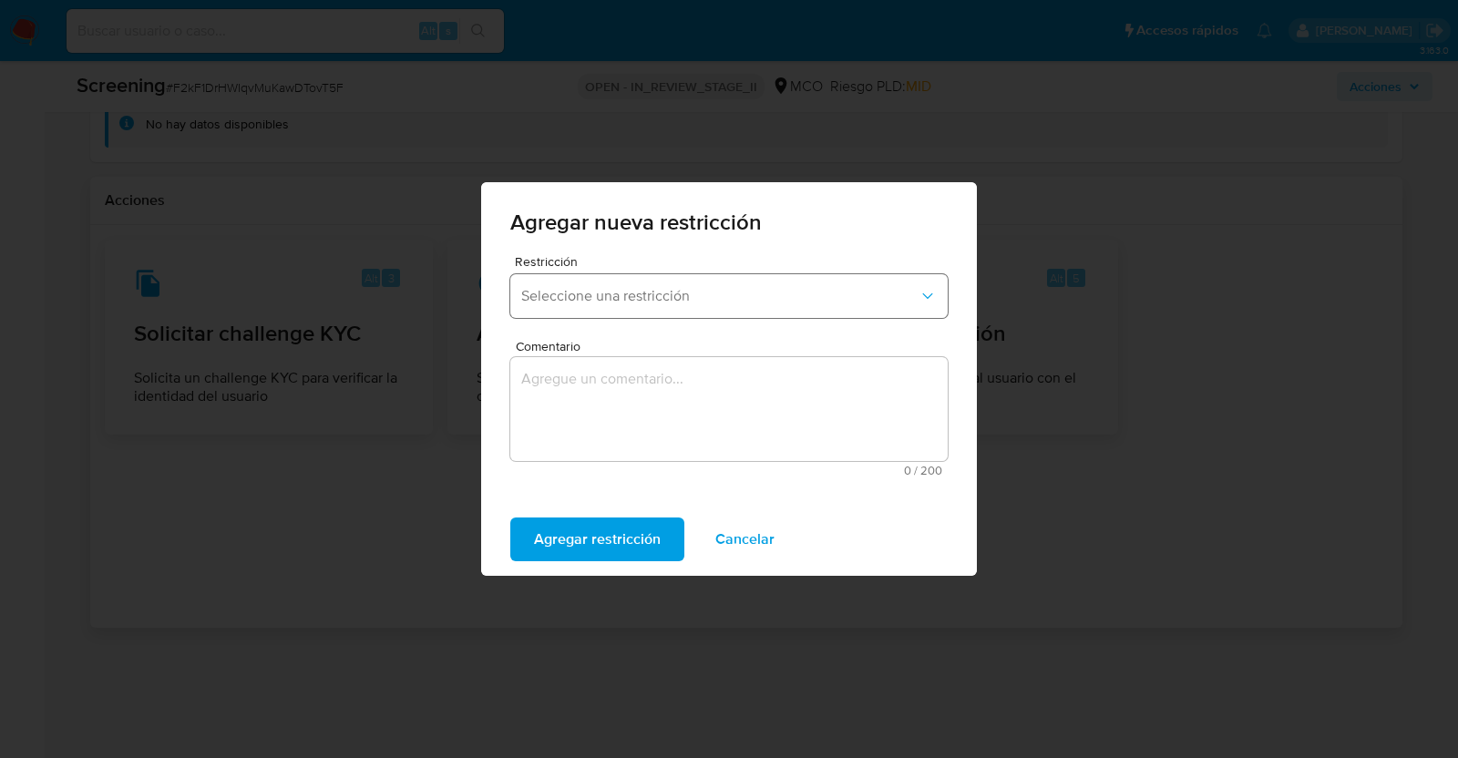
click at [642, 301] on span "Seleccione una restricción" at bounding box center [719, 296] width 397 height 18
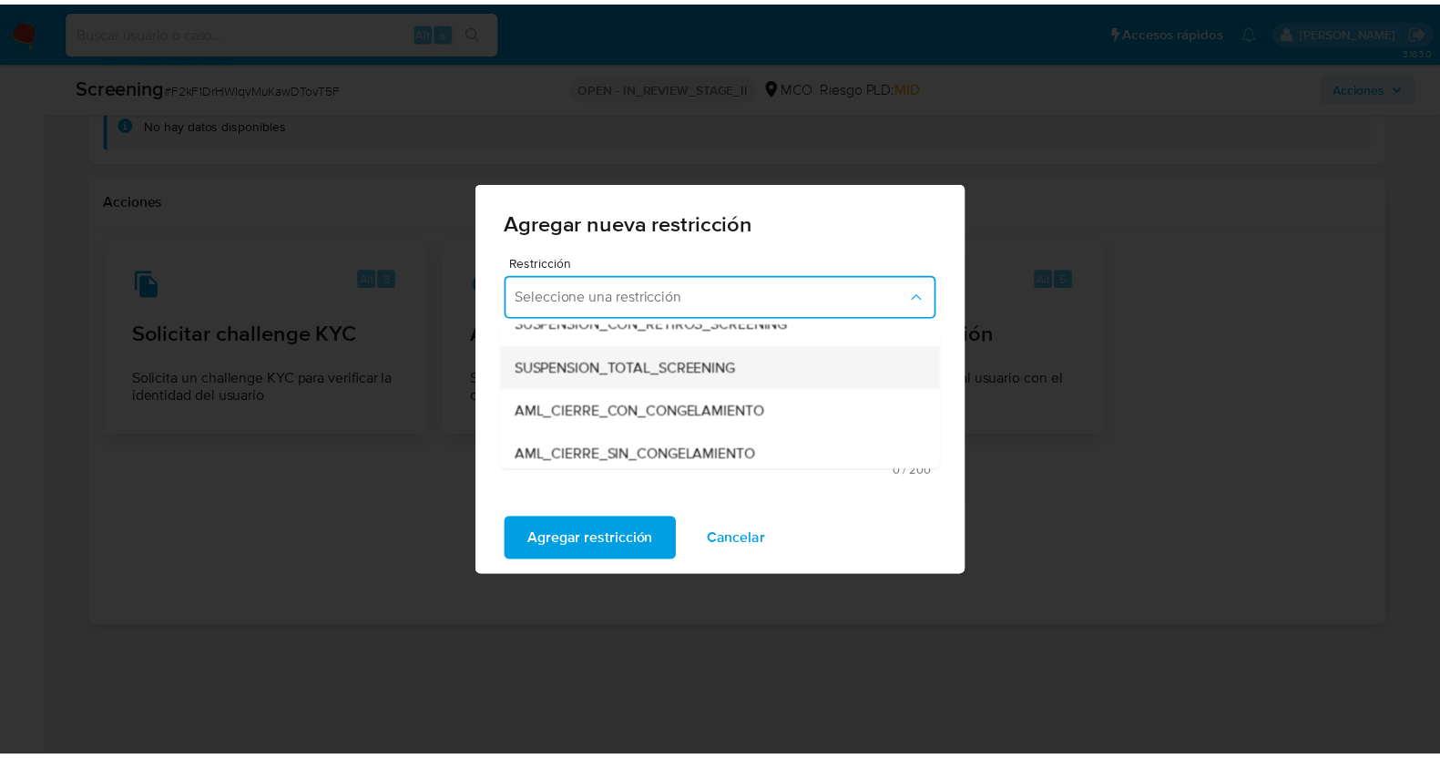
scroll to position [113, 0]
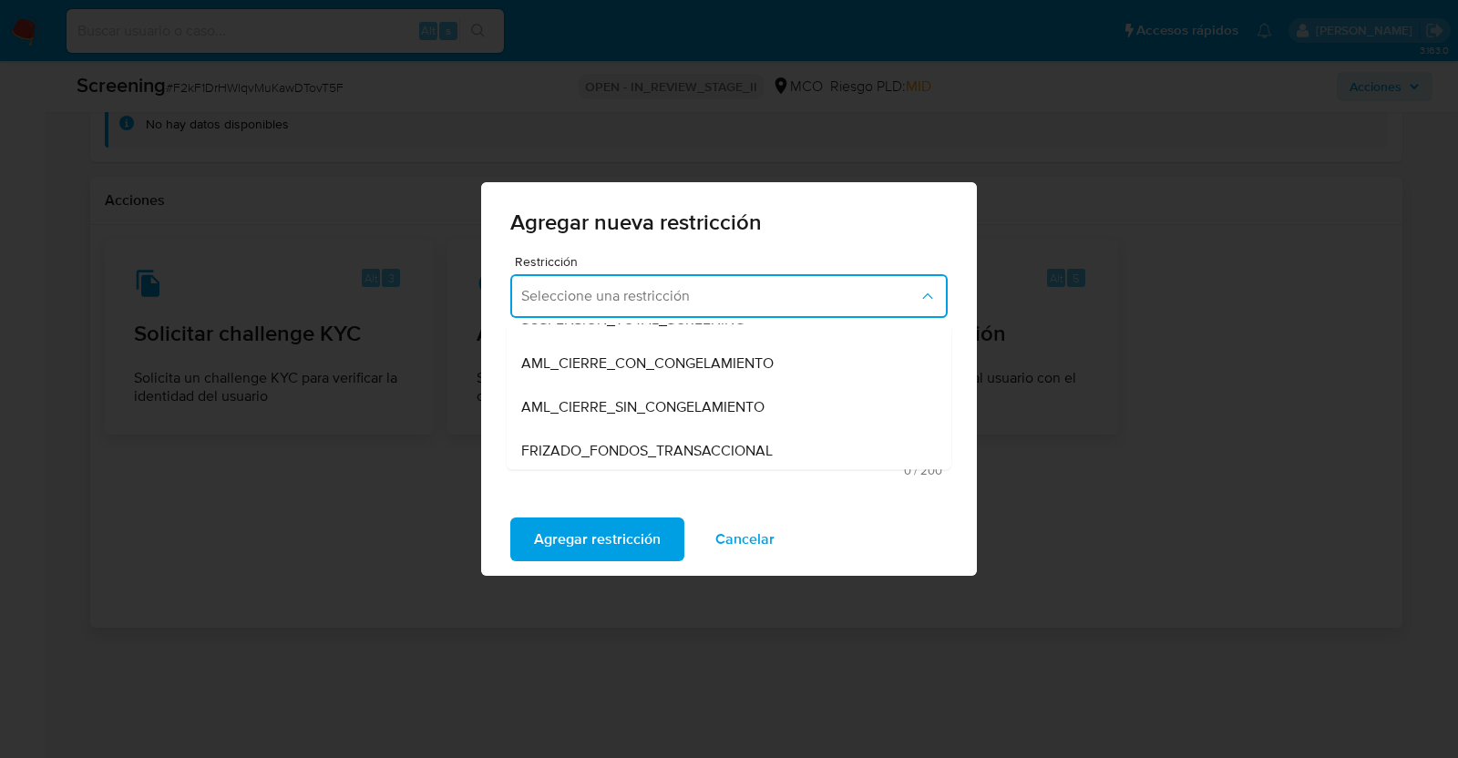
click at [610, 404] on span "AML_CIERRE_SIN_CONGELAMIENTO" at bounding box center [642, 407] width 243 height 18
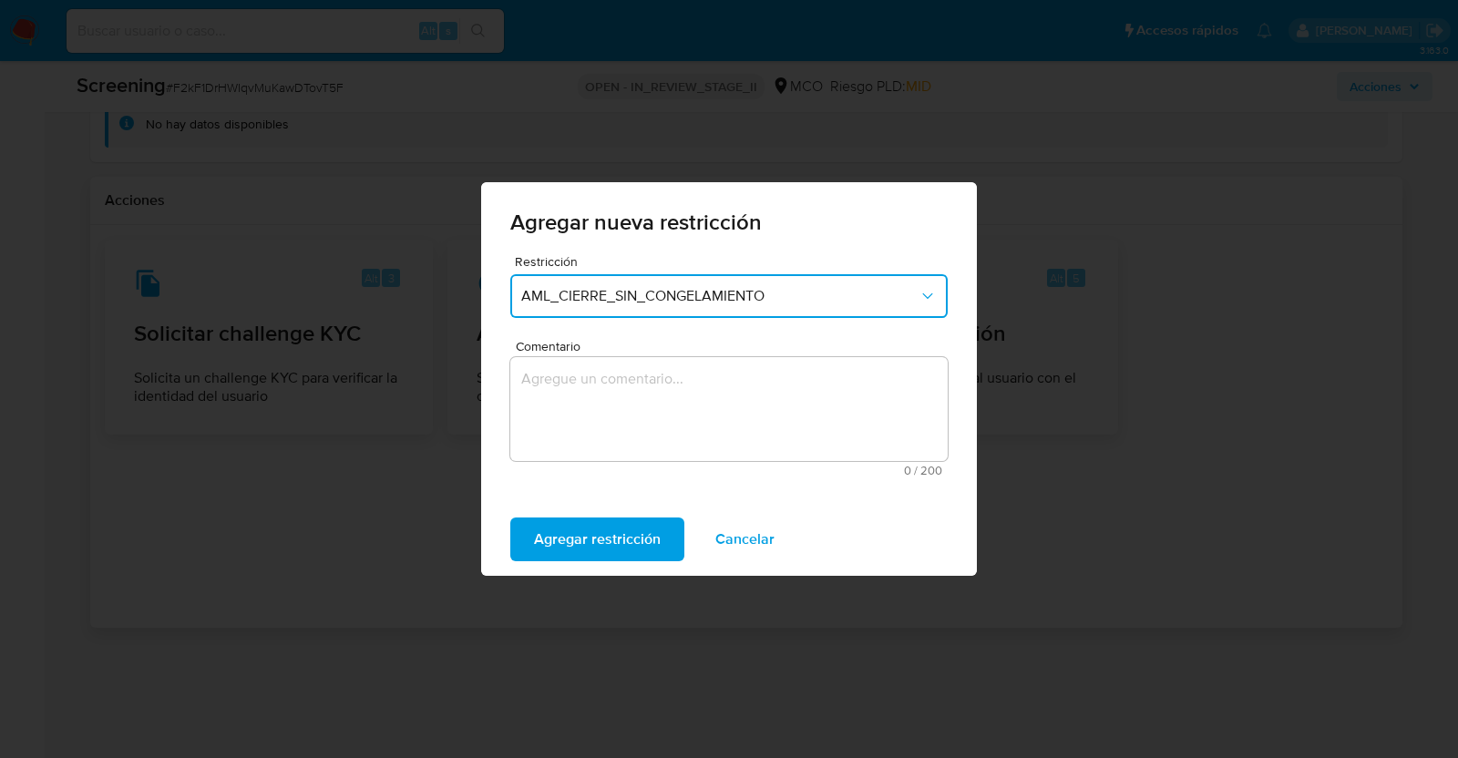
click at [591, 402] on textarea "Comentario" at bounding box center [728, 409] width 437 height 104
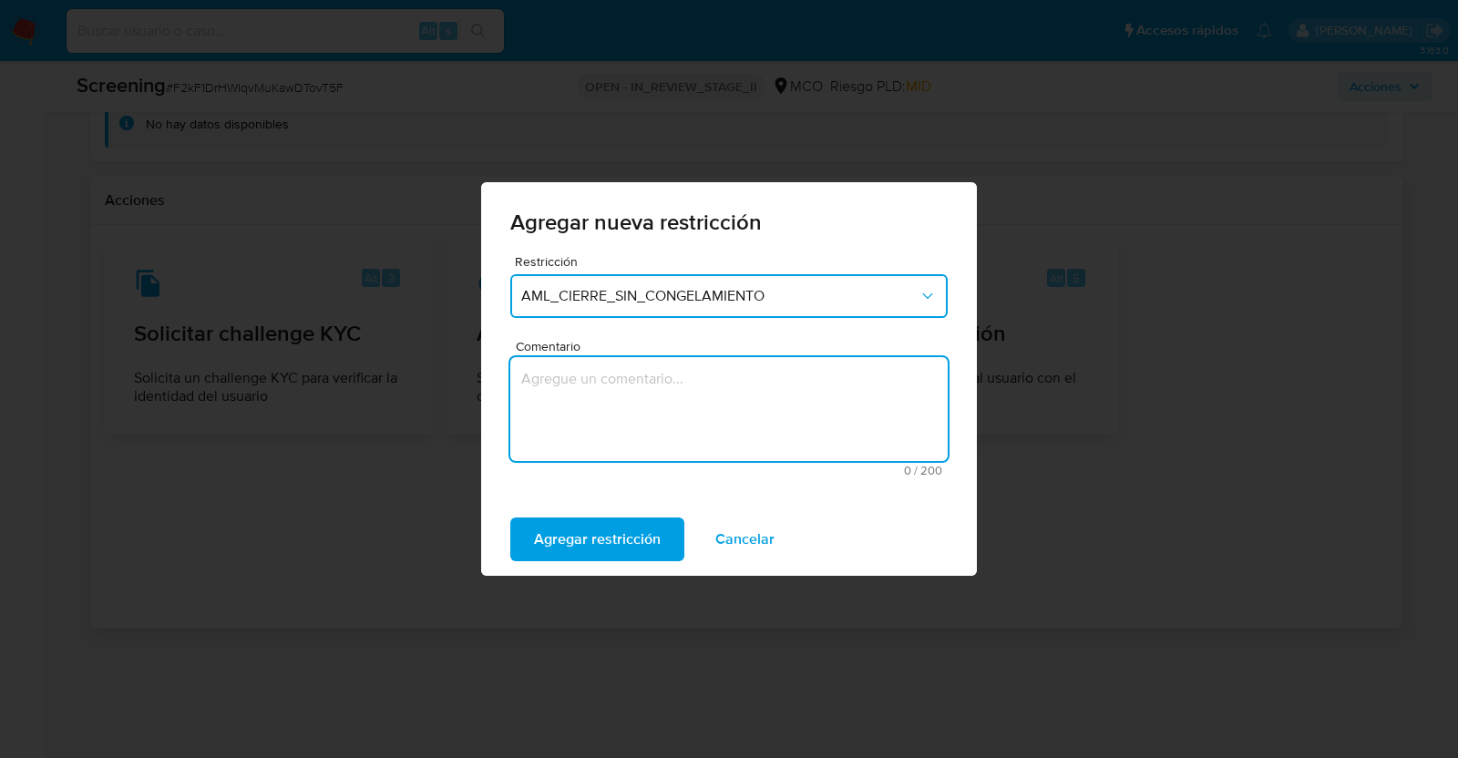
type textarea "a"
type textarea "AML Restricción"
drag, startPoint x: 574, startPoint y: 425, endPoint x: 561, endPoint y: 548, distance: 122.8
click at [561, 548] on span "Agregar restricción" at bounding box center [597, 539] width 127 height 40
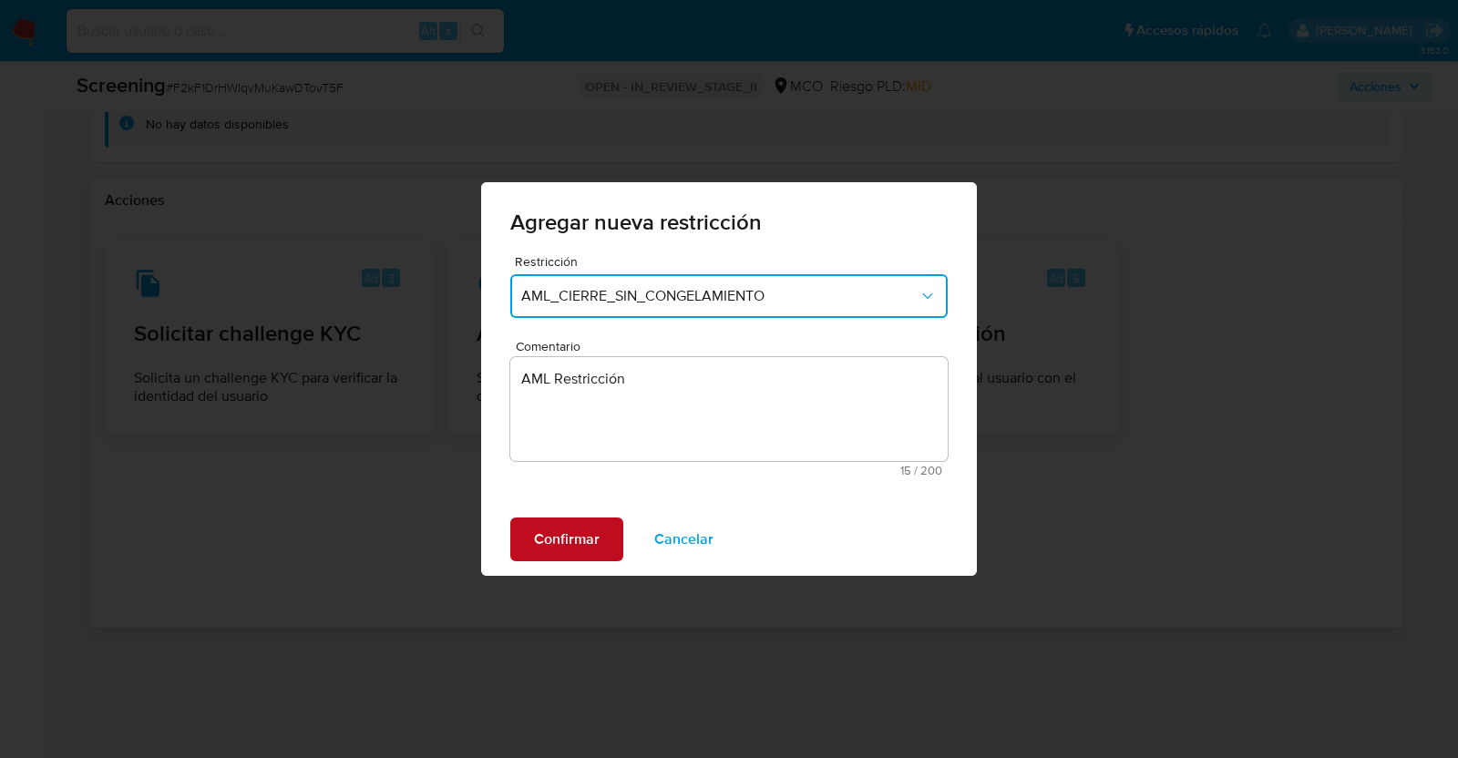
click at [565, 542] on span "Confirmar" at bounding box center [567, 539] width 66 height 40
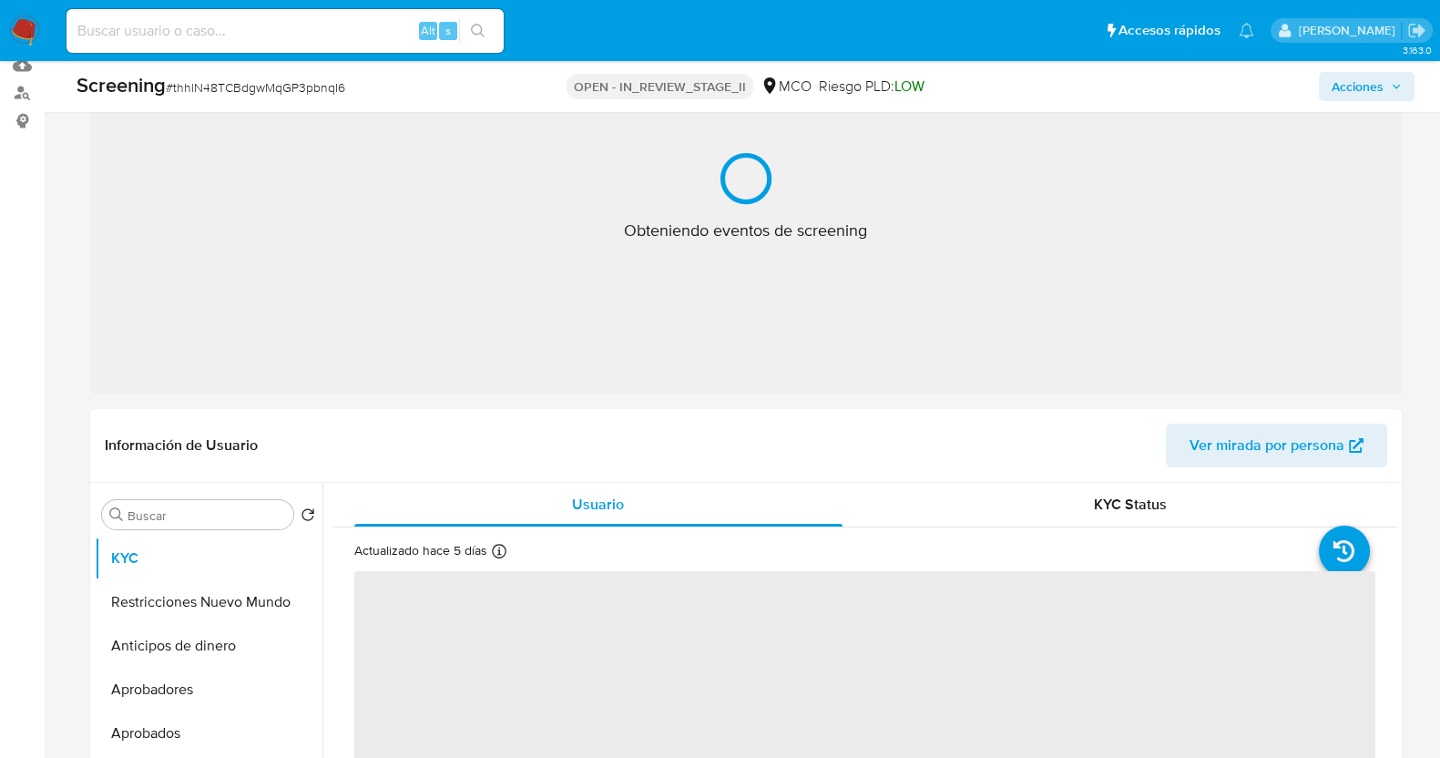
scroll to position [227, 0]
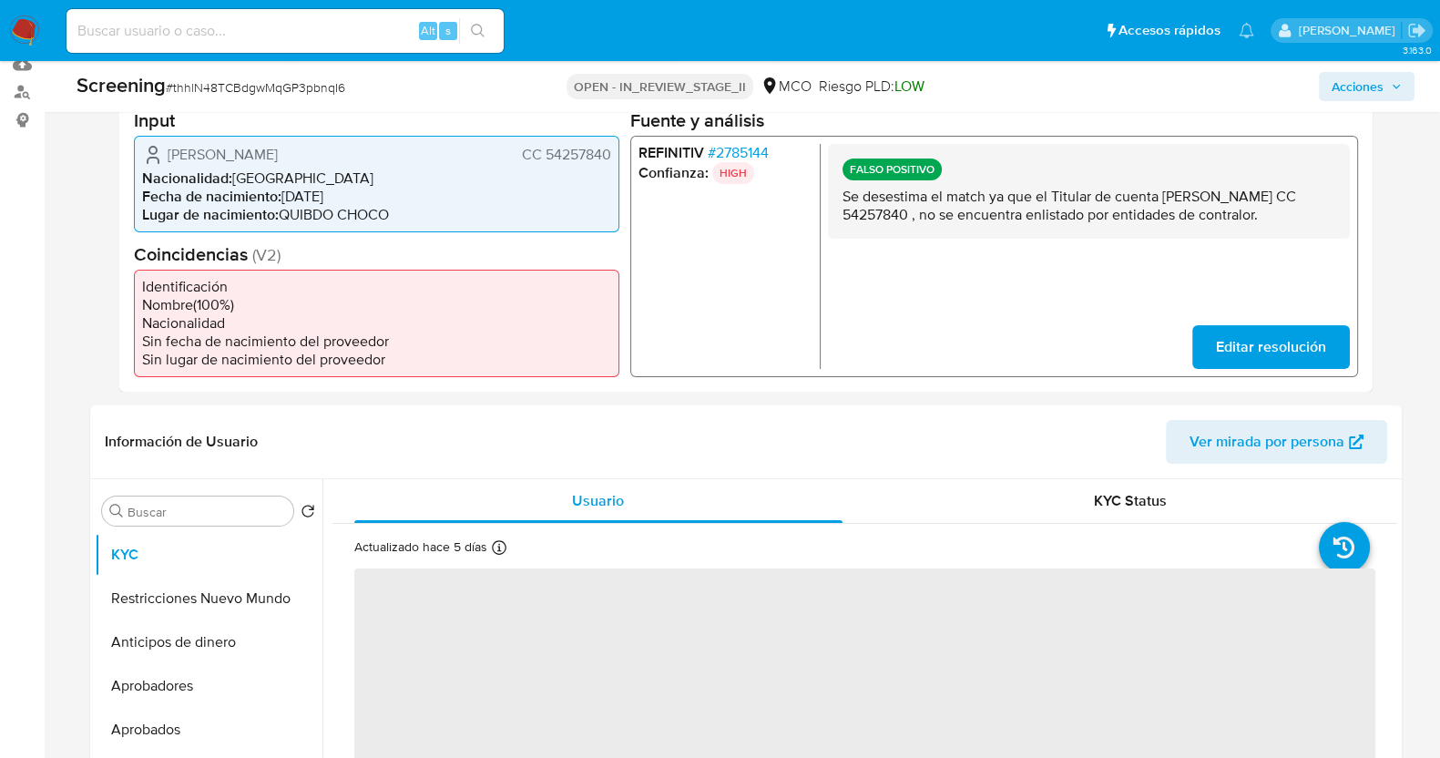
select select "10"
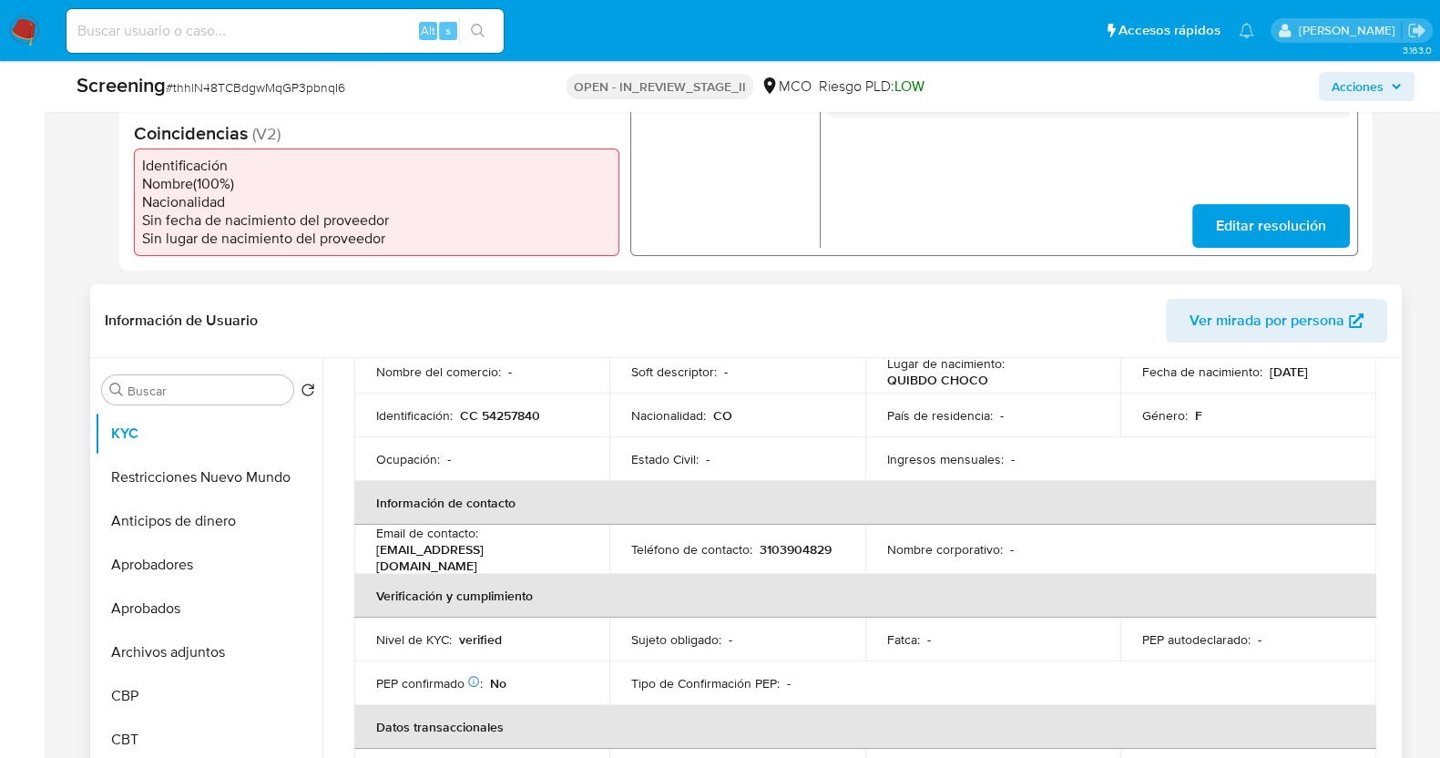
click at [507, 412] on p "CC 54257840" at bounding box center [500, 415] width 80 height 16
copy p "54257840"
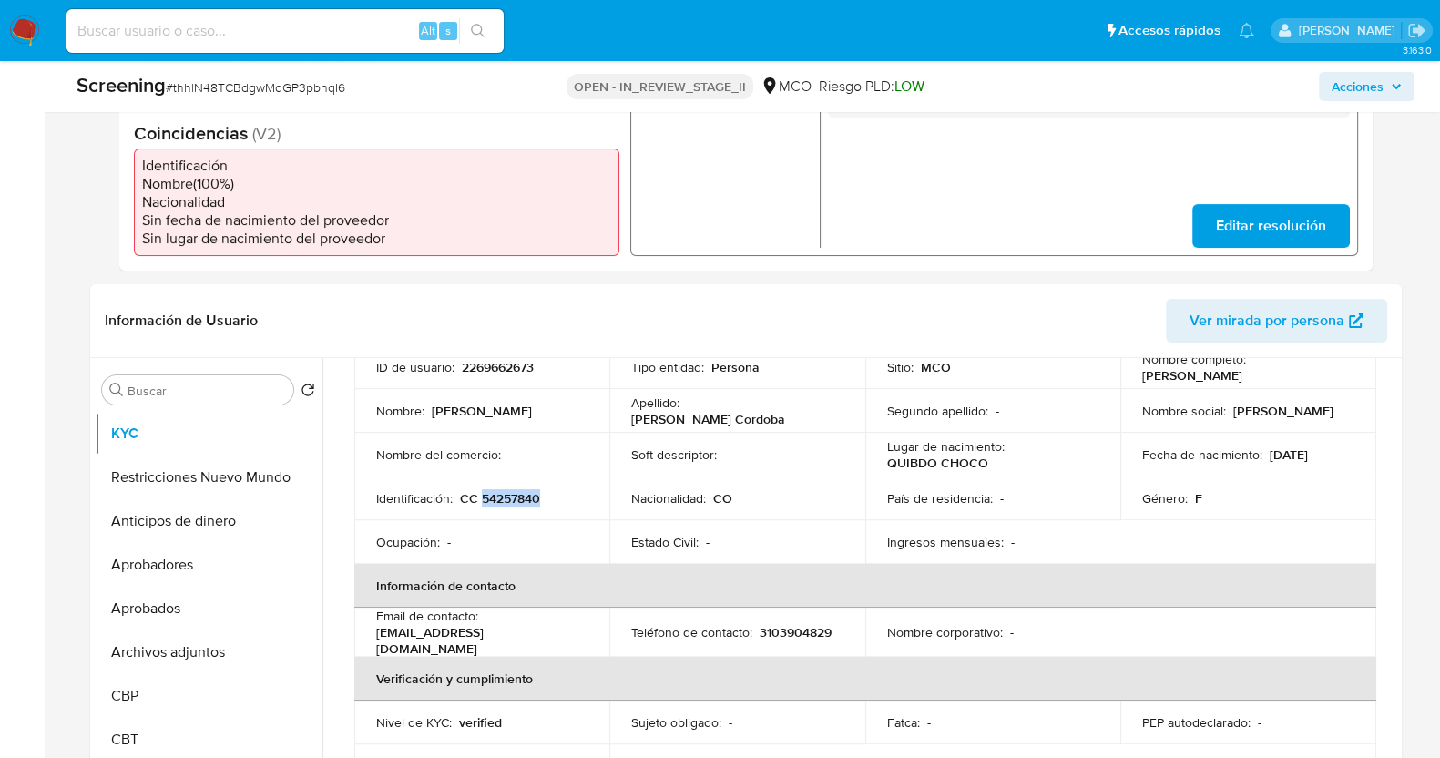
scroll to position [113, 0]
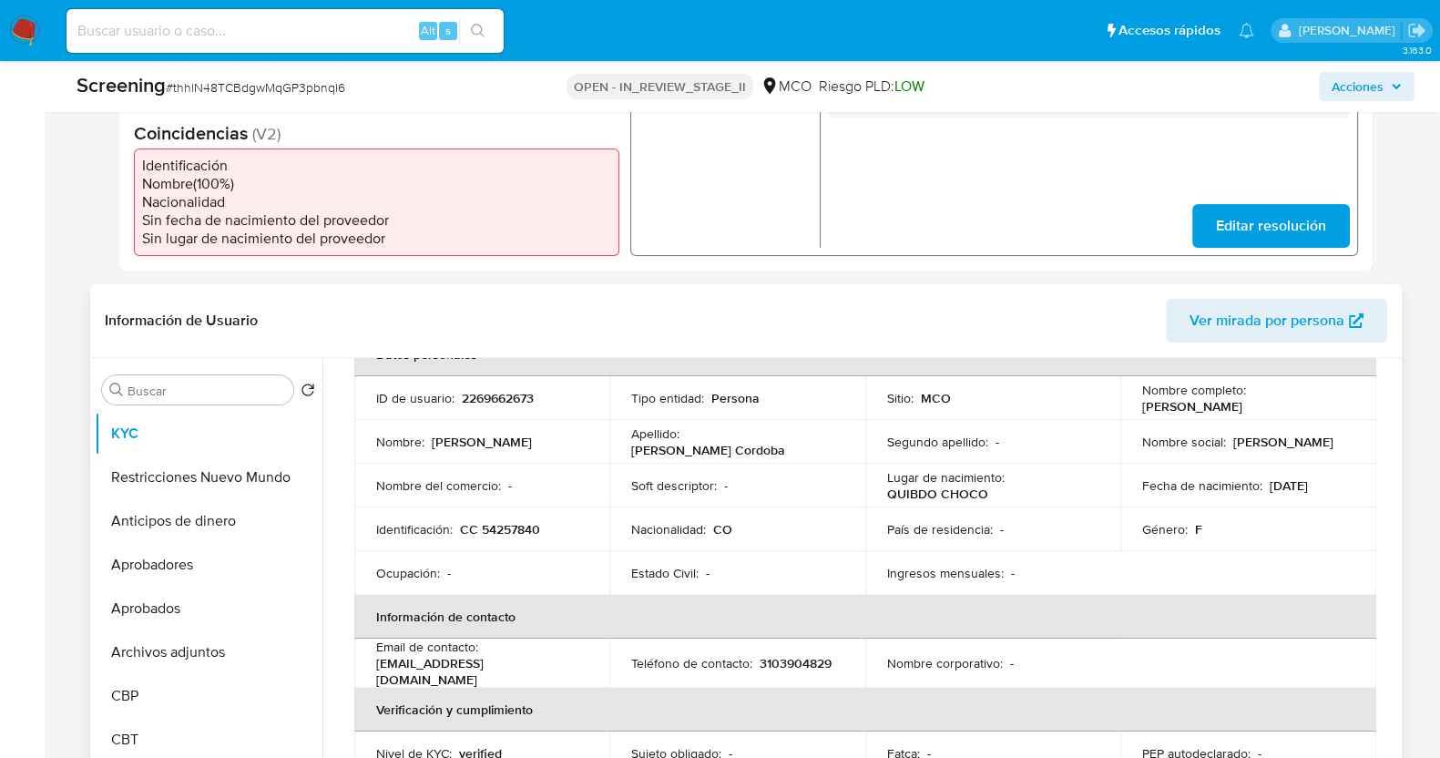
click at [1198, 399] on p "[PERSON_NAME]" at bounding box center [1193, 406] width 100 height 16
copy p "Mosquera"
drag, startPoint x: 1295, startPoint y: 405, endPoint x: 1305, endPoint y: 407, distance: 10.2
click at [1295, 406] on div "Nombre completo : Miladys Mosquera Cordoba" at bounding box center [1249, 398] width 212 height 33
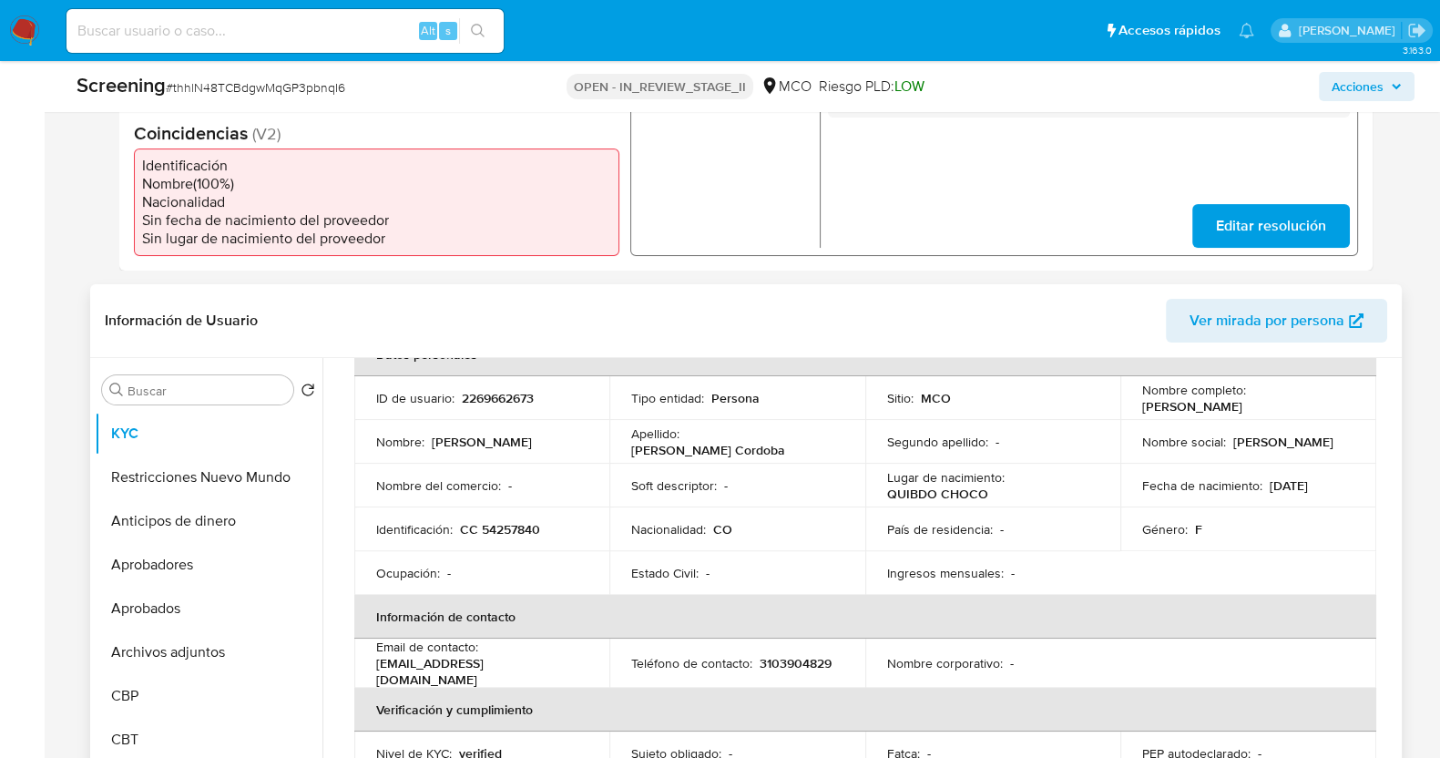
drag, startPoint x: 1317, startPoint y: 407, endPoint x: 1130, endPoint y: 405, distance: 186.8
click at [1130, 405] on td "Nombre completo : Miladys Mosquera Cordoba" at bounding box center [1249, 398] width 256 height 44
copy p "[PERSON_NAME]"
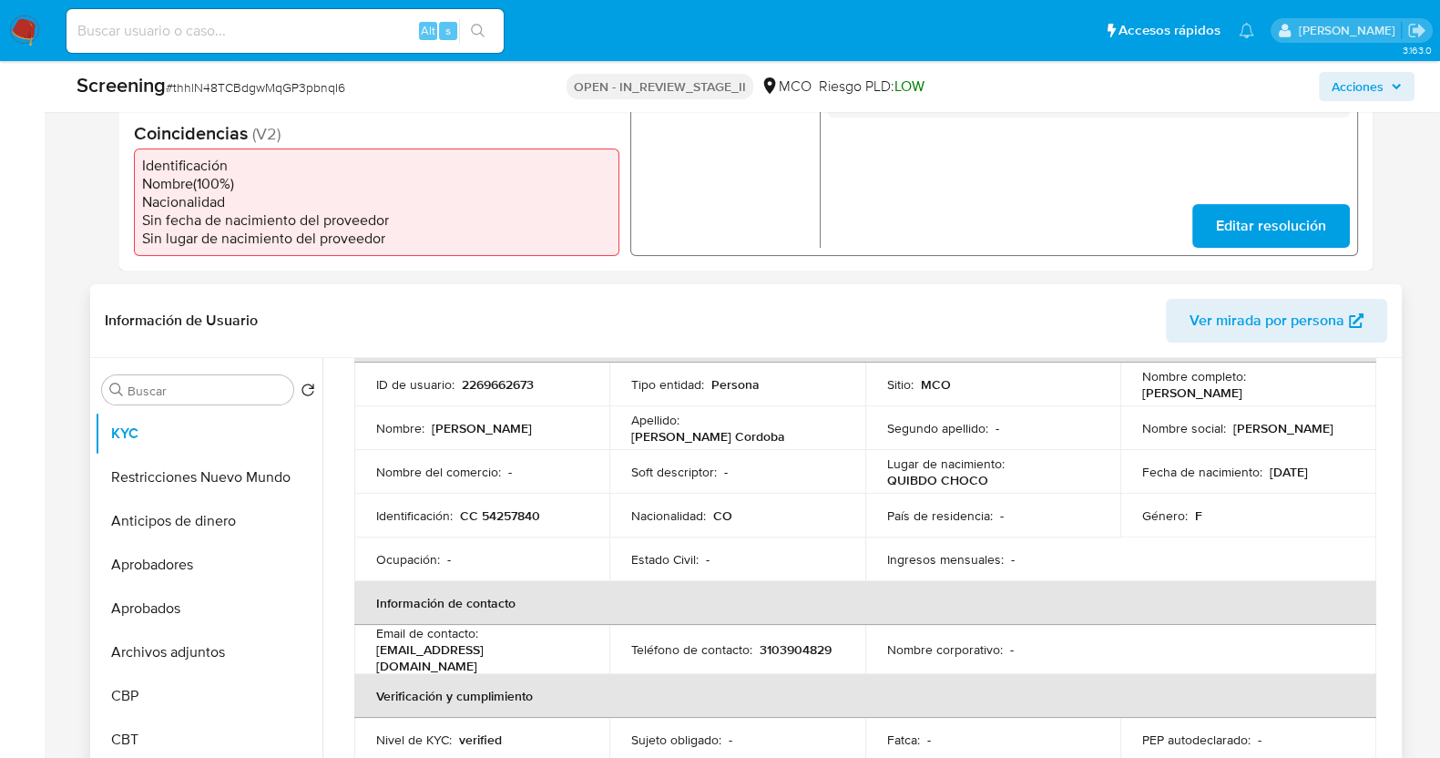
scroll to position [0, 0]
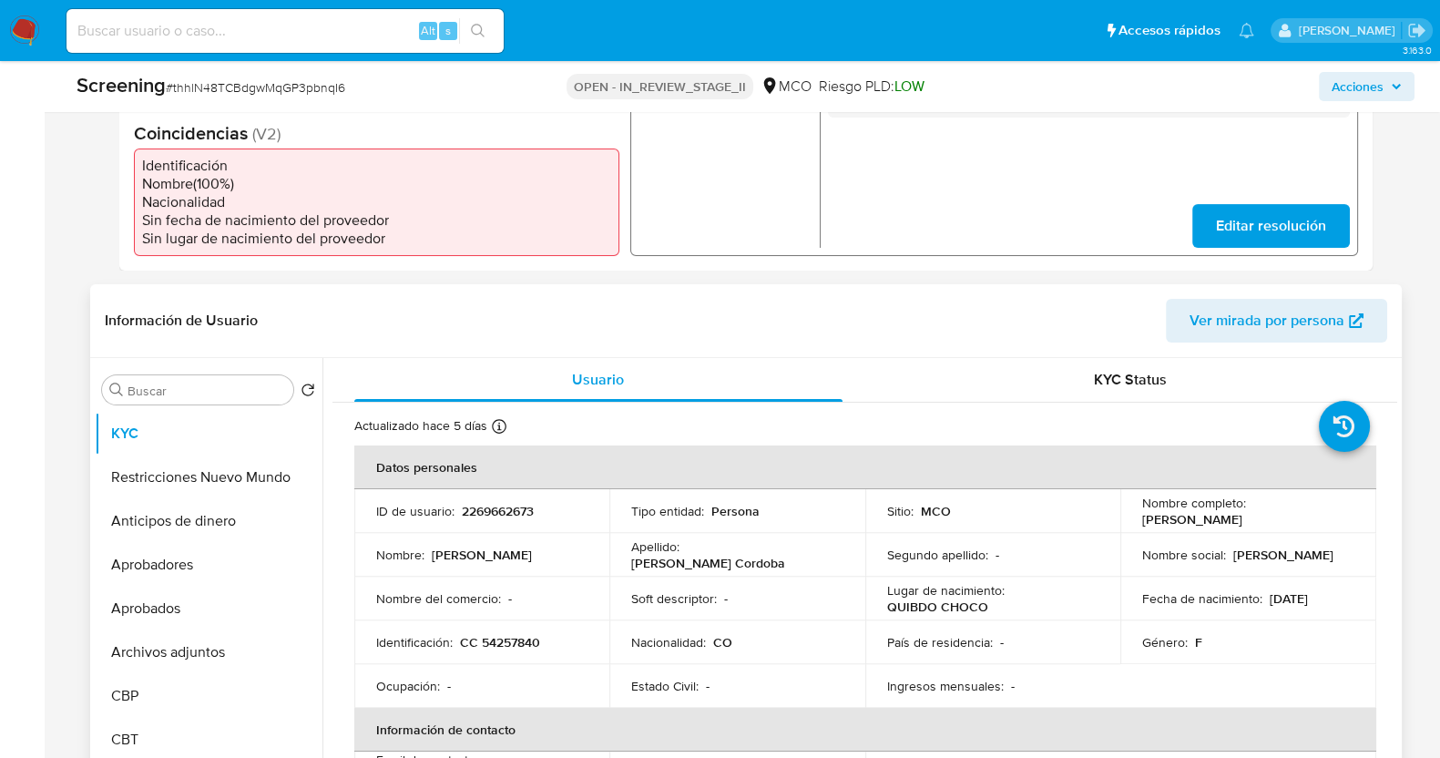
click at [1305, 525] on div "Nombre completo : Miladys Mosquera Cordoba" at bounding box center [1249, 511] width 212 height 33
drag, startPoint x: 1309, startPoint y: 521, endPoint x: 1136, endPoint y: 523, distance: 173.1
click at [1143, 523] on div "Nombre completo : Miladys Mosquera Cordoba" at bounding box center [1249, 511] width 212 height 33
copy p "[PERSON_NAME]"
click at [503, 640] on p "CC 54257840" at bounding box center [500, 642] width 80 height 16
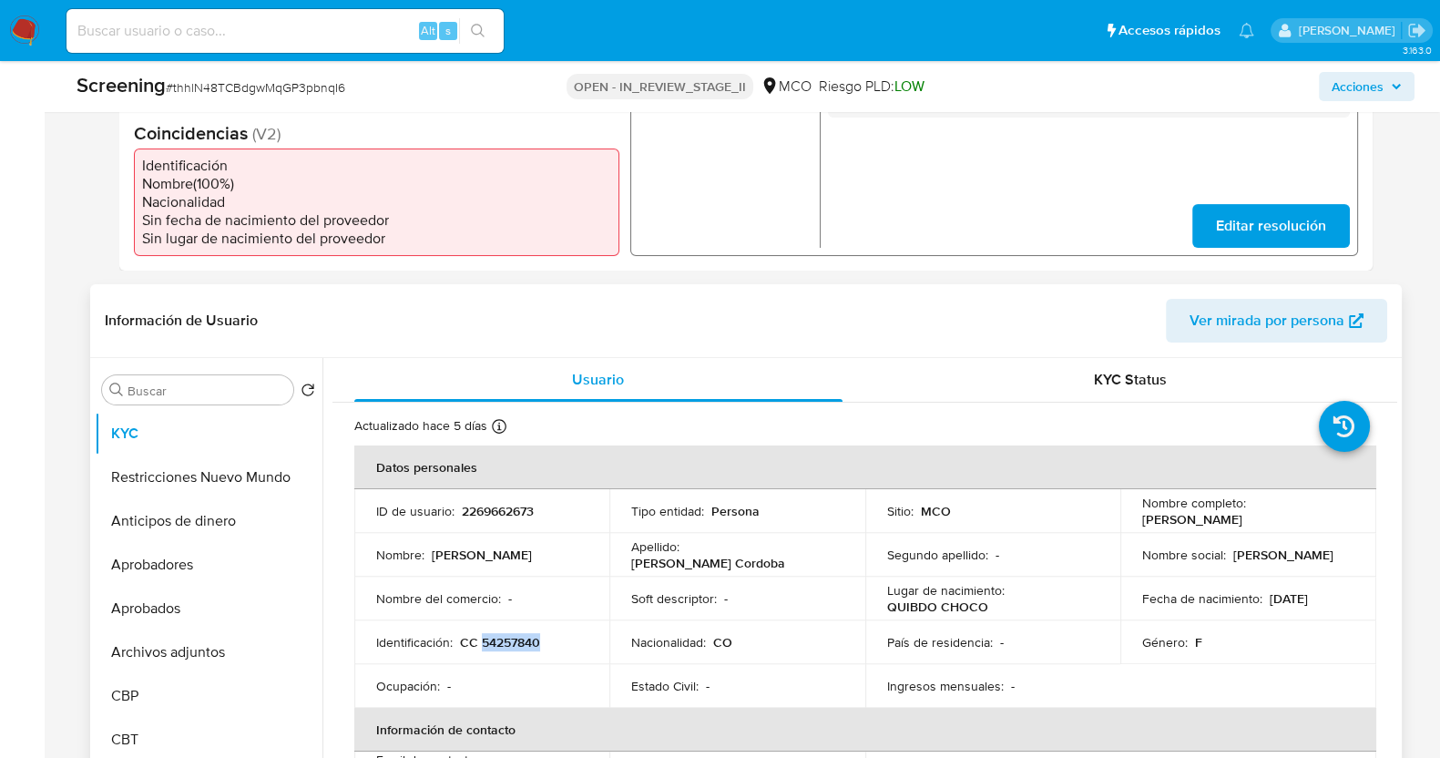
click at [503, 640] on p "CC 54257840" at bounding box center [500, 642] width 80 height 16
copy p "54257840"
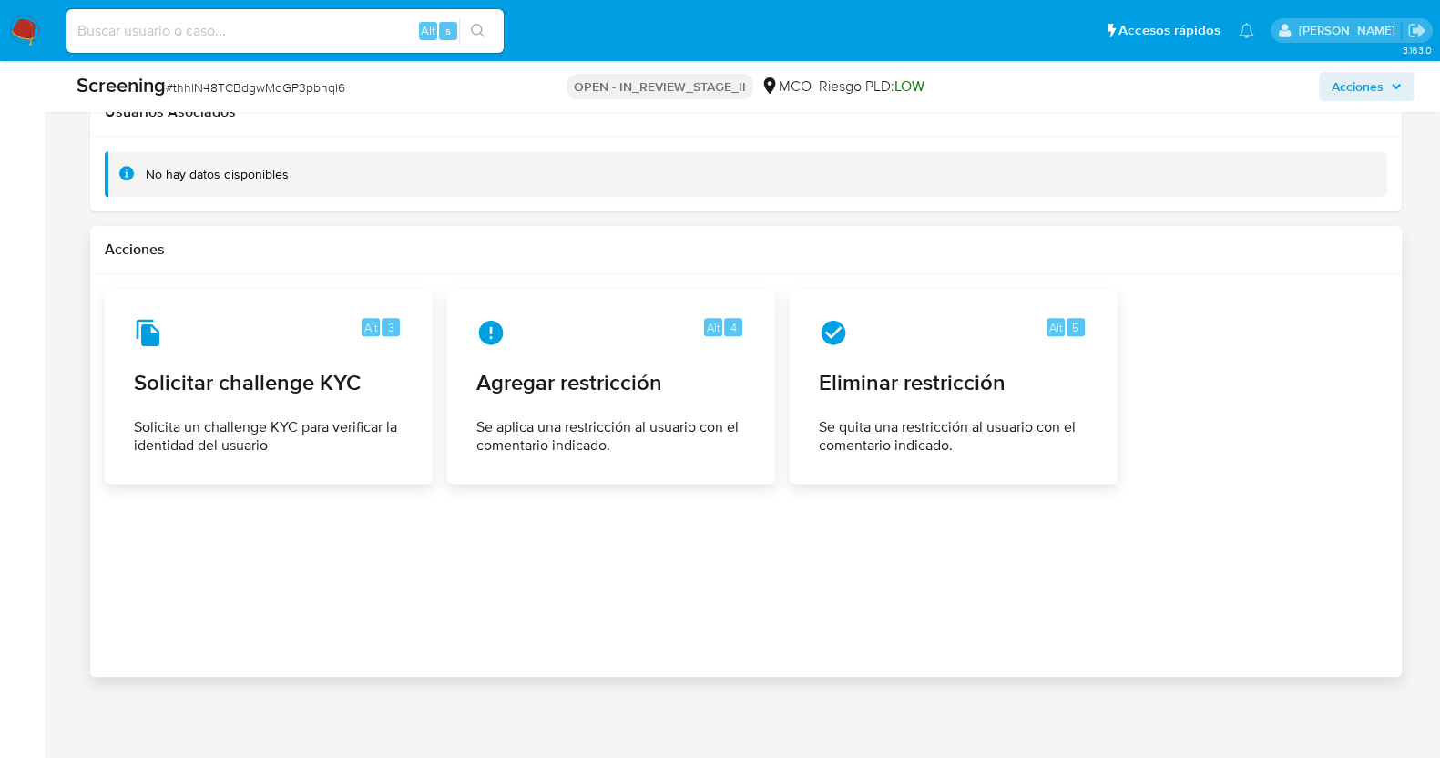
scroll to position [2278, 0]
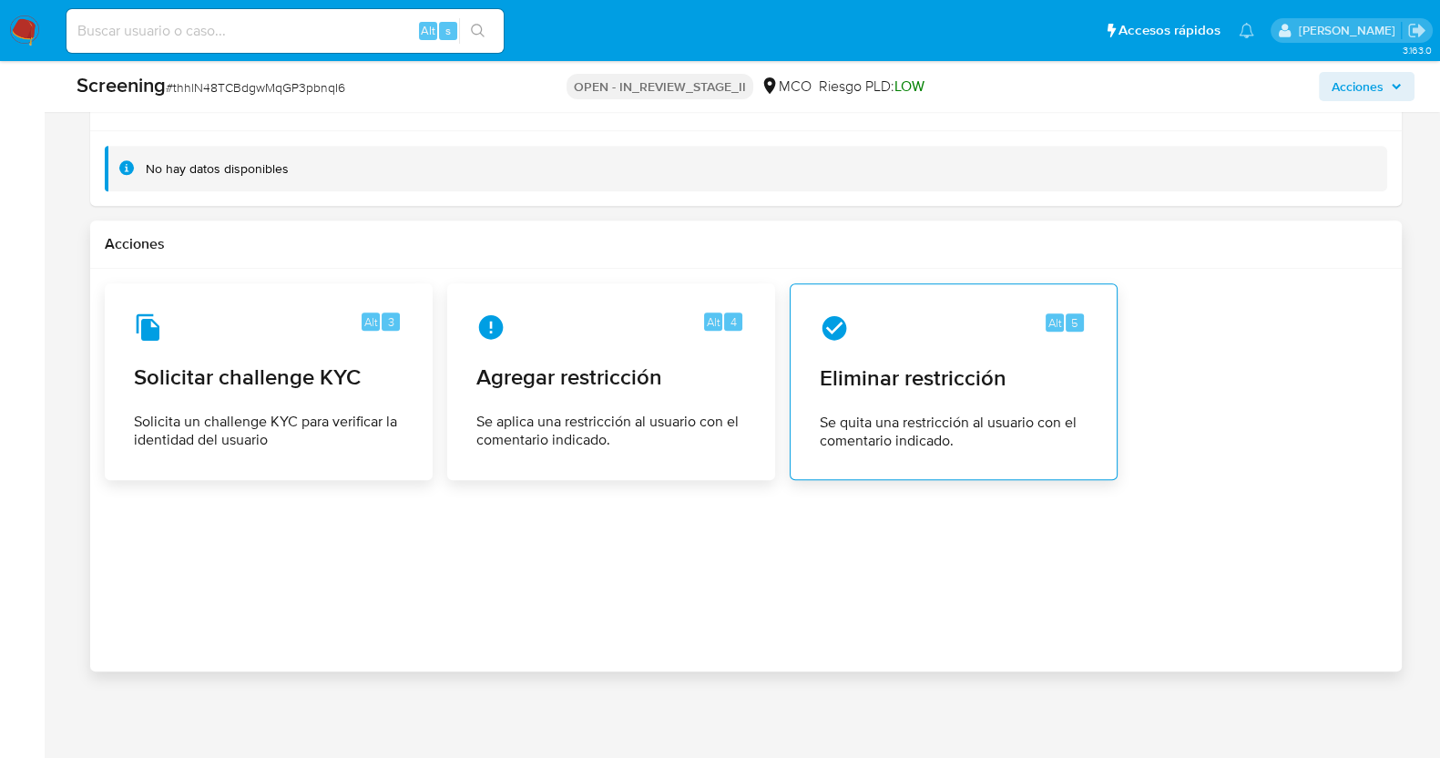
click at [907, 414] on span "Se quita una restricción al usuario con el comentario indicado." at bounding box center [954, 432] width 268 height 36
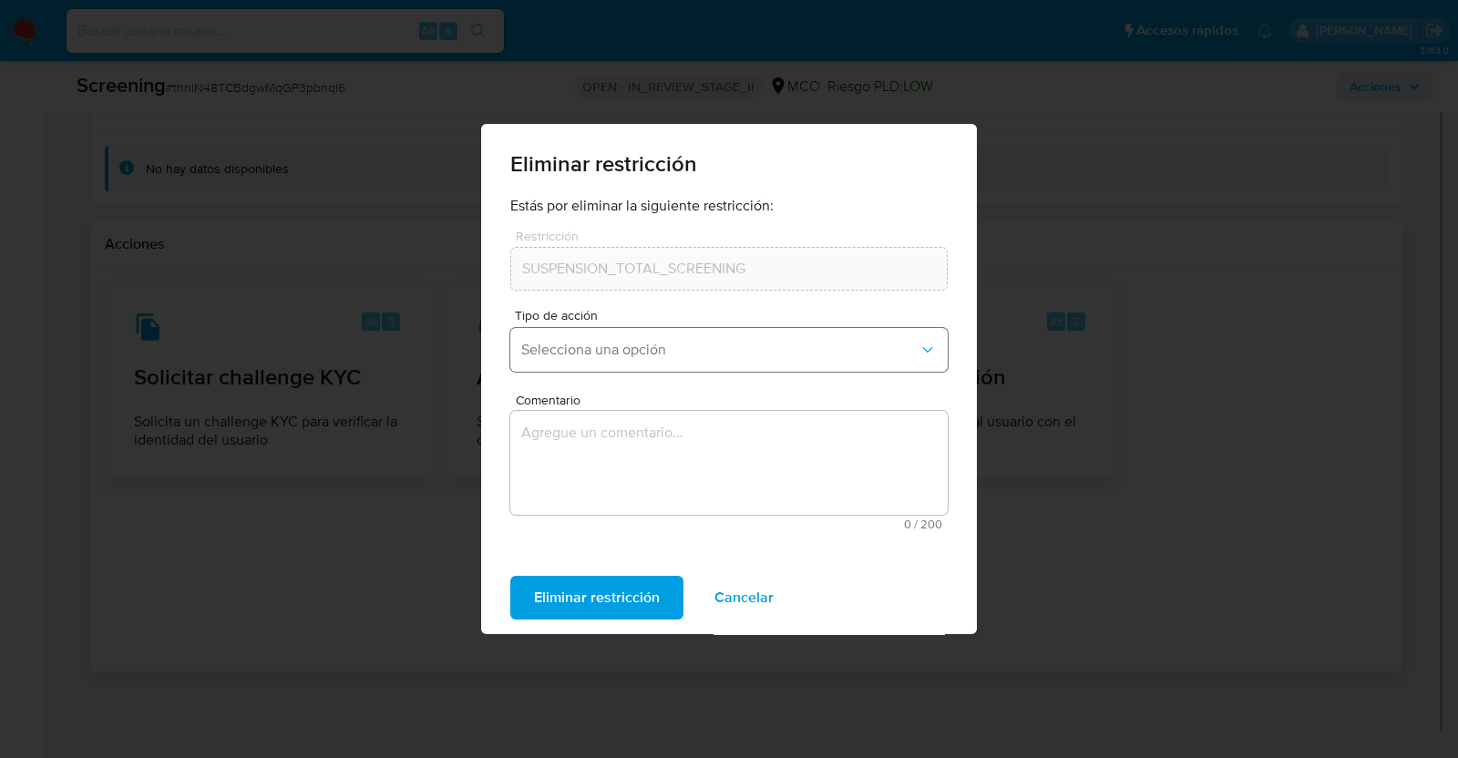
click at [623, 343] on span "Selecciona una opción" at bounding box center [719, 350] width 397 height 18
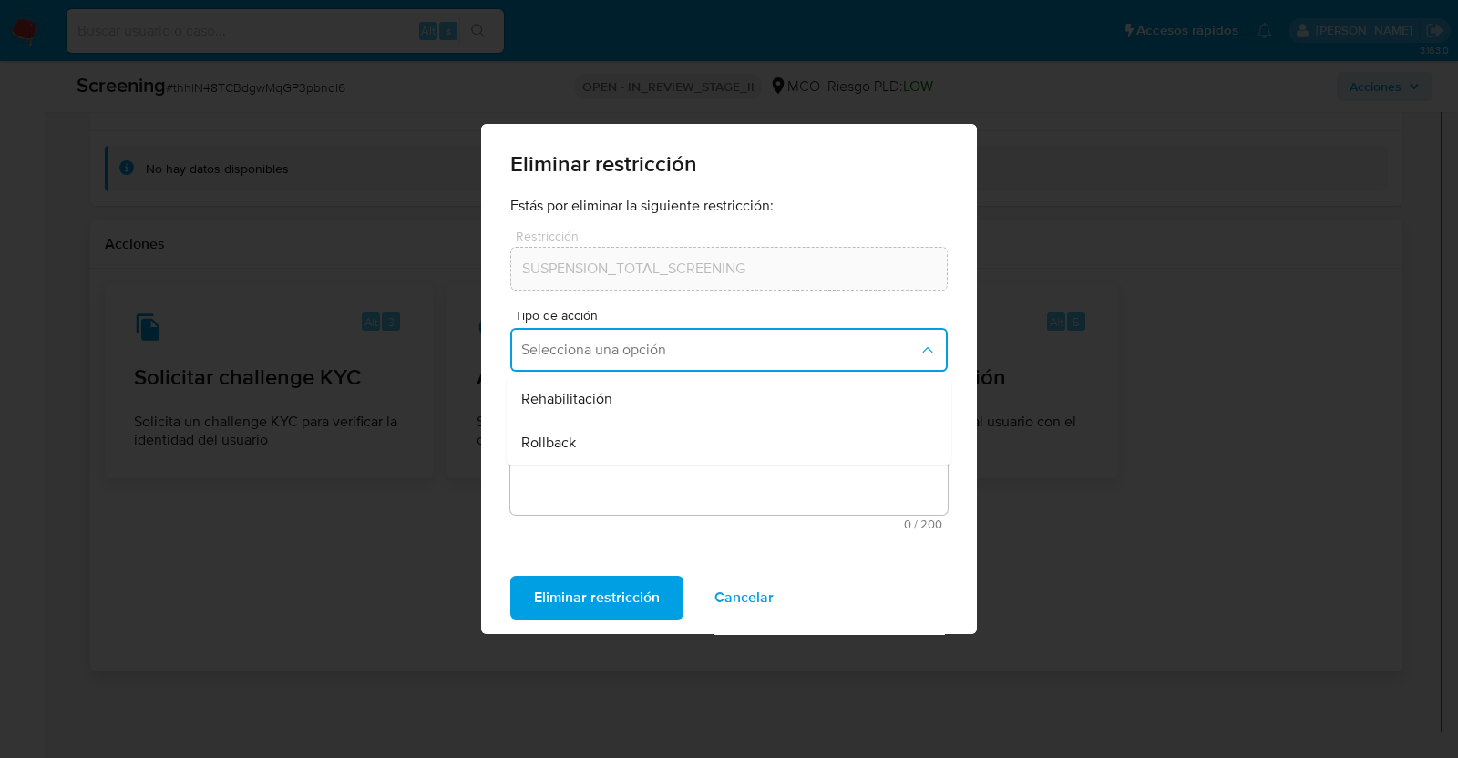
drag, startPoint x: 597, startPoint y: 403, endPoint x: 577, endPoint y: 451, distance: 52.3
click at [596, 403] on span "Rehabilitación" at bounding box center [566, 399] width 91 height 18
click at [583, 447] on textarea "Comentario" at bounding box center [728, 463] width 437 height 104
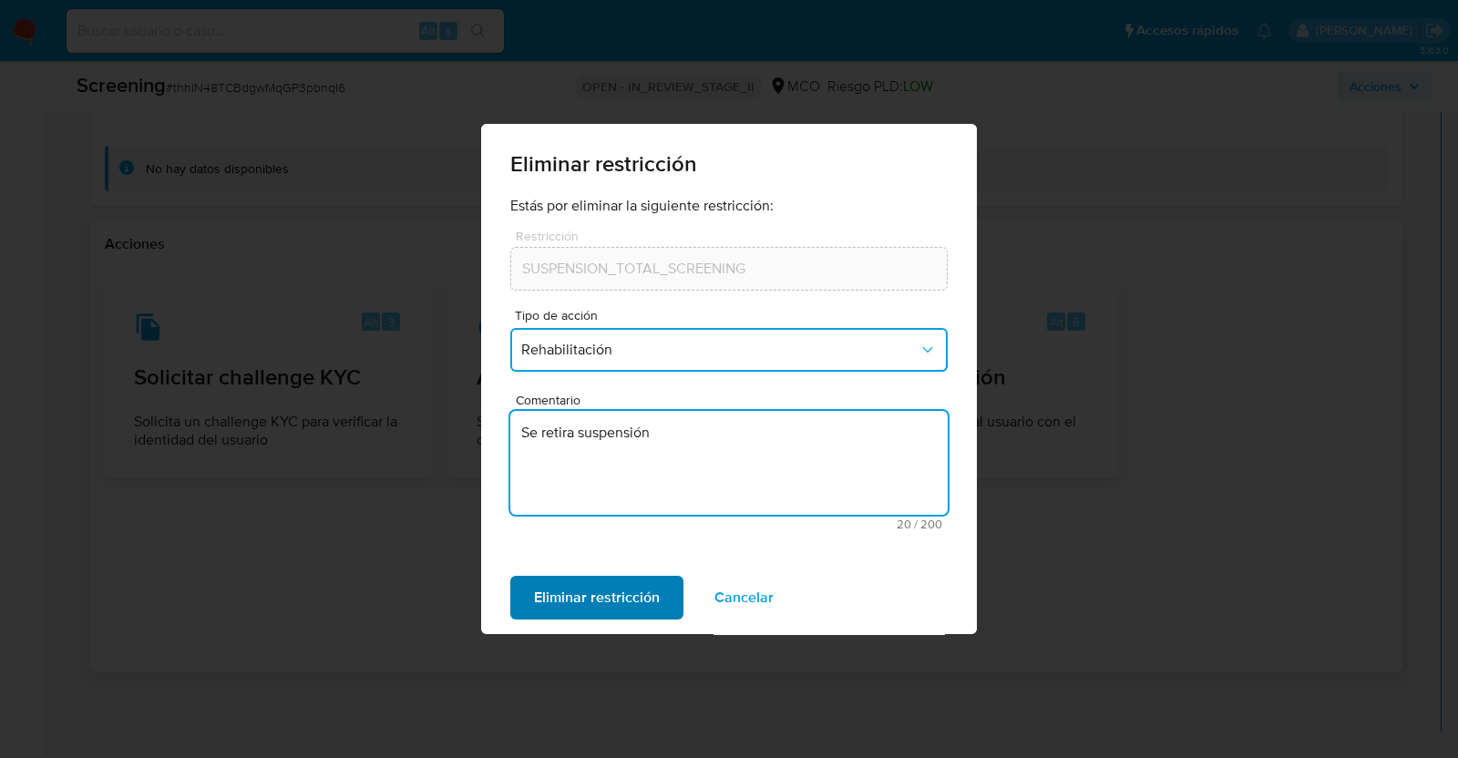
type textarea "Se retira suspensión"
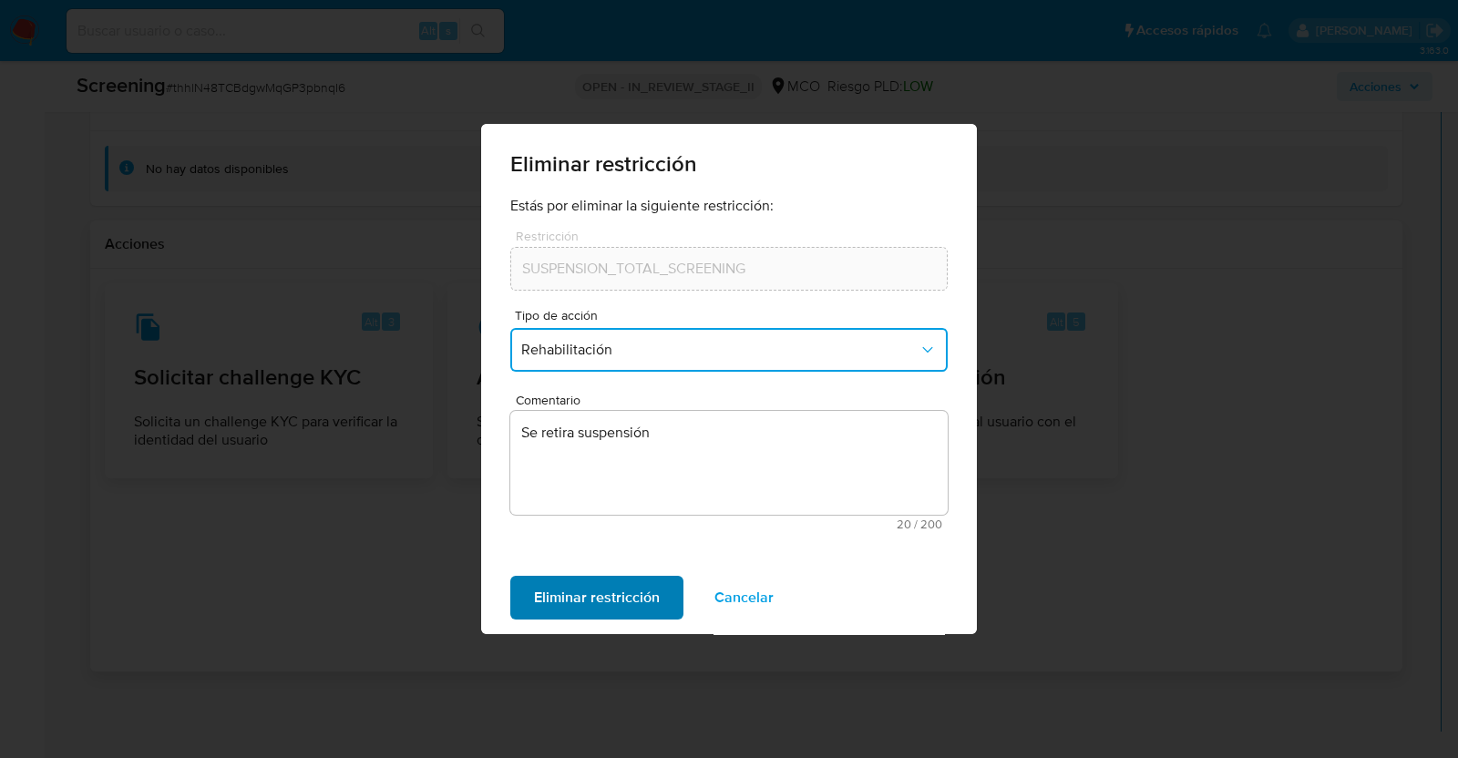
click at [610, 589] on span "Eliminar restricción" at bounding box center [597, 598] width 126 height 40
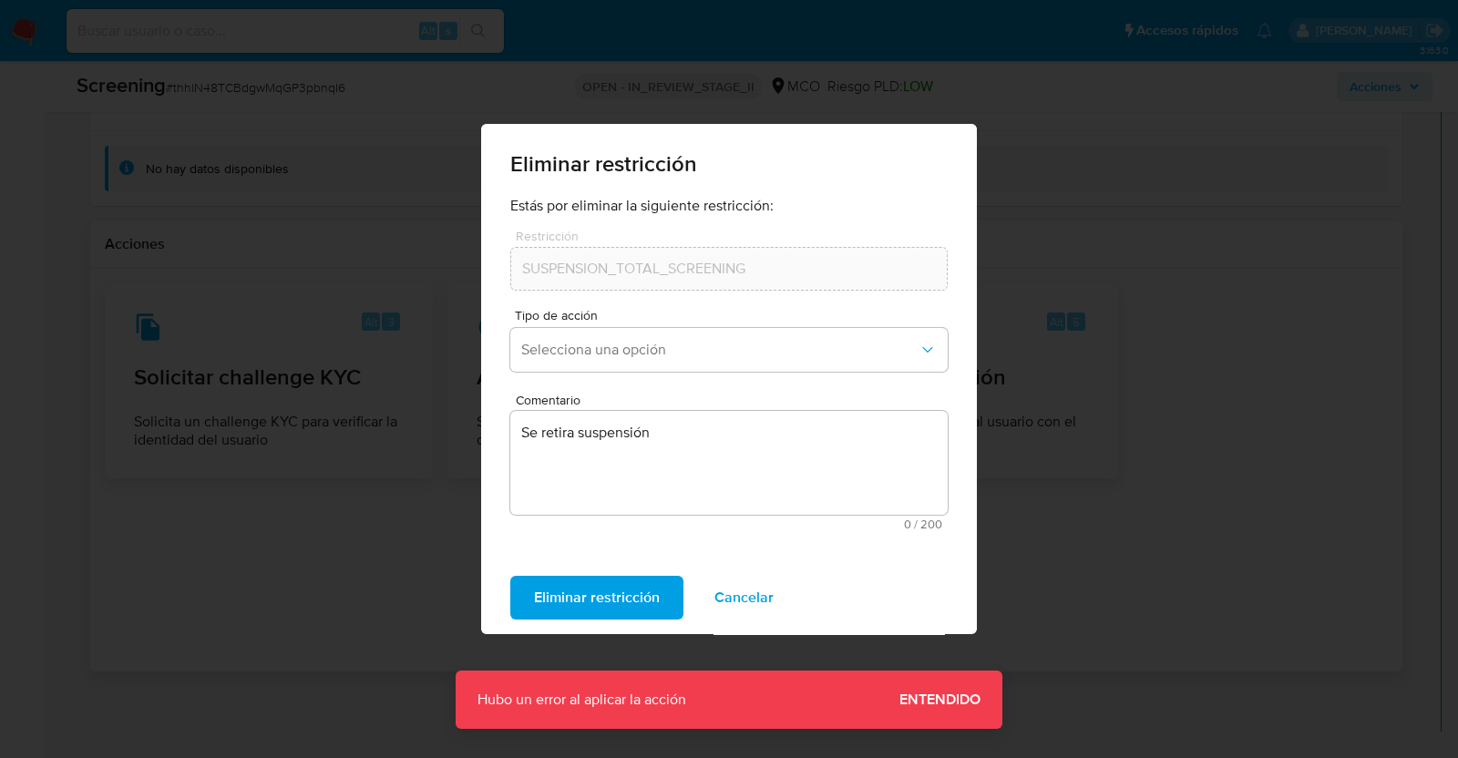
click at [733, 602] on span "Cancelar" at bounding box center [743, 598] width 59 height 40
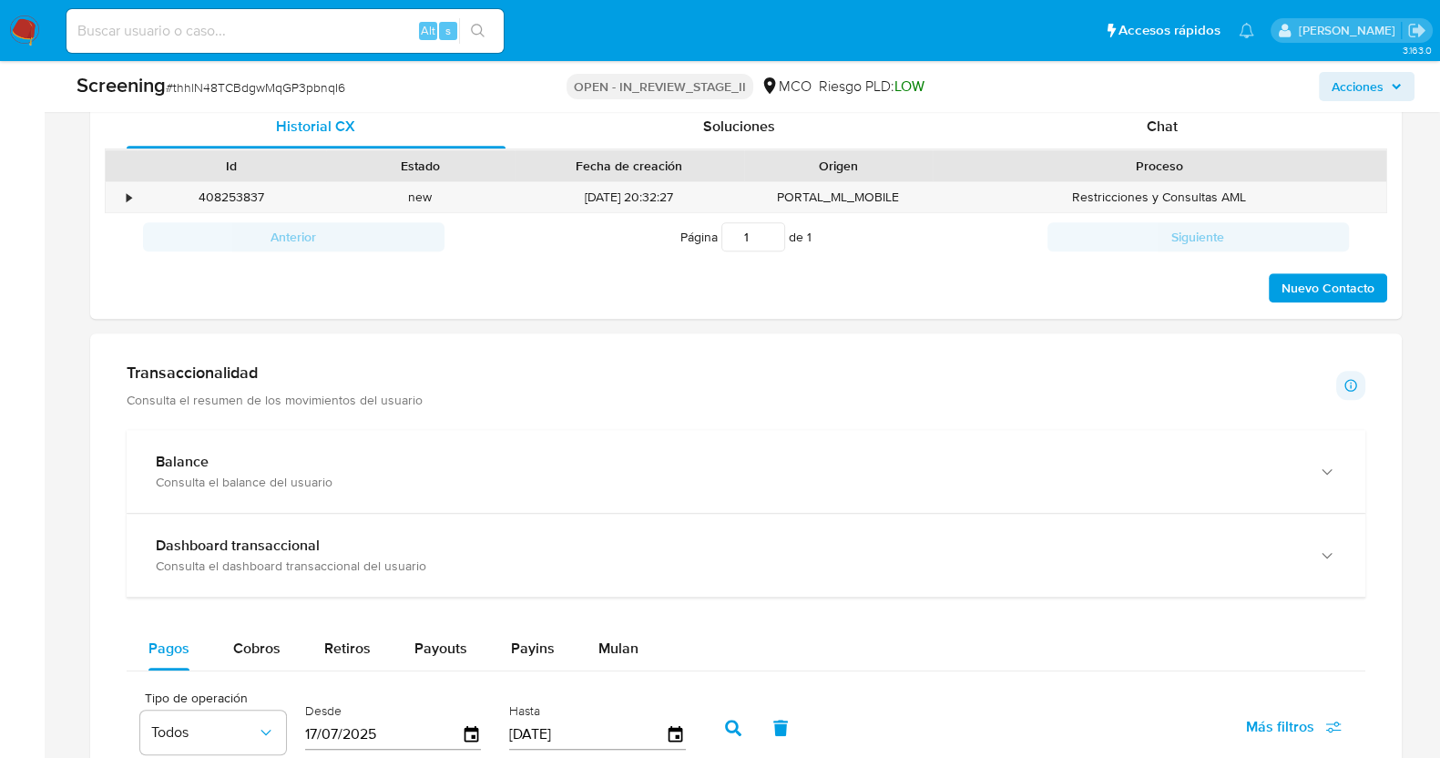
scroll to position [1367, 0]
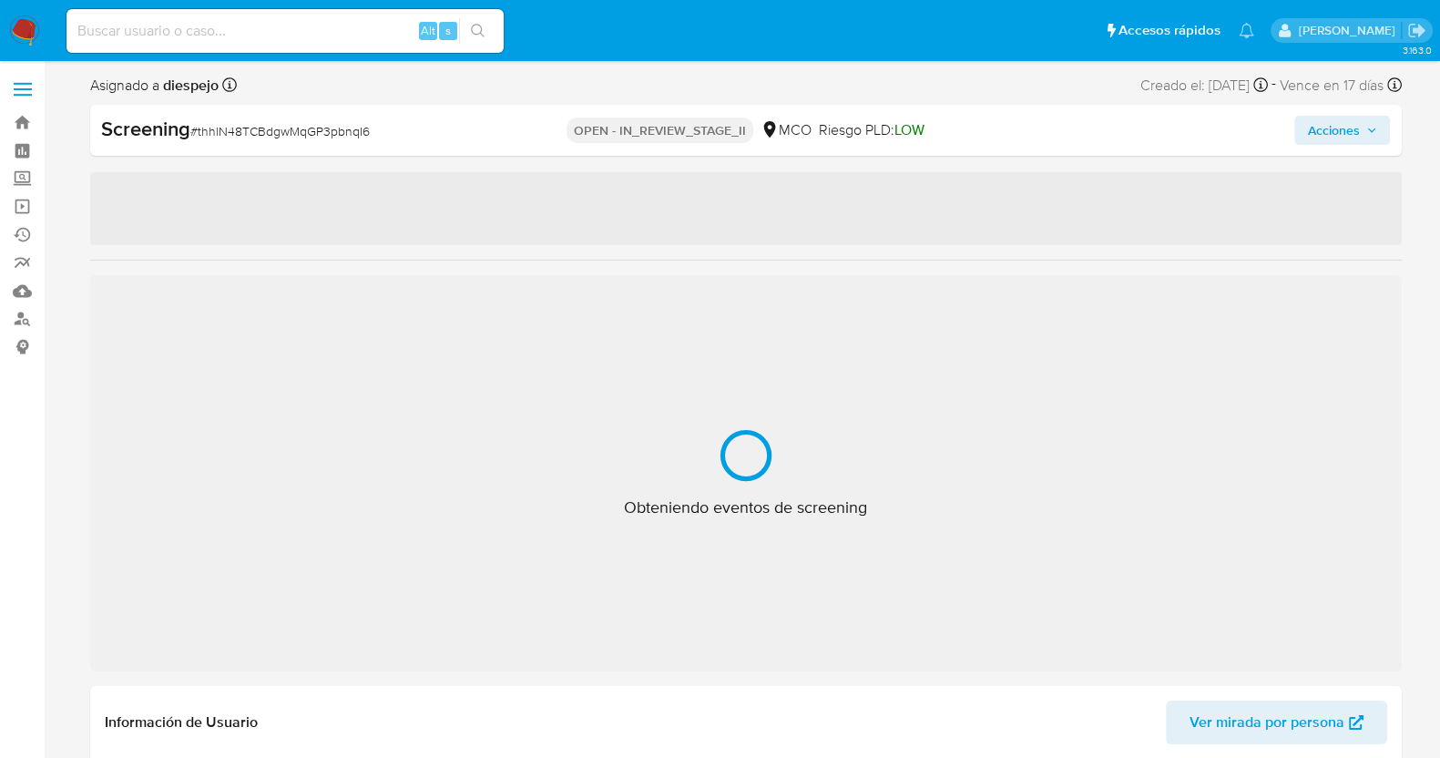
select select "10"
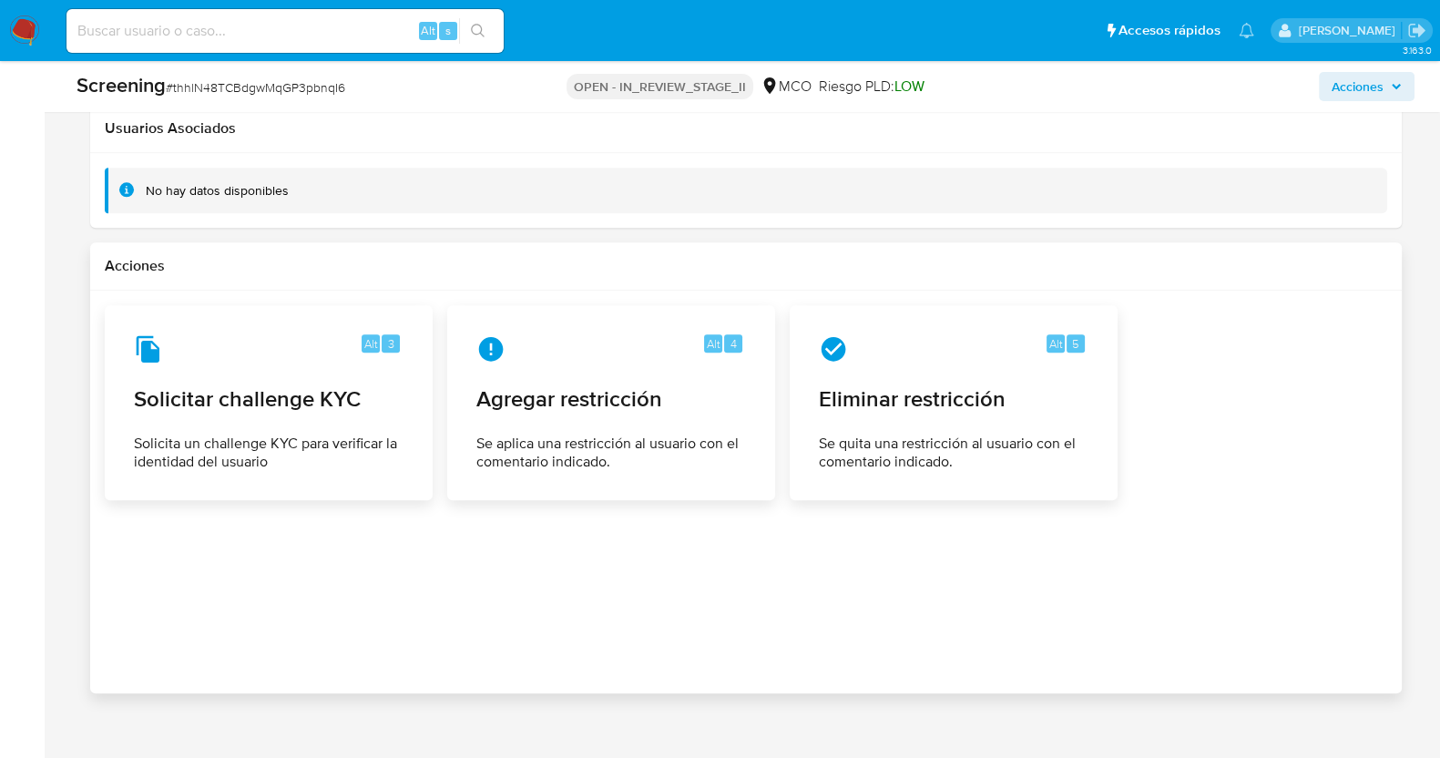
scroll to position [2323, 0]
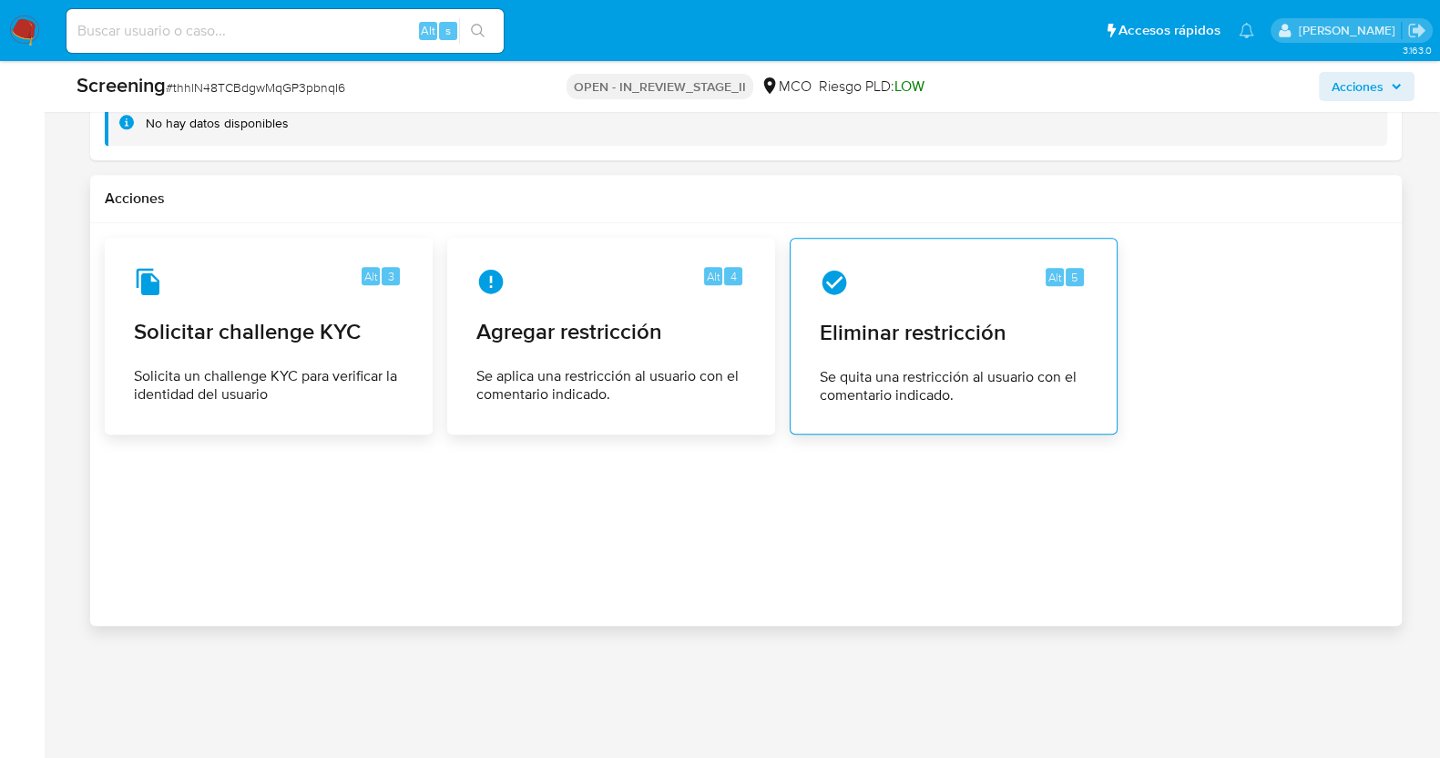
click at [878, 303] on div "Alt 5 Eliminar restricción Se quita una restricción al usuario con el comentari…" at bounding box center [953, 336] width 297 height 166
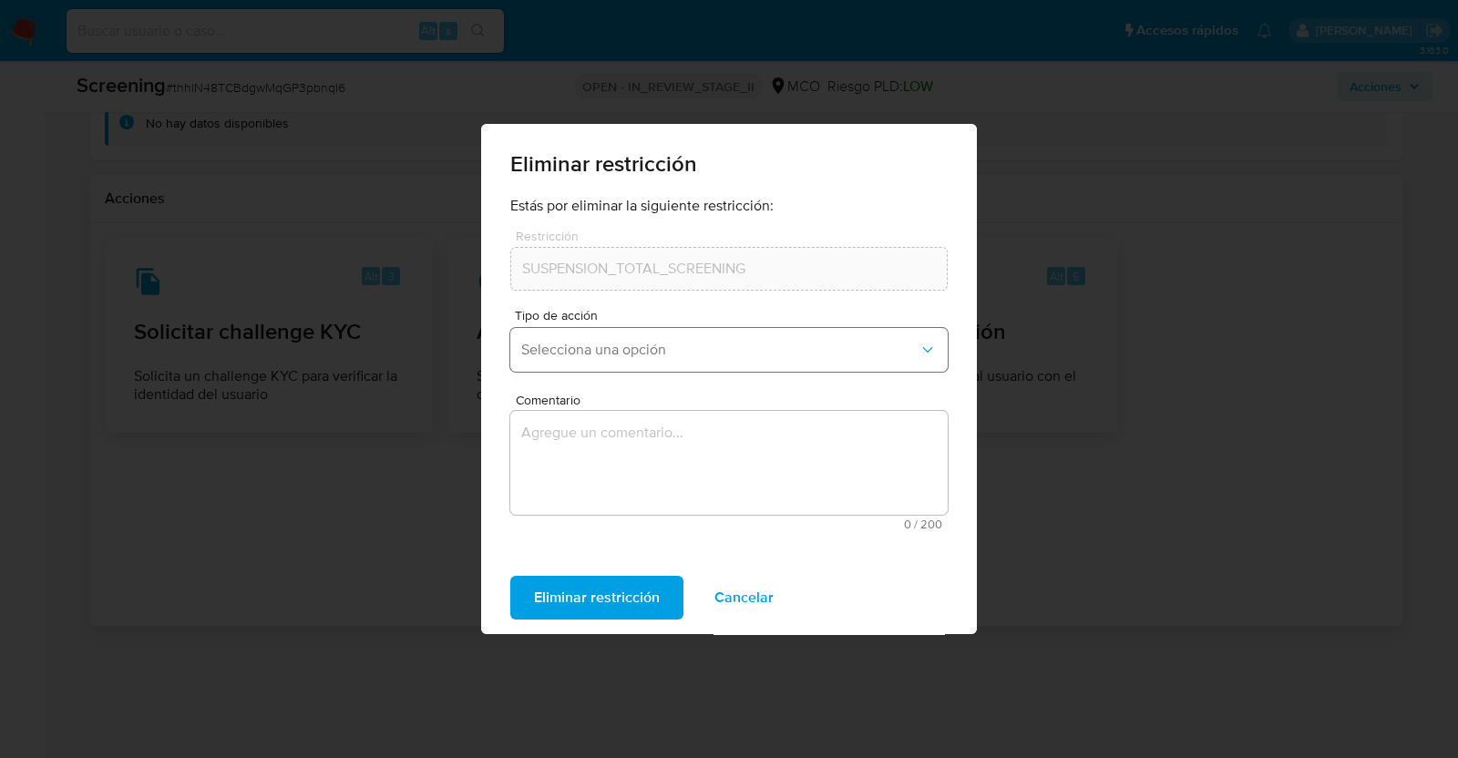
click at [688, 348] on span "Selecciona una opción" at bounding box center [719, 350] width 397 height 18
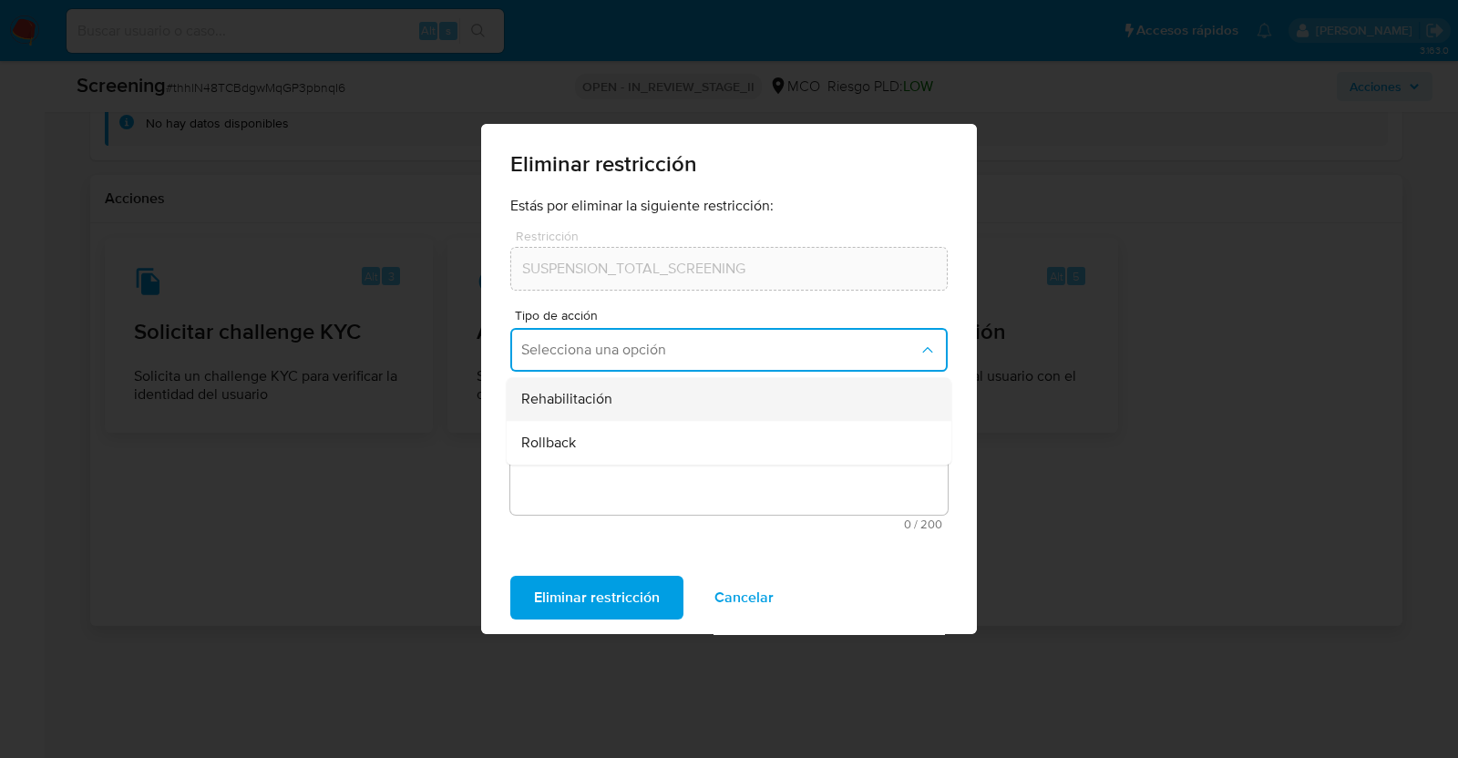
click at [639, 394] on div "Rehabilitación" at bounding box center [723, 399] width 405 height 44
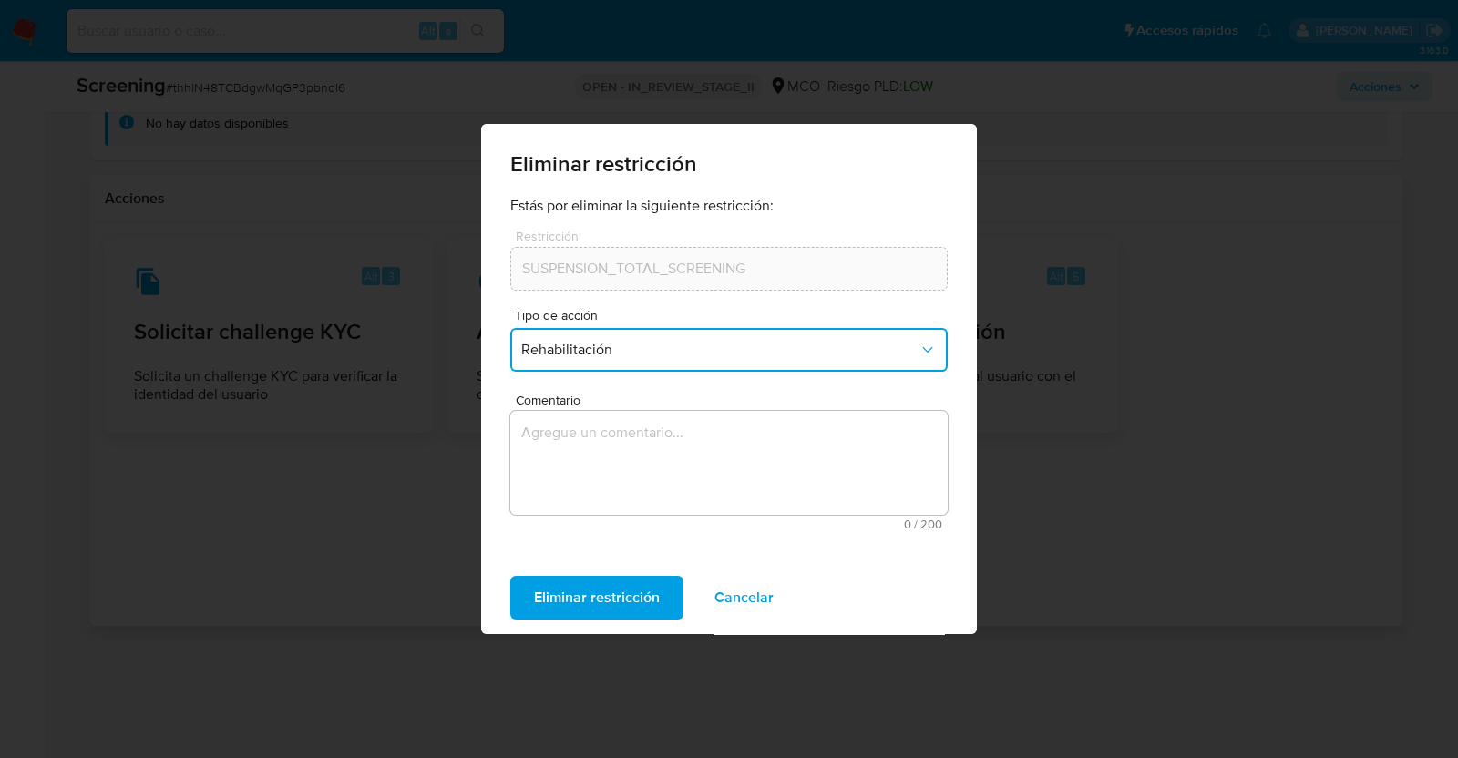
click at [613, 458] on textarea "Comentario" at bounding box center [728, 463] width 437 height 104
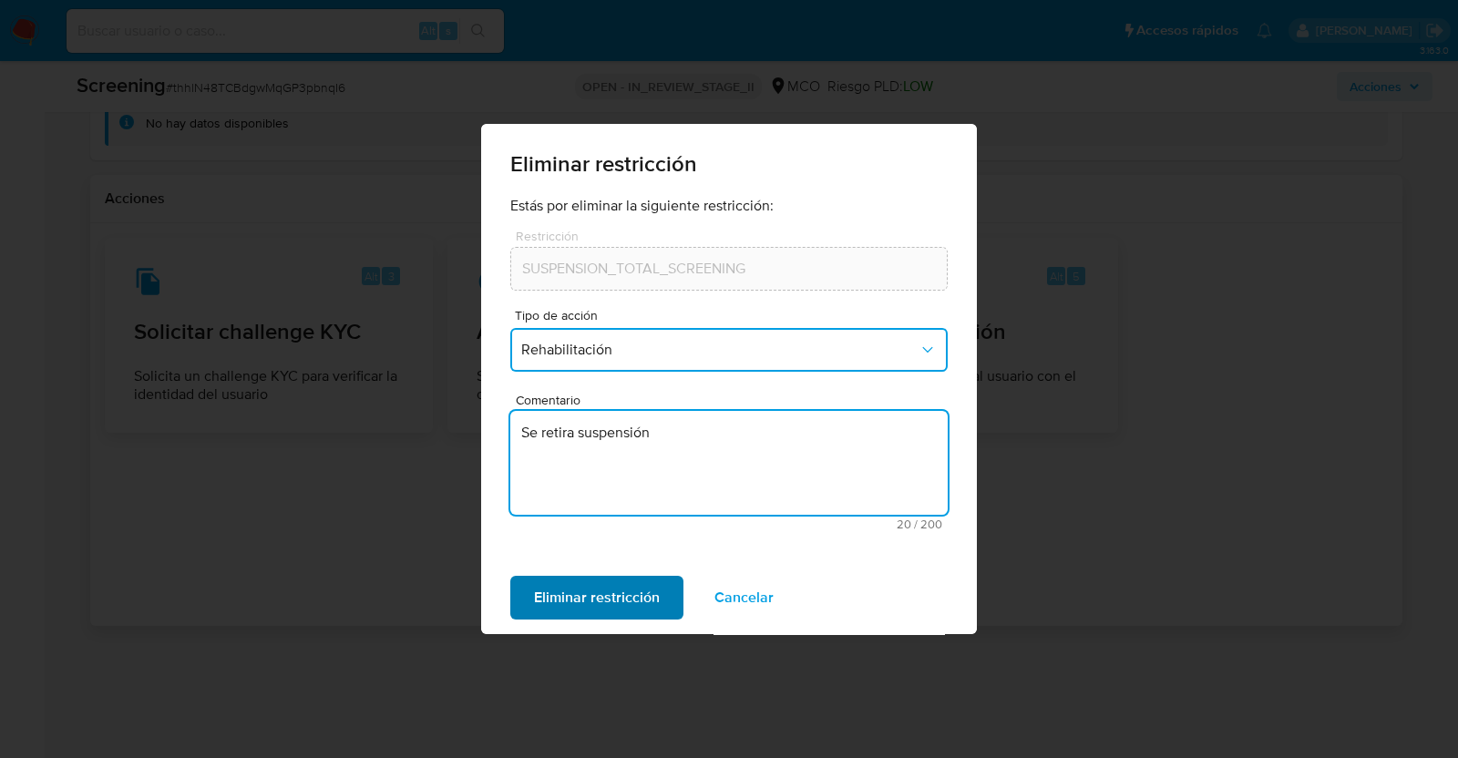
type textarea "Se retira suspensión"
click at [596, 609] on span "Eliminar restricción" at bounding box center [597, 598] width 126 height 40
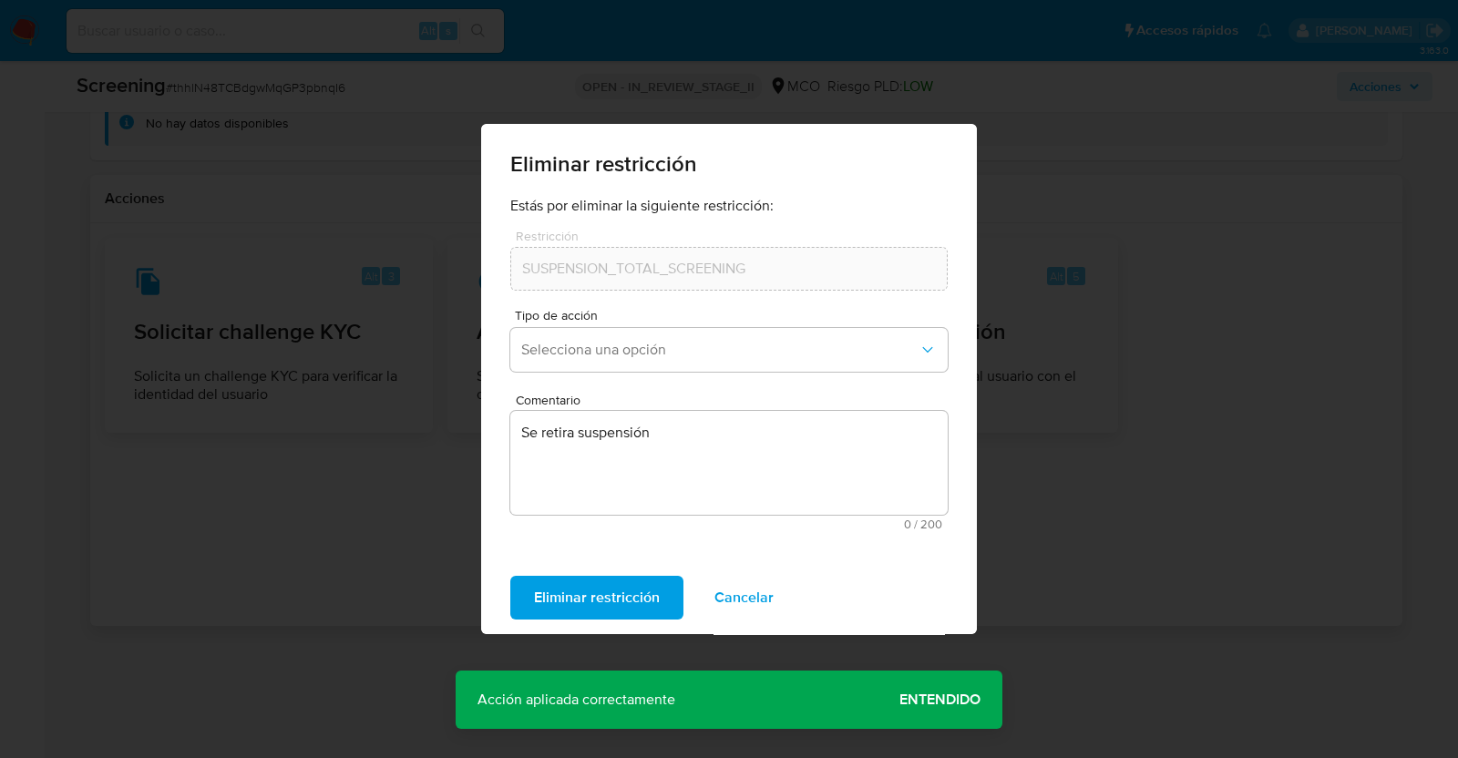
click at [743, 597] on span "Cancelar" at bounding box center [743, 598] width 59 height 40
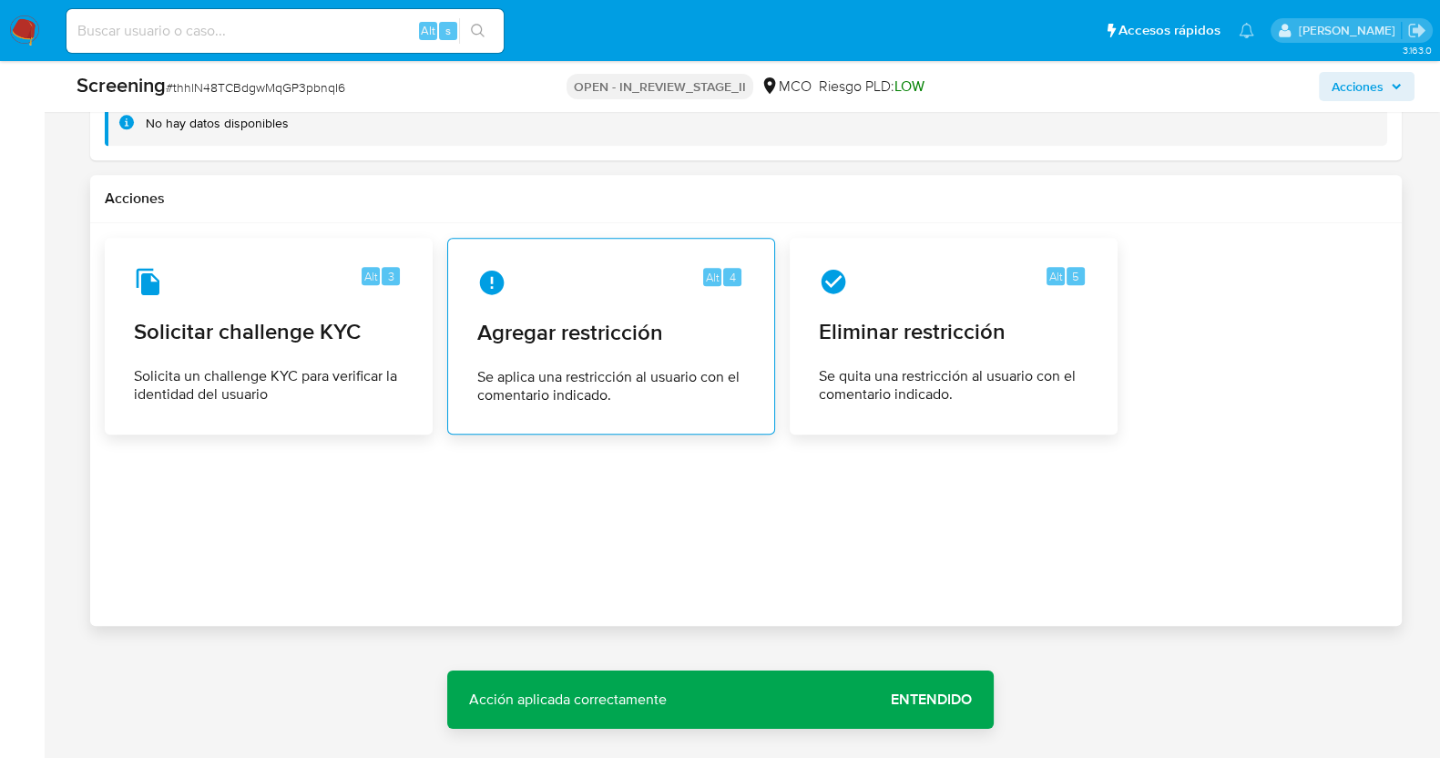
click at [630, 328] on span "Agregar restricción" at bounding box center [611, 332] width 268 height 27
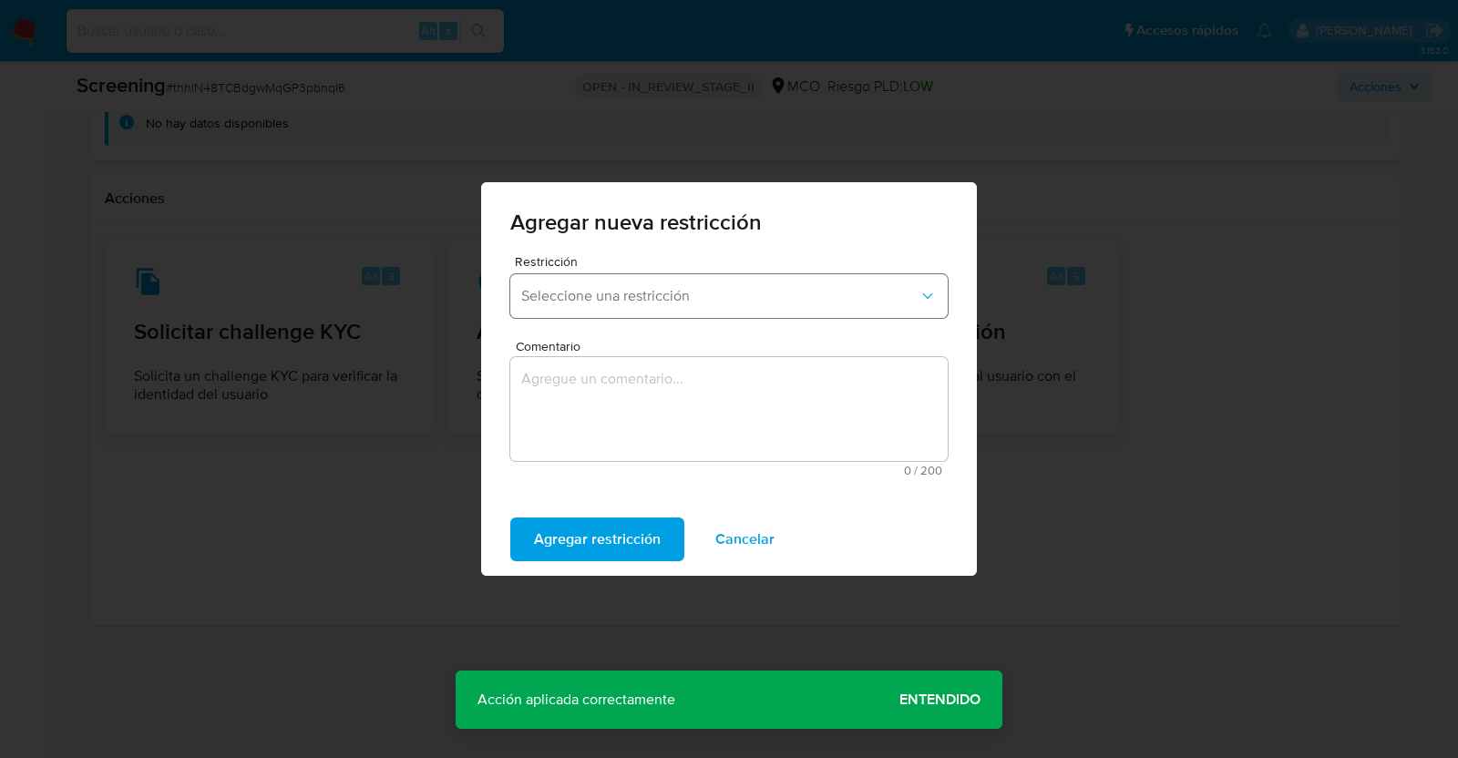
click at [638, 285] on button "Seleccione una restricción" at bounding box center [728, 296] width 437 height 44
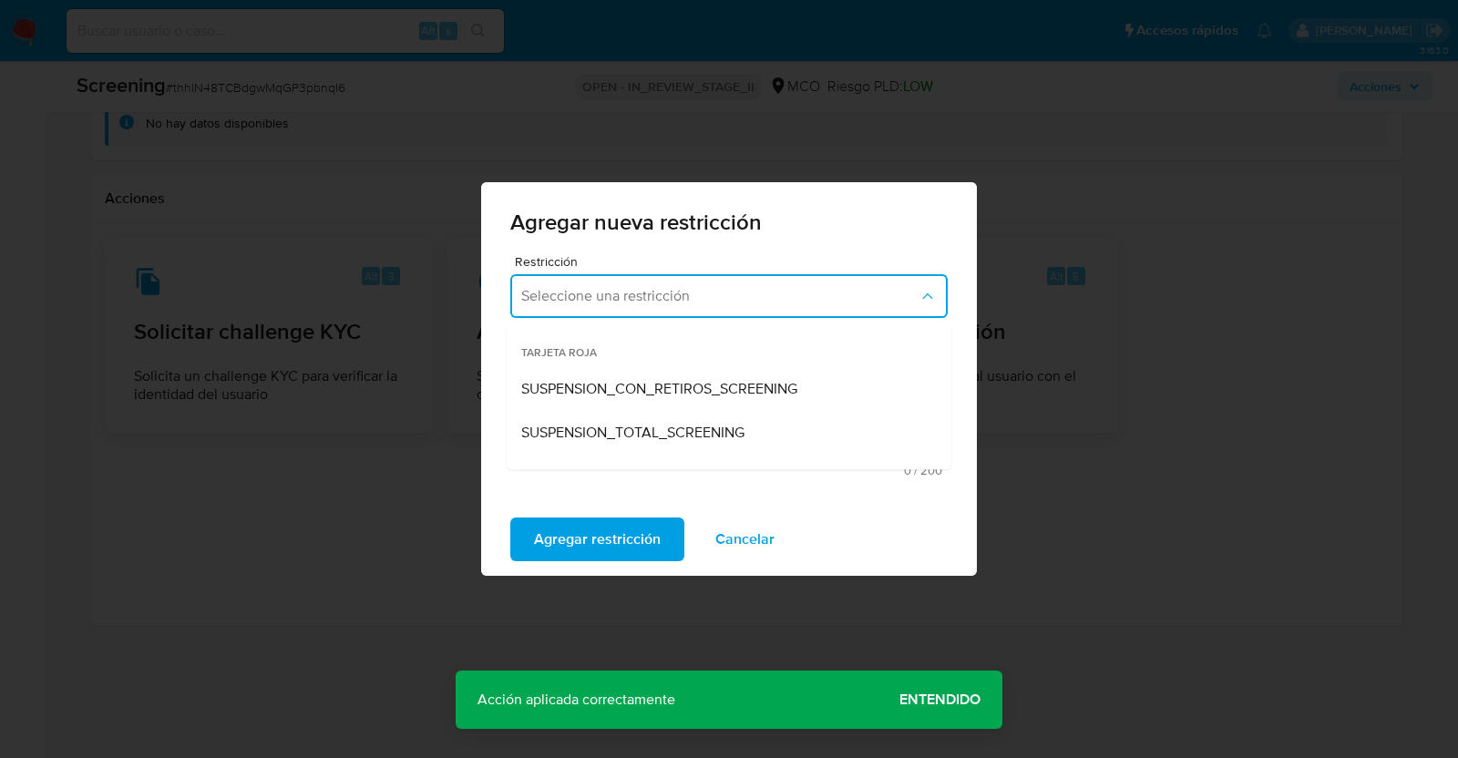
click at [662, 389] on span "SUSPENSION_CON_RETIROS_SCREENING" at bounding box center [659, 389] width 276 height 18
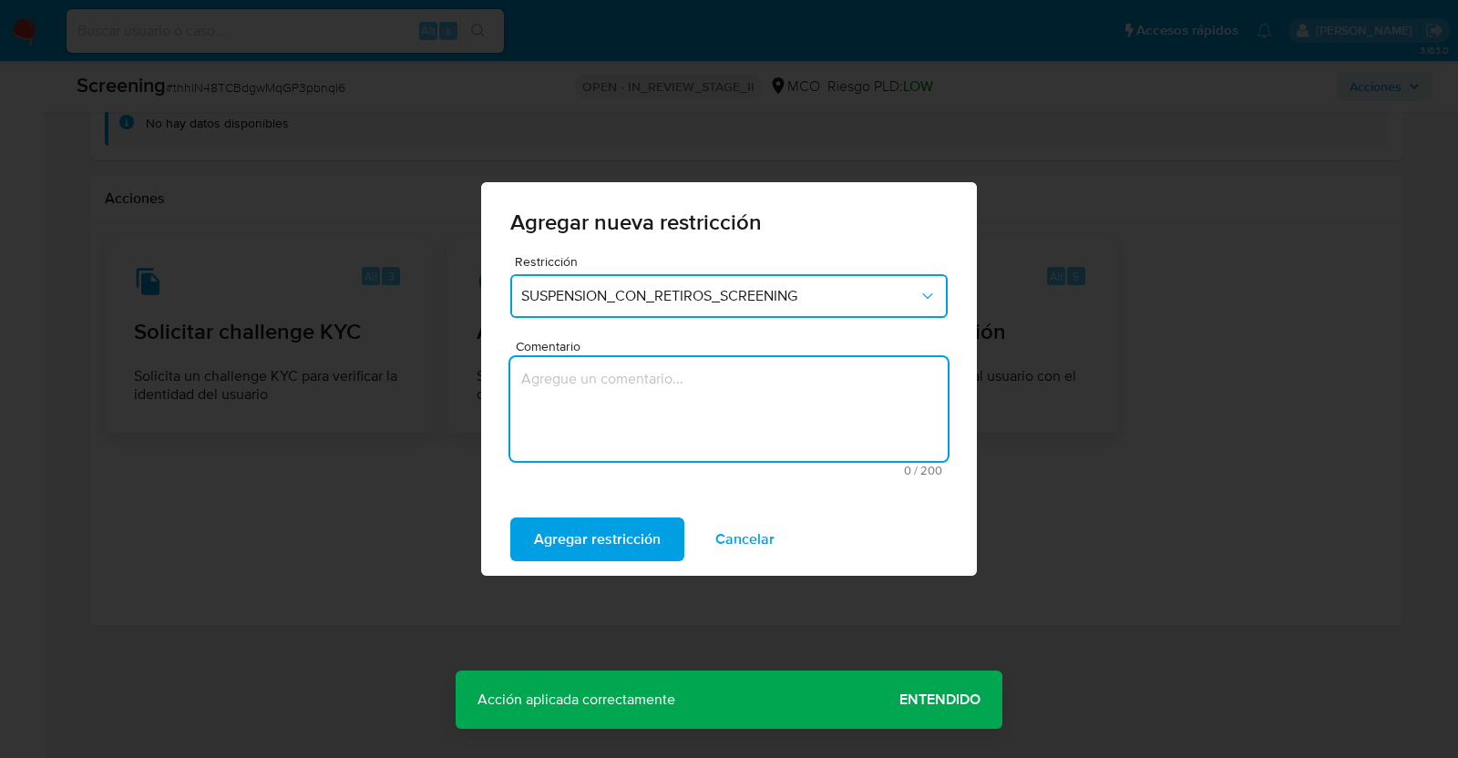
click at [630, 384] on textarea "Comentario" at bounding box center [728, 409] width 437 height 104
type textarea "Suspensión con retiros"
click at [613, 551] on span "Agregar restricción" at bounding box center [597, 539] width 127 height 40
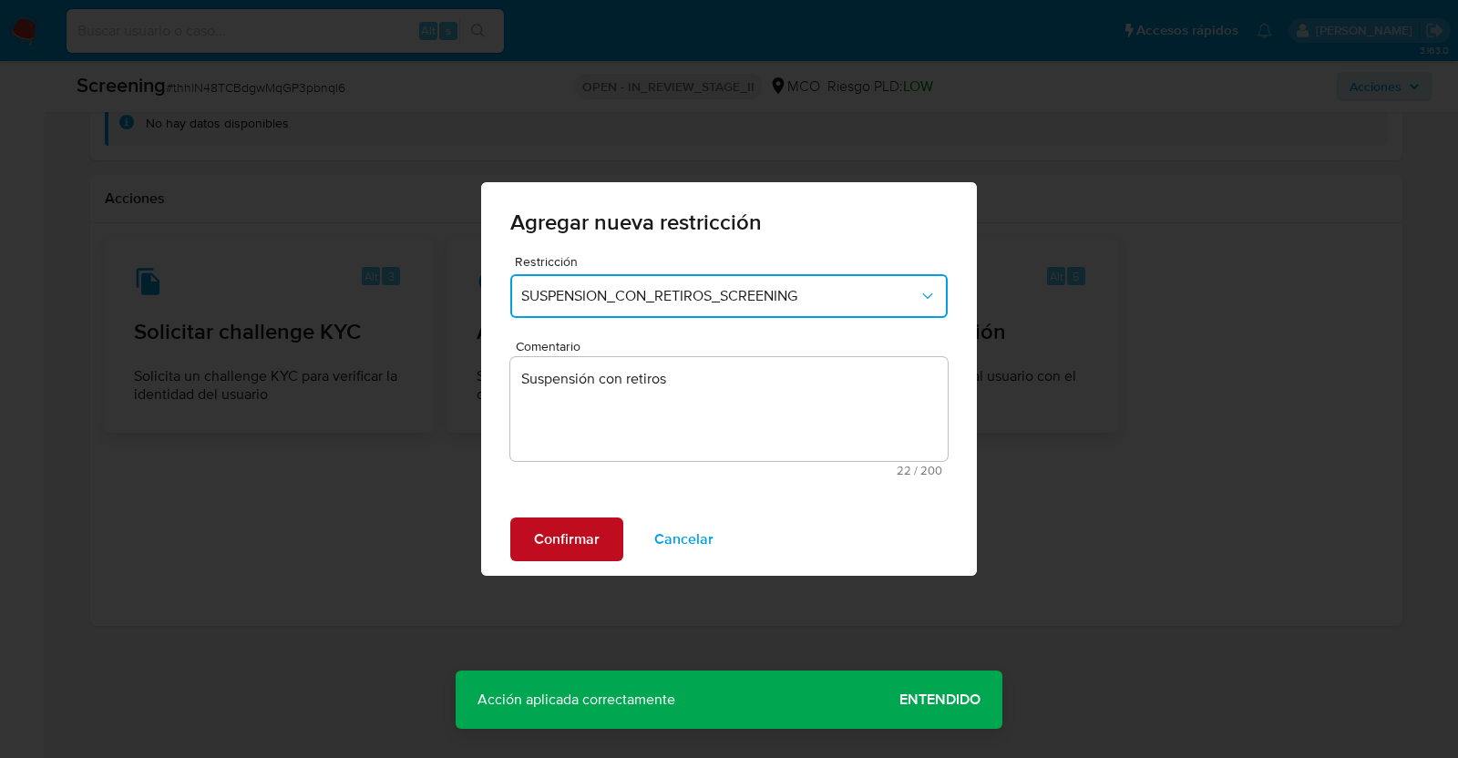
click at [569, 542] on span "Confirmar" at bounding box center [567, 539] width 66 height 40
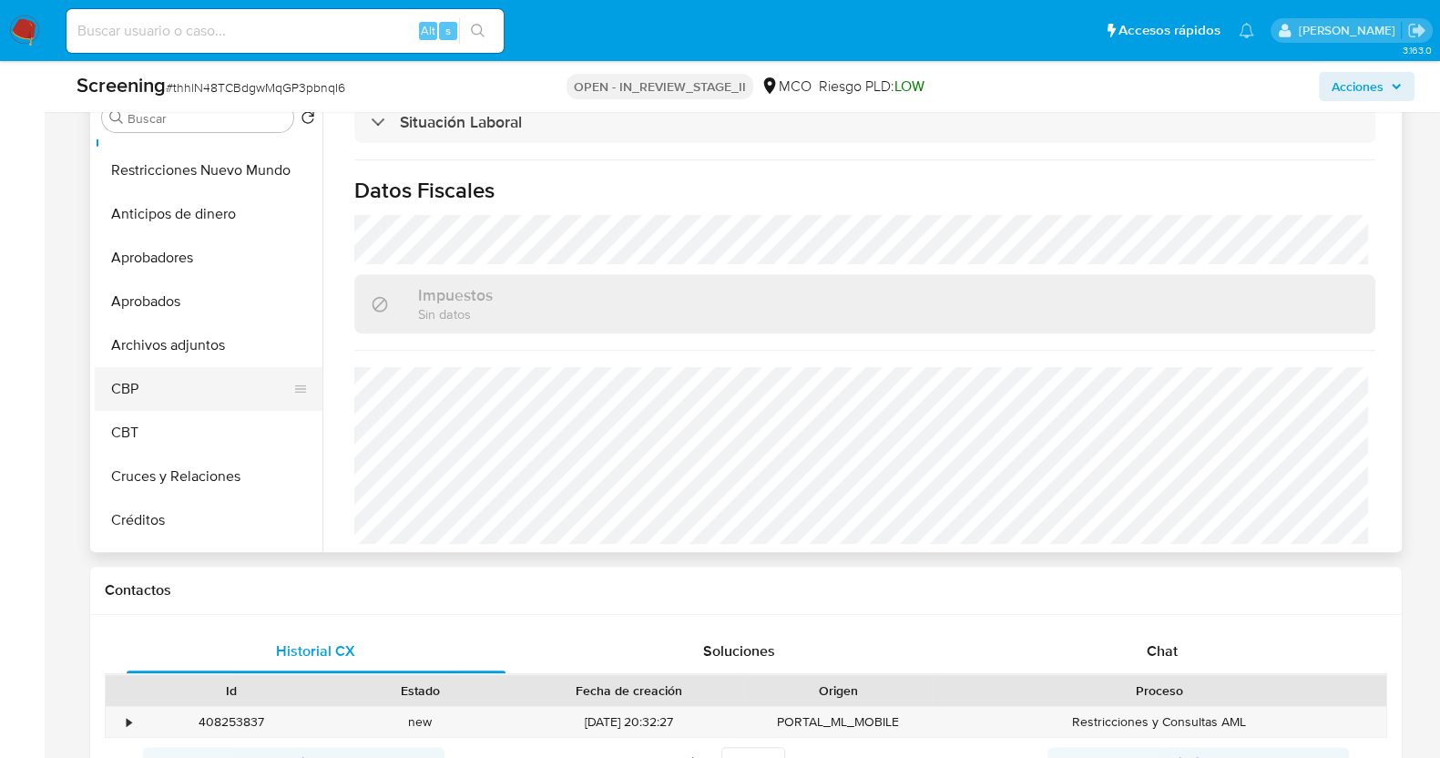
scroll to position [0, 0]
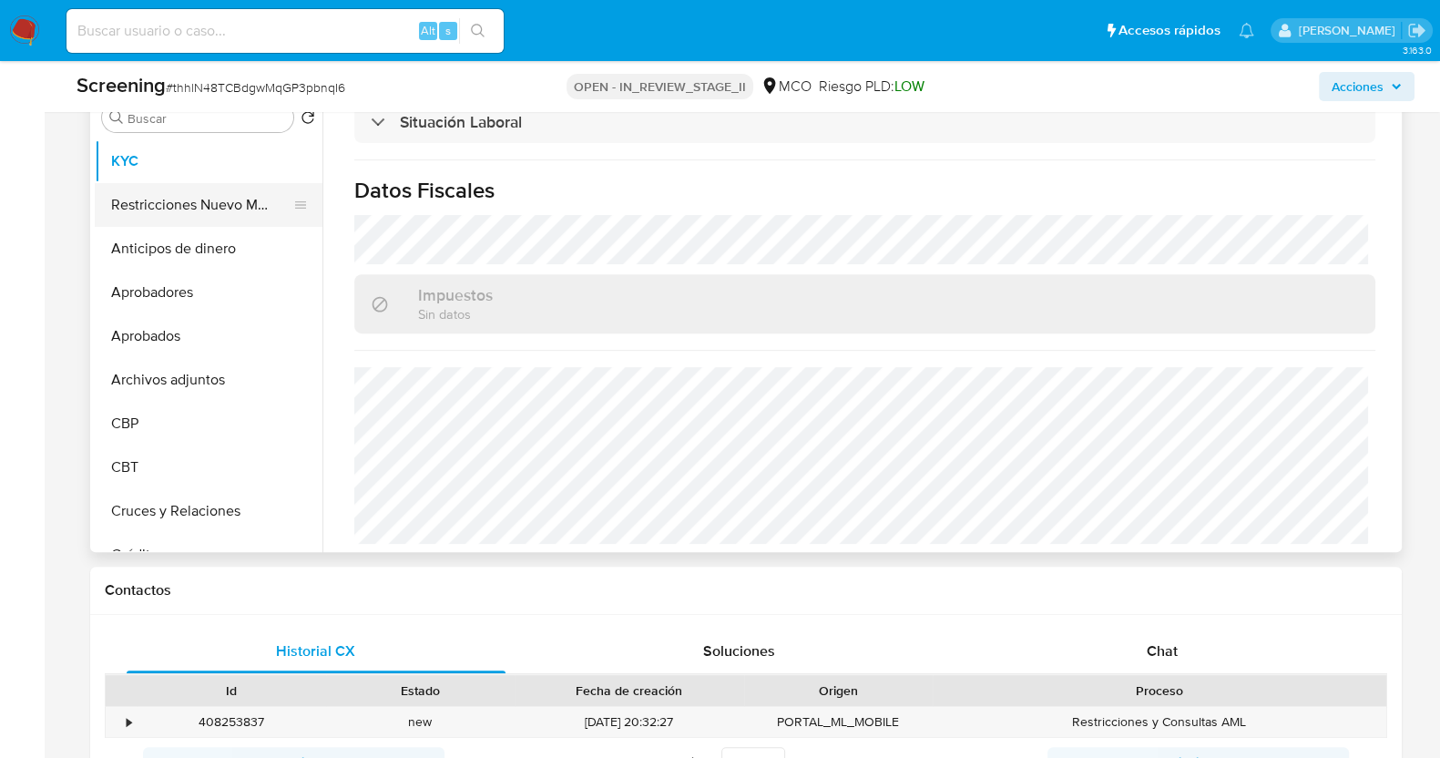
click at [155, 193] on button "Restricciones Nuevo Mundo" at bounding box center [201, 205] width 213 height 44
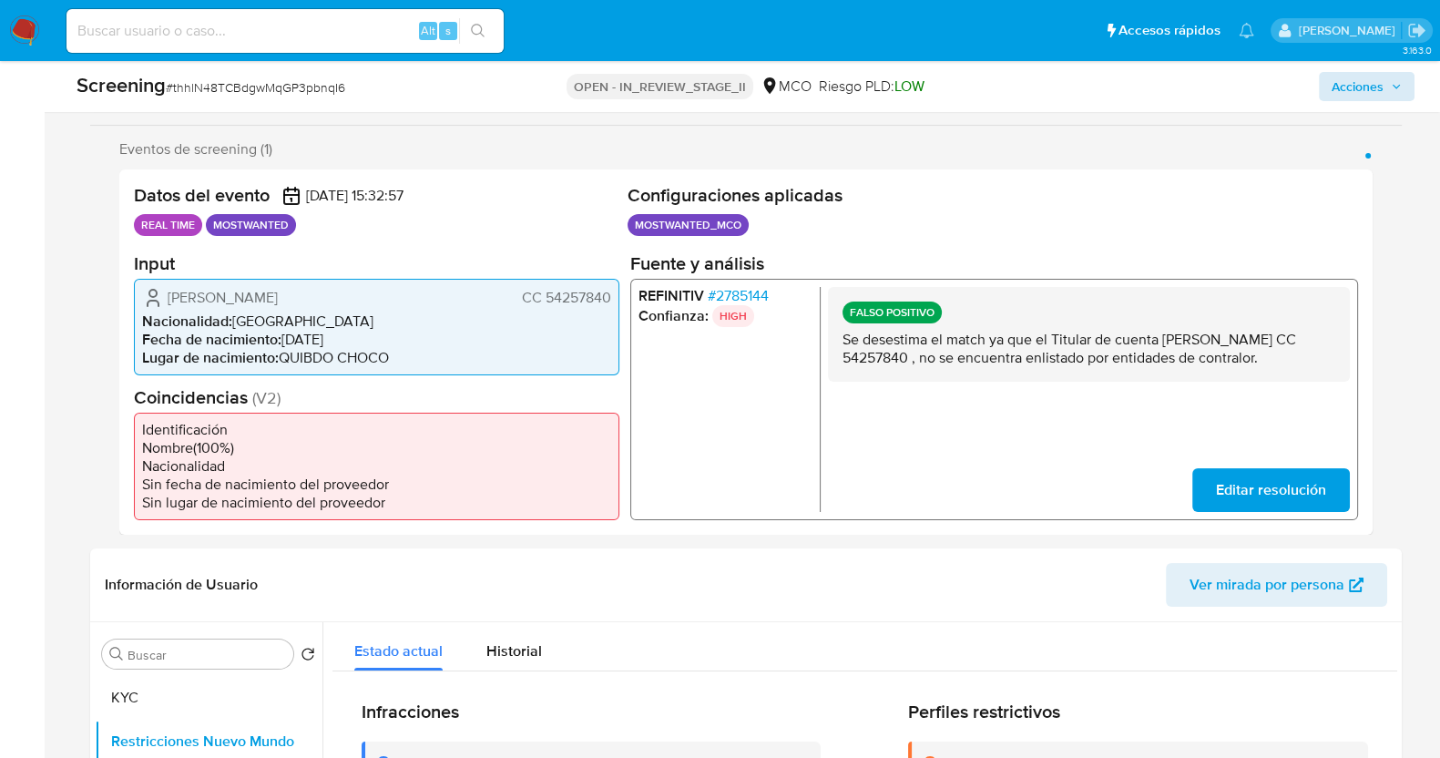
scroll to position [273, 0]
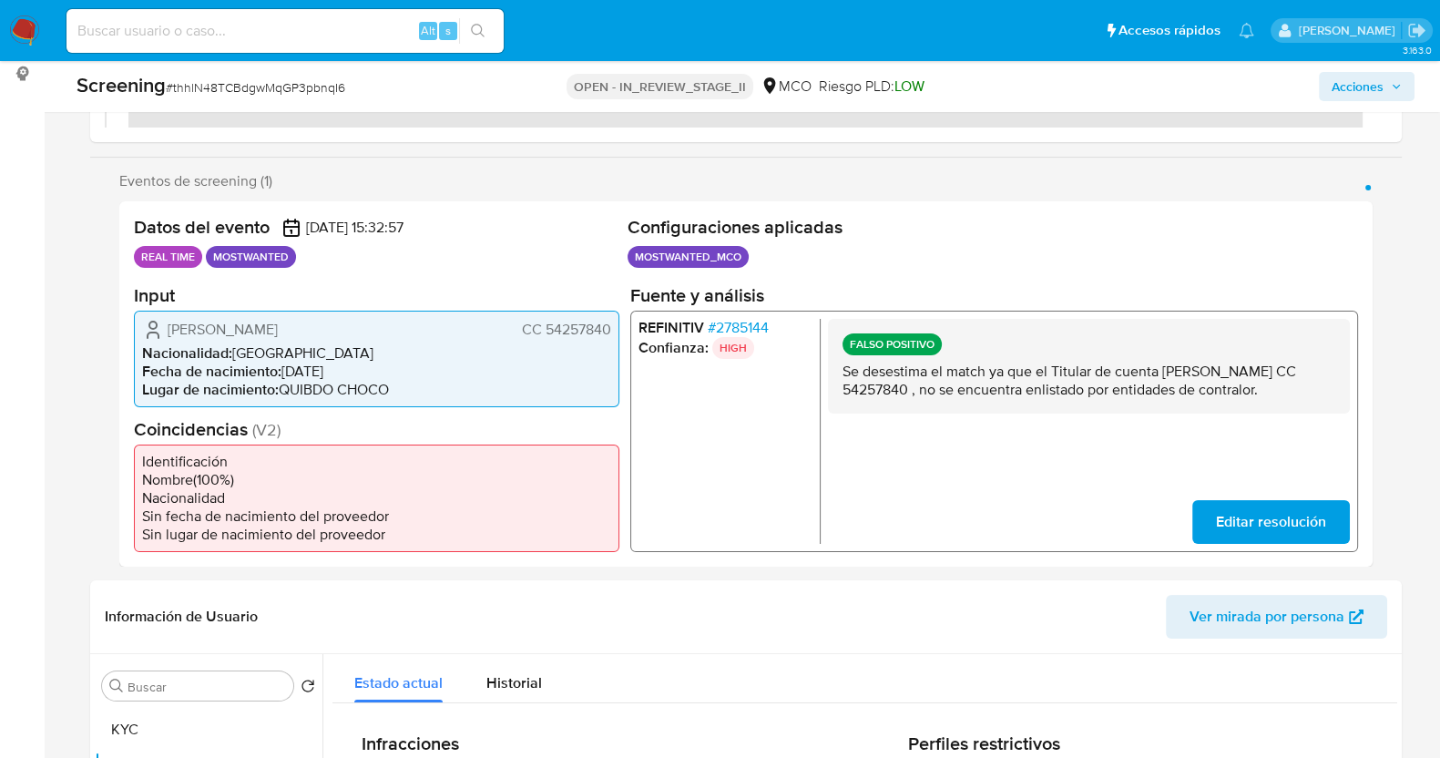
click at [1329, 83] on button "Acciones" at bounding box center [1367, 86] width 96 height 29
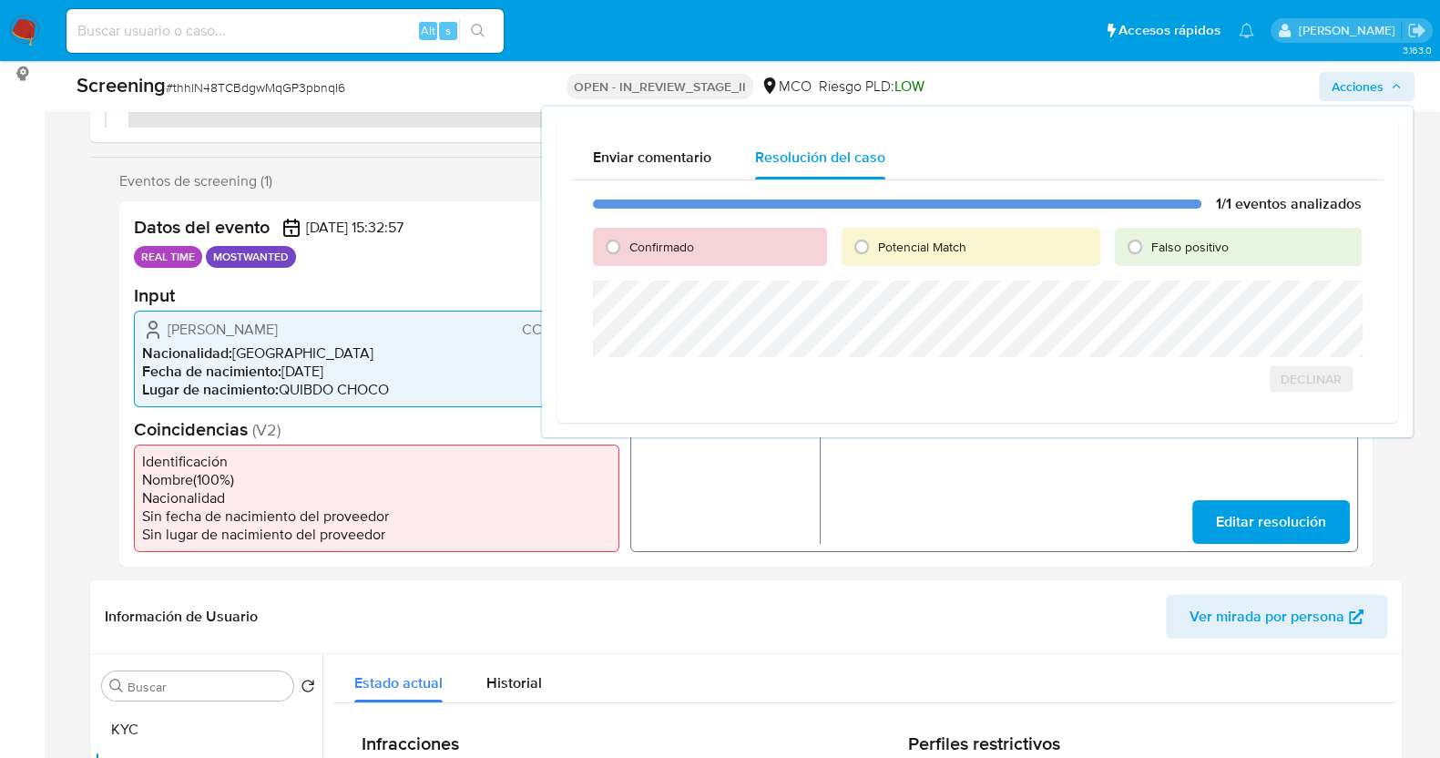
drag, startPoint x: 613, startPoint y: 241, endPoint x: 619, endPoint y: 276, distance: 36.0
click at [614, 241] on input "Confirmado" at bounding box center [613, 246] width 29 height 29
radio input "true"
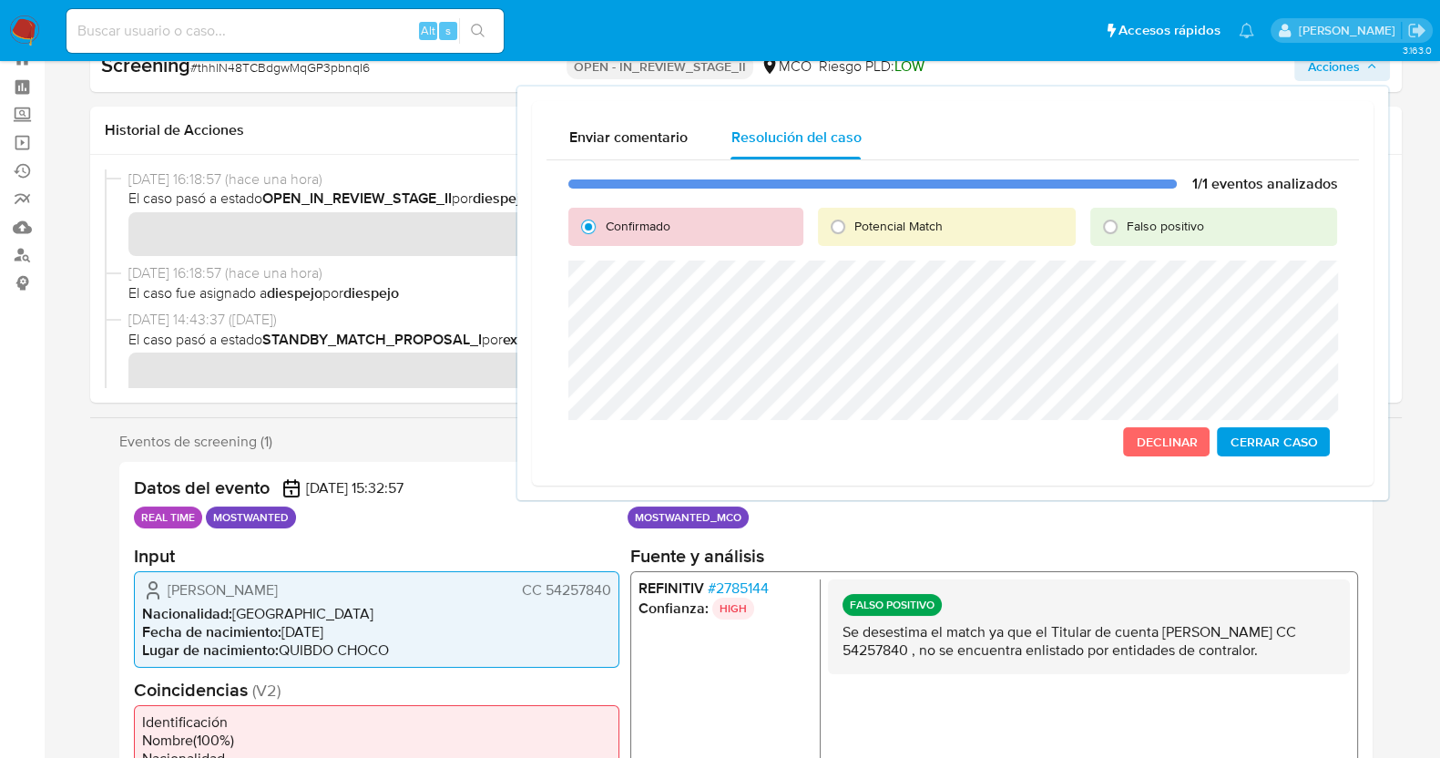
scroll to position [0, 0]
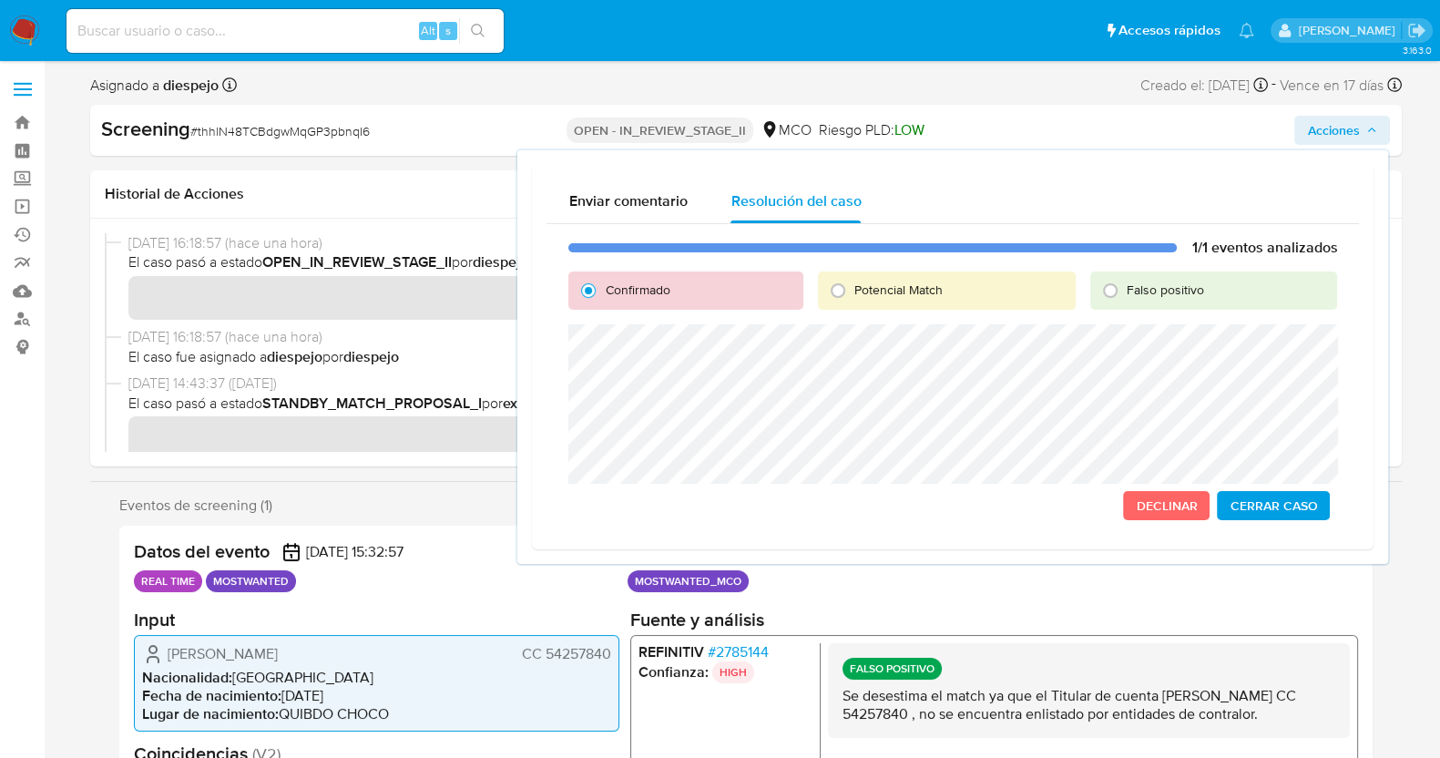
click at [1305, 506] on span "Cerrar Caso" at bounding box center [1273, 506] width 87 height 26
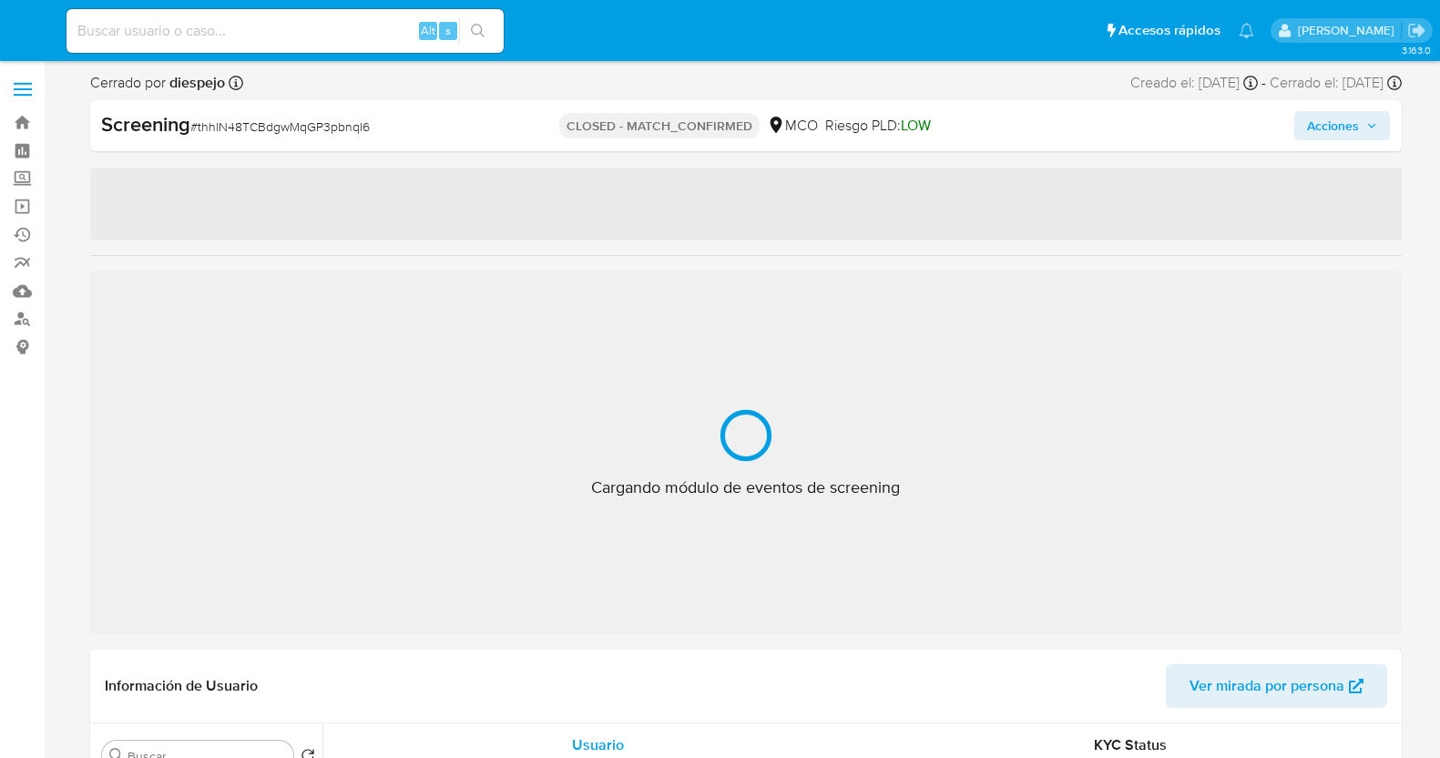
select select "10"
